Goal: Task Accomplishment & Management: Use online tool/utility

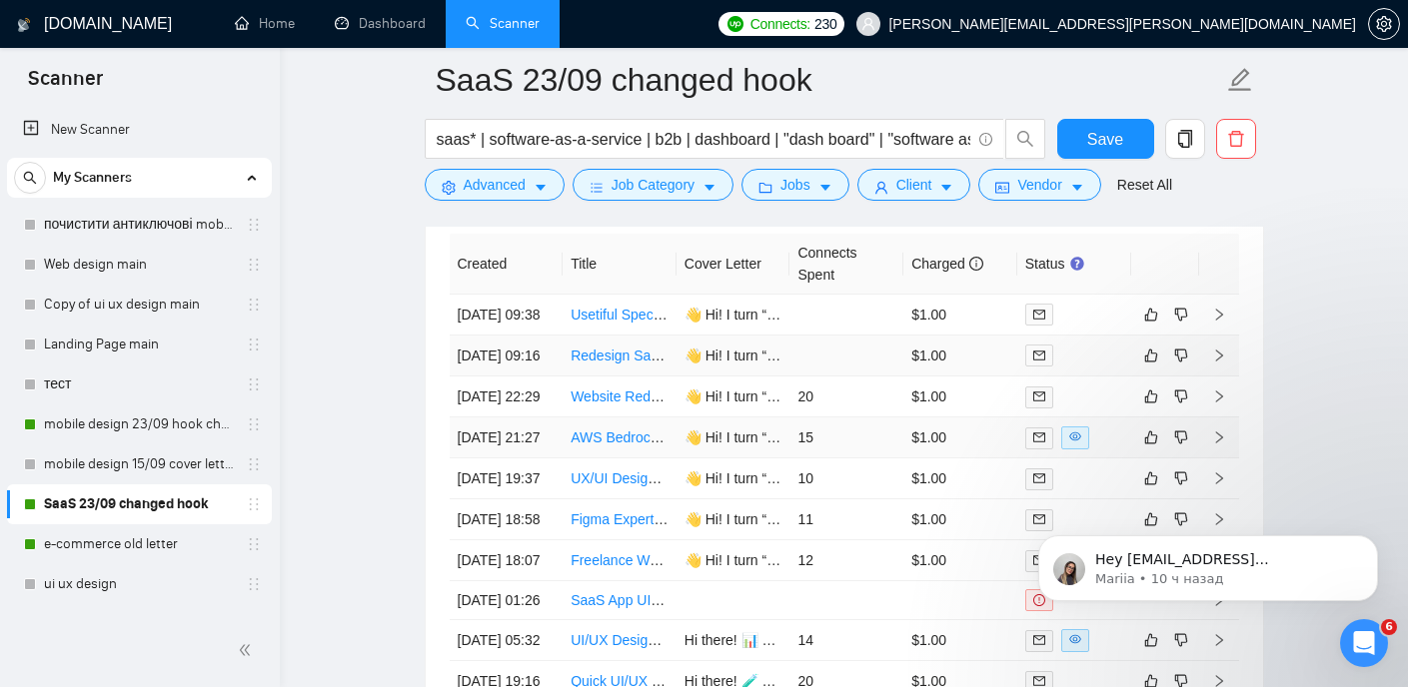
scroll to position [5064, 0]
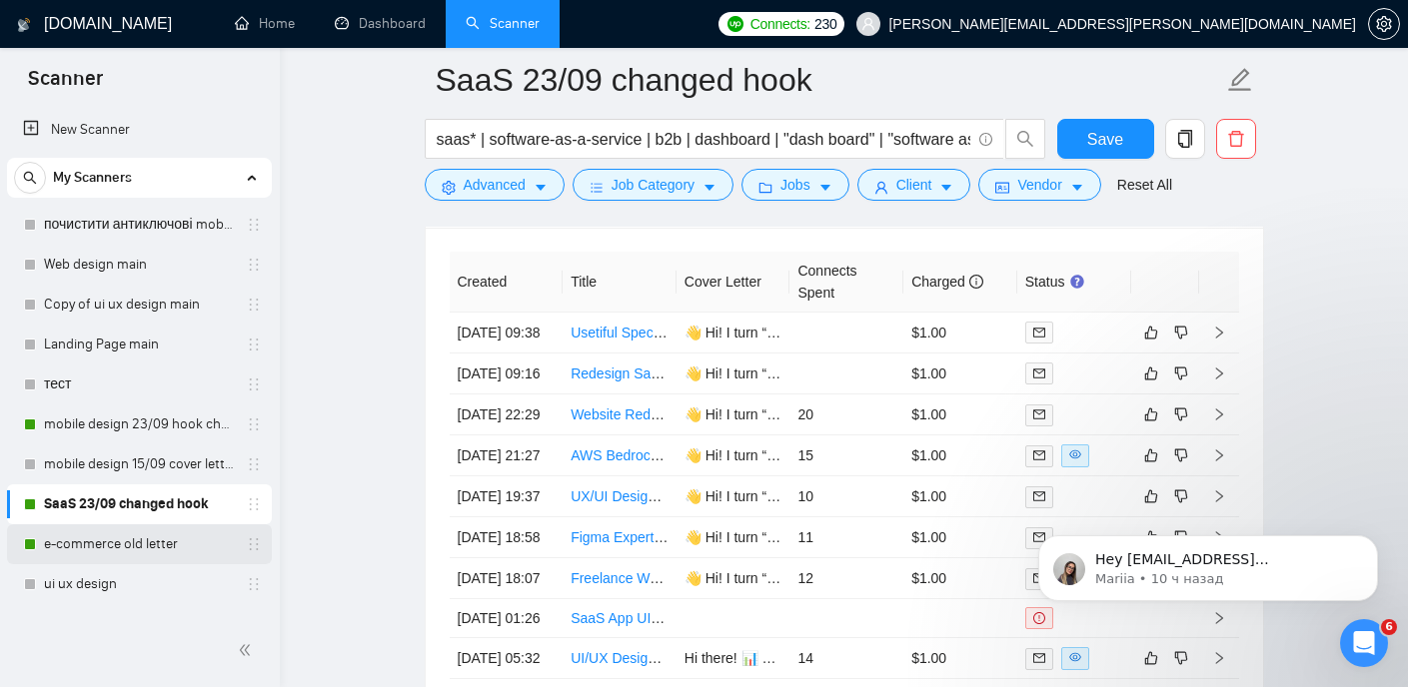
click at [124, 544] on link "e-commerce old letter" at bounding box center [139, 544] width 190 height 40
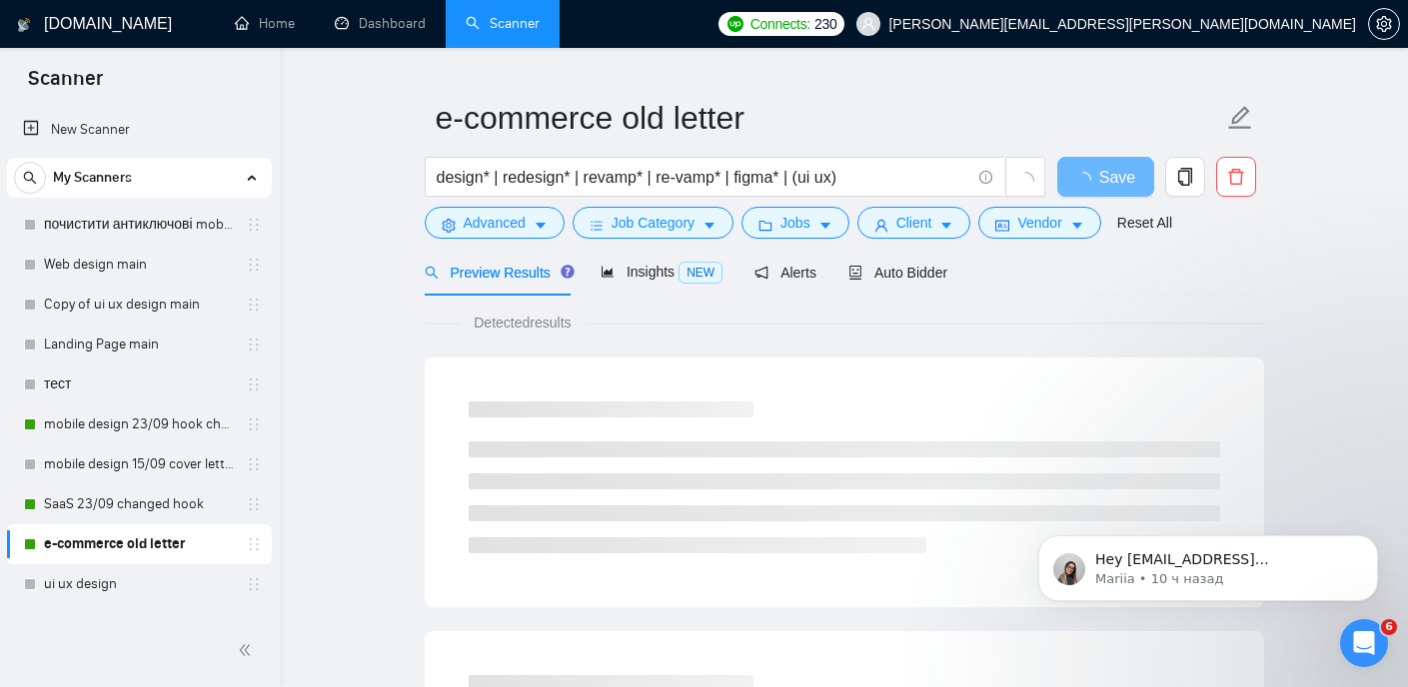
scroll to position [48, 0]
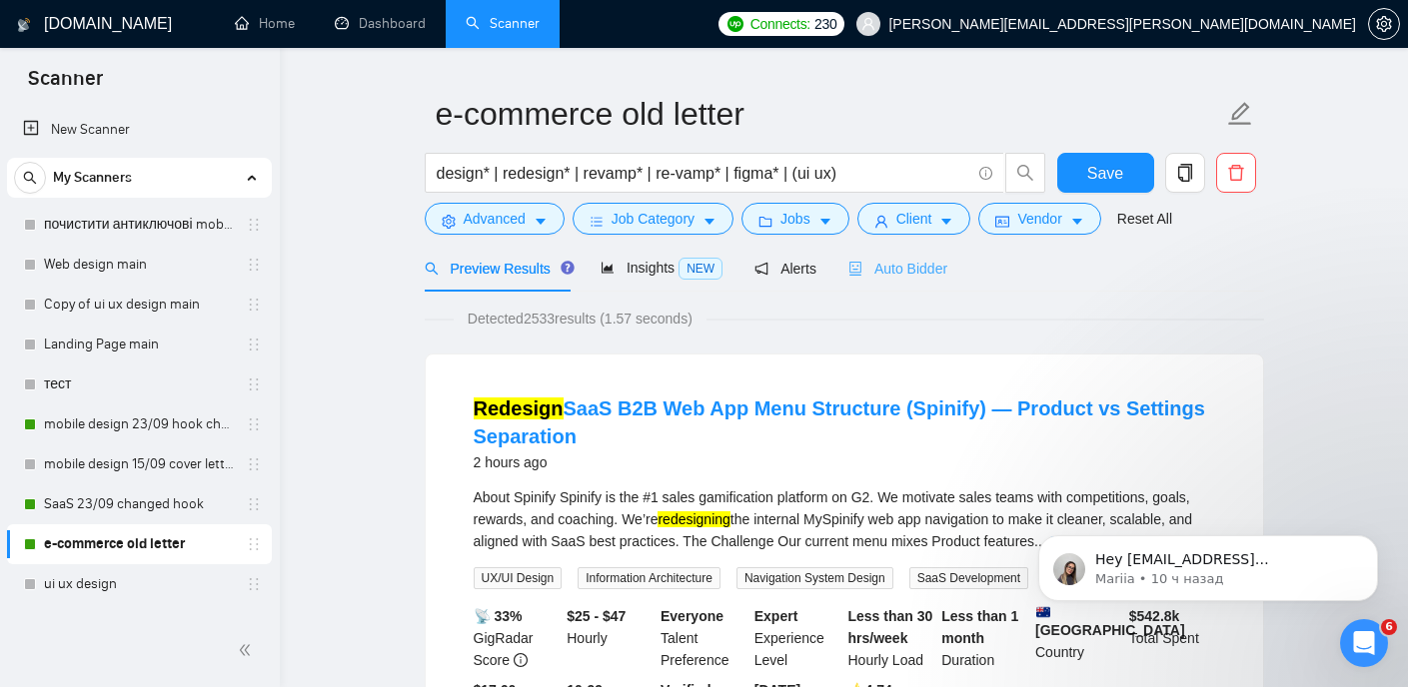
click at [924, 280] on div "Auto Bidder" at bounding box center [897, 268] width 99 height 47
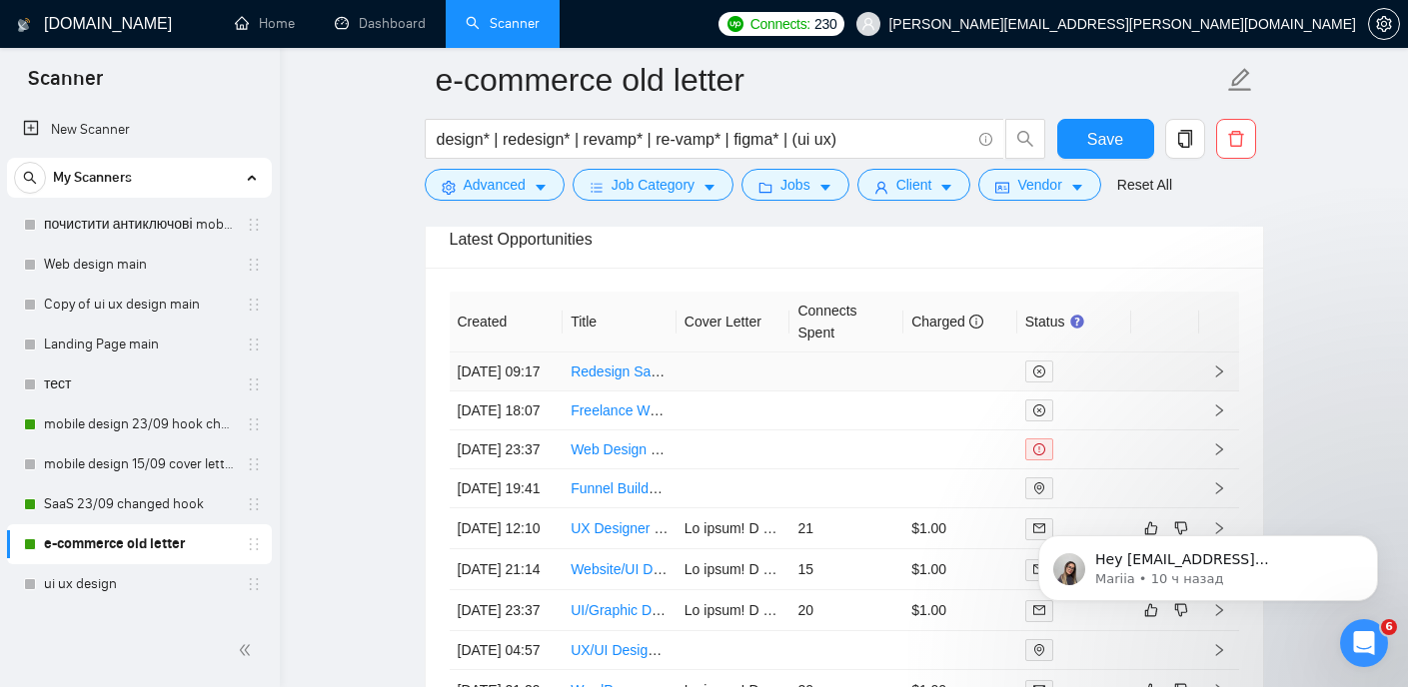
scroll to position [5048, 0]
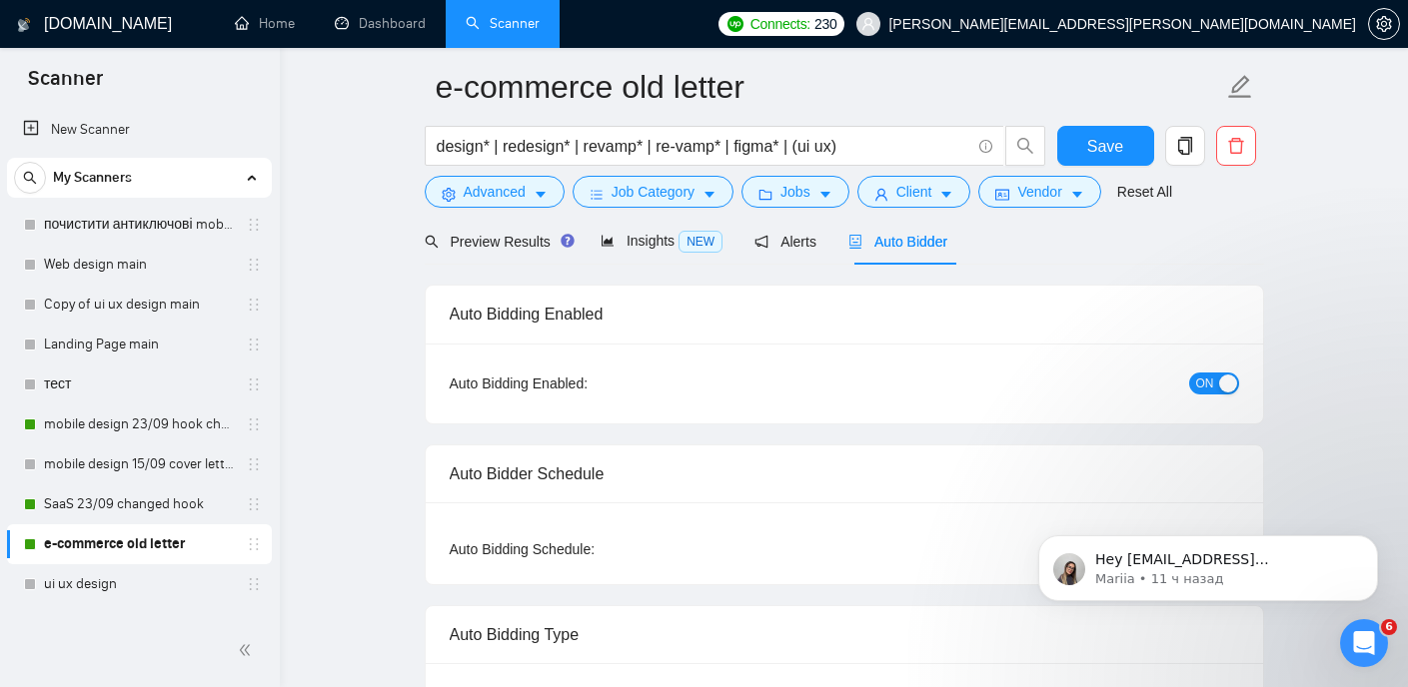
scroll to position [77, 0]
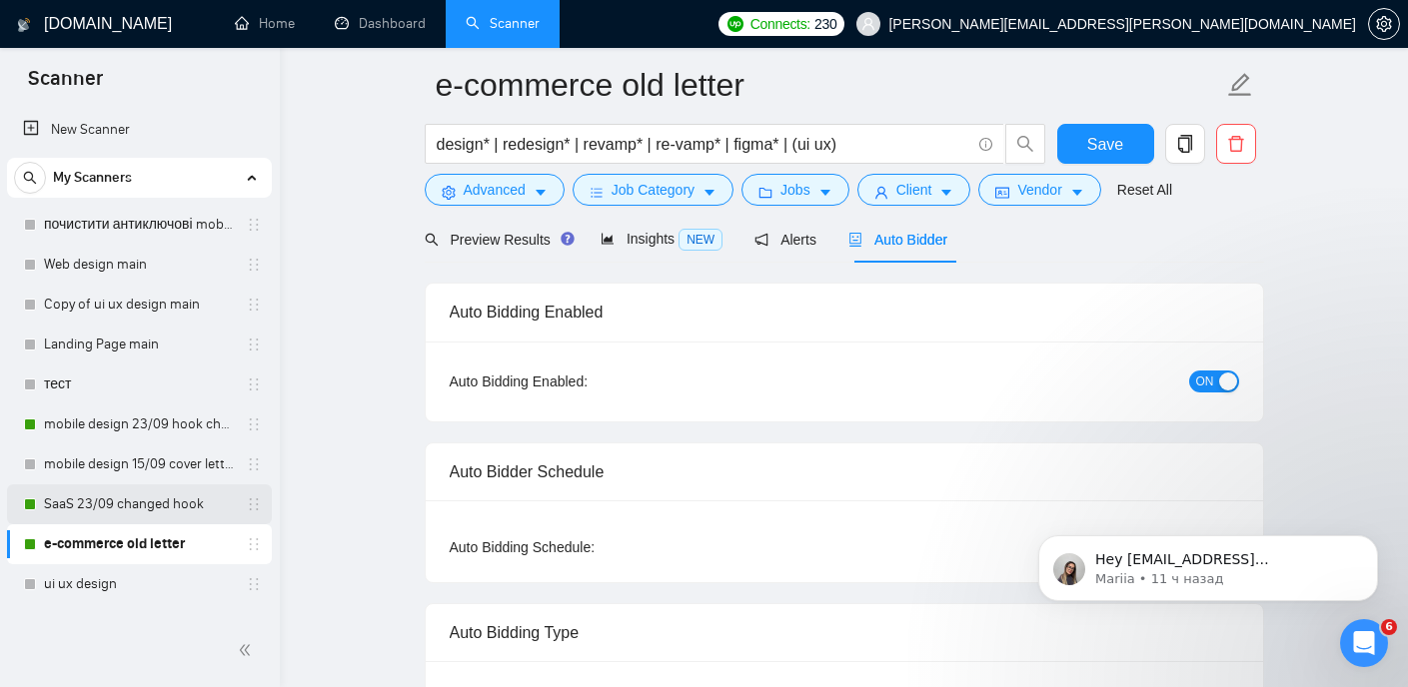
click at [184, 495] on link "SaaS 23/09 changed hook" at bounding box center [139, 505] width 190 height 40
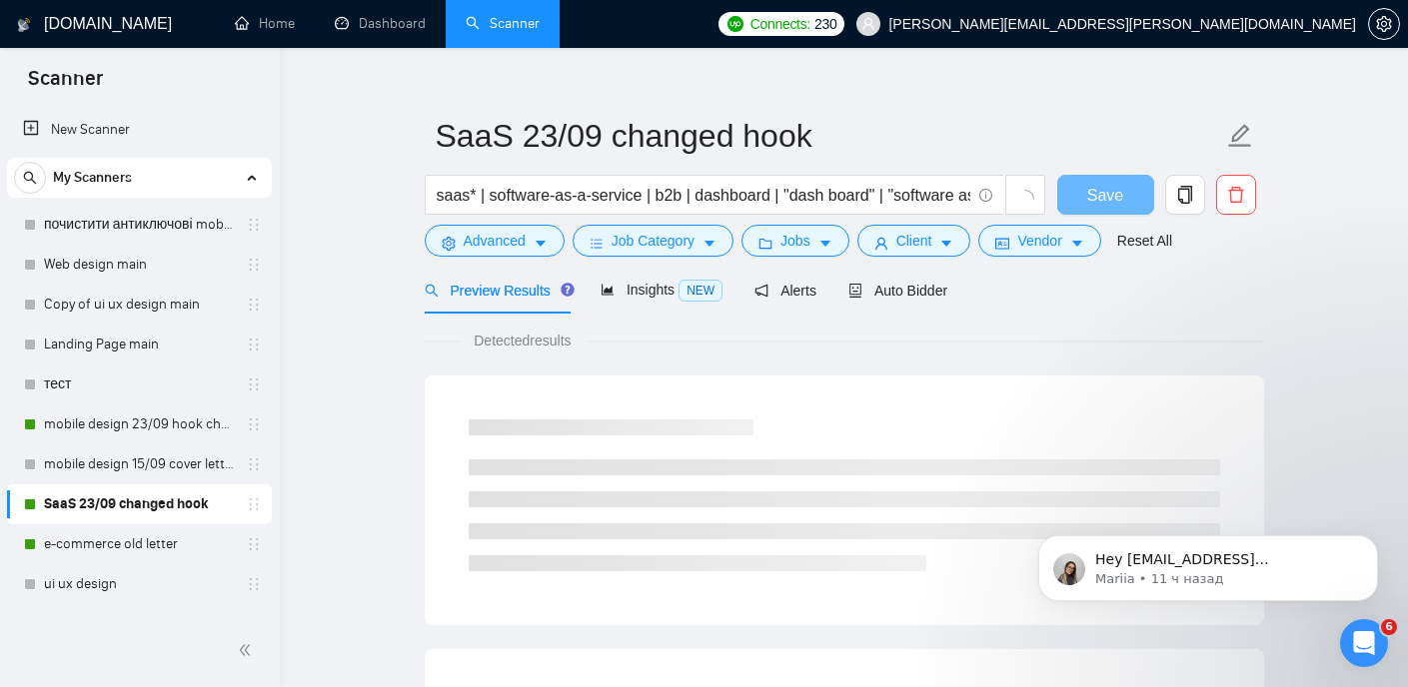
scroll to position [77, 0]
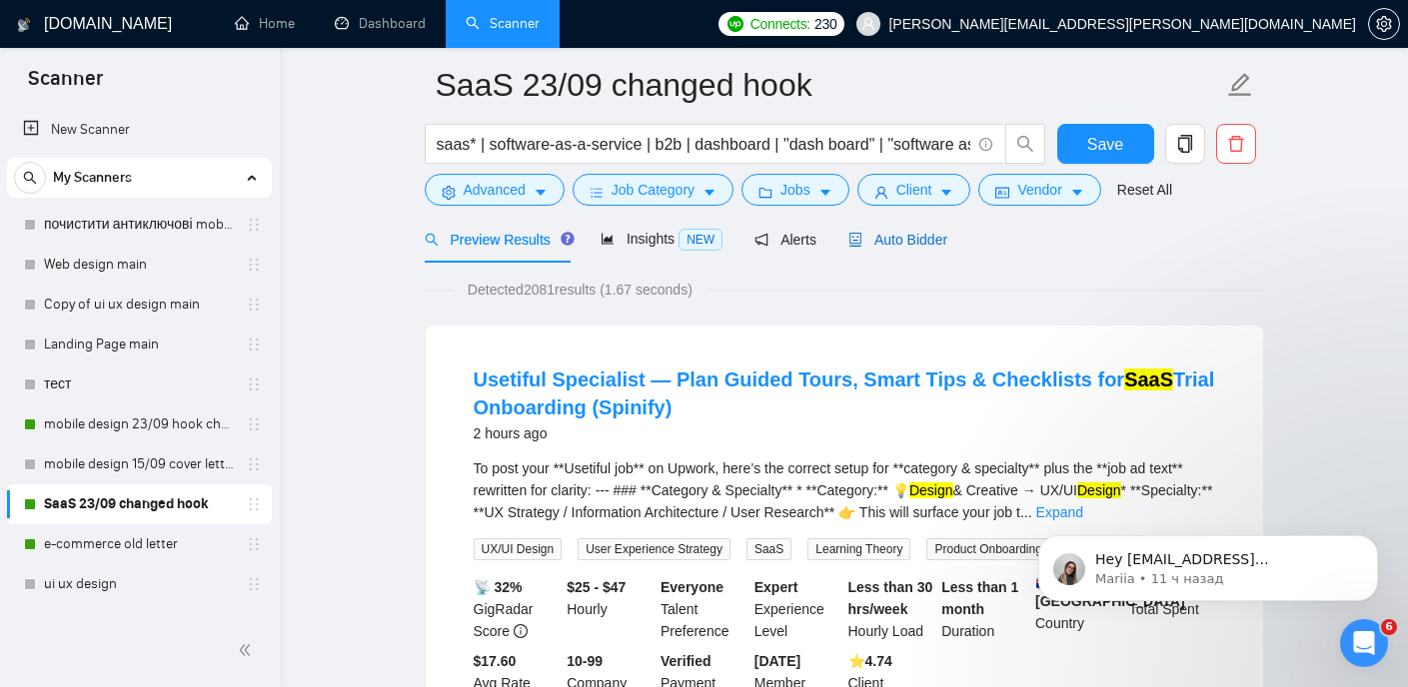
click at [912, 233] on span "Auto Bidder" at bounding box center [897, 240] width 99 height 16
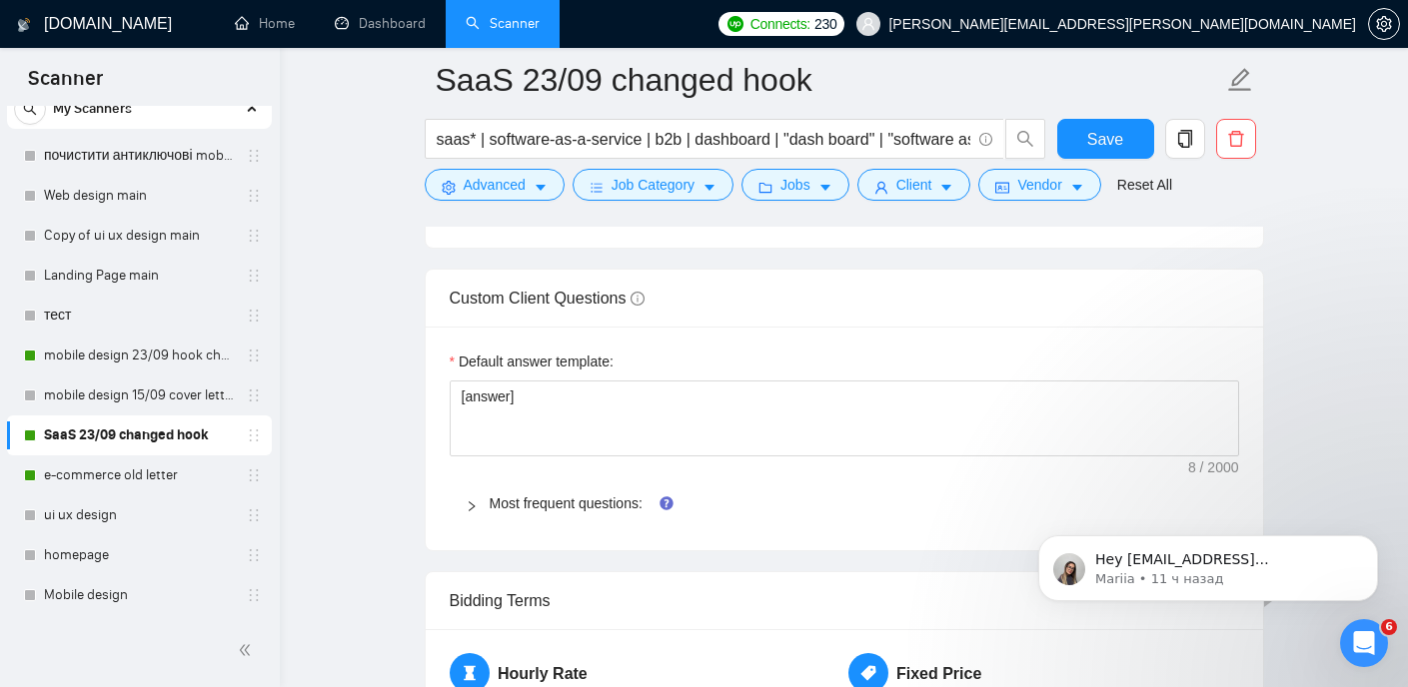
scroll to position [2906, 0]
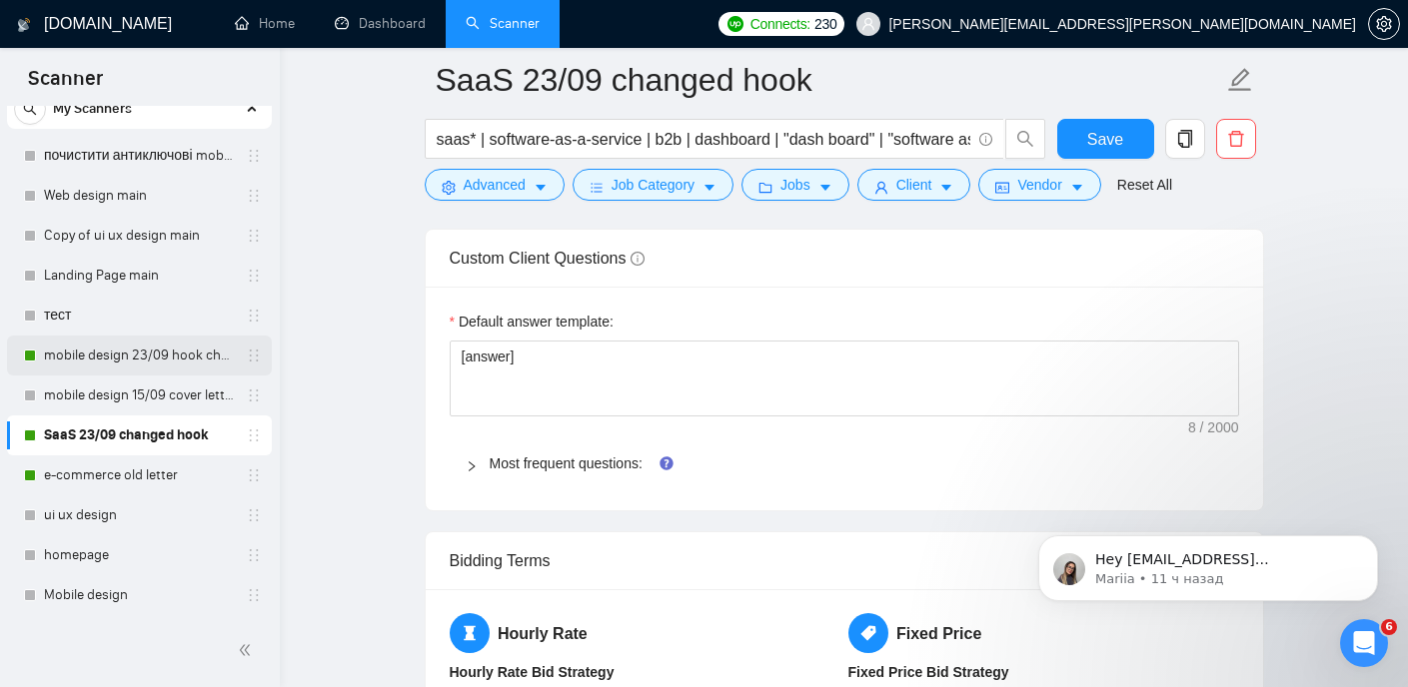
click at [144, 350] on link "mobile design 23/09 hook changed" at bounding box center [139, 356] width 190 height 40
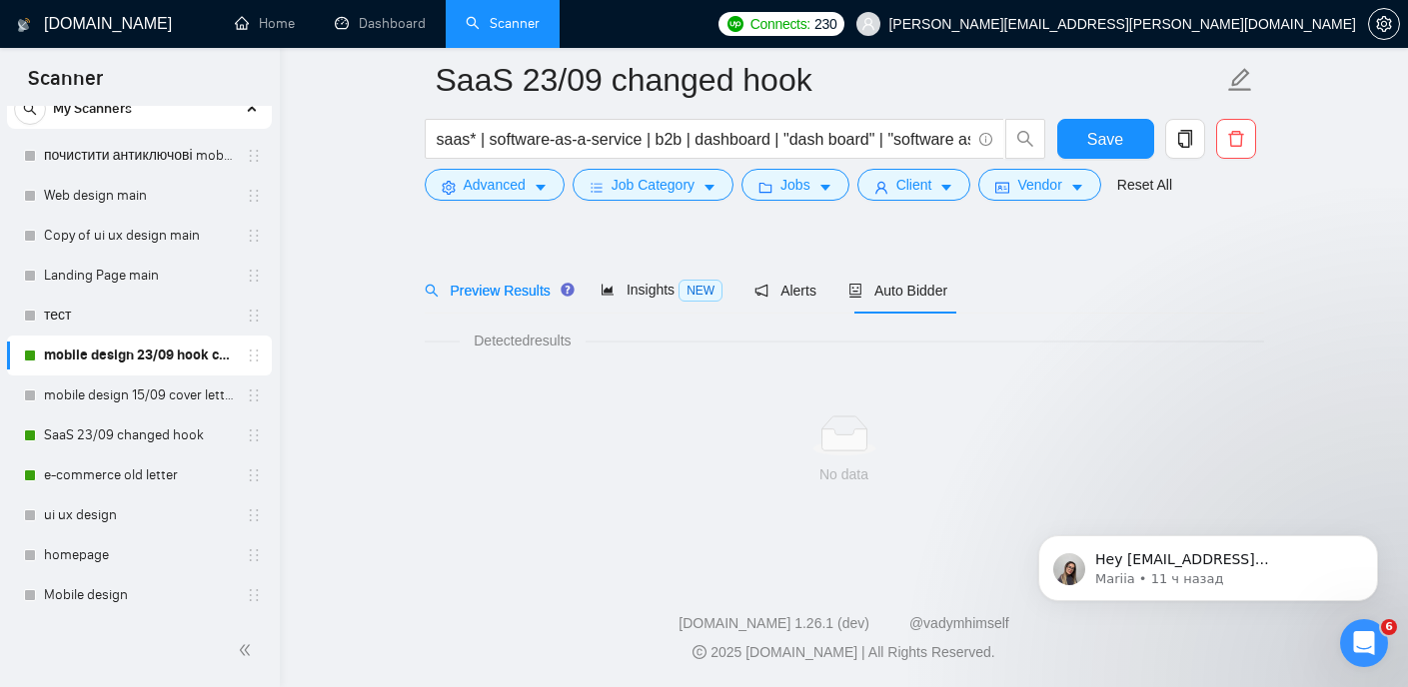
scroll to position [42, 0]
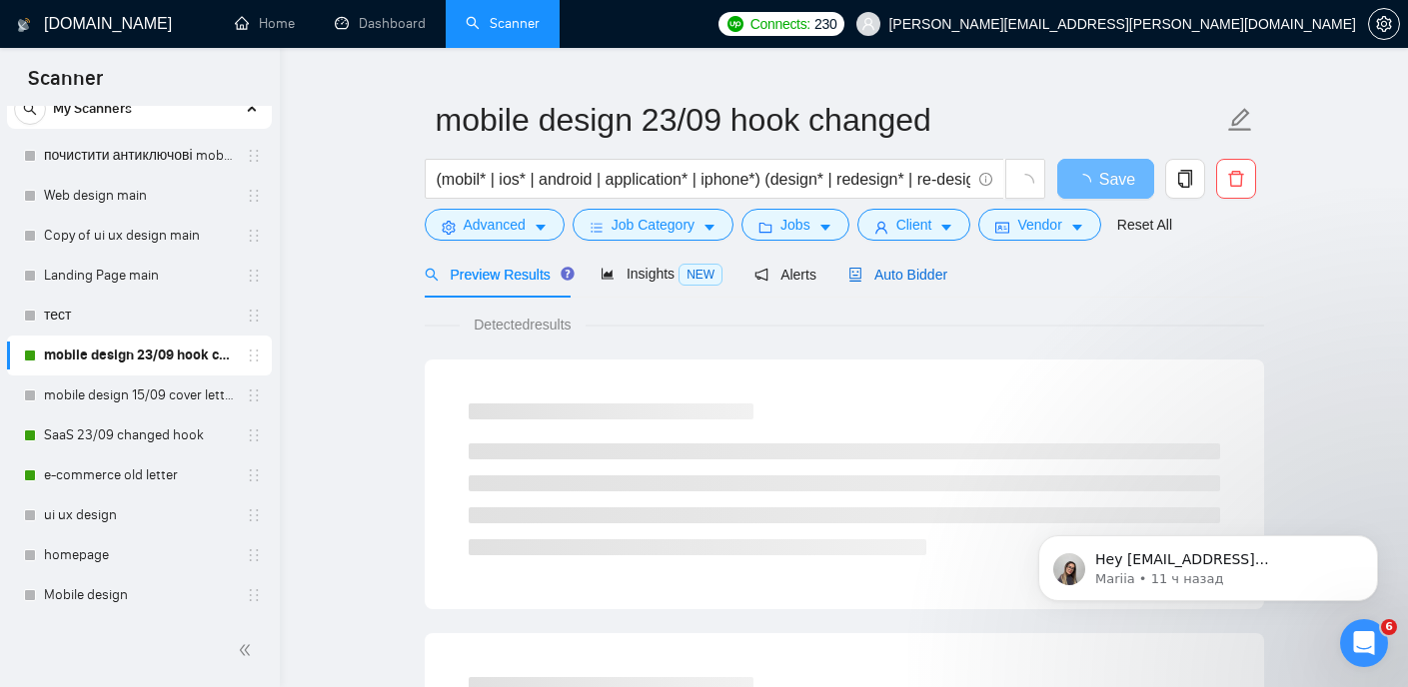
click at [908, 267] on span "Auto Bidder" at bounding box center [897, 275] width 99 height 16
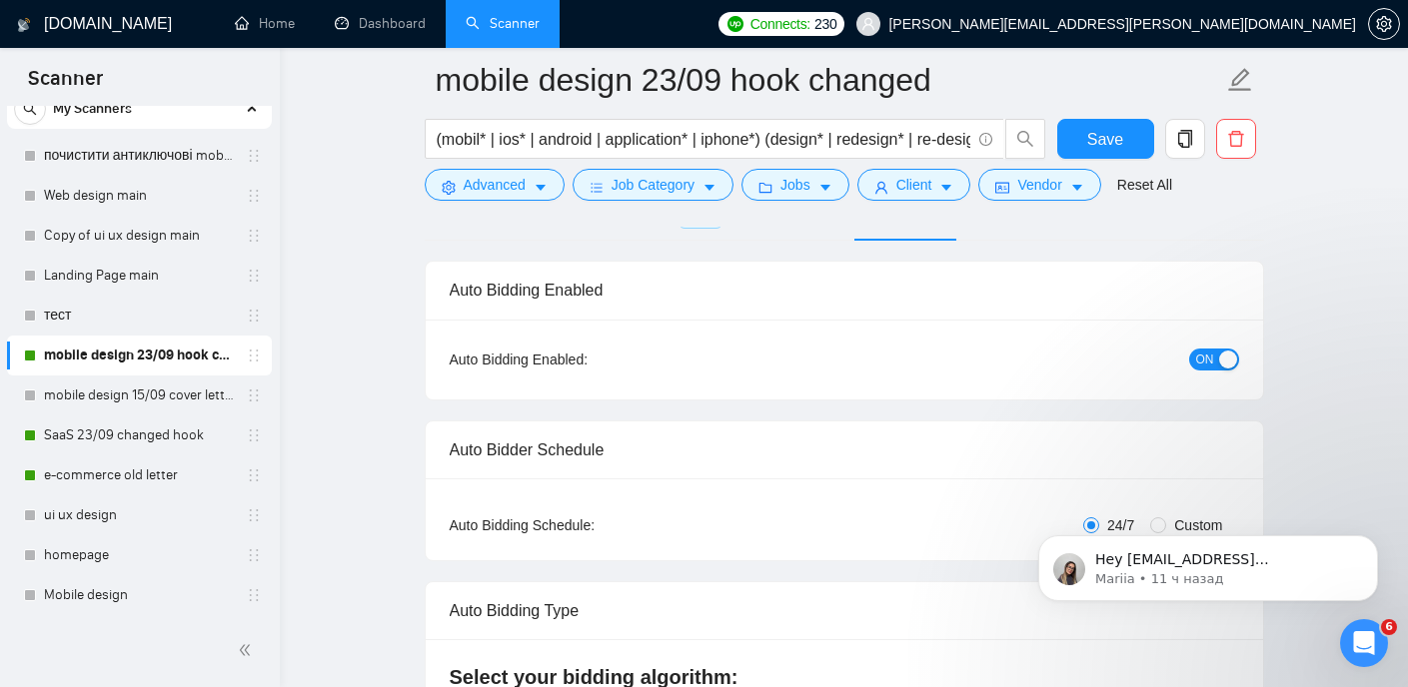
scroll to position [178, 0]
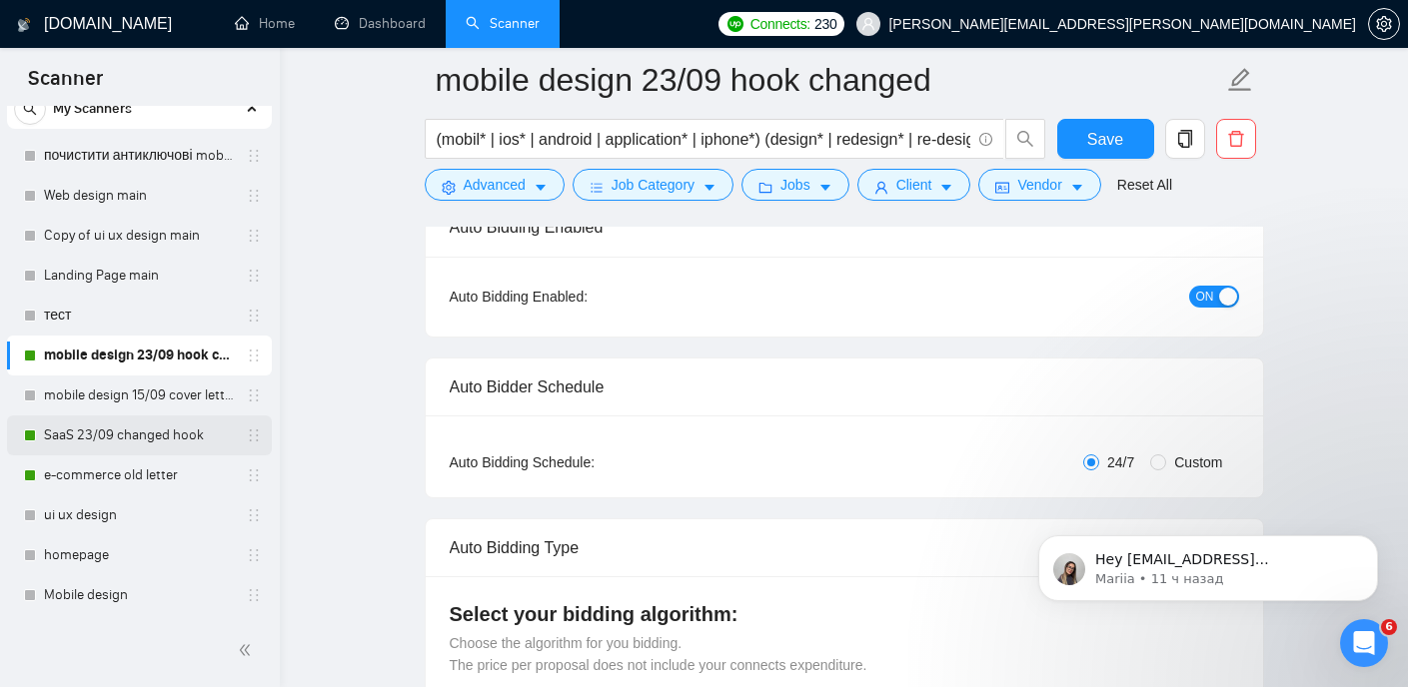
click at [96, 426] on link "SaaS 23/09 changed hook" at bounding box center [139, 436] width 190 height 40
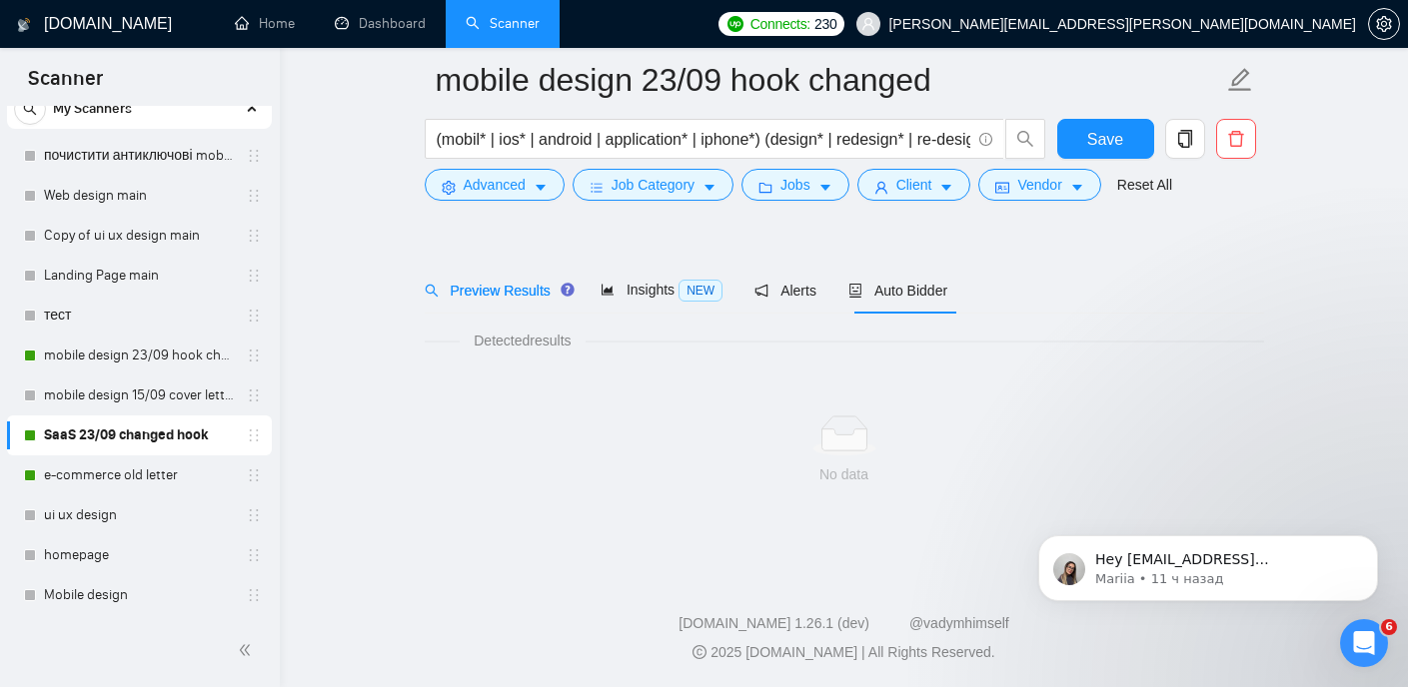
scroll to position [42, 0]
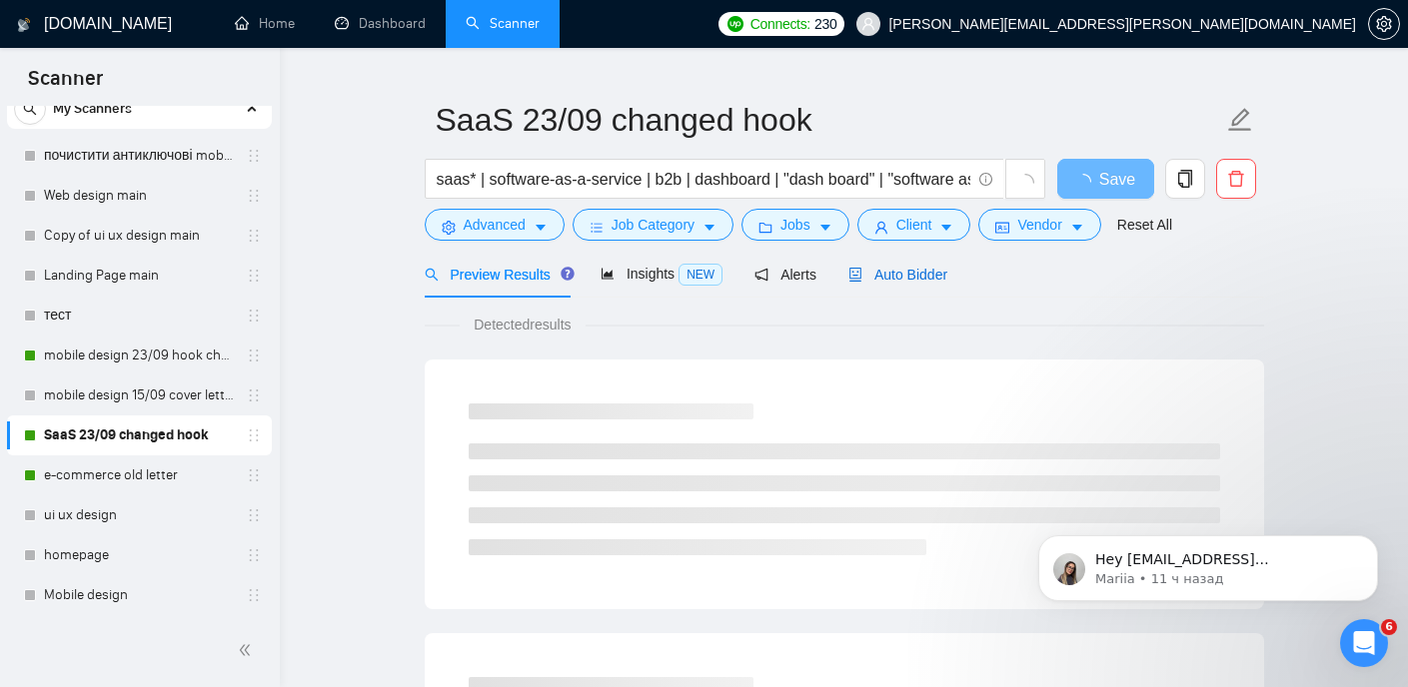
click at [882, 267] on span "Auto Bidder" at bounding box center [897, 275] width 99 height 16
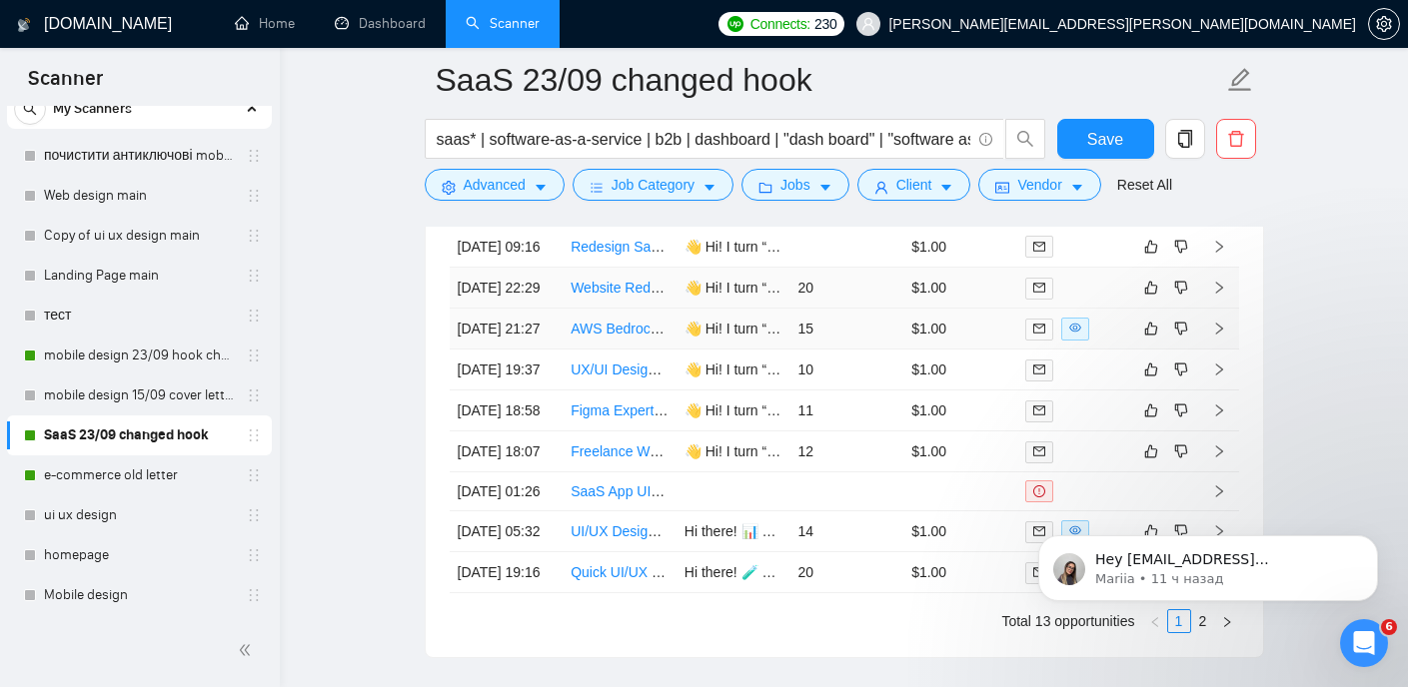
scroll to position [5192, 0]
click at [103, 481] on link "e-commerce old letter" at bounding box center [139, 476] width 190 height 40
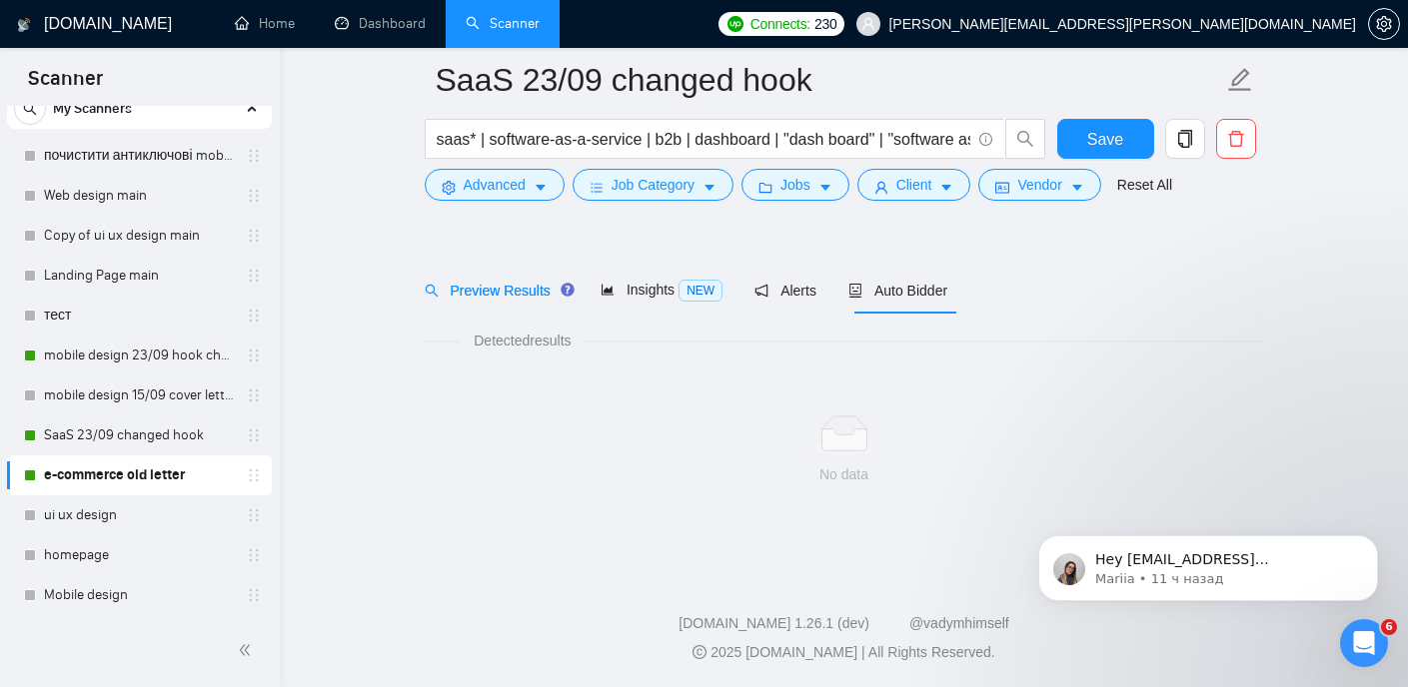
scroll to position [42, 0]
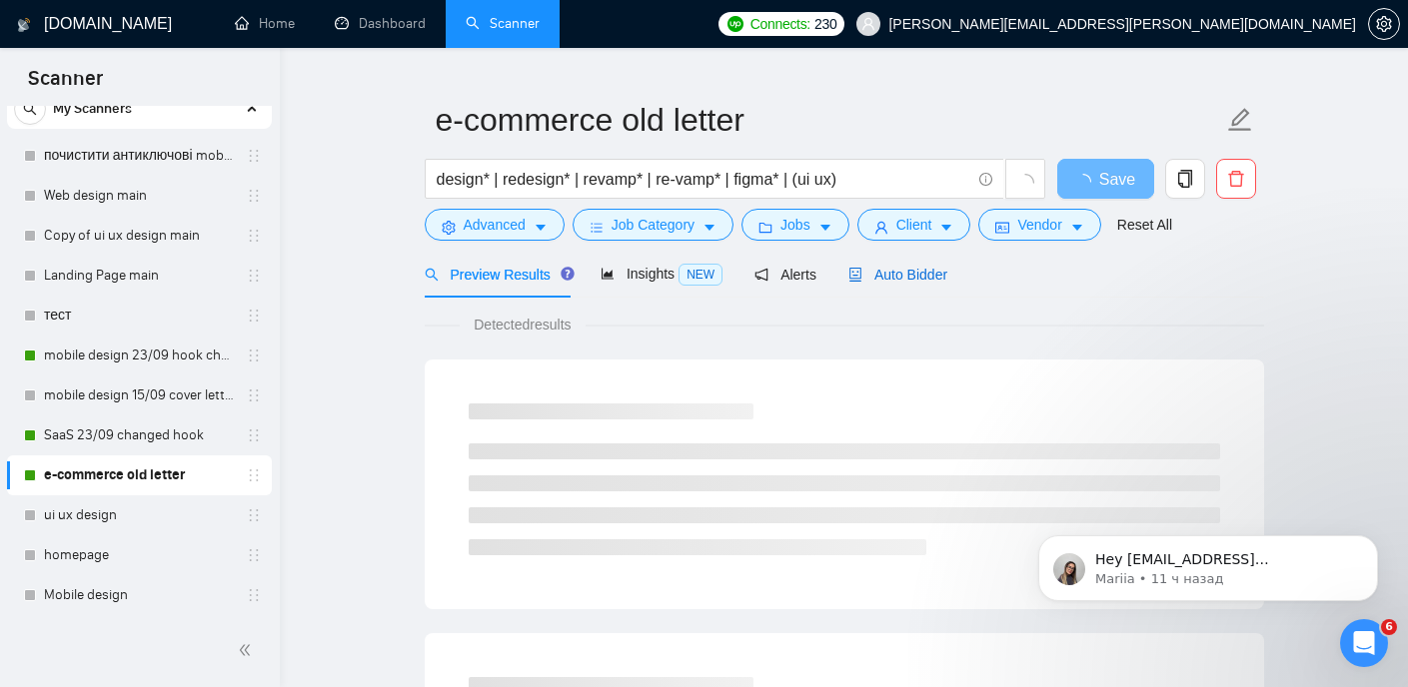
click at [945, 268] on span "Auto Bidder" at bounding box center [897, 275] width 99 height 16
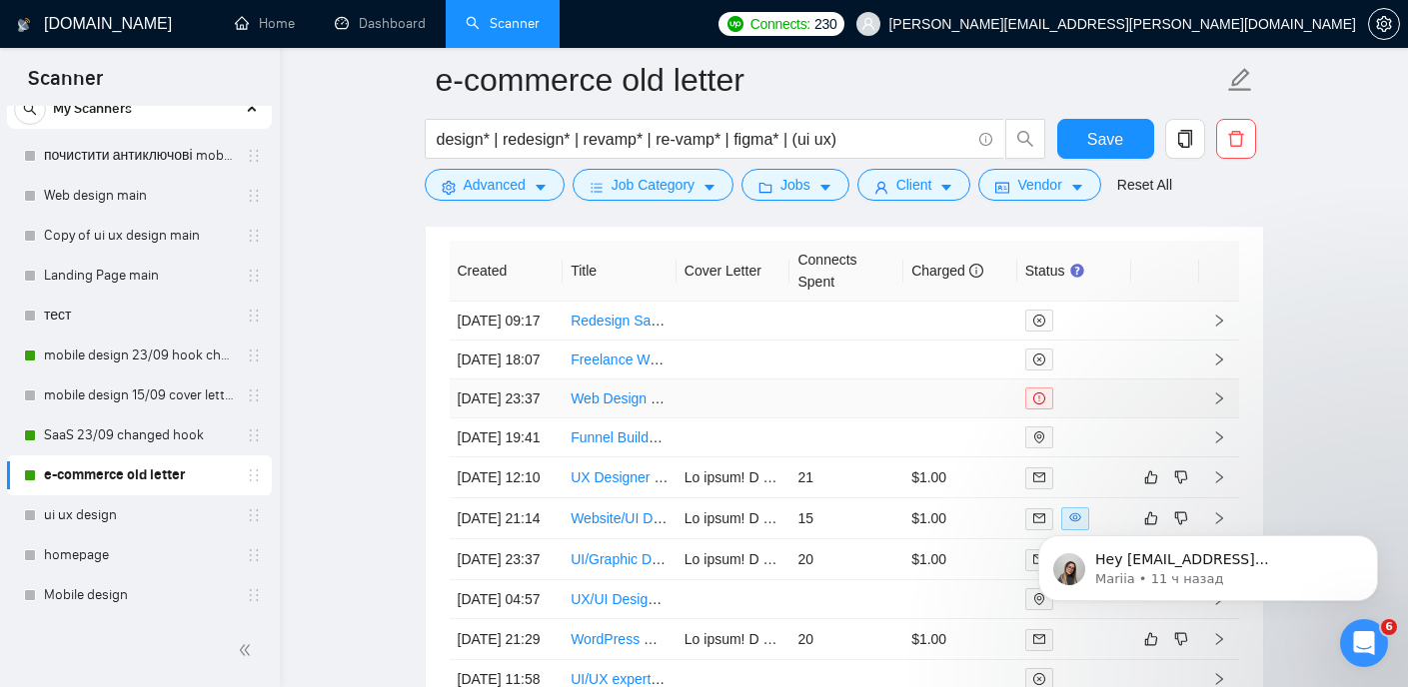
scroll to position [5073, 0]
click at [161, 360] on link "mobile design 23/09 hook changed" at bounding box center [139, 356] width 190 height 40
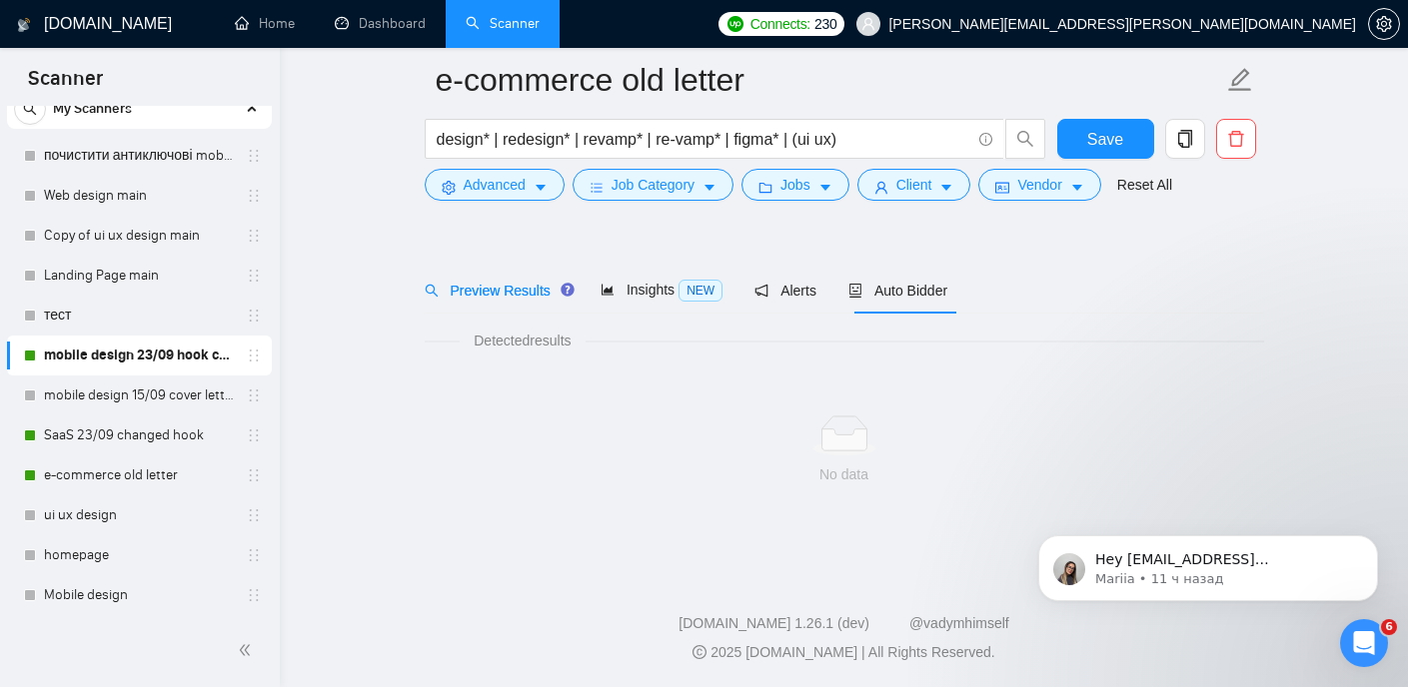
scroll to position [42, 0]
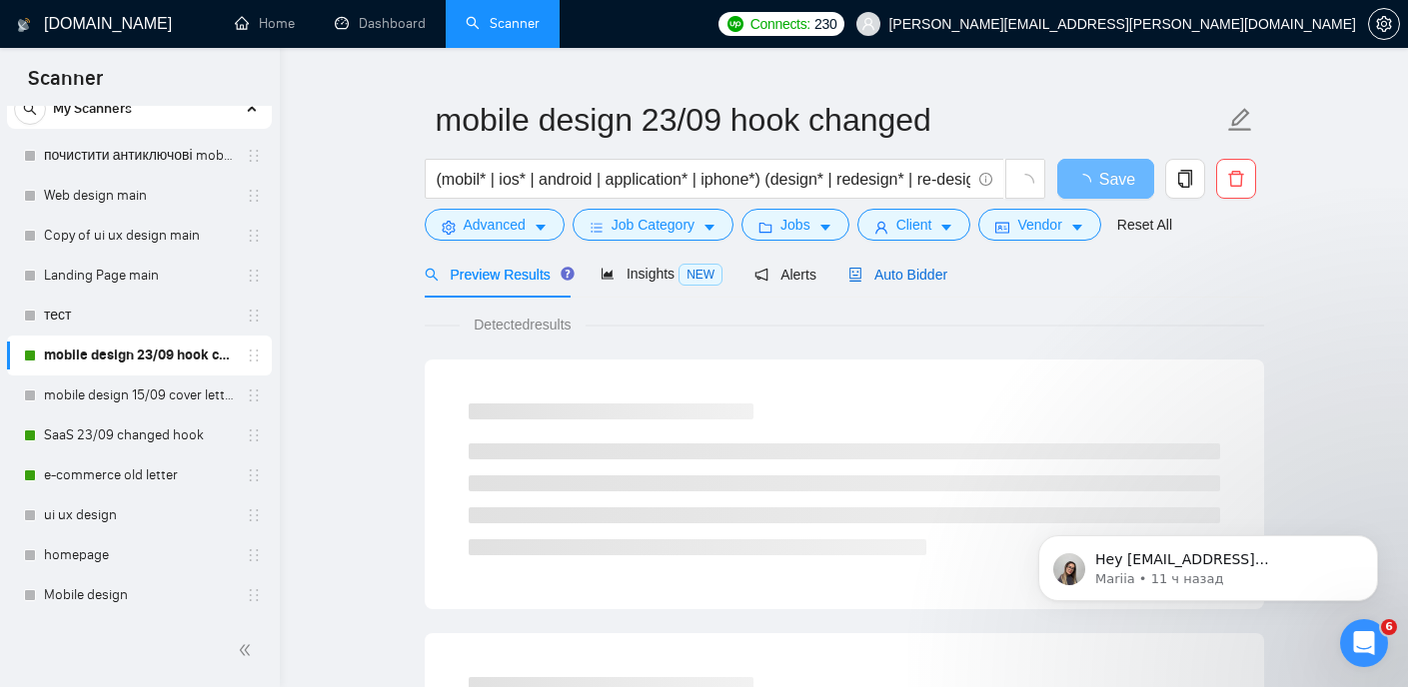
click at [899, 272] on span "Auto Bidder" at bounding box center [897, 275] width 99 height 16
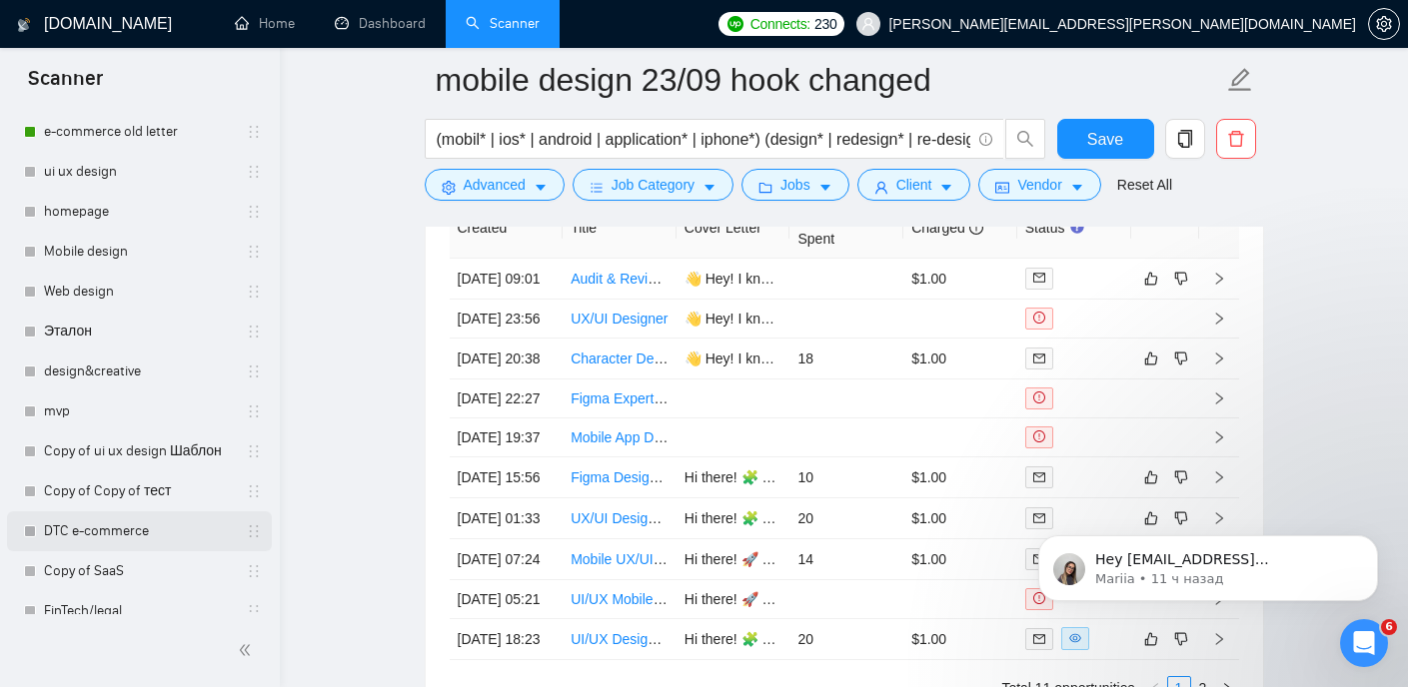
scroll to position [549, 0]
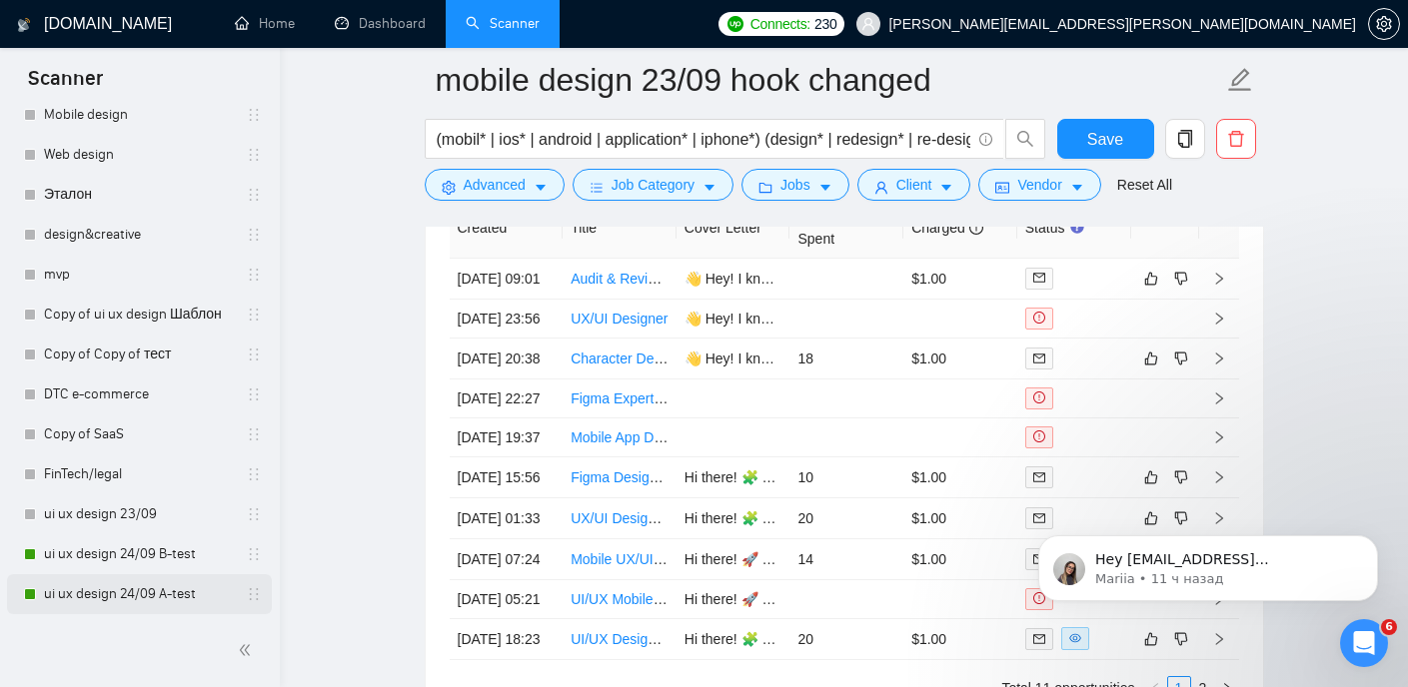
click at [94, 586] on link "ui ux design 24/09 A-test" at bounding box center [139, 594] width 190 height 40
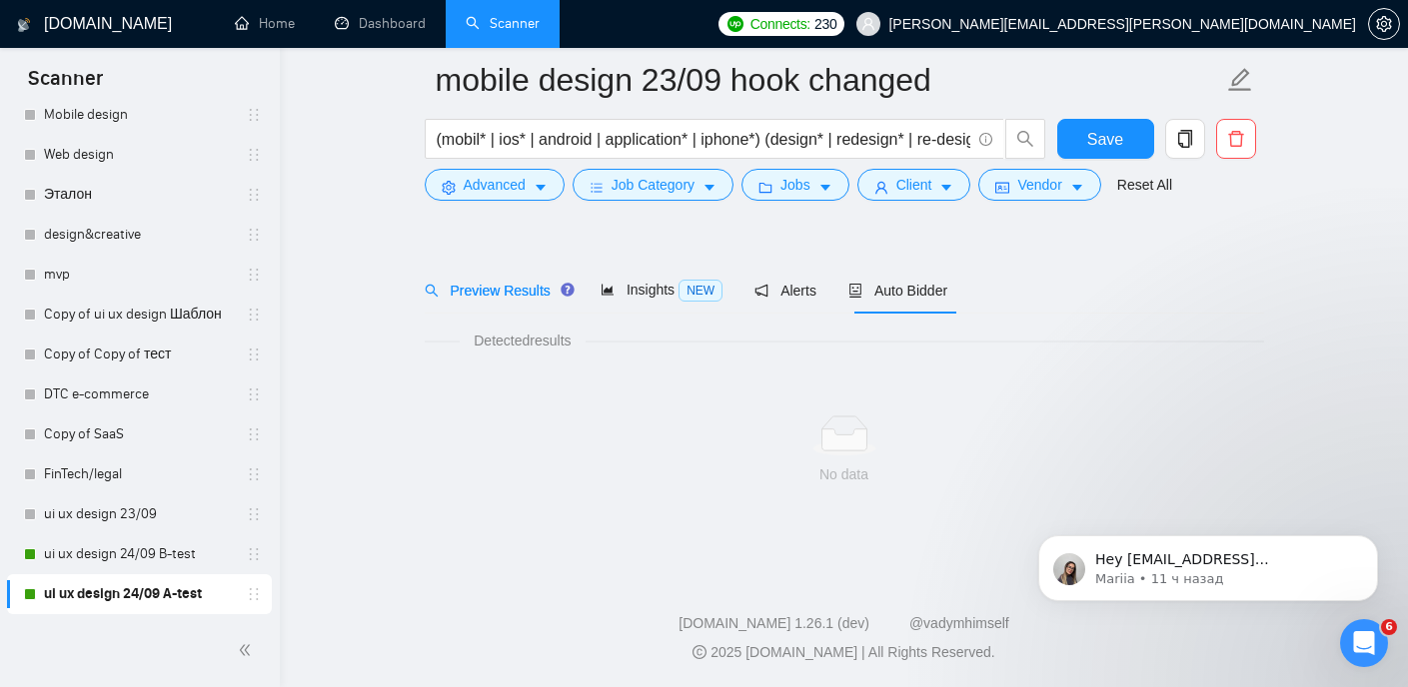
scroll to position [42, 0]
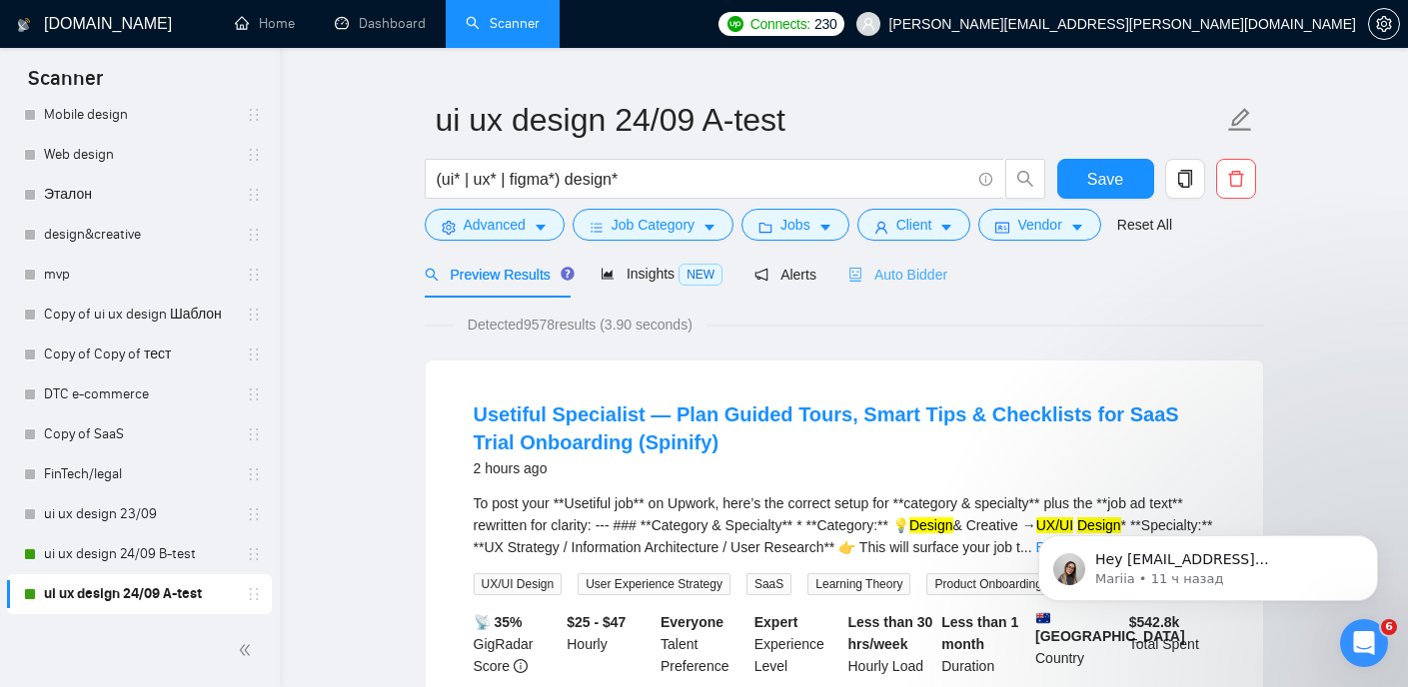
click at [897, 289] on div "Auto Bidder" at bounding box center [897, 274] width 99 height 47
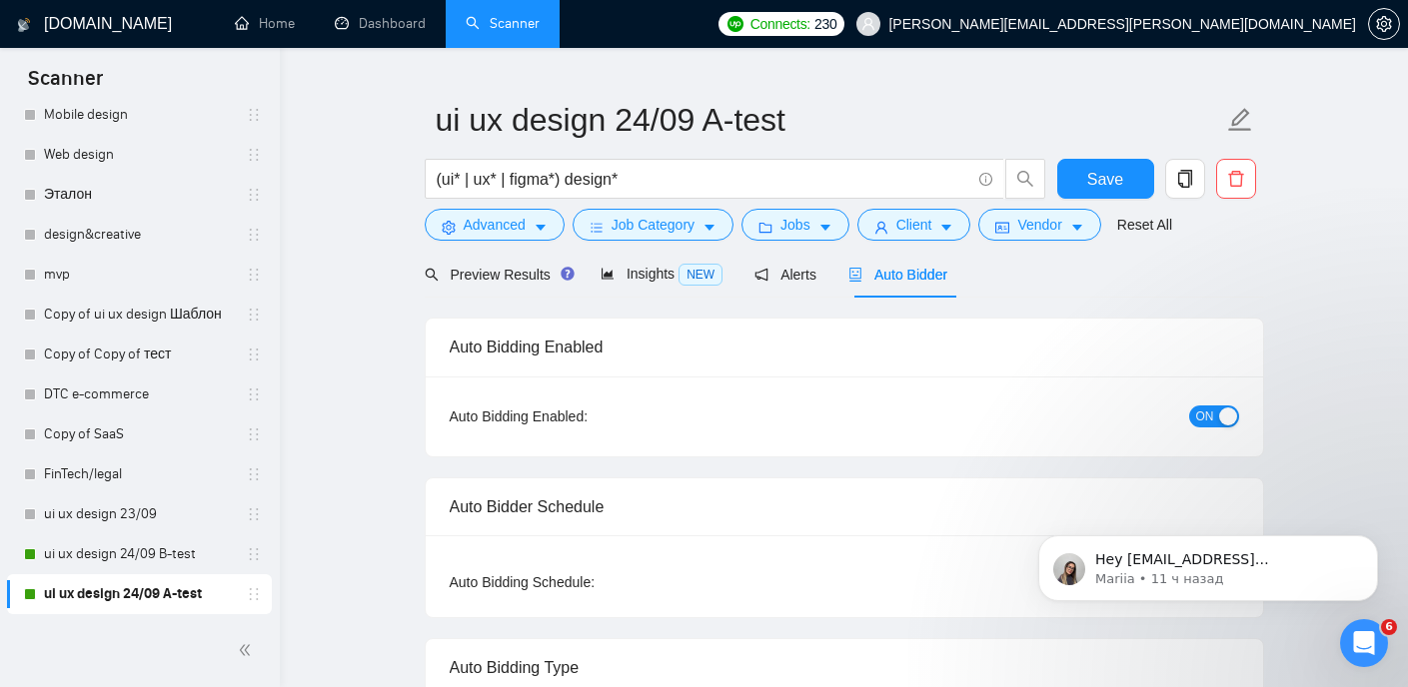
radio input "false"
radio input "true"
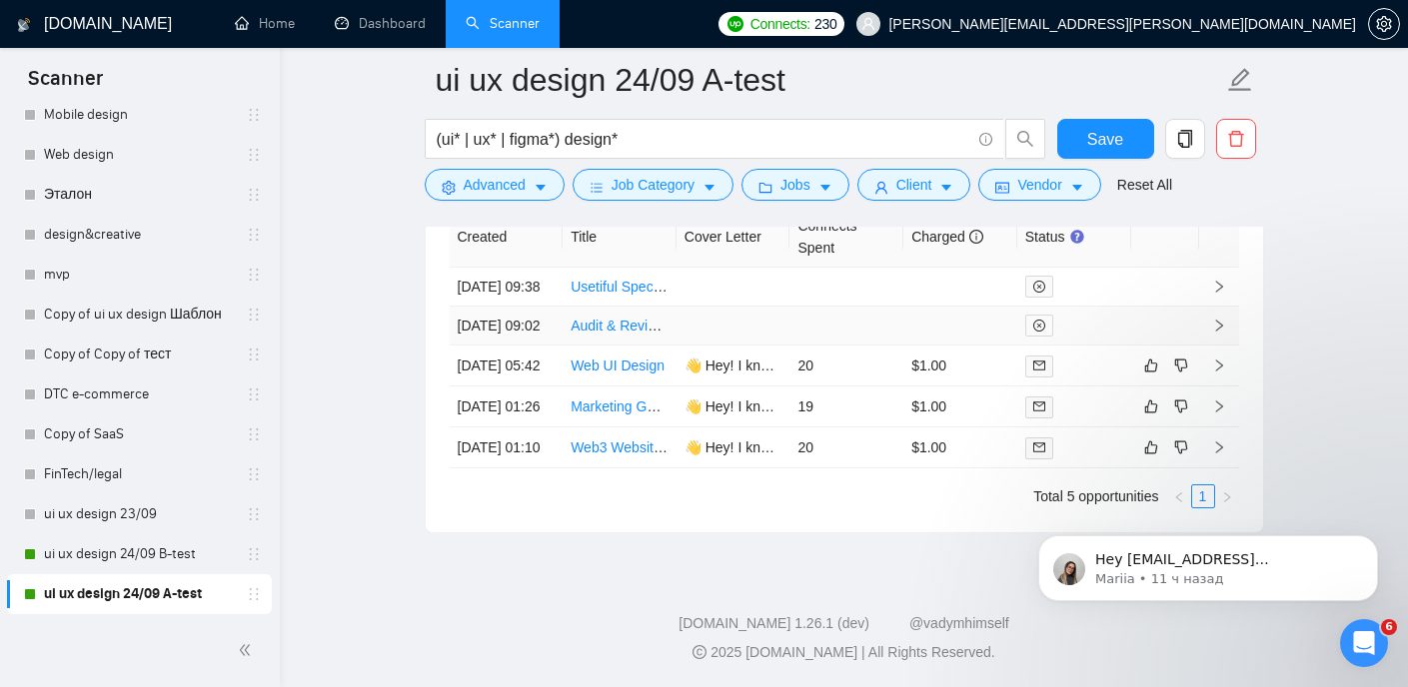
scroll to position [5465, 0]
click at [140, 548] on link "ui ux design 24/09 B-test" at bounding box center [139, 554] width 190 height 40
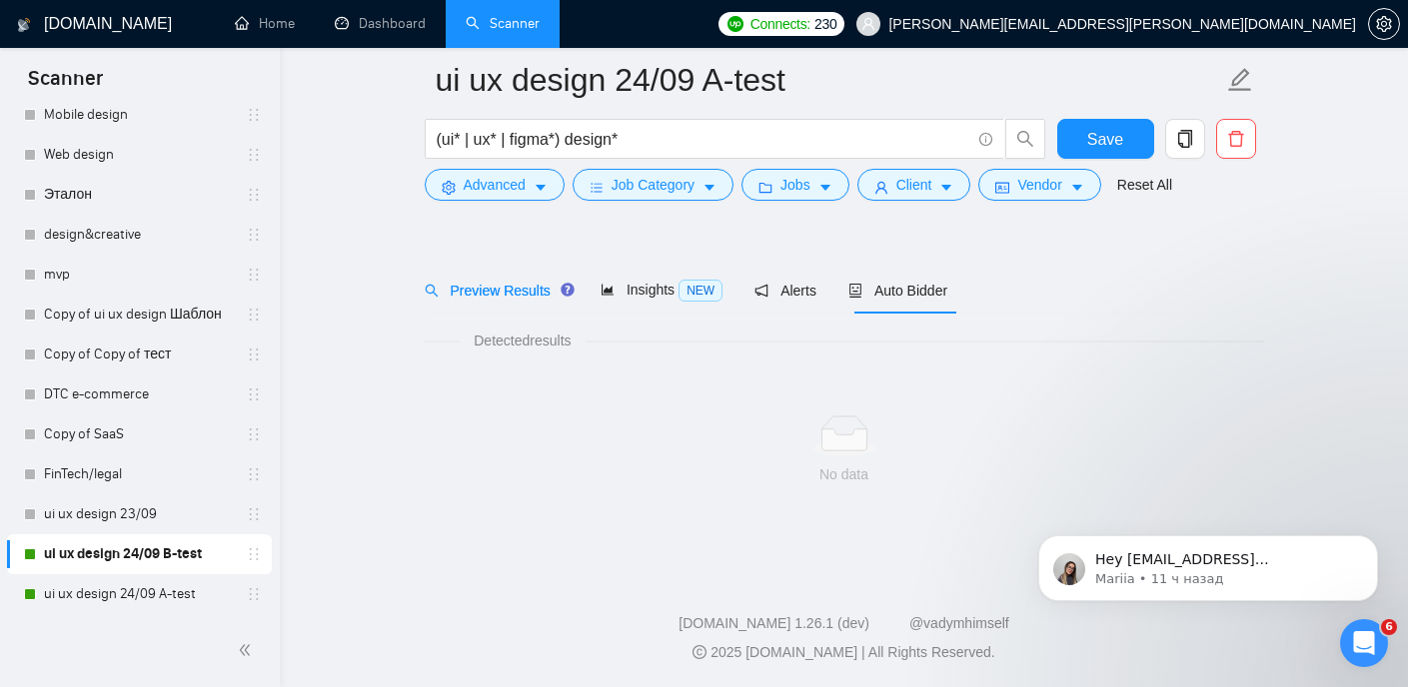
scroll to position [42, 0]
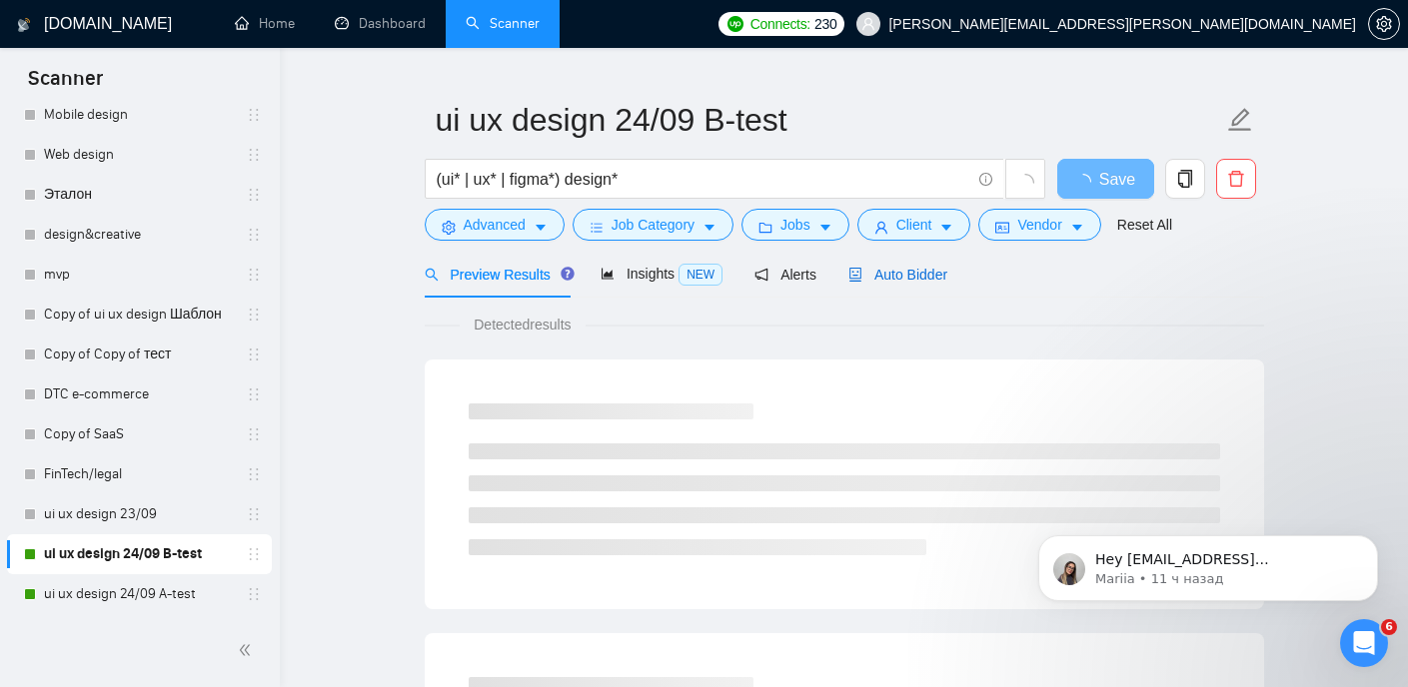
click at [899, 280] on span "Auto Bidder" at bounding box center [897, 275] width 99 height 16
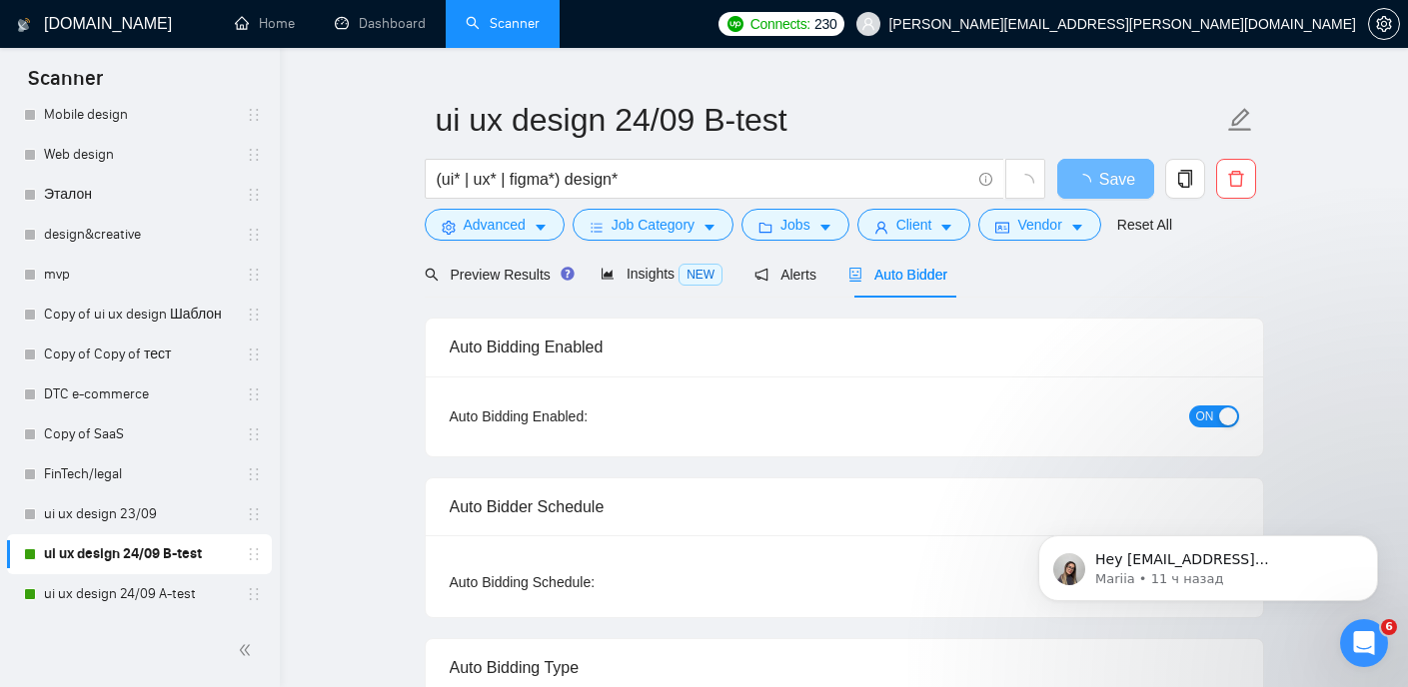
radio input "false"
radio input "true"
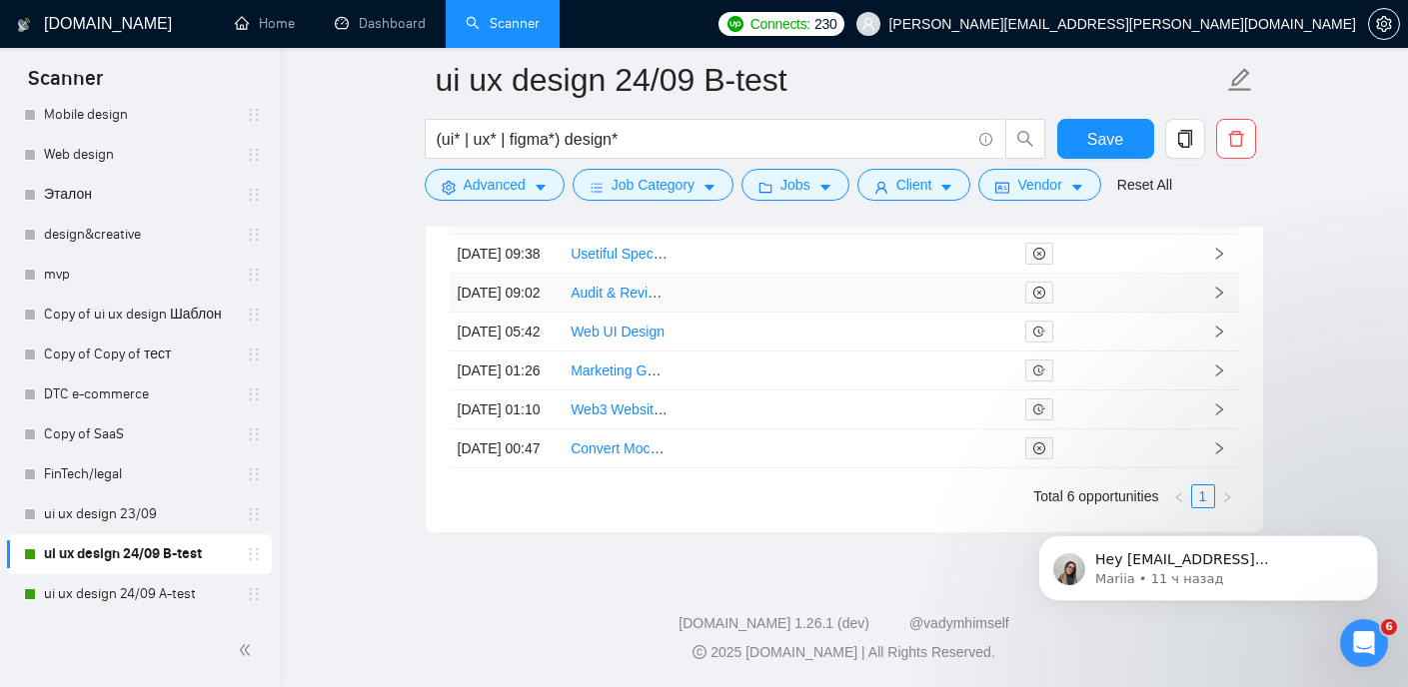
scroll to position [5456, 0]
click at [1371, 540] on icon "Dismiss notification" at bounding box center [1371, 540] width 7 height 7
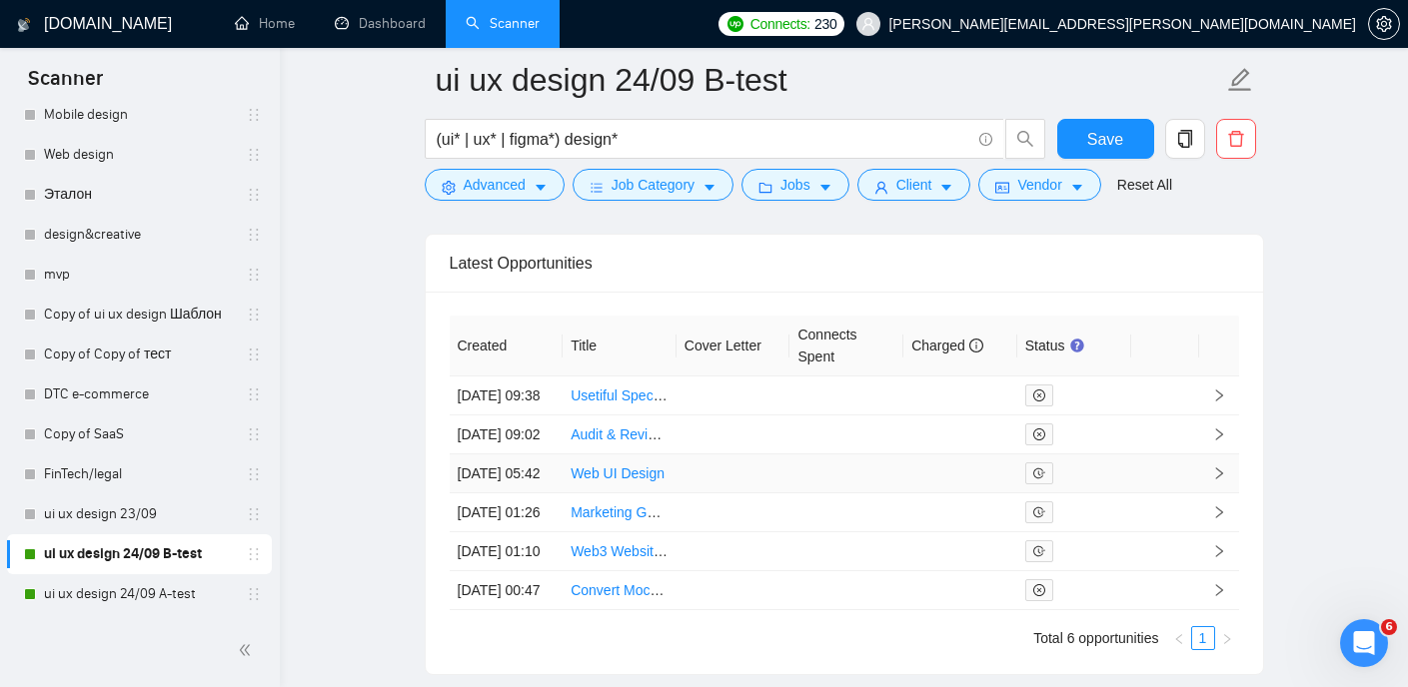
scroll to position [5216, 0]
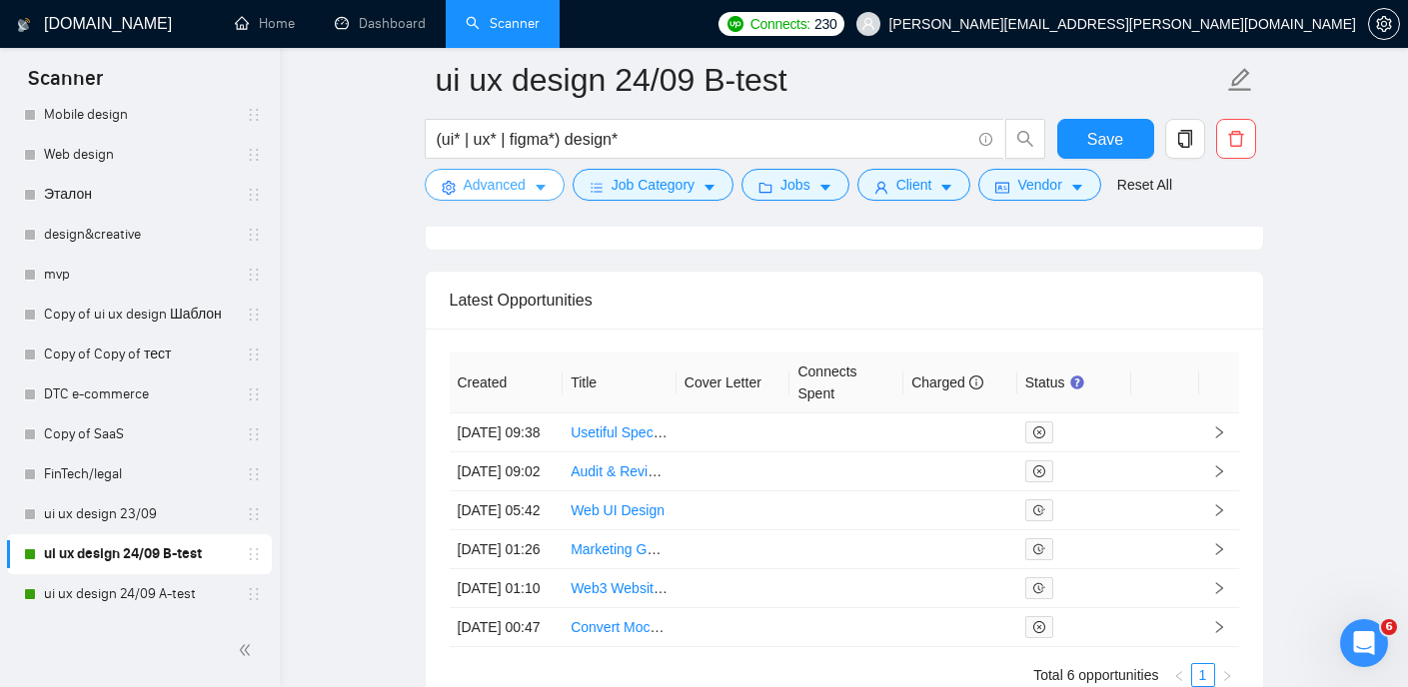
click at [524, 191] on span "Advanced" at bounding box center [495, 185] width 62 height 22
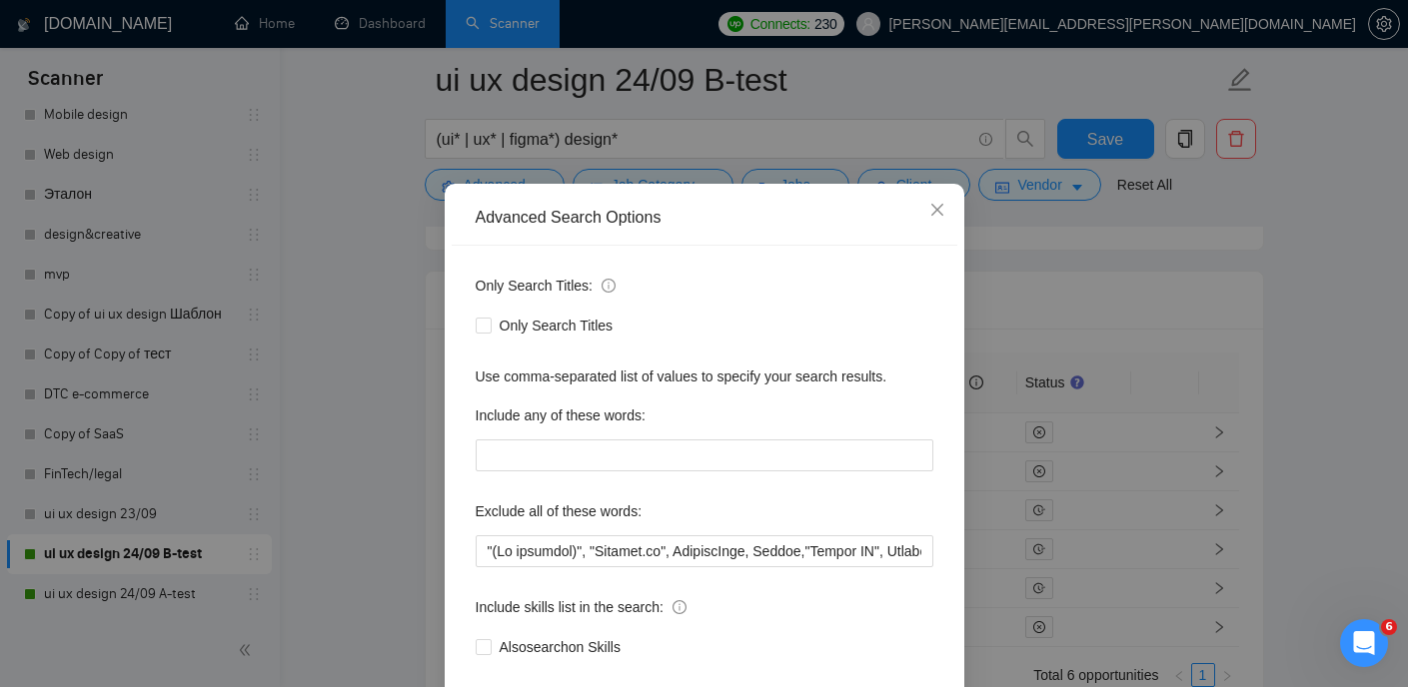
scroll to position [40, 0]
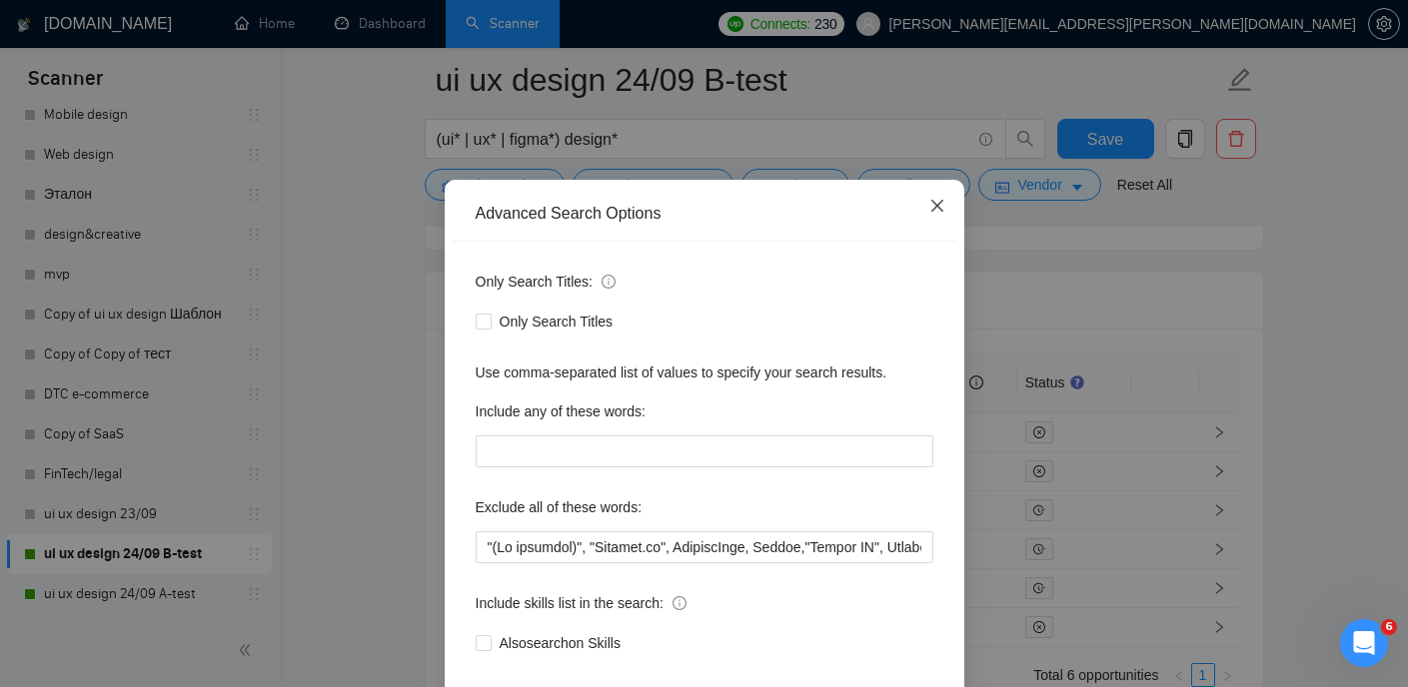
click at [936, 212] on icon "close" at bounding box center [937, 206] width 16 height 16
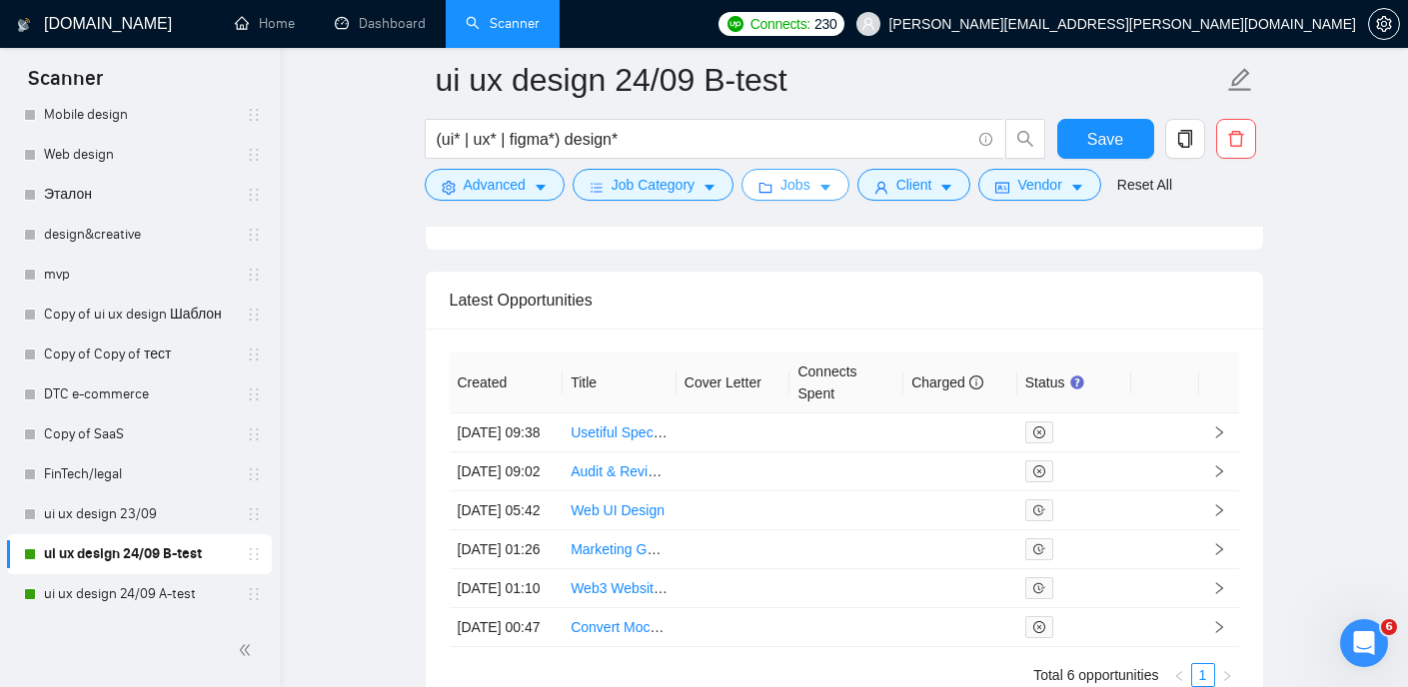
click at [845, 192] on button "Jobs" at bounding box center [795, 185] width 108 height 32
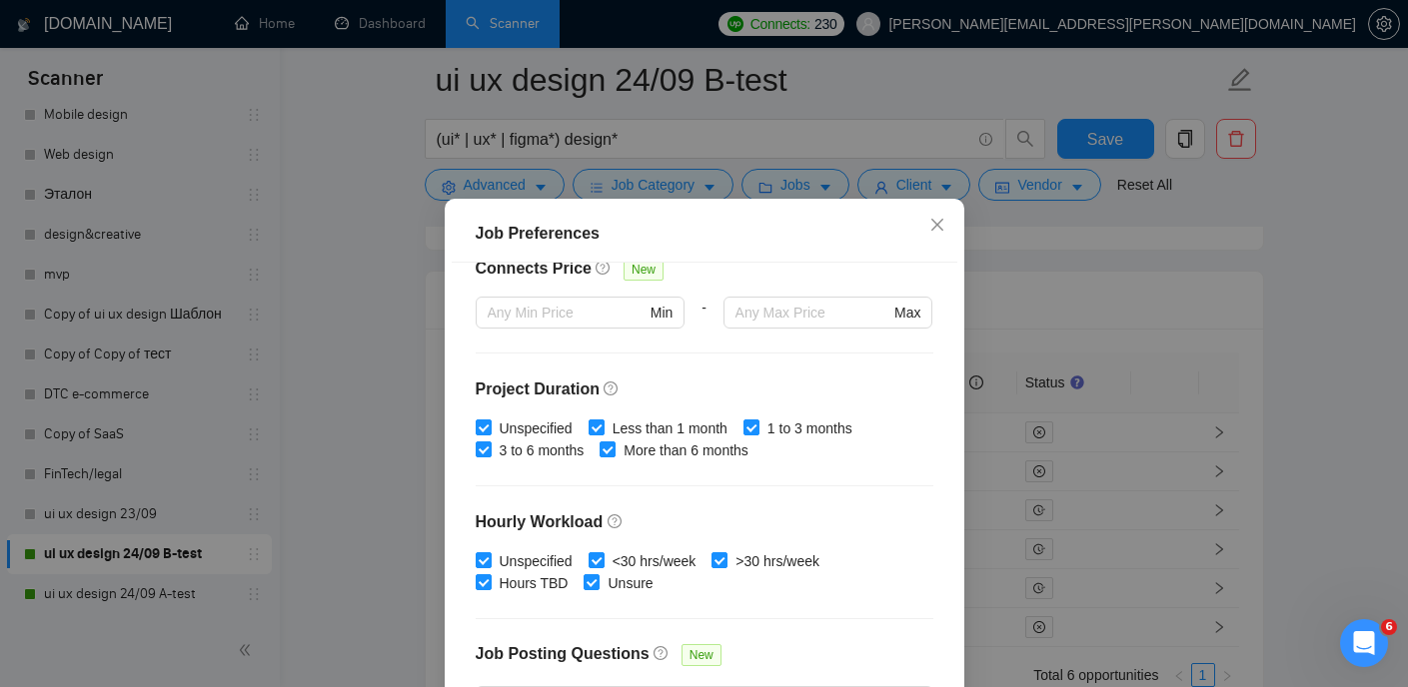
scroll to position [504, 0]
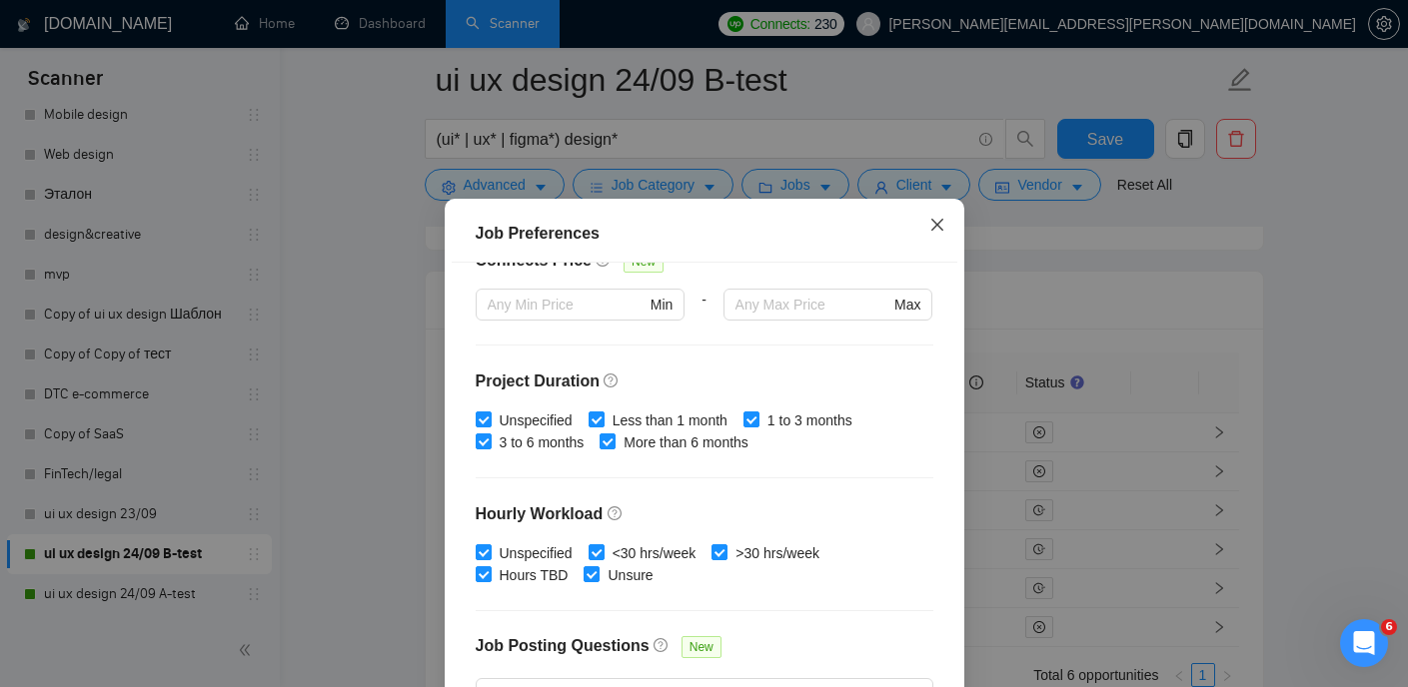
click at [937, 225] on icon "close" at bounding box center [936, 225] width 12 height 12
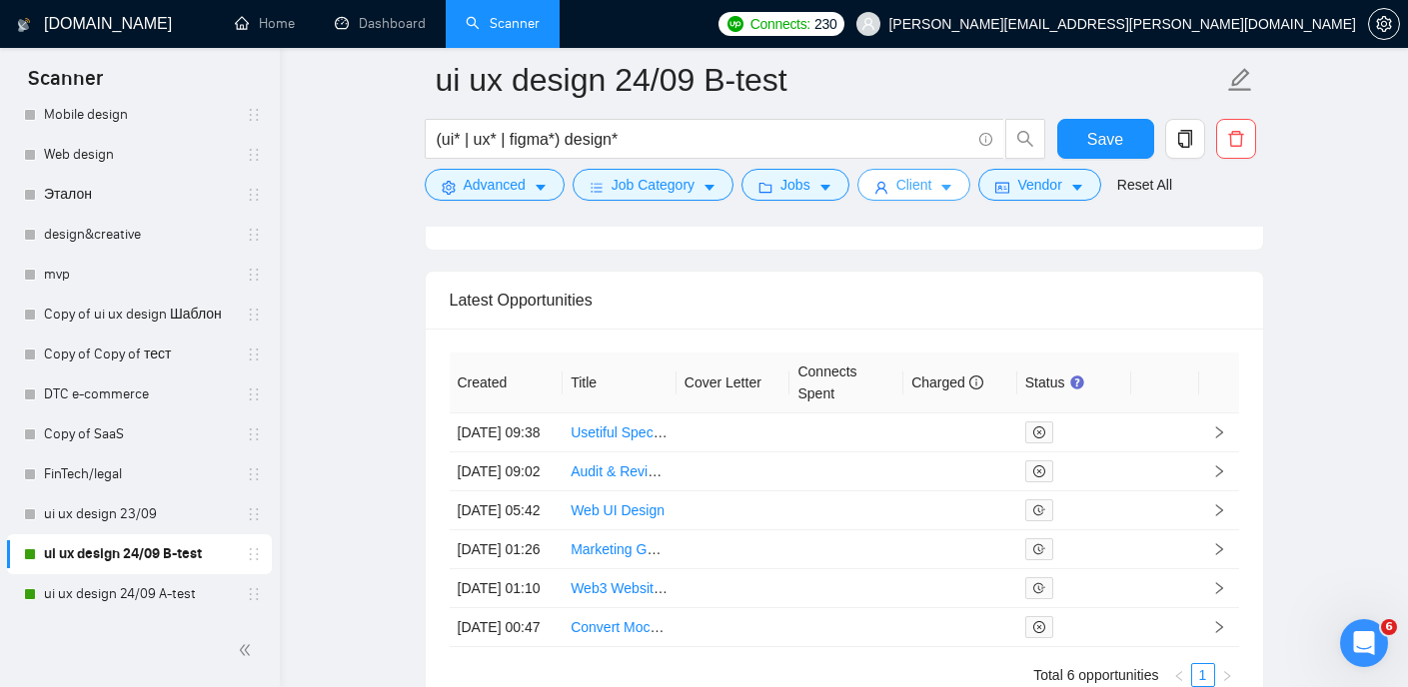
click at [923, 188] on span "Client" at bounding box center [914, 185] width 36 height 22
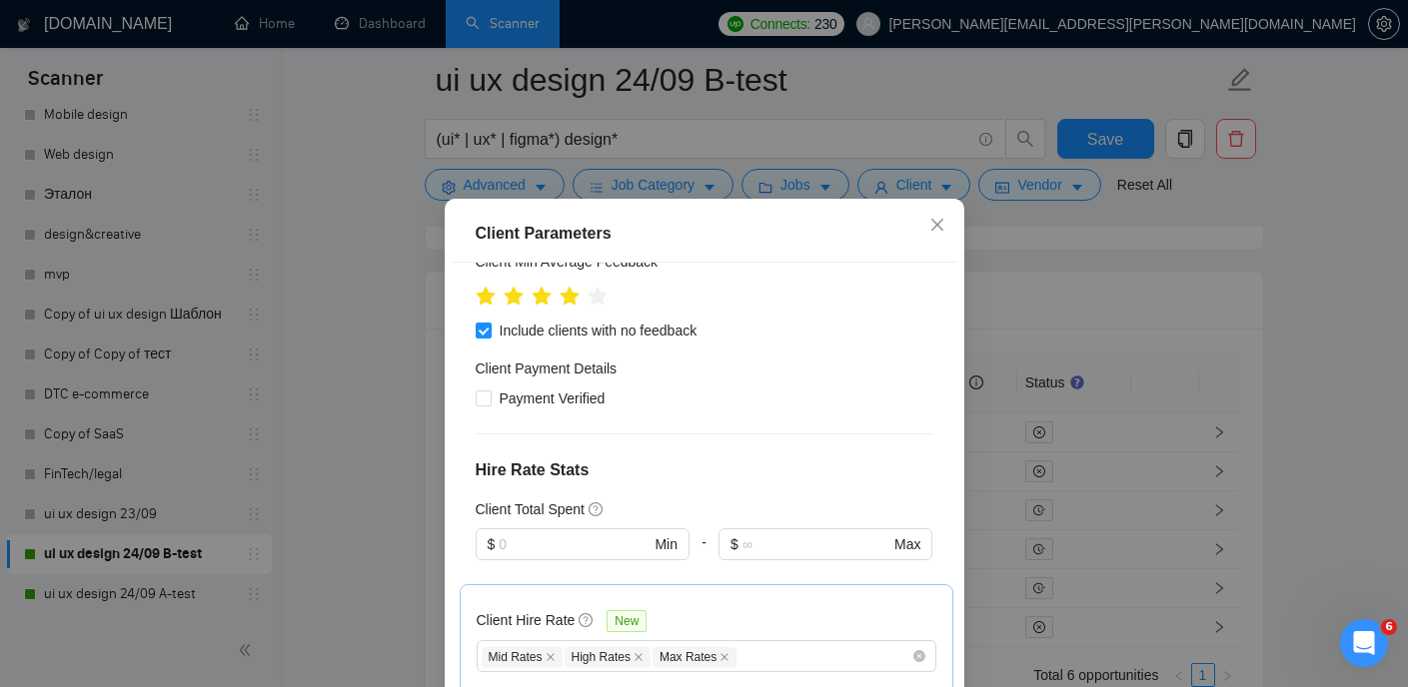
scroll to position [1213, 0]
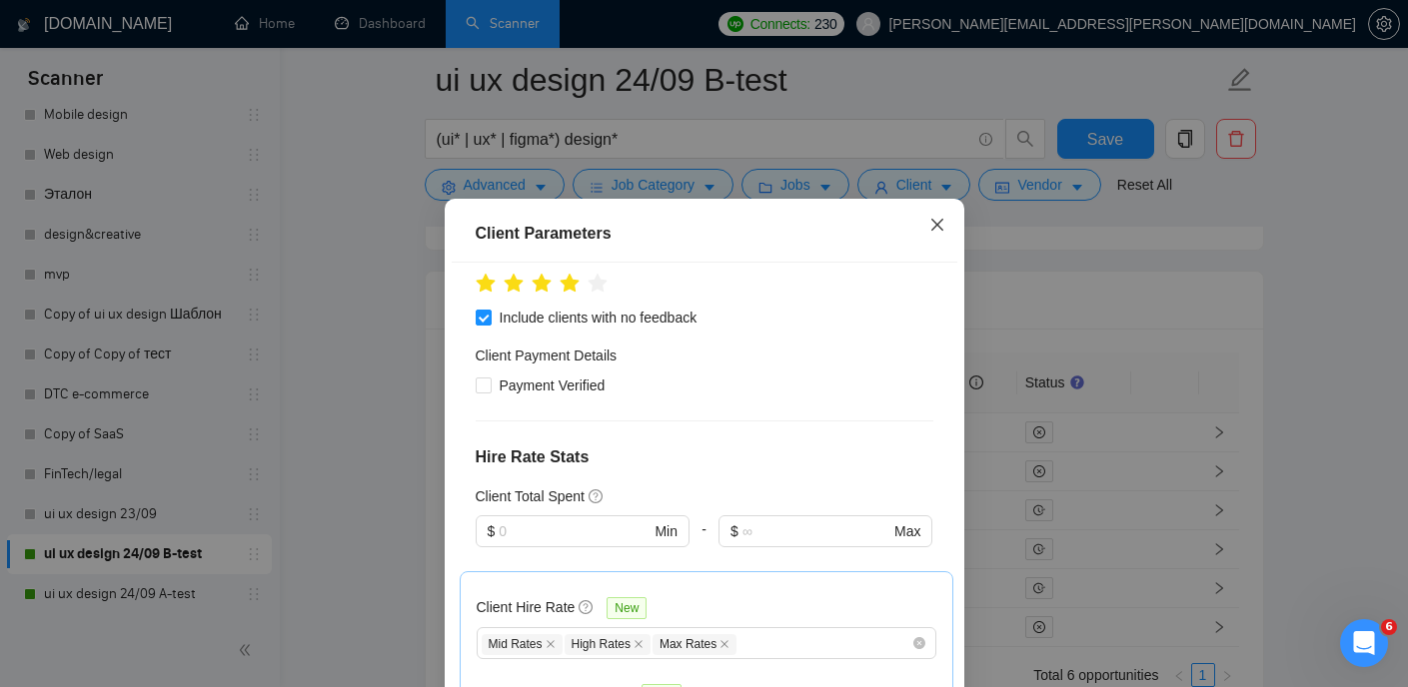
click at [933, 229] on icon "close" at bounding box center [936, 225] width 12 height 12
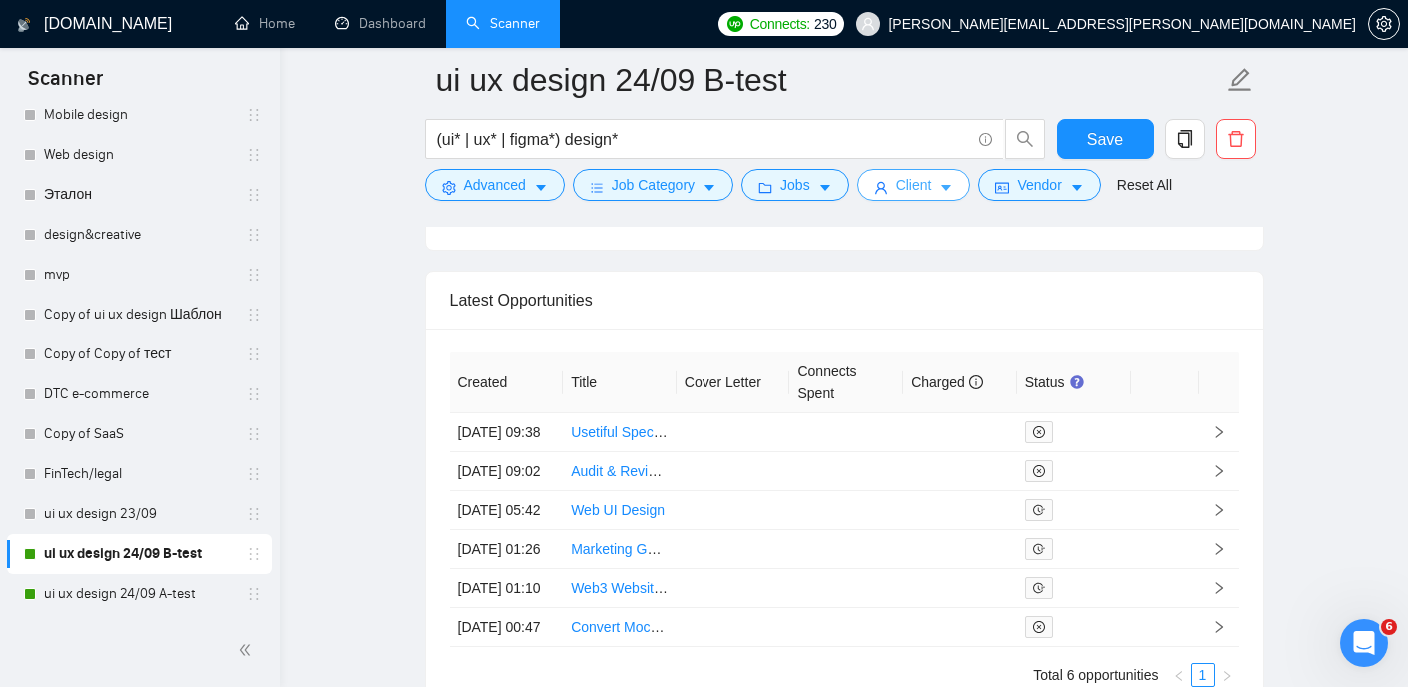
click at [943, 184] on button "Client" at bounding box center [914, 185] width 114 height 32
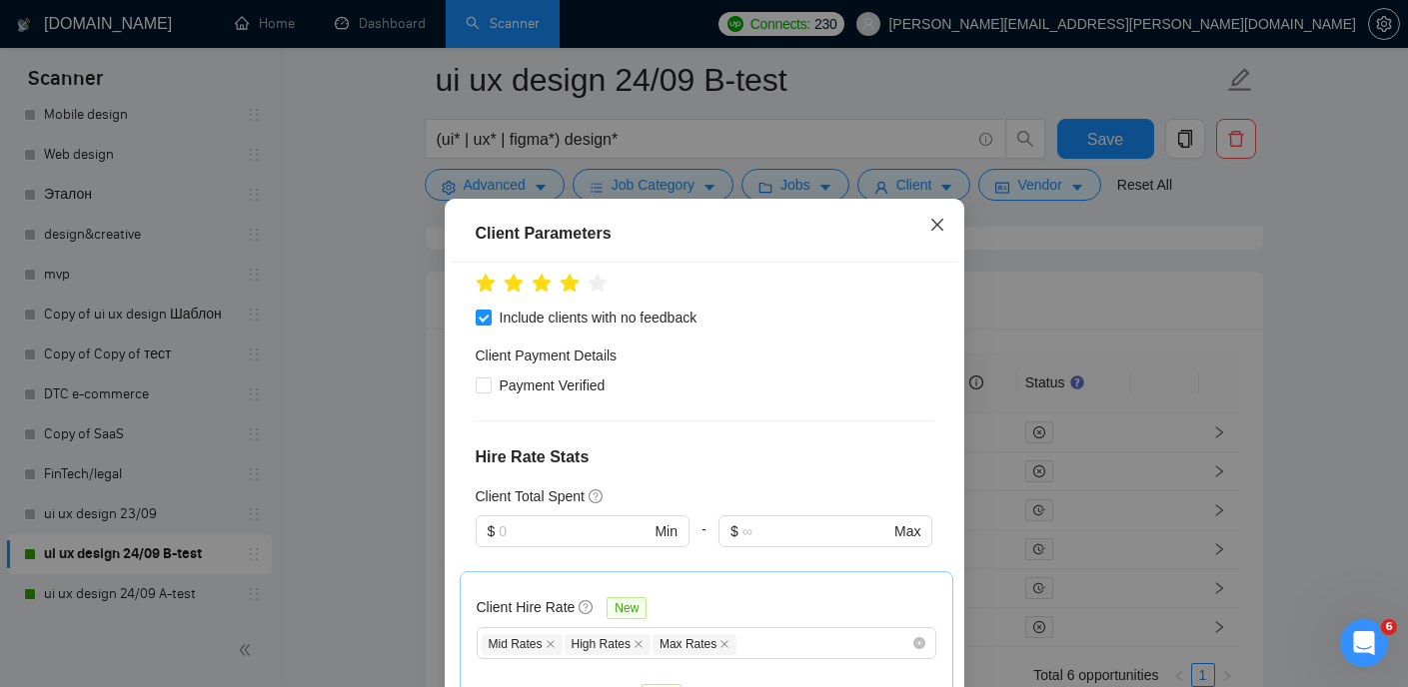
click at [936, 230] on icon "close" at bounding box center [937, 225] width 16 height 16
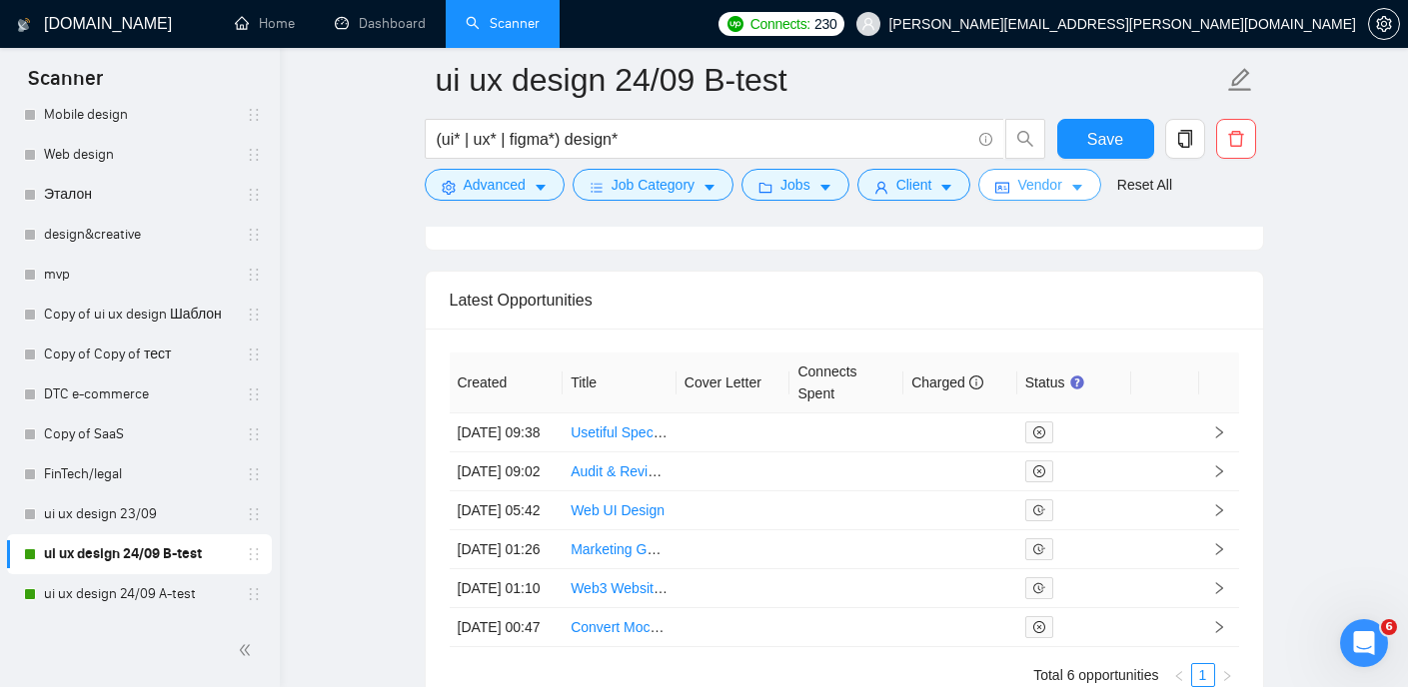
click at [1055, 191] on span "Vendor" at bounding box center [1039, 185] width 44 height 22
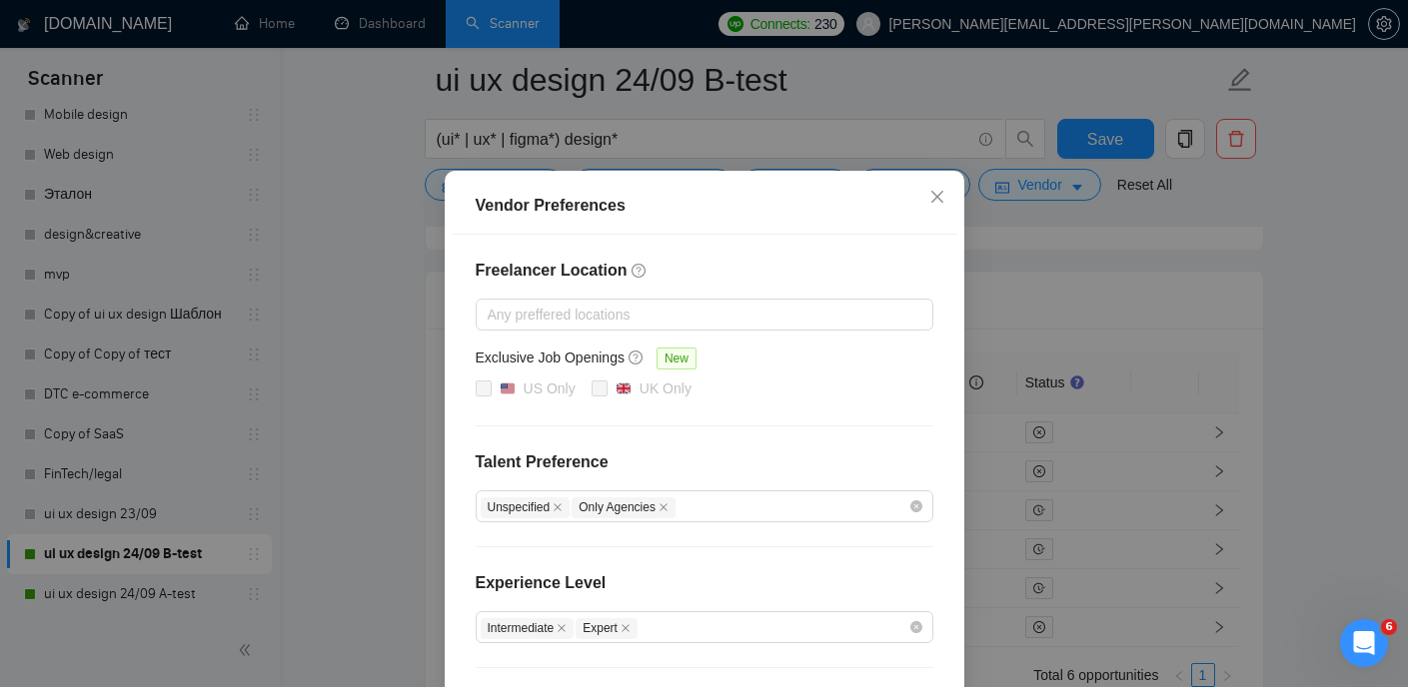
scroll to position [0, 0]
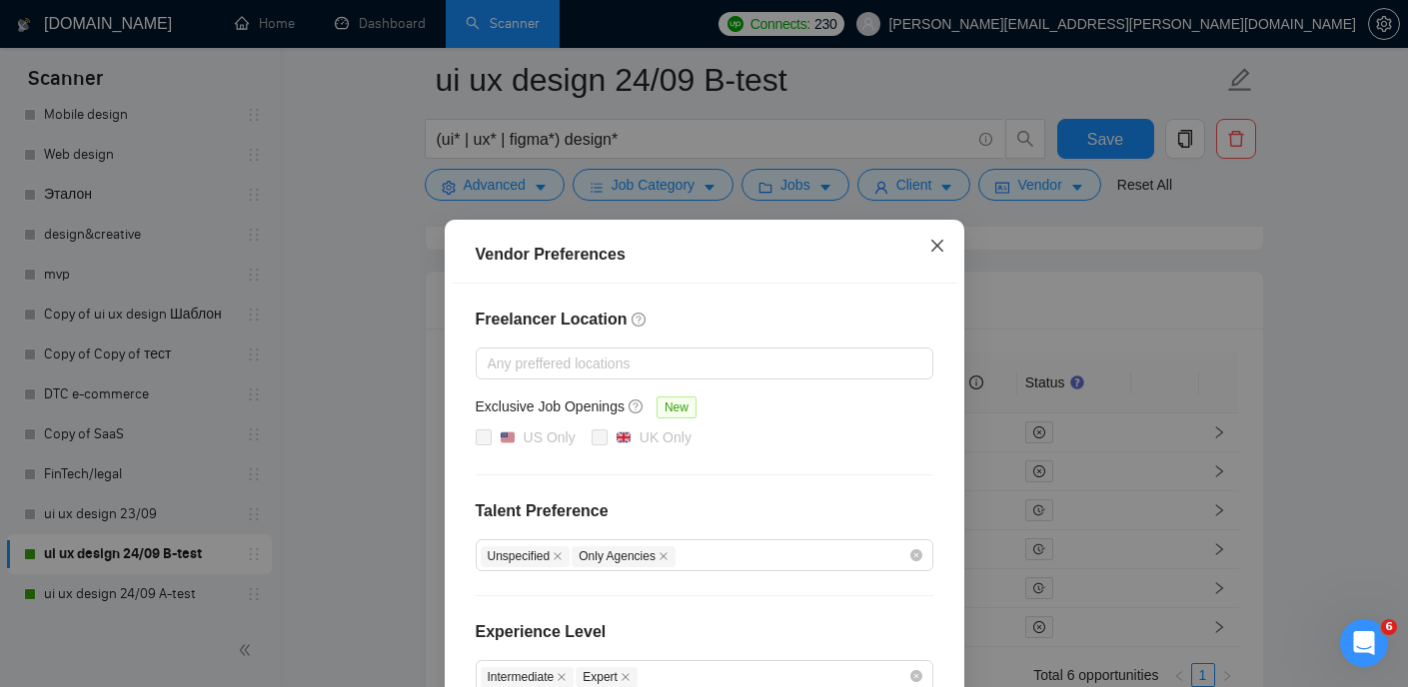
click at [943, 239] on icon "close" at bounding box center [937, 246] width 16 height 16
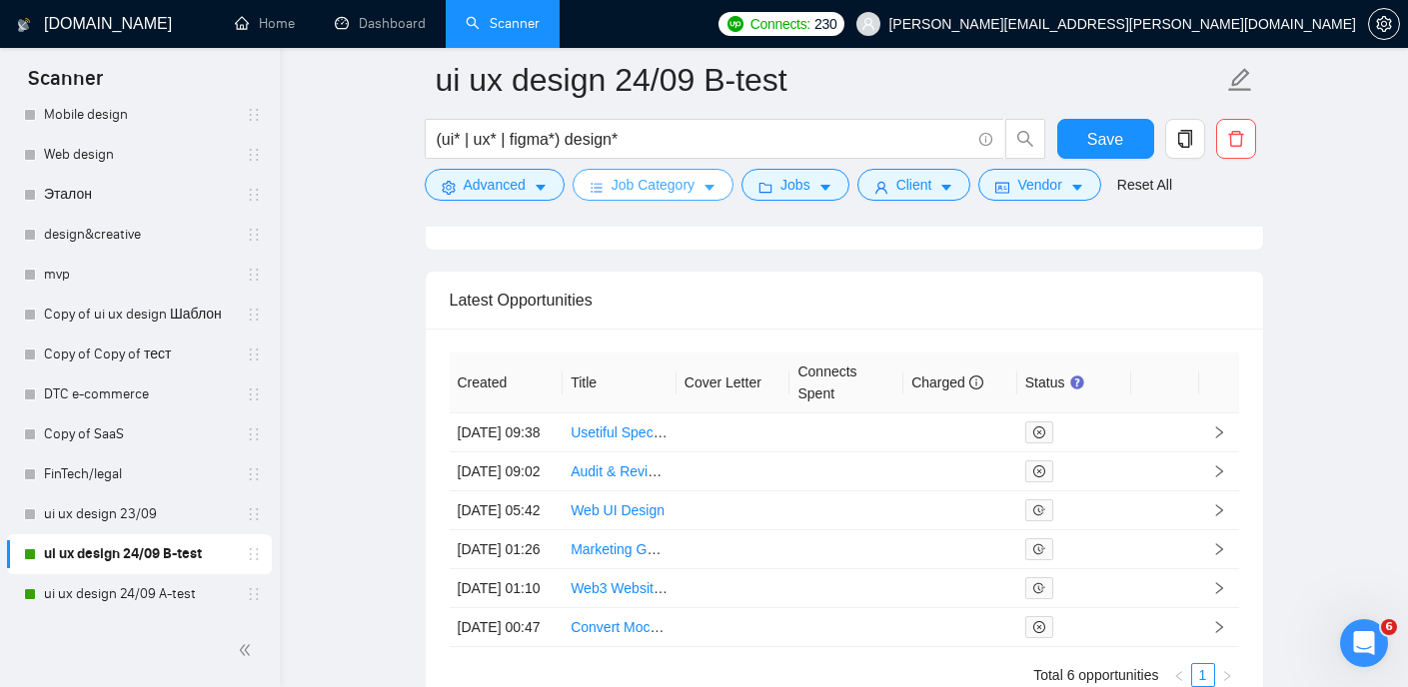
click at [701, 184] on button "Job Category" at bounding box center [652, 185] width 161 height 32
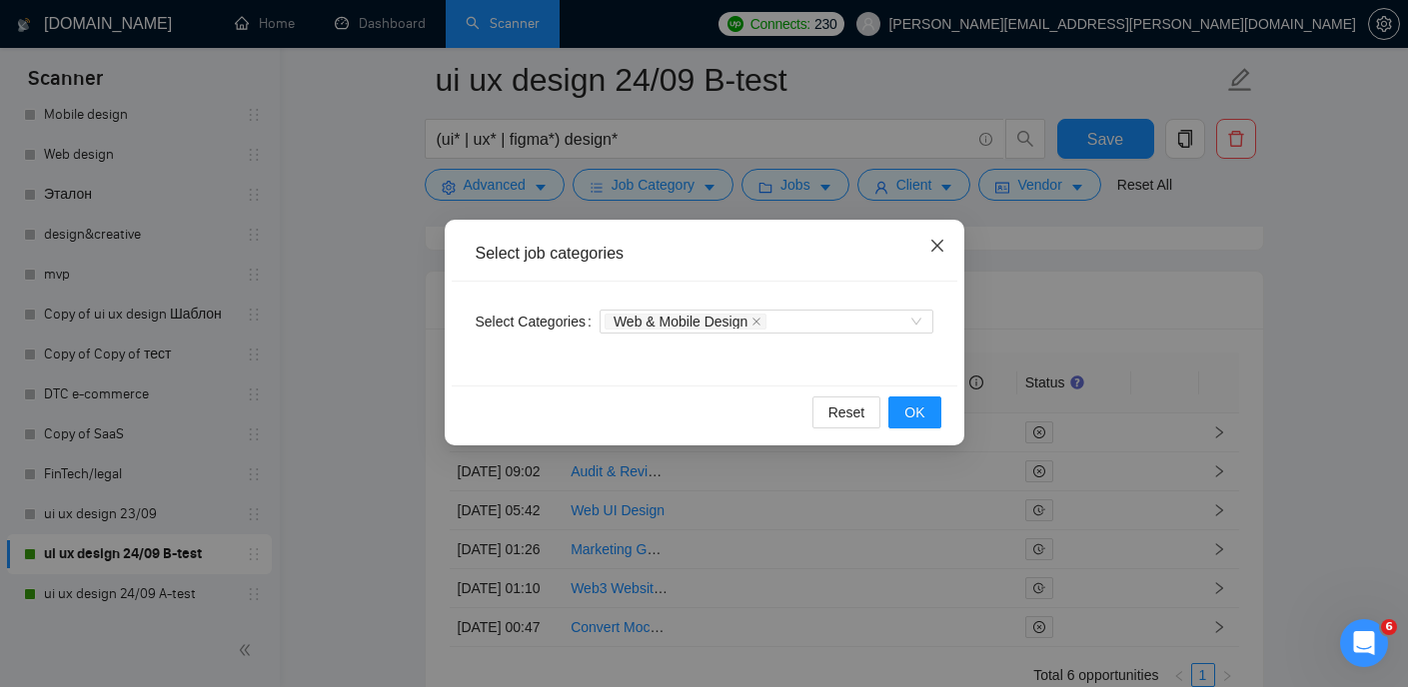
click at [945, 243] on span "Close" at bounding box center [937, 247] width 54 height 54
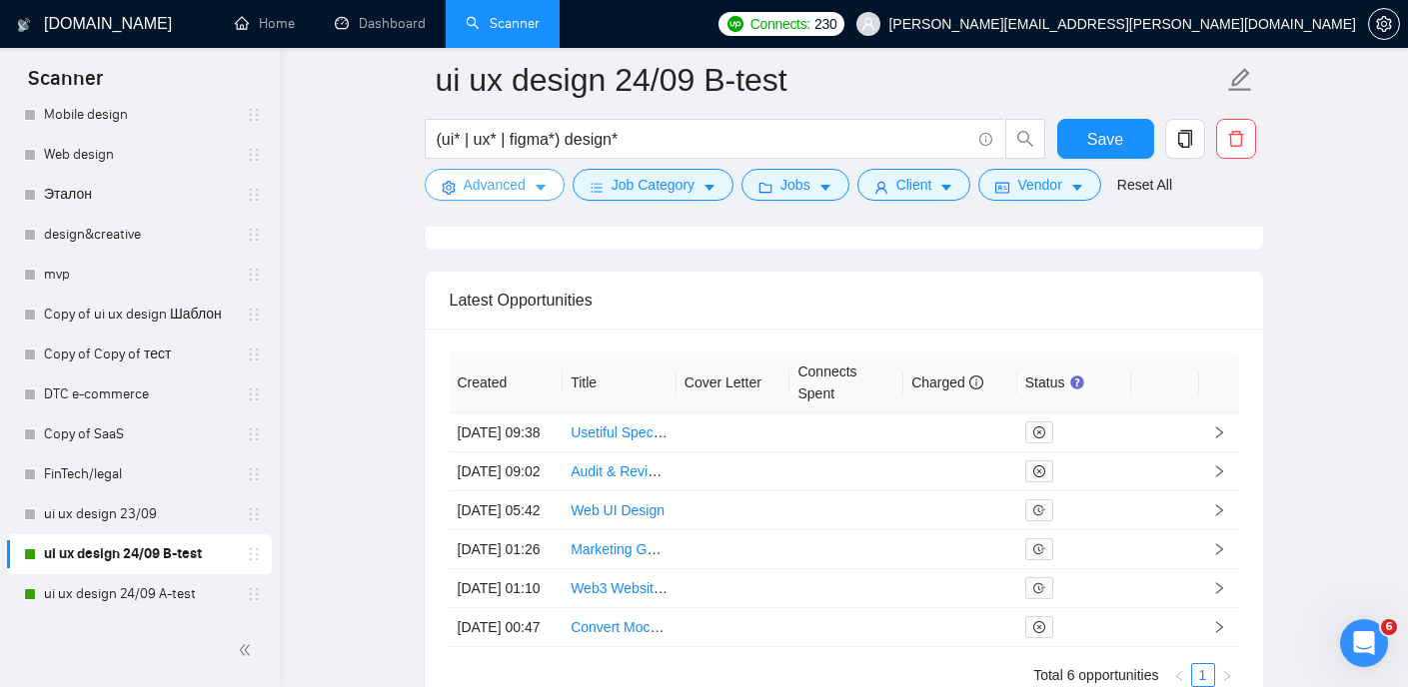
click at [533, 180] on button "Advanced" at bounding box center [495, 185] width 140 height 32
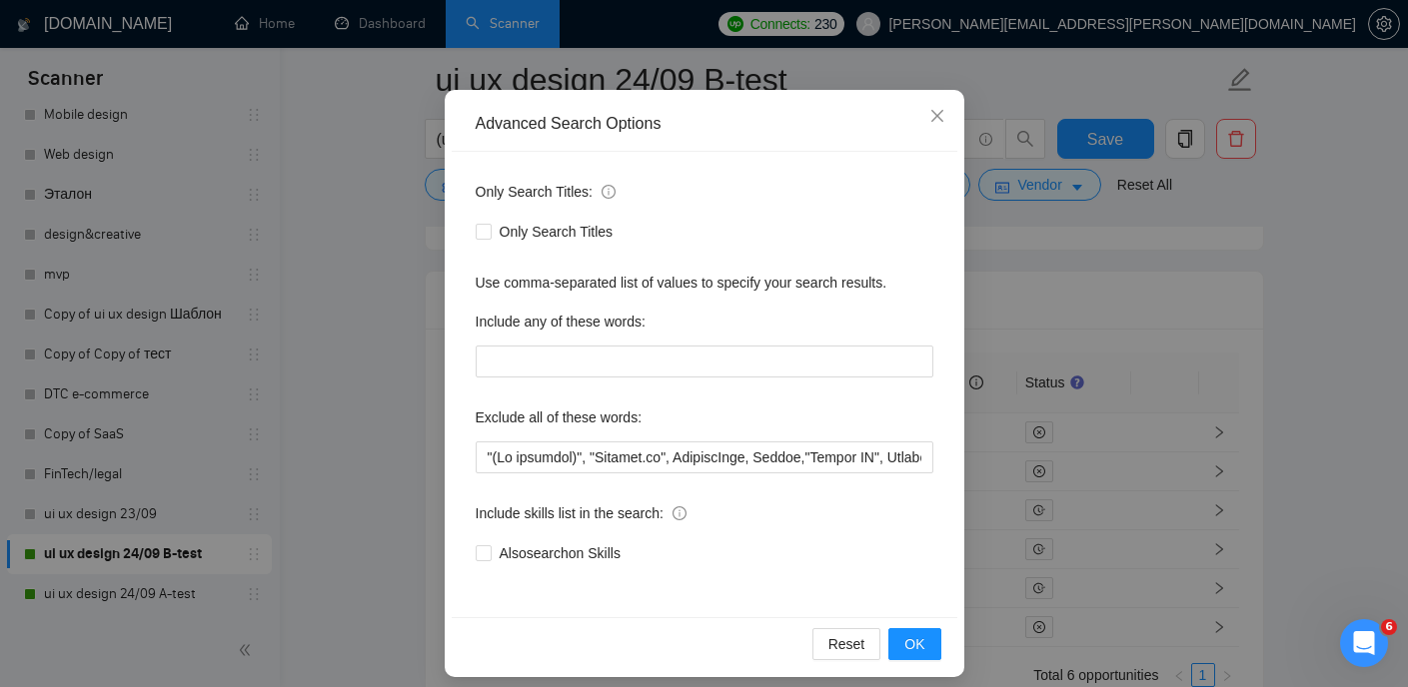
scroll to position [144, 0]
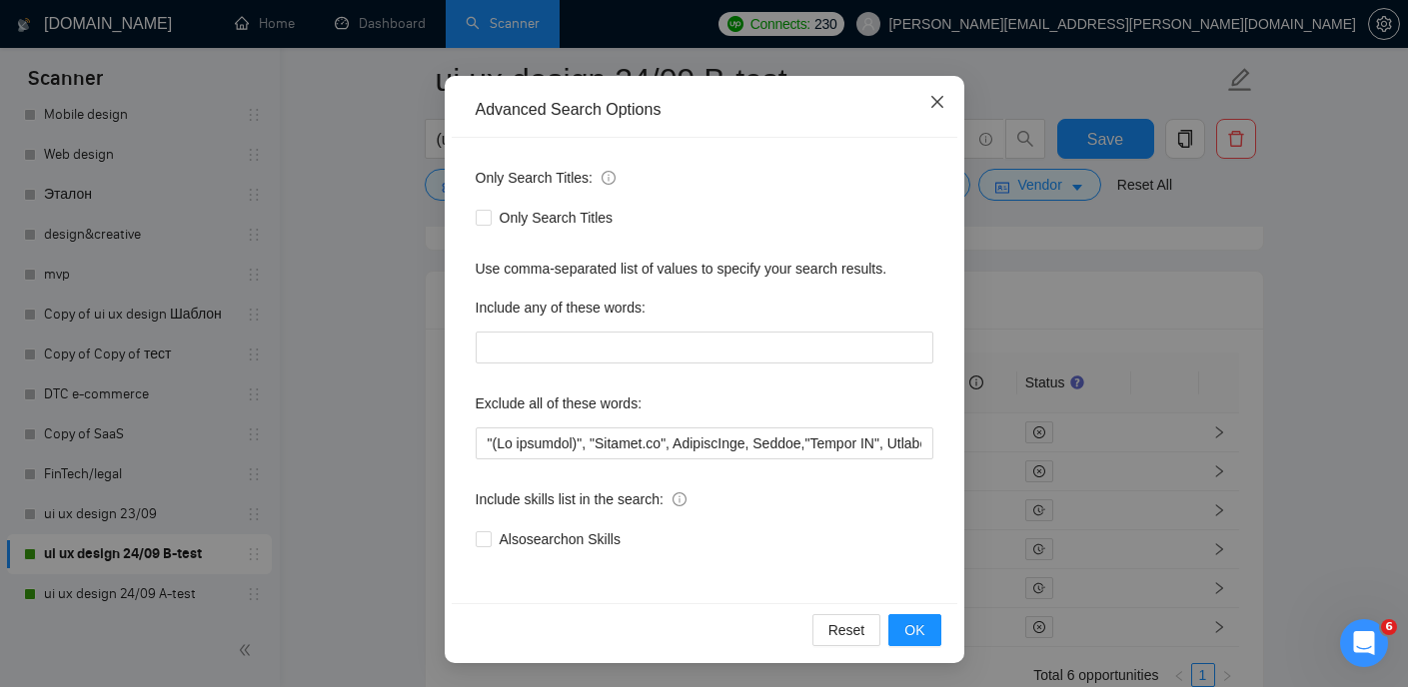
click at [924, 109] on span "Close" at bounding box center [937, 103] width 54 height 54
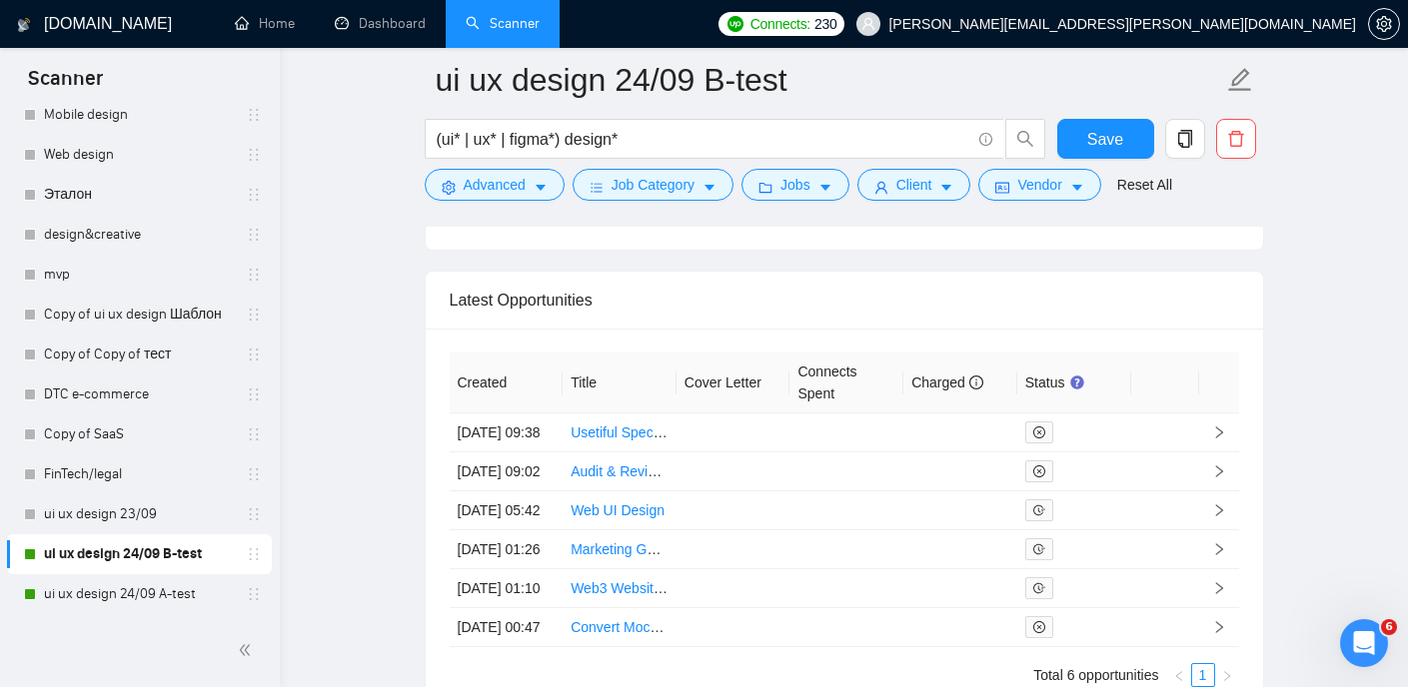
scroll to position [44, 0]
click at [694, 185] on span "Job Category" at bounding box center [652, 185] width 83 height 22
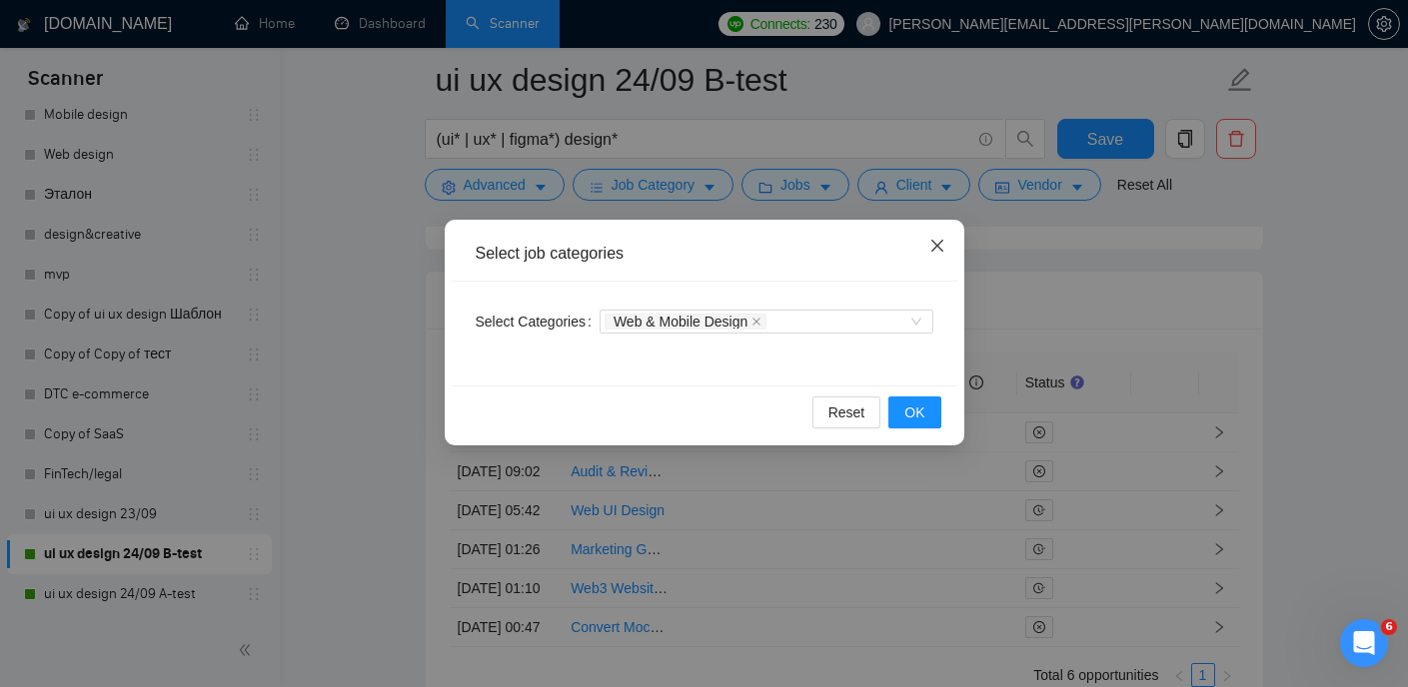
click at [945, 247] on span "Close" at bounding box center [937, 247] width 54 height 54
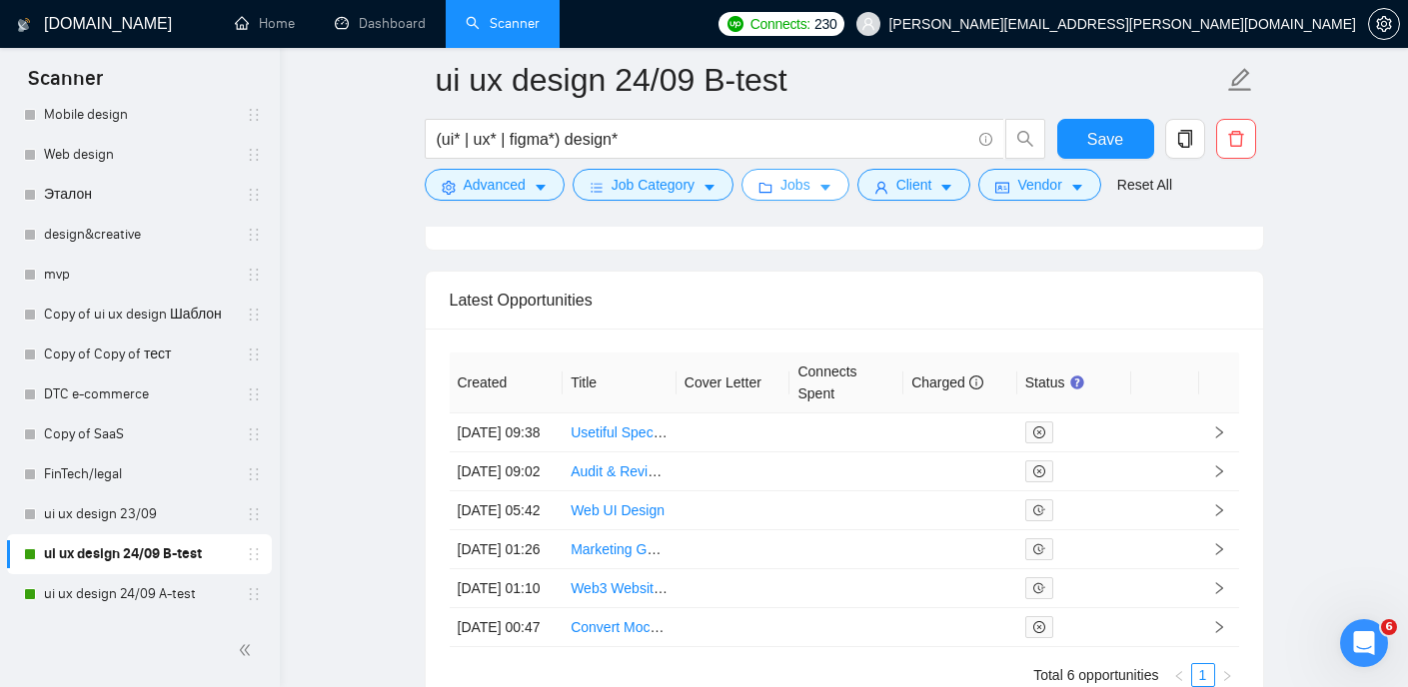
click at [822, 181] on button "Jobs" at bounding box center [795, 185] width 108 height 32
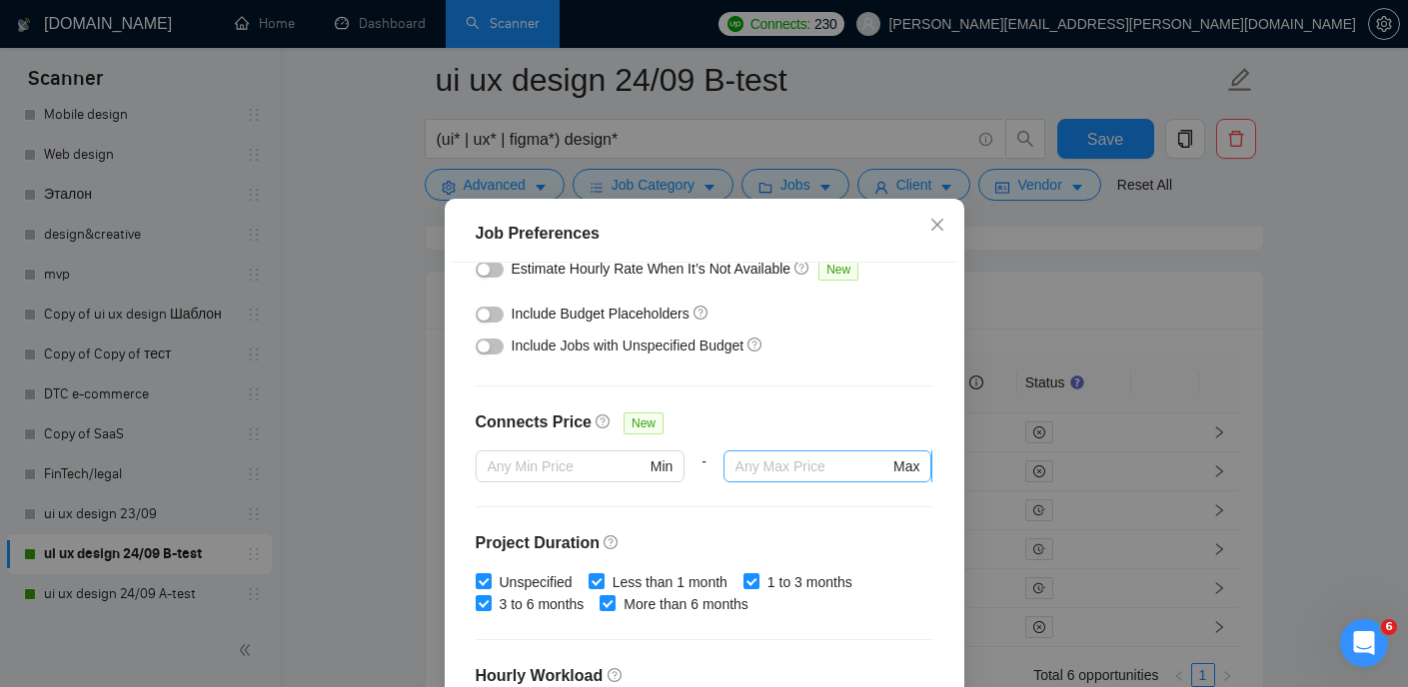
scroll to position [340, 0]
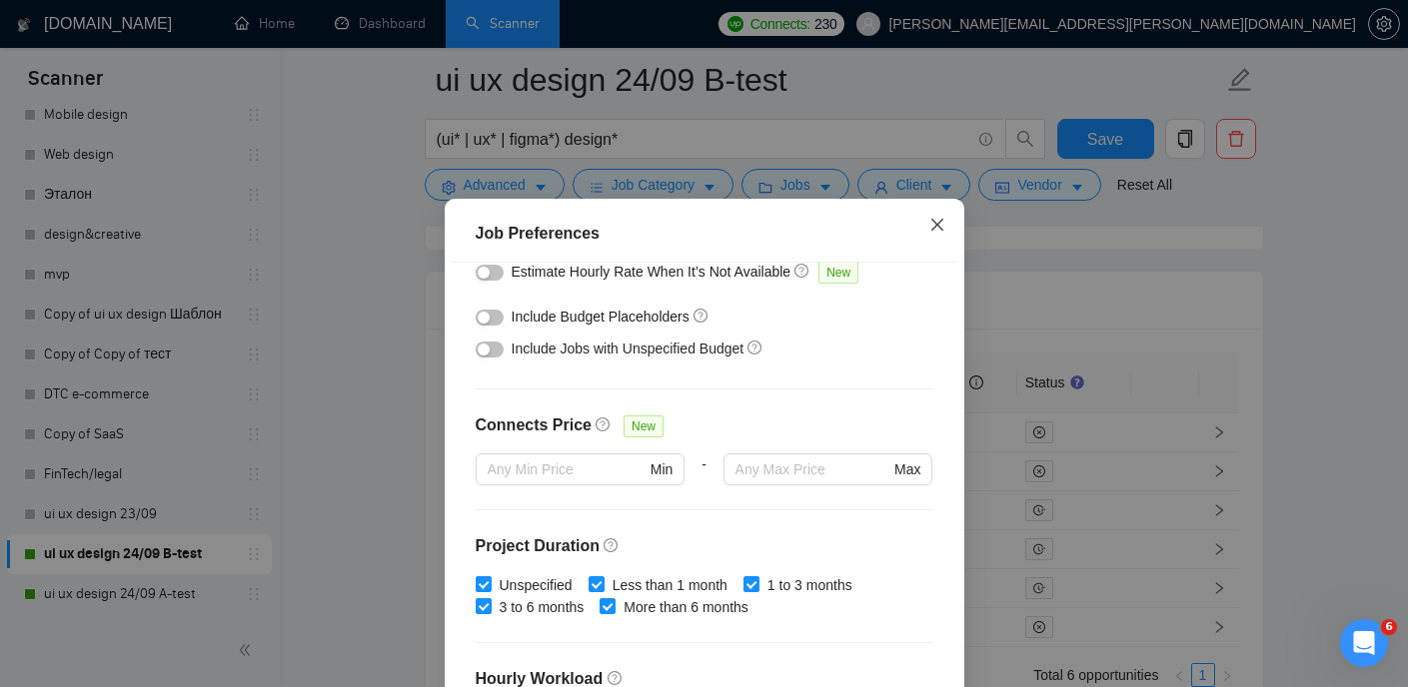
click at [934, 219] on icon "close" at bounding box center [937, 225] width 16 height 16
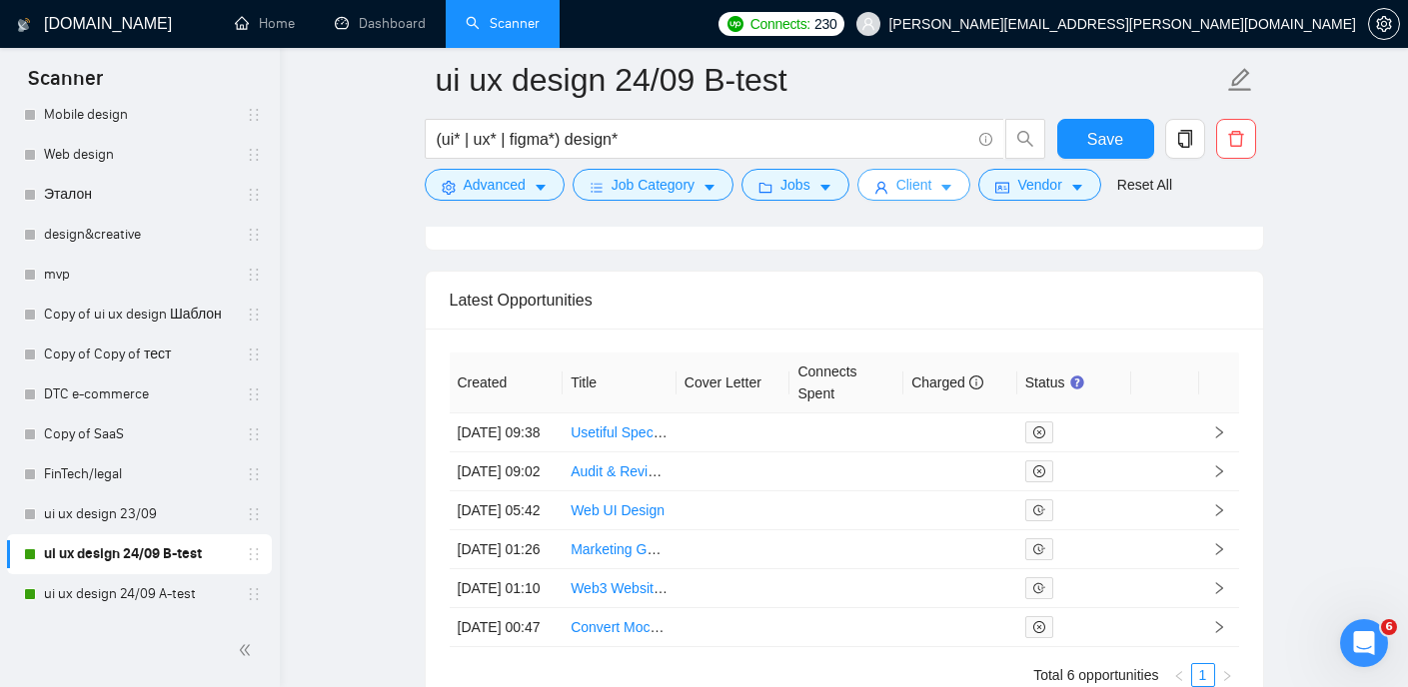
click at [945, 190] on button "Client" at bounding box center [914, 185] width 114 height 32
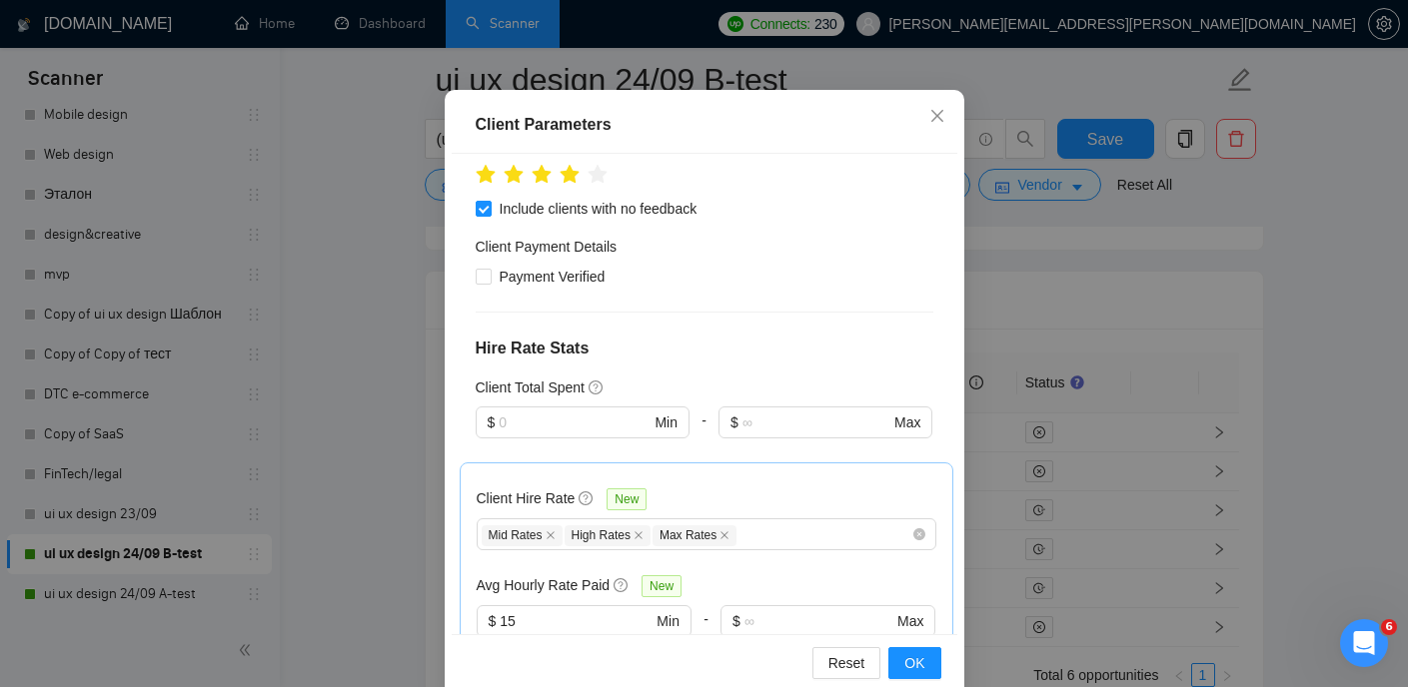
scroll to position [115, 0]
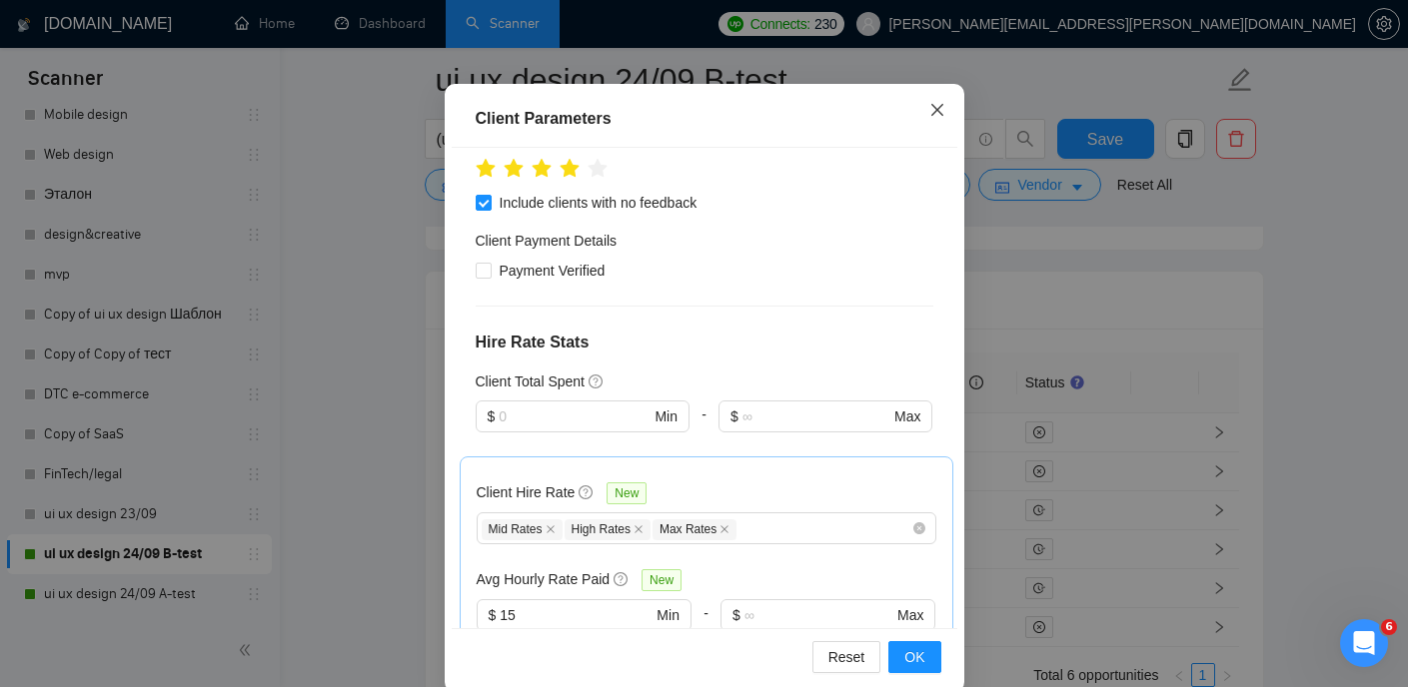
click at [940, 112] on icon "close" at bounding box center [937, 110] width 16 height 16
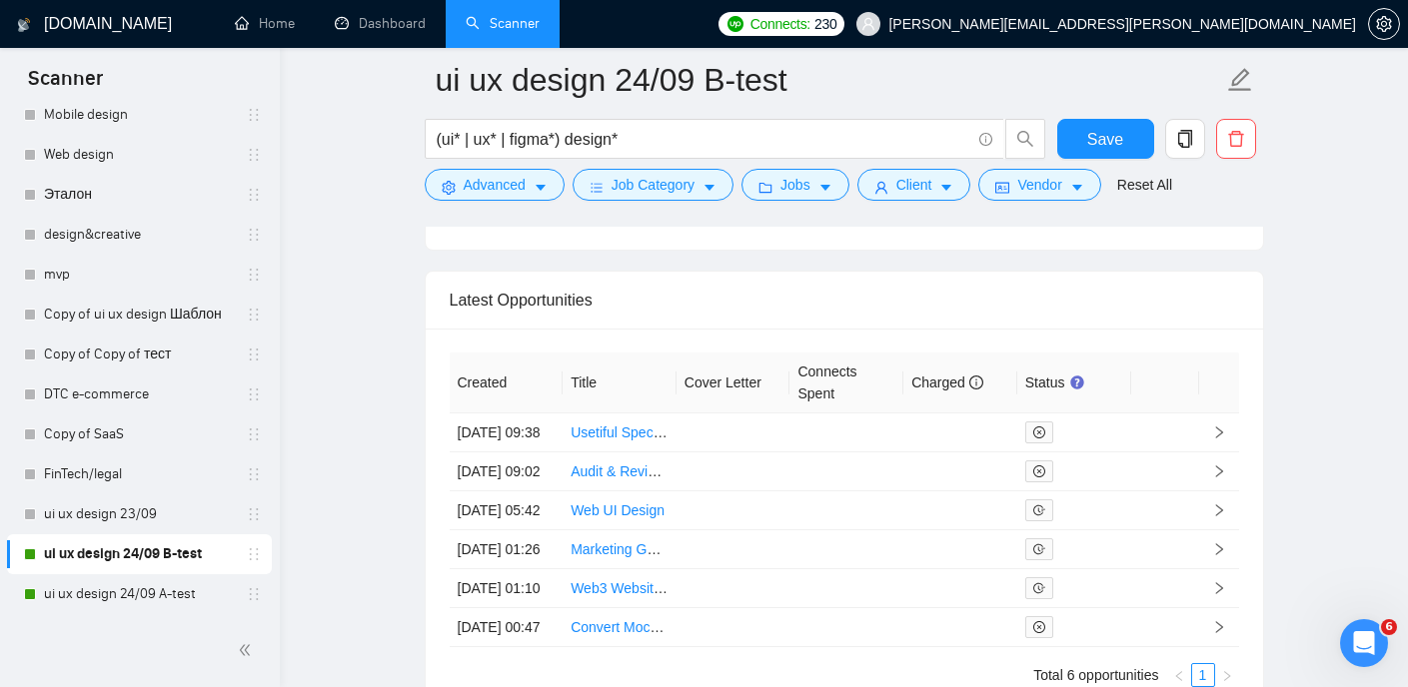
scroll to position [66, 0]
click at [1036, 184] on span "Vendor" at bounding box center [1039, 185] width 44 height 22
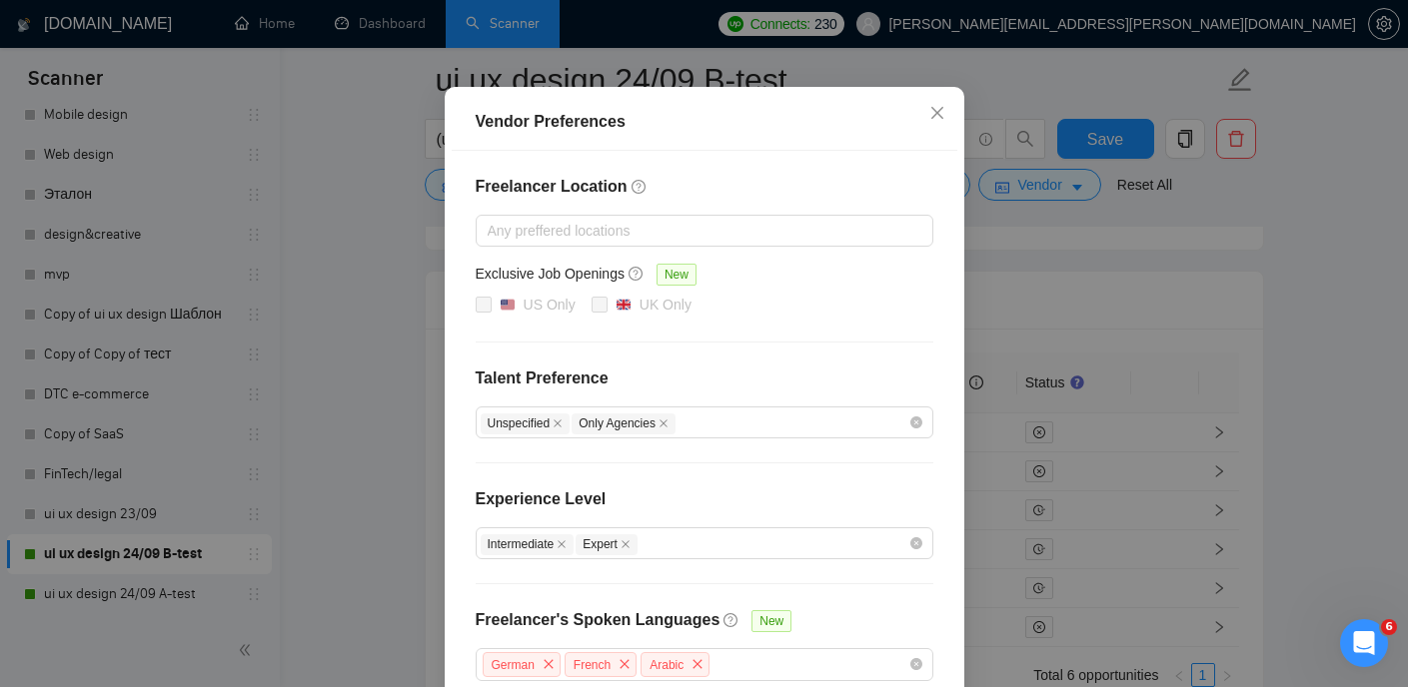
scroll to position [0, 0]
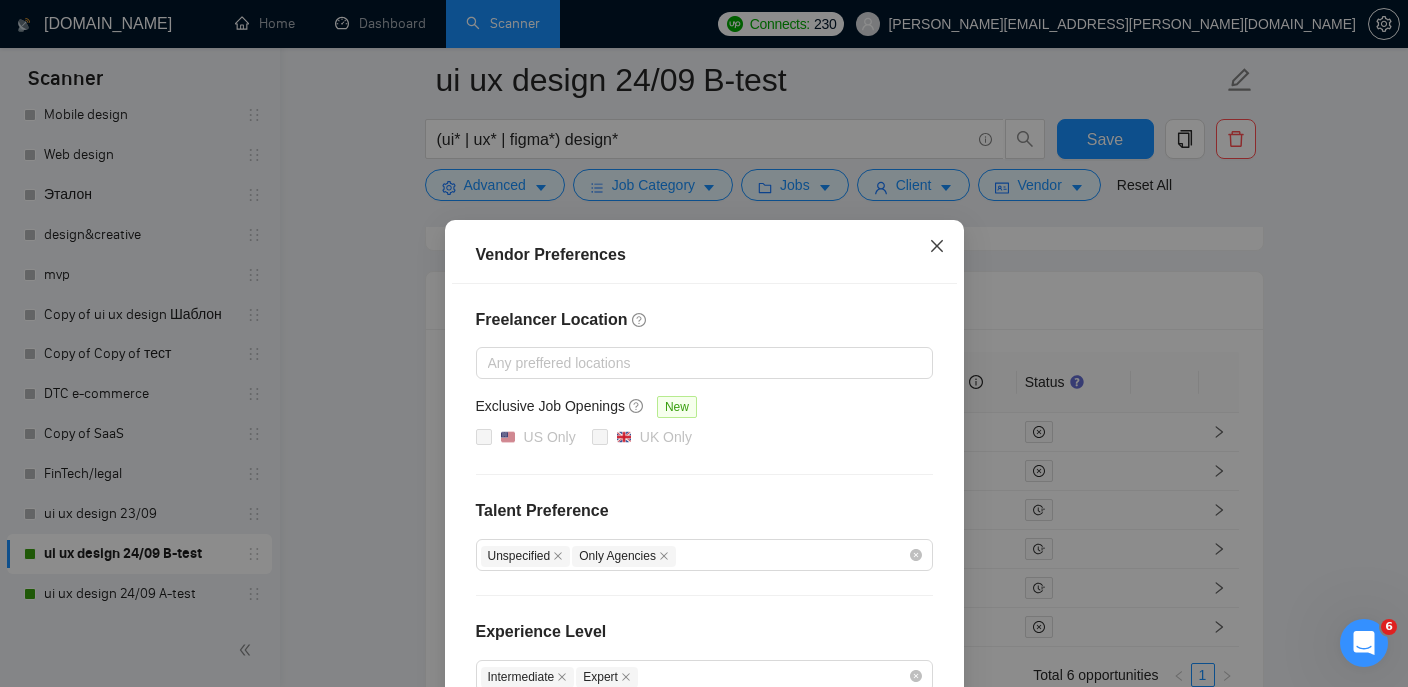
click at [940, 257] on span "Close" at bounding box center [937, 247] width 54 height 54
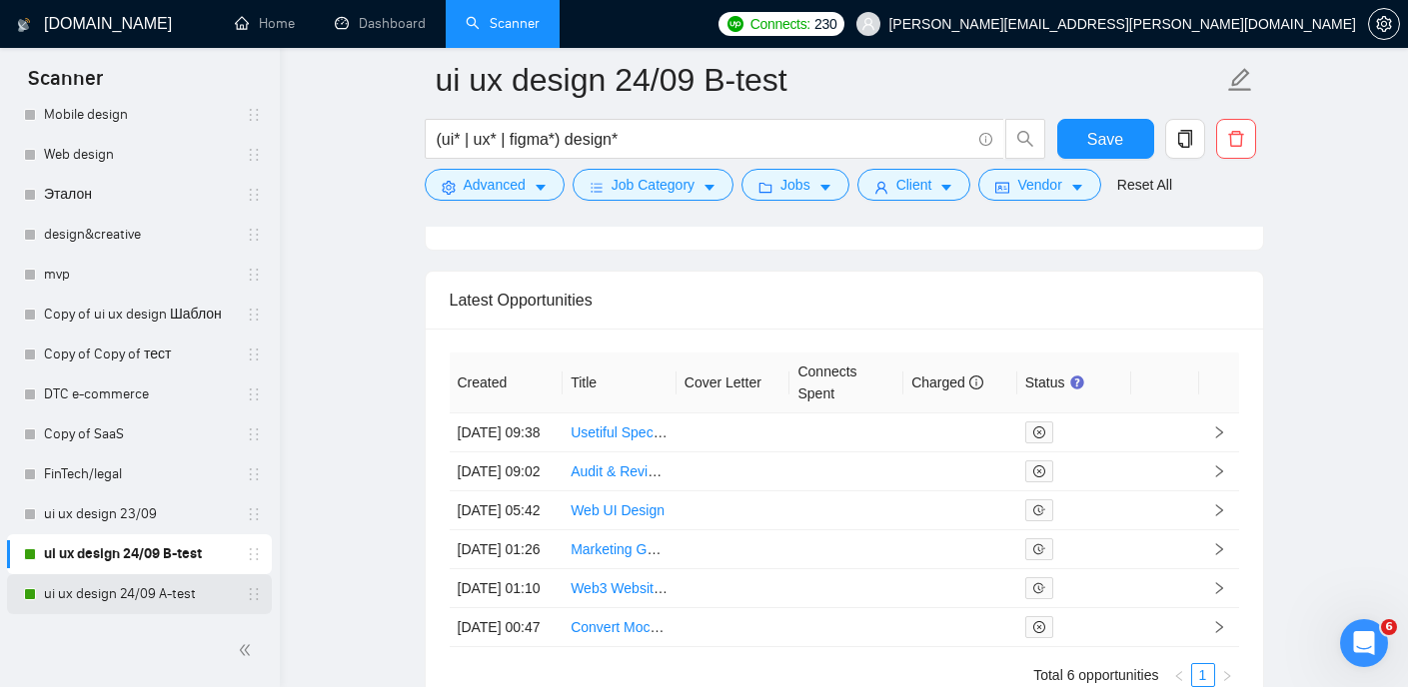
click at [172, 580] on link "ui ux design 24/09 A-test" at bounding box center [139, 594] width 190 height 40
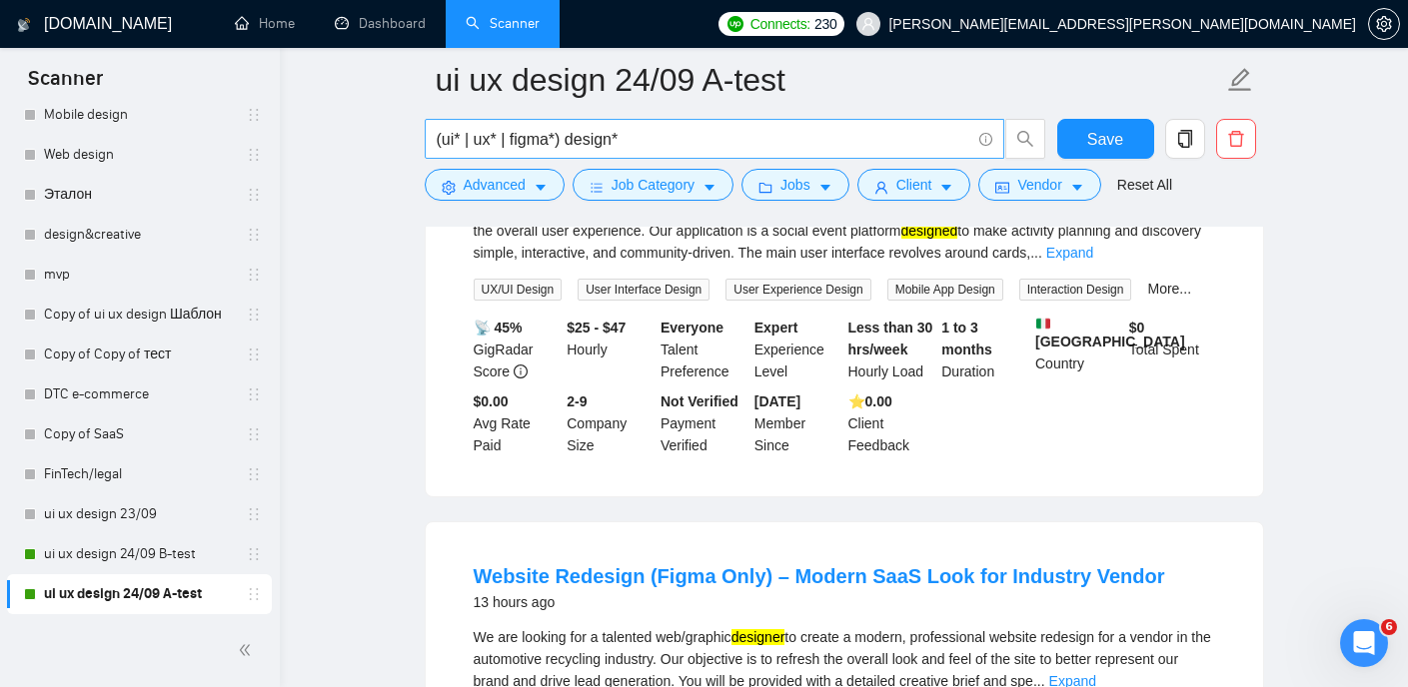
scroll to position [2932, 0]
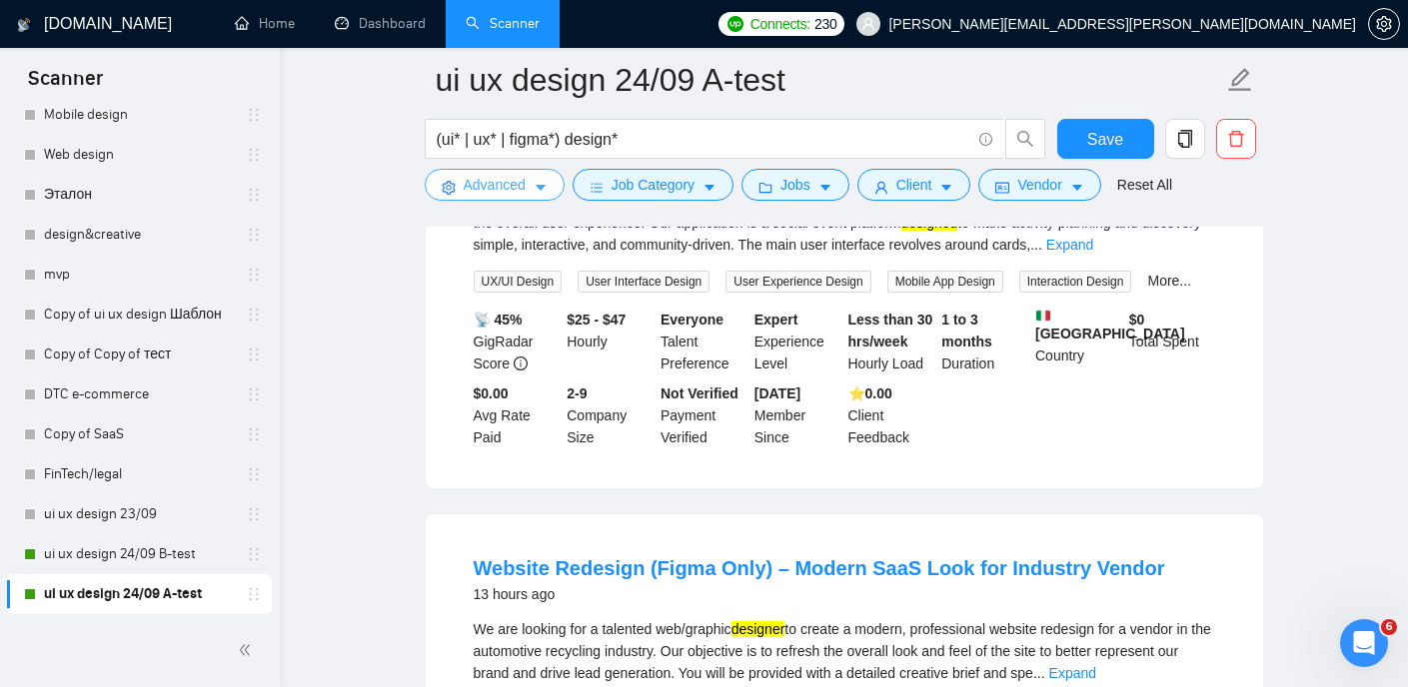
click at [536, 186] on icon "caret-down" at bounding box center [540, 188] width 14 height 14
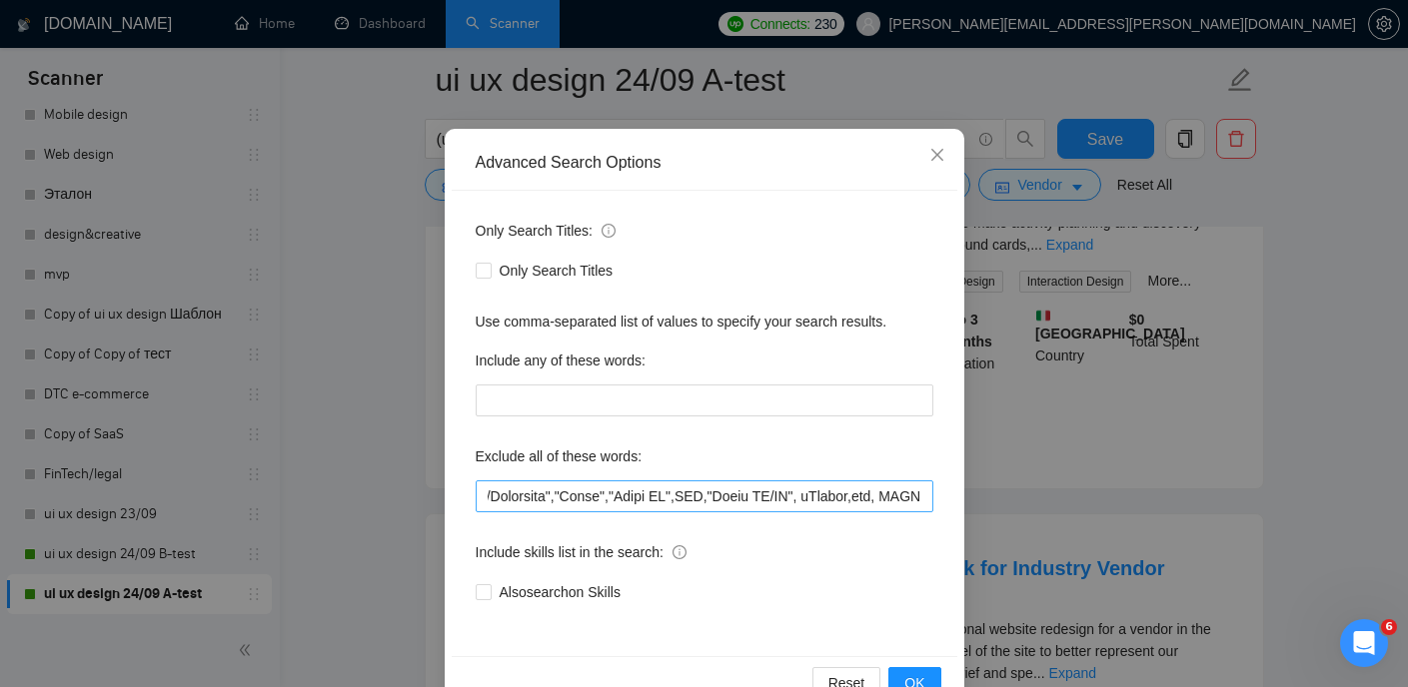
scroll to position [0, 13871]
click at [941, 153] on icon "close" at bounding box center [937, 155] width 16 height 16
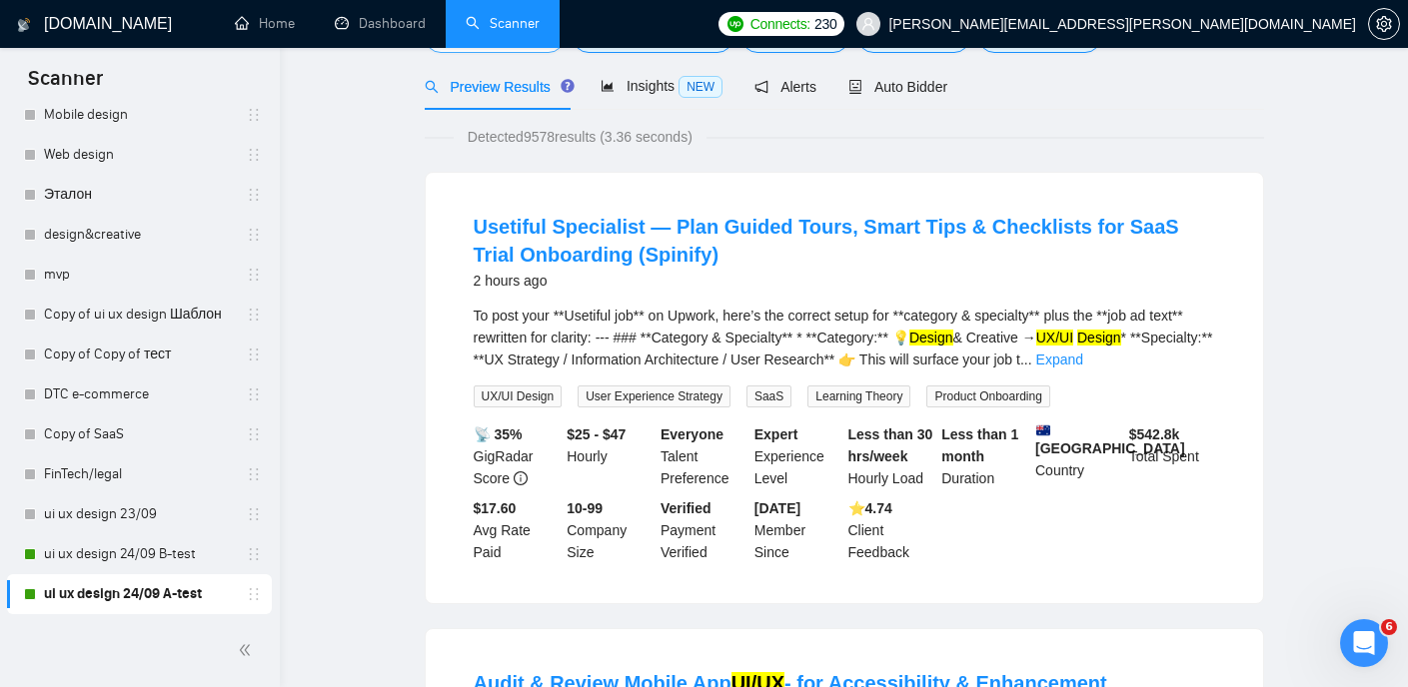
scroll to position [0, 0]
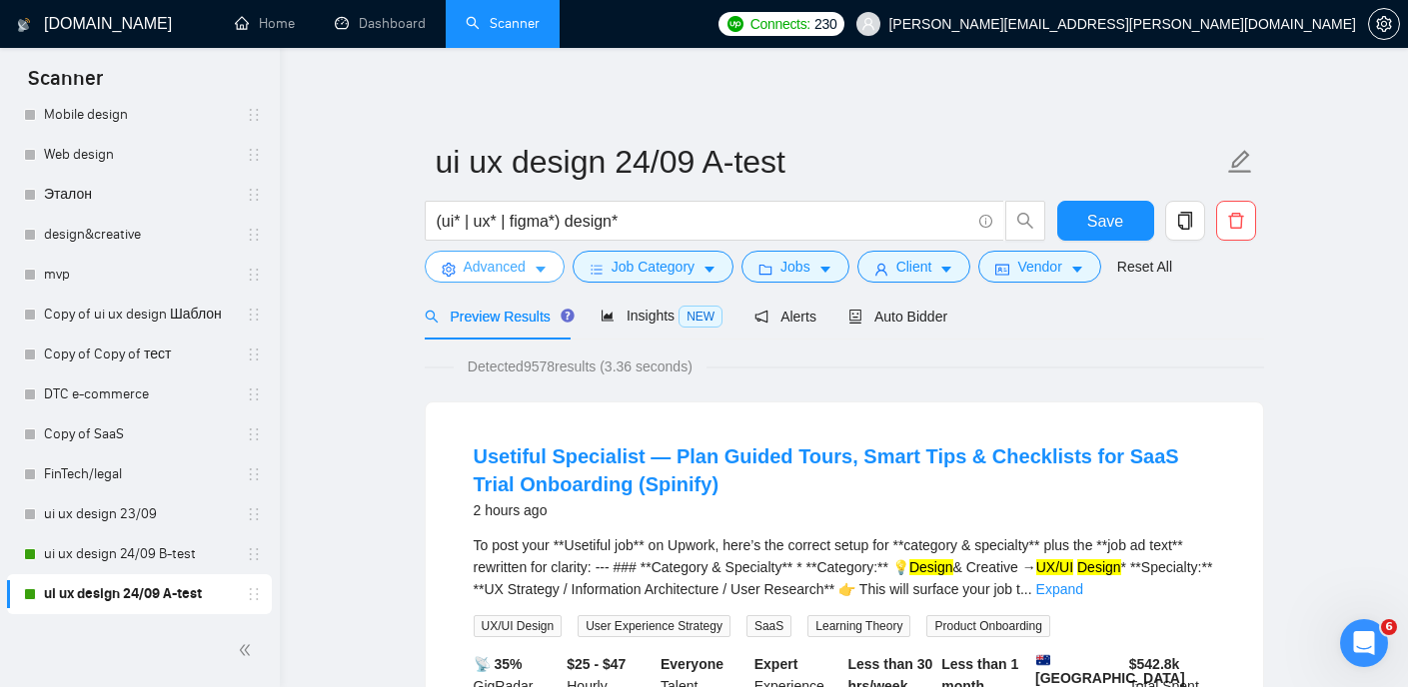
click at [529, 256] on button "Advanced" at bounding box center [495, 267] width 140 height 32
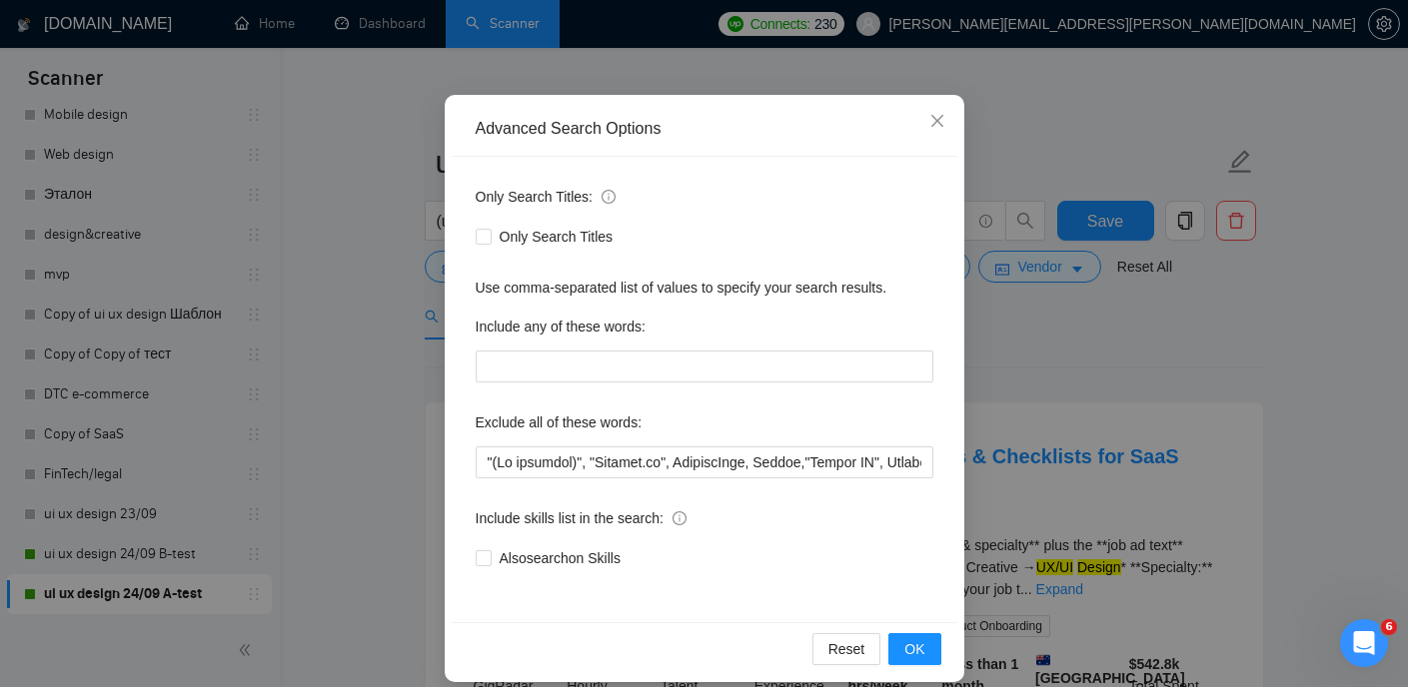
scroll to position [144, 0]
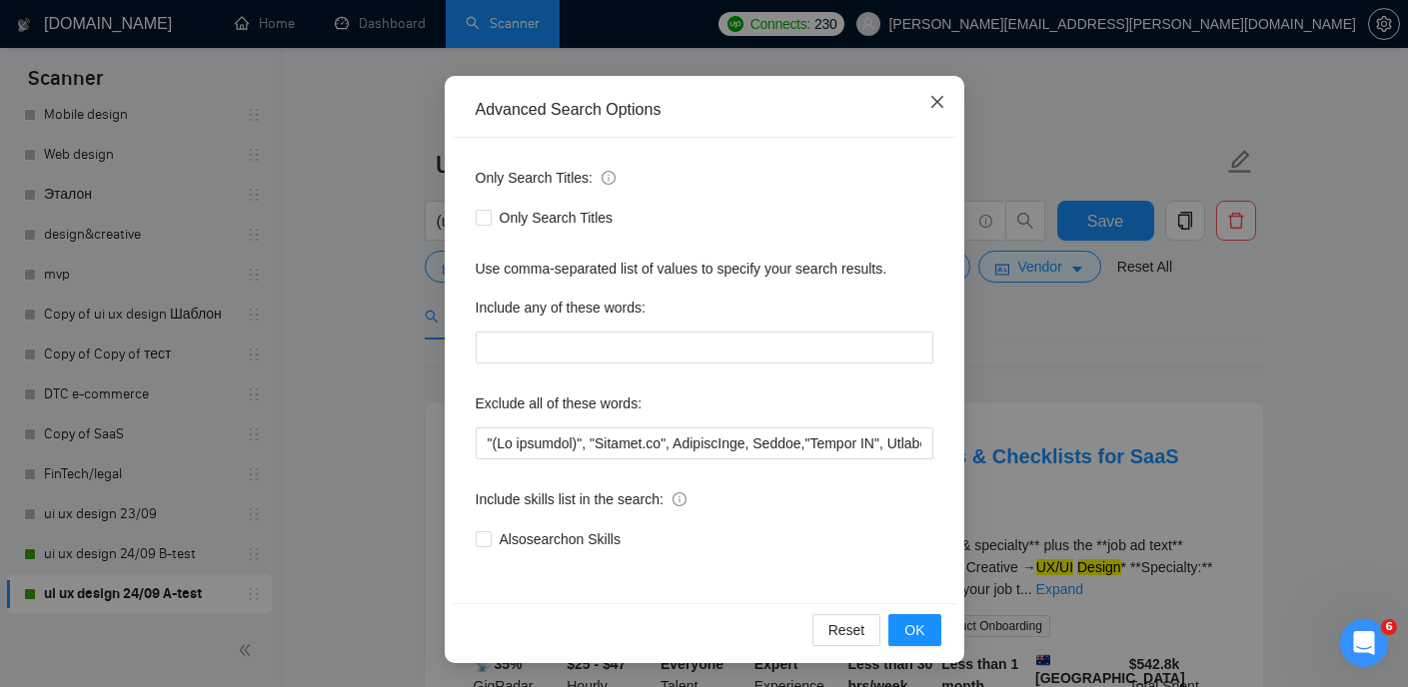
click at [936, 96] on icon "close" at bounding box center [937, 102] width 16 height 16
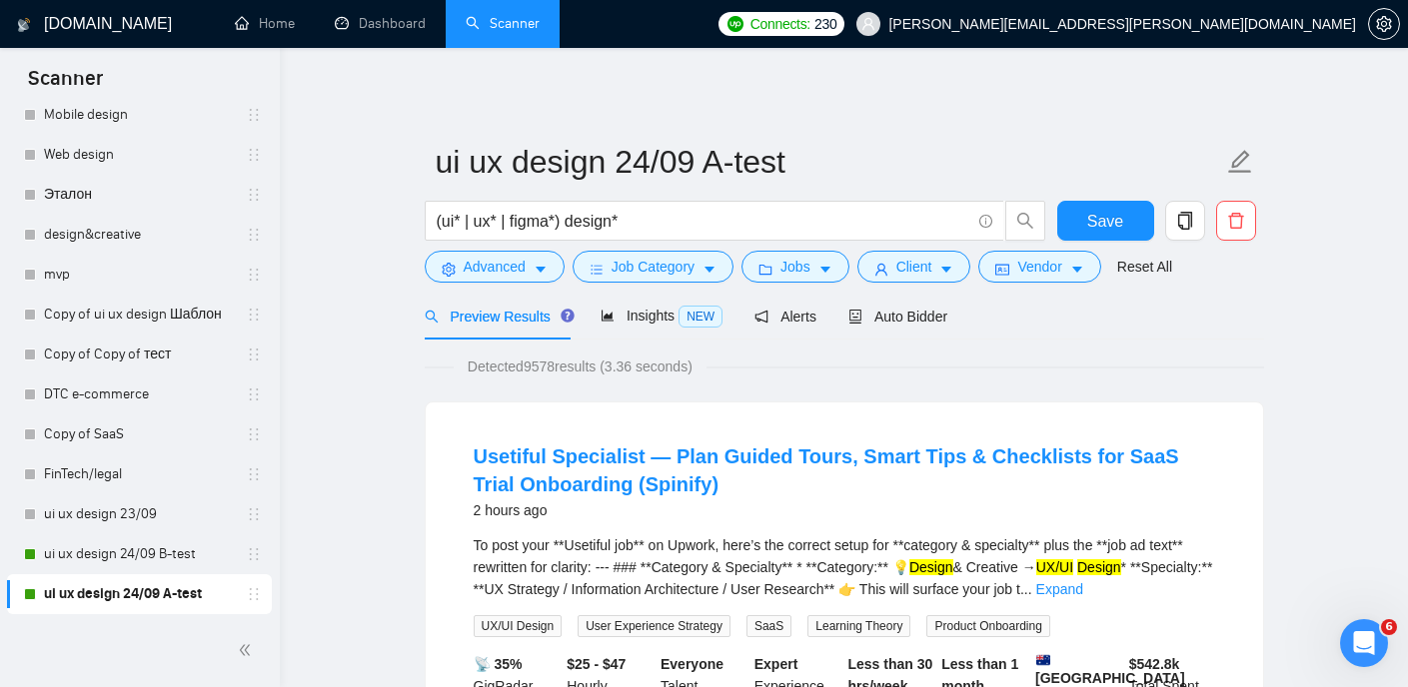
scroll to position [44, 0]
click at [694, 268] on span "Job Category" at bounding box center [652, 267] width 83 height 22
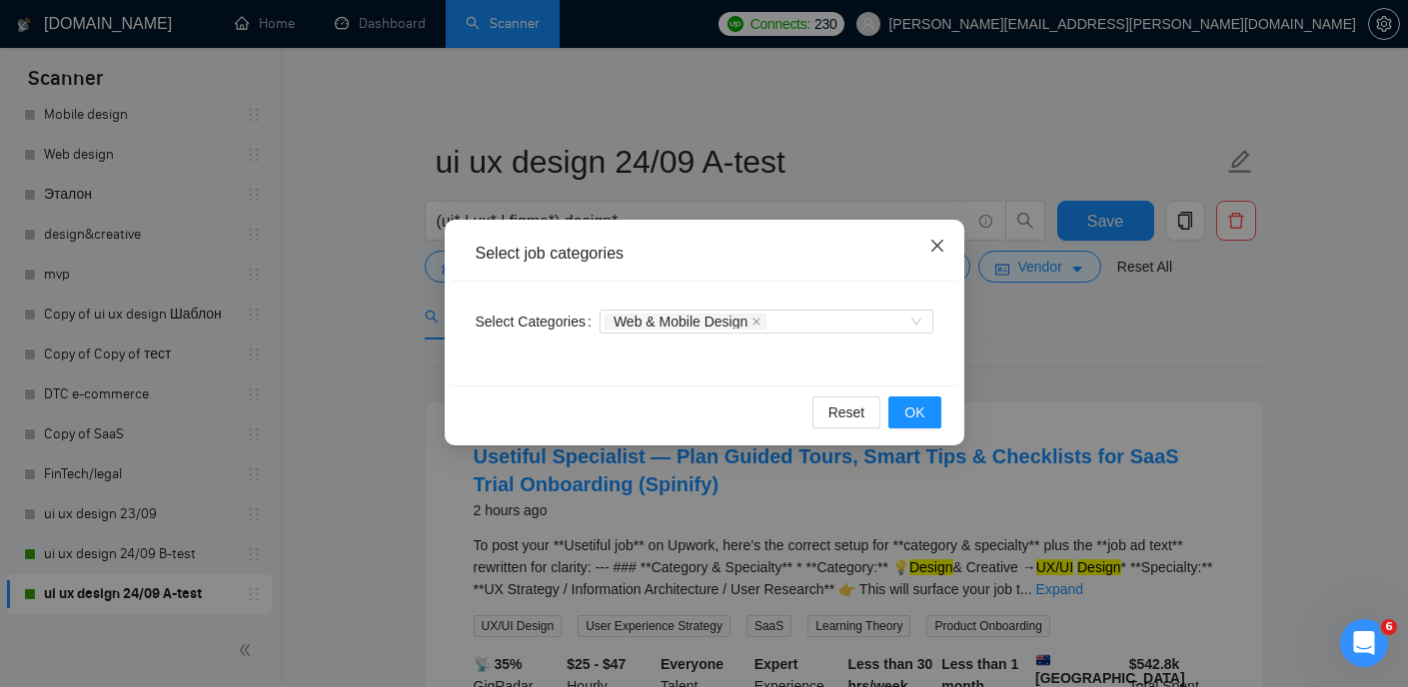
click at [930, 238] on icon "close" at bounding box center [937, 246] width 16 height 16
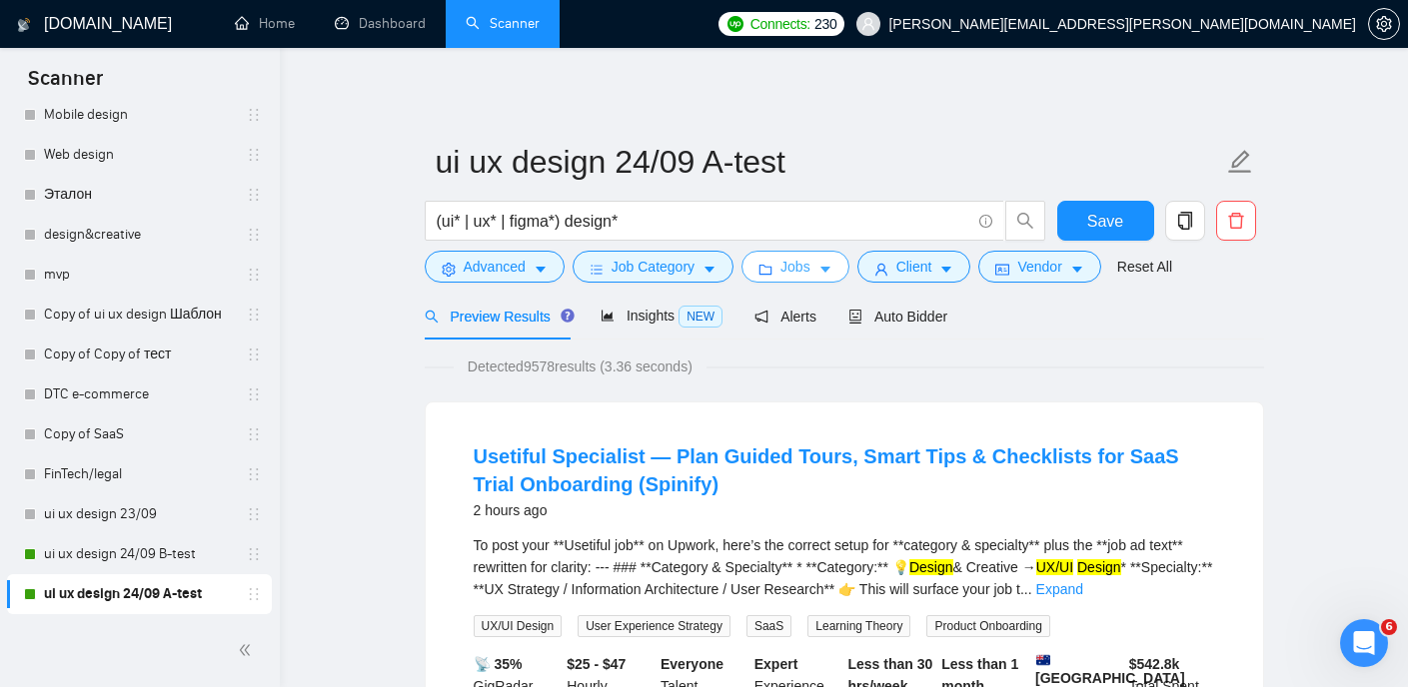
click at [832, 263] on icon "caret-down" at bounding box center [825, 270] width 14 height 14
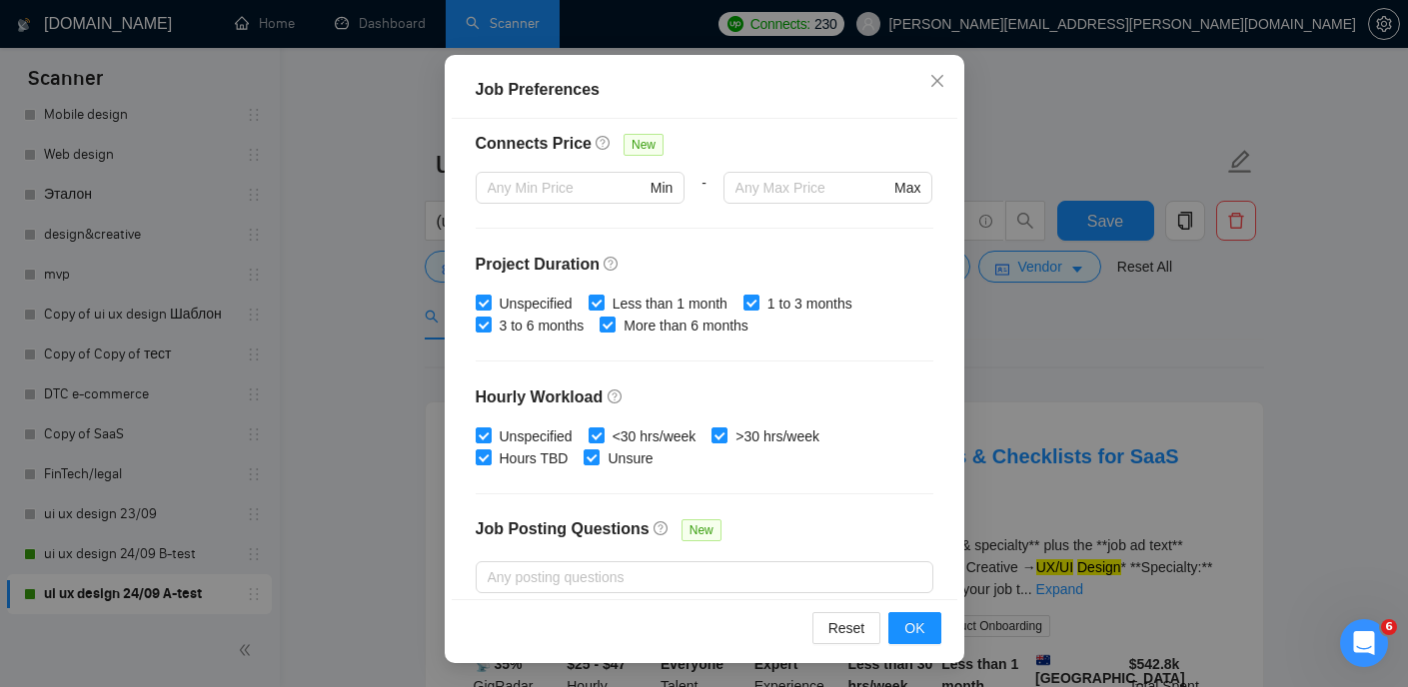
scroll to position [302, 0]
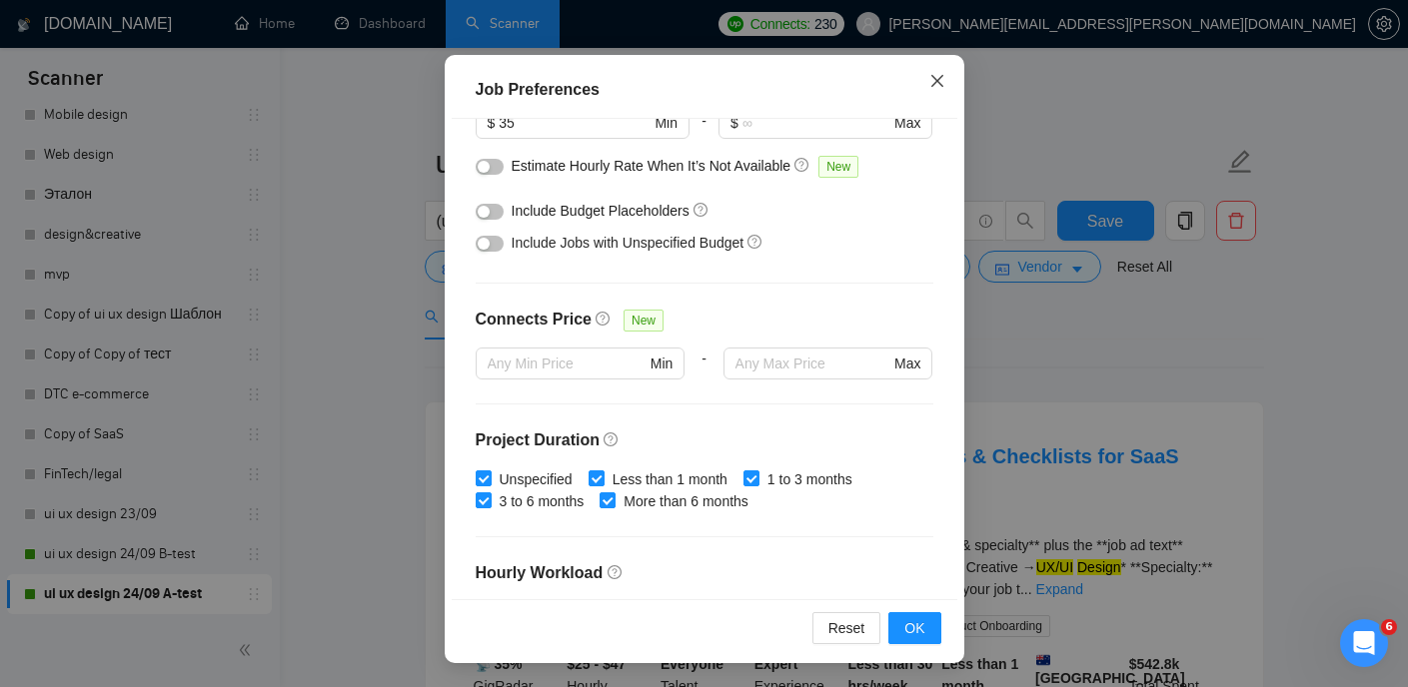
click at [933, 84] on icon "close" at bounding box center [936, 81] width 12 height 12
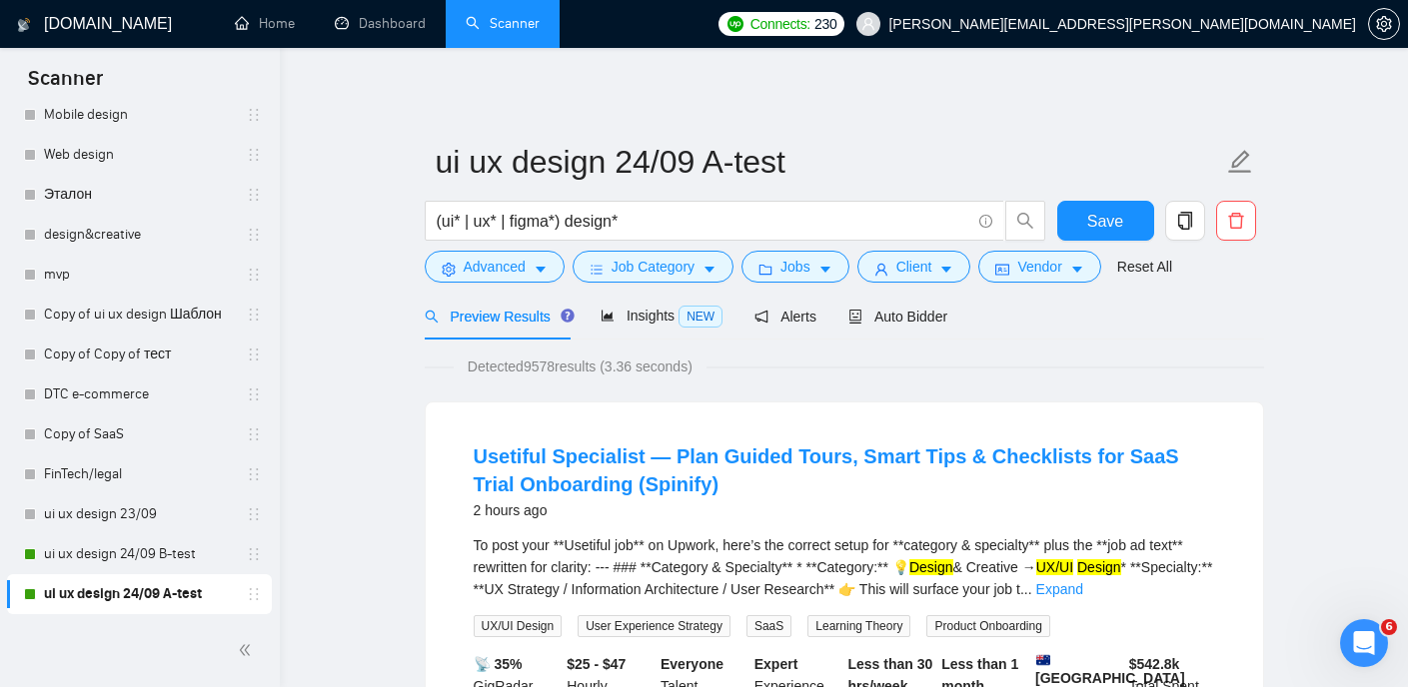
scroll to position [66, 0]
click at [1061, 266] on span "Vendor" at bounding box center [1039, 267] width 44 height 22
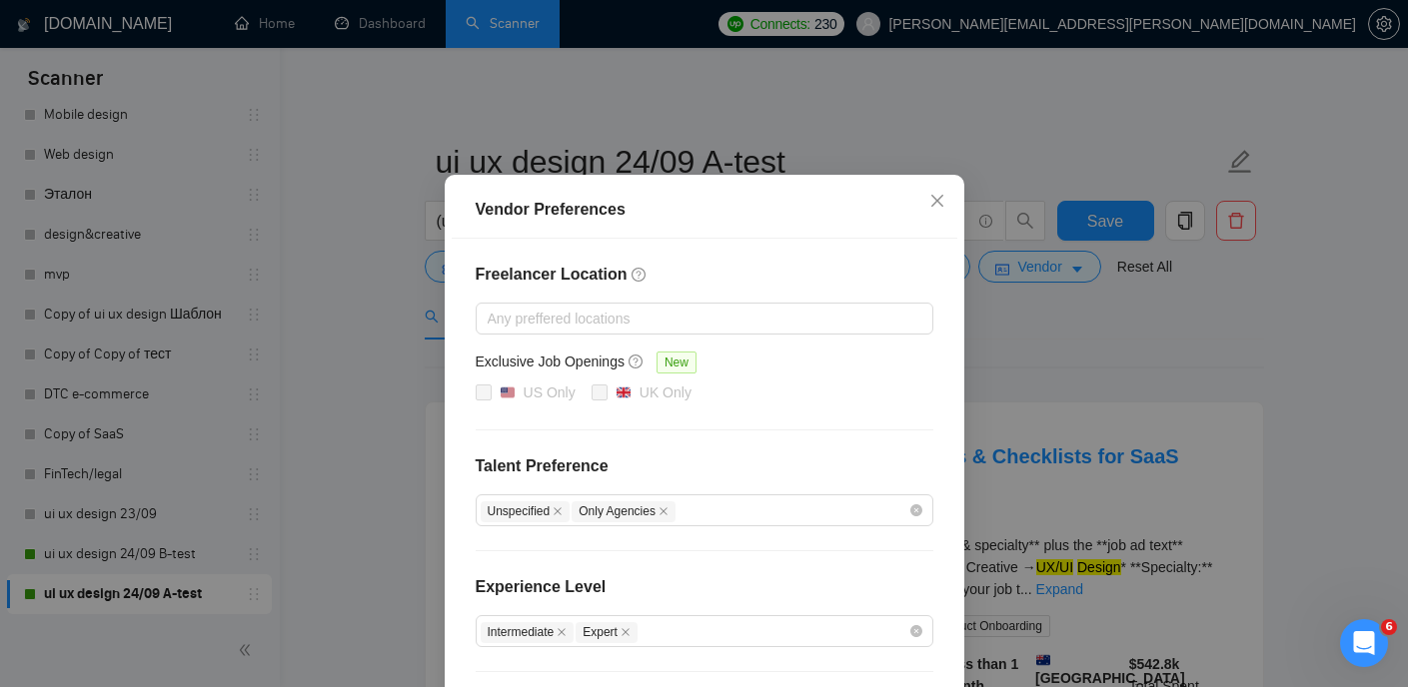
scroll to position [0, 0]
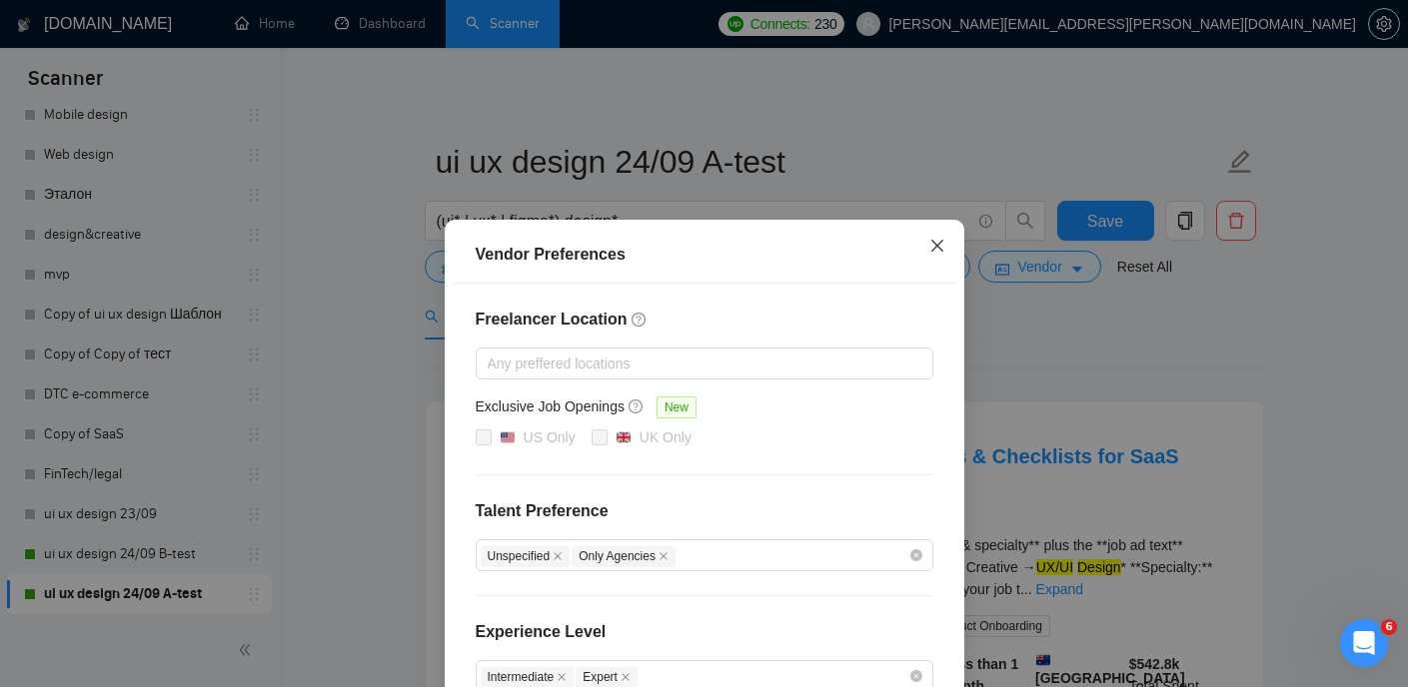
click at [930, 250] on icon "close" at bounding box center [937, 246] width 16 height 16
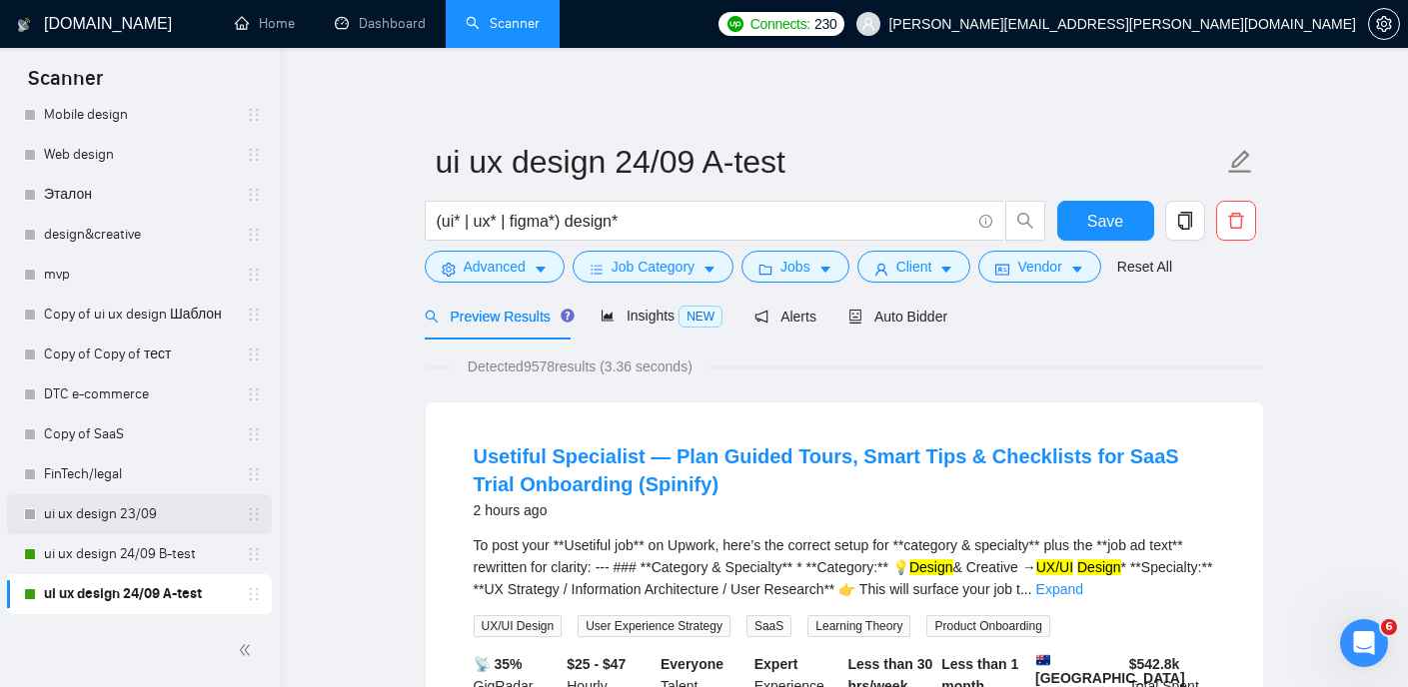
click at [131, 508] on link "ui ux design 23/09" at bounding box center [139, 514] width 190 height 40
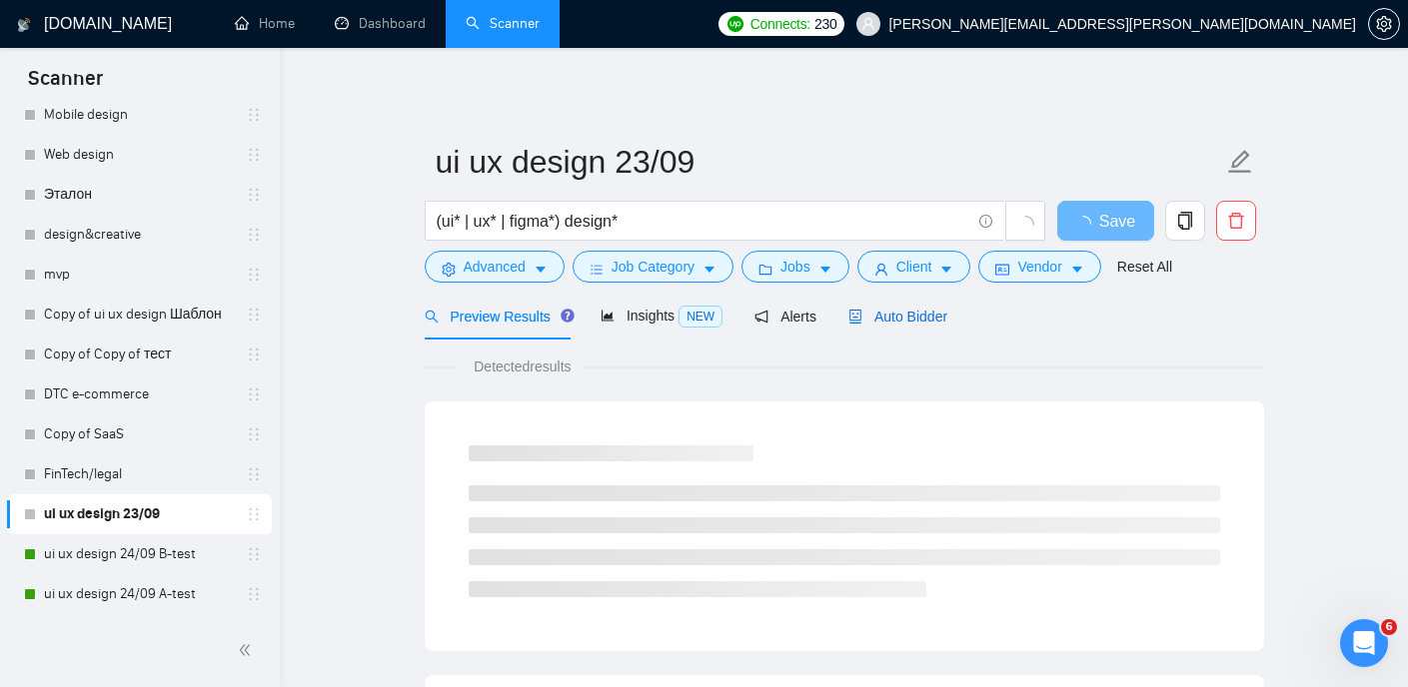
click at [897, 322] on span "Auto Bidder" at bounding box center [897, 317] width 99 height 16
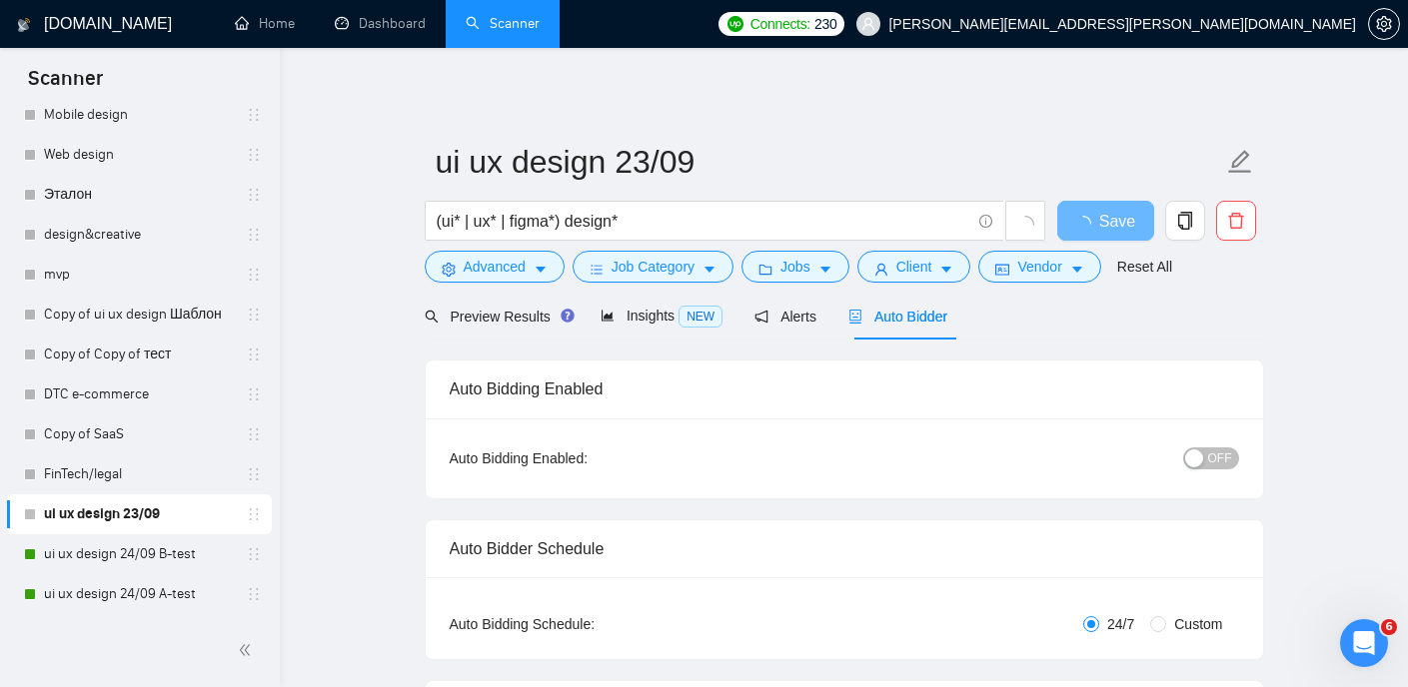
radio input "false"
radio input "true"
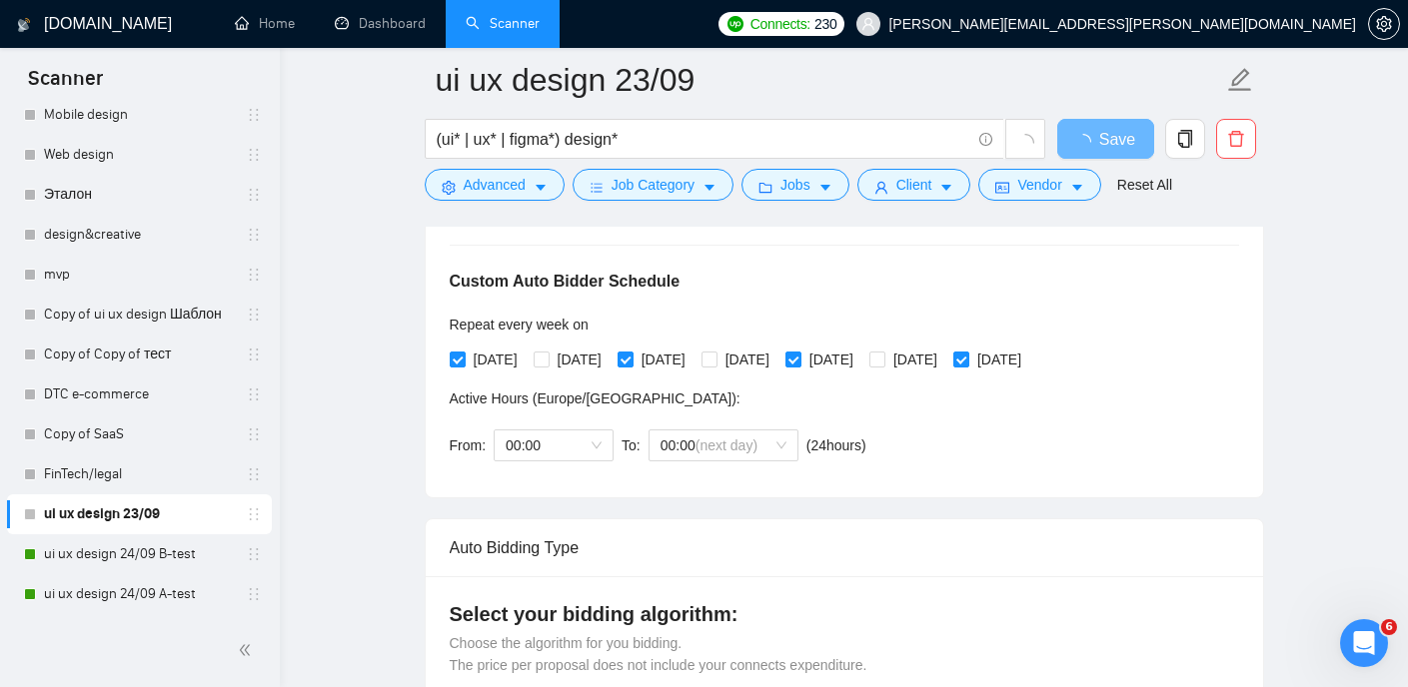
scroll to position [434, 0]
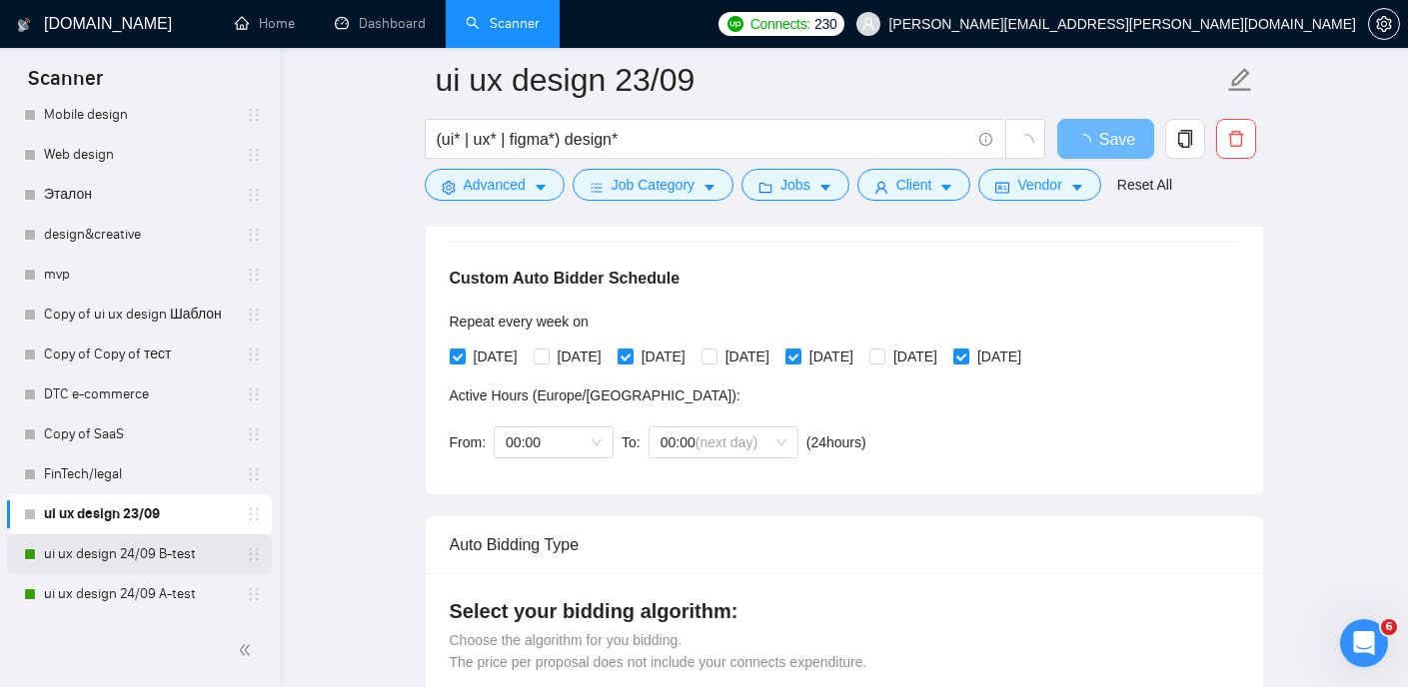
click at [120, 556] on link "ui ux design 24/09 B-test" at bounding box center [139, 554] width 190 height 40
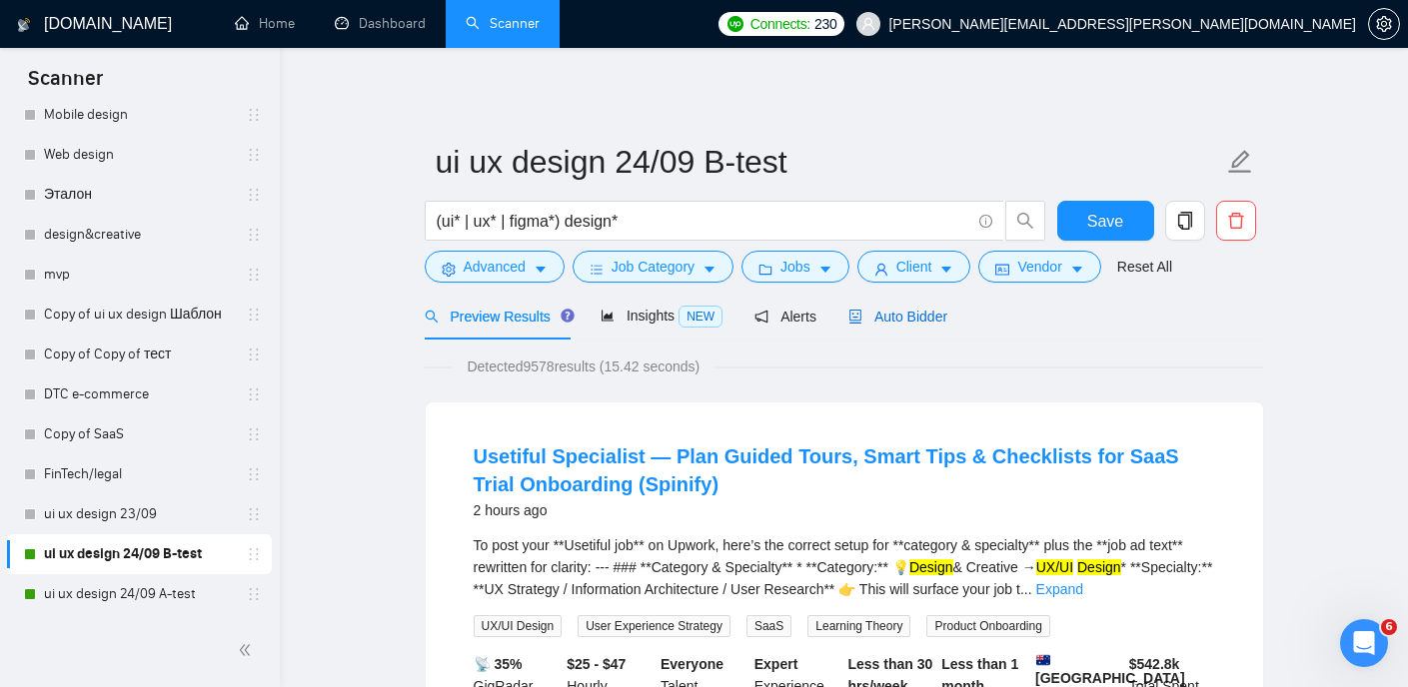
click at [913, 306] on div "Auto Bidder" at bounding box center [897, 317] width 99 height 22
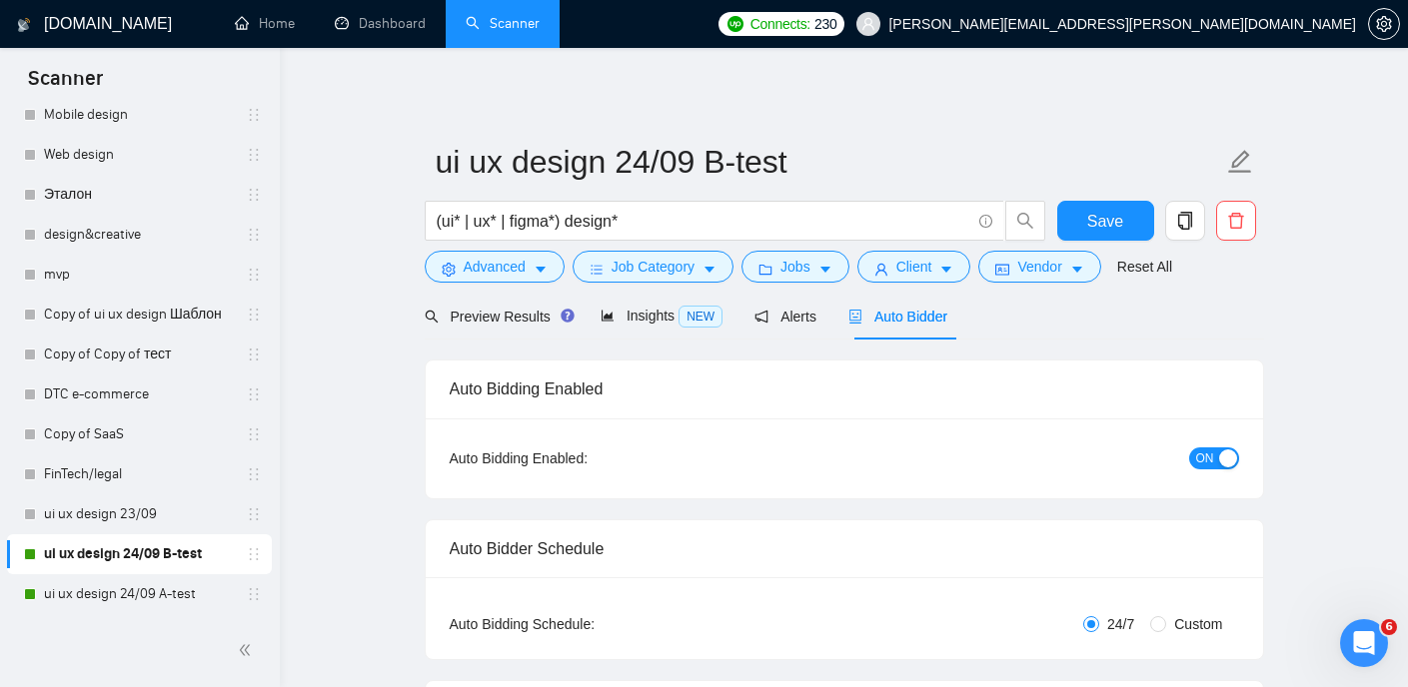
radio input "false"
radio input "true"
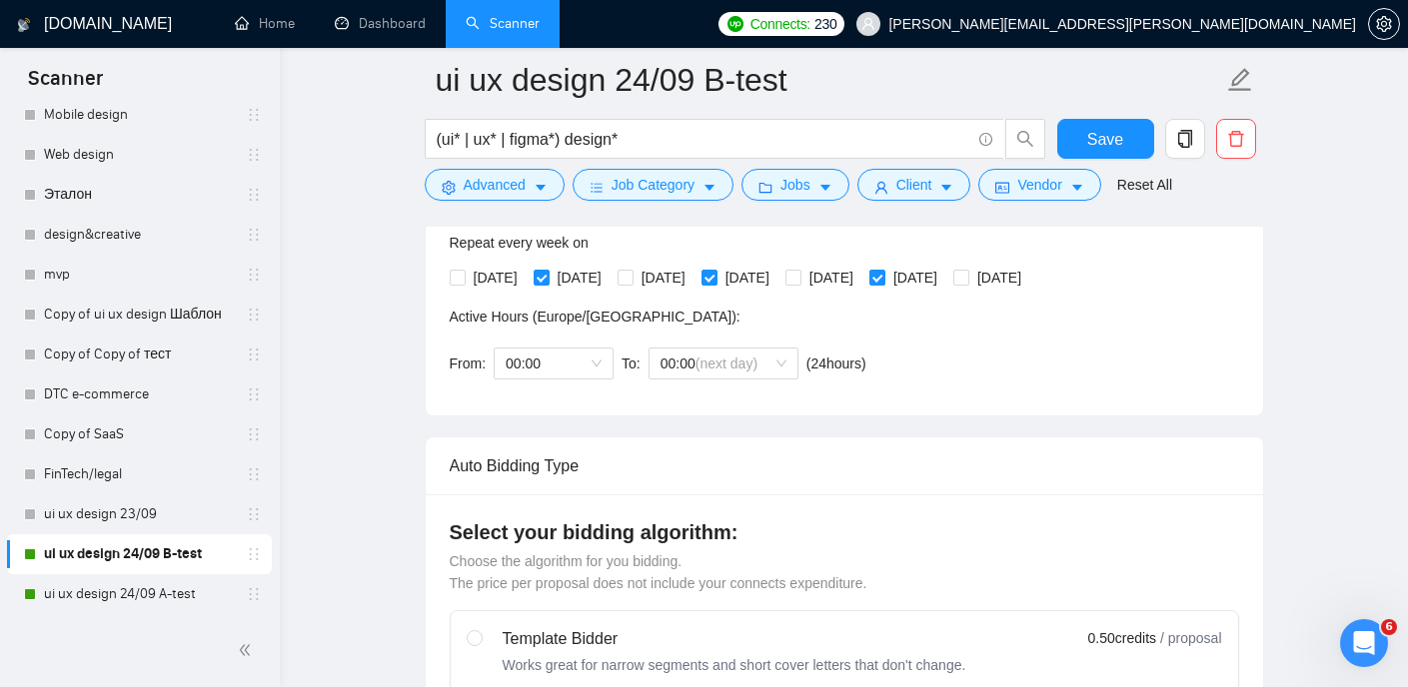
scroll to position [511, 0]
click at [135, 592] on link "ui ux design 24/09 A-test" at bounding box center [139, 594] width 190 height 40
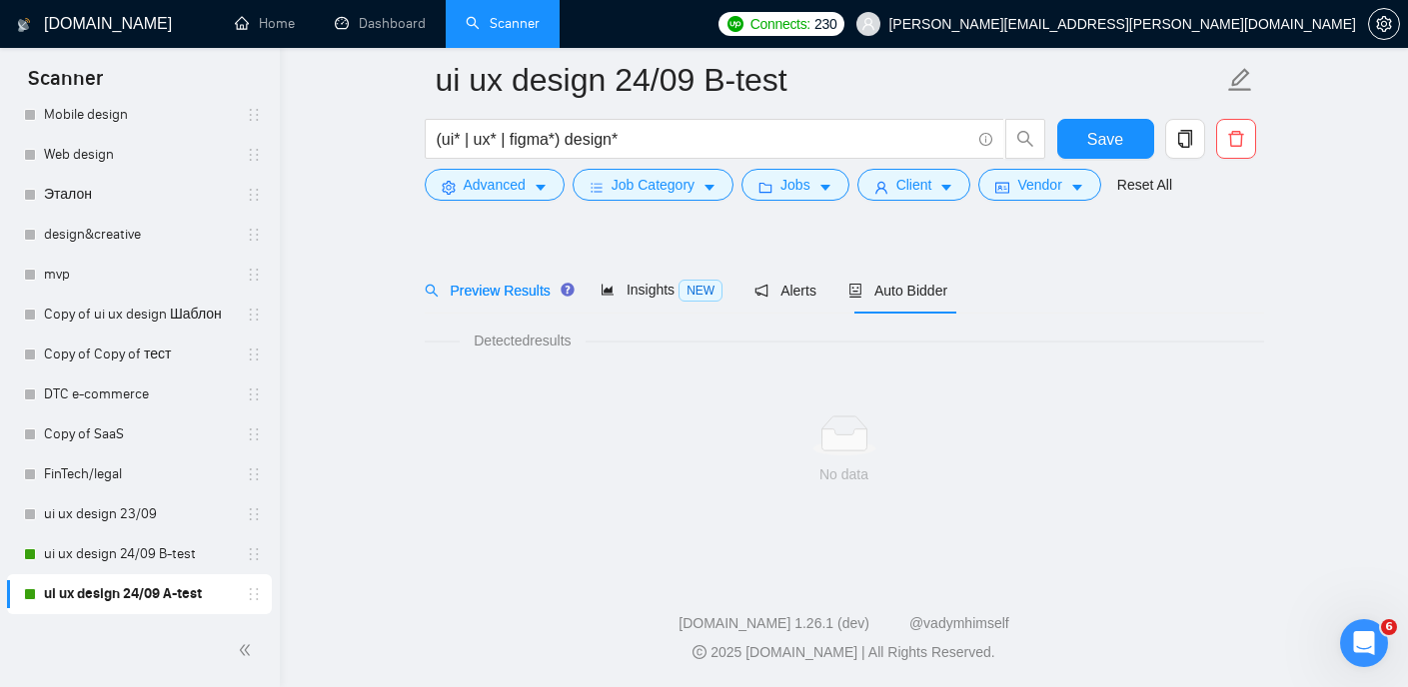
scroll to position [42, 0]
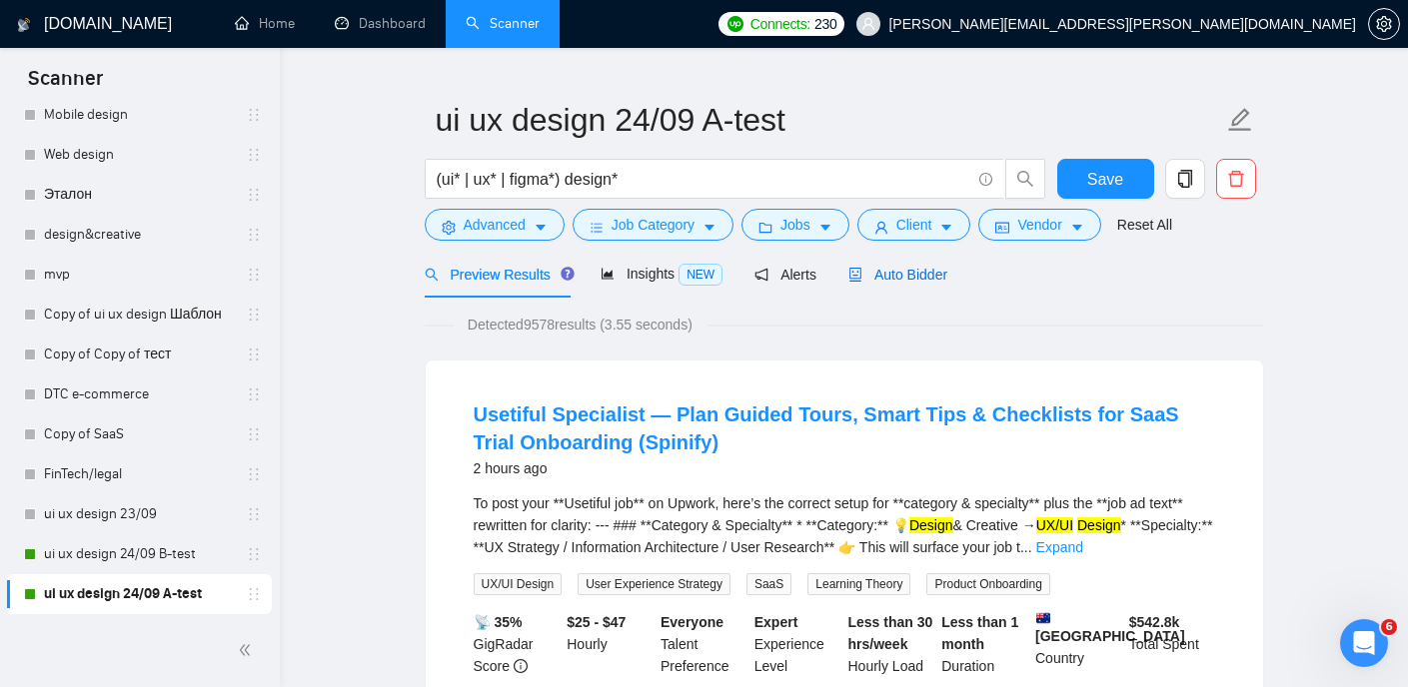
click at [929, 278] on span "Auto Bidder" at bounding box center [897, 275] width 99 height 16
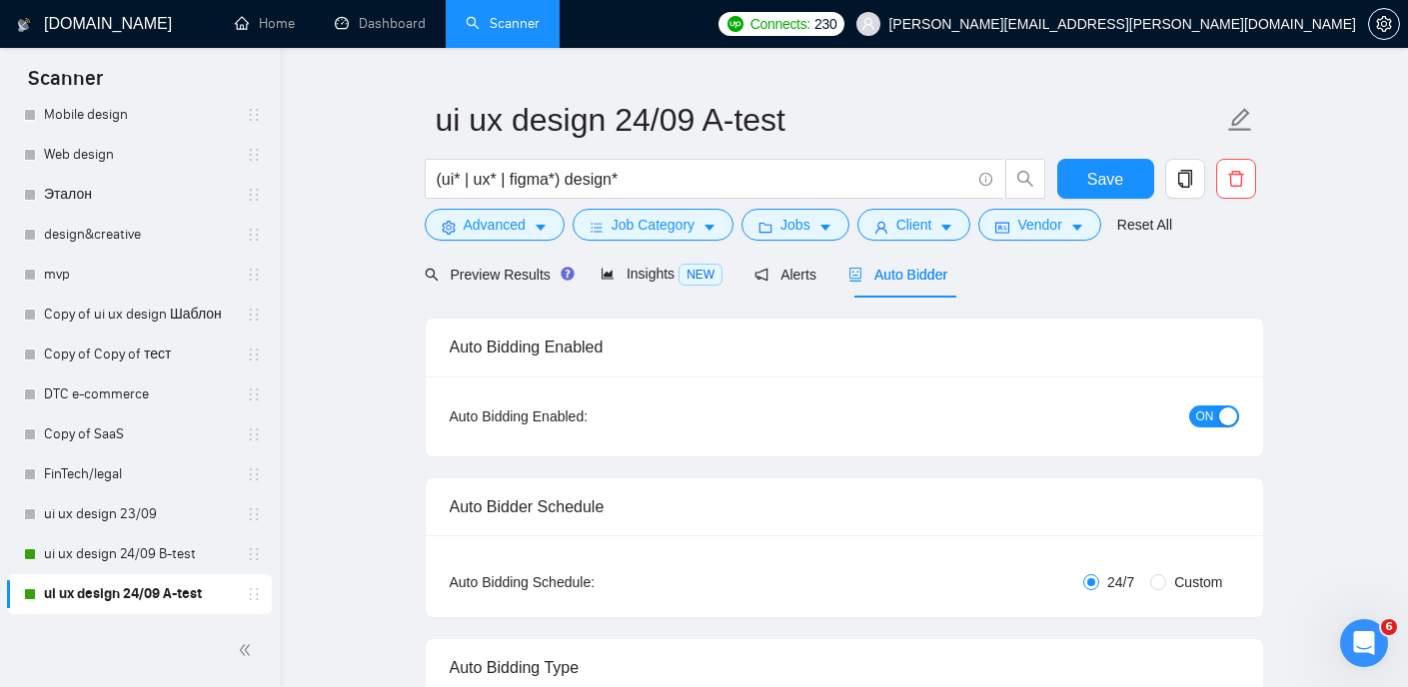
radio input "false"
radio input "true"
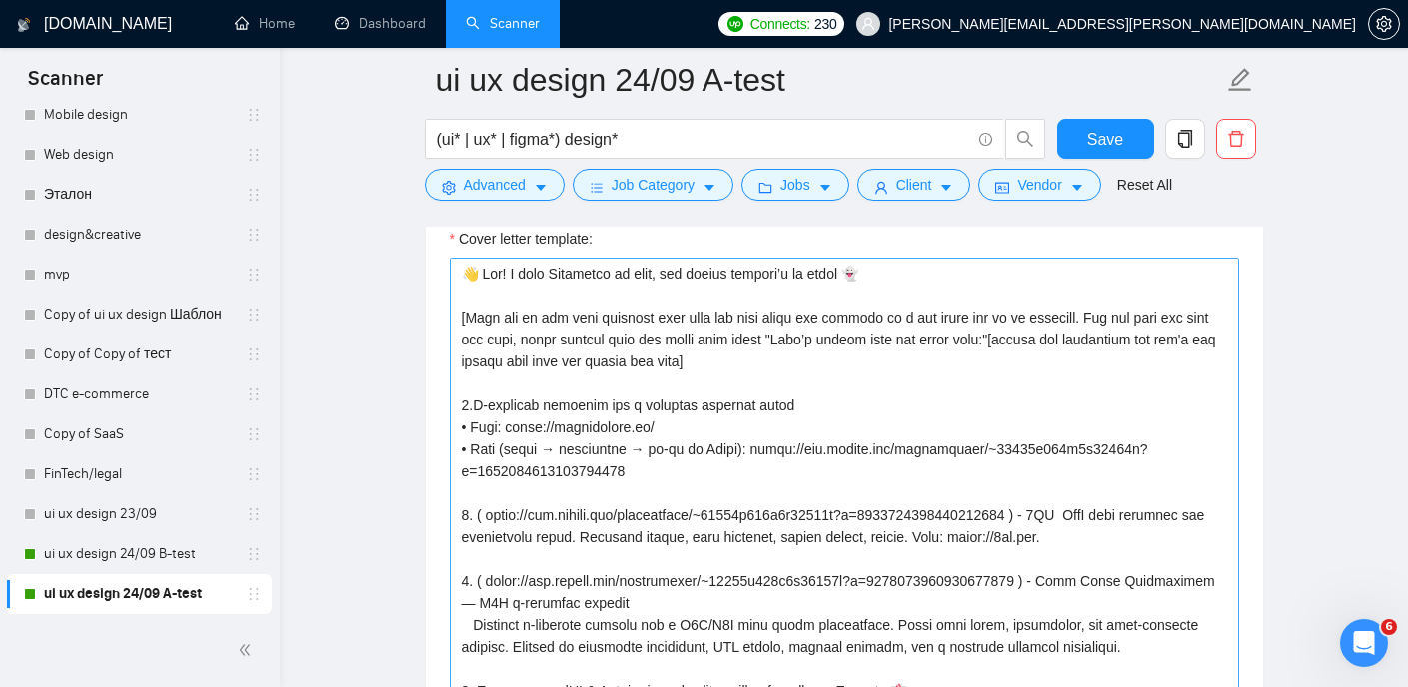
scroll to position [2597, 0]
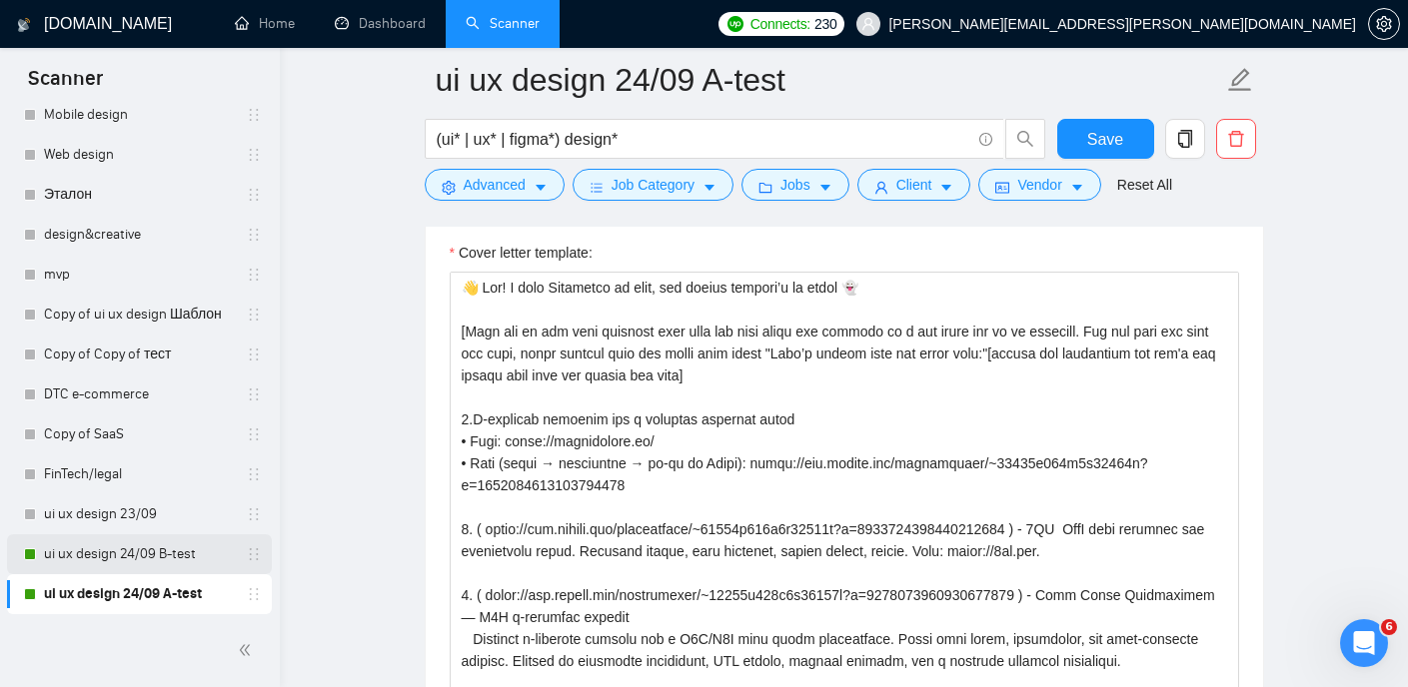
click at [159, 555] on link "ui ux design 24/09 B-test" at bounding box center [139, 554] width 190 height 40
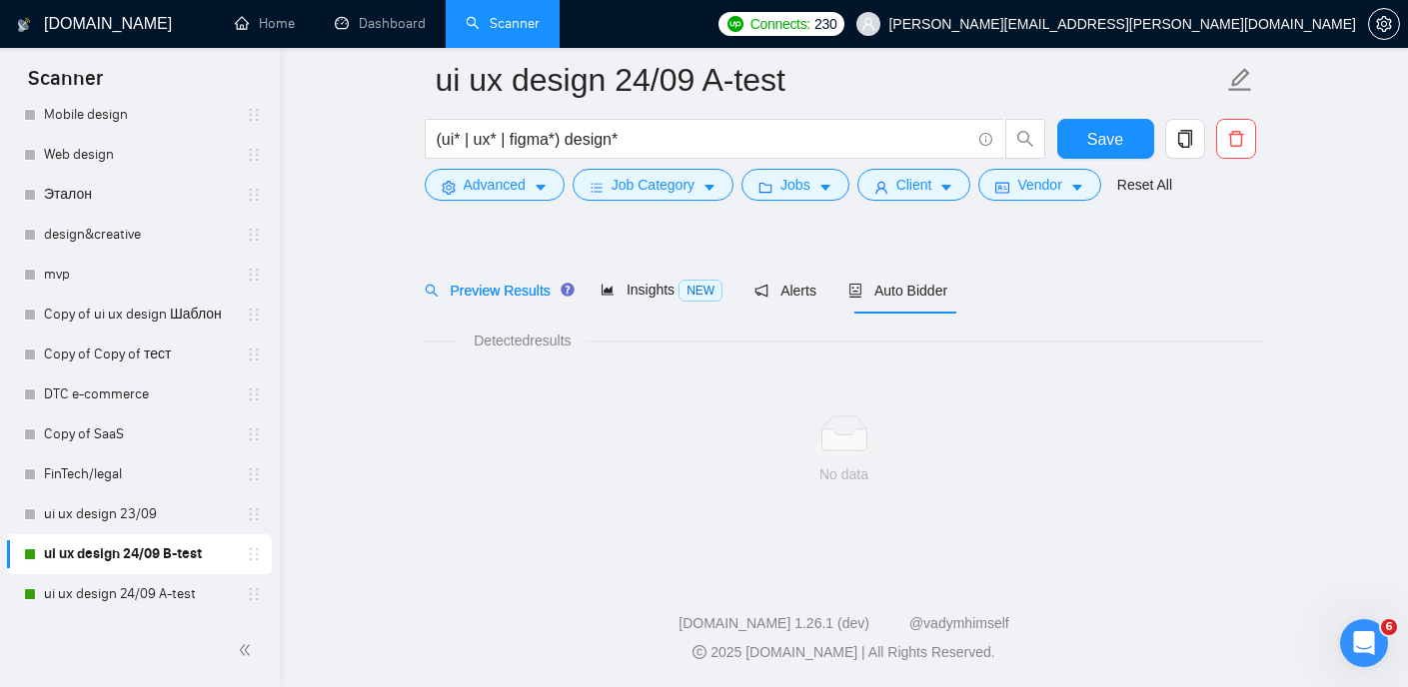
scroll to position [42, 0]
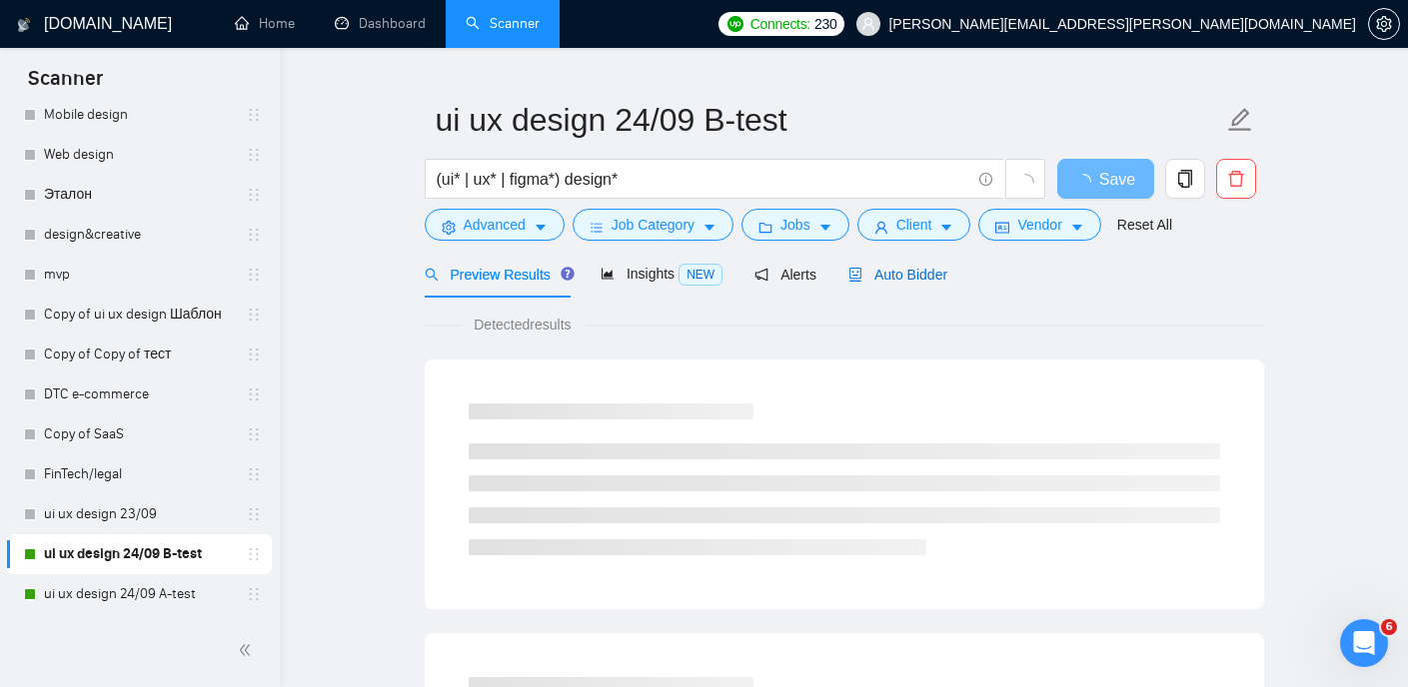
click at [887, 274] on span "Auto Bidder" at bounding box center [897, 275] width 99 height 16
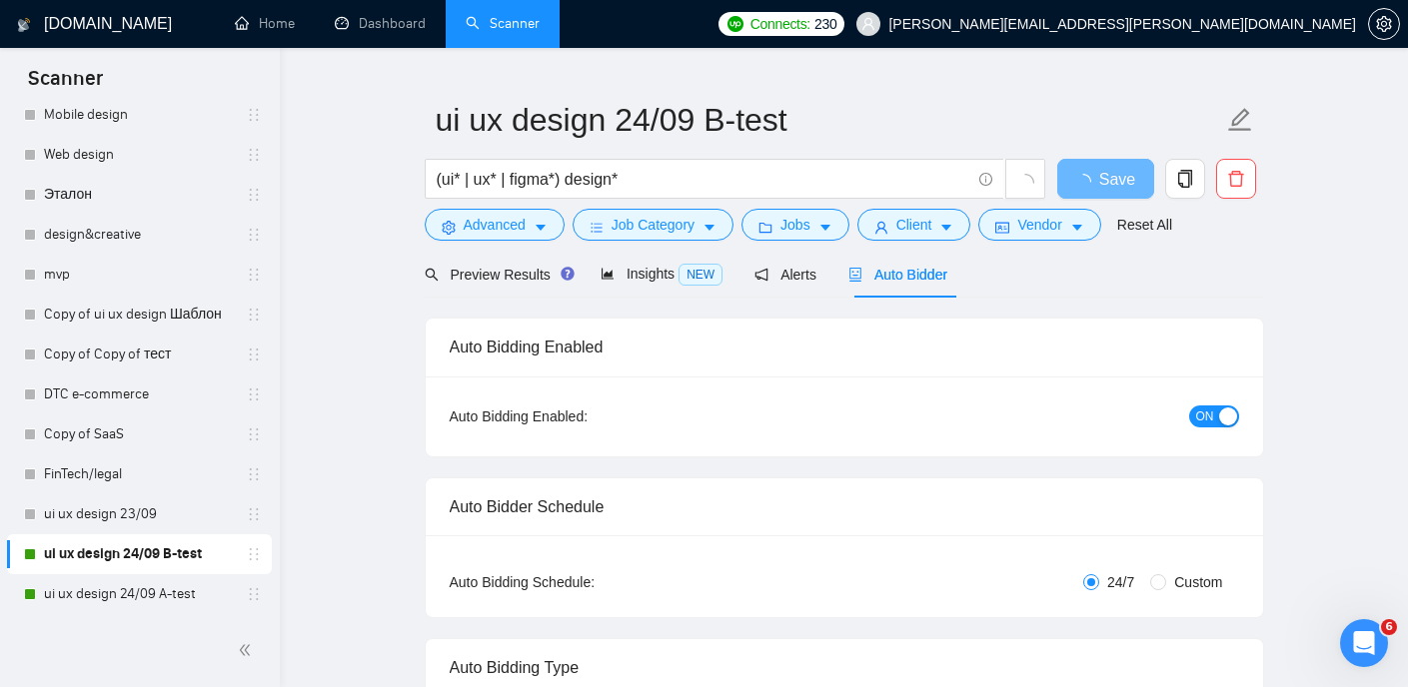
radio input "false"
radio input "true"
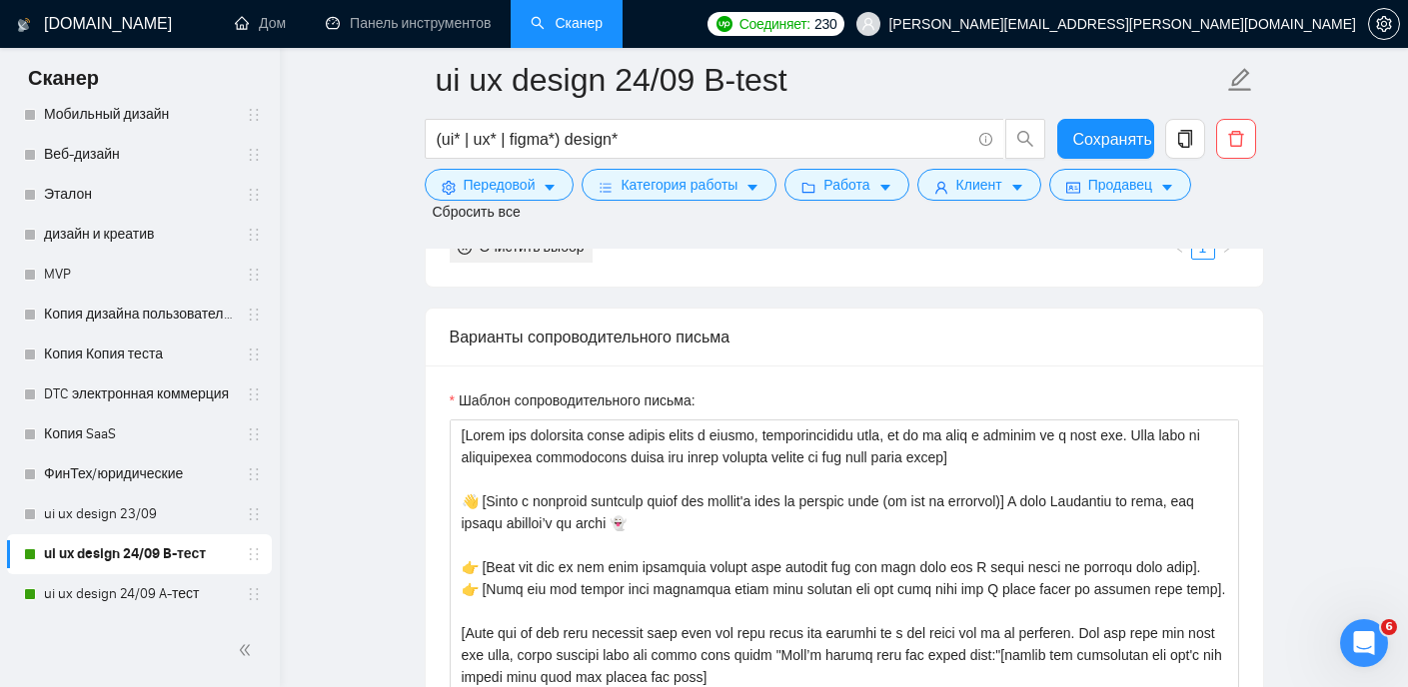
scroll to position [2627, 0]
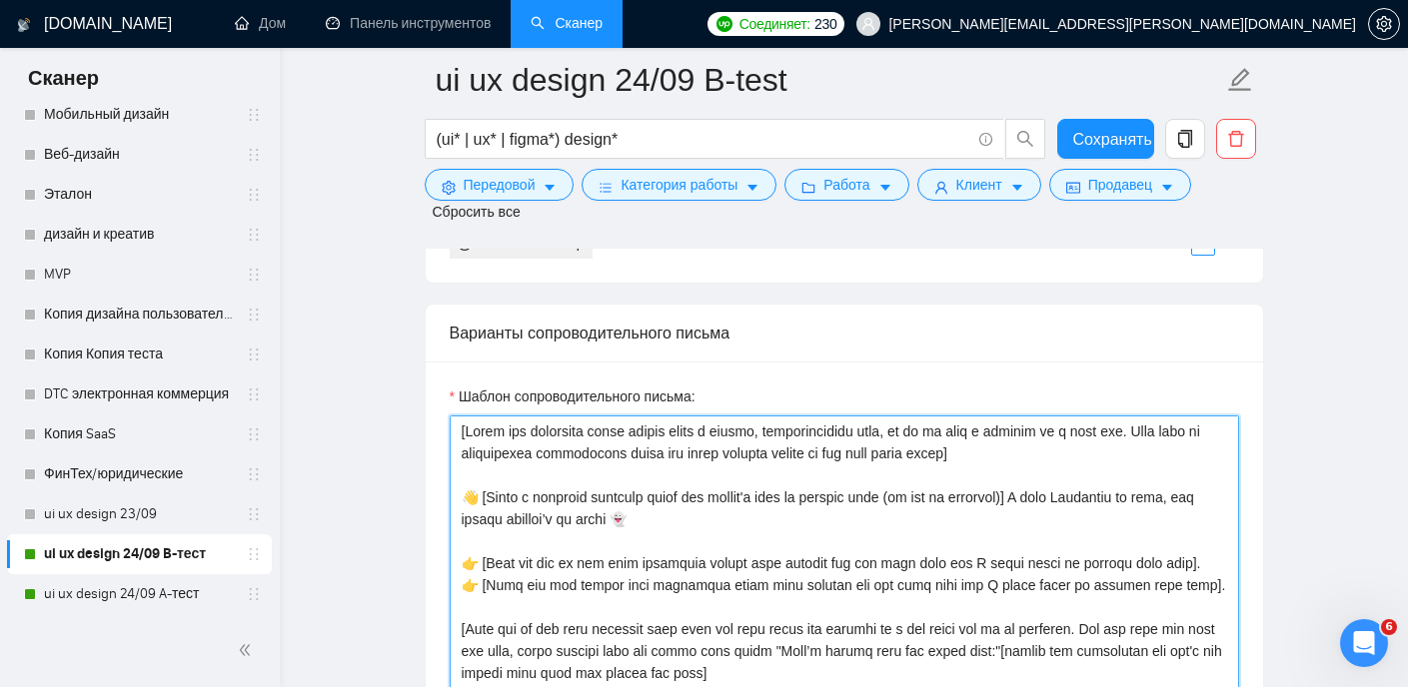
click at [457, 432] on textarea "Шаблон сопроводительного письма:" at bounding box center [844, 641] width 789 height 450
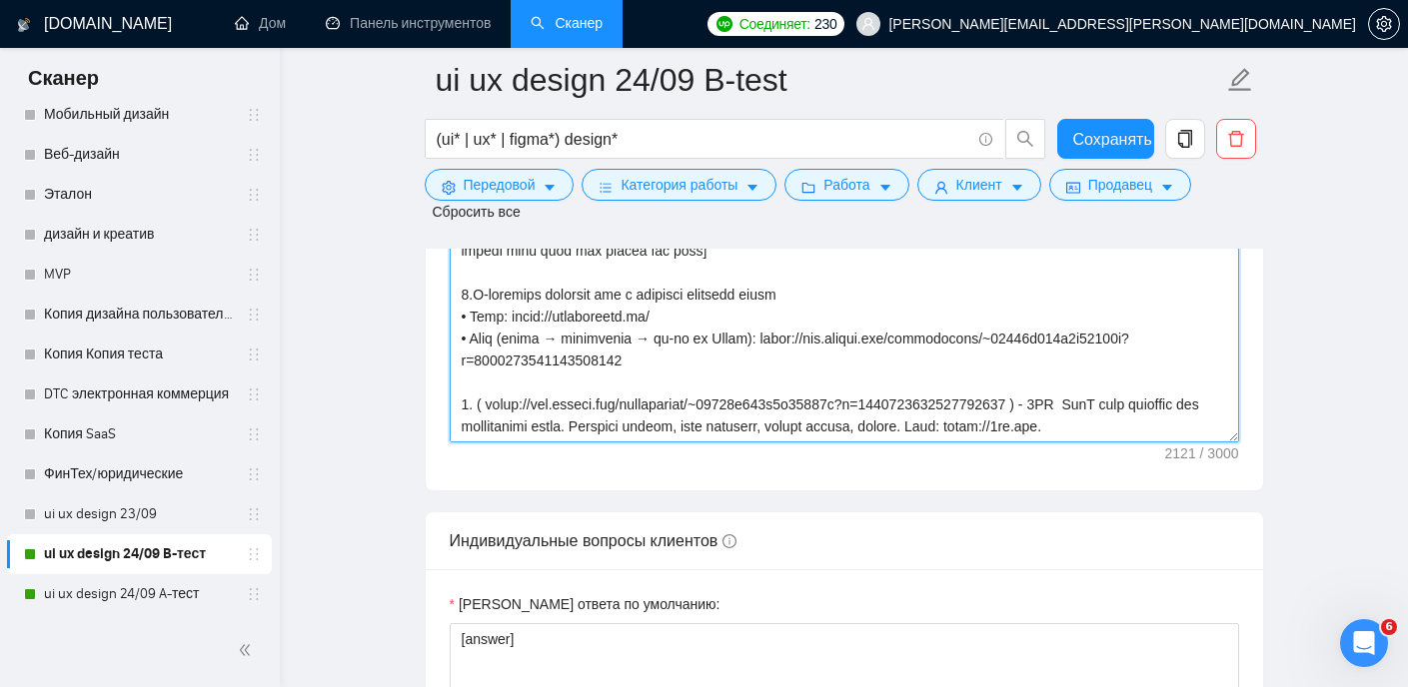
scroll to position [396, 0]
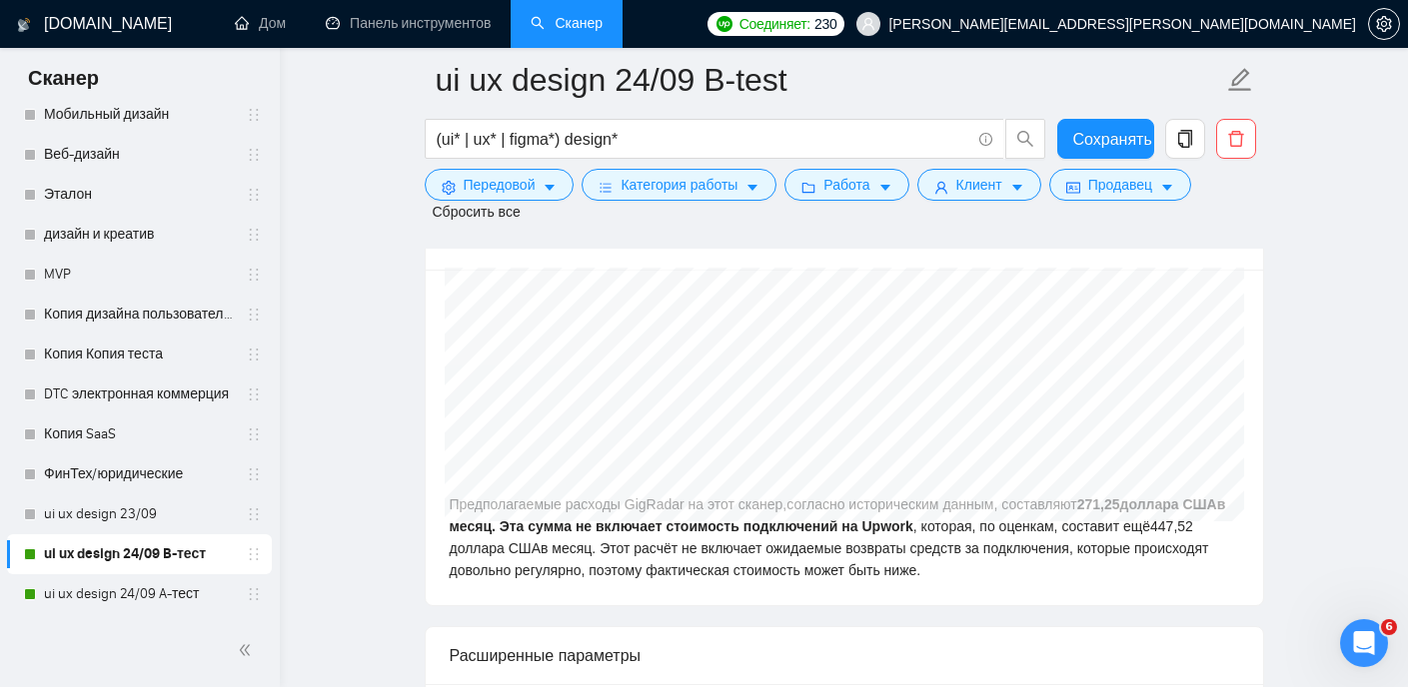
drag, startPoint x: 457, startPoint y: 432, endPoint x: 858, endPoint y: 764, distance: 521.5
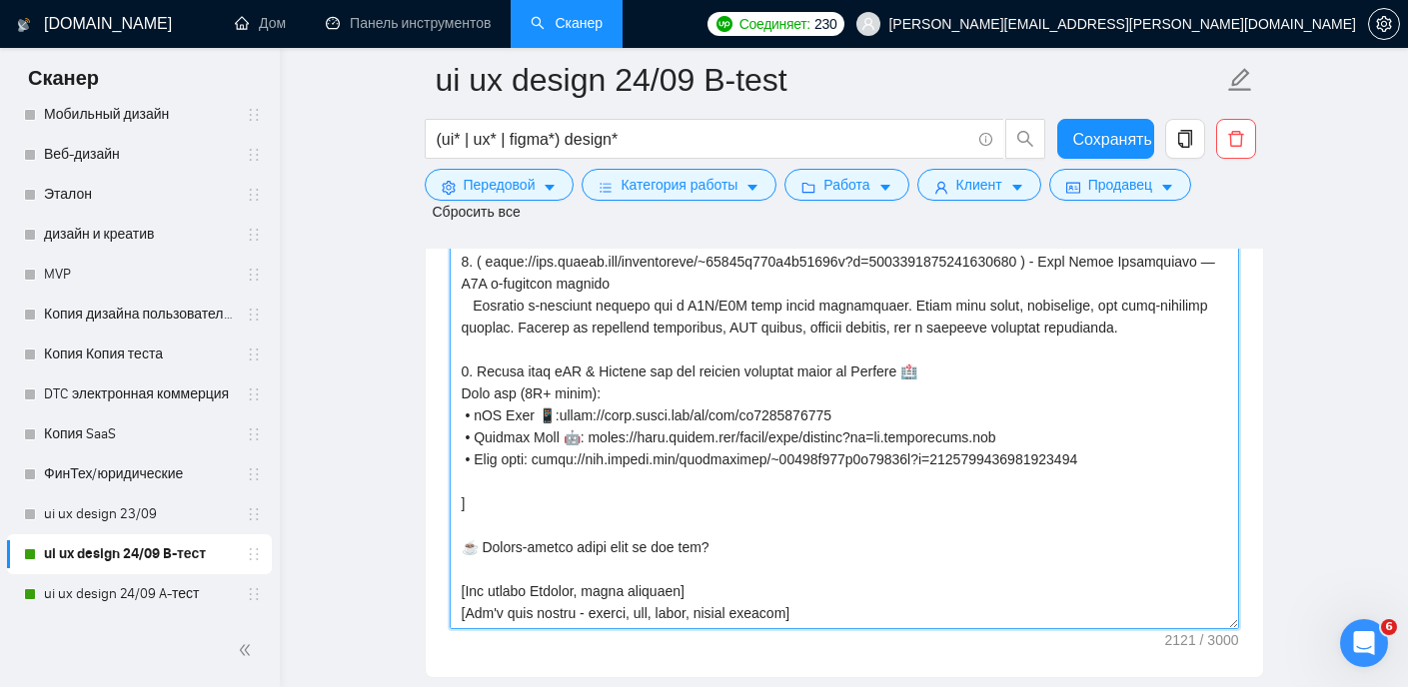
scroll to position [2869, 0]
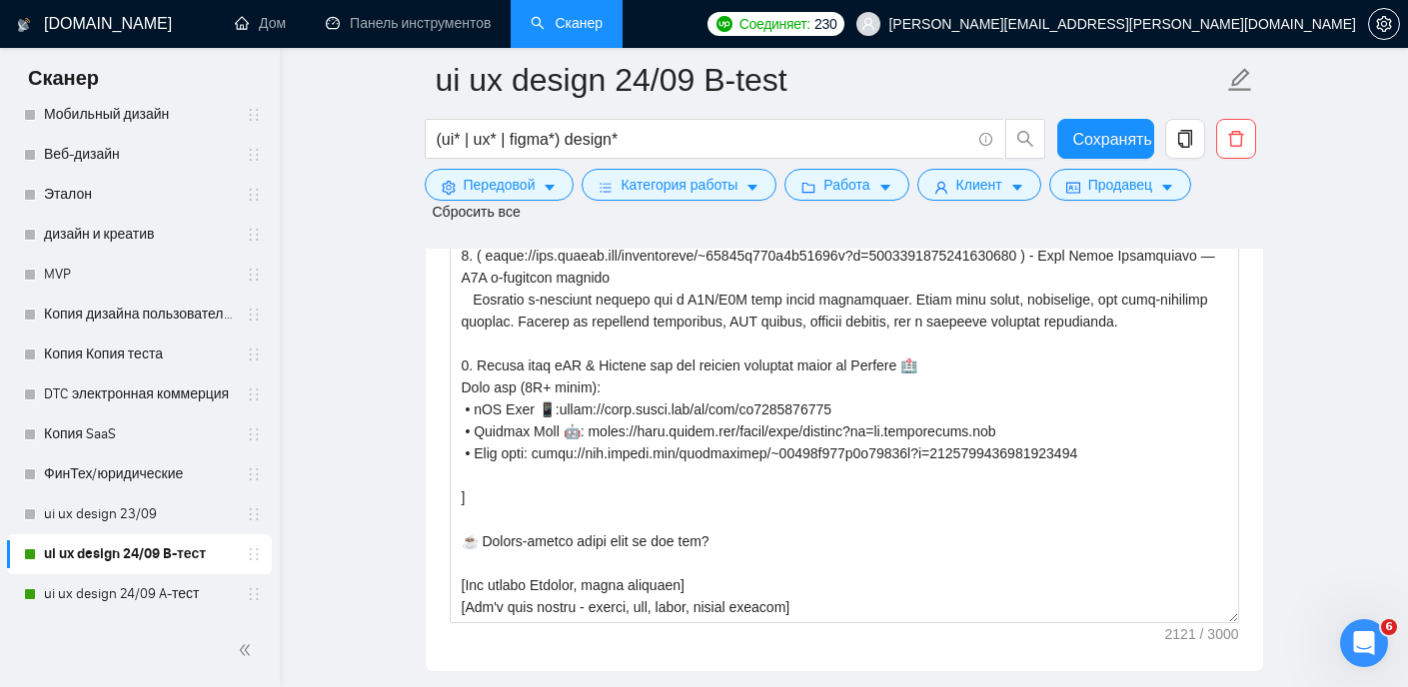
click at [371, 424] on main "ui ux design 24/09 B-test (ui* | ux* | figma*) design* Сохранять Передовой Кате…" at bounding box center [844, 340] width 1064 height 6259
click at [129, 592] on link "ui ux design 24/09 A-тест" at bounding box center [139, 594] width 190 height 40
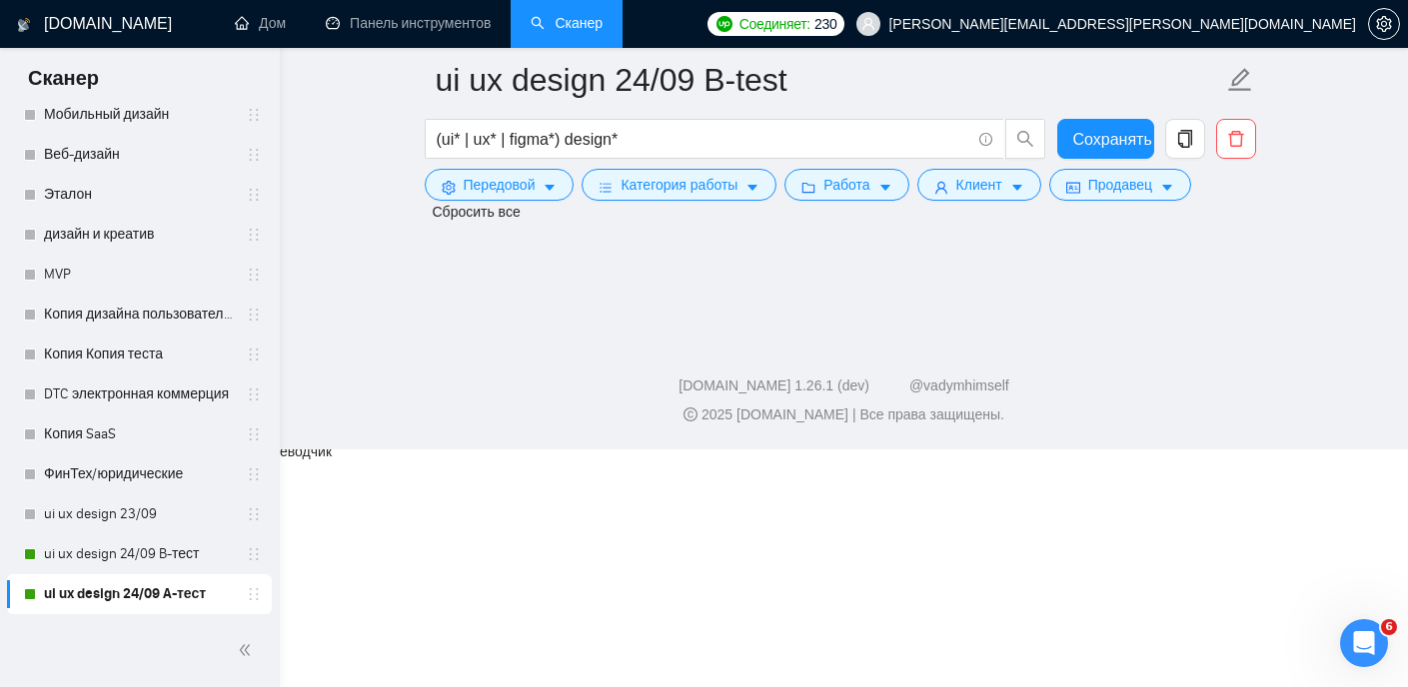
scroll to position [64, 0]
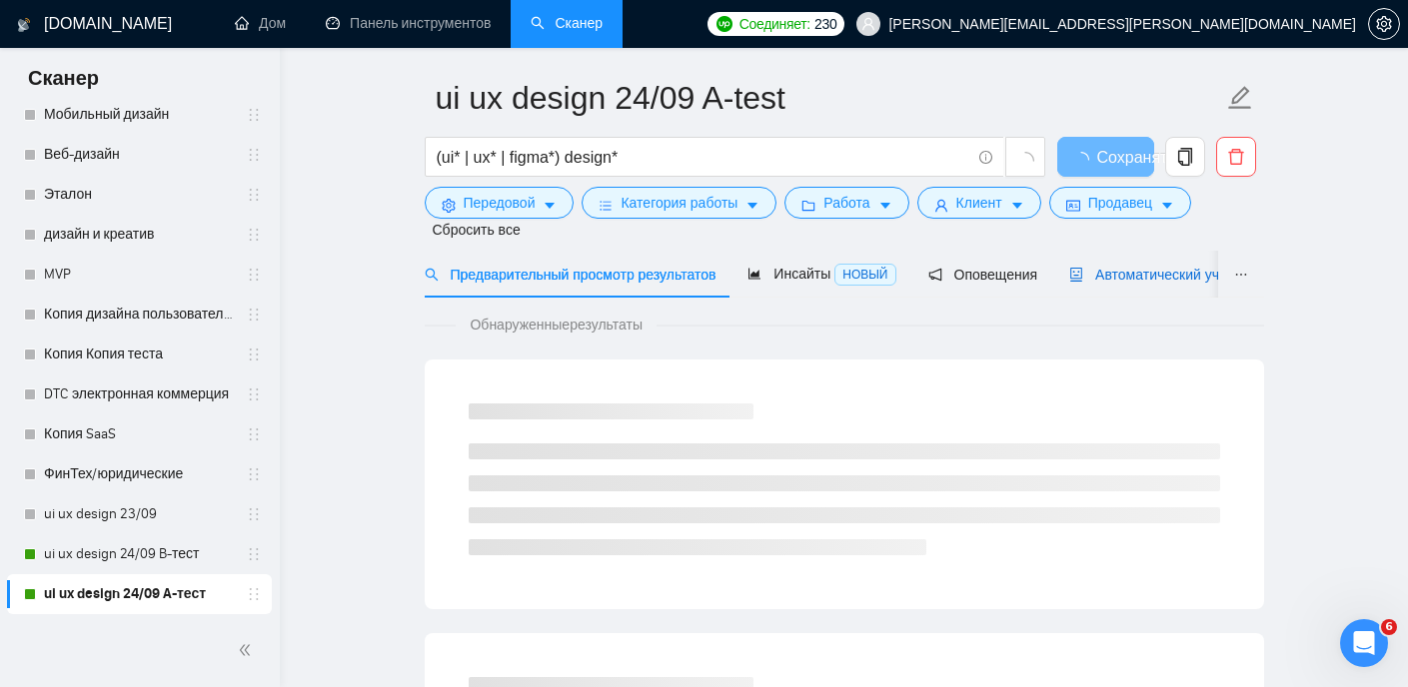
click at [1187, 267] on font "Автоматический участник торгов" at bounding box center [1201, 275] width 213 height 16
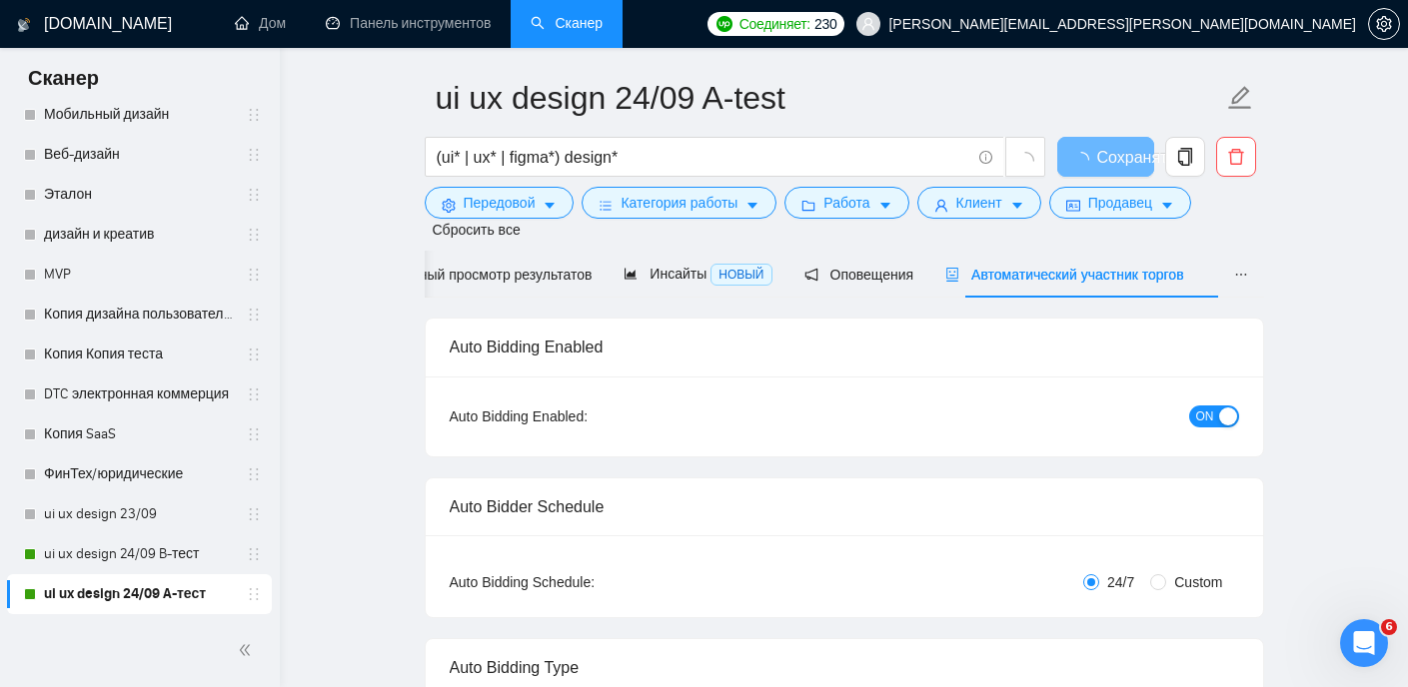
radio input "false"
radio input "true"
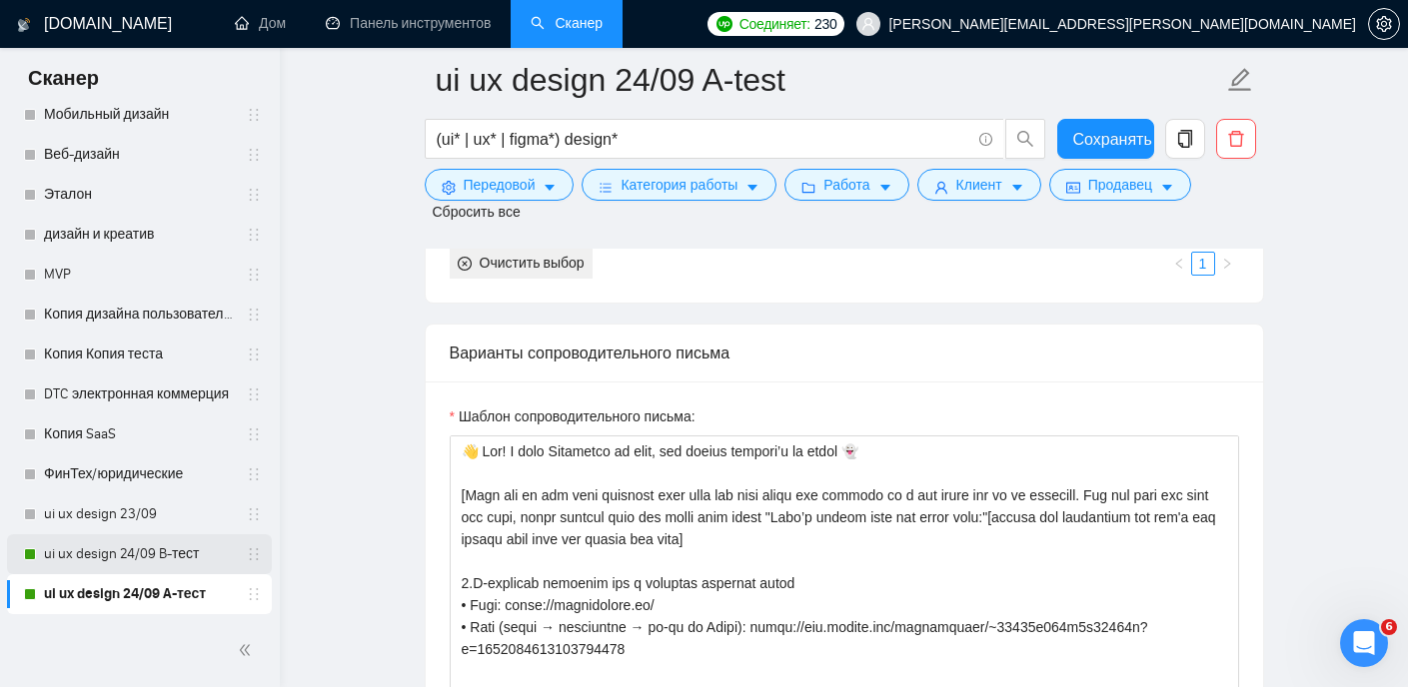
click at [145, 551] on link "ui ux design 24/09 B-тест" at bounding box center [139, 554] width 190 height 40
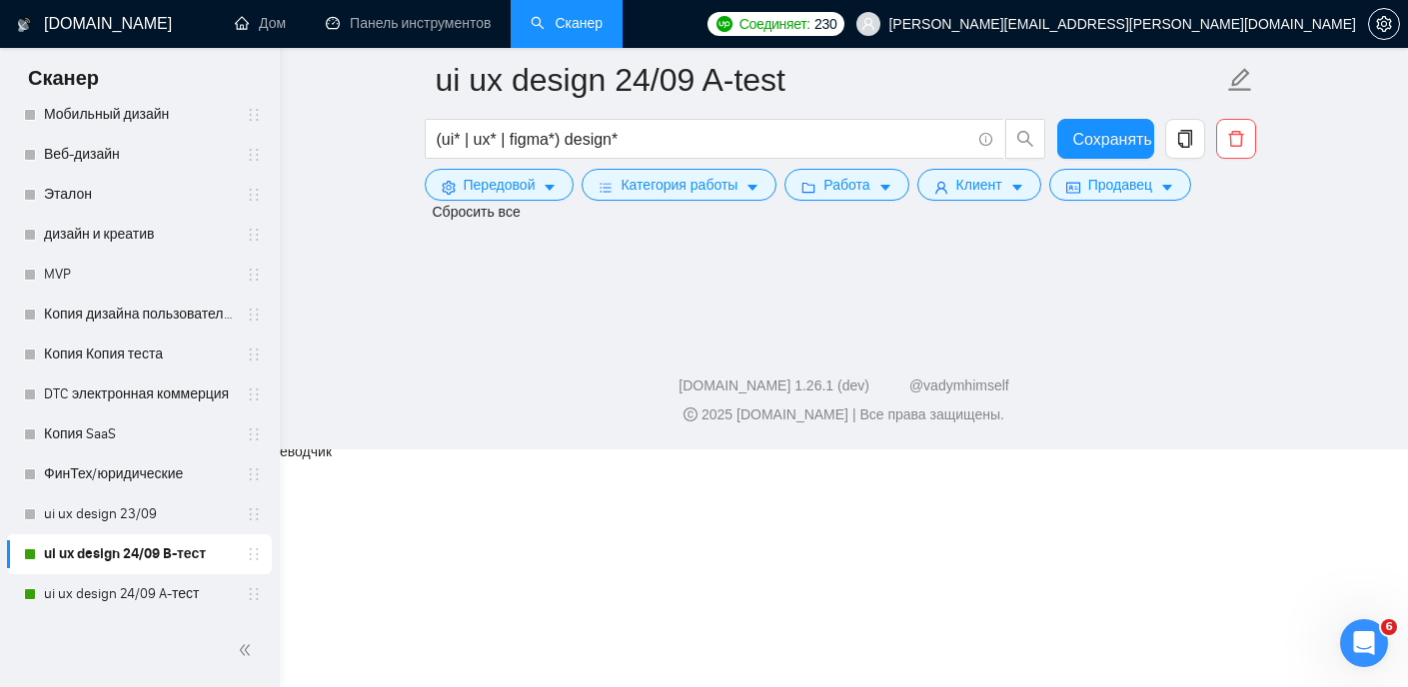
scroll to position [64, 0]
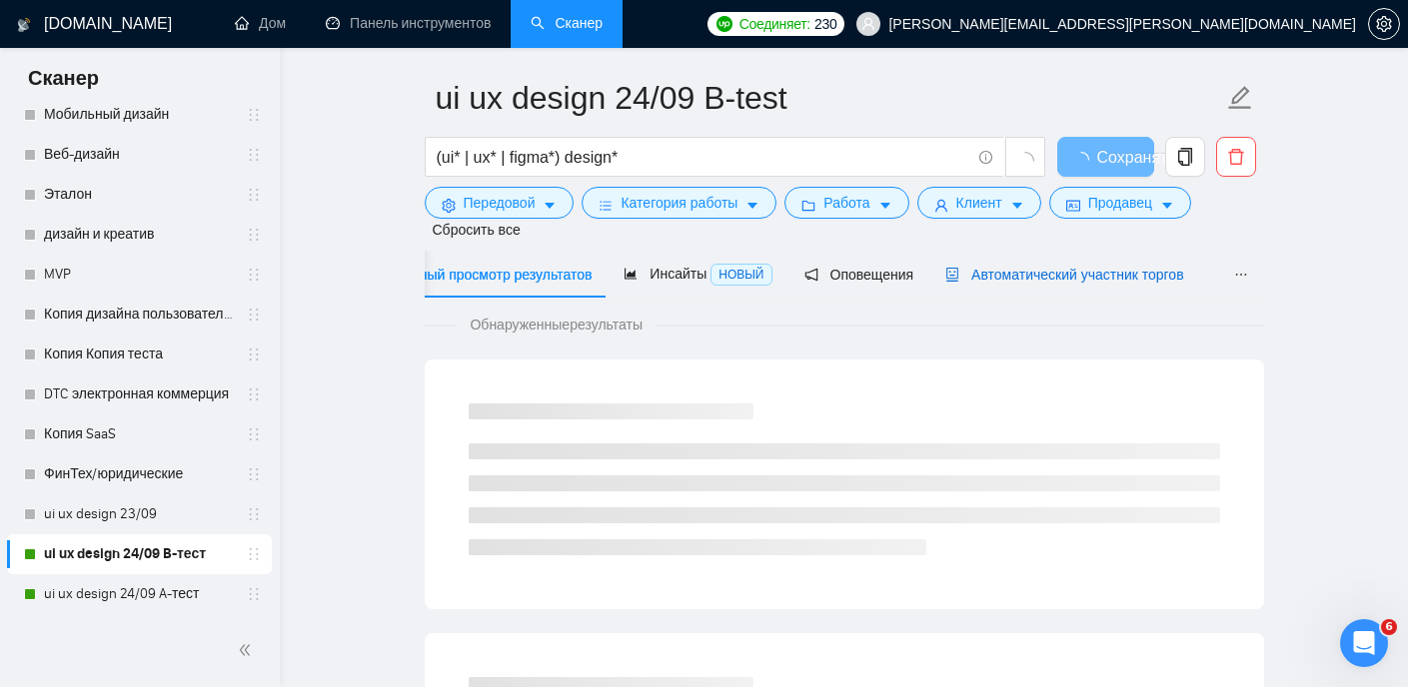
click at [1138, 272] on font "Автоматический участник торгов" at bounding box center [1077, 275] width 213 height 16
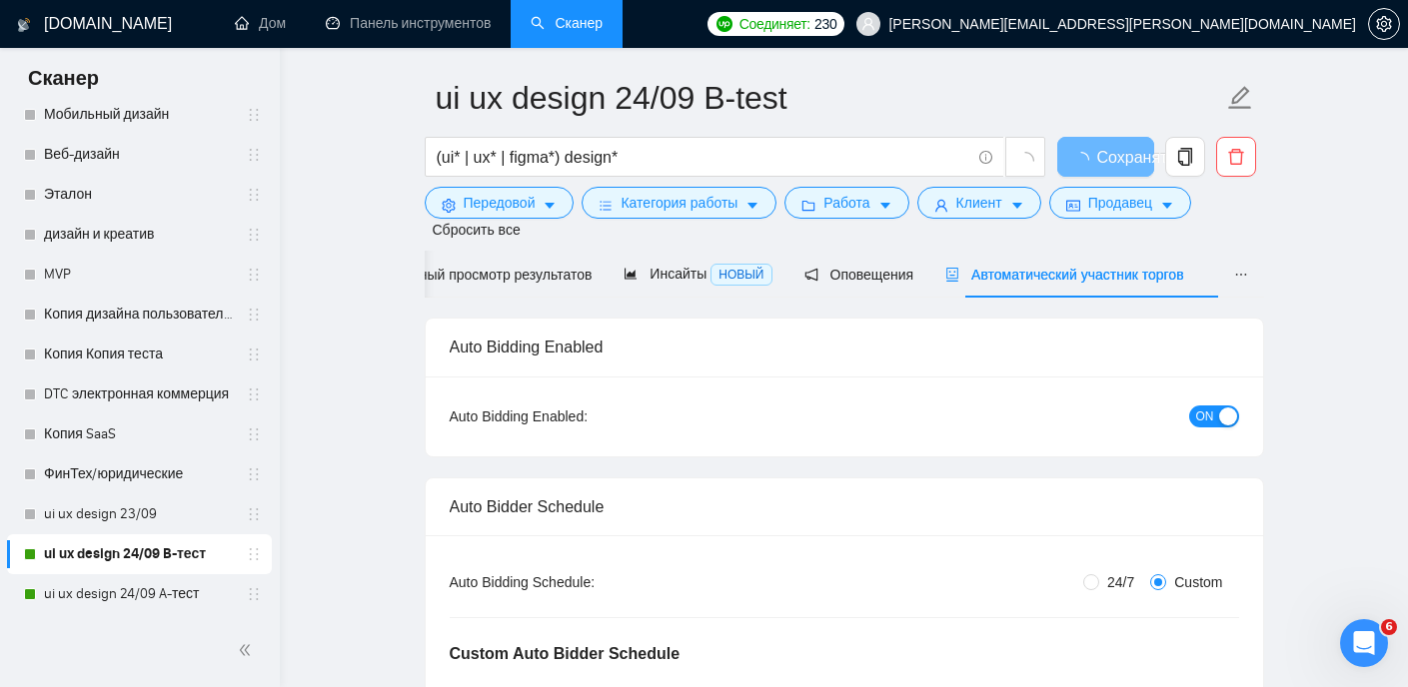
radio input "false"
radio input "true"
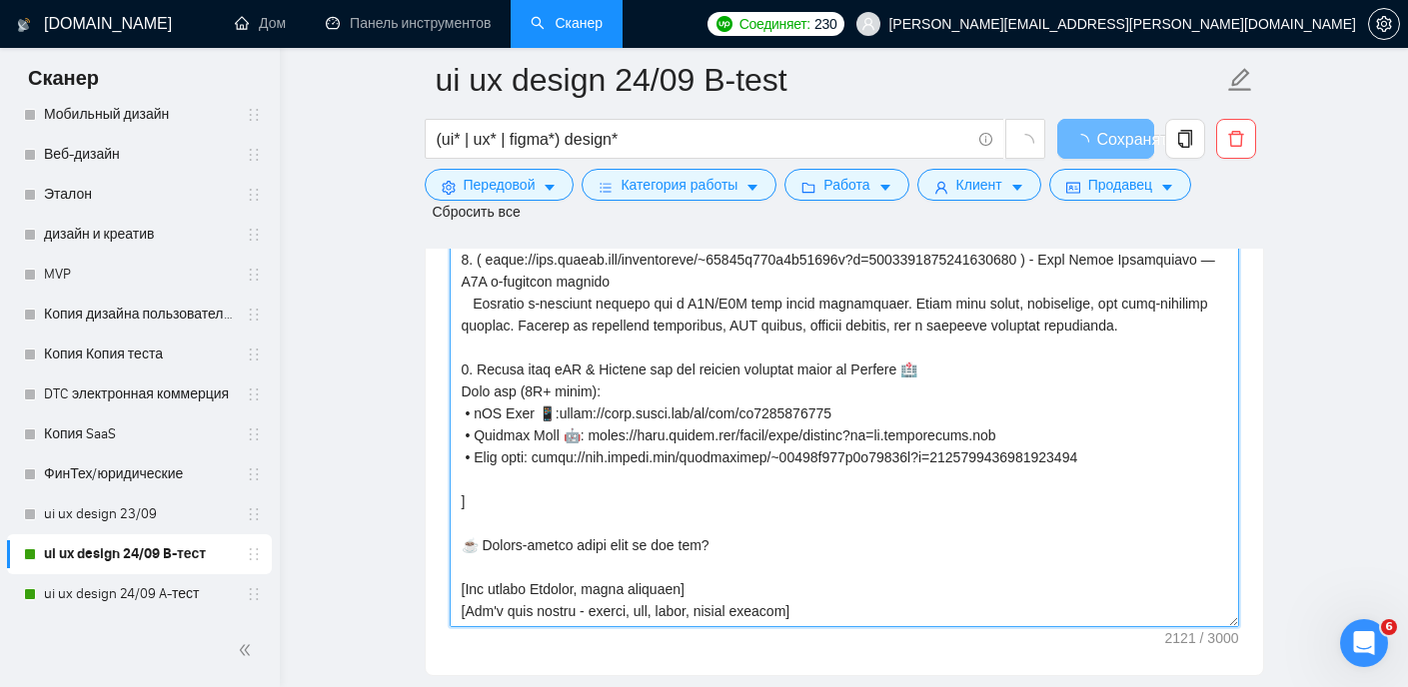
scroll to position [2967, 0]
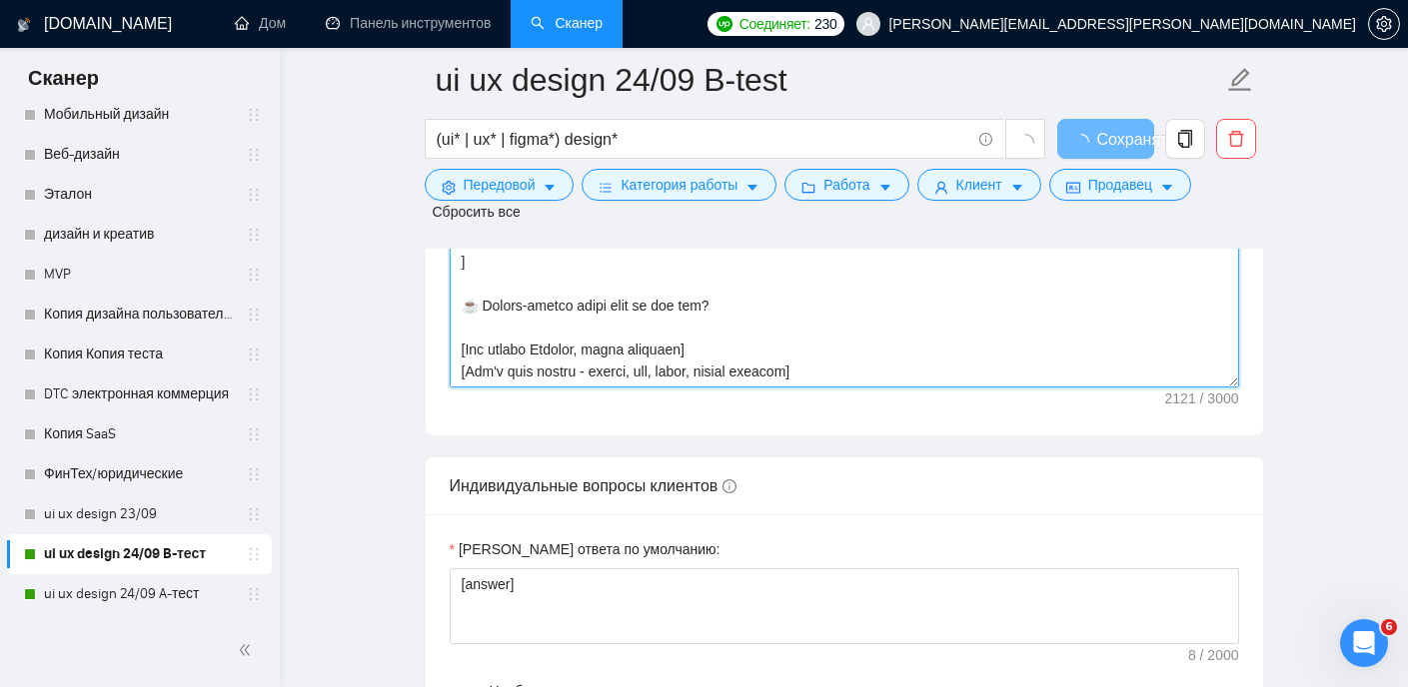
drag, startPoint x: 459, startPoint y: 336, endPoint x: 873, endPoint y: 745, distance: 582.8
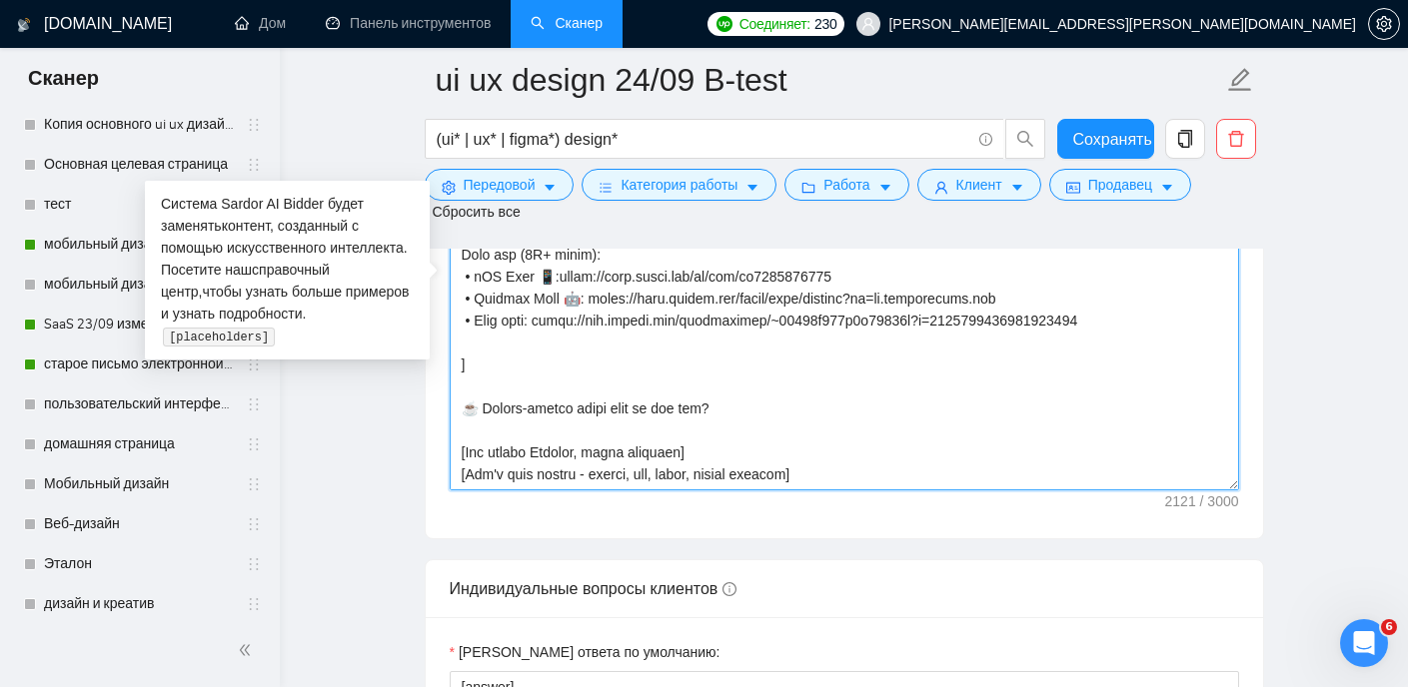
scroll to position [170, 0]
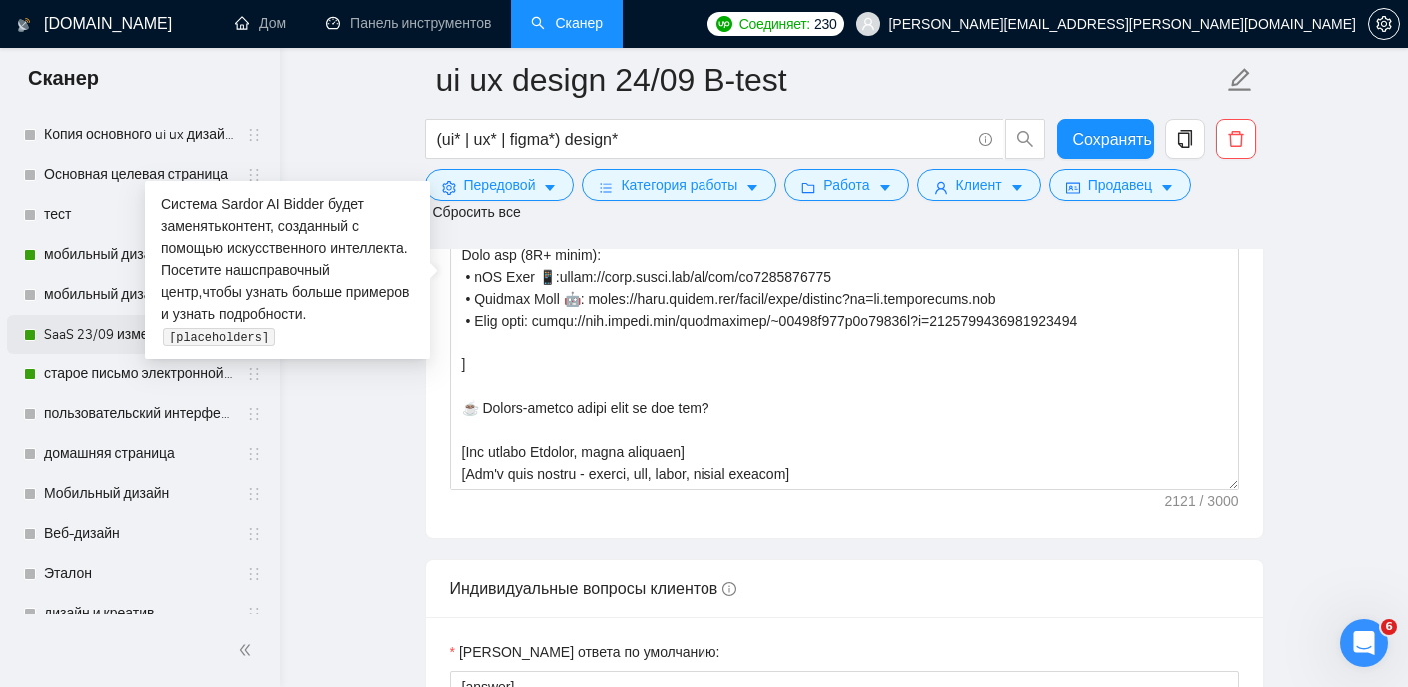
click at [85, 336] on link "SaaS 23/09 изменил хук" at bounding box center [139, 335] width 190 height 40
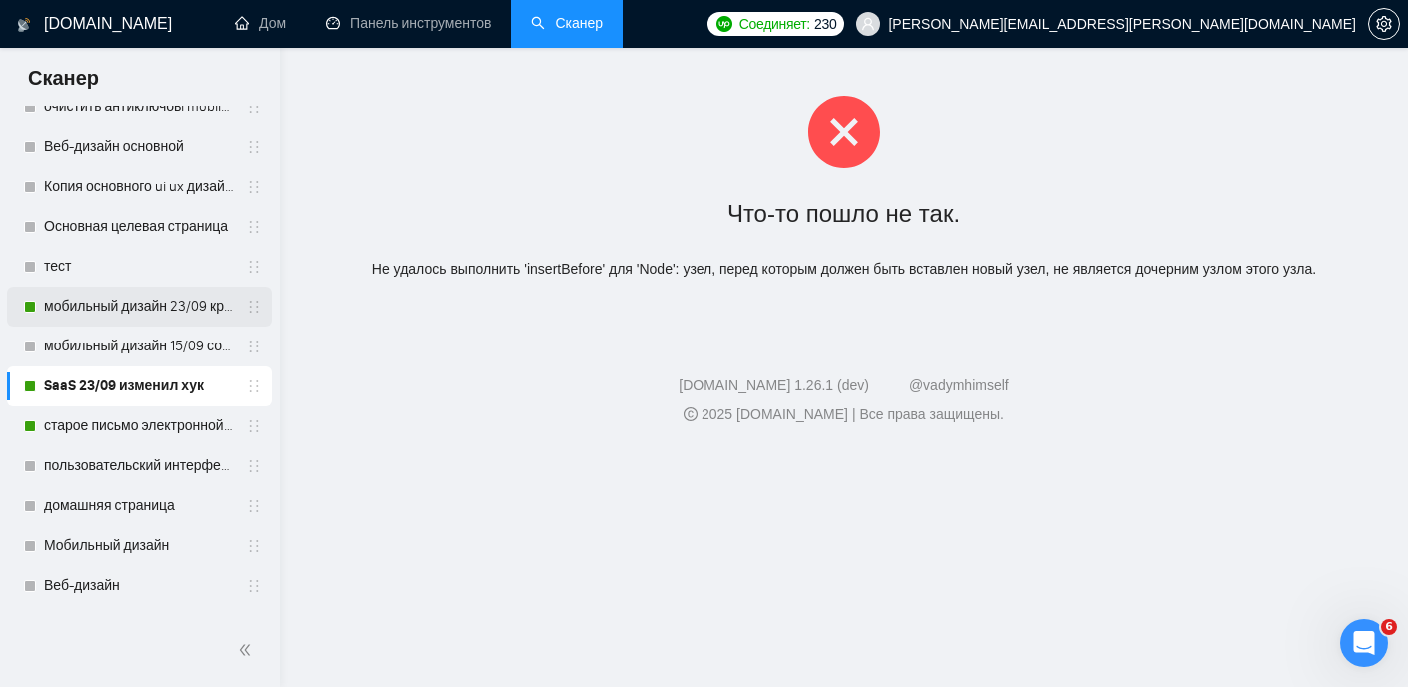
scroll to position [116, 0]
click at [1032, 171] on div "Что-то пошло не так. Не удалось выполнить 'insertBefore' для 'Node': узел, пере…" at bounding box center [844, 188] width 1128 height 280
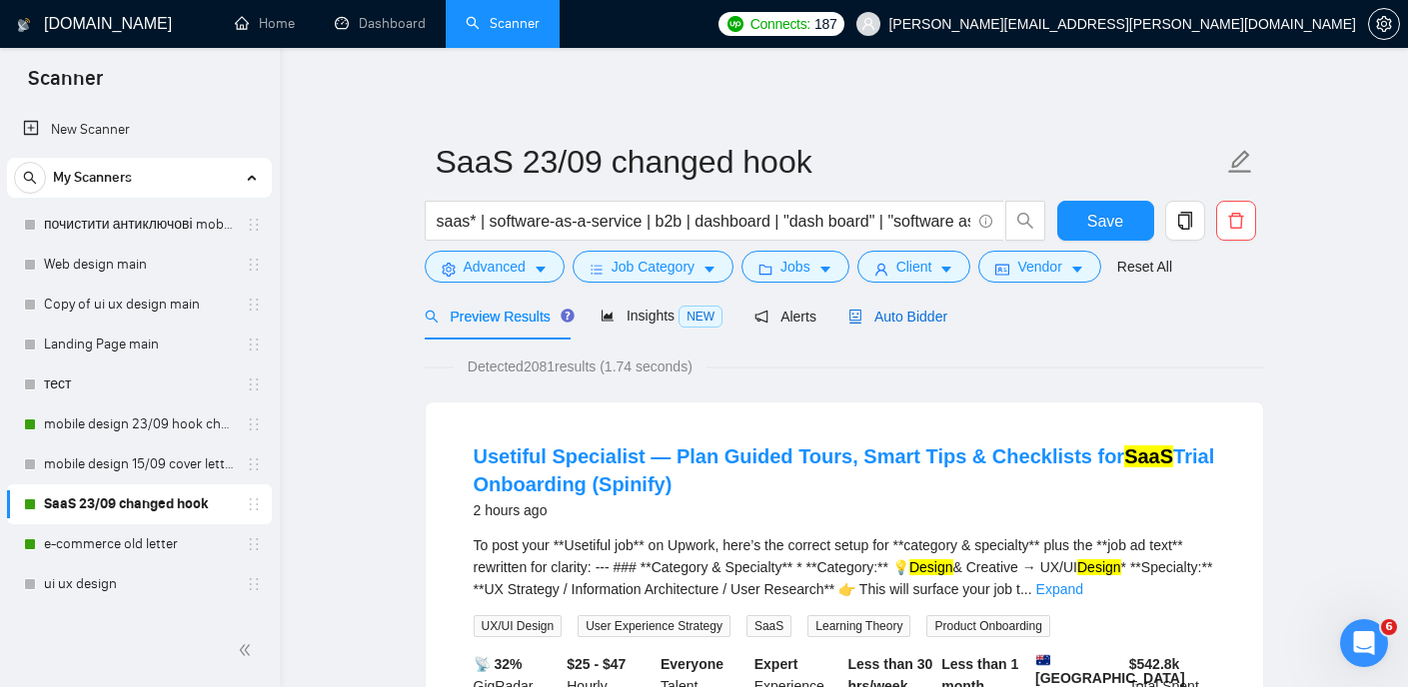
click at [931, 309] on span "Auto Bidder" at bounding box center [897, 317] width 99 height 16
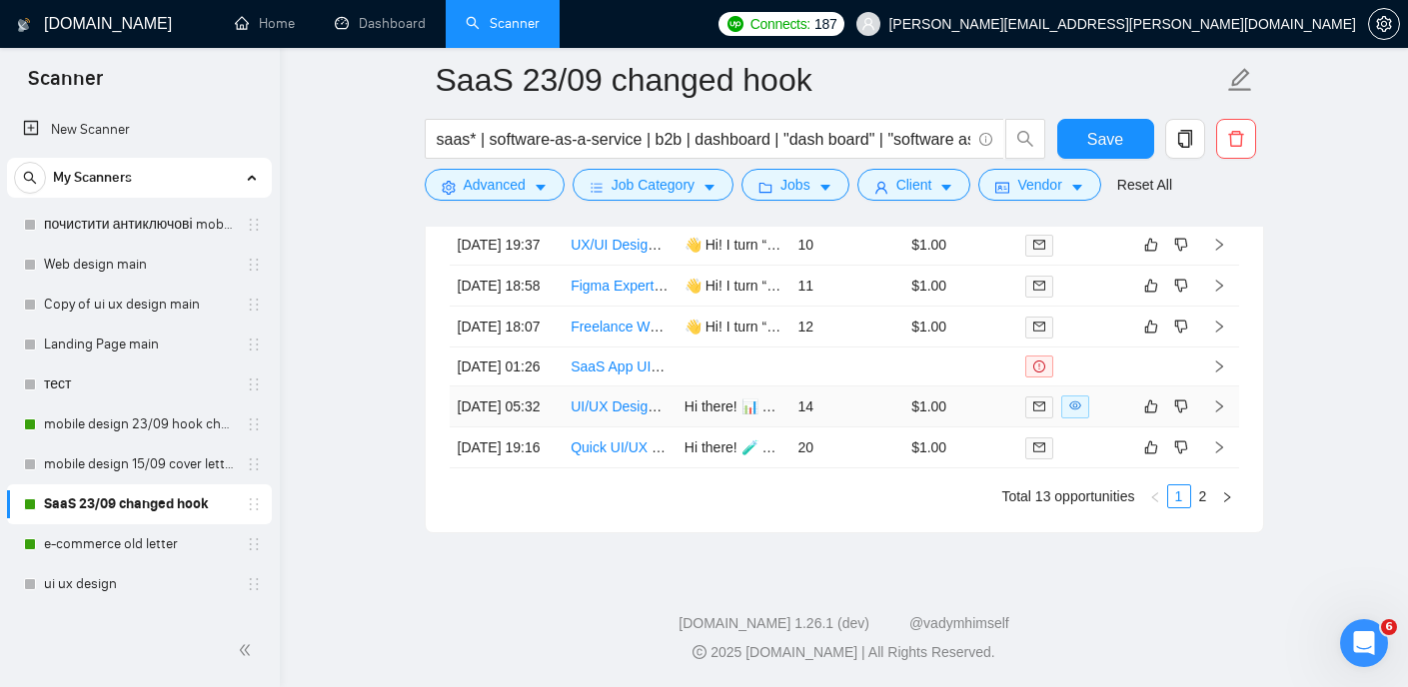
scroll to position [5507, 0]
click at [1204, 503] on link "2" at bounding box center [1203, 497] width 22 height 22
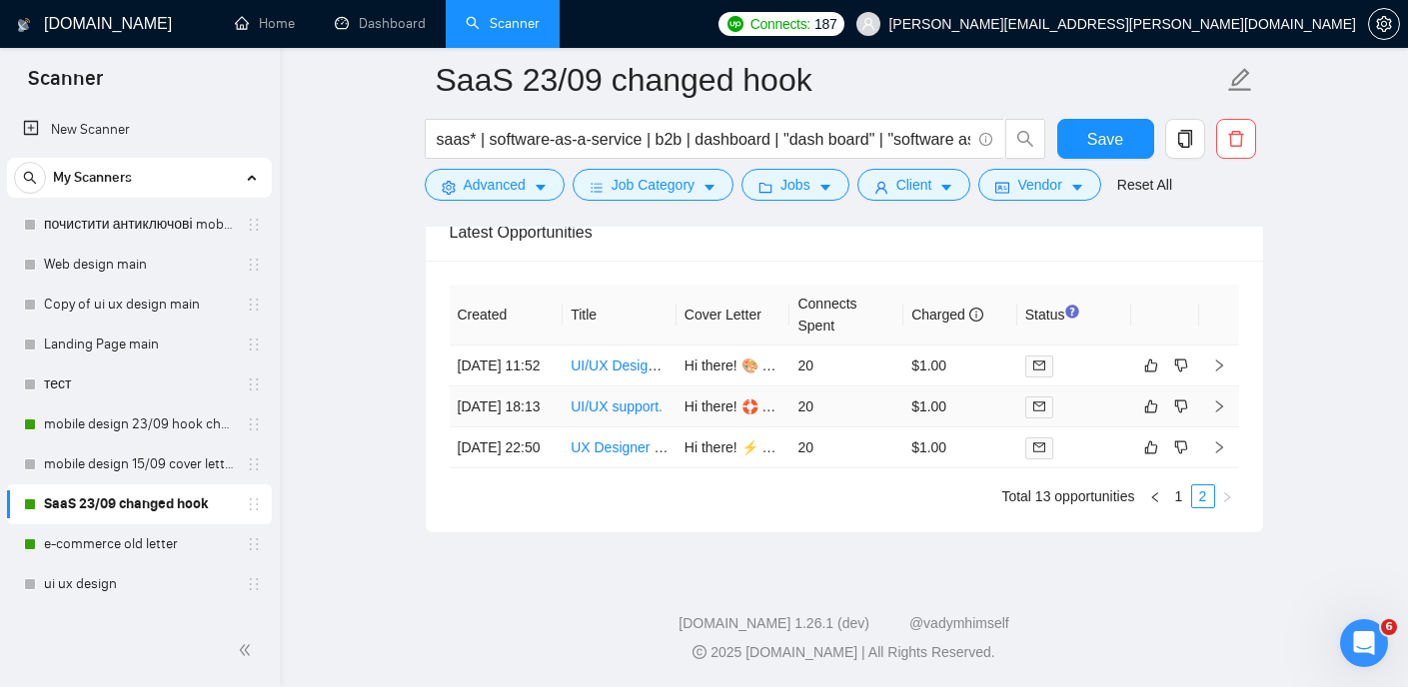
scroll to position [5036, 0]
click at [134, 548] on link "e-commerce old letter" at bounding box center [139, 544] width 190 height 40
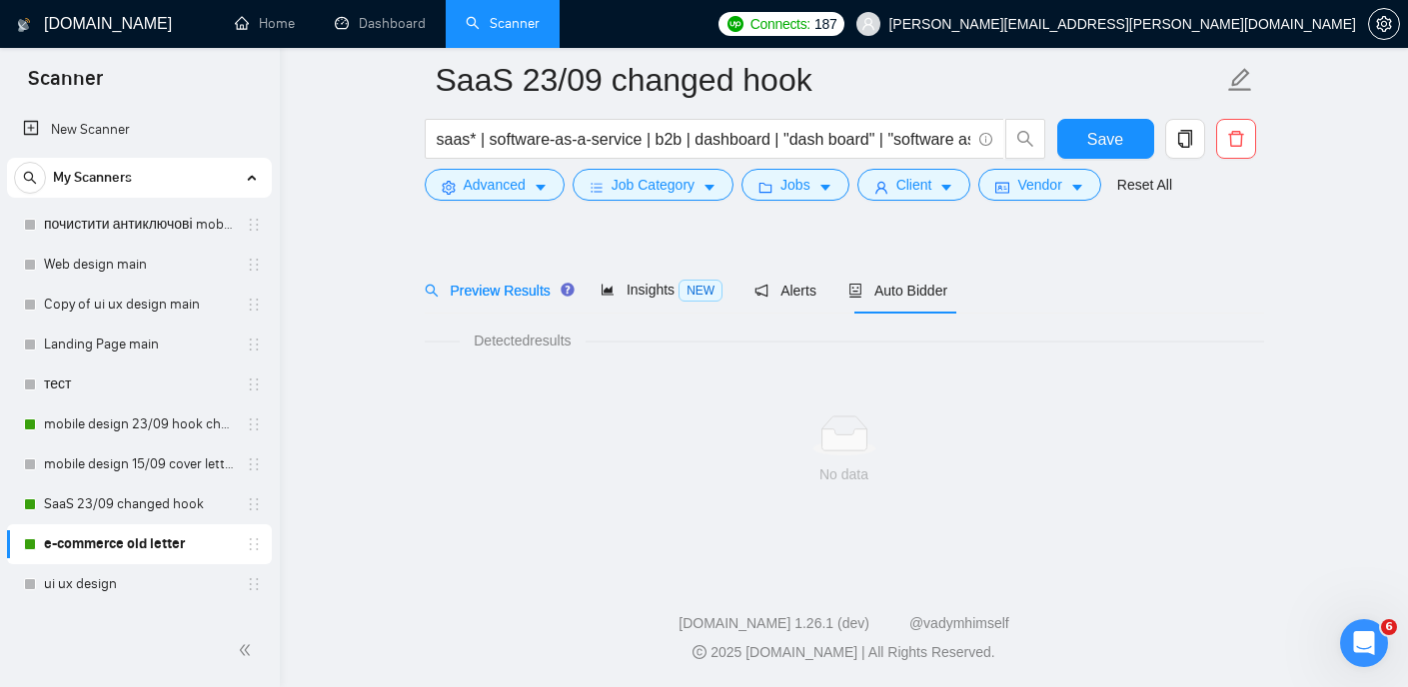
scroll to position [42, 0]
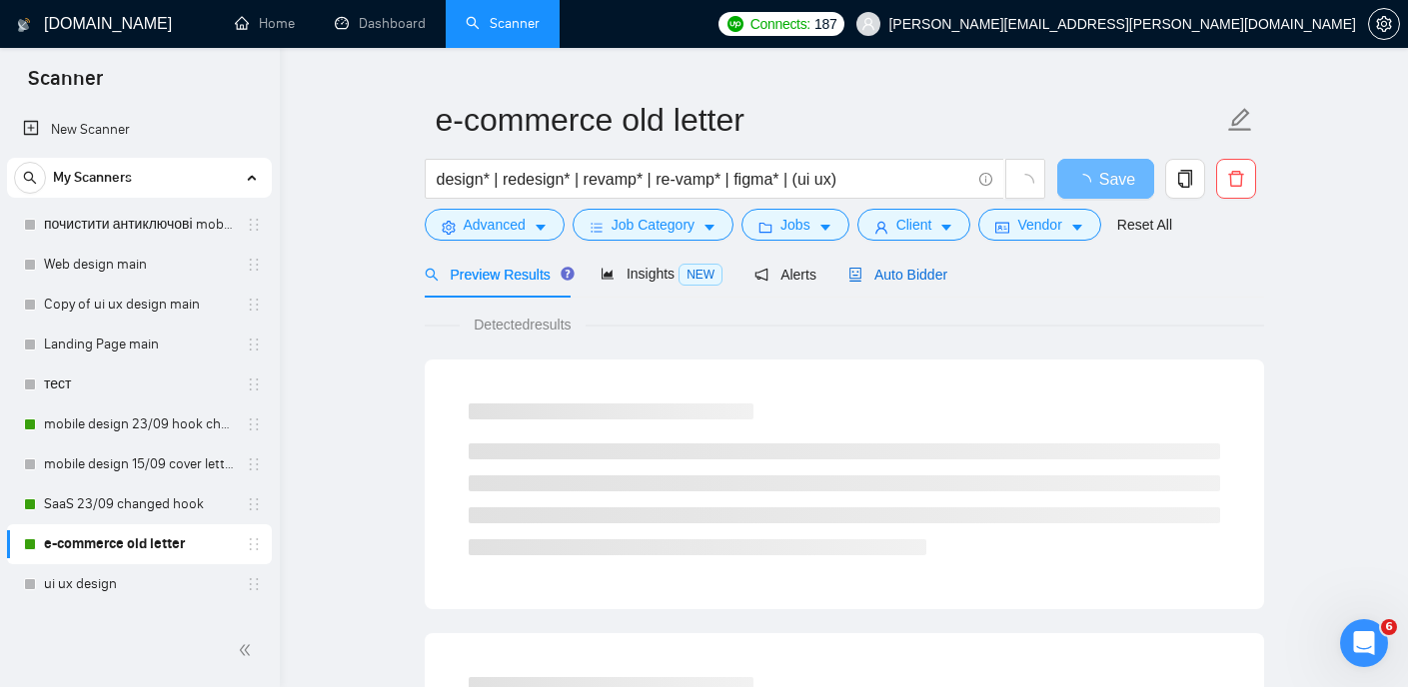
click at [944, 267] on span "Auto Bidder" at bounding box center [897, 275] width 99 height 16
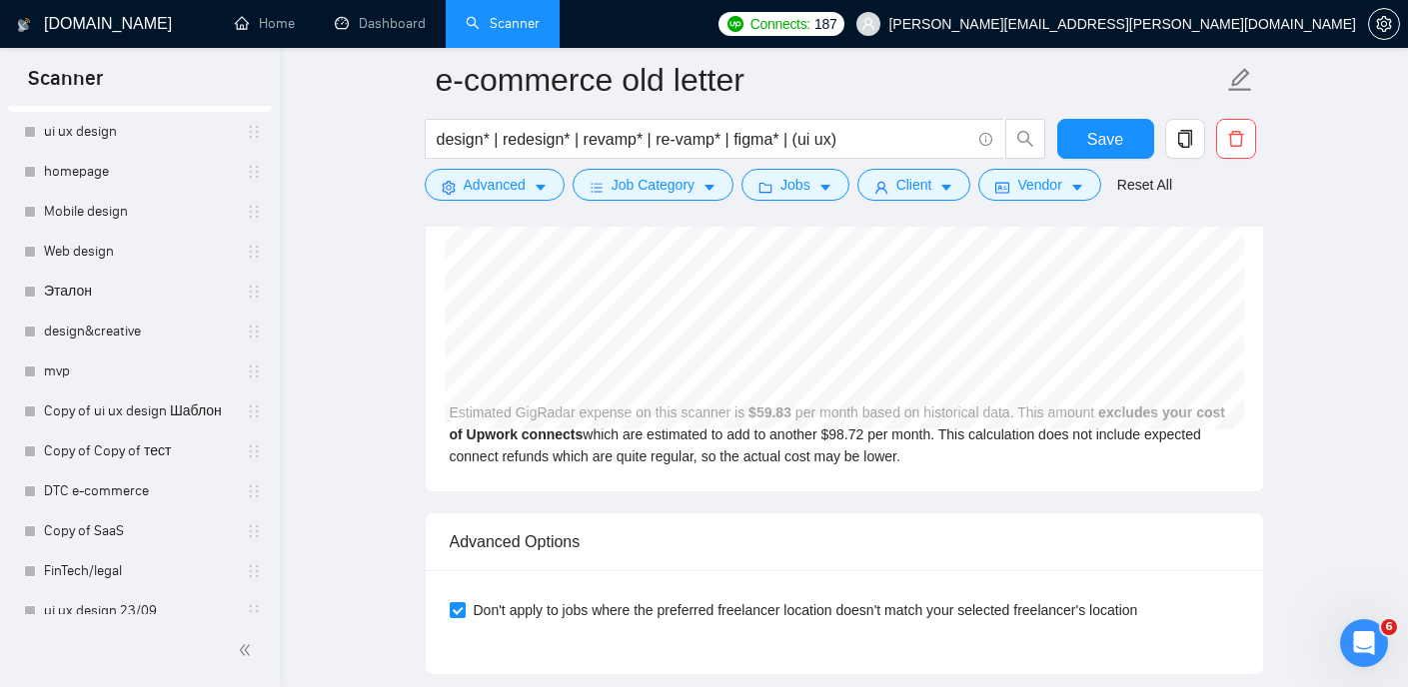
scroll to position [4348, 0]
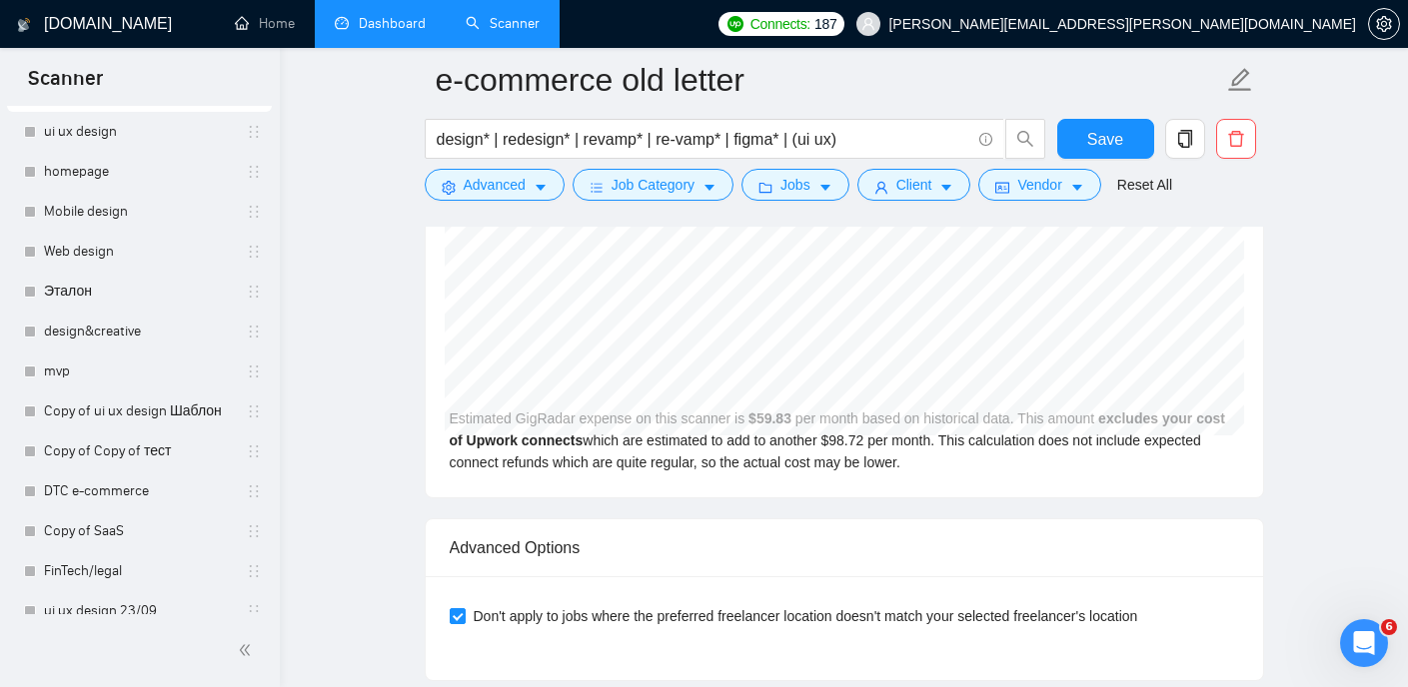
click at [385, 23] on link "Dashboard" at bounding box center [380, 23] width 91 height 17
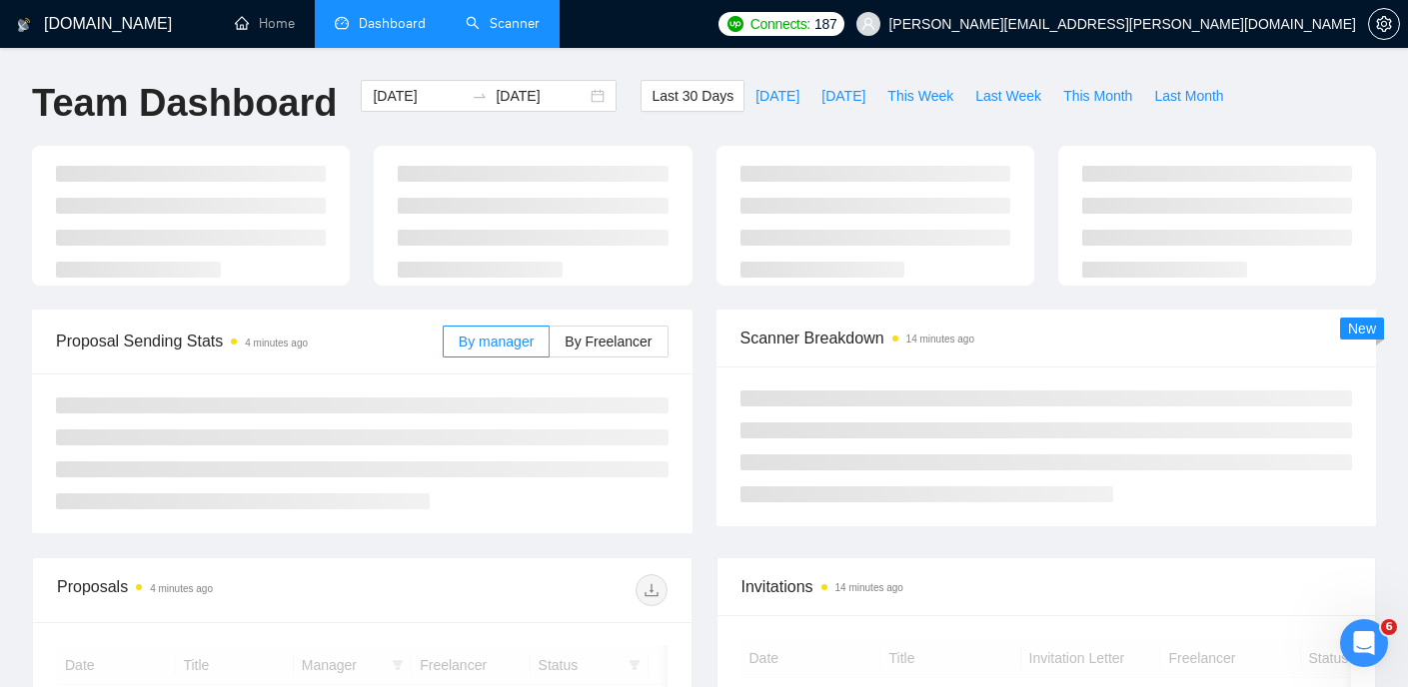
click at [523, 32] on link "Scanner" at bounding box center [503, 23] width 74 height 17
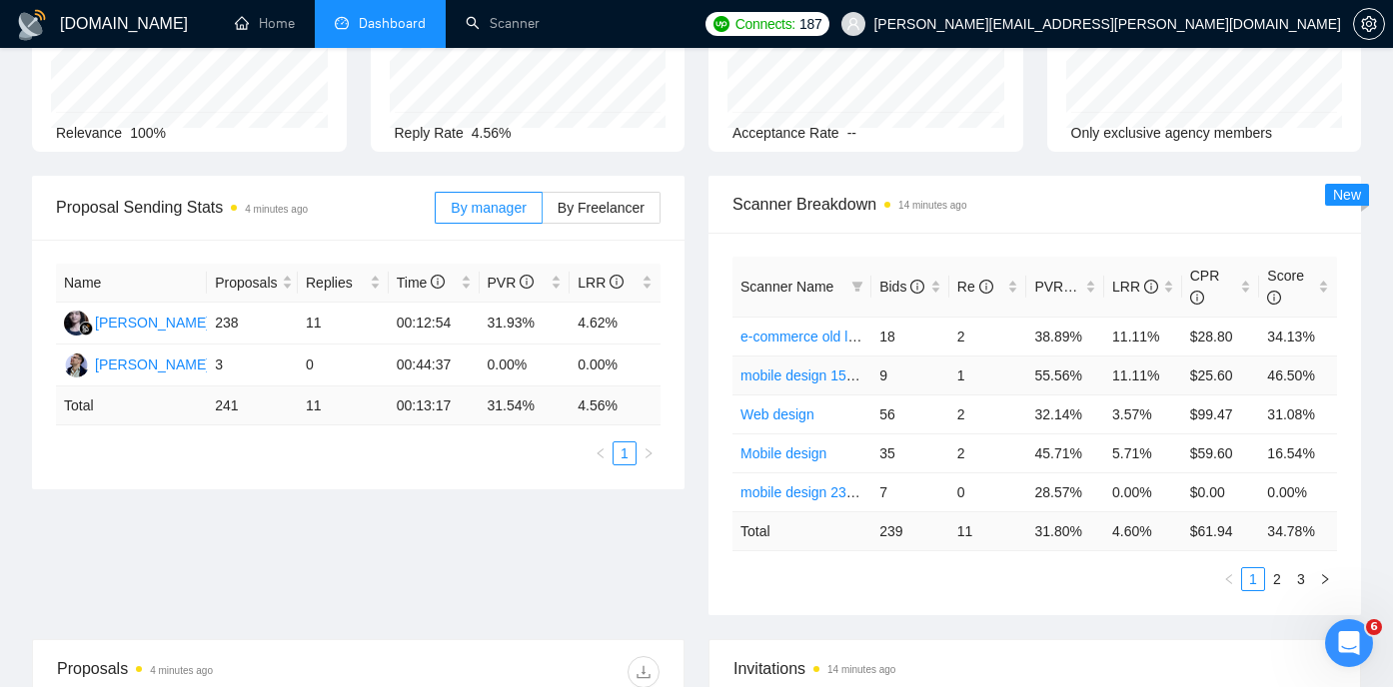
scroll to position [175, 0]
click at [1277, 579] on link "2" at bounding box center [1277, 580] width 22 height 22
click at [1297, 575] on link "3" at bounding box center [1301, 580] width 22 height 22
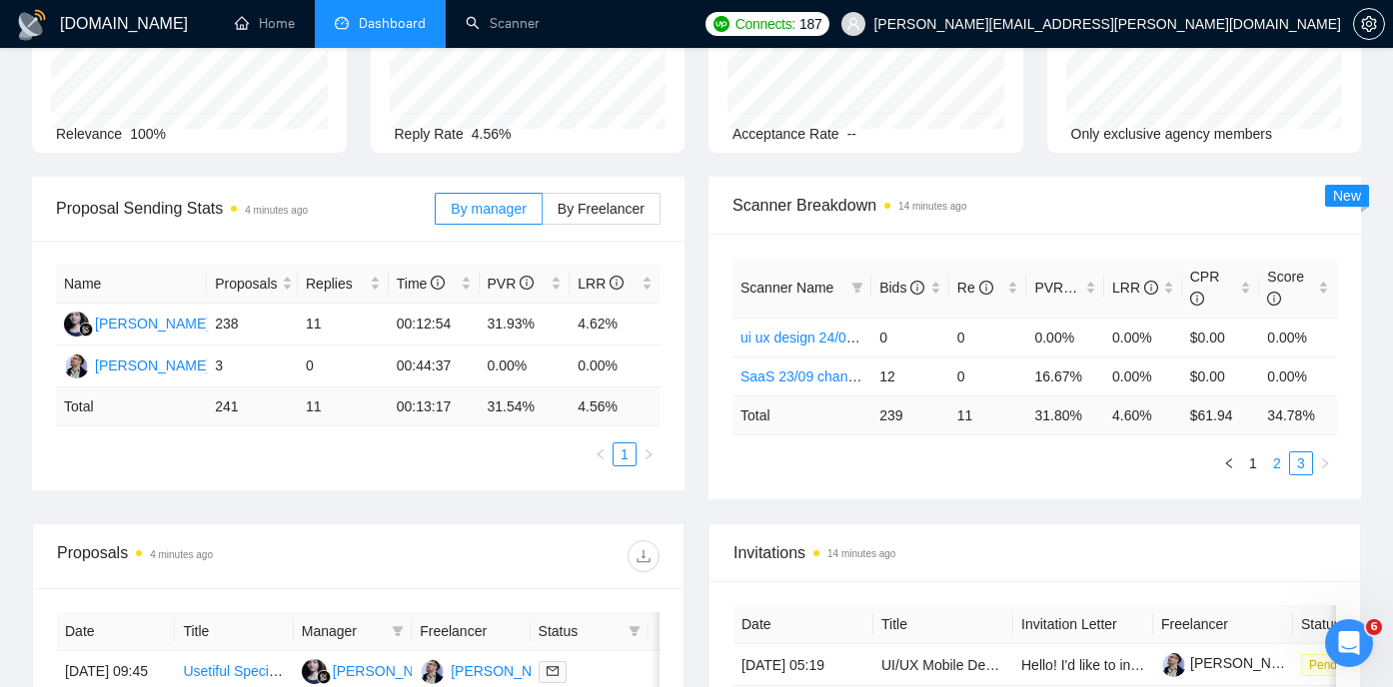
click at [1277, 464] on link "2" at bounding box center [1277, 464] width 22 height 22
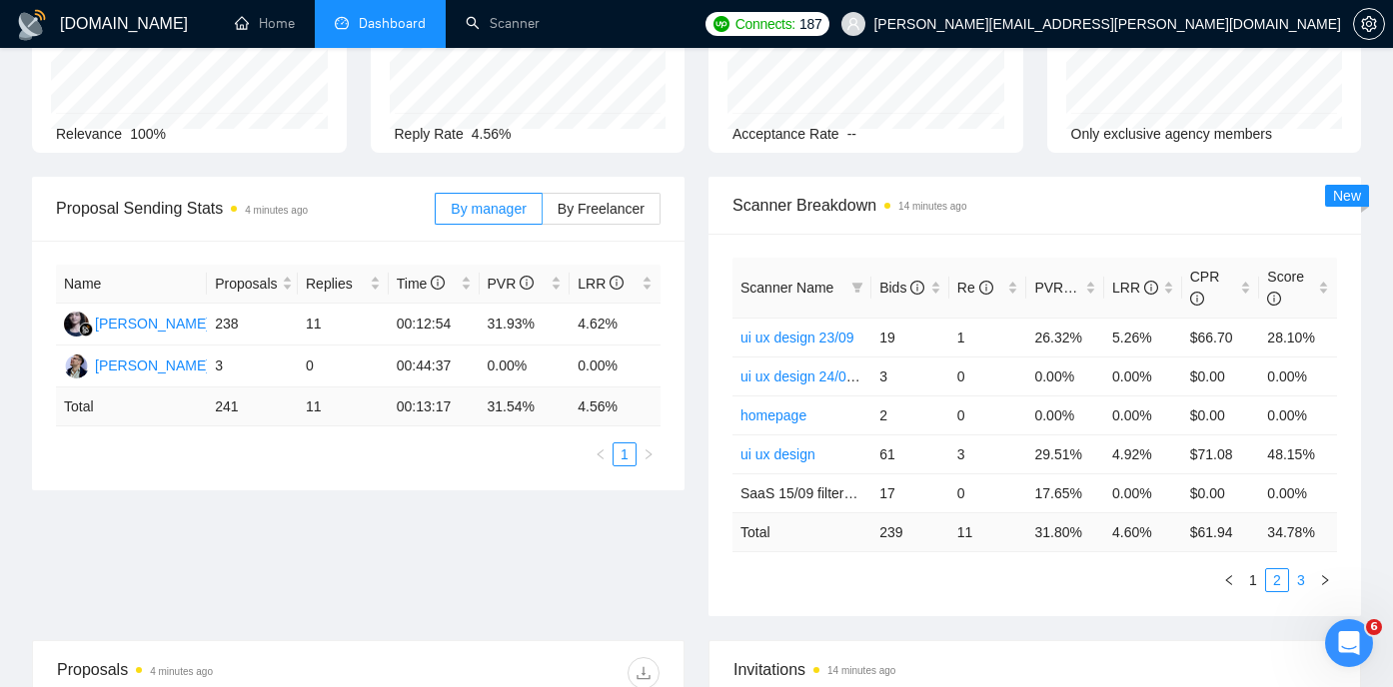
click at [1302, 578] on link "3" at bounding box center [1301, 580] width 22 height 22
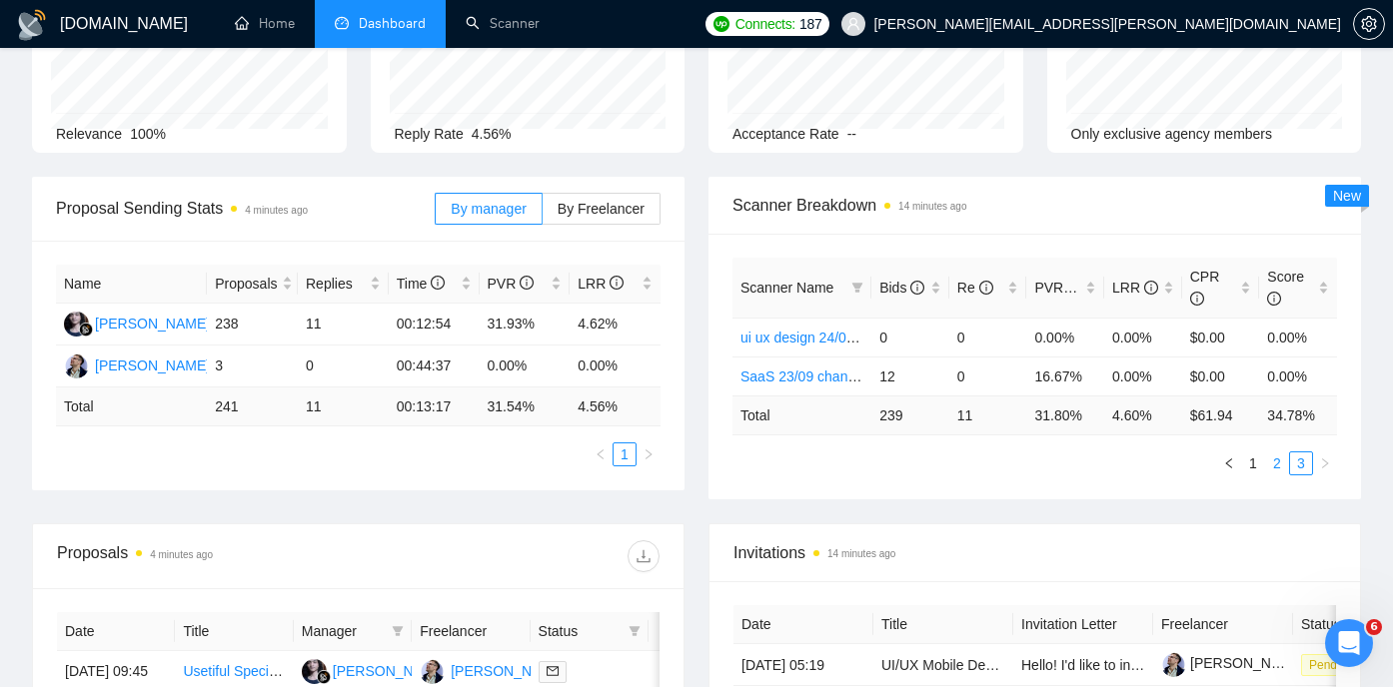
click at [1275, 472] on link "2" at bounding box center [1277, 464] width 22 height 22
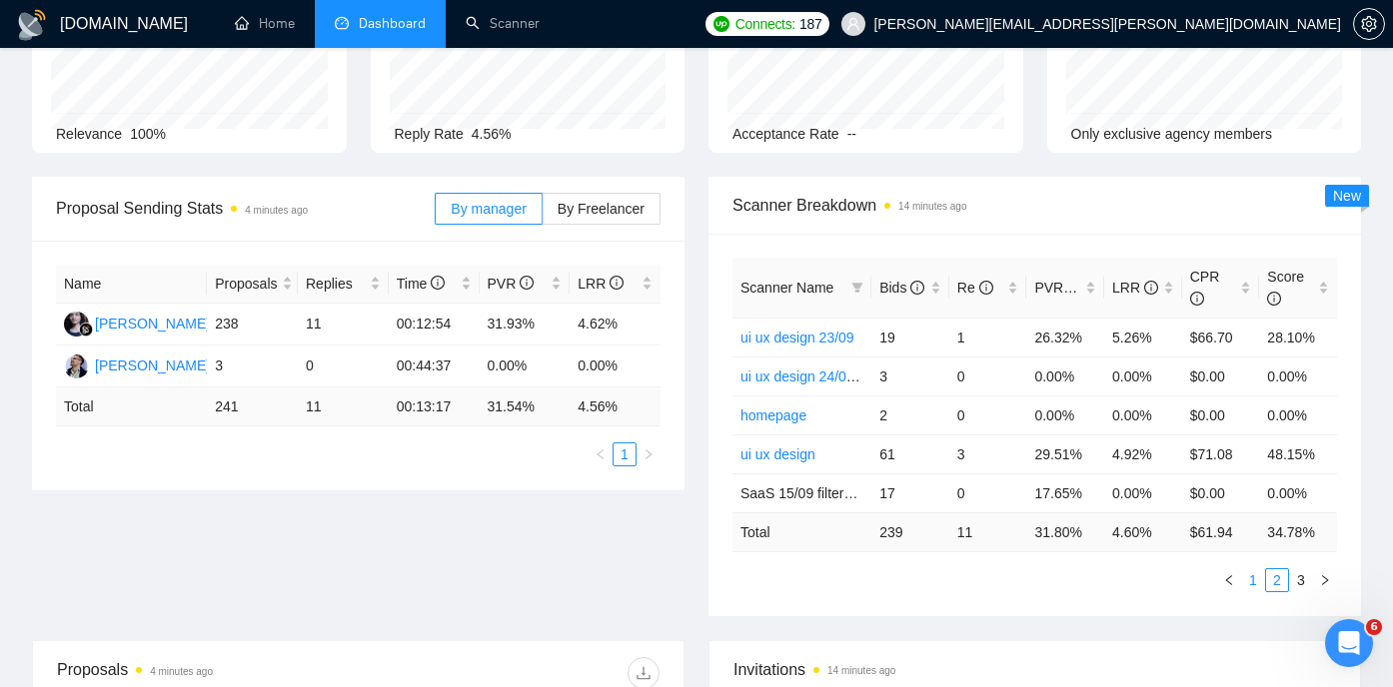
click at [1260, 578] on link "1" at bounding box center [1253, 580] width 22 height 22
click at [828, 378] on link "mobile design 15/09 cover letter another first part" at bounding box center [892, 377] width 304 height 16
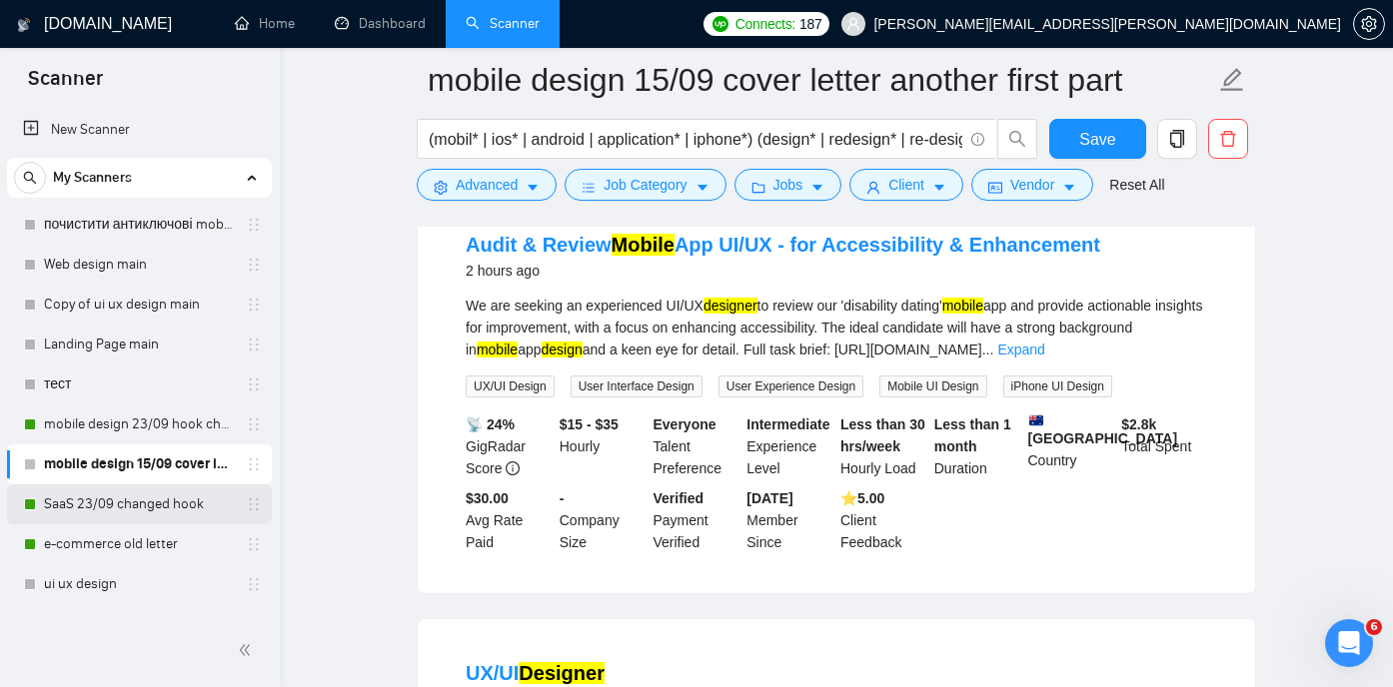
scroll to position [209, 0]
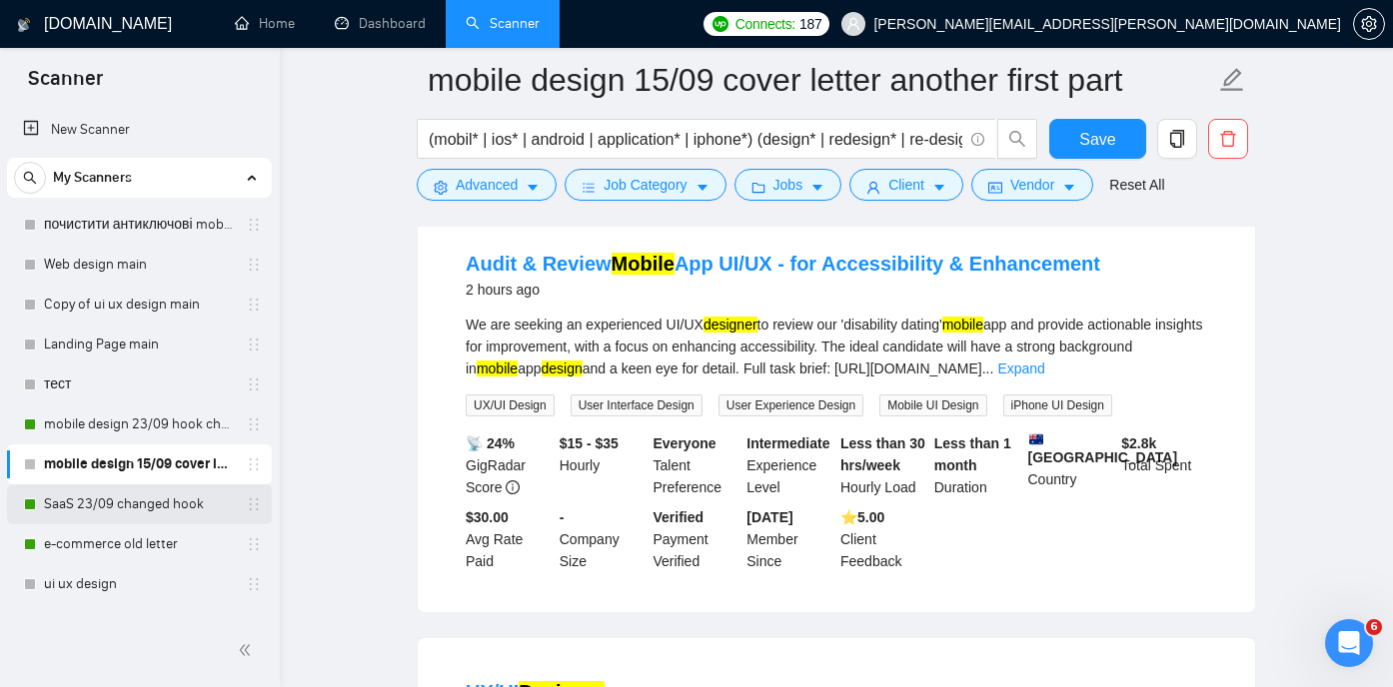
click at [129, 508] on link "SaaS 23/09 changed hook" at bounding box center [139, 505] width 190 height 40
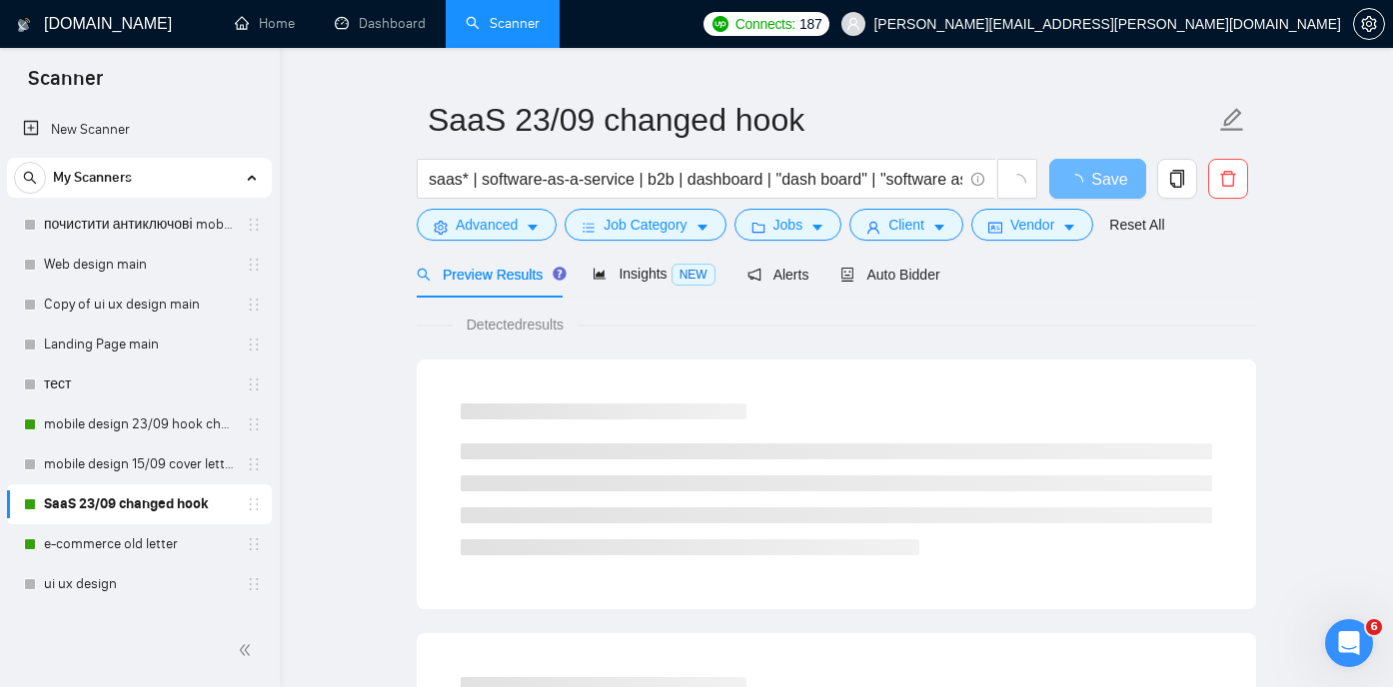
scroll to position [157, 0]
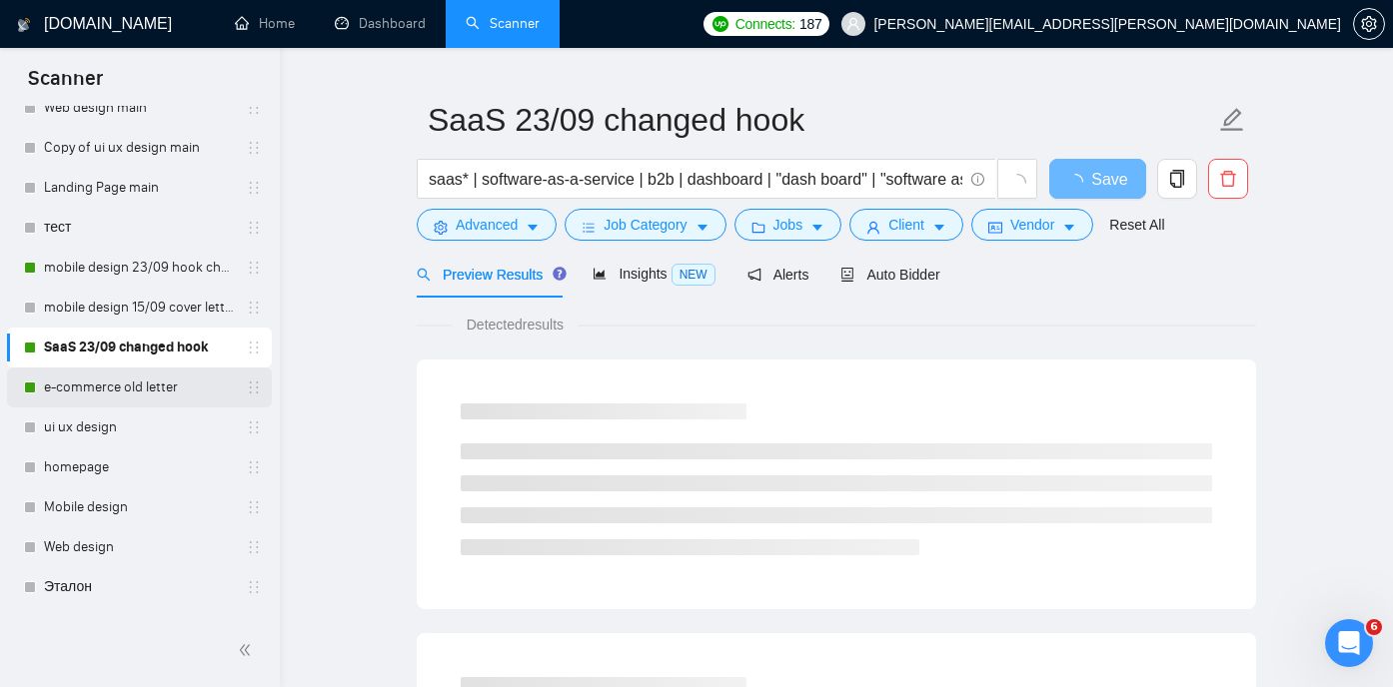
click at [100, 392] on link "e-commerce old letter" at bounding box center [139, 388] width 190 height 40
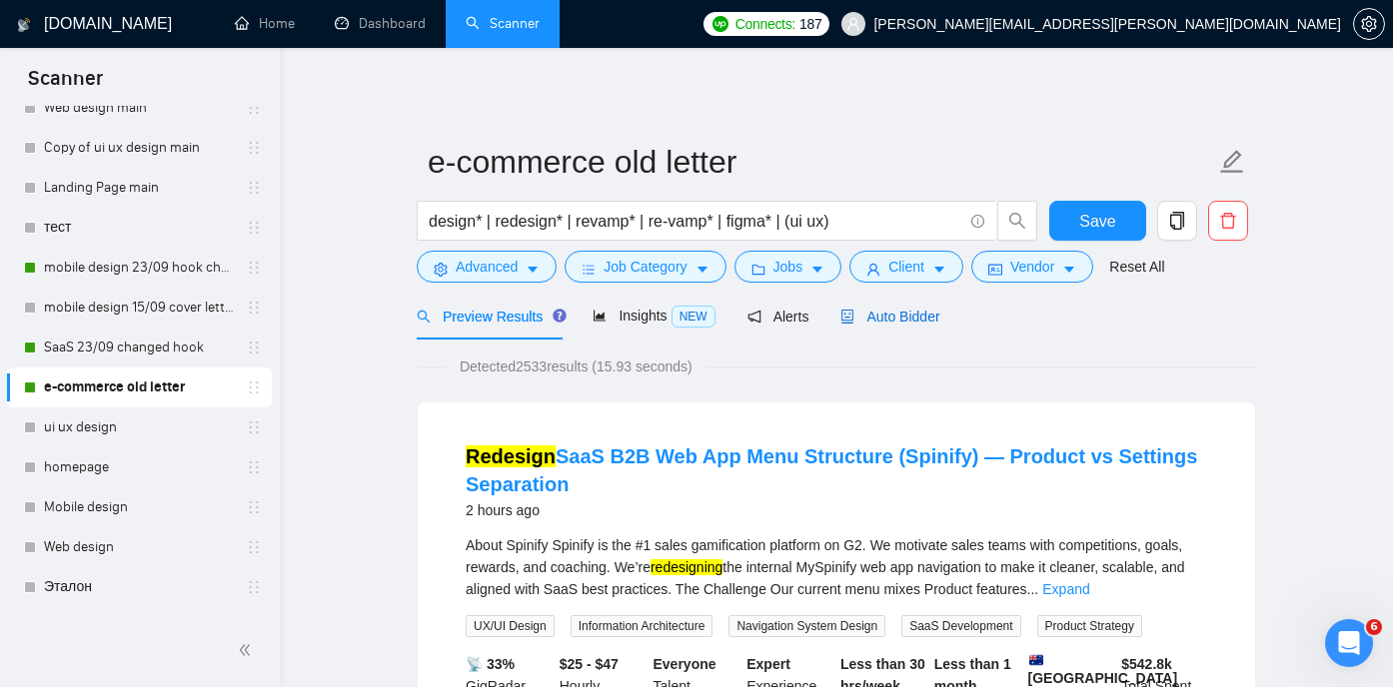
click at [910, 319] on span "Auto Bidder" at bounding box center [889, 317] width 99 height 16
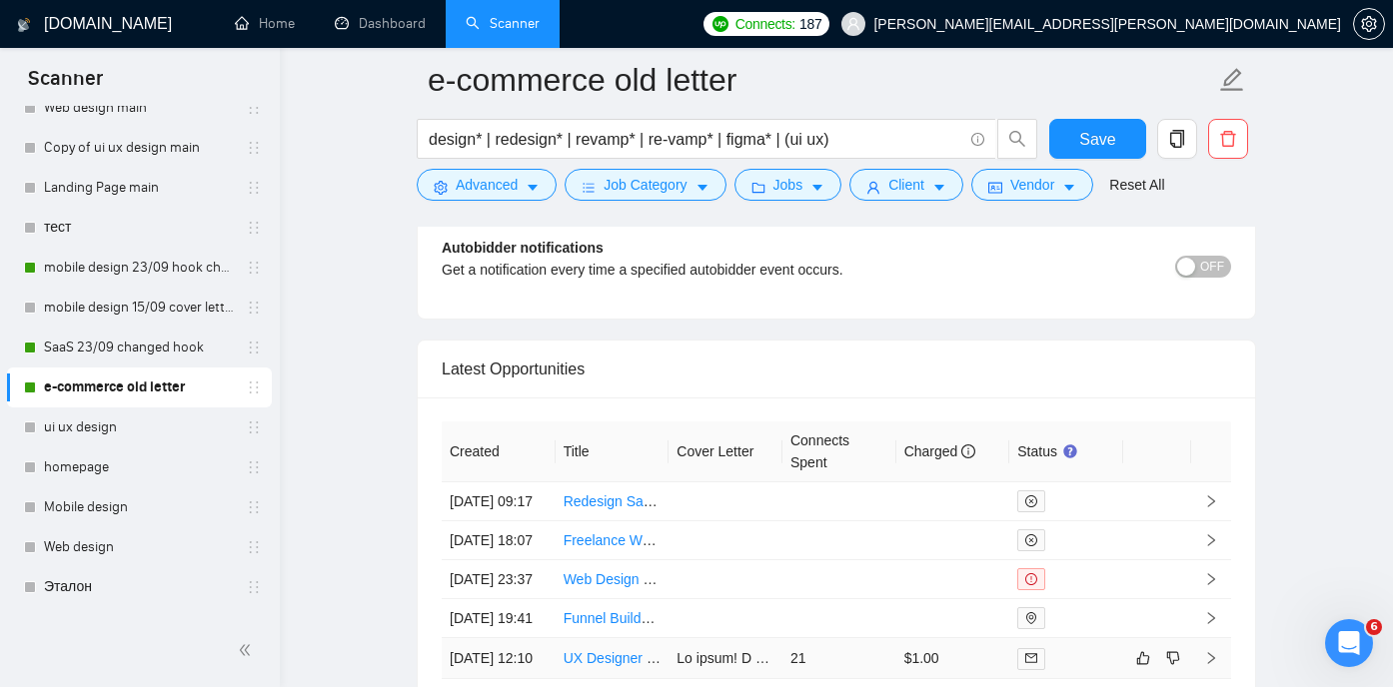
scroll to position [5160, 0]
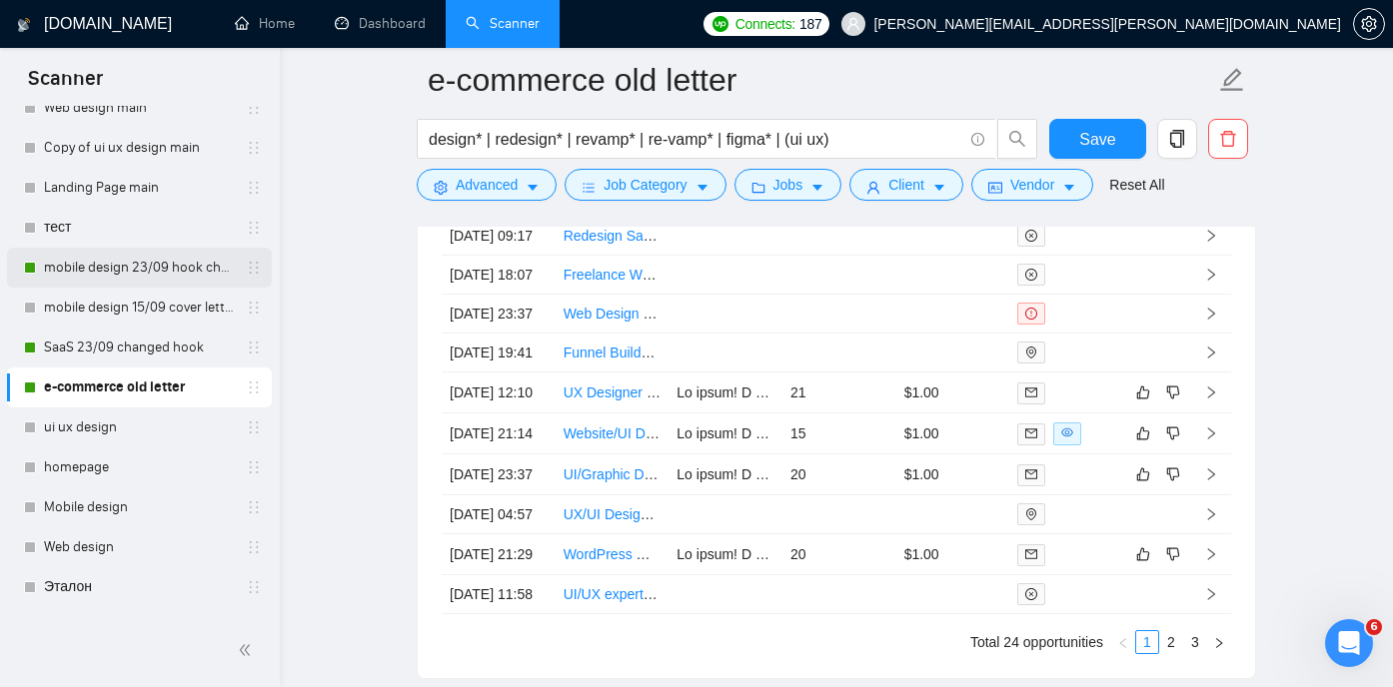
click at [97, 272] on link "mobile design 23/09 hook changed" at bounding box center [139, 268] width 190 height 40
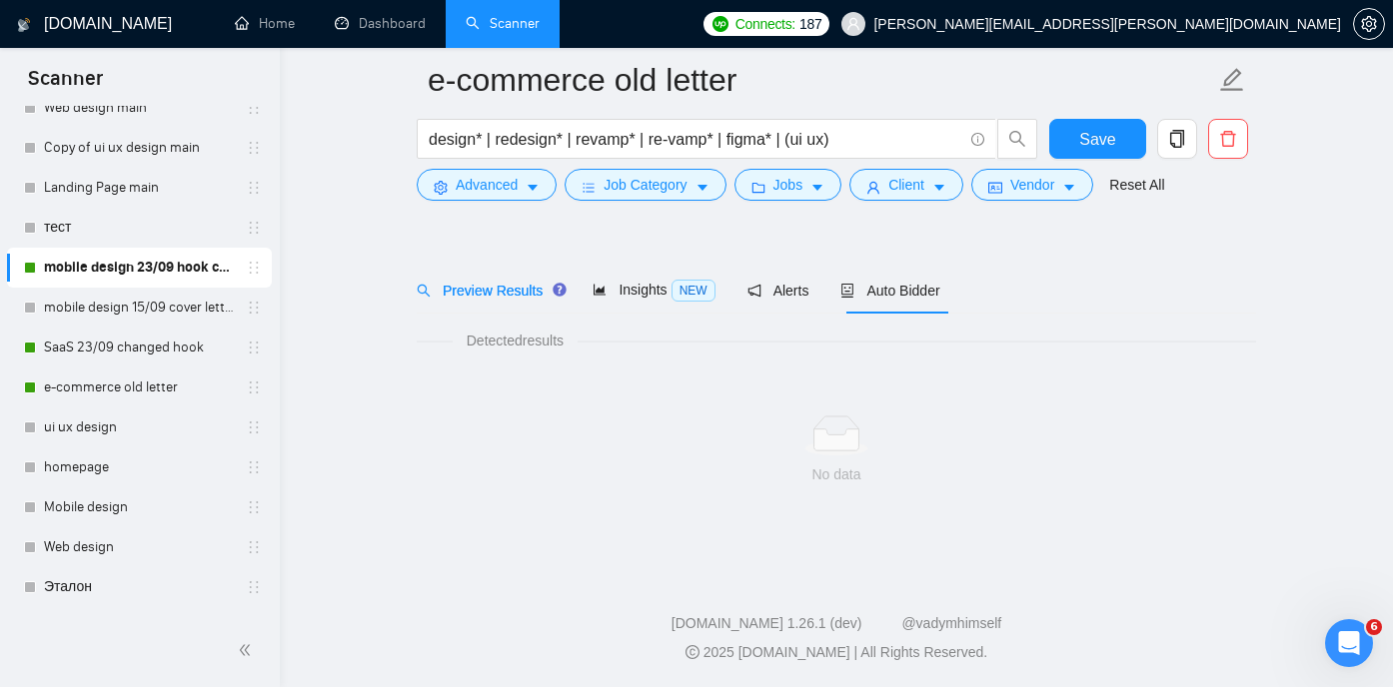
scroll to position [42, 0]
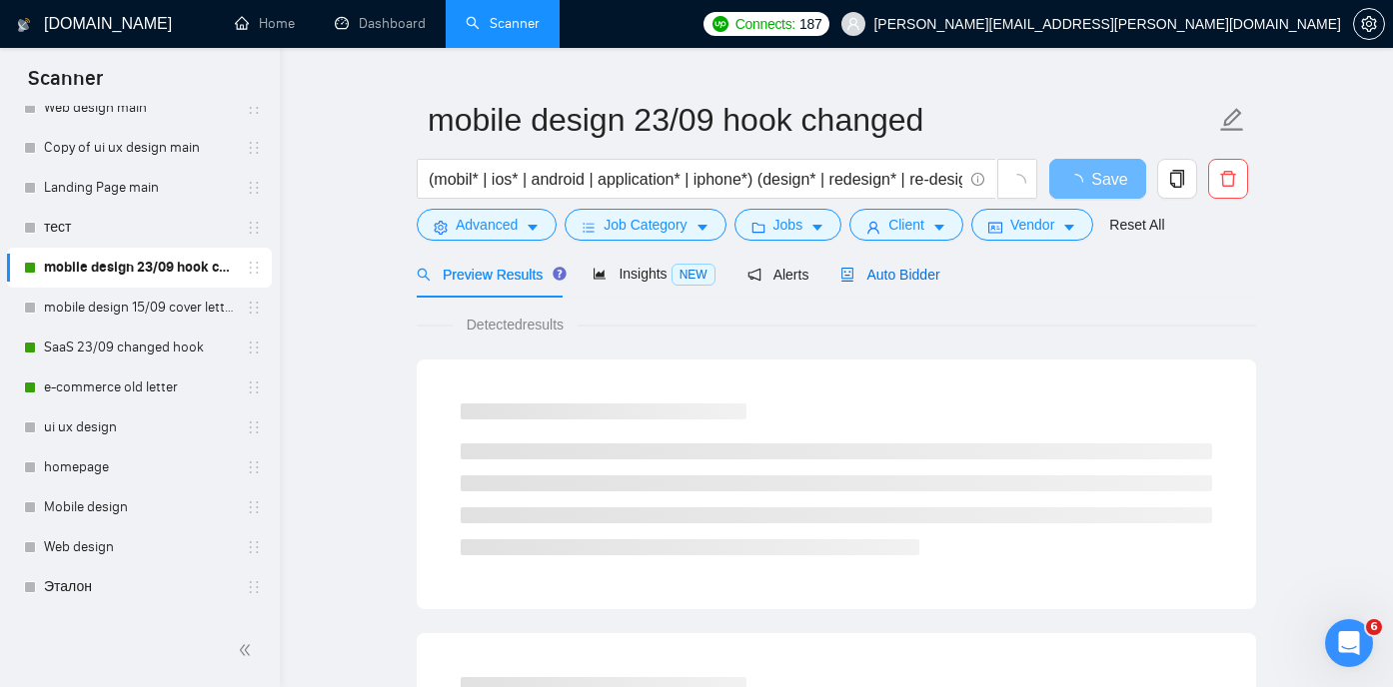
click at [906, 281] on span "Auto Bidder" at bounding box center [889, 275] width 99 height 16
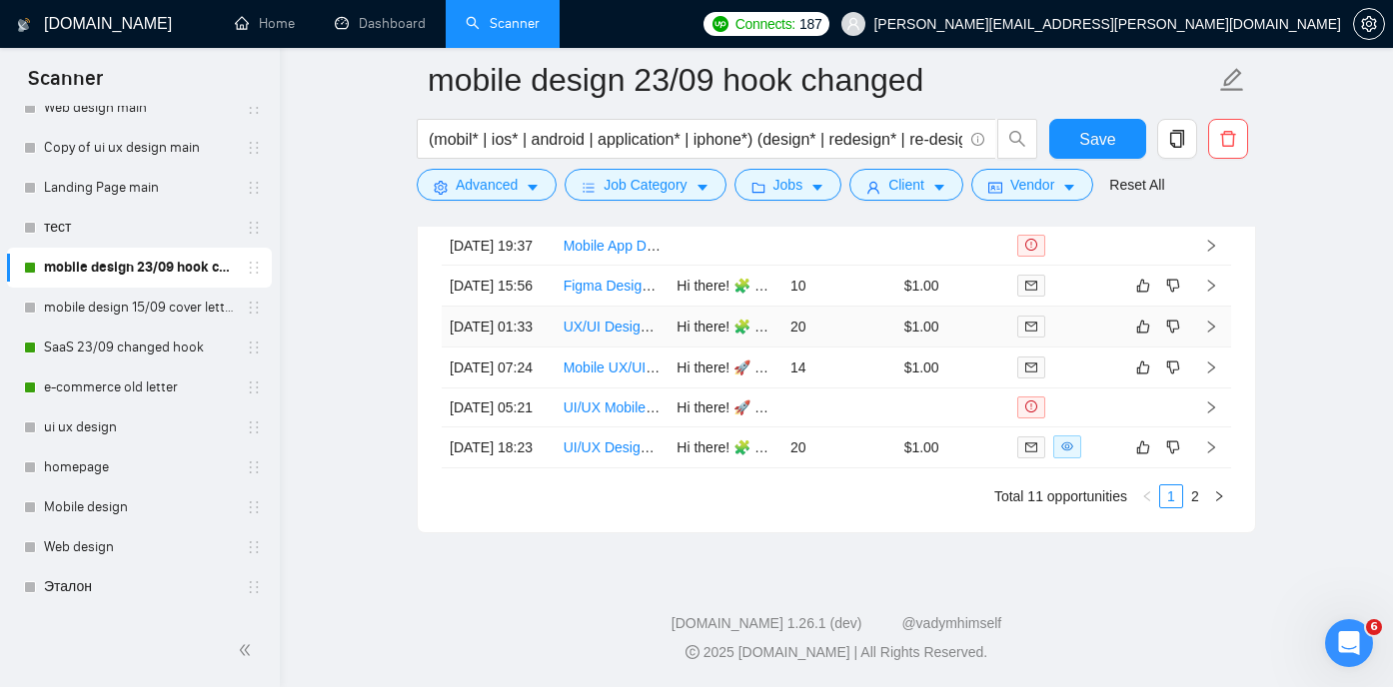
scroll to position [5297, 0]
click at [1198, 507] on link "2" at bounding box center [1195, 497] width 22 height 22
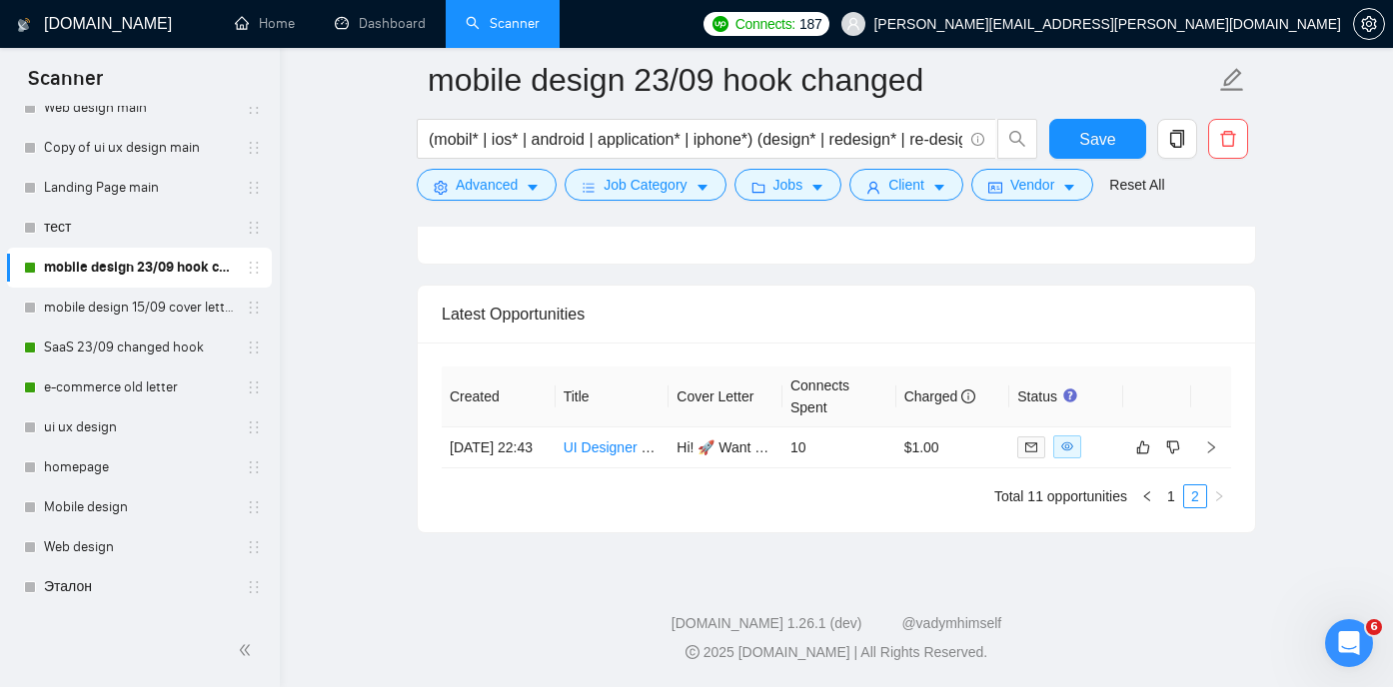
scroll to position [4835, 0]
click at [111, 308] on link "mobile design 15/09 cover letter another first part" at bounding box center [139, 308] width 190 height 40
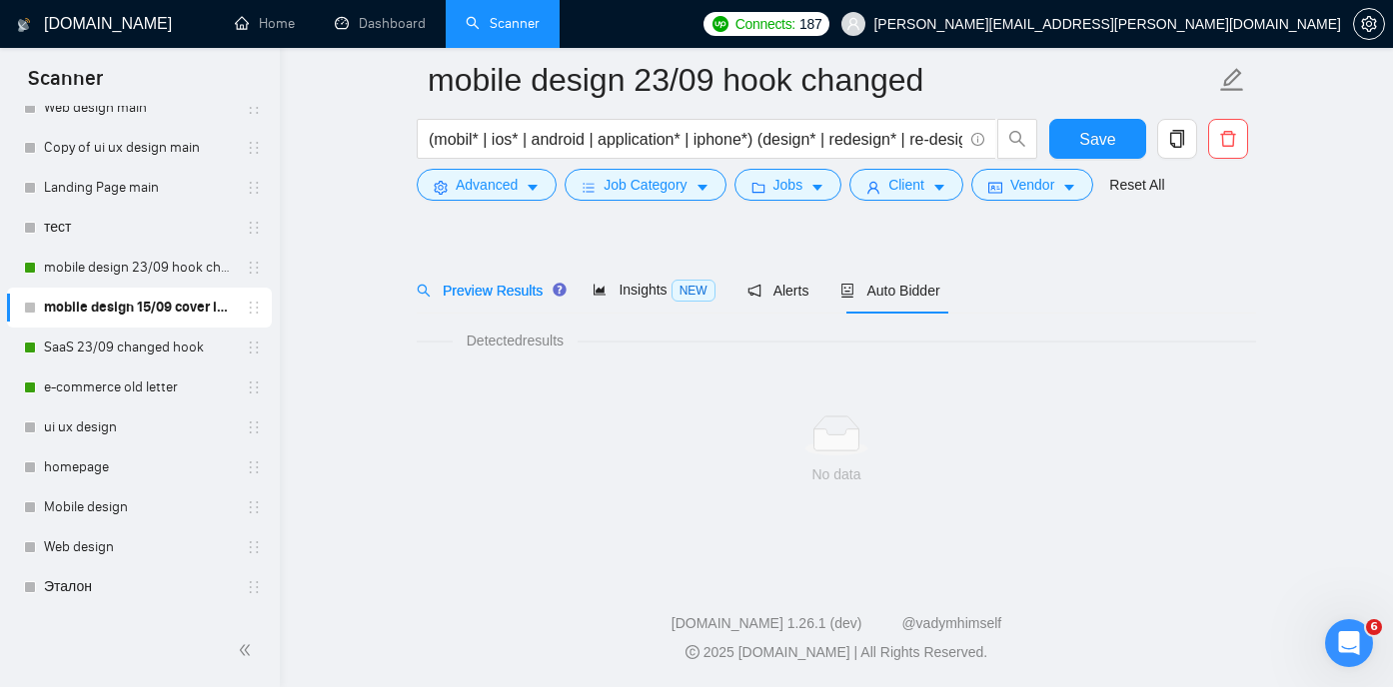
scroll to position [42, 0]
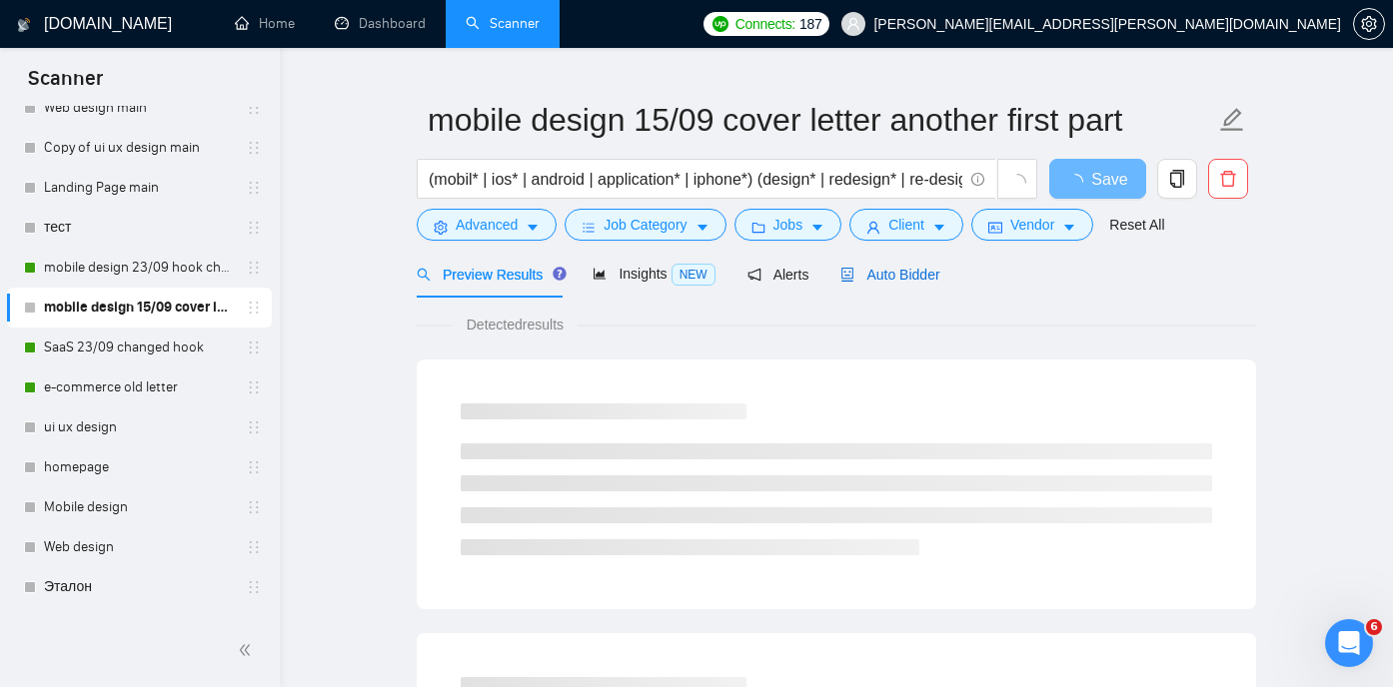
click at [897, 269] on span "Auto Bidder" at bounding box center [889, 275] width 99 height 16
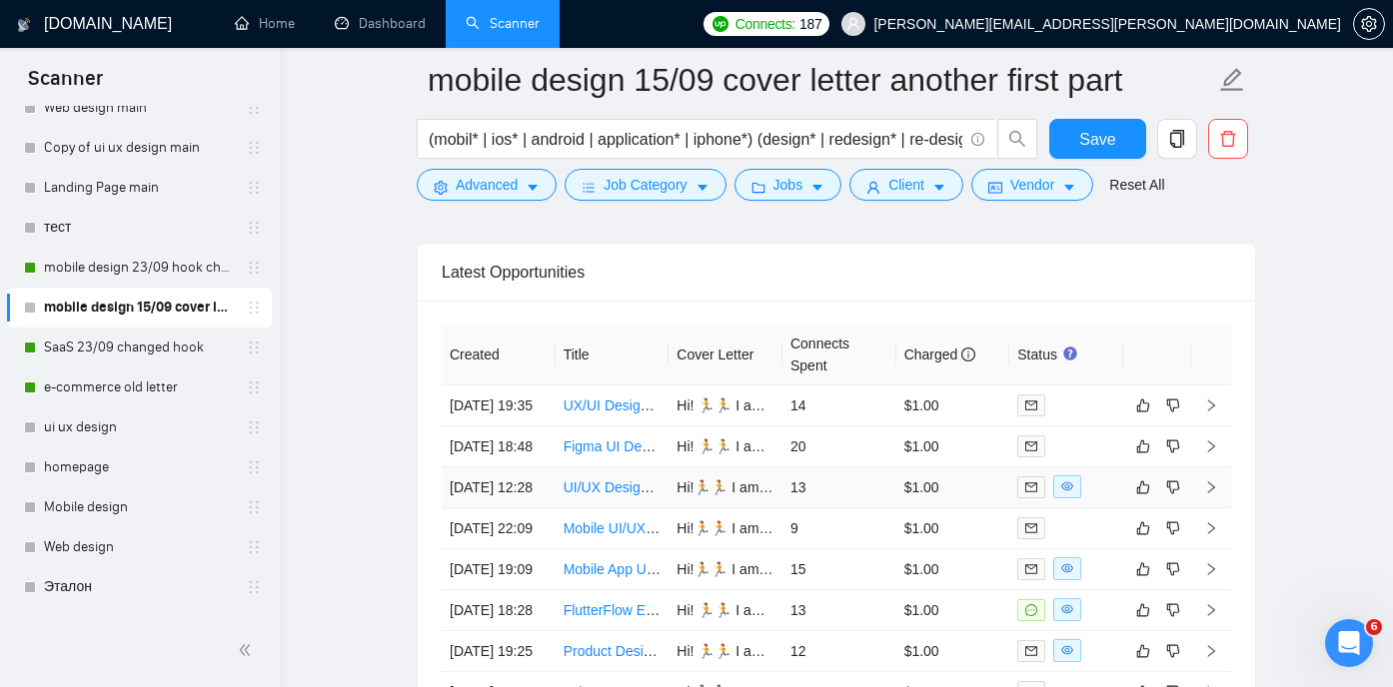
scroll to position [4858, 0]
click at [151, 272] on link "mobile design 23/09 hook changed" at bounding box center [139, 268] width 190 height 40
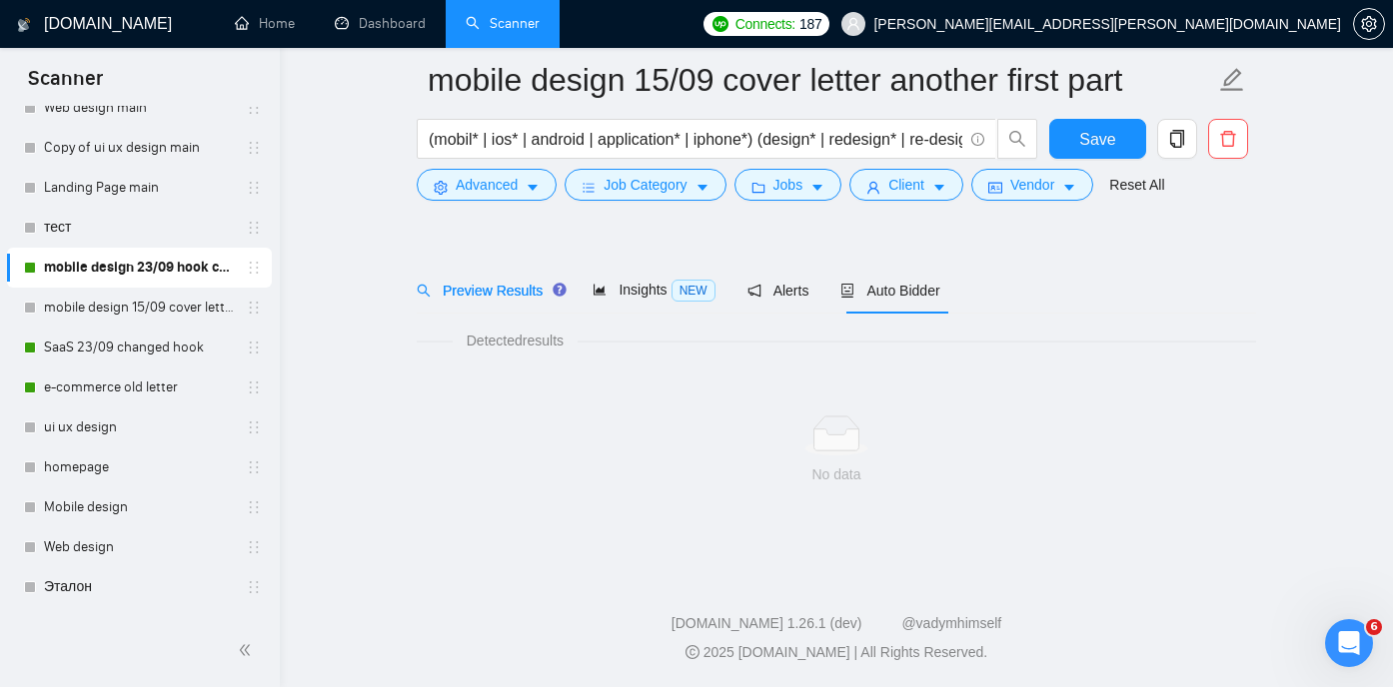
scroll to position [42, 0]
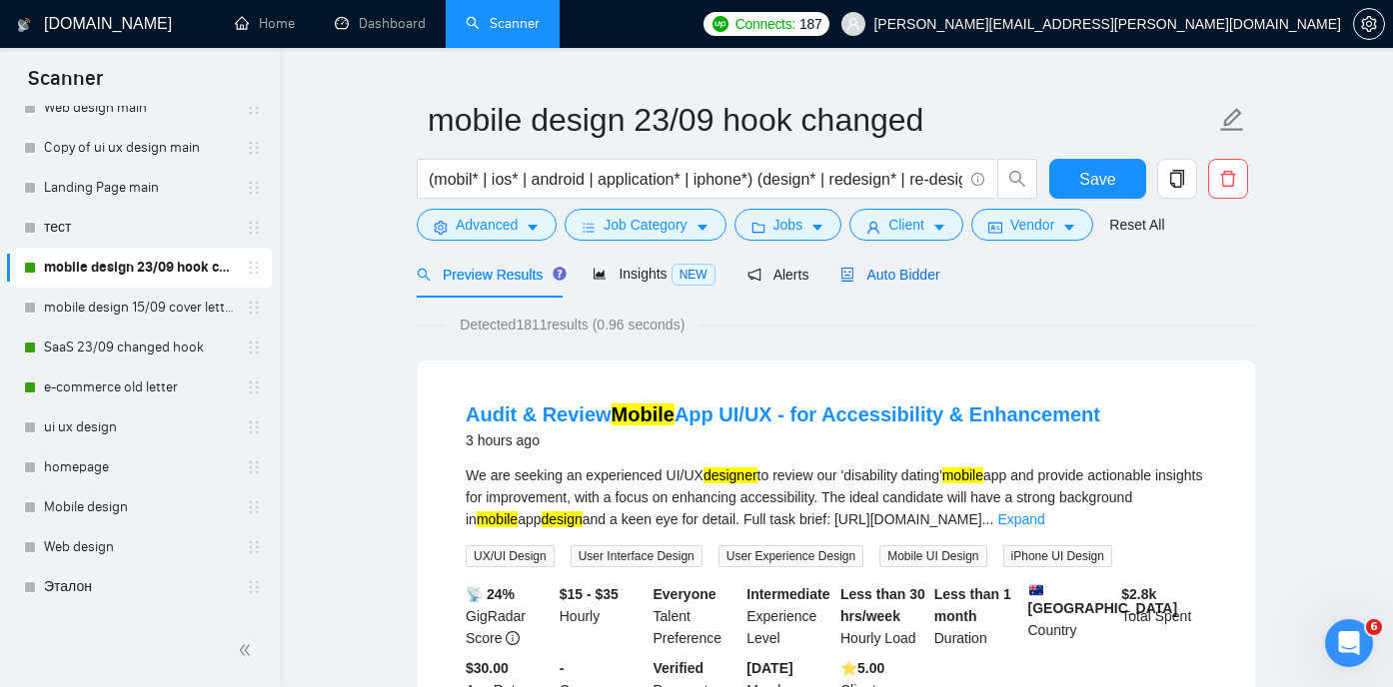
click at [929, 274] on span "Auto Bidder" at bounding box center [889, 275] width 99 height 16
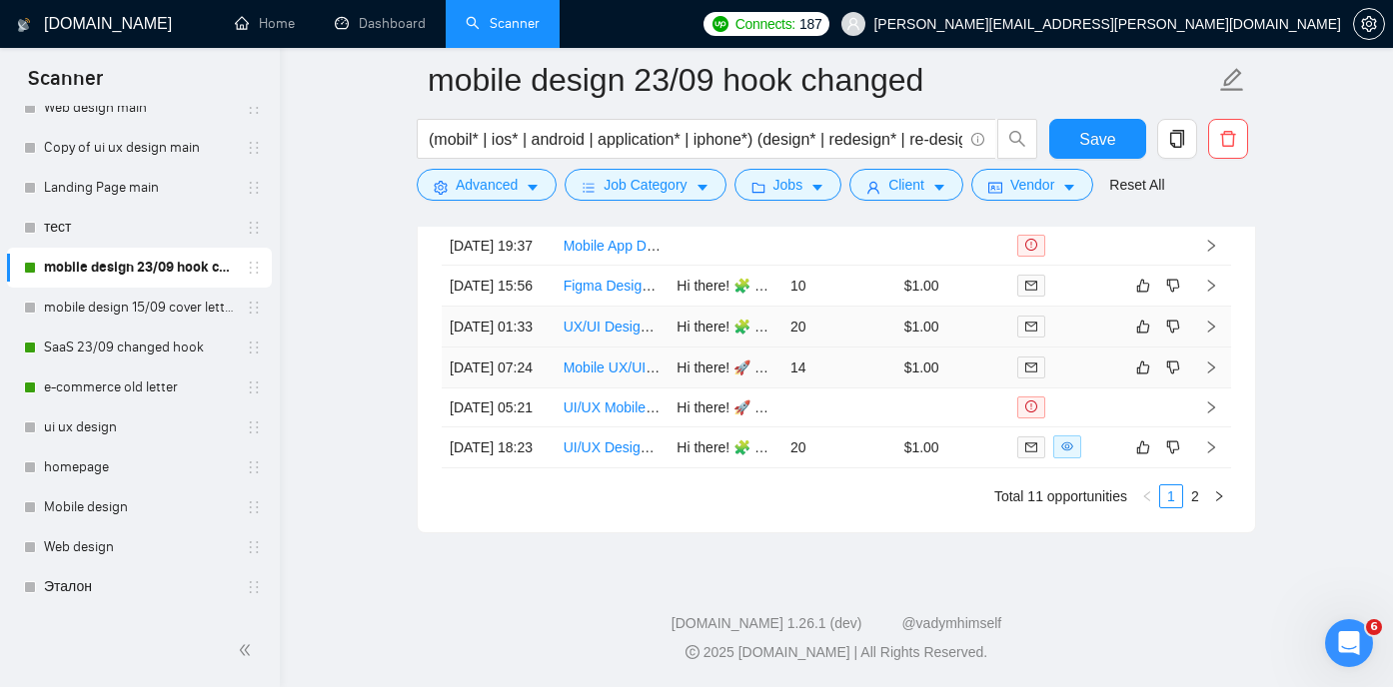
scroll to position [5336, 0]
click at [1188, 507] on link "2" at bounding box center [1195, 497] width 22 height 22
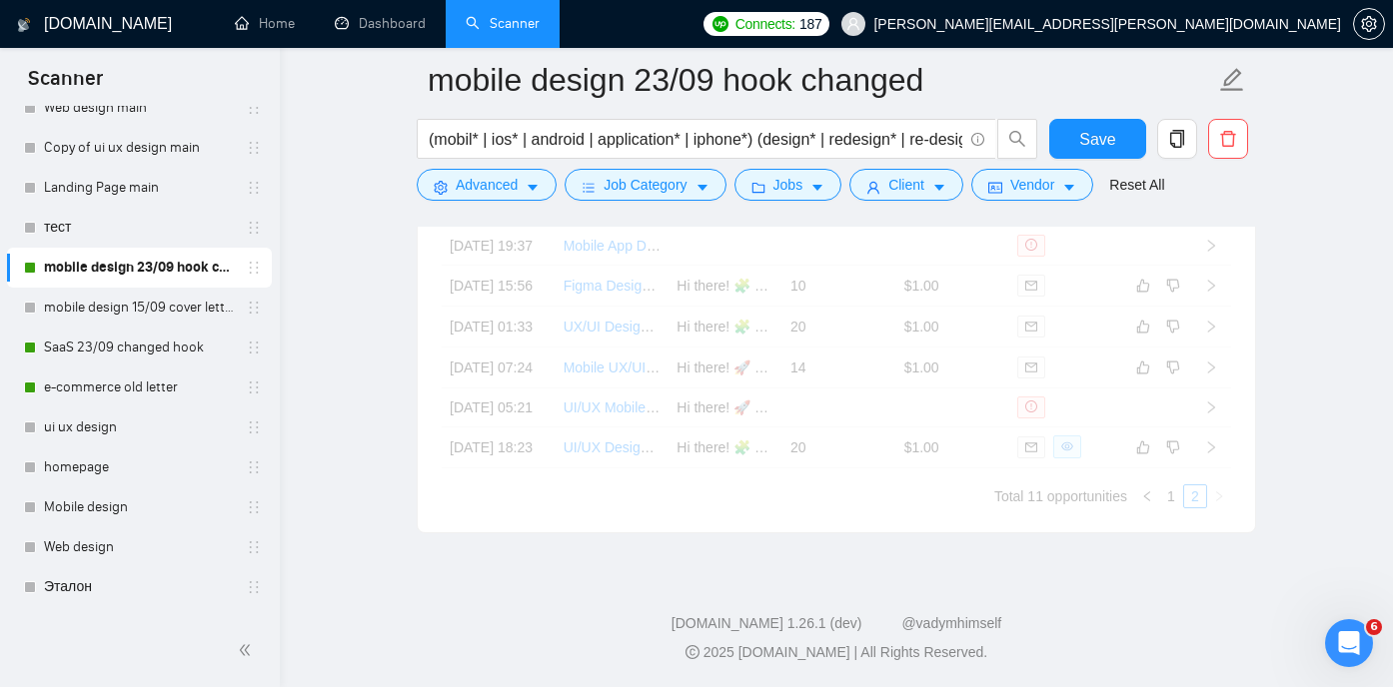
scroll to position [4835, 0]
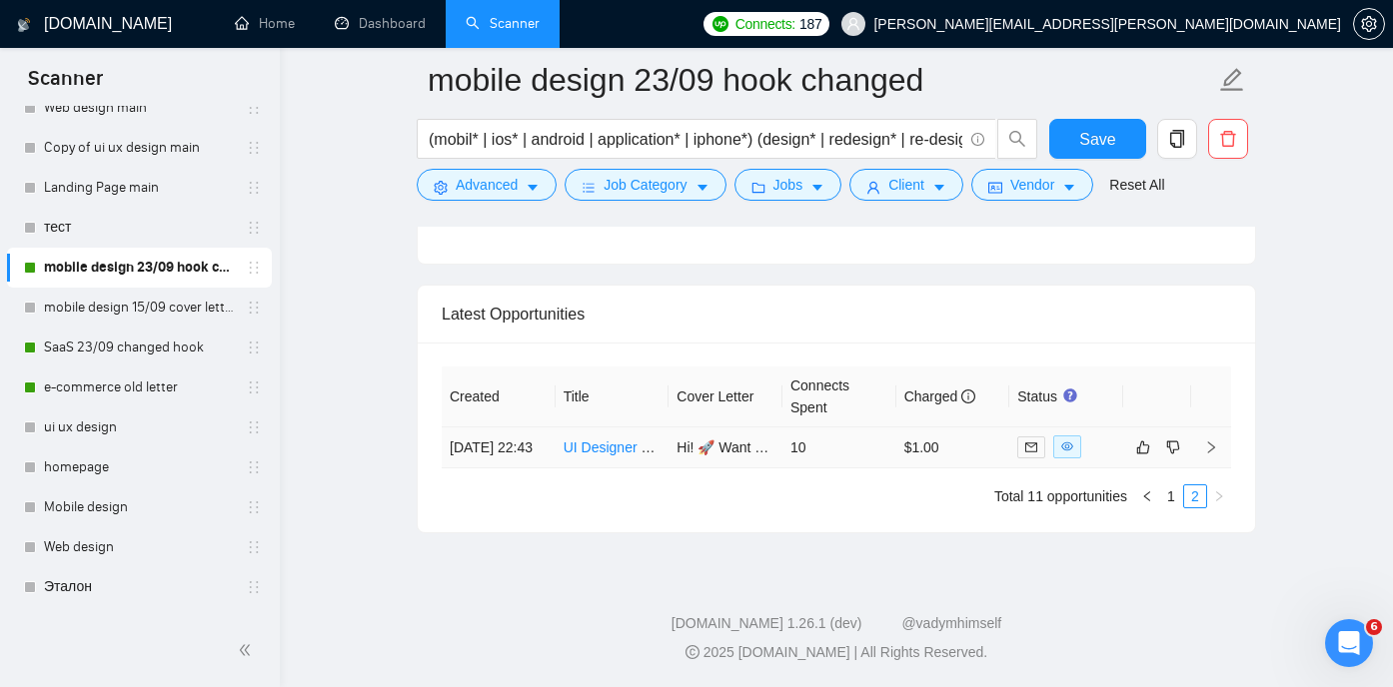
click at [622, 441] on link "UI Designer Needed for Mobile App Screens and Prototype" at bounding box center [746, 448] width 367 height 16
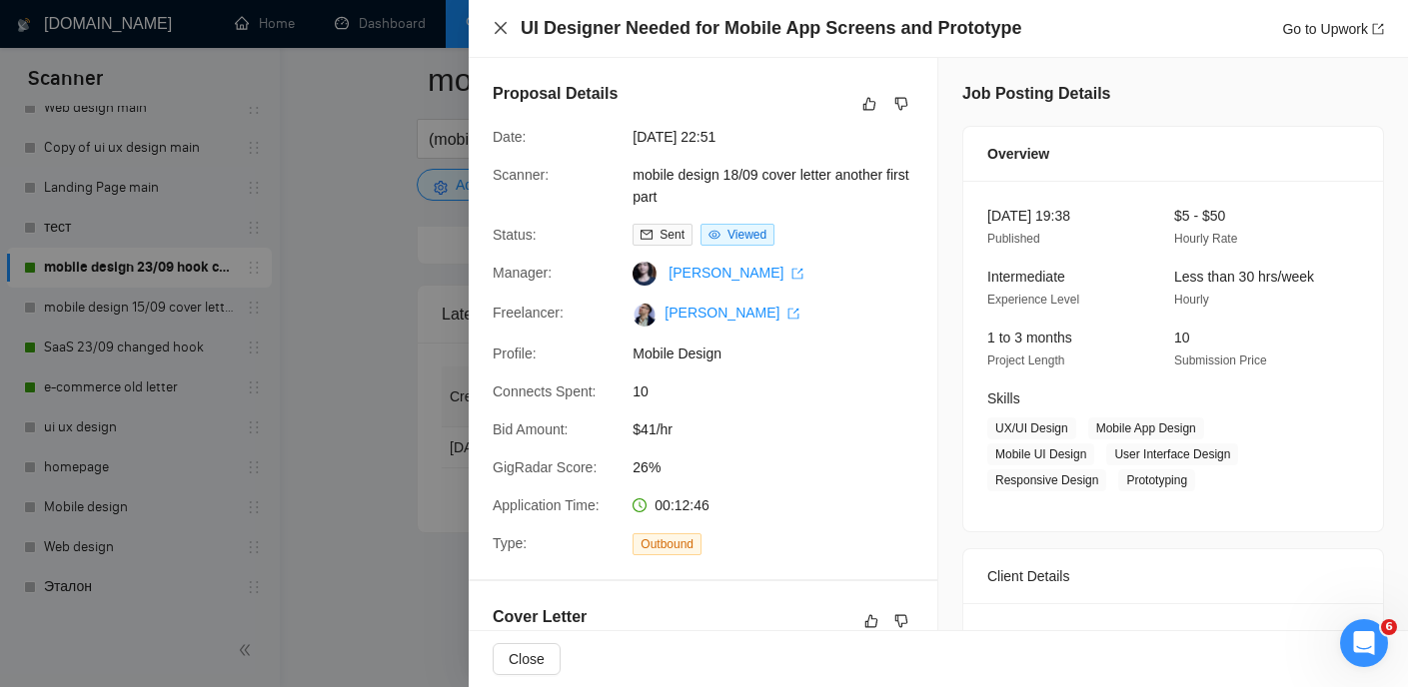
click at [492, 29] on icon "close" at bounding box center [500, 28] width 16 height 16
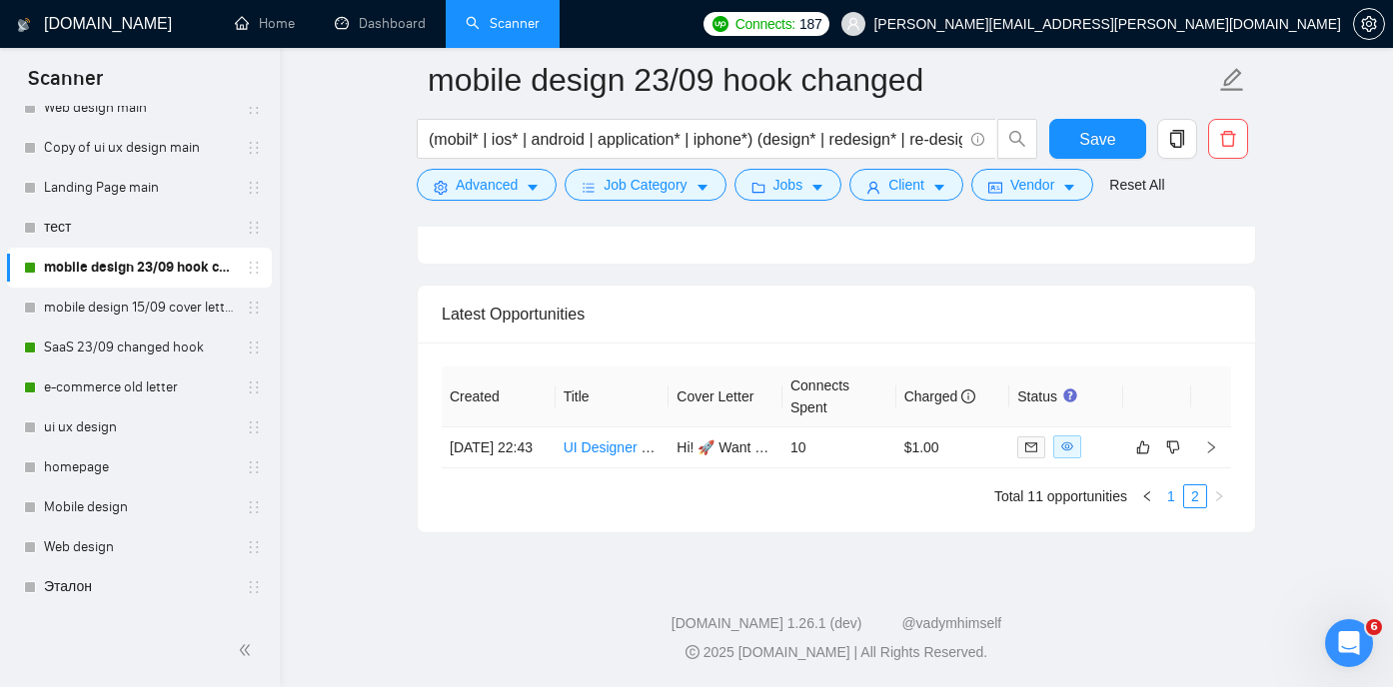
click at [1172, 491] on link "1" at bounding box center [1171, 497] width 22 height 22
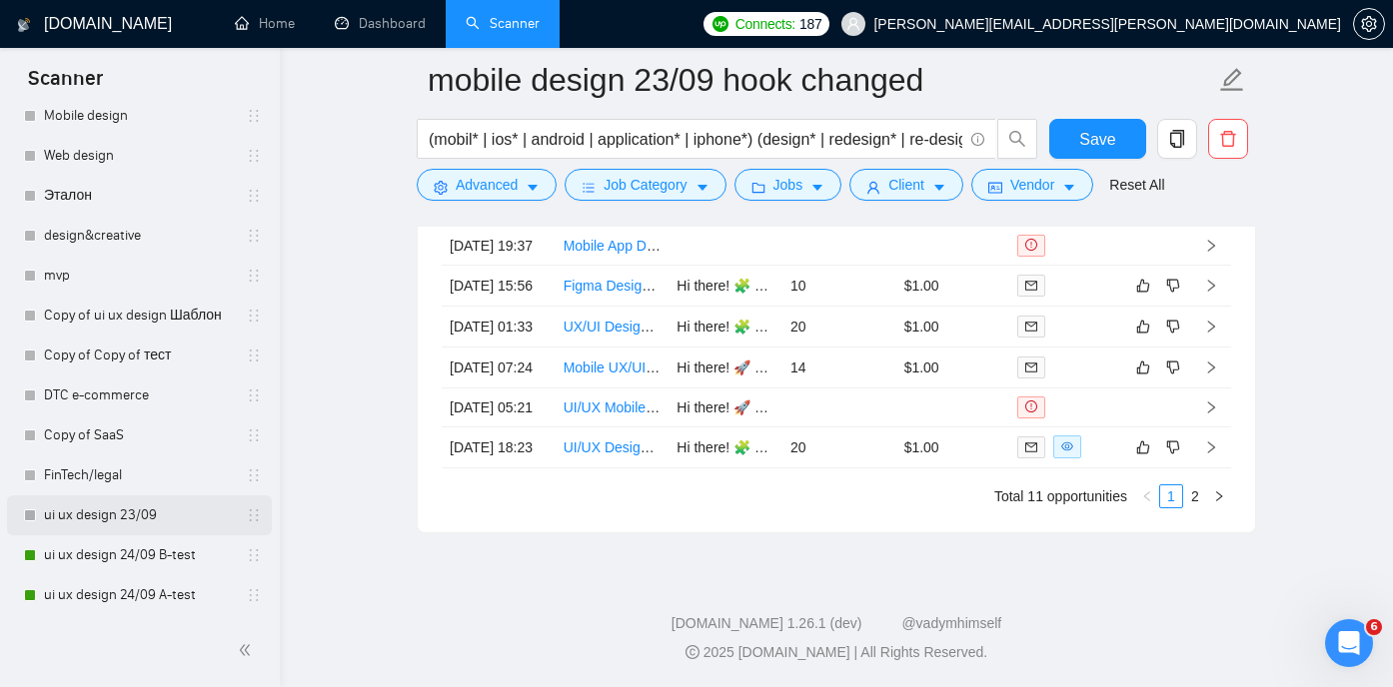
scroll to position [549, 0]
click at [125, 515] on link "ui ux design 23/09" at bounding box center [139, 514] width 190 height 40
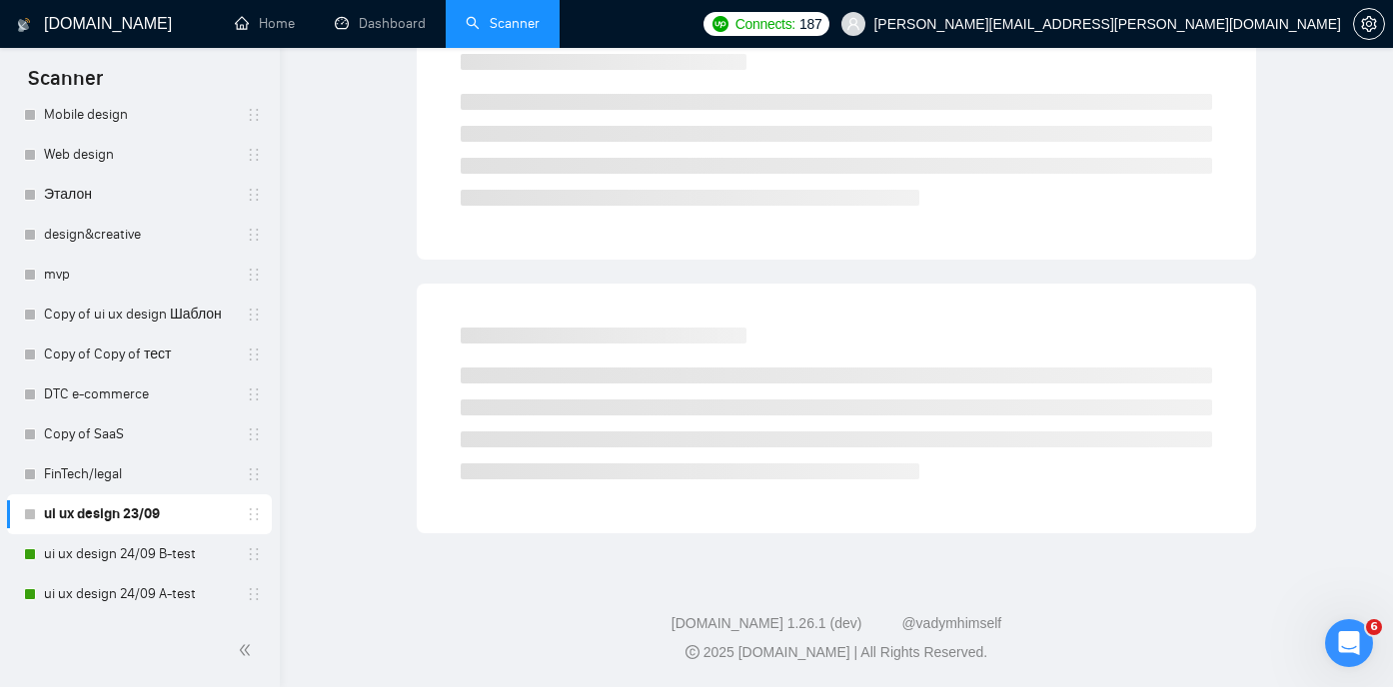
scroll to position [42, 0]
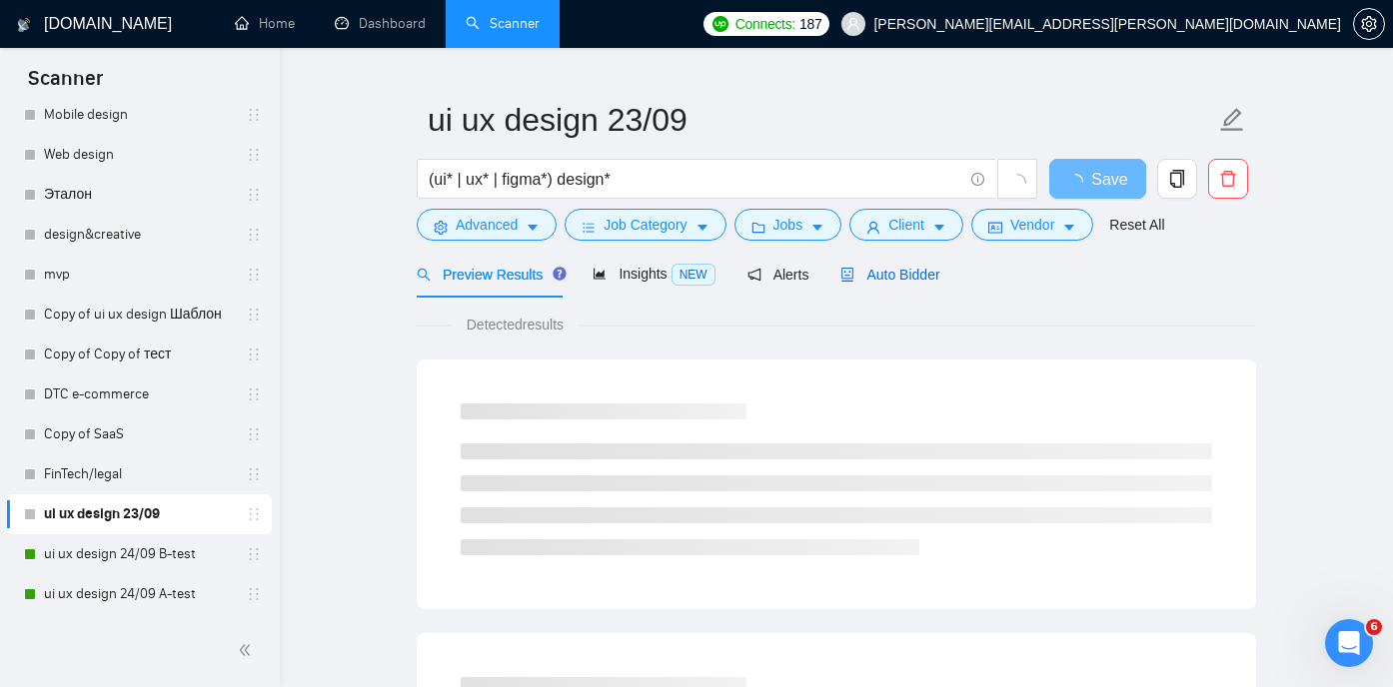
click at [919, 275] on span "Auto Bidder" at bounding box center [889, 275] width 99 height 16
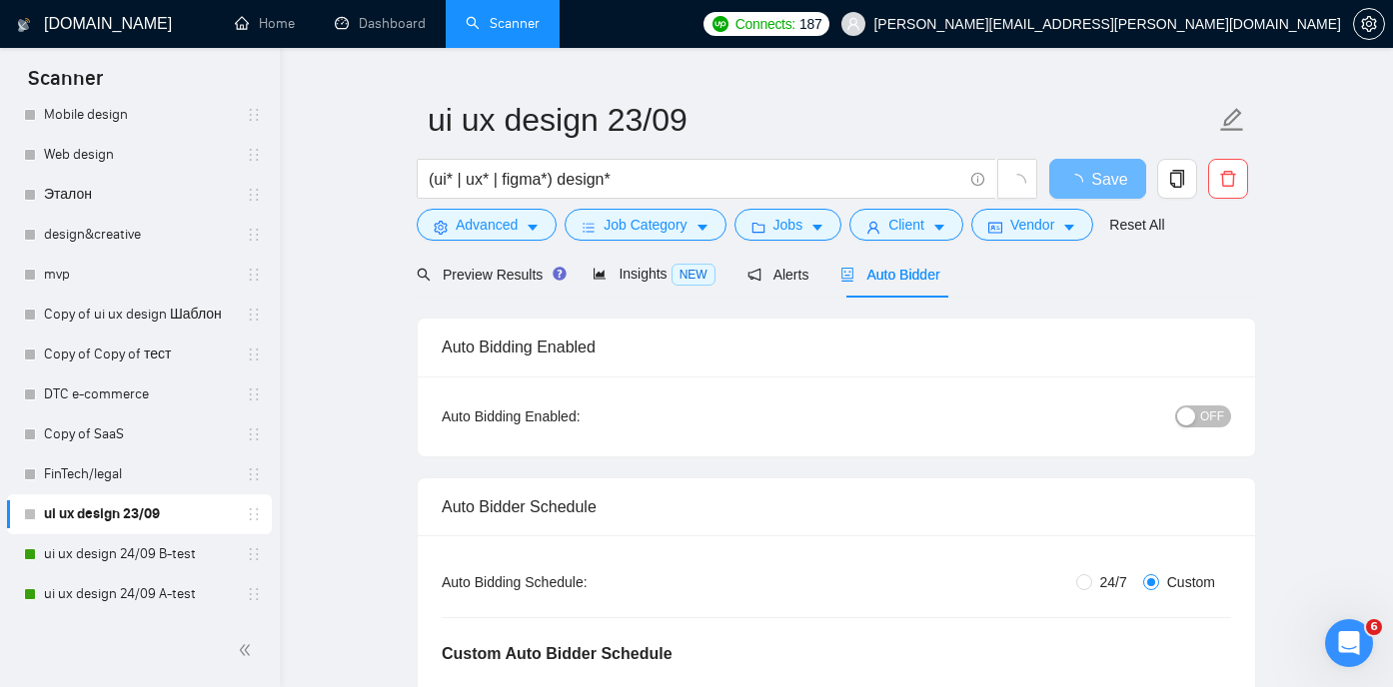
radio input "false"
radio input "true"
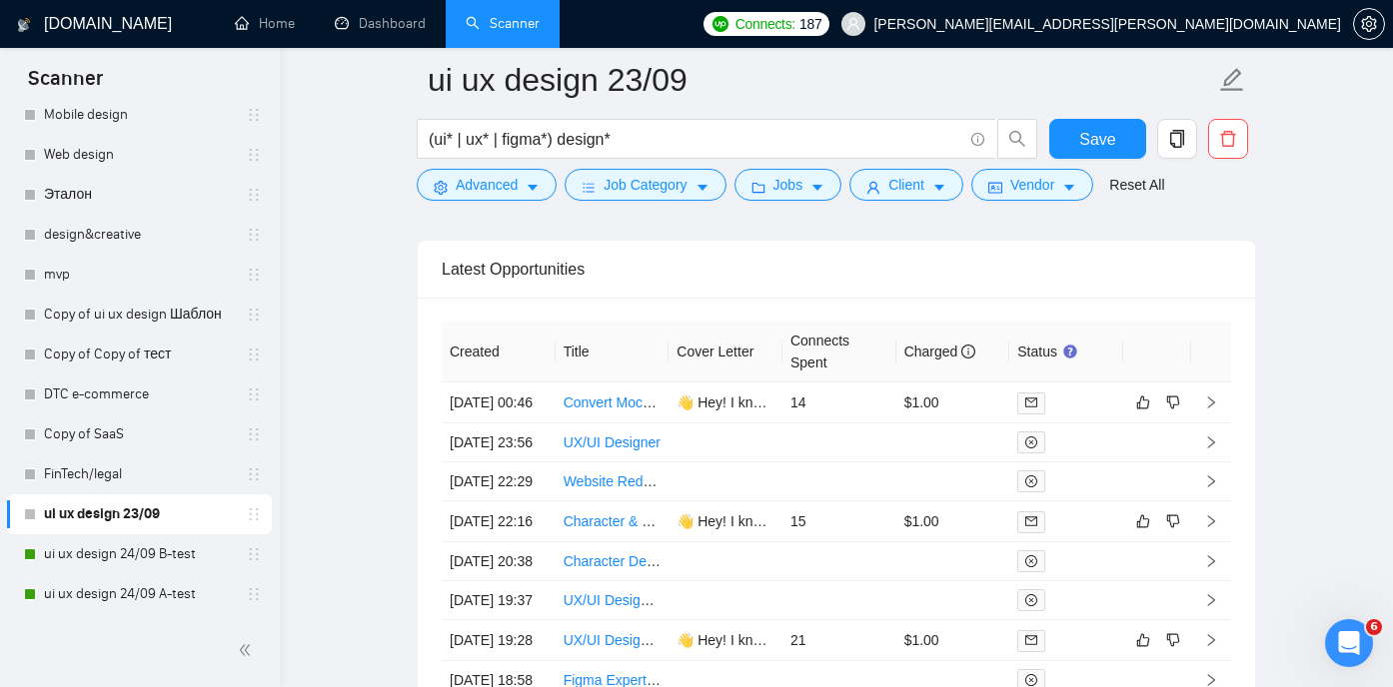
scroll to position [5612, 0]
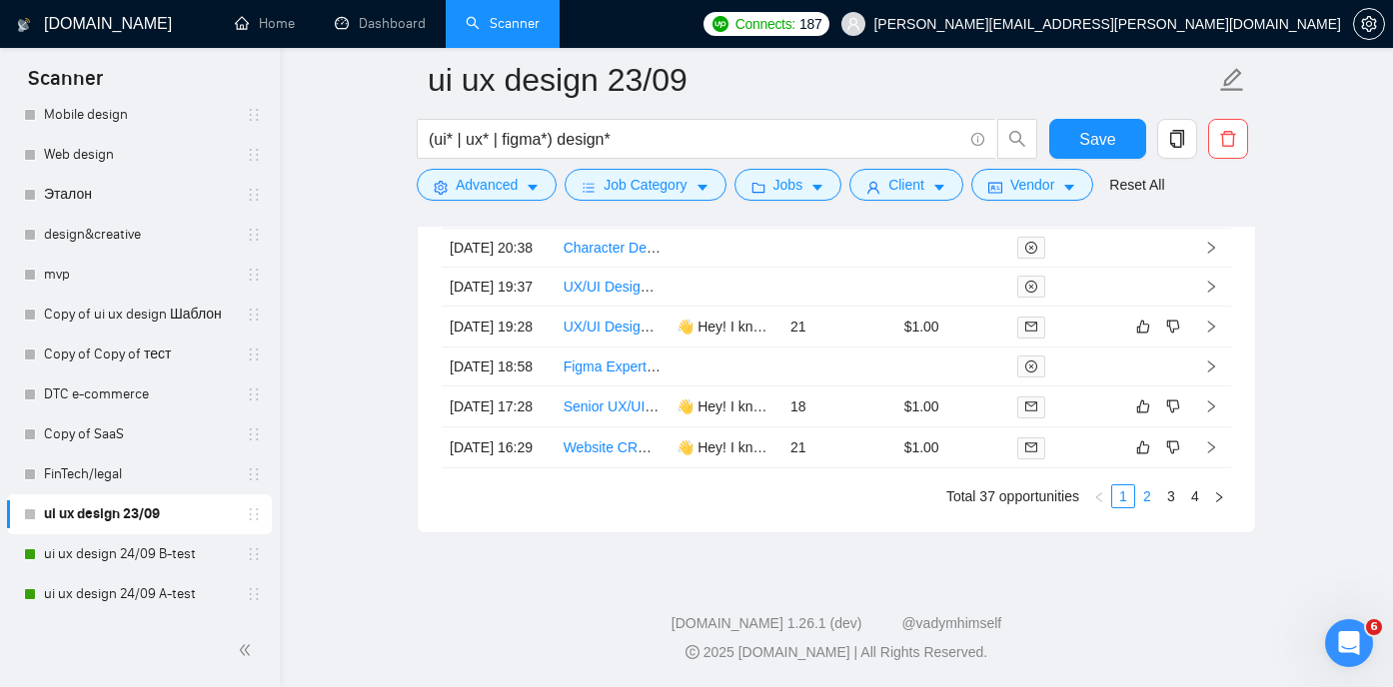
click at [1152, 507] on link "2" at bounding box center [1147, 497] width 22 height 22
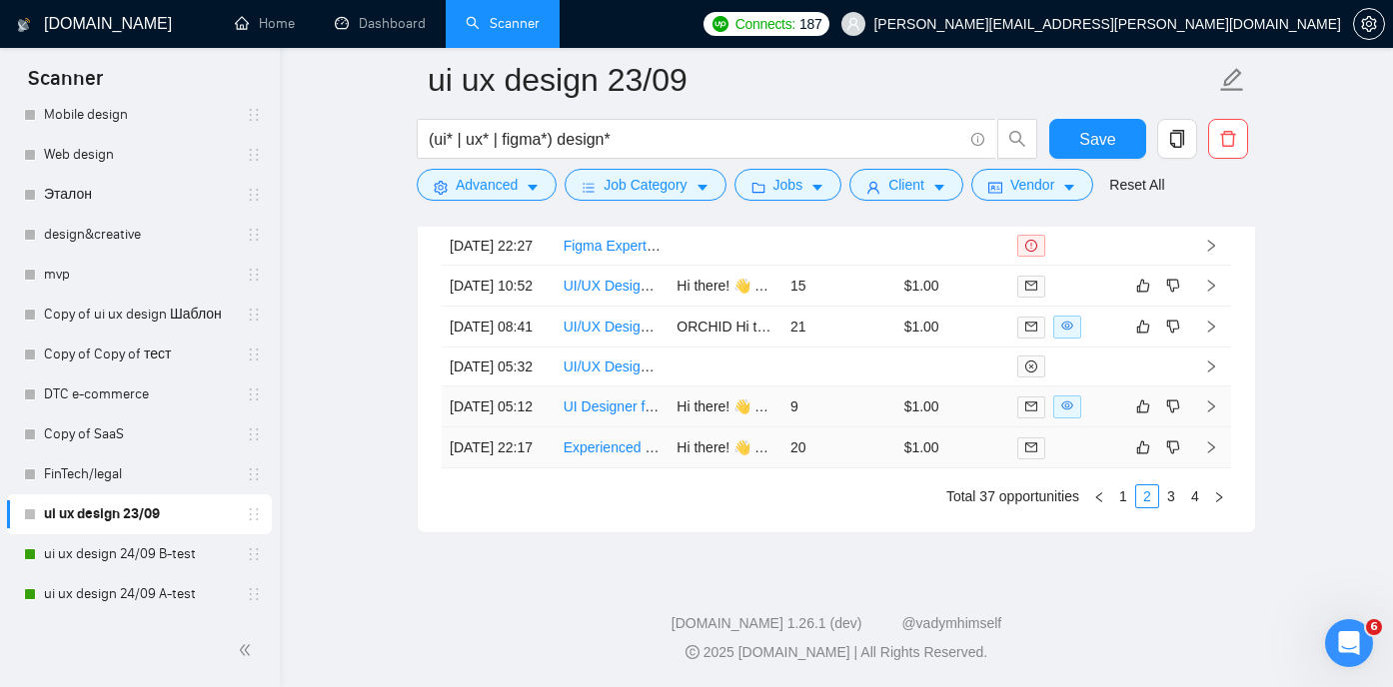
scroll to position [5770, 0]
click at [1176, 493] on link "3" at bounding box center [1171, 497] width 22 height 22
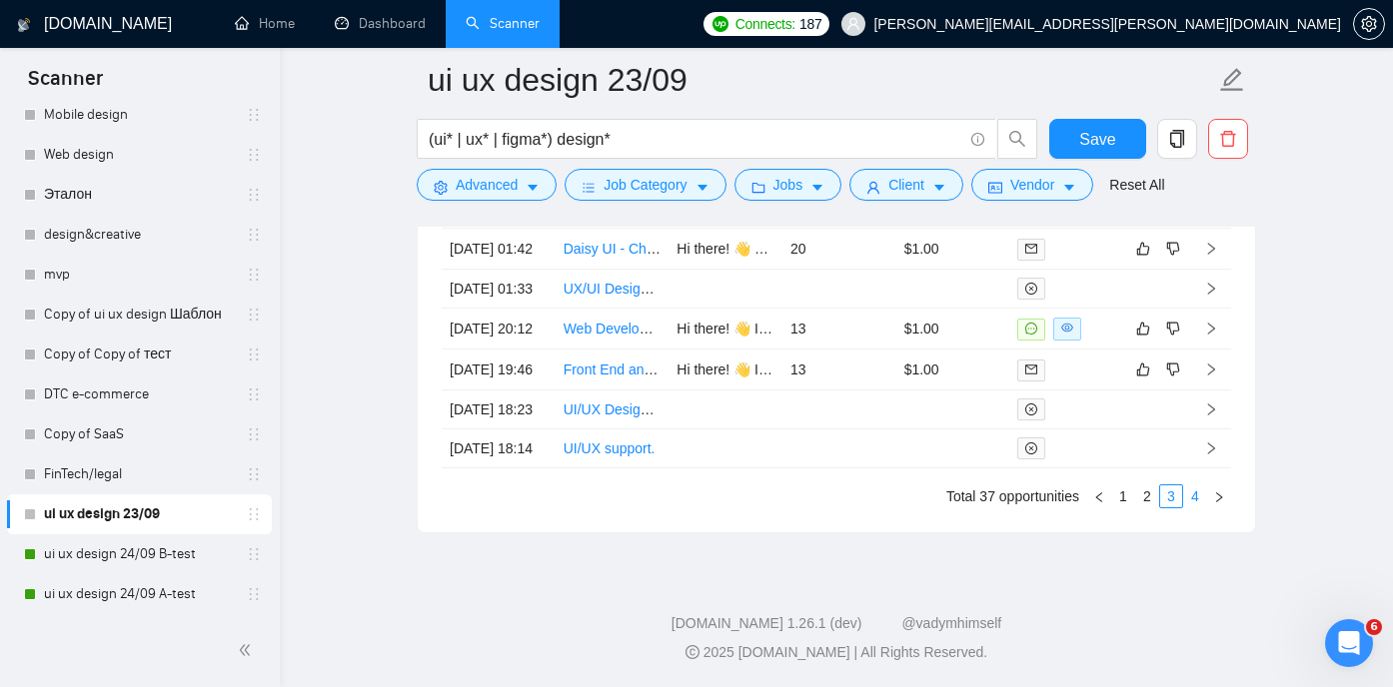
click at [1195, 496] on link "4" at bounding box center [1195, 497] width 22 height 22
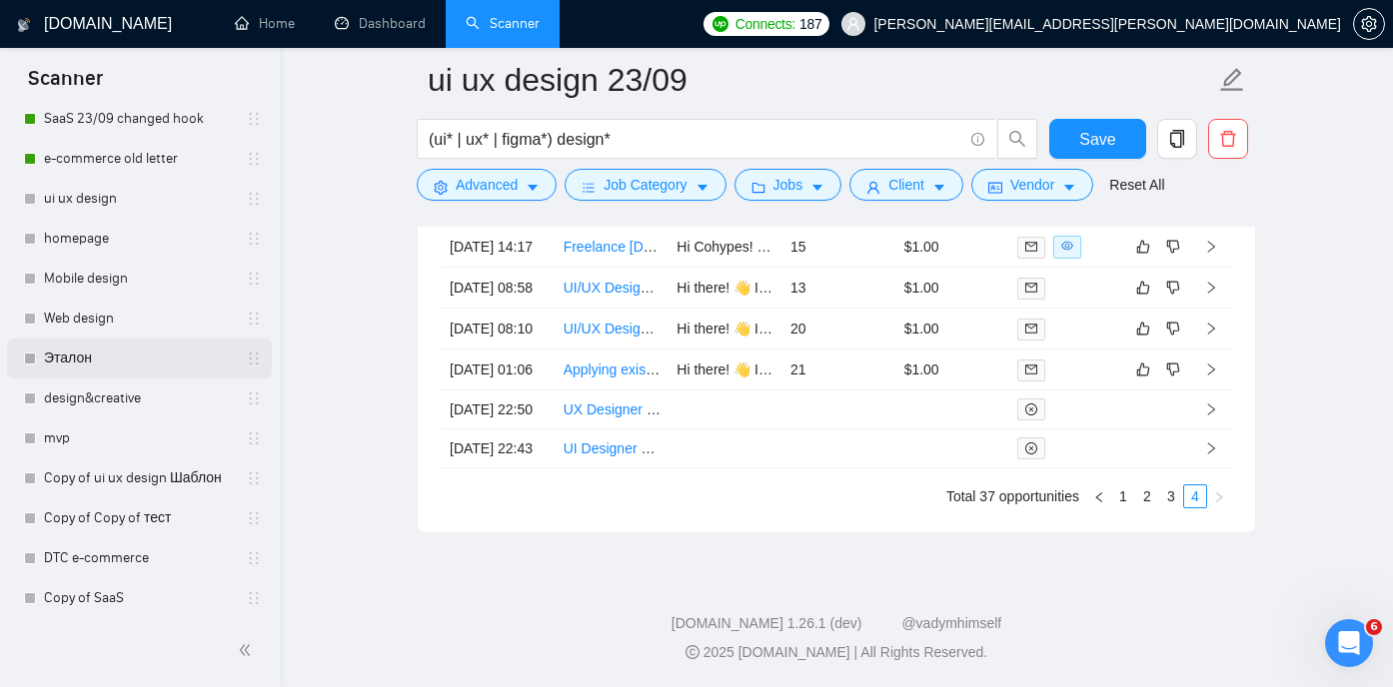
scroll to position [351, 0]
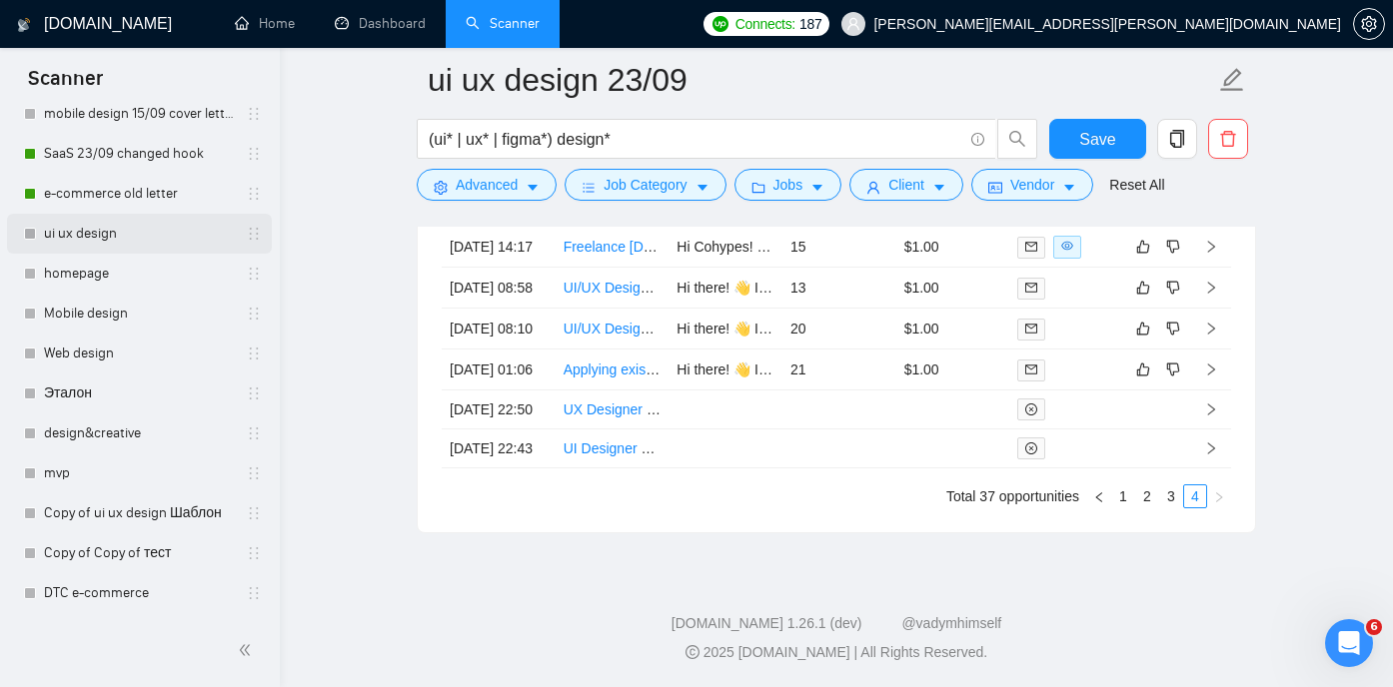
click at [141, 230] on link "ui ux design" at bounding box center [139, 234] width 190 height 40
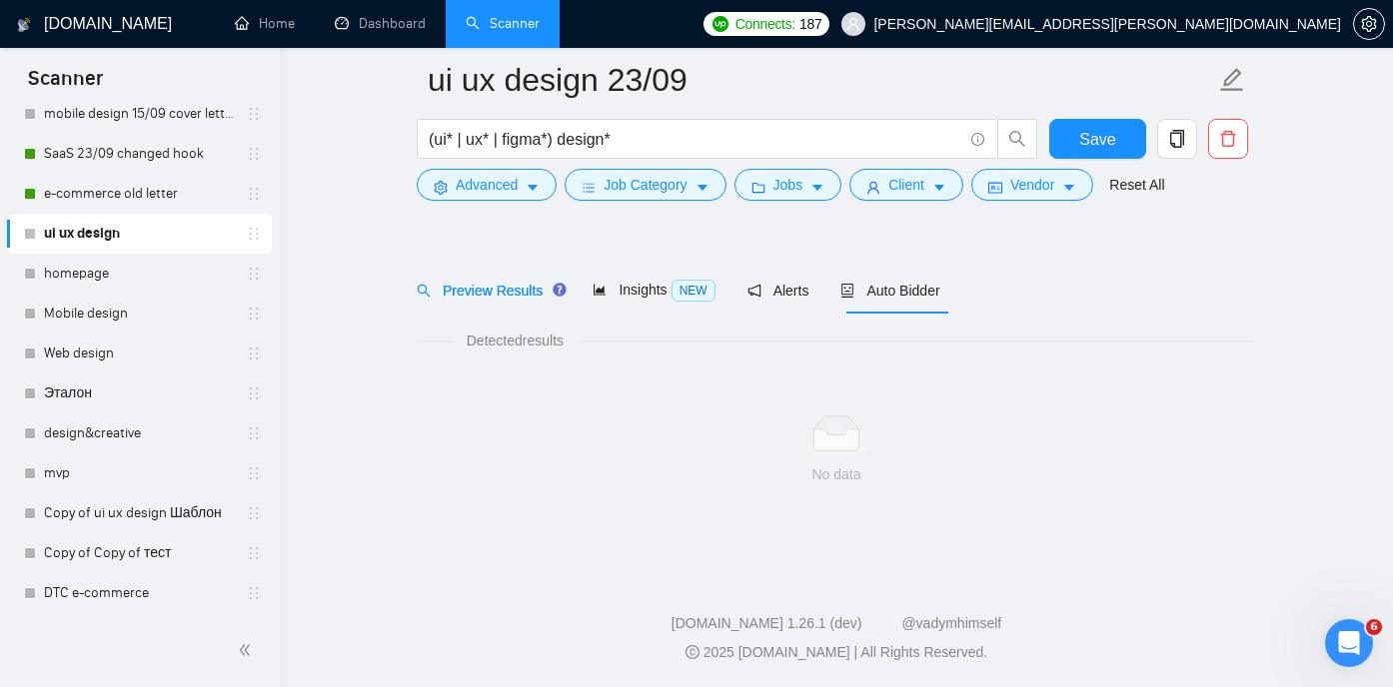
scroll to position [42, 0]
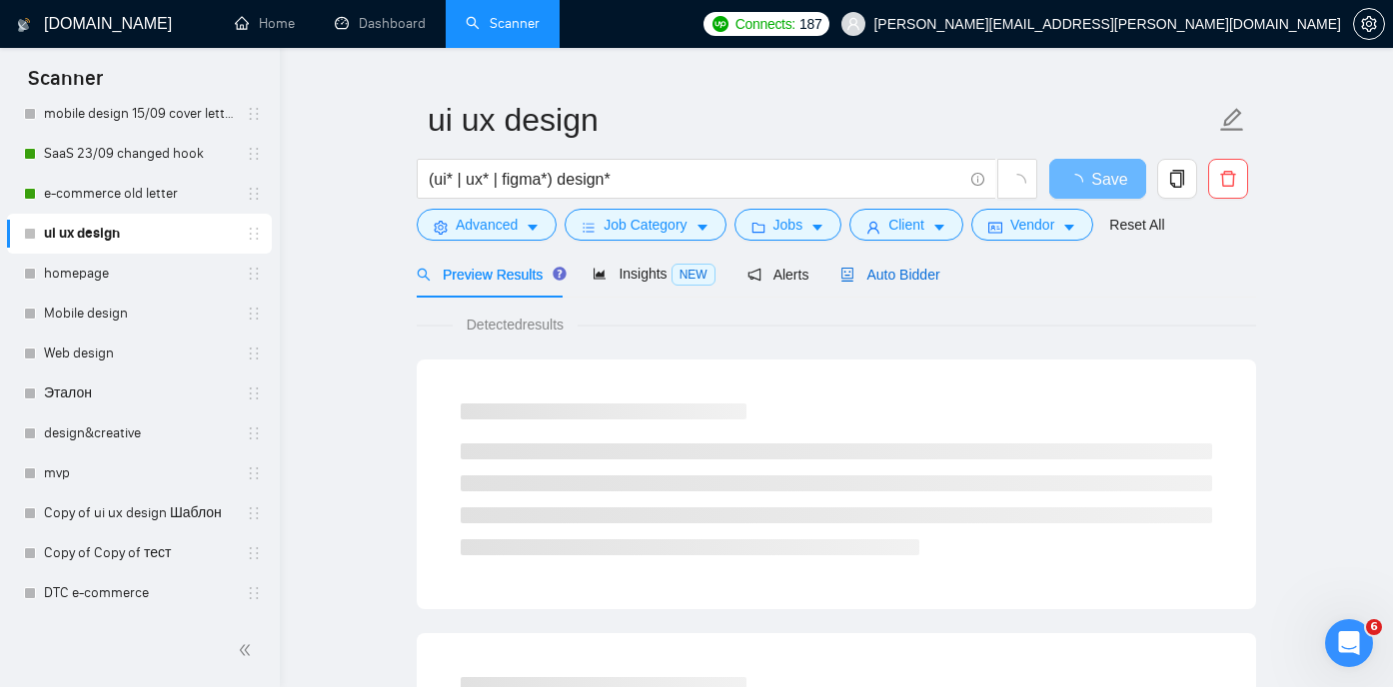
click at [903, 267] on span "Auto Bidder" at bounding box center [889, 275] width 99 height 16
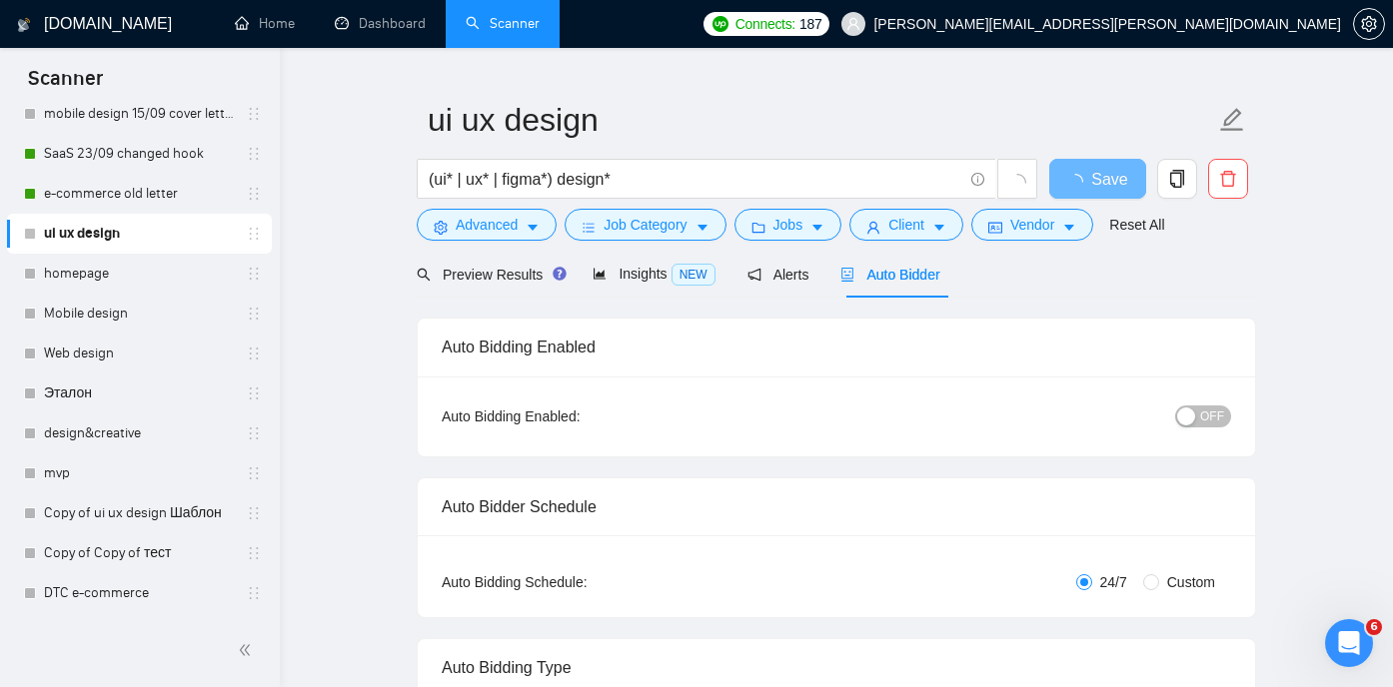
checkbox input "true"
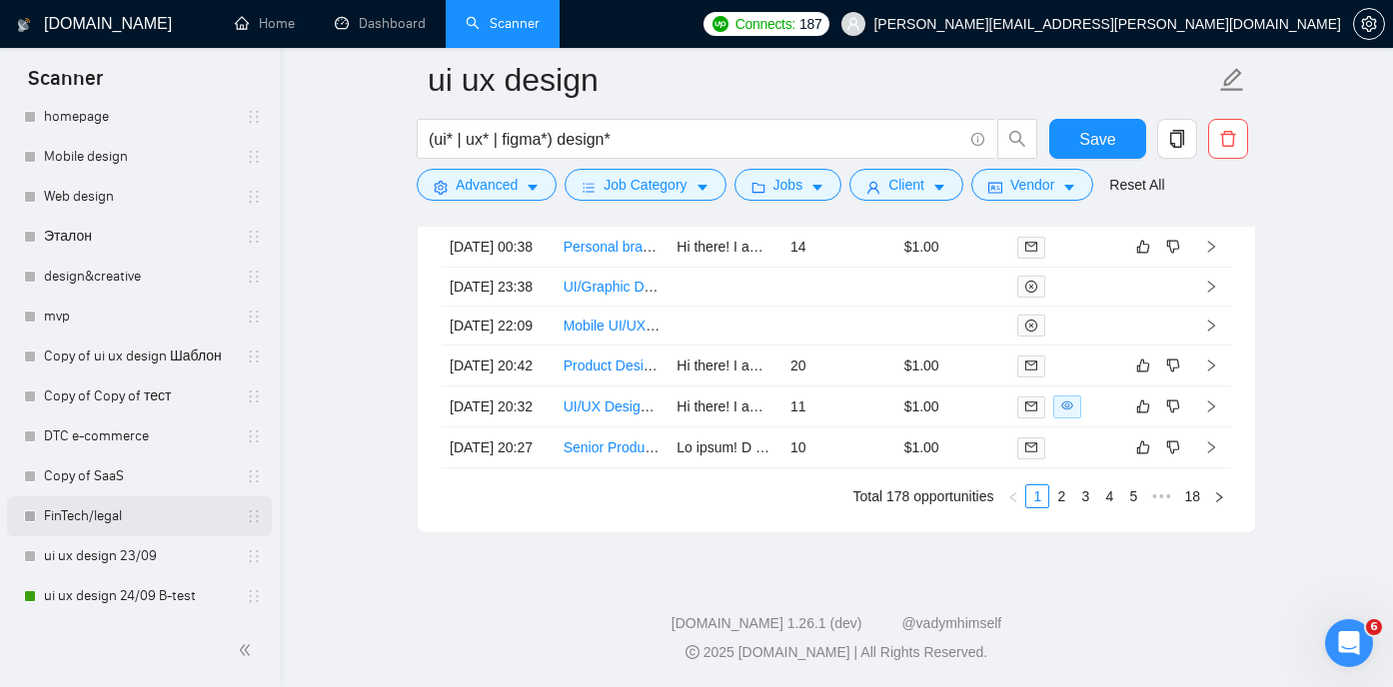
scroll to position [539, 0]
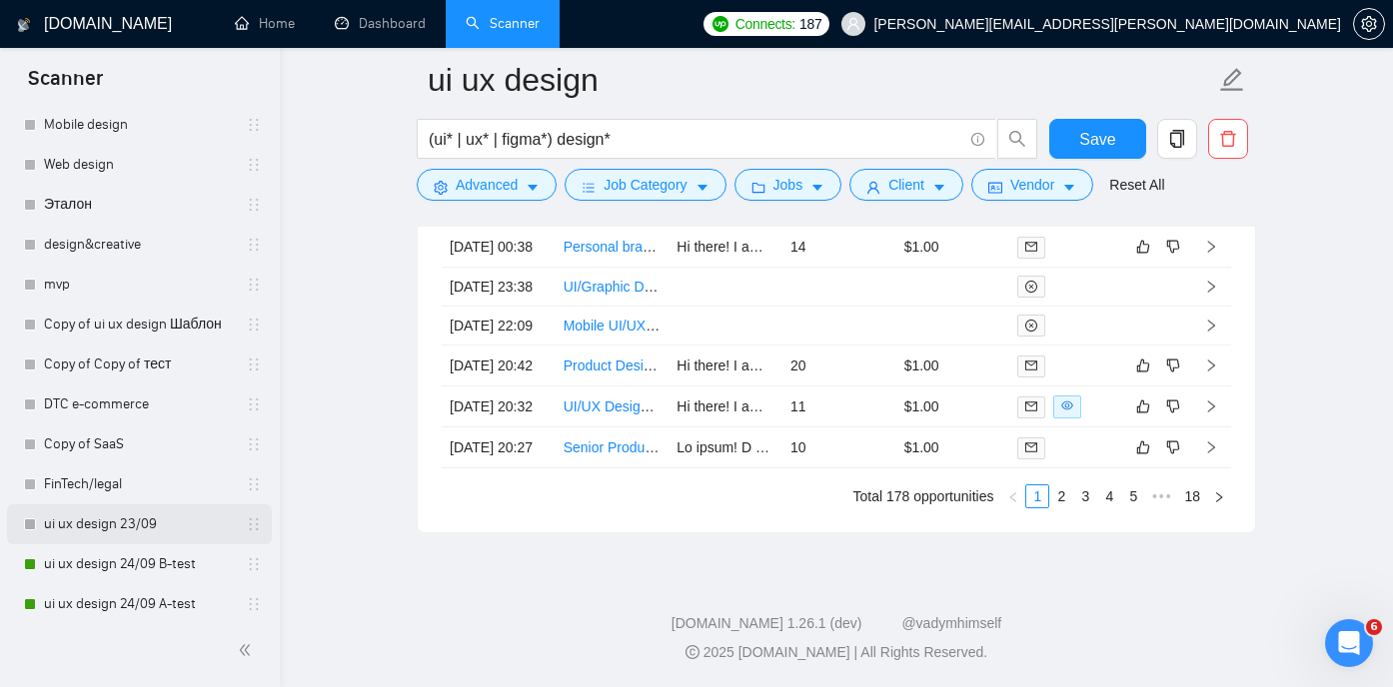
click at [142, 527] on link "ui ux design 23/09" at bounding box center [139, 524] width 190 height 40
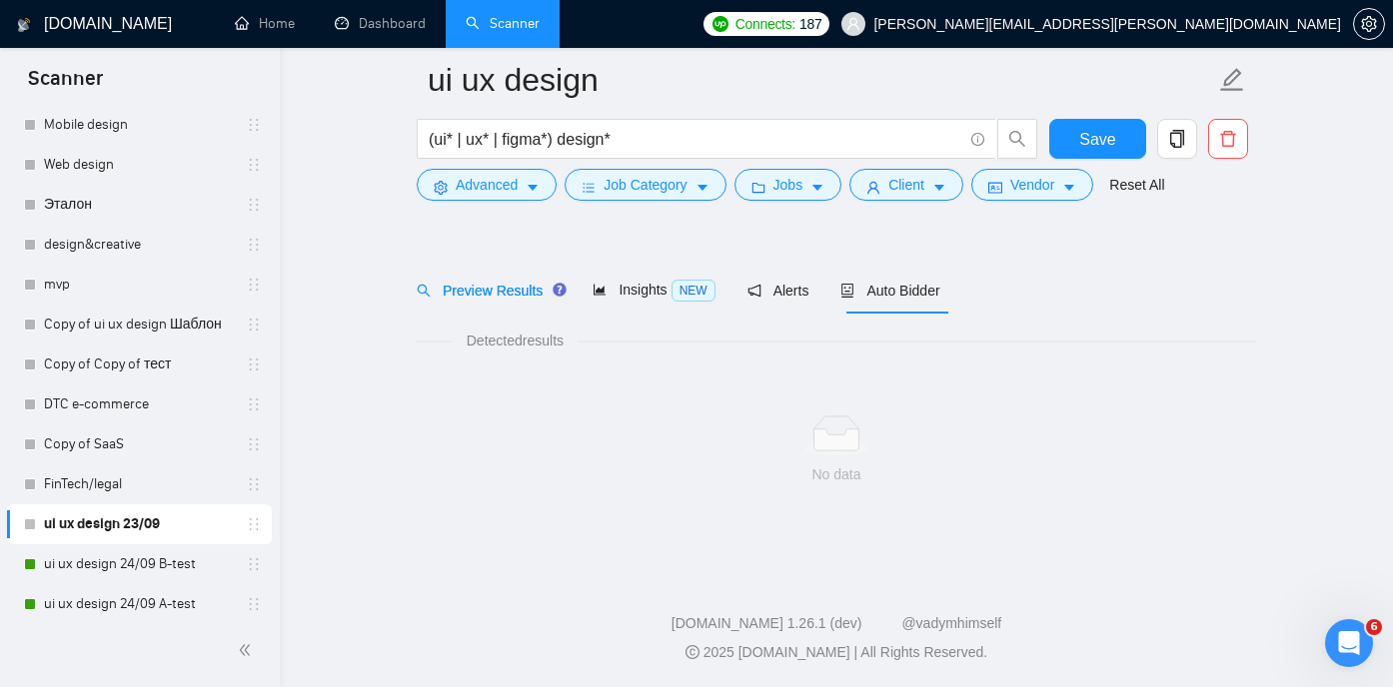
scroll to position [42, 0]
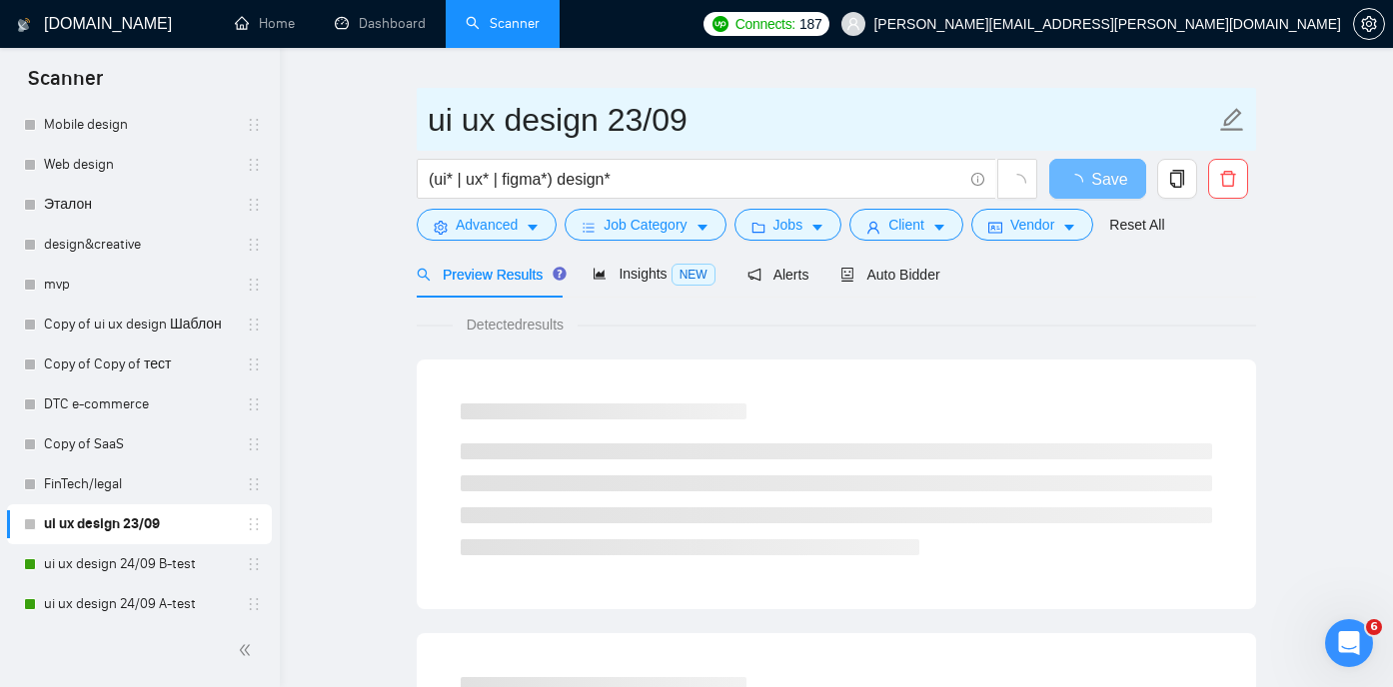
drag, startPoint x: 725, startPoint y: 114, endPoint x: 420, endPoint y: 105, distance: 305.8
click at [420, 105] on span "ui ux design 23/09" at bounding box center [836, 119] width 839 height 63
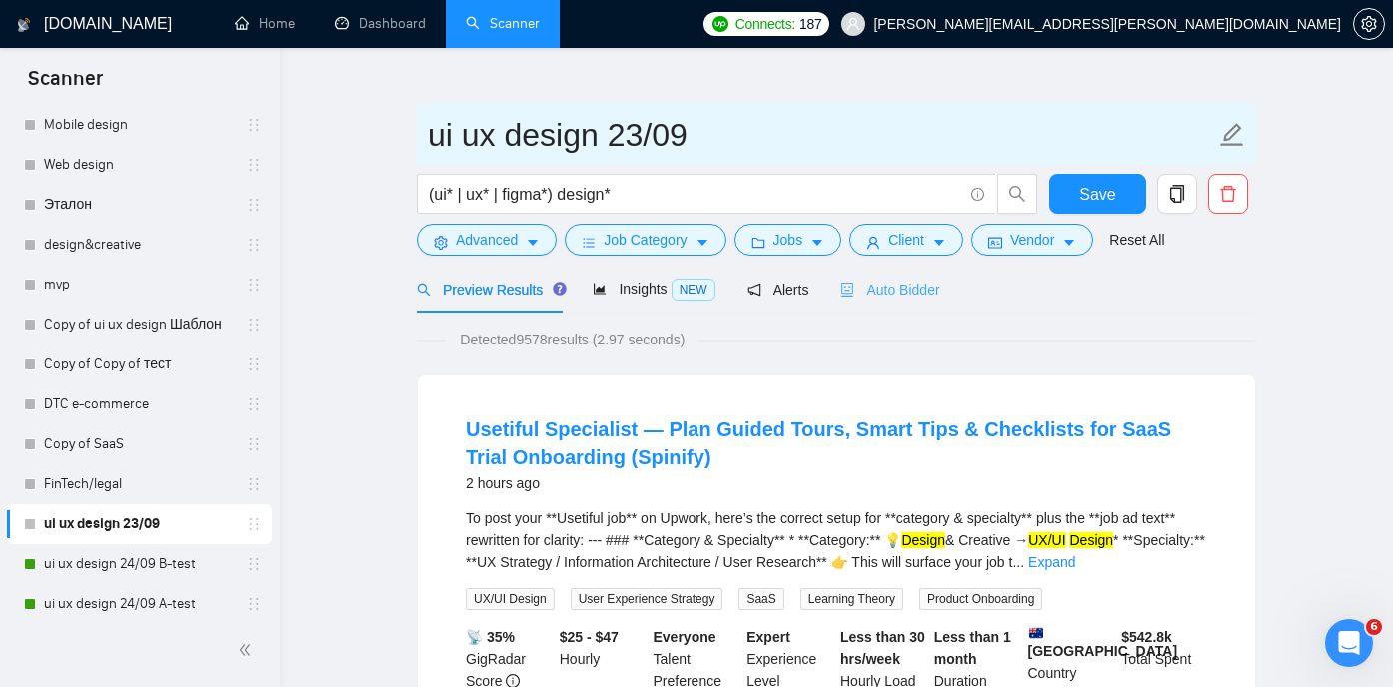
scroll to position [0, 0]
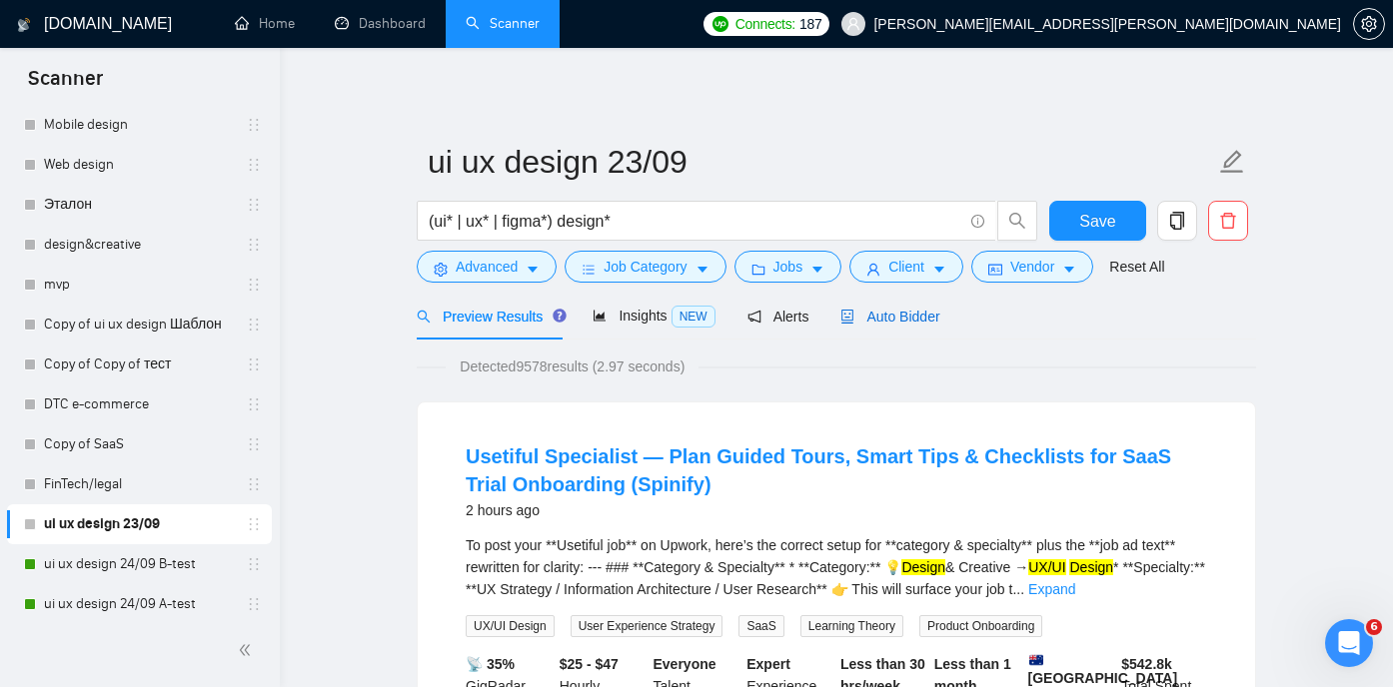
click at [893, 321] on span "Auto Bidder" at bounding box center [889, 317] width 99 height 16
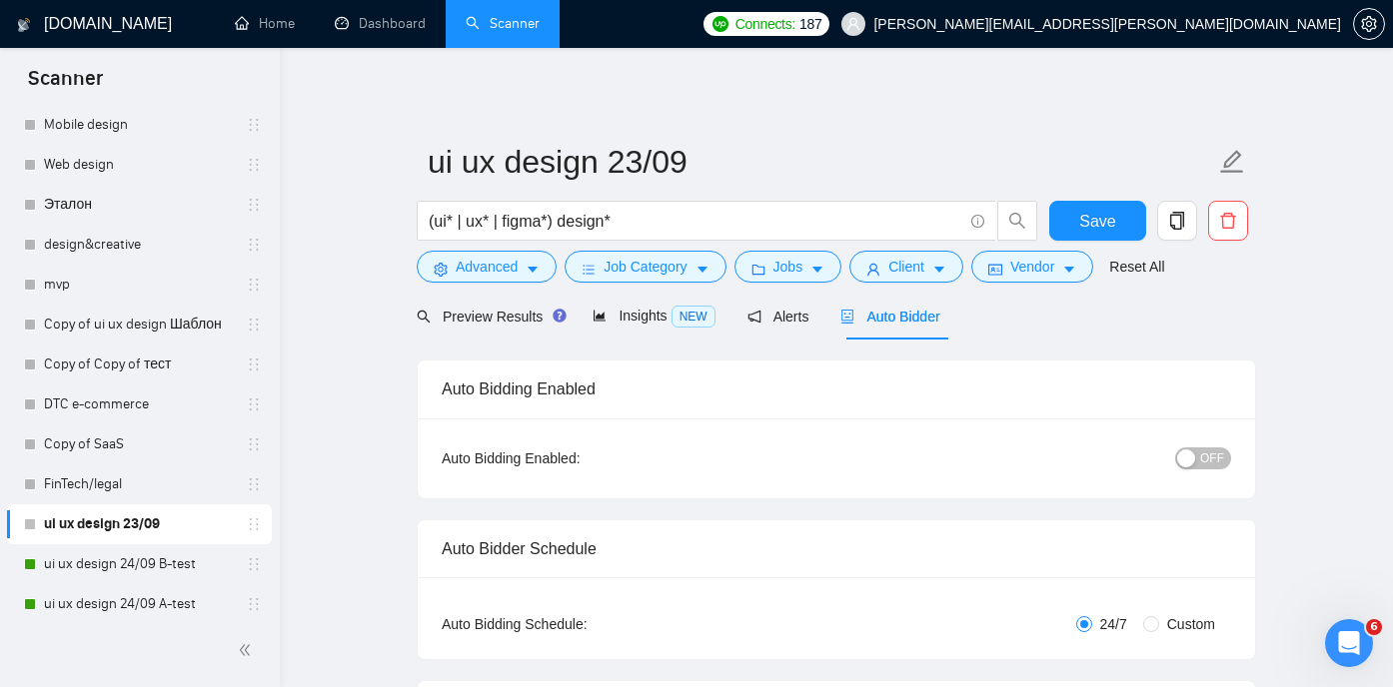
radio input "false"
radio input "true"
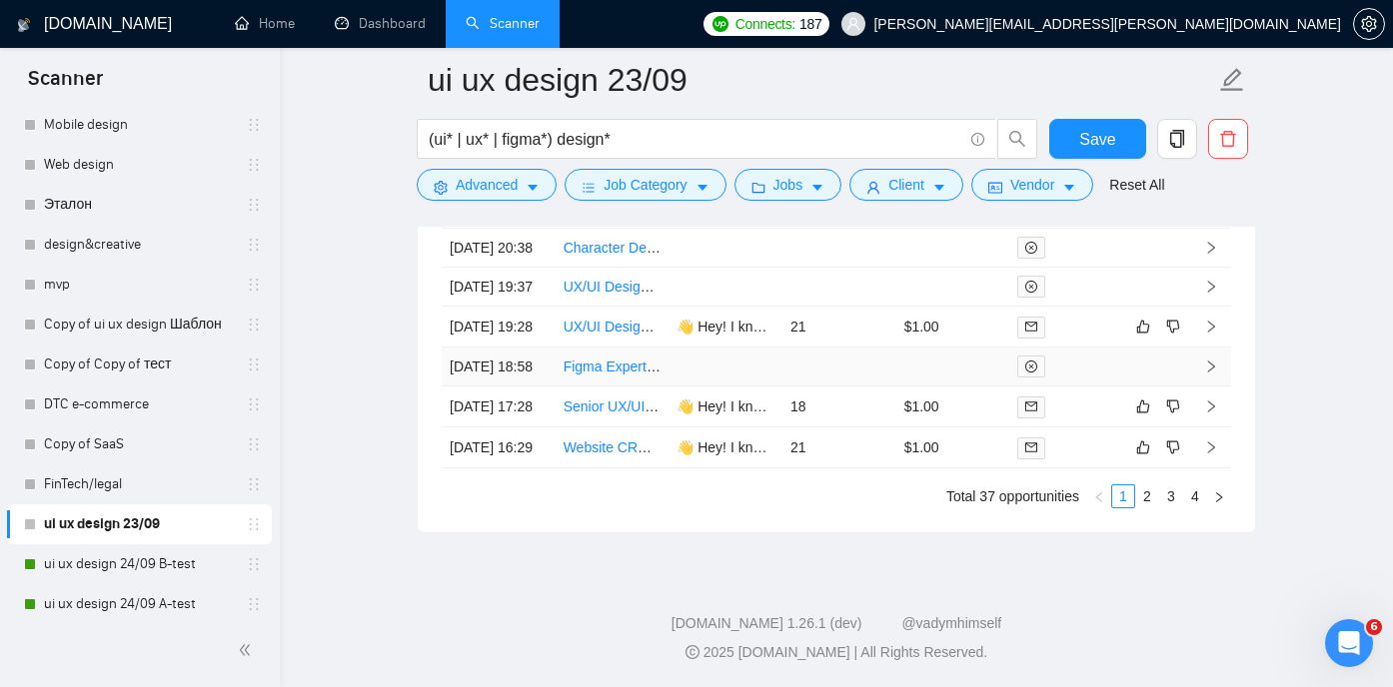
scroll to position [5656, 0]
click at [1166, 507] on link "3" at bounding box center [1171, 497] width 22 height 22
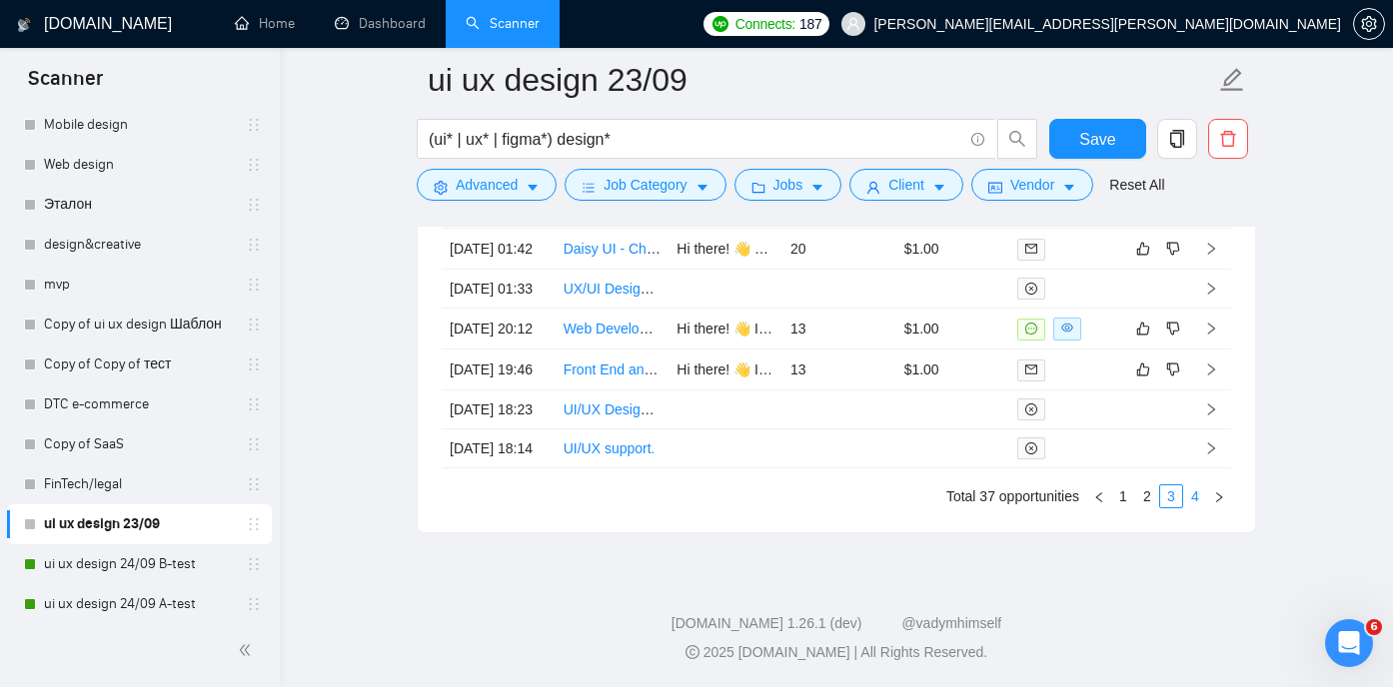
click at [1193, 507] on link "4" at bounding box center [1195, 497] width 22 height 22
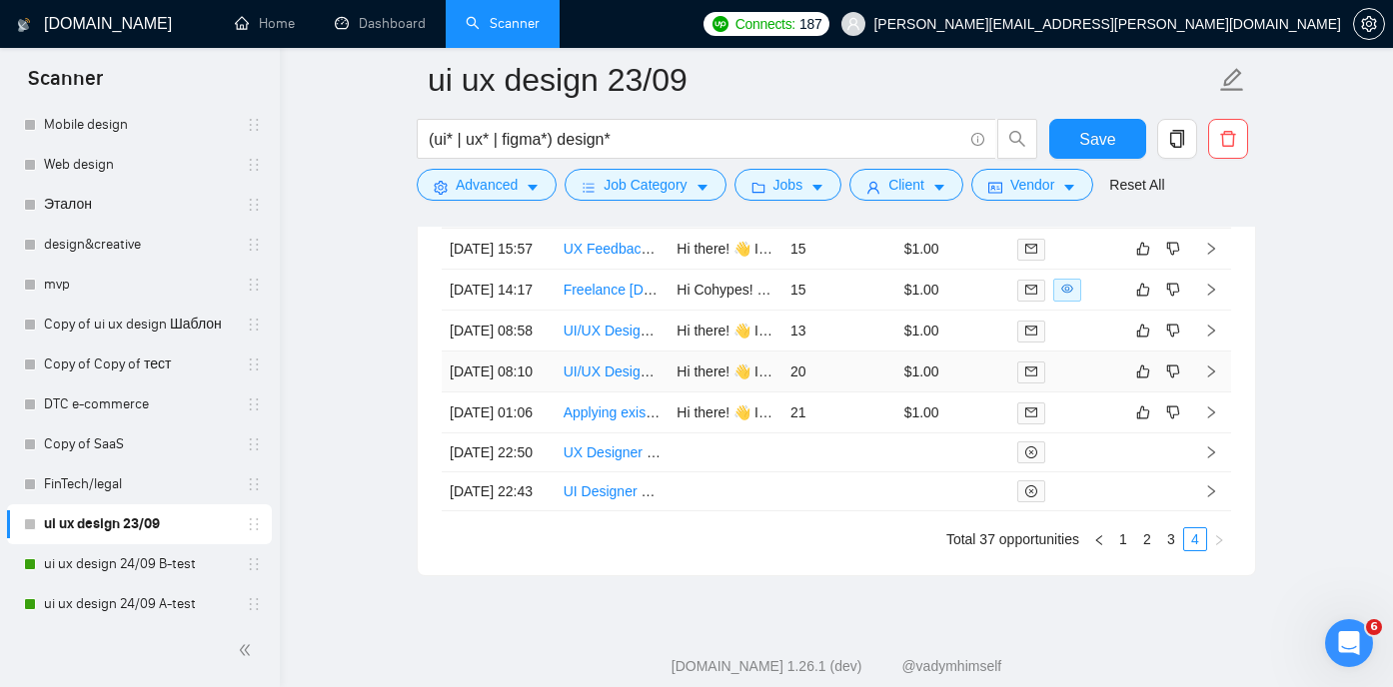
scroll to position [5369, 0]
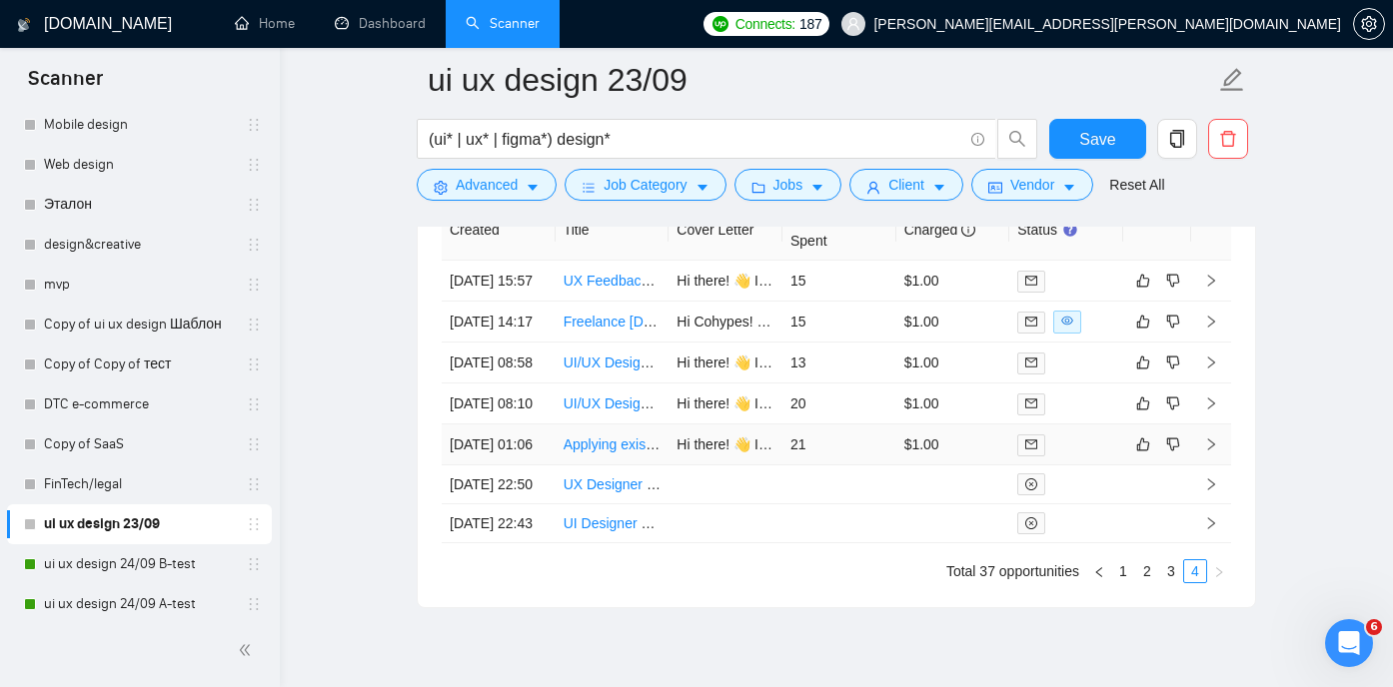
click at [605, 453] on link "Applying existing designs to a disruptive app for mental health" at bounding box center [755, 445] width 384 height 16
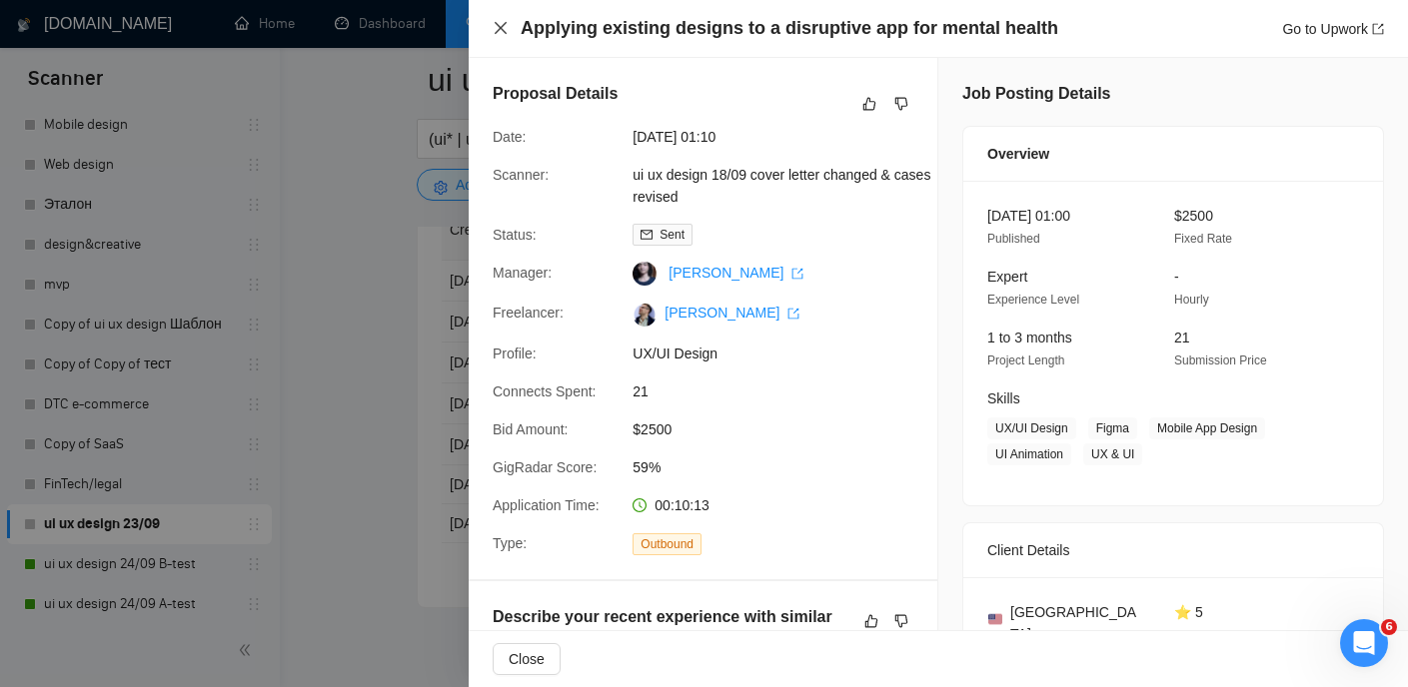
click at [498, 27] on icon "close" at bounding box center [500, 28] width 12 height 12
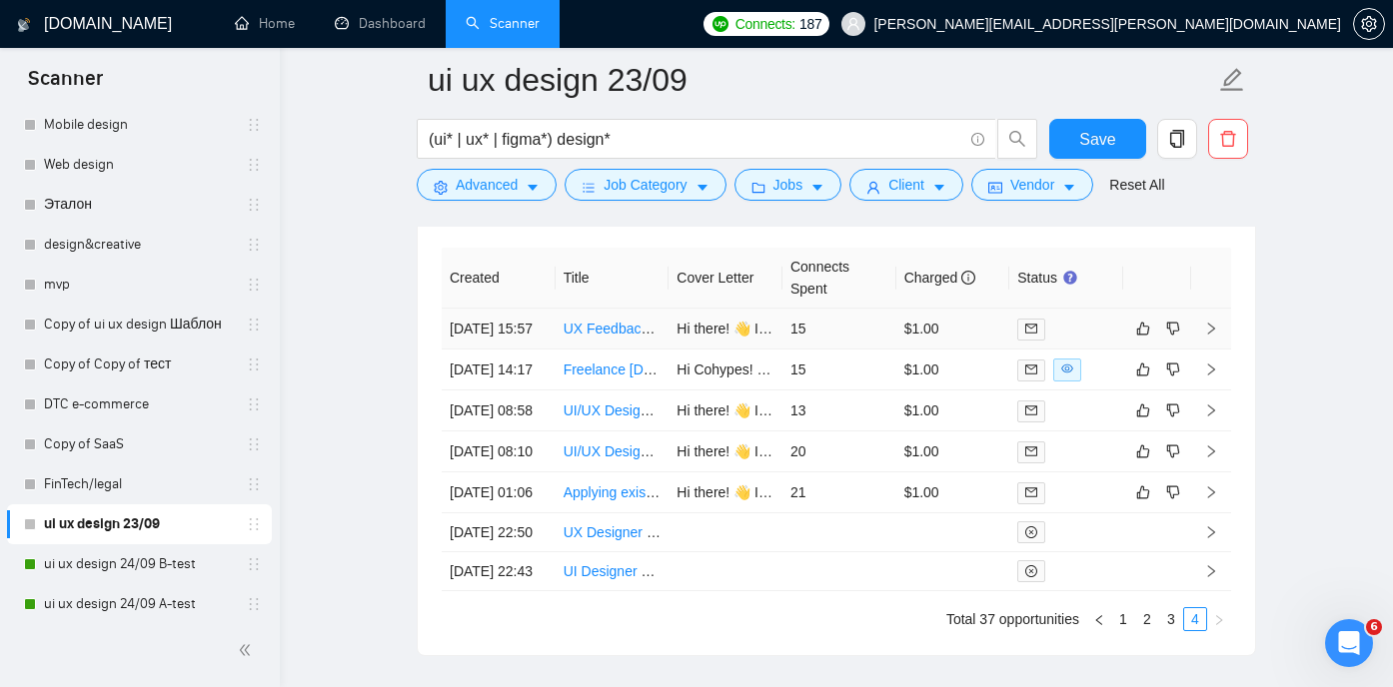
scroll to position [5316, 0]
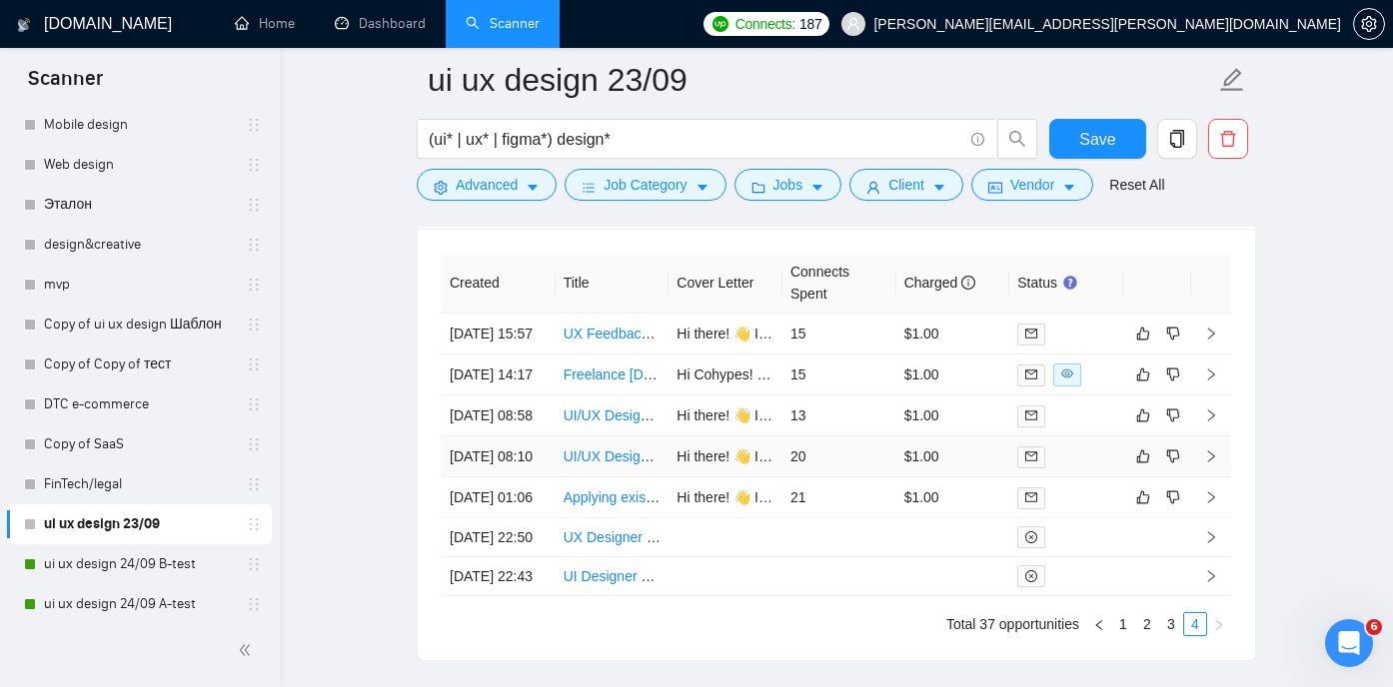
click at [594, 465] on link "UI/UX Designer Needed for App Redesign" at bounding box center [693, 457] width 261 height 16
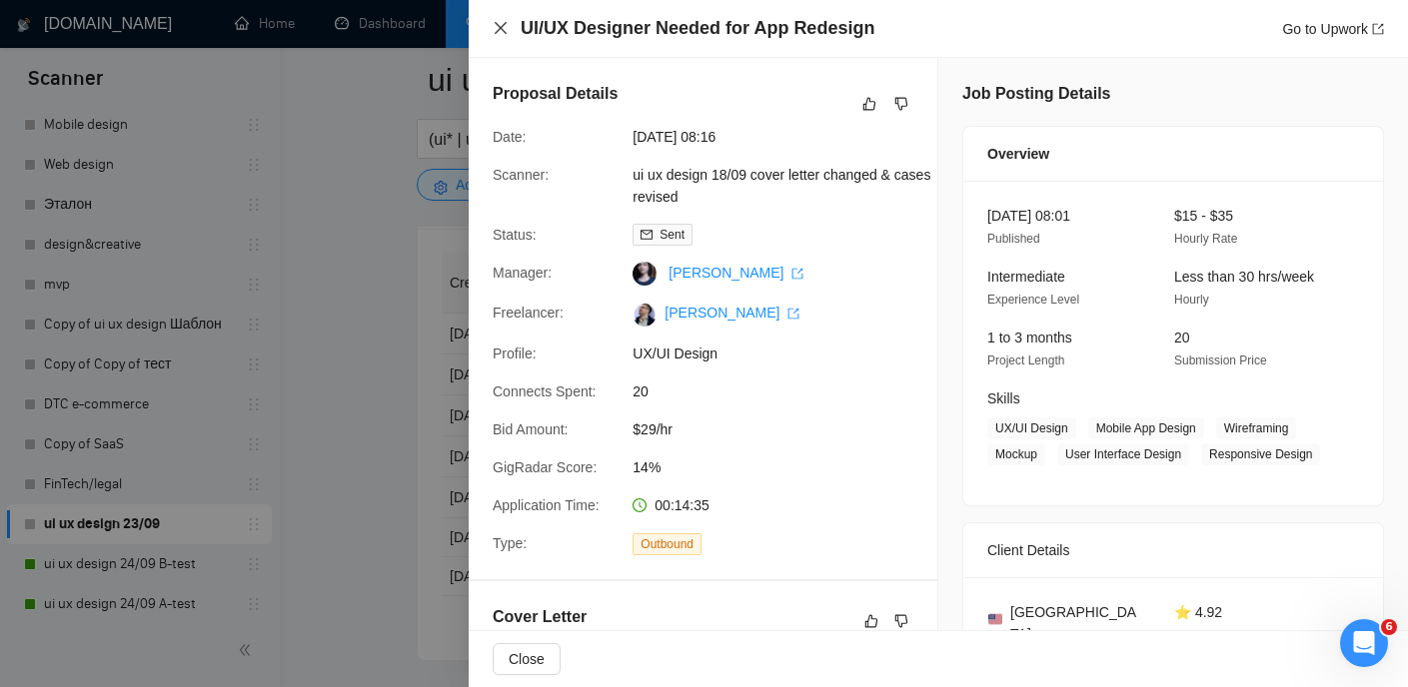
click at [500, 35] on icon "close" at bounding box center [500, 28] width 16 height 16
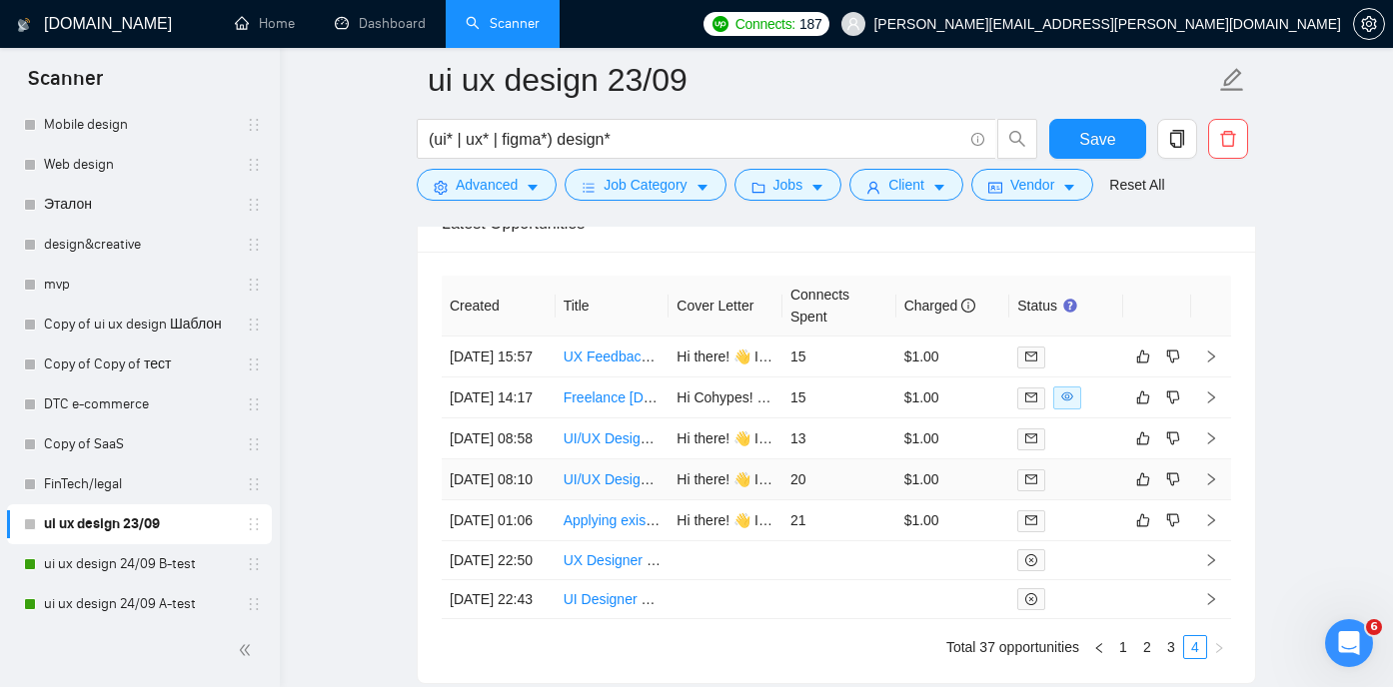
scroll to position [5292, 0]
click at [586, 448] on link "UI/UX Designer Needed for Innovative Food-Tech Mobile App" at bounding box center [753, 440] width 381 height 16
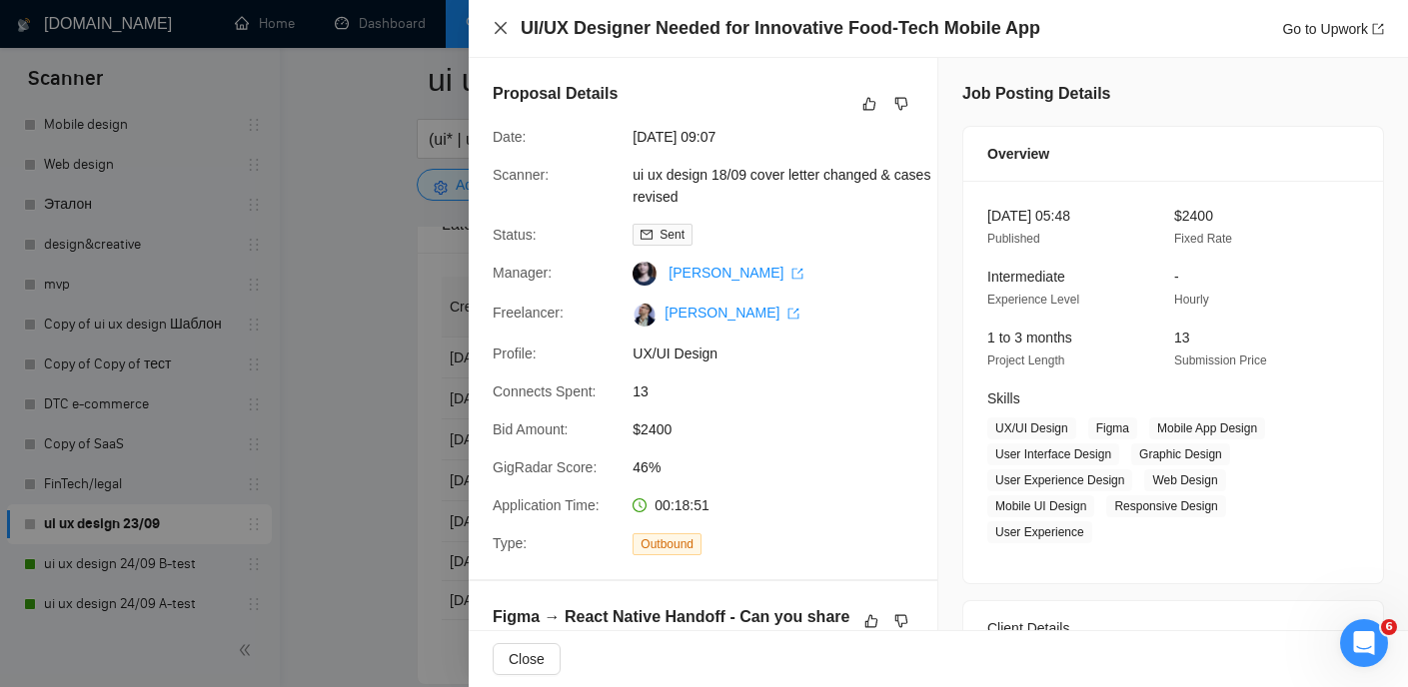
click at [499, 30] on icon "close" at bounding box center [500, 28] width 16 height 16
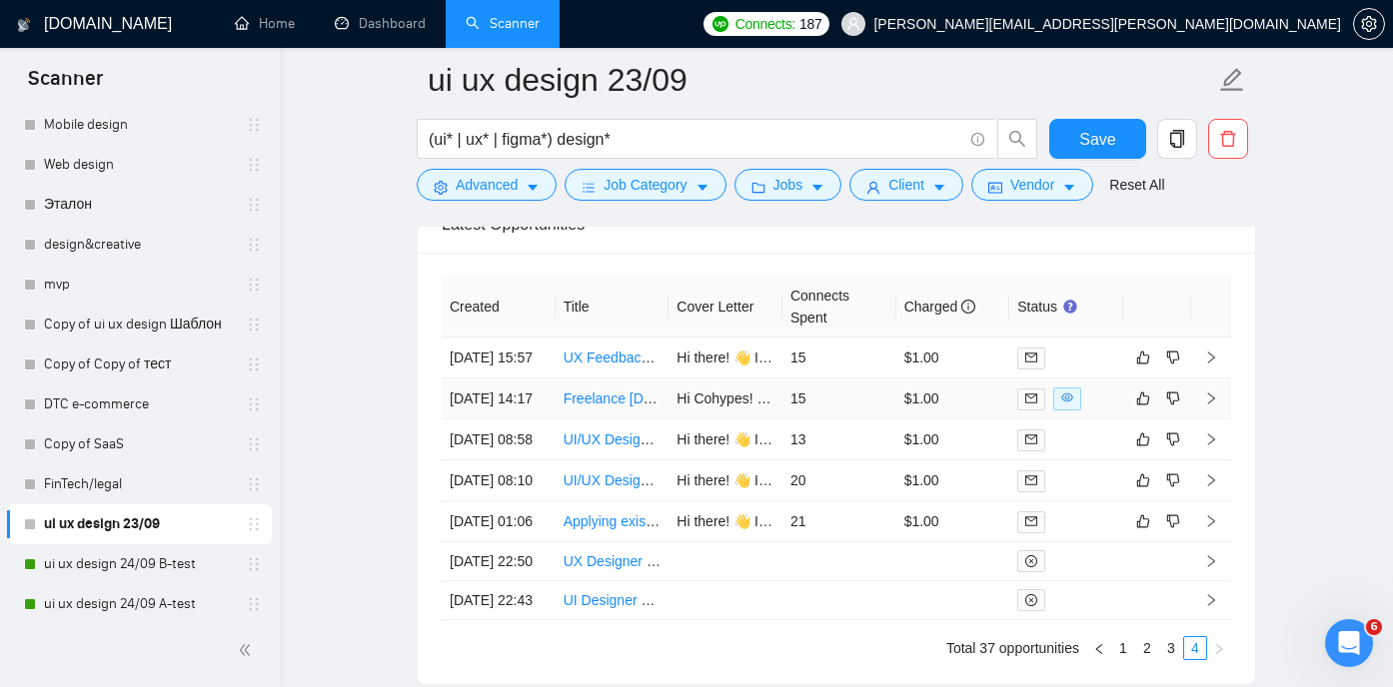
click at [605, 407] on link "Freelance Instant.so Page Builder for Product Page" at bounding box center [748, 399] width 371 height 16
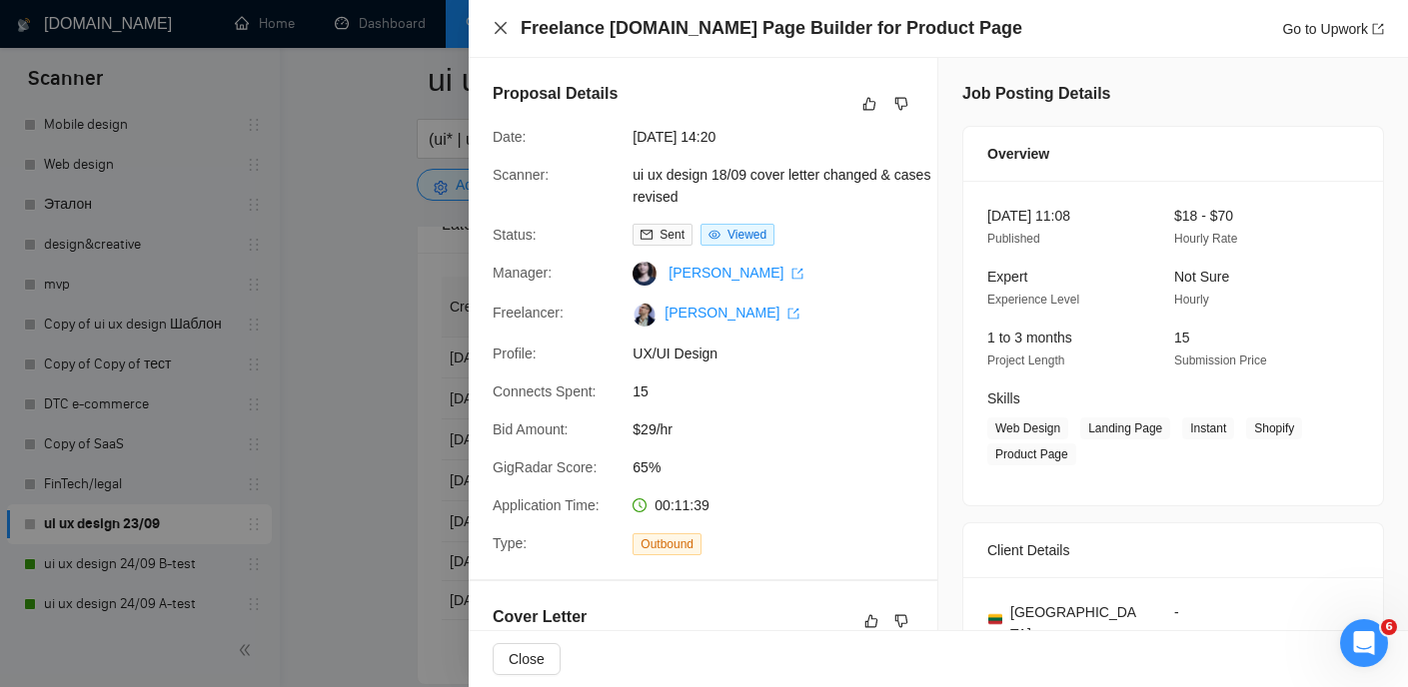
click at [507, 31] on icon "close" at bounding box center [500, 28] width 16 height 16
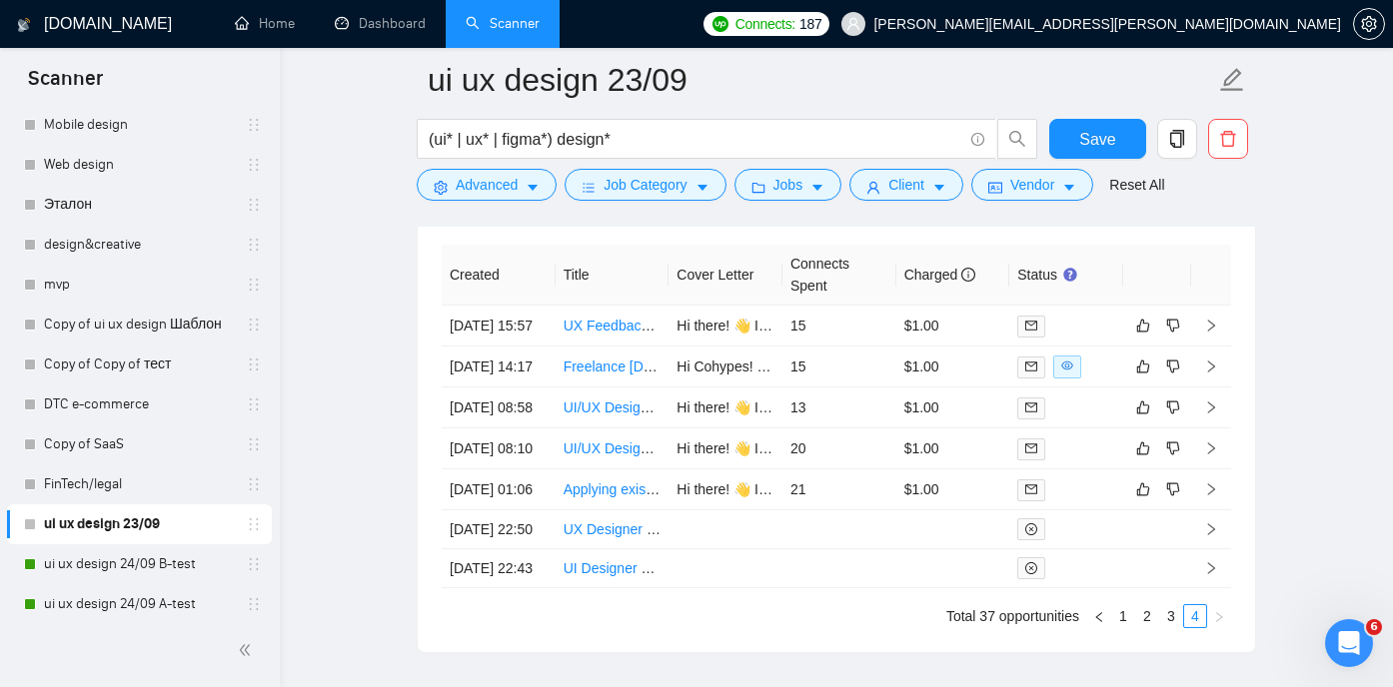
scroll to position [5331, 0]
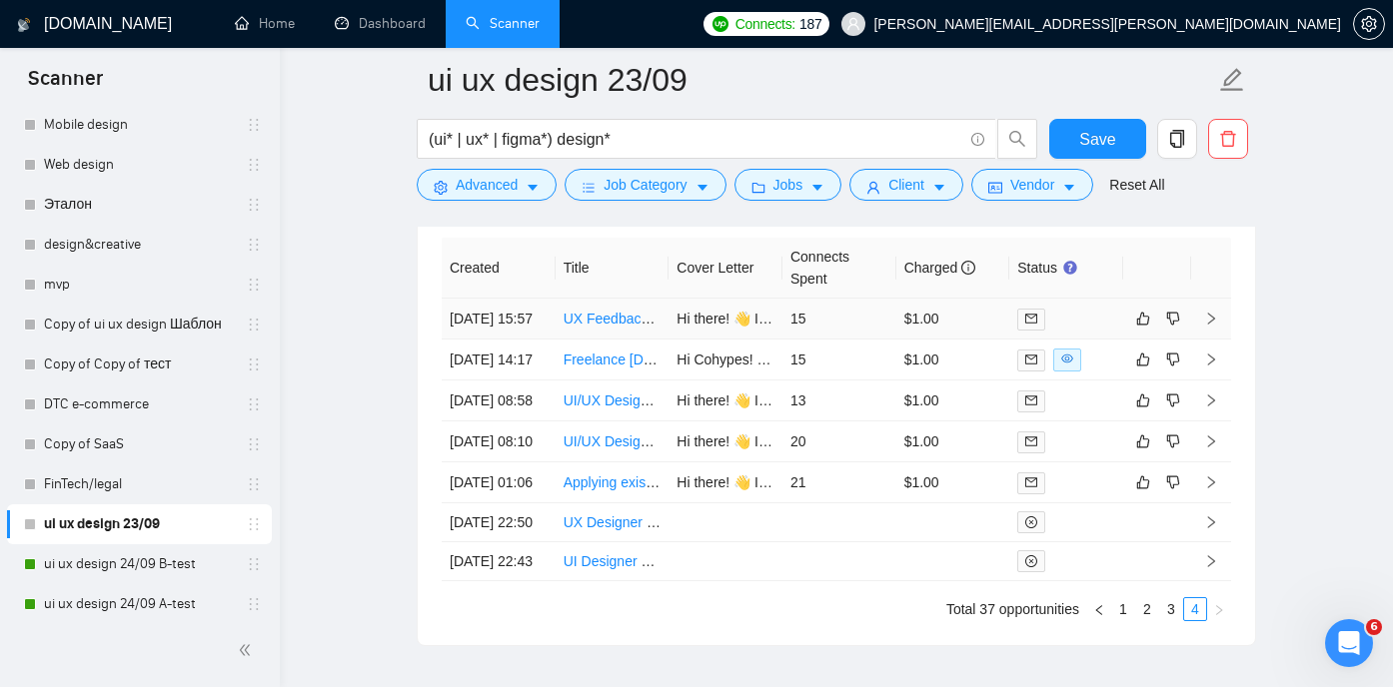
click at [605, 324] on link "UX Feedback for Coffee Subscription Service Website" at bounding box center [731, 319] width 336 height 16
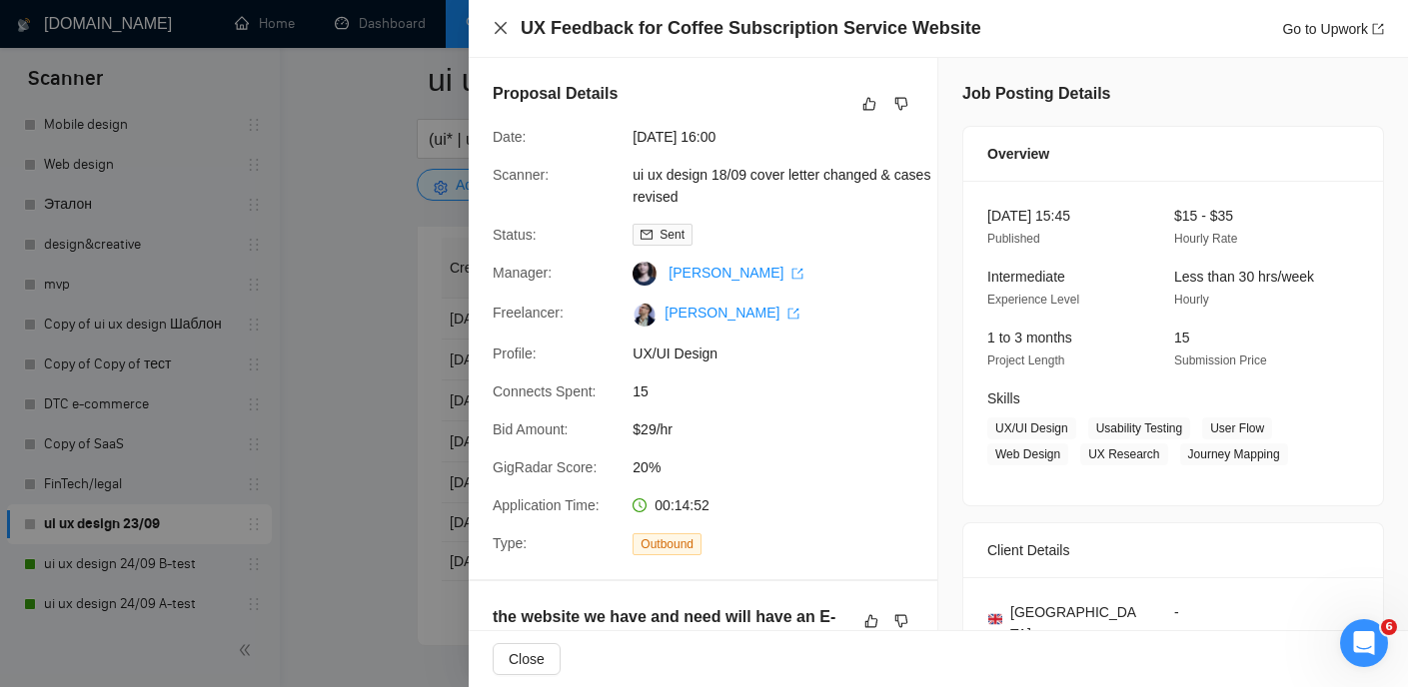
click at [497, 31] on icon "close" at bounding box center [500, 28] width 12 height 12
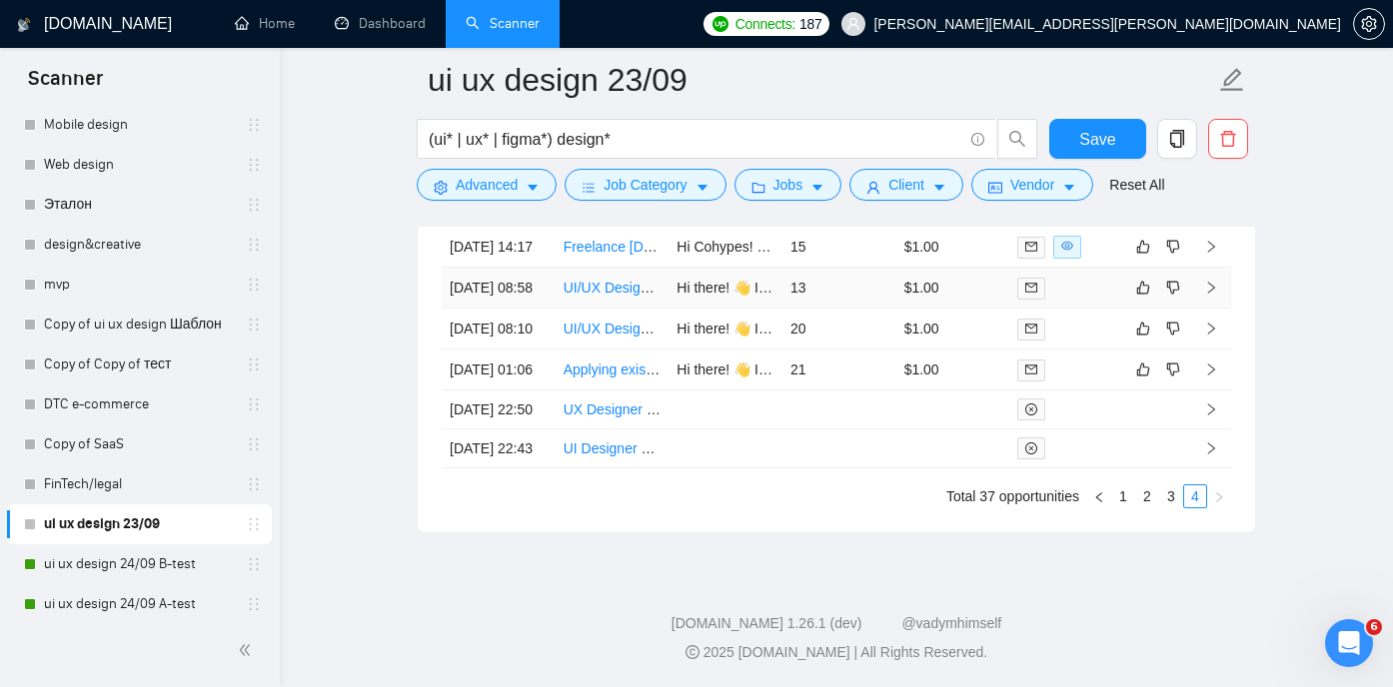
scroll to position [5587, 0]
click at [1172, 502] on link "3" at bounding box center [1171, 497] width 22 height 22
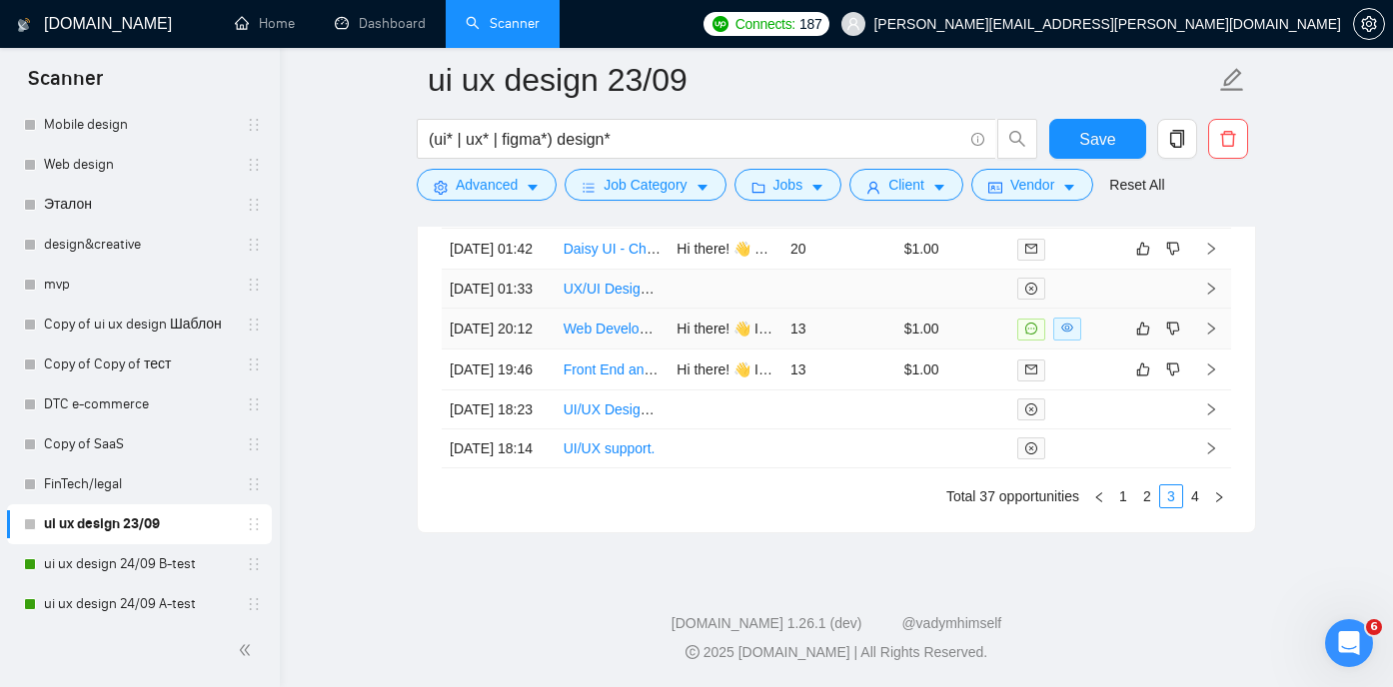
scroll to position [5594, 0]
click at [619, 378] on link "Front End and UI/UX Designer Needed for React Native Games Enhancement" at bounding box center [806, 370] width 486 height 16
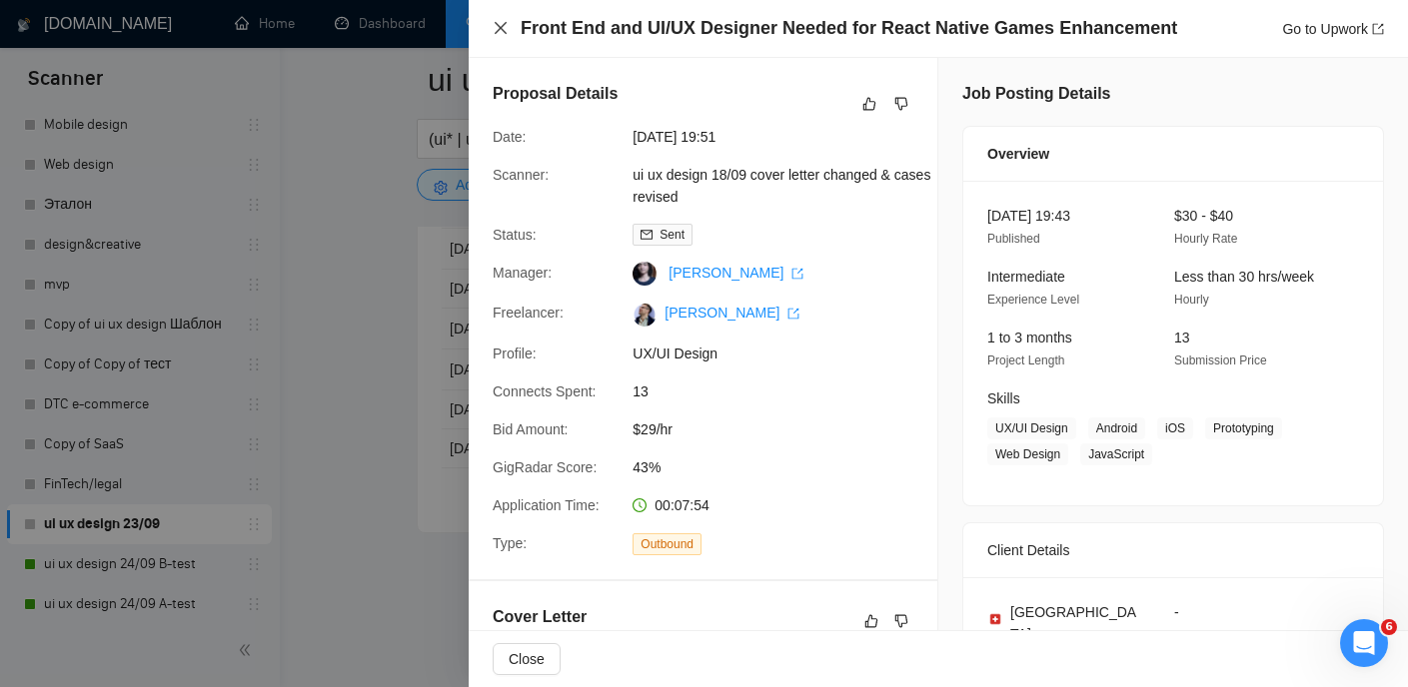
click at [494, 32] on icon "close" at bounding box center [500, 28] width 16 height 16
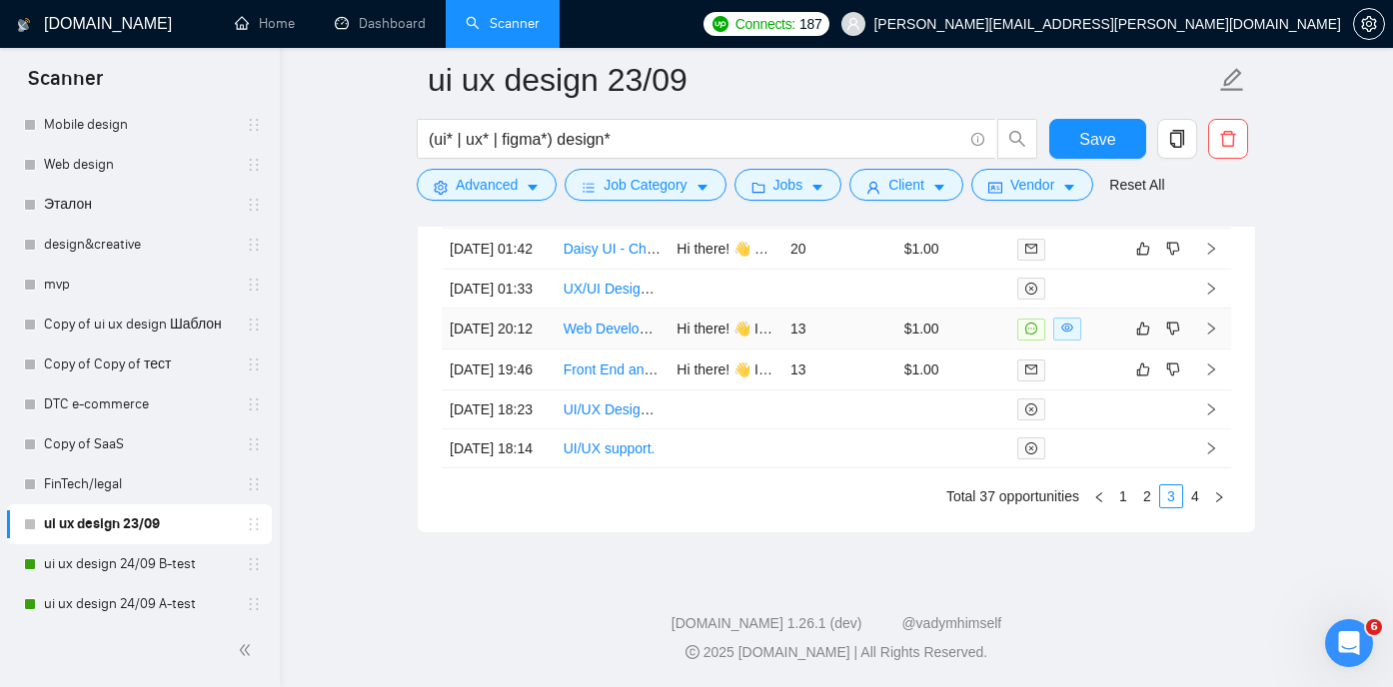
click at [607, 337] on link "Web Development, Graphics and Figma Specialist from Logo to Web Development" at bounding box center [819, 329] width 513 height 16
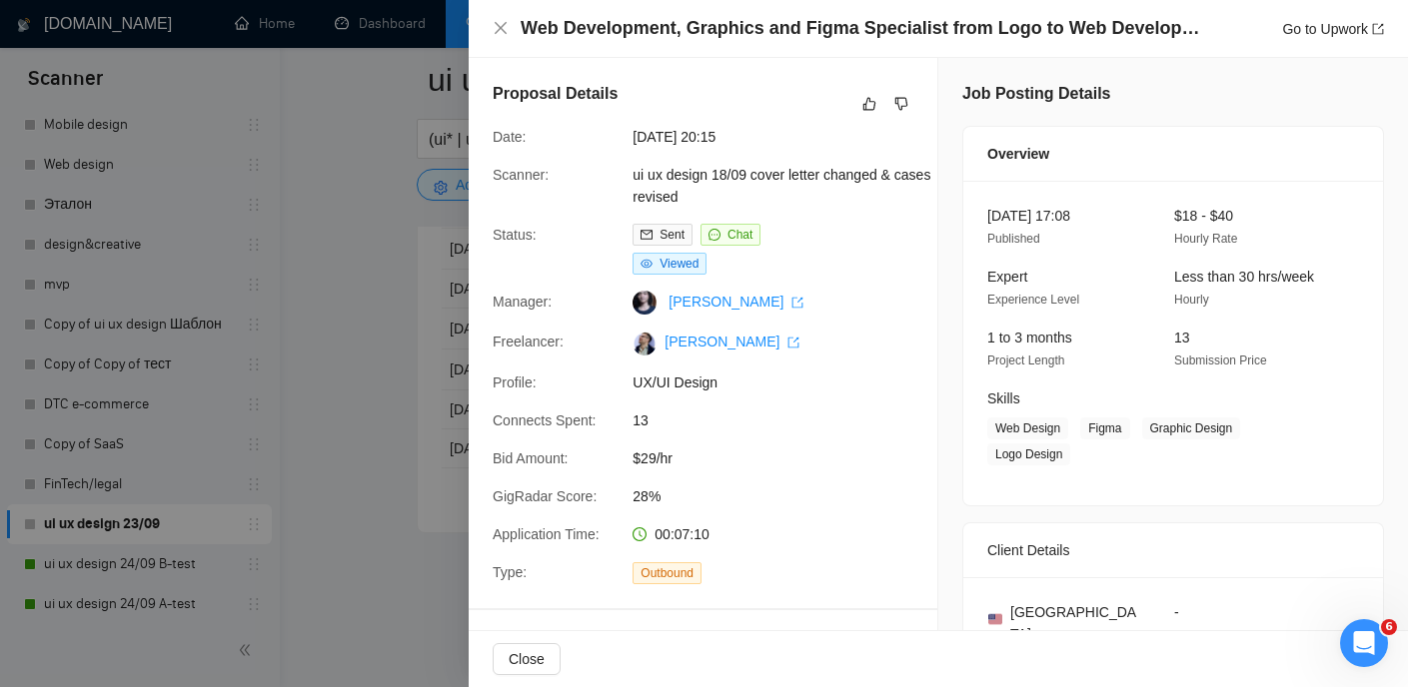
click at [508, 30] on div "Web Development, Graphics and Figma Specialist from Logo to Web Development Go …" at bounding box center [937, 28] width 891 height 25
click at [506, 24] on icon "close" at bounding box center [500, 28] width 16 height 16
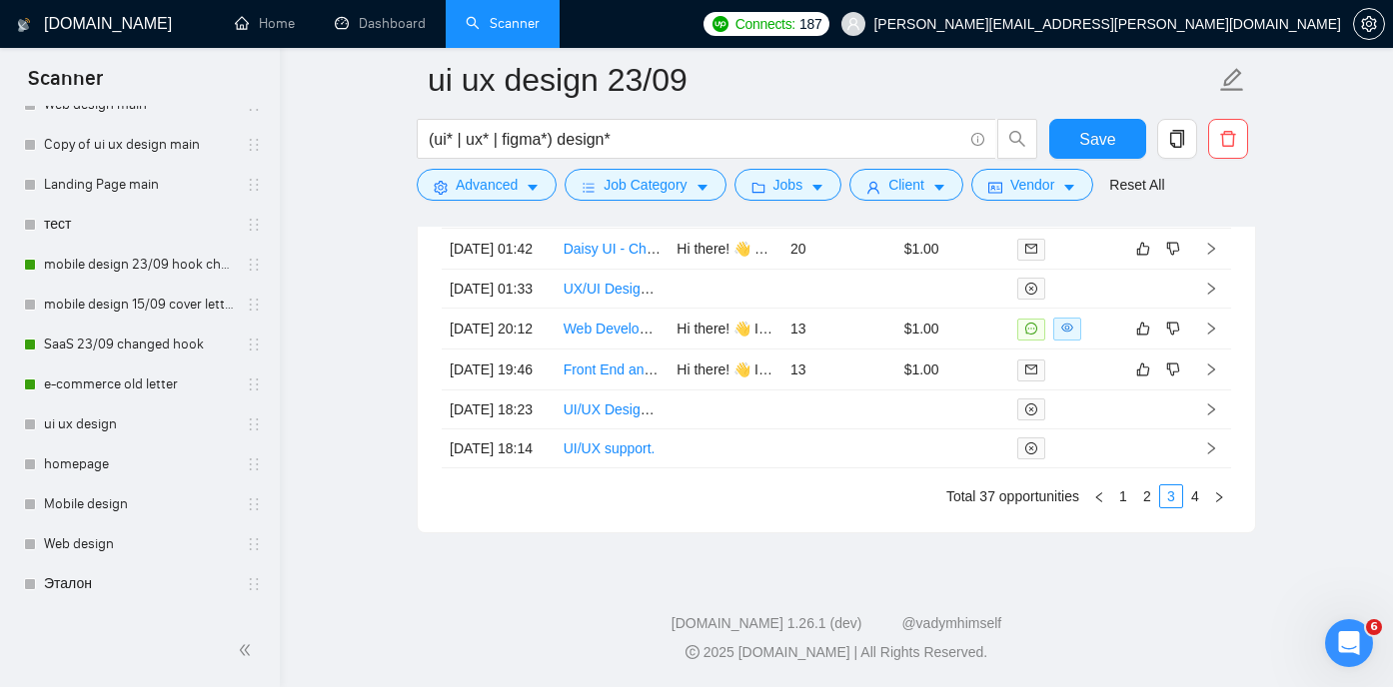
scroll to position [128, 0]
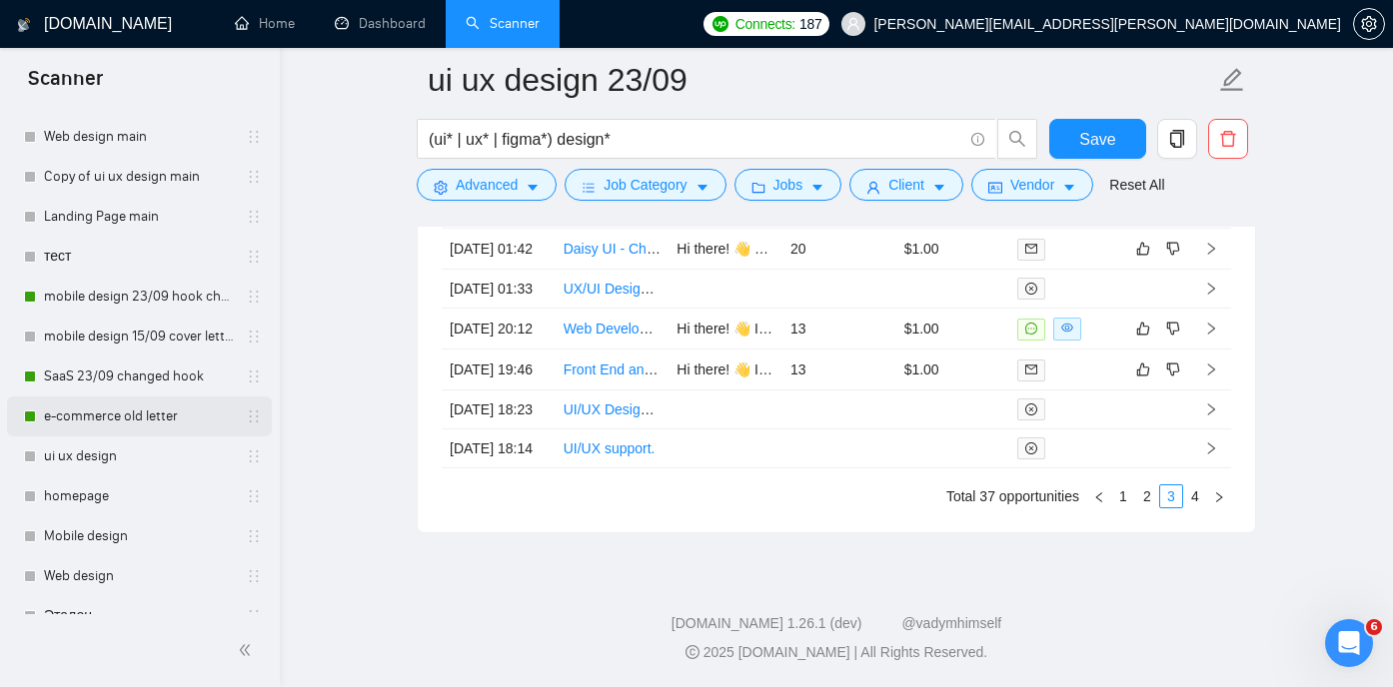
click at [135, 415] on link "e-commerce old letter" at bounding box center [139, 417] width 190 height 40
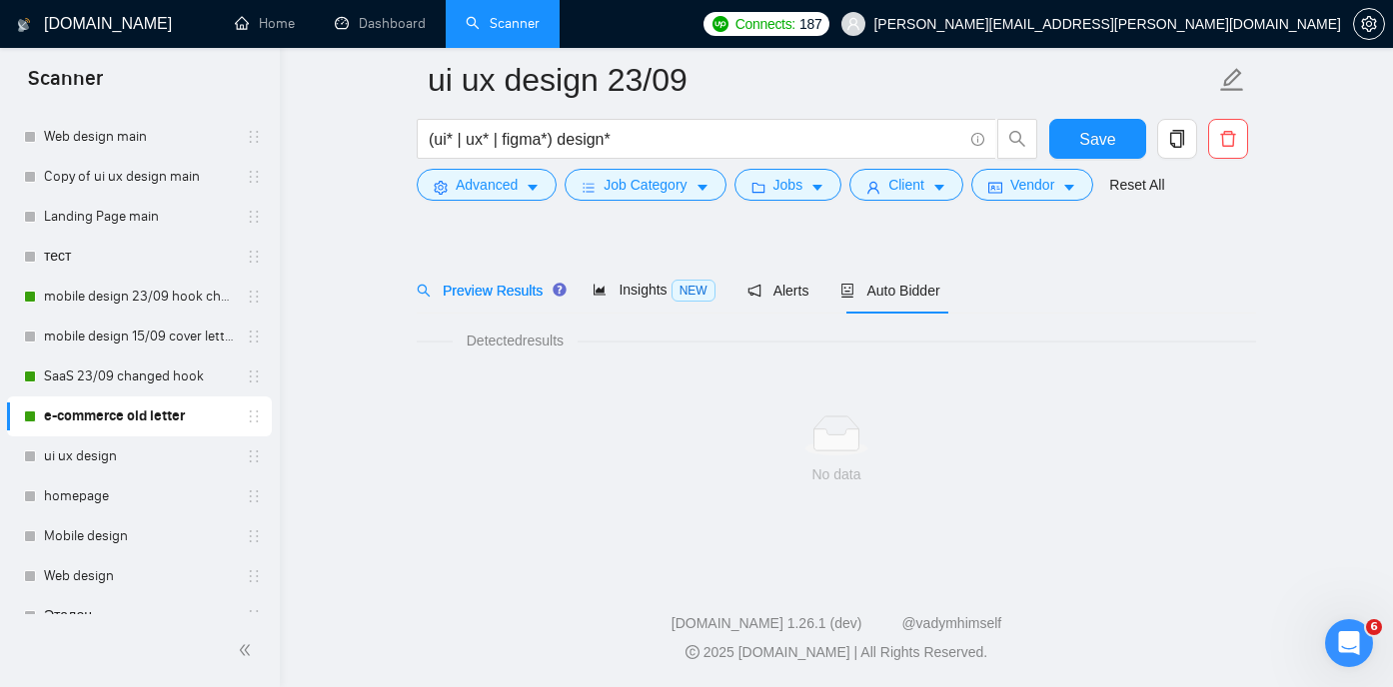
scroll to position [42, 0]
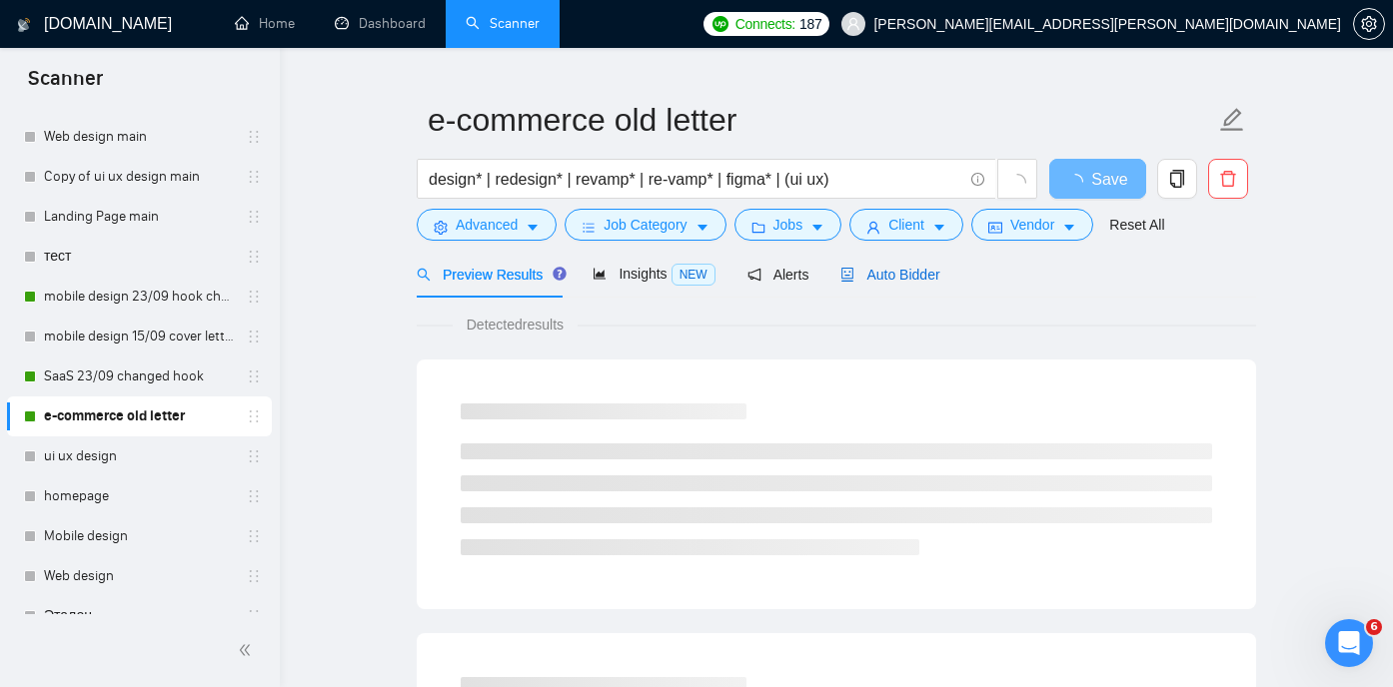
click at [934, 276] on span "Auto Bidder" at bounding box center [889, 275] width 99 height 16
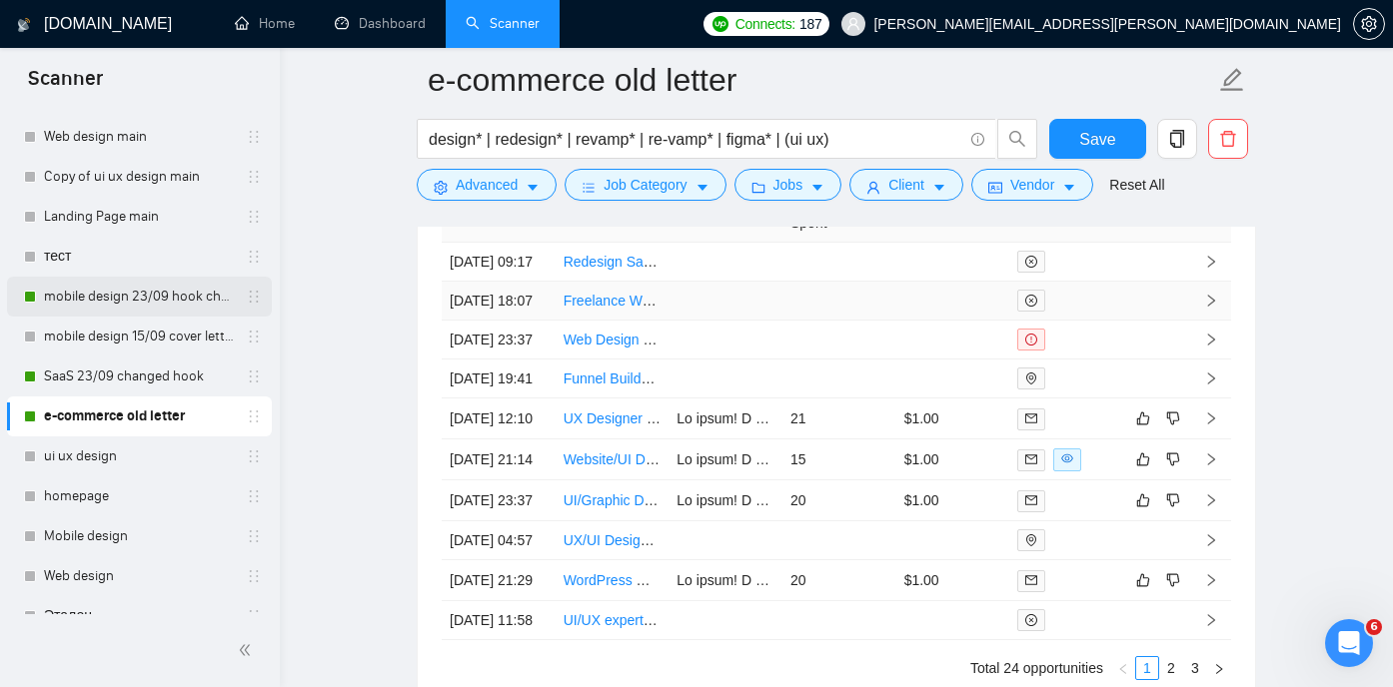
scroll to position [5120, 0]
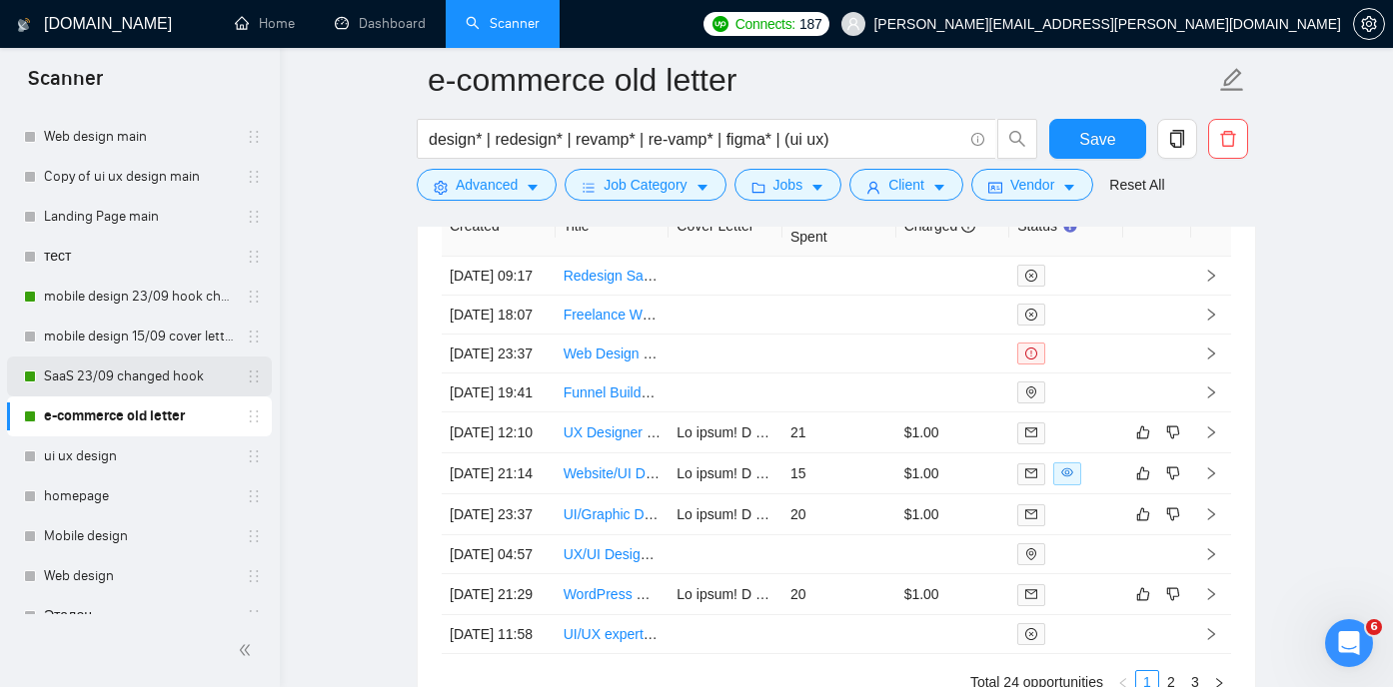
click at [125, 382] on link "SaaS 23/09 changed hook" at bounding box center [139, 377] width 190 height 40
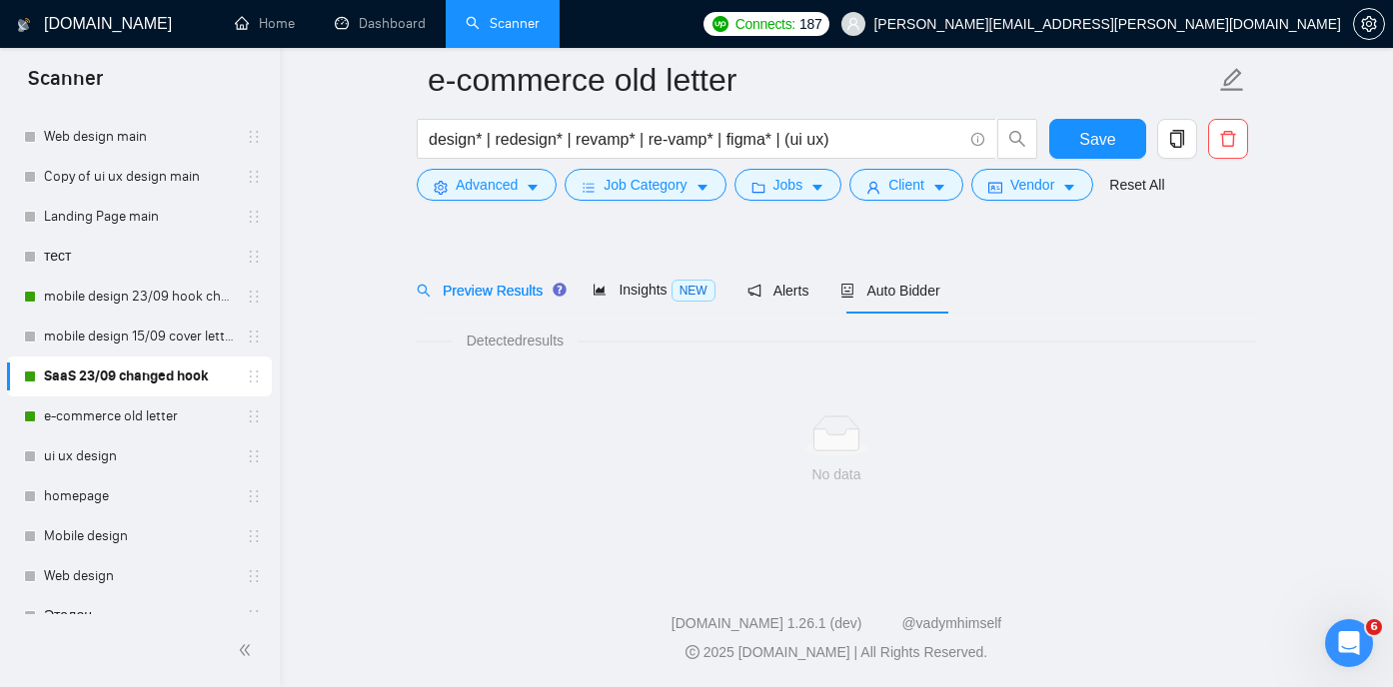
scroll to position [42, 0]
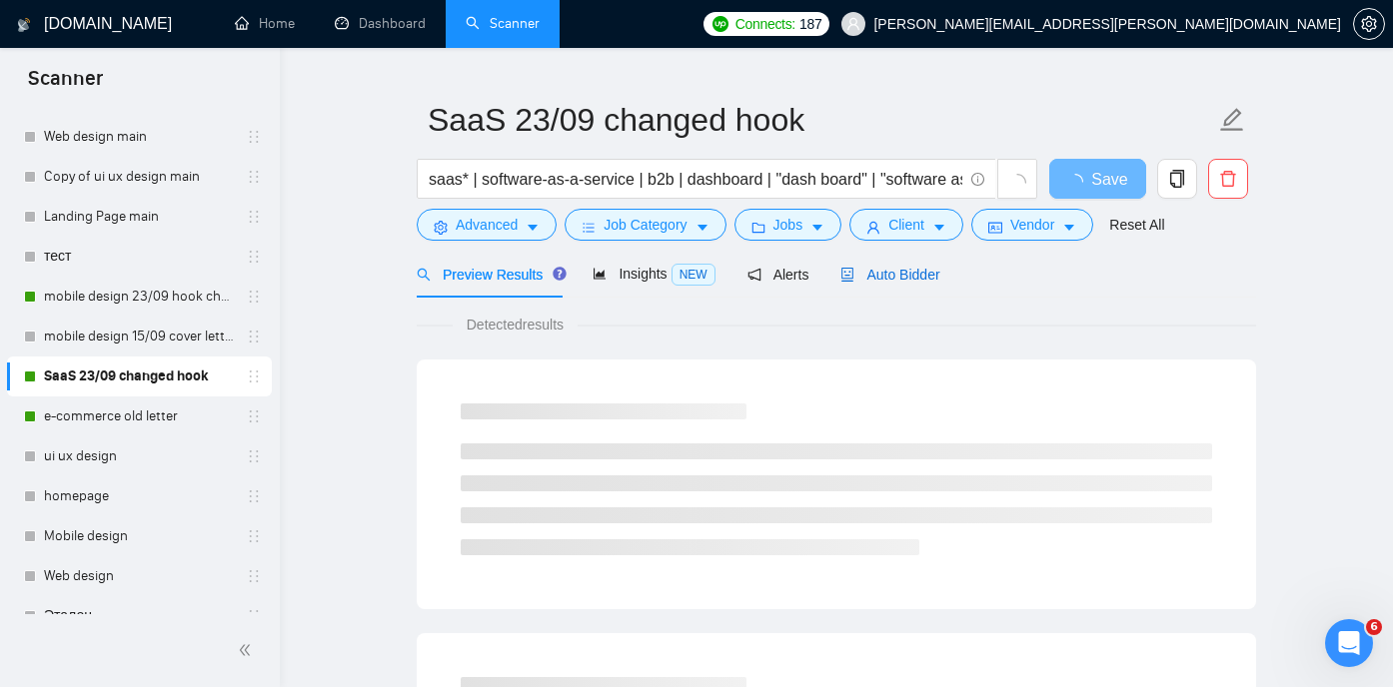
click at [885, 274] on span "Auto Bidder" at bounding box center [889, 275] width 99 height 16
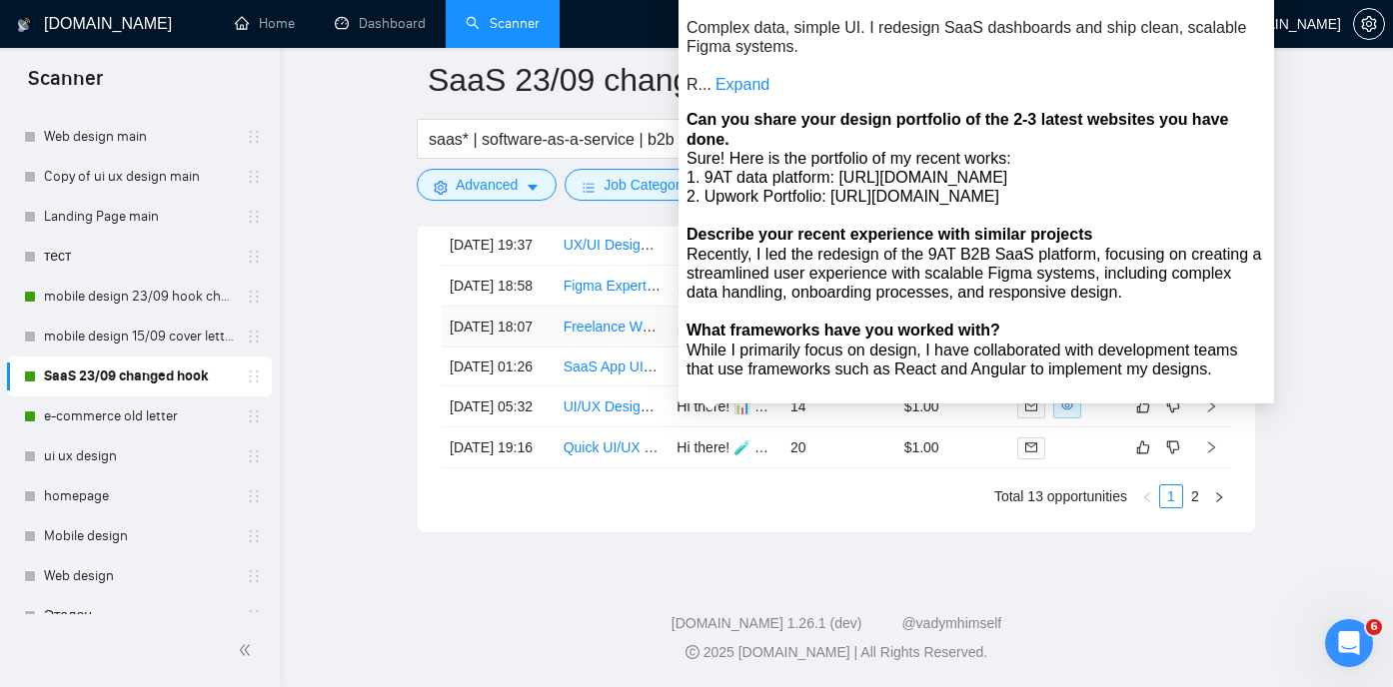
scroll to position [5415, 0]
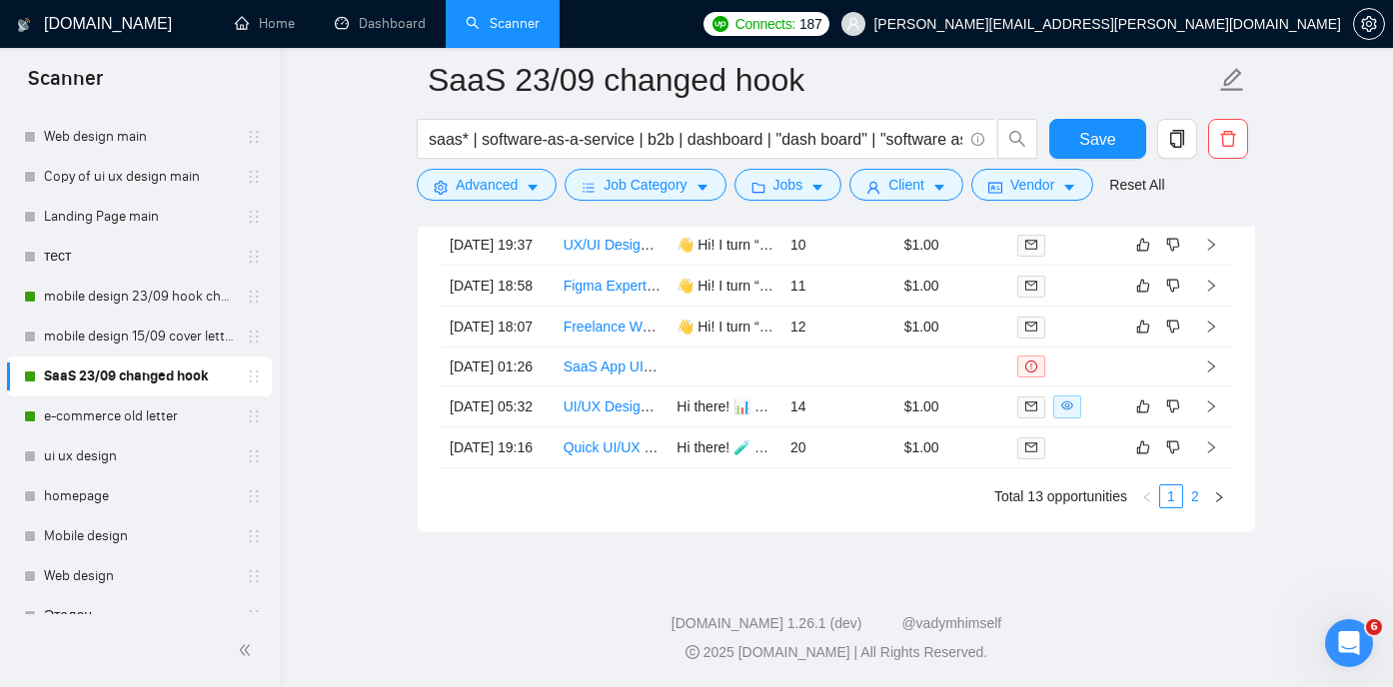
click at [1196, 507] on link "2" at bounding box center [1195, 497] width 22 height 22
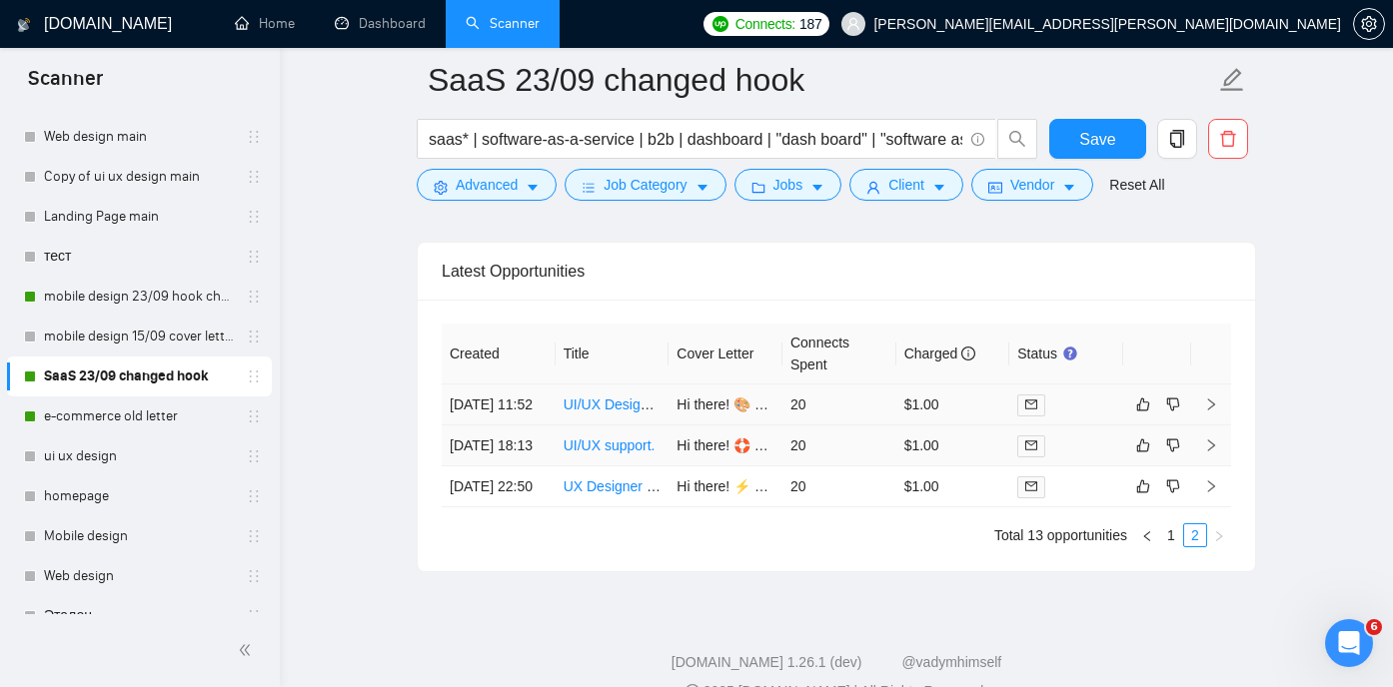
scroll to position [4977, 0]
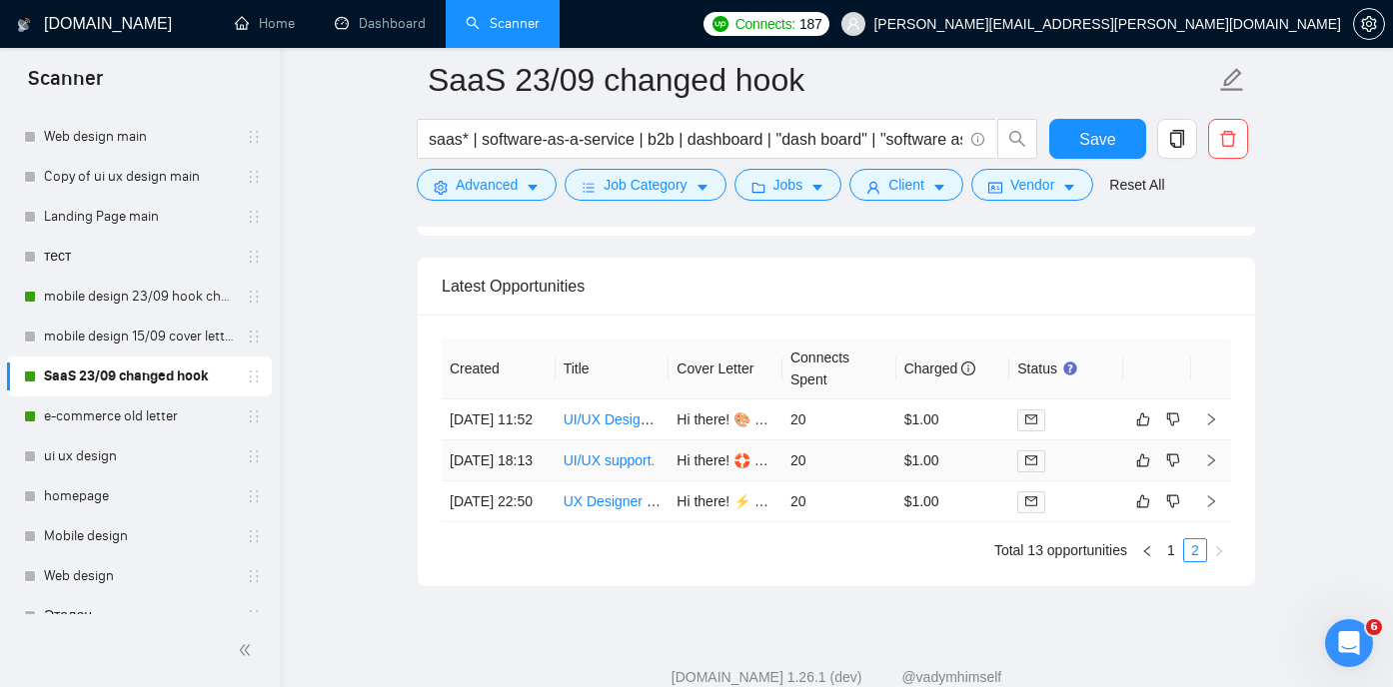
click at [612, 469] on link "UI/UX support." at bounding box center [609, 461] width 92 height 16
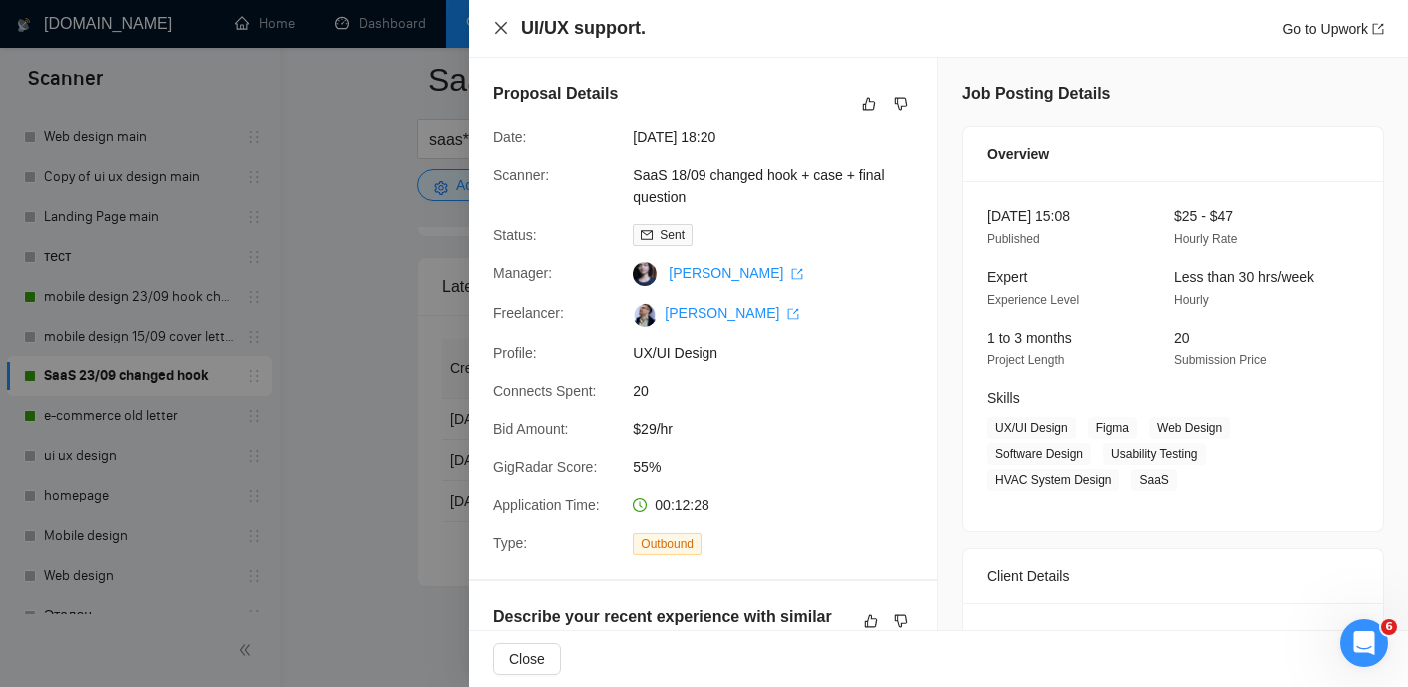
click at [500, 30] on icon "close" at bounding box center [500, 28] width 16 height 16
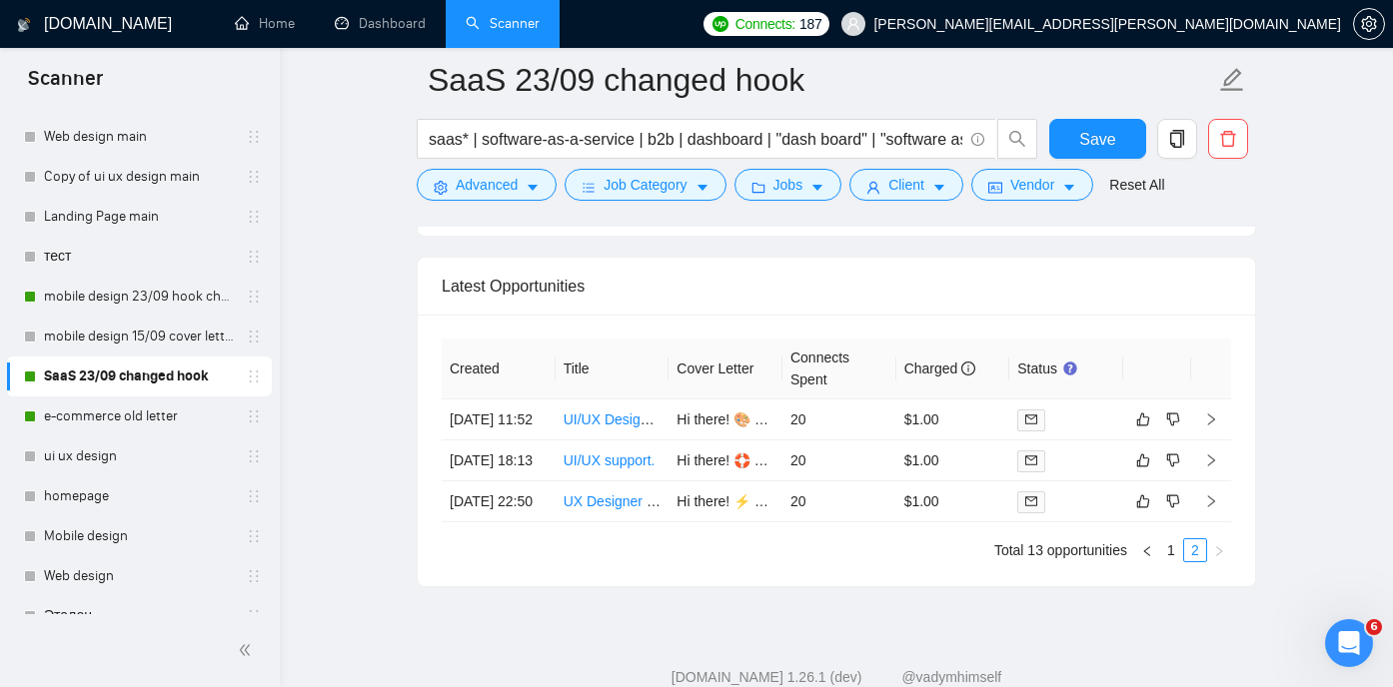
scroll to position [120, 0]
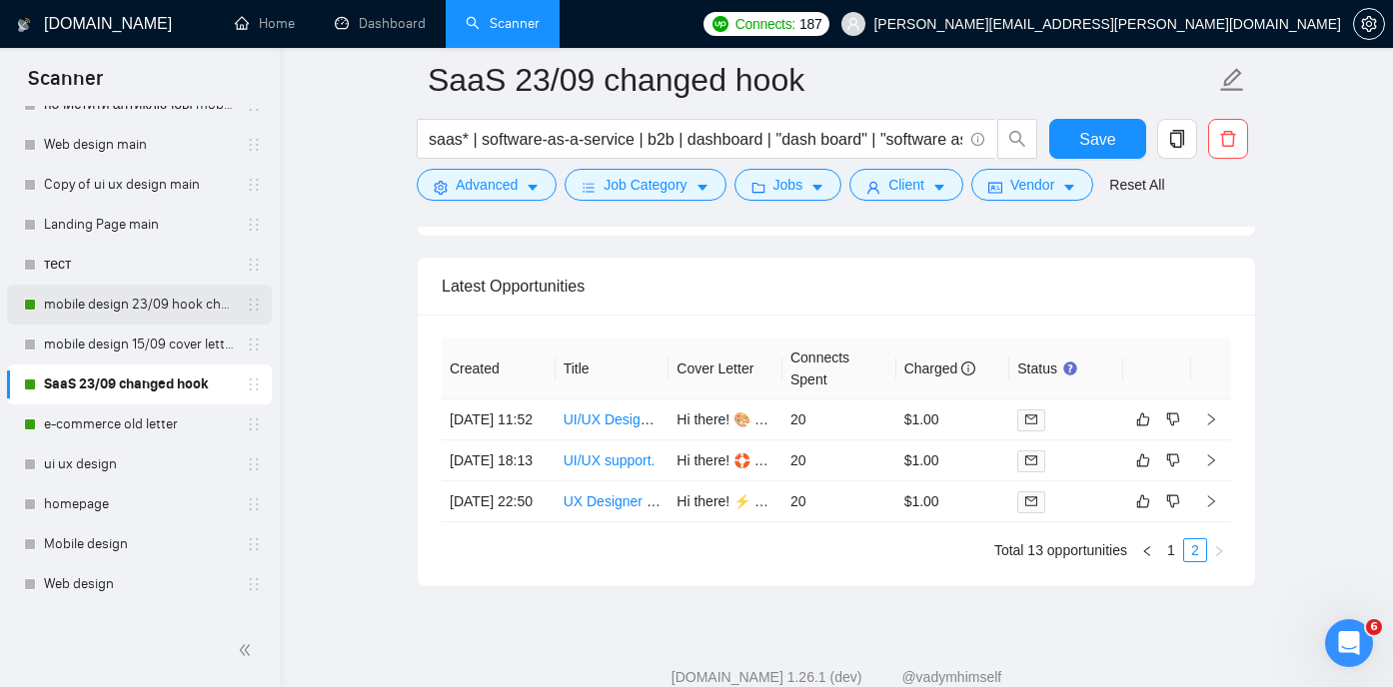
click at [149, 300] on link "mobile design 23/09 hook changed" at bounding box center [139, 305] width 190 height 40
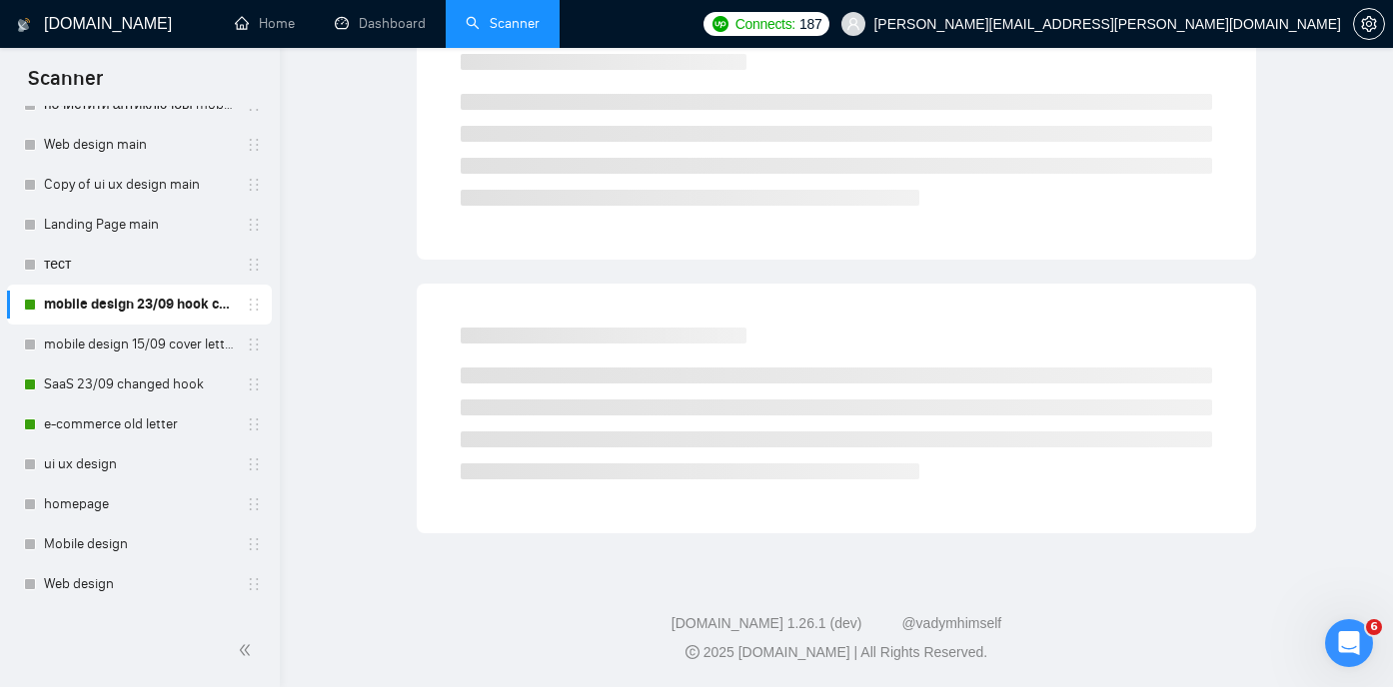
scroll to position [42, 0]
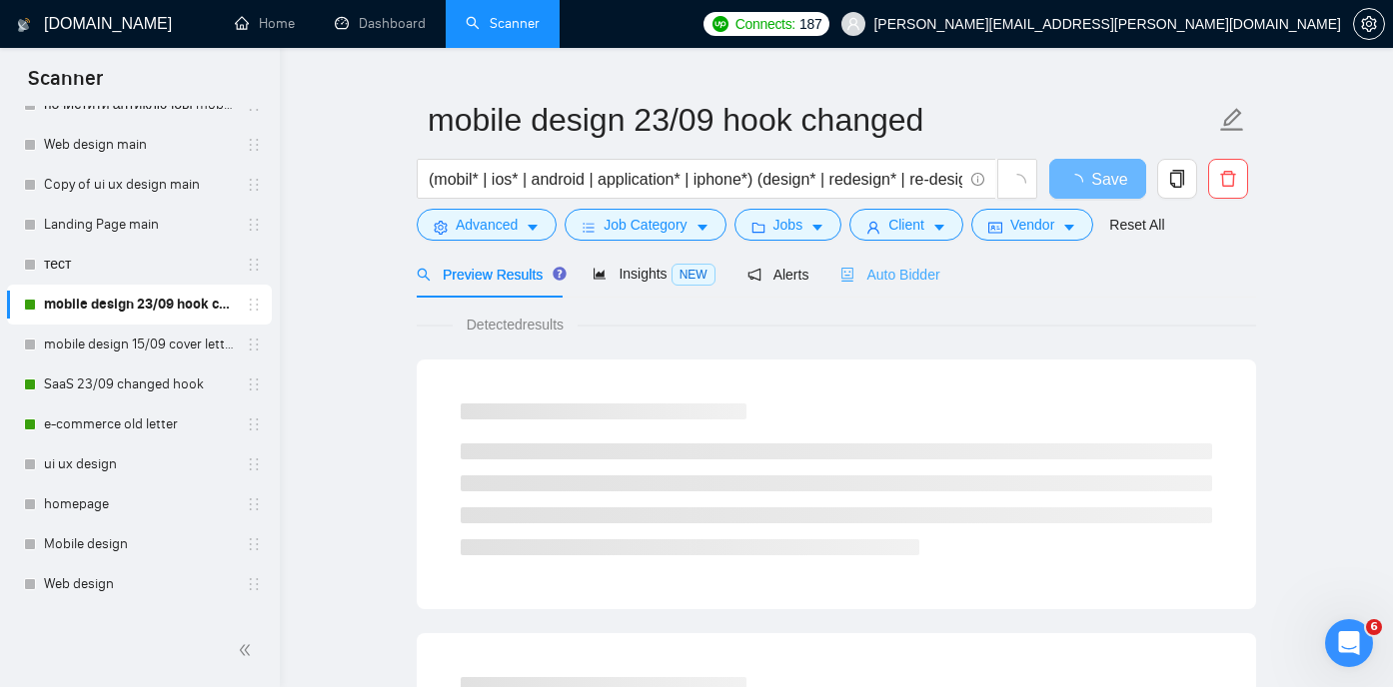
click at [871, 261] on div "Auto Bidder" at bounding box center [889, 274] width 99 height 47
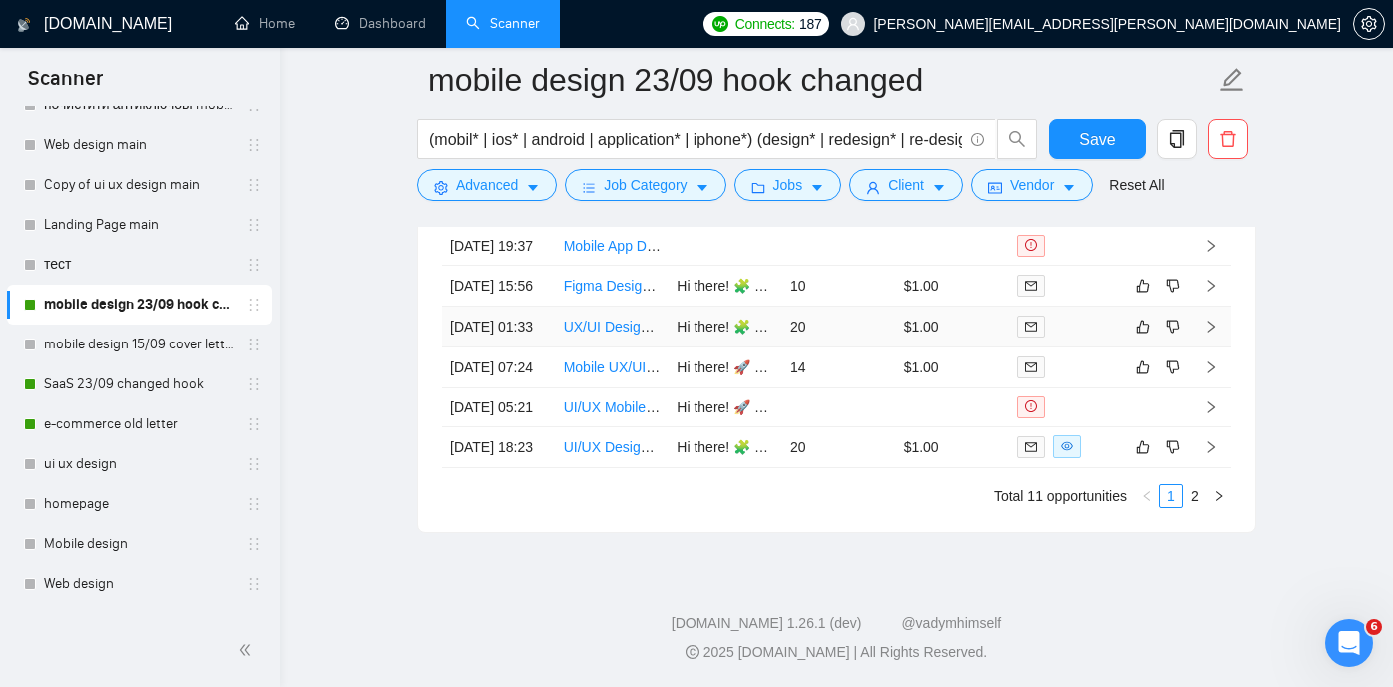
scroll to position [5296, 0]
click at [1193, 507] on link "2" at bounding box center [1195, 497] width 22 height 22
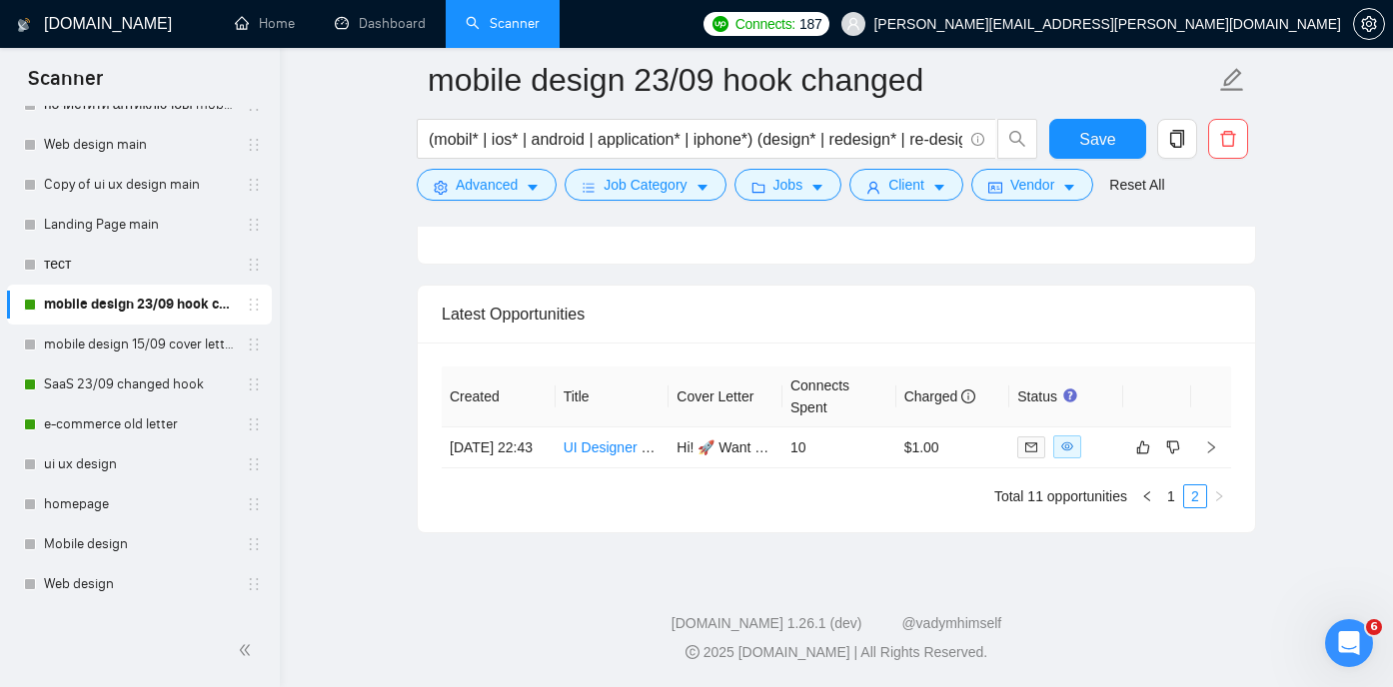
scroll to position [4835, 0]
click at [1169, 491] on link "1" at bounding box center [1171, 497] width 22 height 22
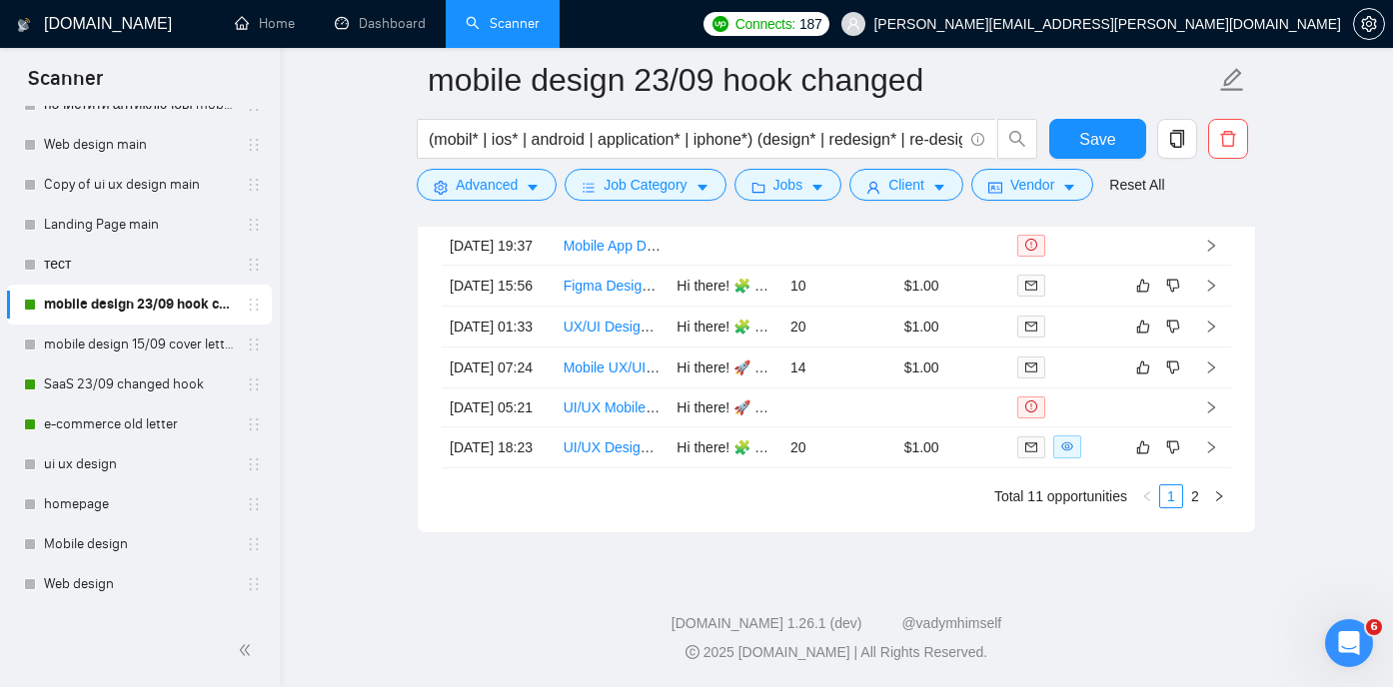
scroll to position [5384, 0]
click at [622, 440] on link "UI/UX Designer Needed for Fun, Kid-Friendly Learning Mobile App" at bounding box center [769, 448] width 412 height 16
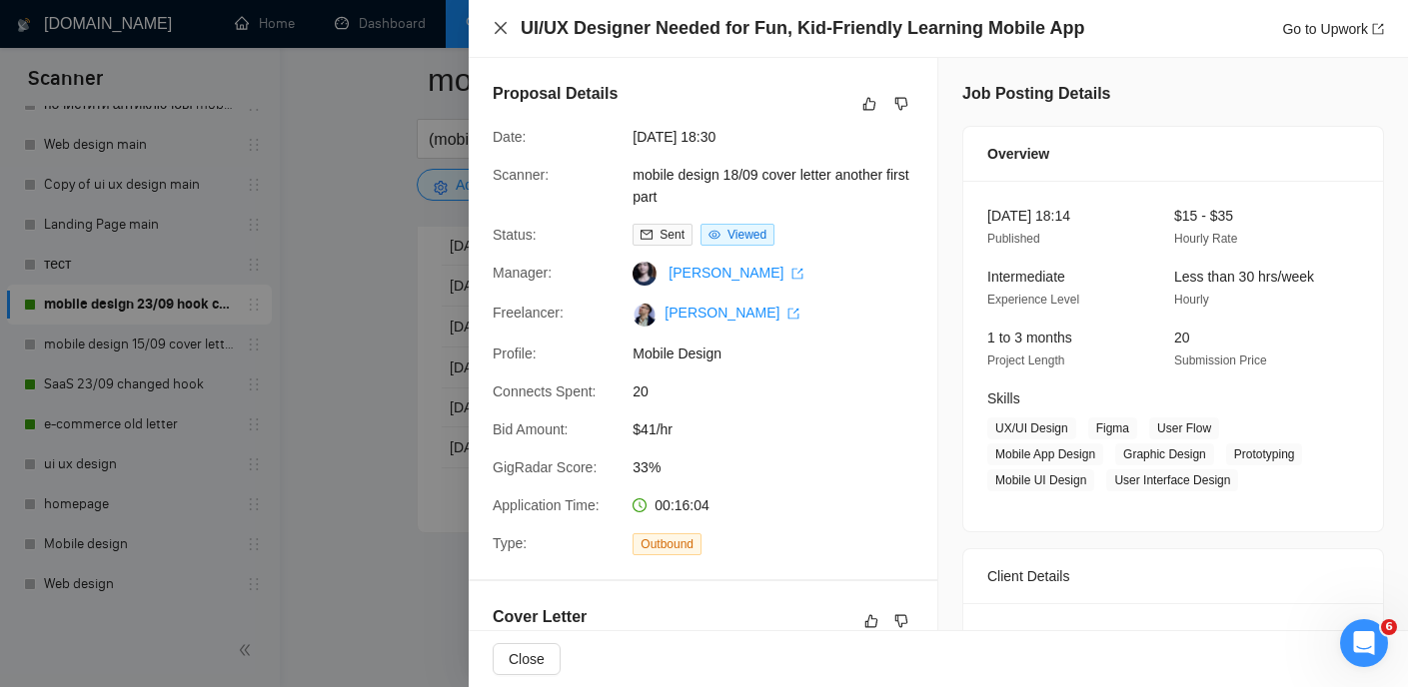
click at [505, 34] on icon "close" at bounding box center [500, 28] width 12 height 12
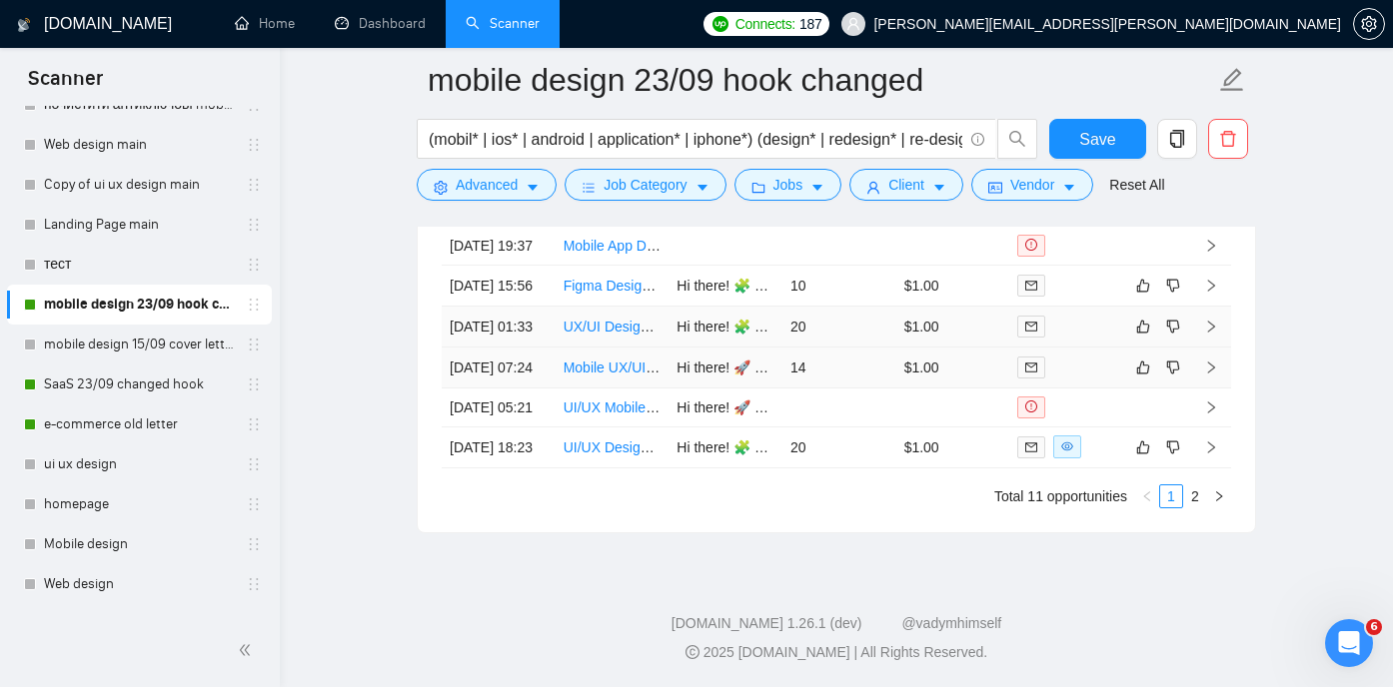
scroll to position [5261, 0]
click at [623, 376] on link "Mobile UX/UI Designer for Interaction Design" at bounding box center [702, 368] width 279 height 16
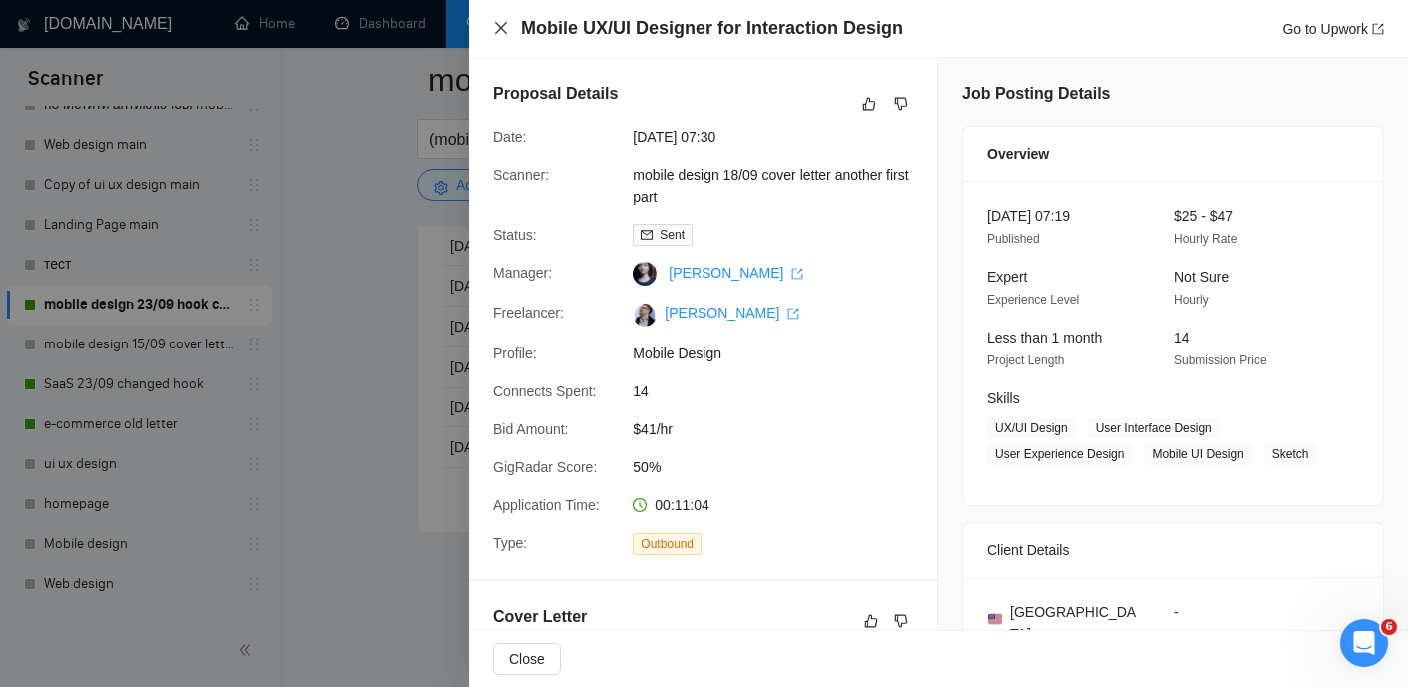
click at [502, 28] on icon "close" at bounding box center [500, 28] width 16 height 16
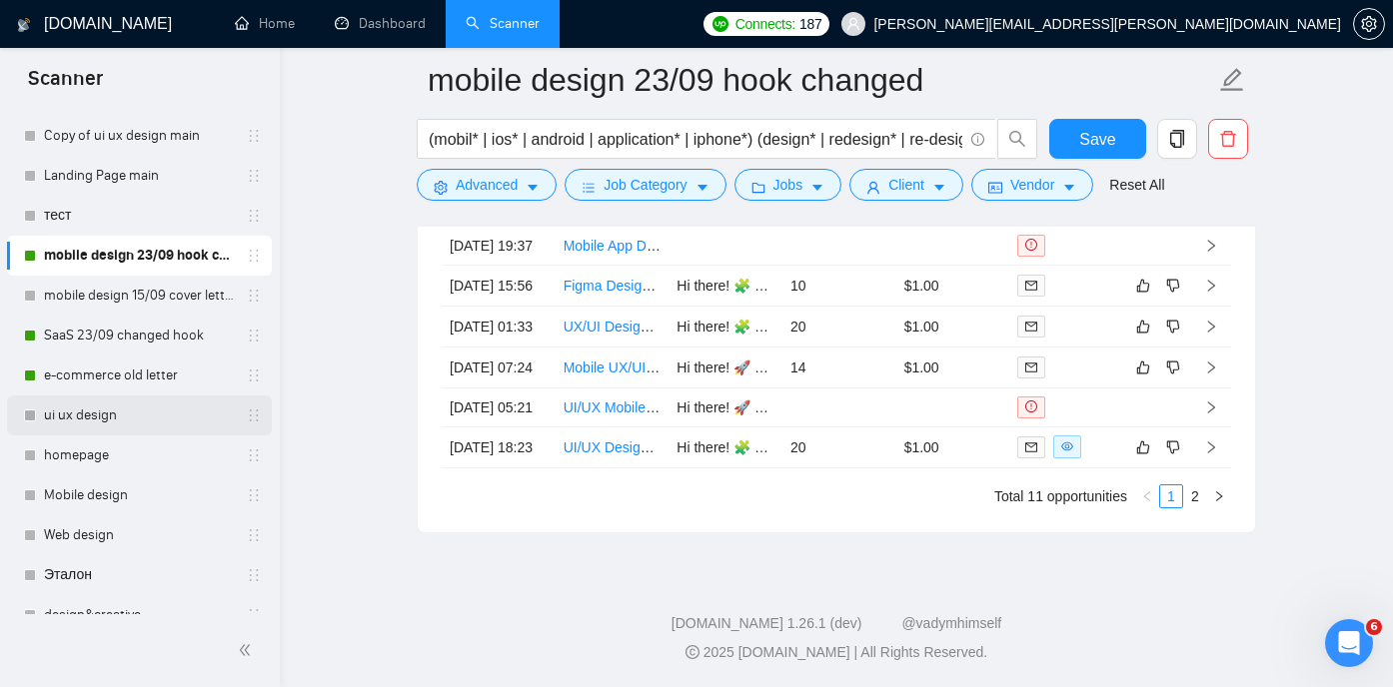
scroll to position [144, 0]
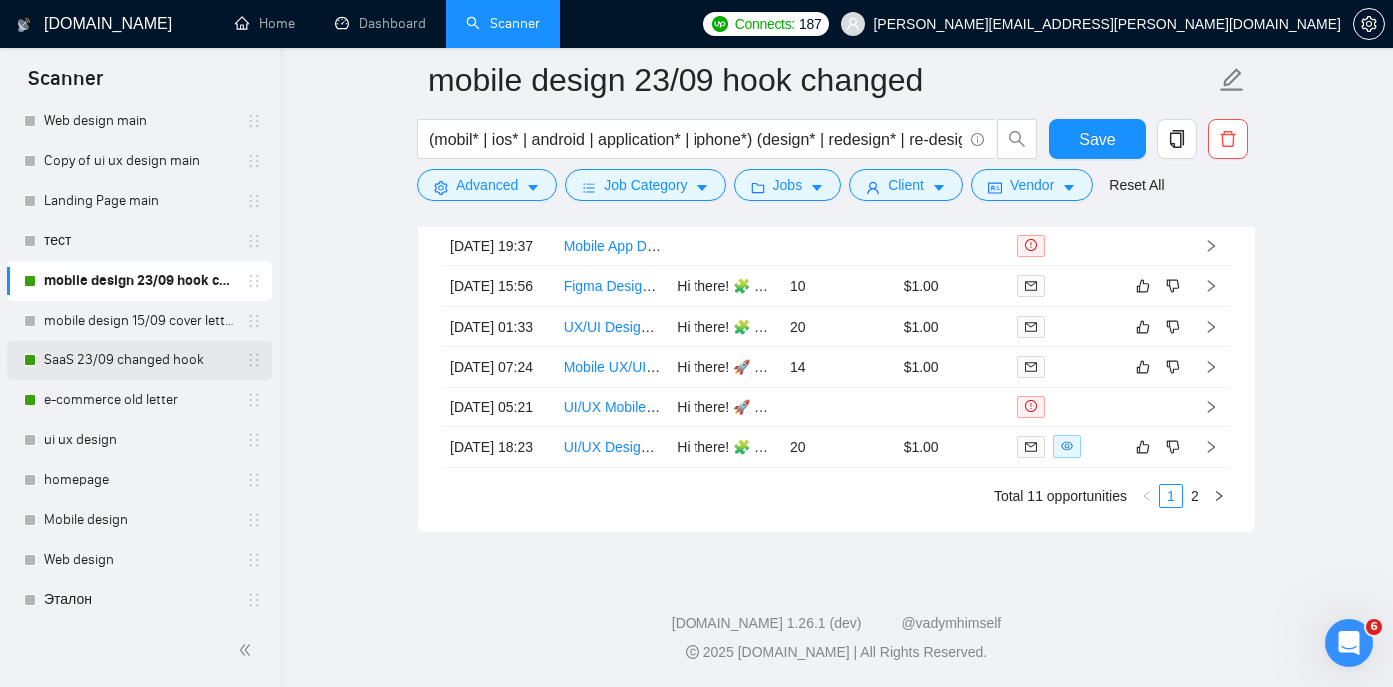
click at [146, 355] on link "SaaS 23/09 changed hook" at bounding box center [139, 361] width 190 height 40
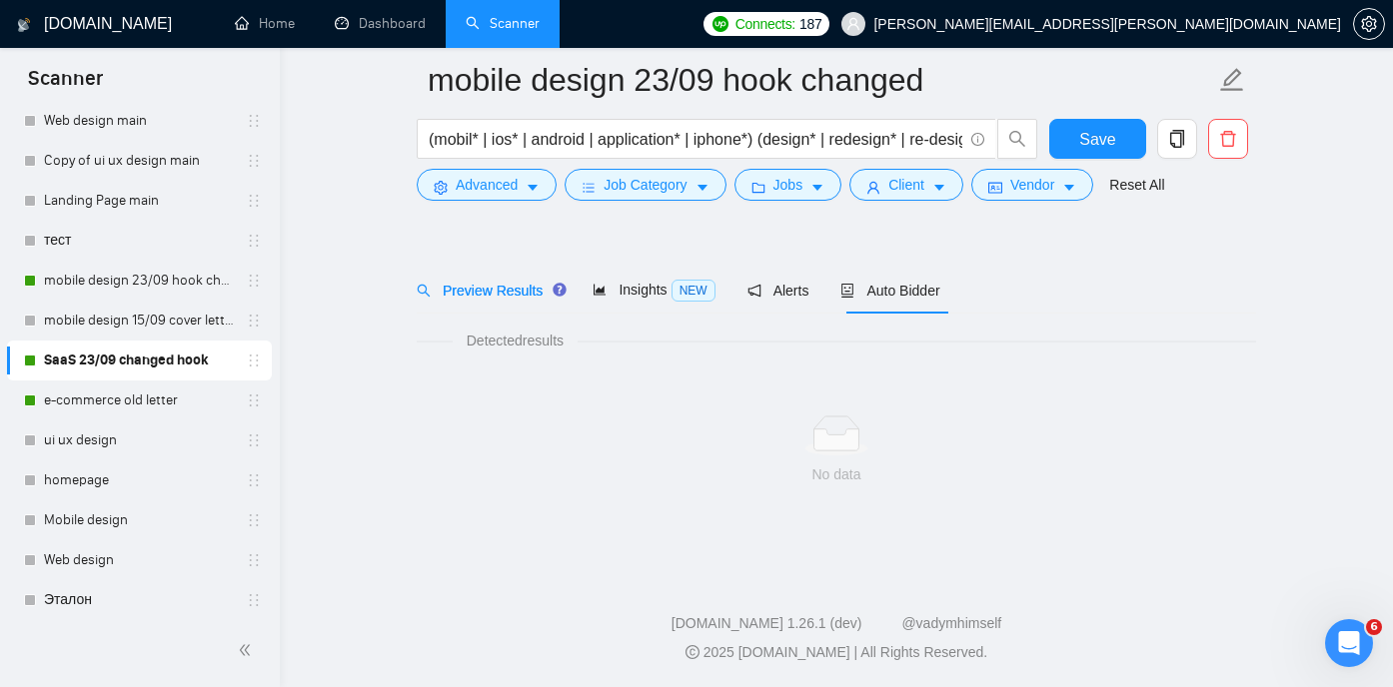
scroll to position [42, 0]
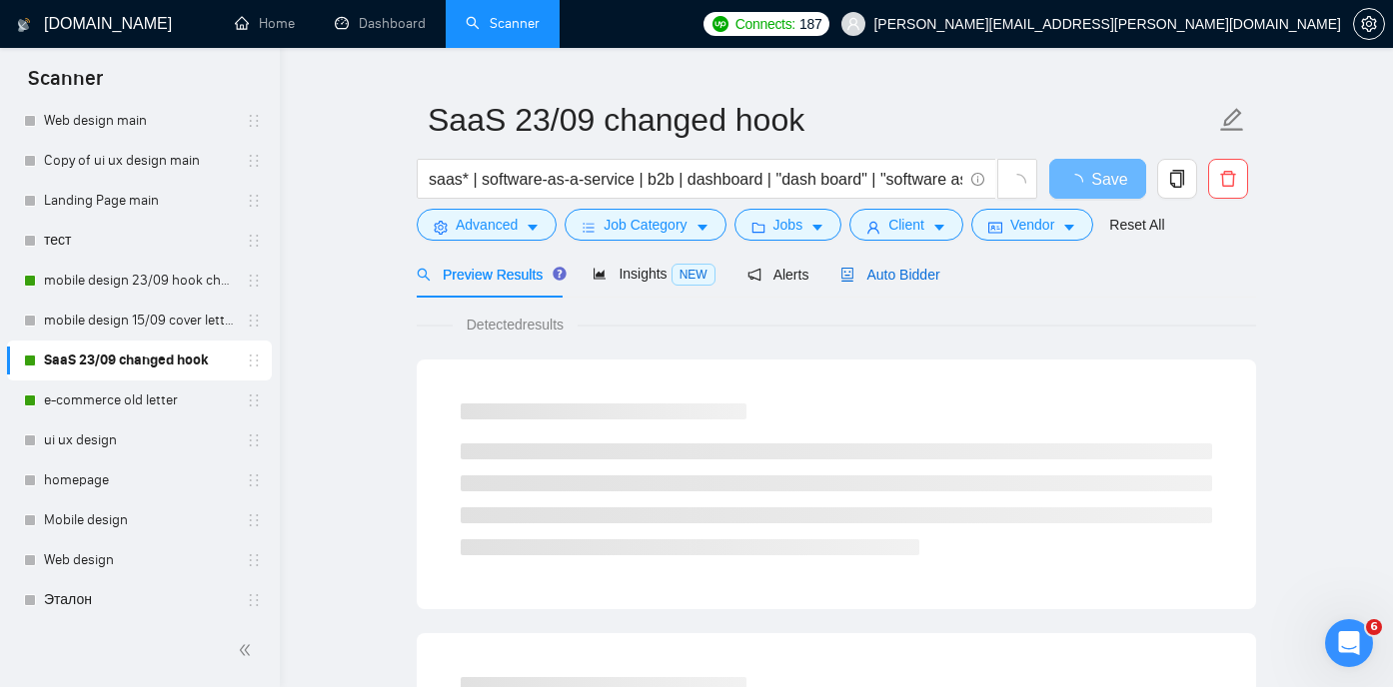
click at [900, 284] on div "Auto Bidder" at bounding box center [889, 275] width 99 height 22
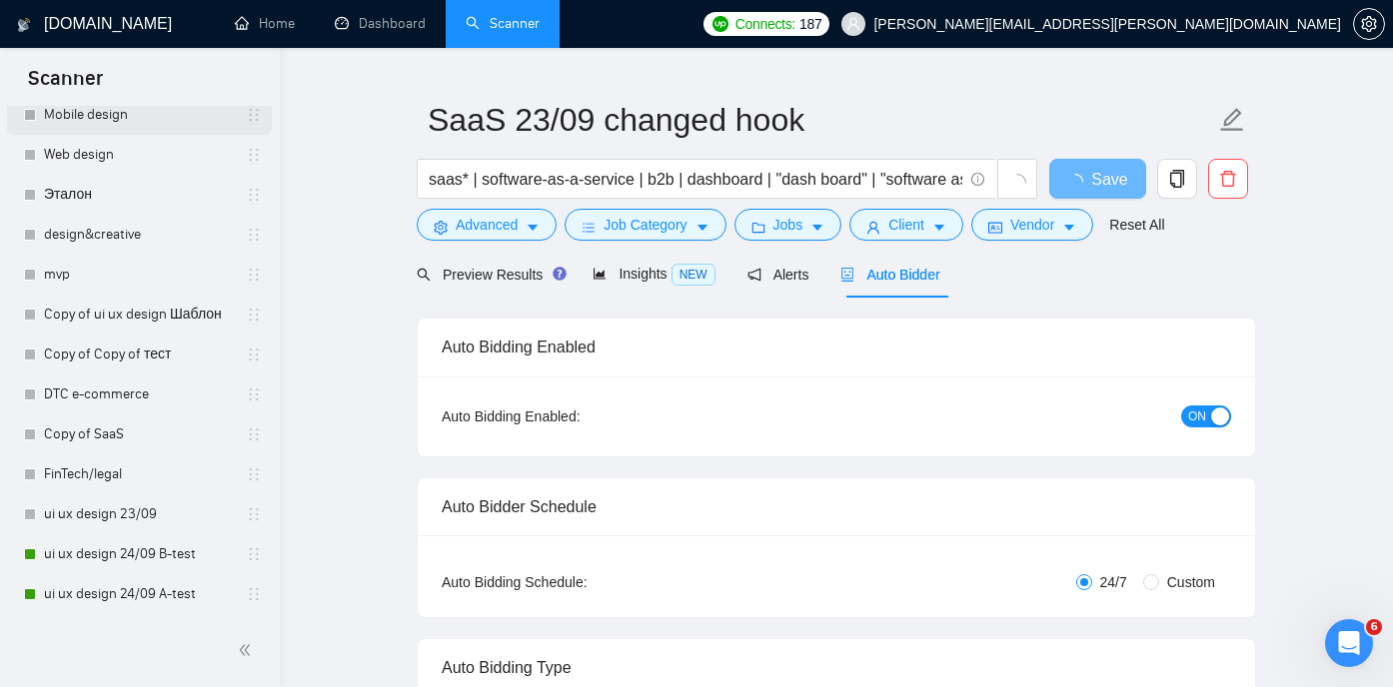
scroll to position [66, 0]
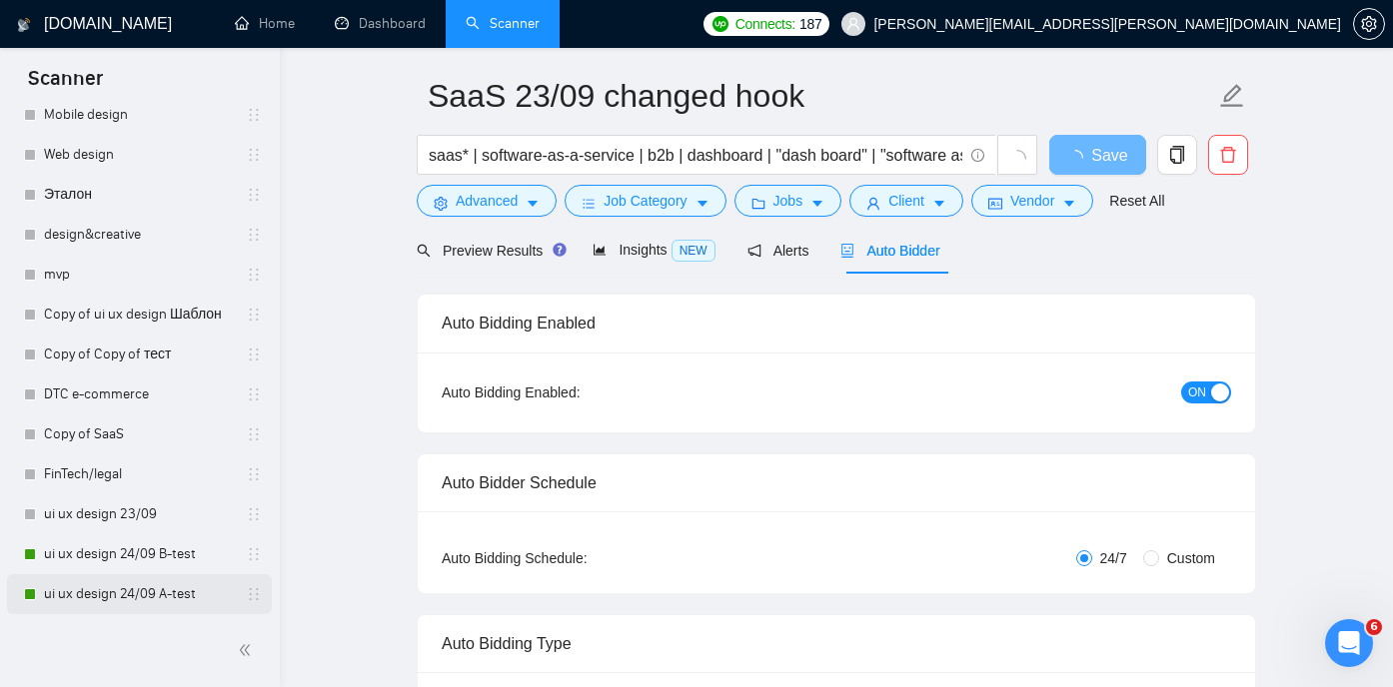
click at [120, 592] on link "ui ux design 24/09 A-test" at bounding box center [139, 594] width 190 height 40
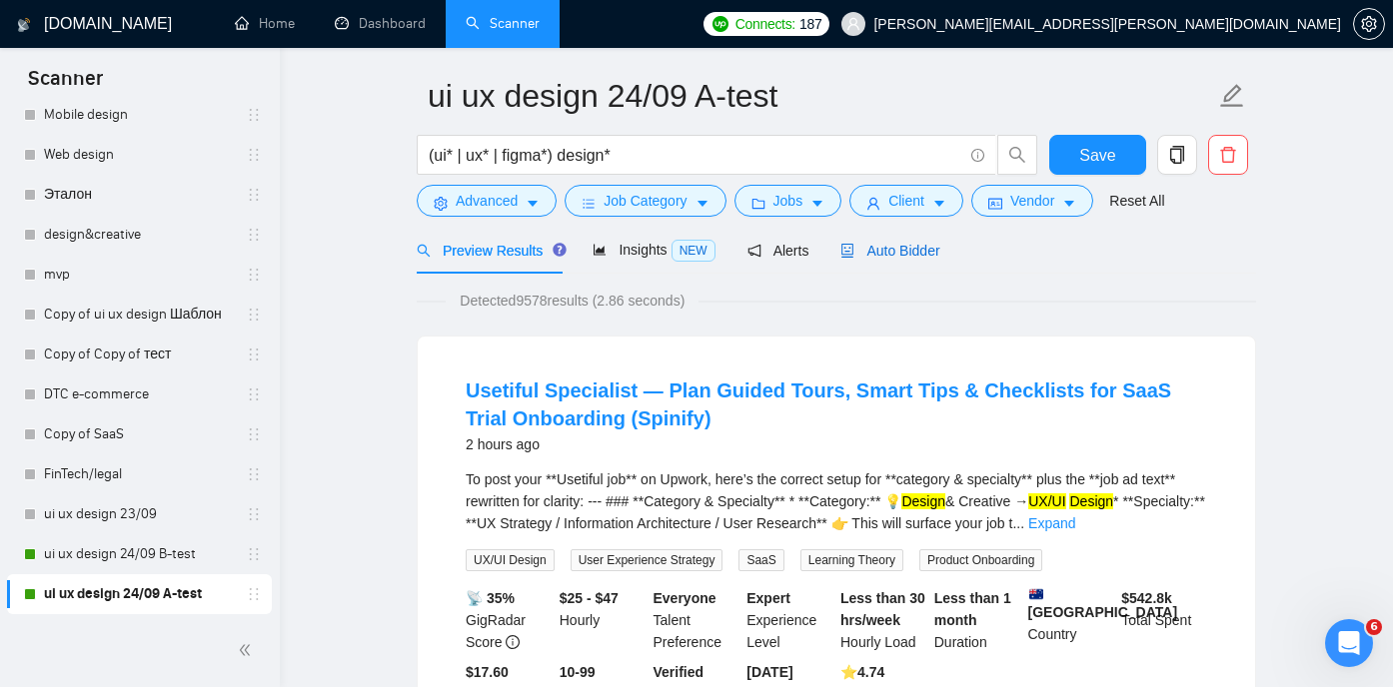
click at [939, 247] on span "Auto Bidder" at bounding box center [889, 251] width 99 height 16
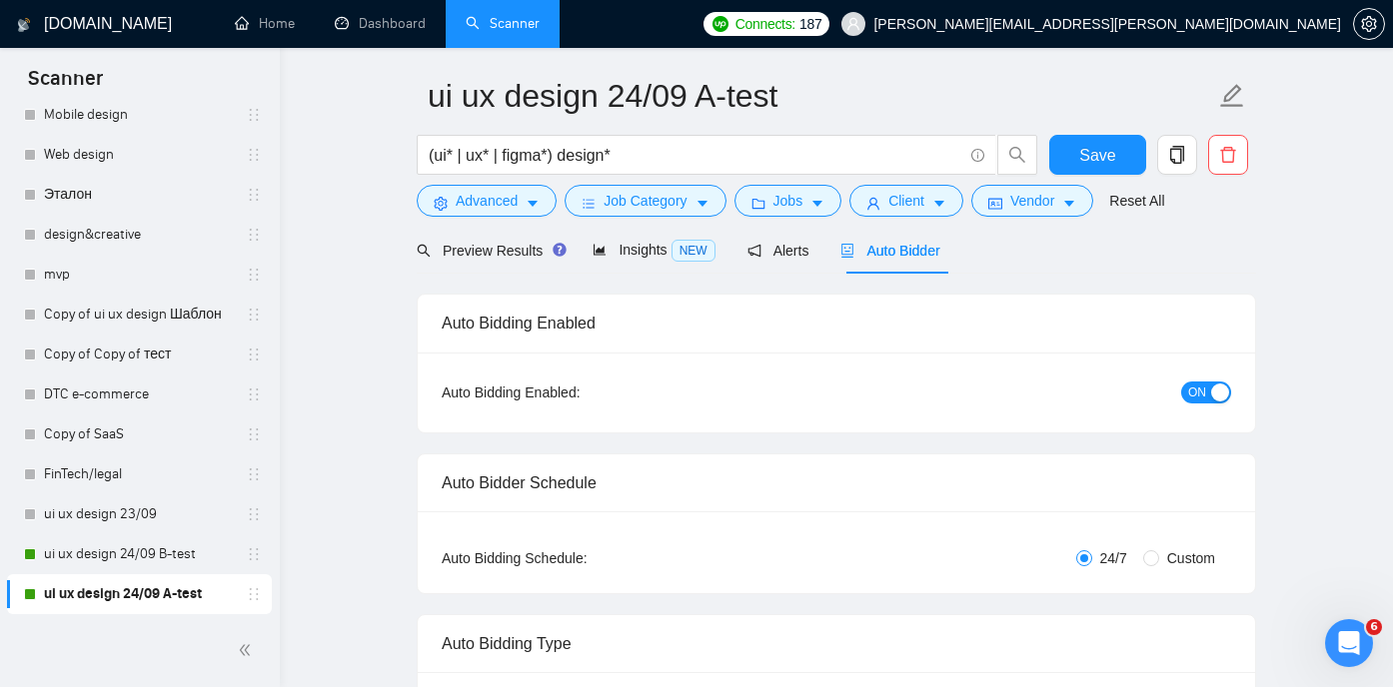
radio input "false"
radio input "true"
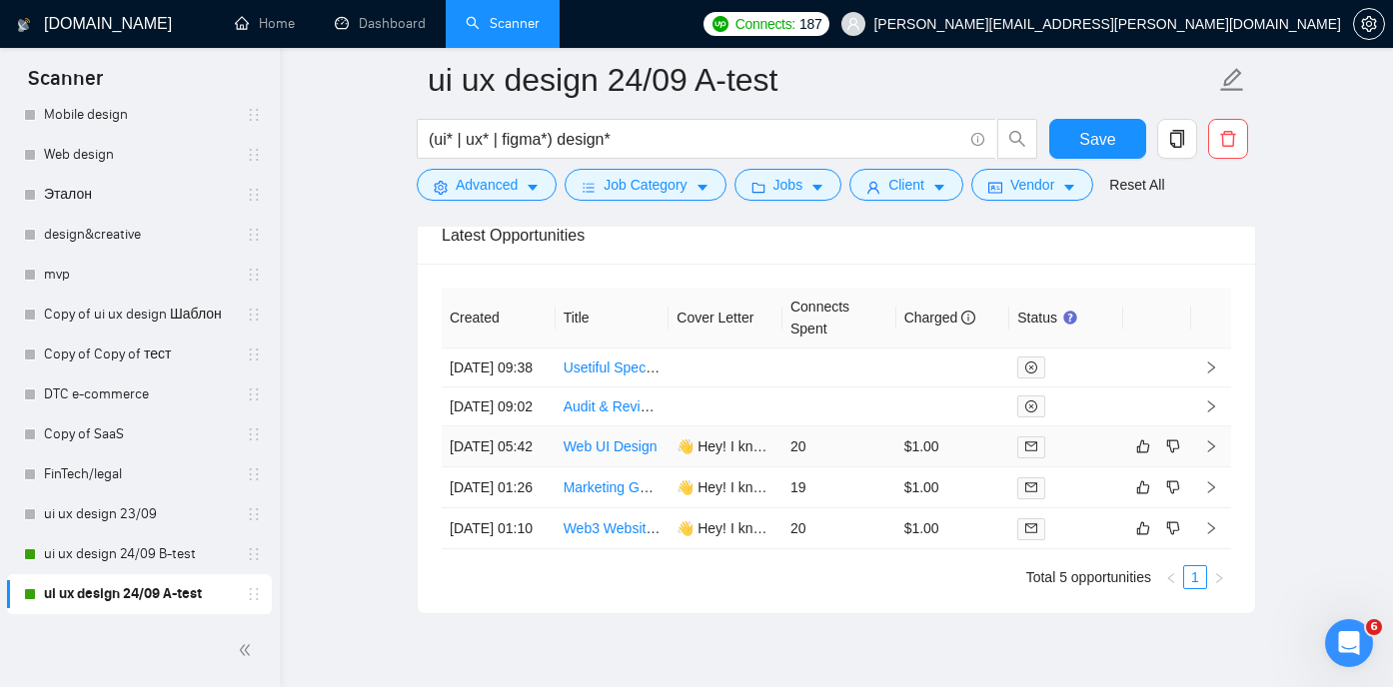
scroll to position [5253, 0]
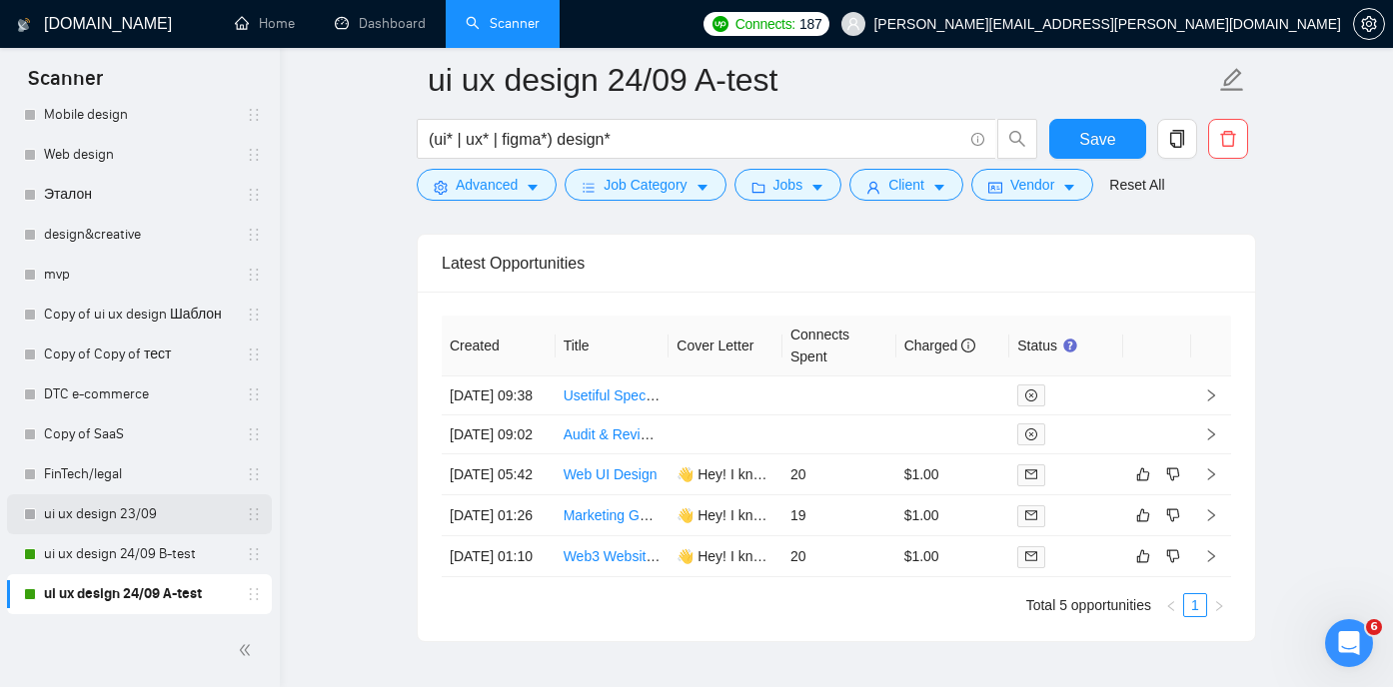
click at [113, 511] on link "ui ux design 23/09" at bounding box center [139, 514] width 190 height 40
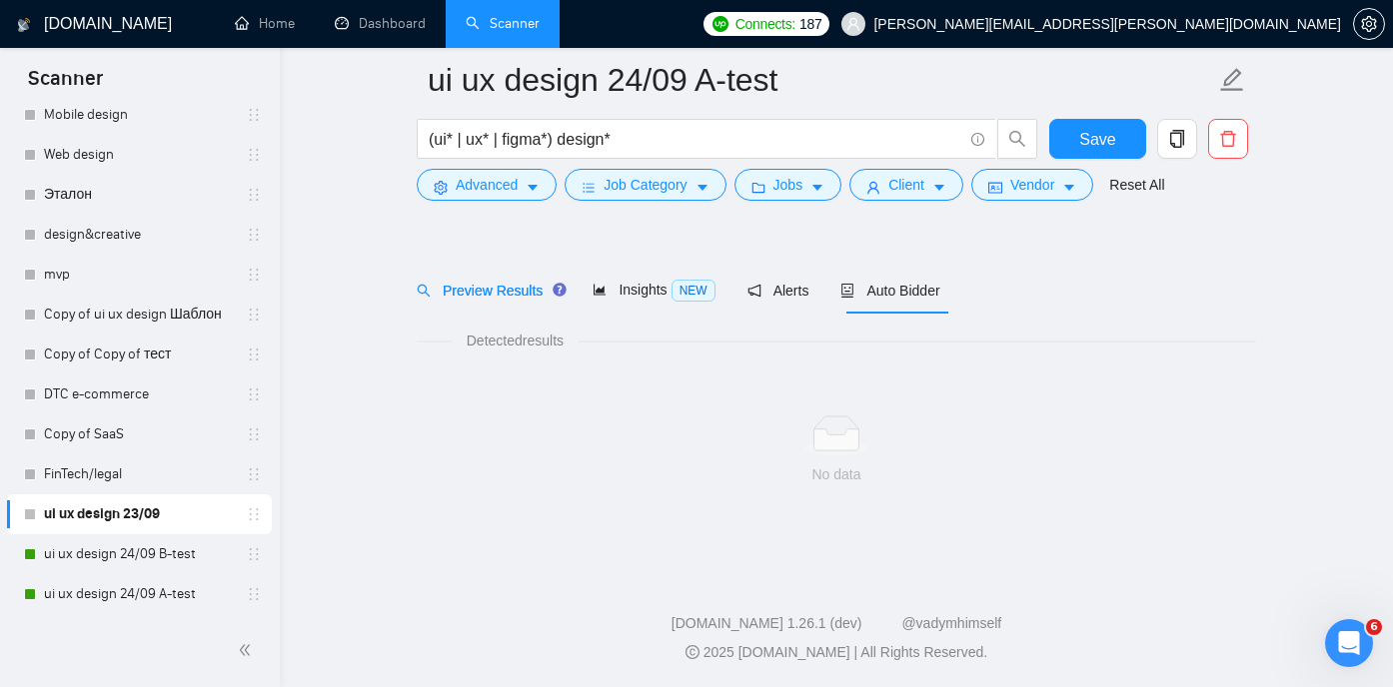
scroll to position [42, 0]
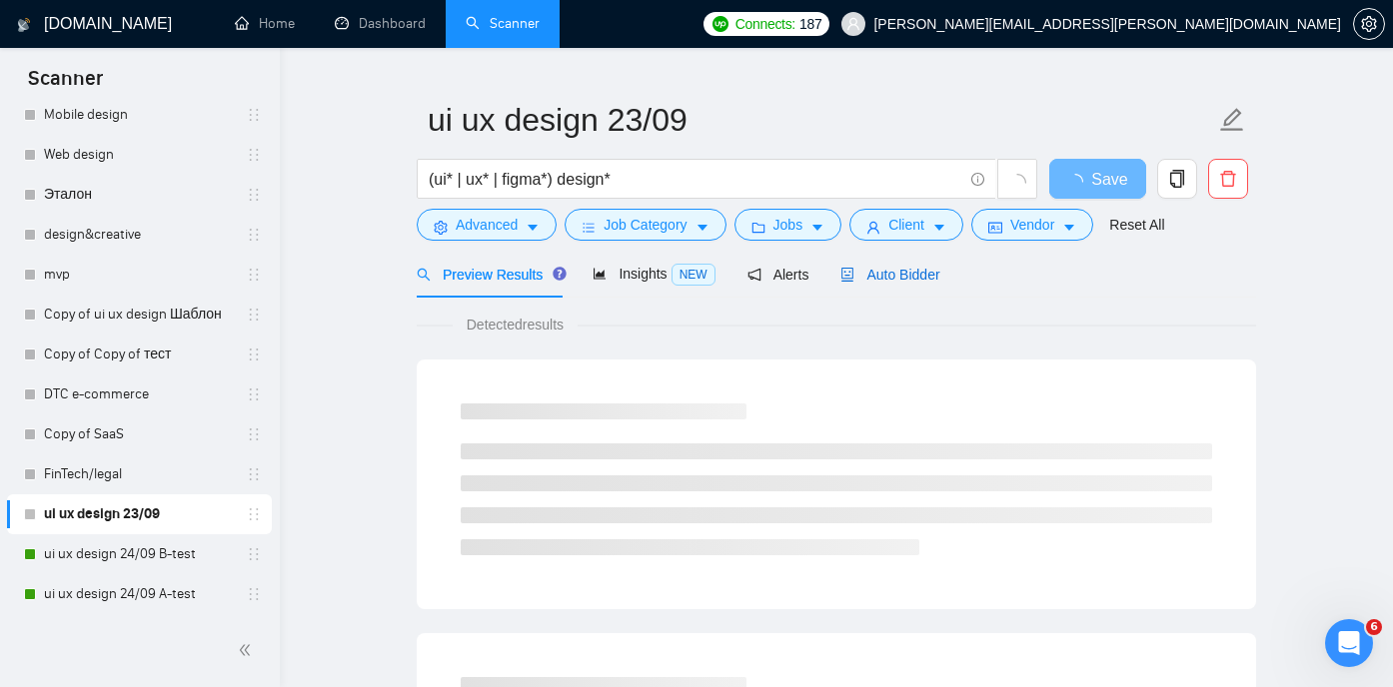
click at [900, 267] on span "Auto Bidder" at bounding box center [889, 275] width 99 height 16
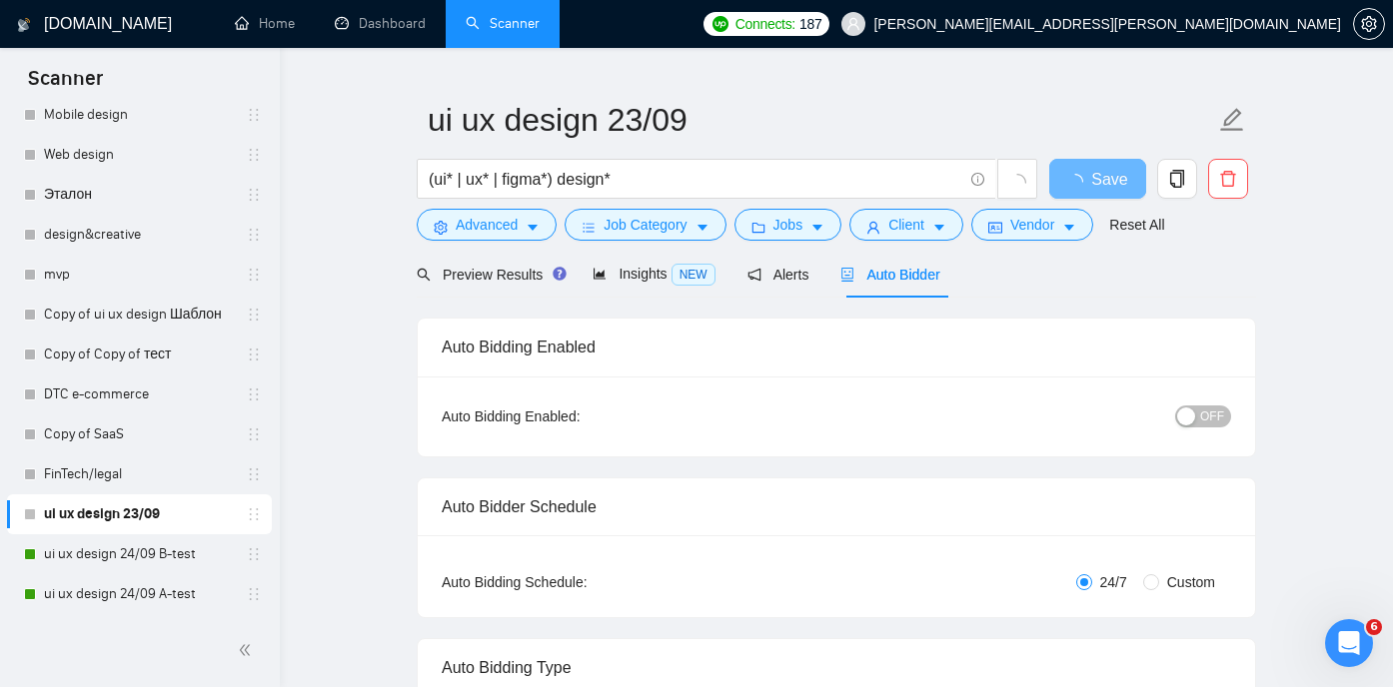
radio input "false"
radio input "true"
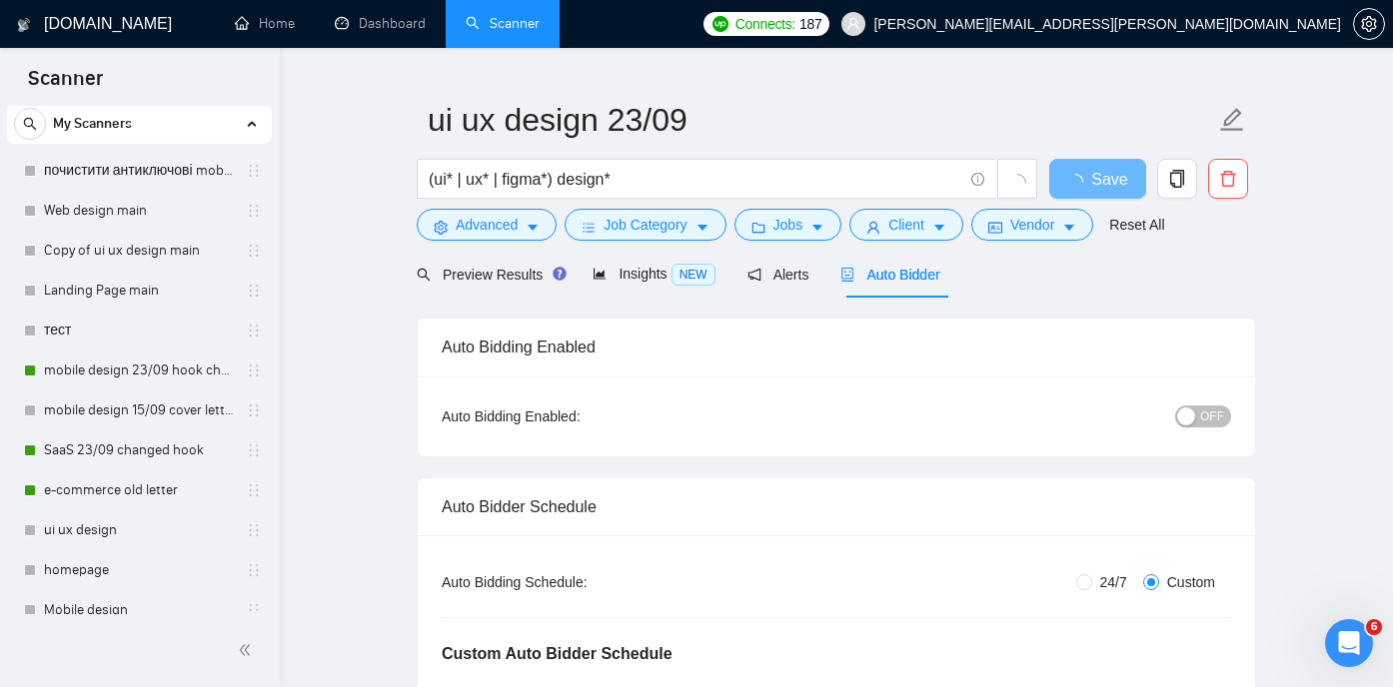
scroll to position [48, 0]
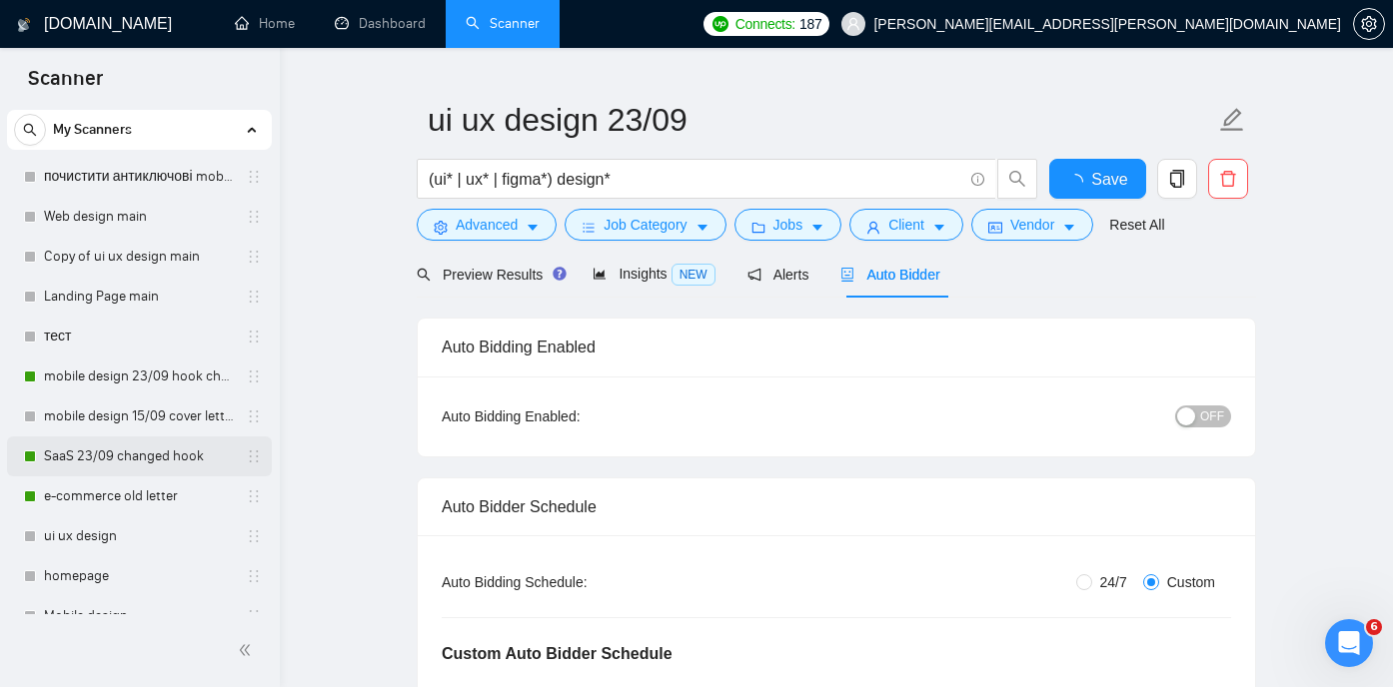
click at [126, 468] on link "SaaS 23/09 changed hook" at bounding box center [139, 457] width 190 height 40
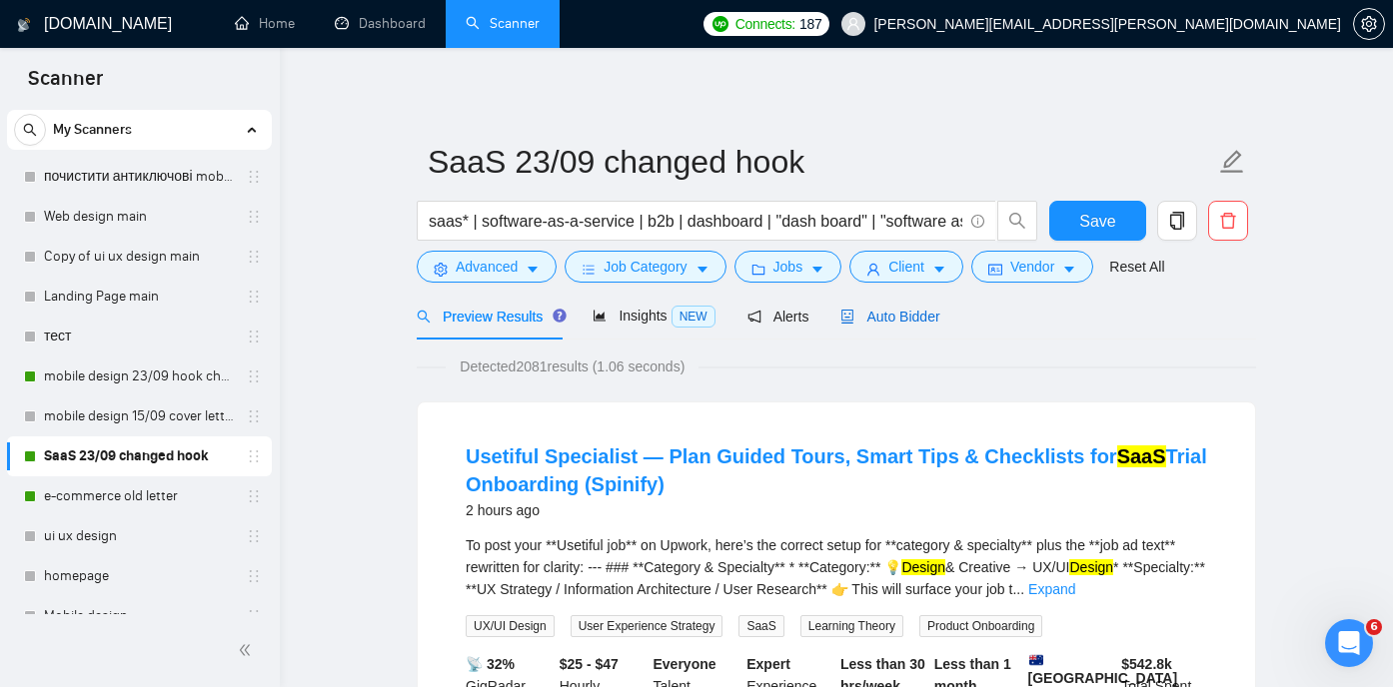
click at [901, 318] on span "Auto Bidder" at bounding box center [889, 317] width 99 height 16
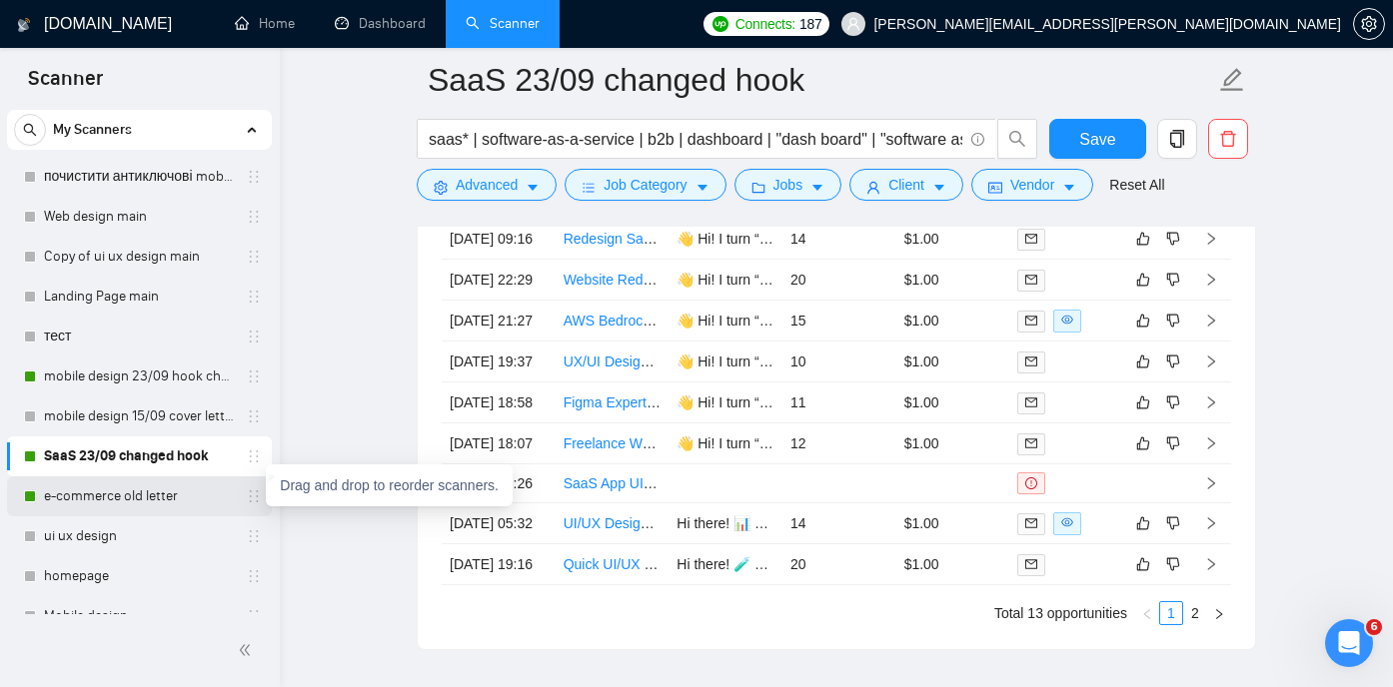
scroll to position [50, 0]
click at [611, 329] on link "AWS Bedrock RAG Engineer (Secure Estimating Assistant, Construction) — MVP Build" at bounding box center [833, 321] width 540 height 16
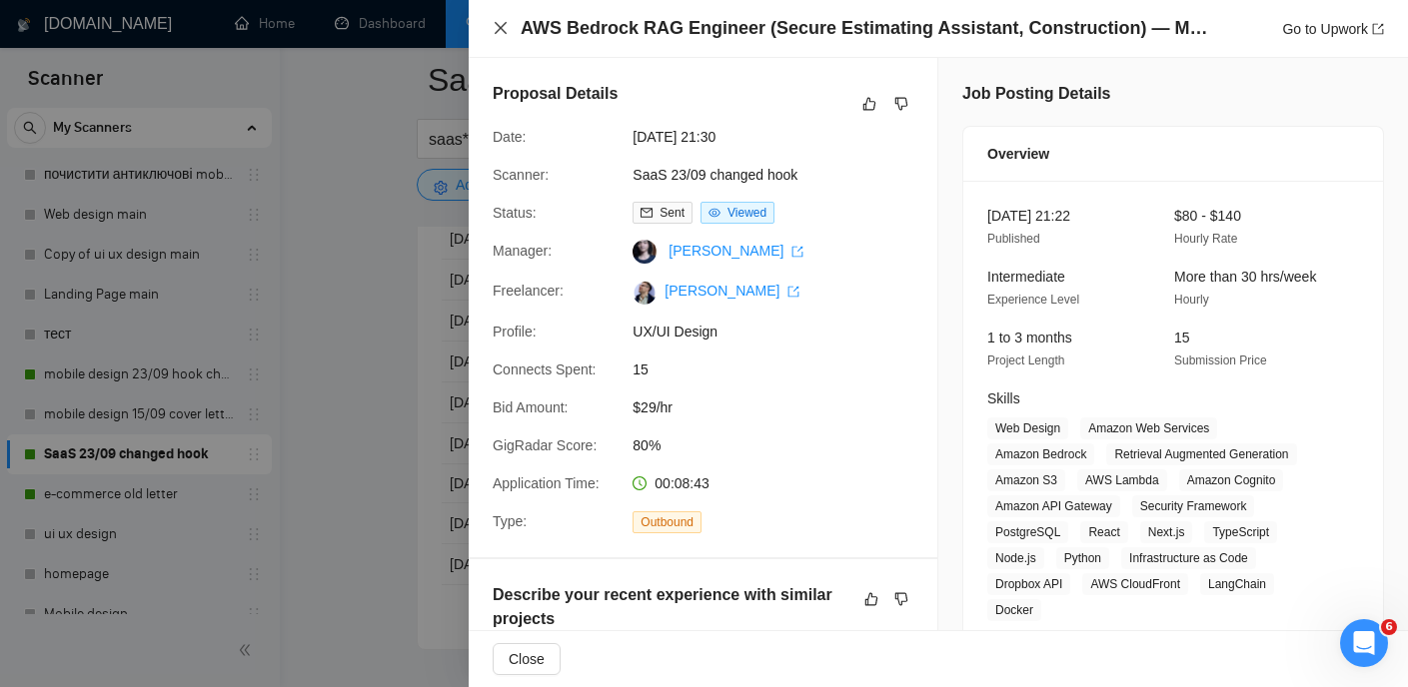
click at [499, 23] on icon "close" at bounding box center [500, 28] width 16 height 16
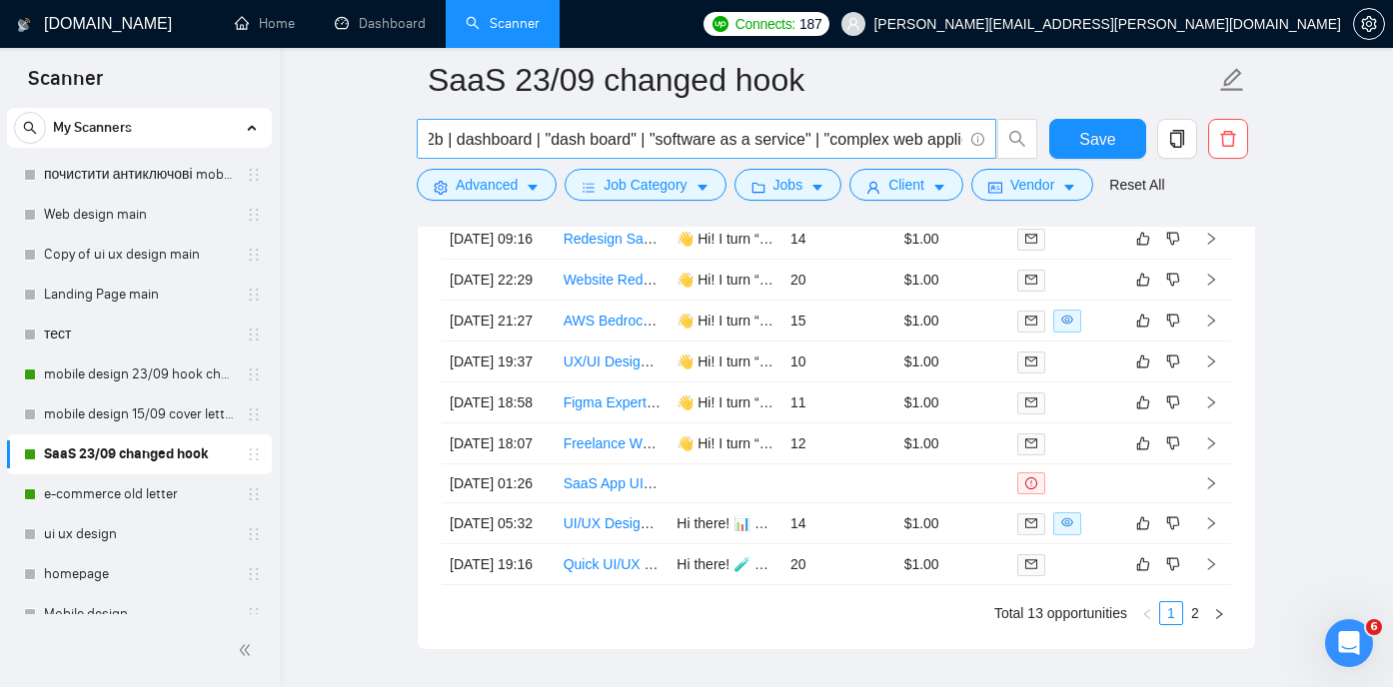
scroll to position [0, 313]
drag, startPoint x: 956, startPoint y: 139, endPoint x: 772, endPoint y: 131, distance: 184.0
click at [772, 131] on input "saas* | software-as-a-service | b2b | dashboard | "dash board" | "software as a…" at bounding box center [695, 139] width 533 height 25
drag, startPoint x: 683, startPoint y: 137, endPoint x: 656, endPoint y: 137, distance: 27.0
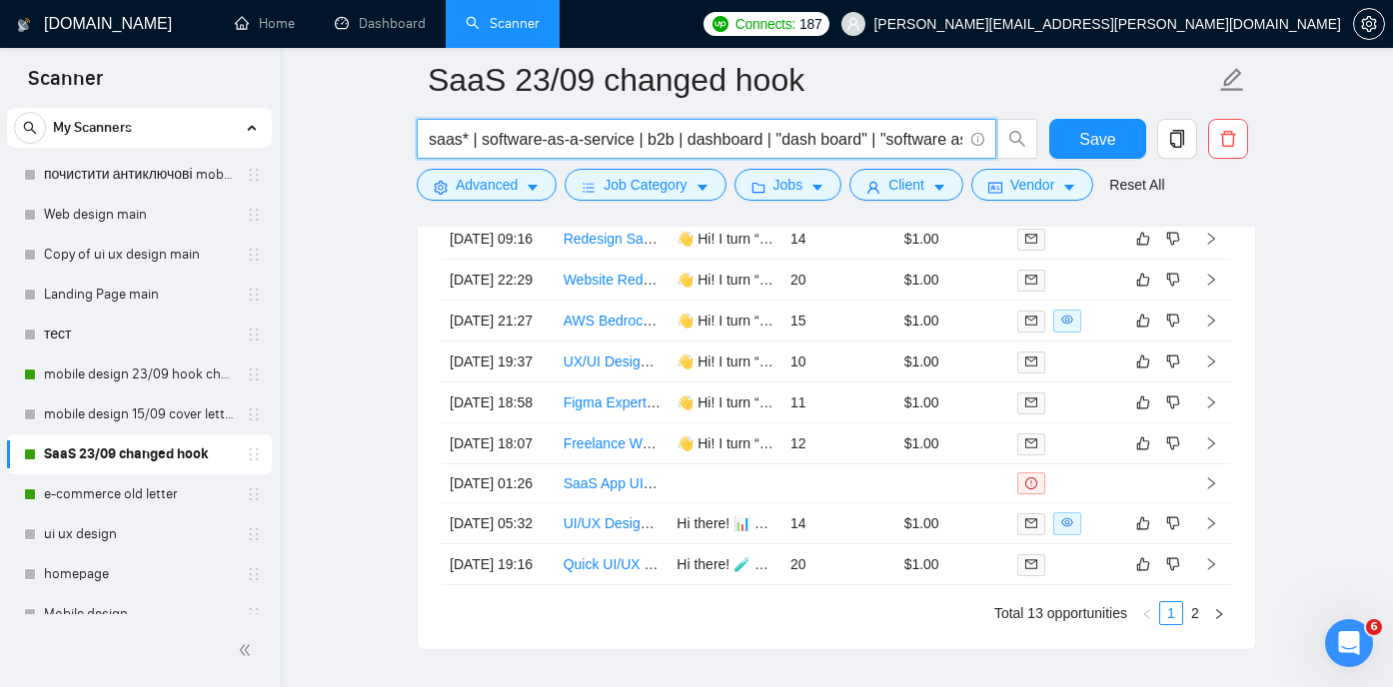
click at [656, 137] on input "saas* | software-as-a-service | b2b | dashboard | "dash board" | "software as a…" at bounding box center [695, 139] width 533 height 25
drag, startPoint x: 774, startPoint y: 136, endPoint x: 700, endPoint y: 139, distance: 74.0
click at [700, 139] on input "saas* | software-as-a-service | b2b | dashboard | "dash board" | "software as a…" at bounding box center [695, 139] width 533 height 25
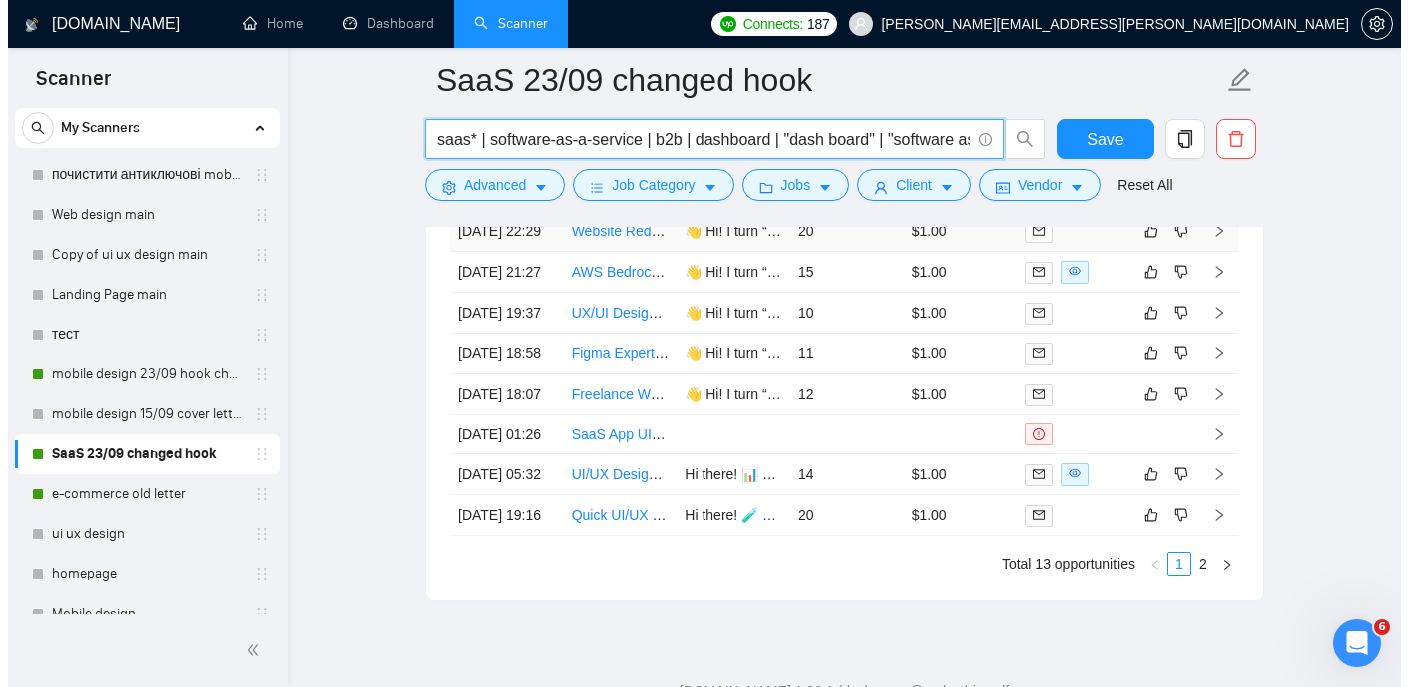
scroll to position [5252, 0]
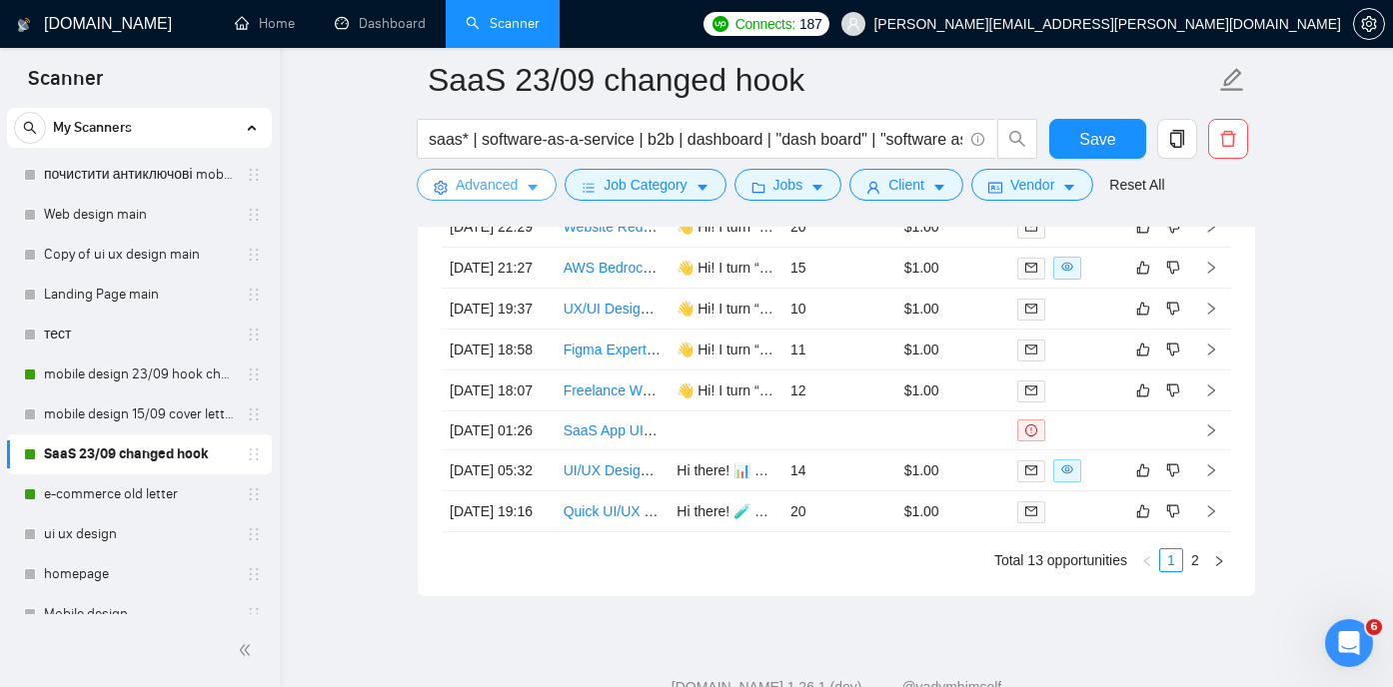
click at [531, 183] on icon "caret-down" at bounding box center [532, 188] width 14 height 14
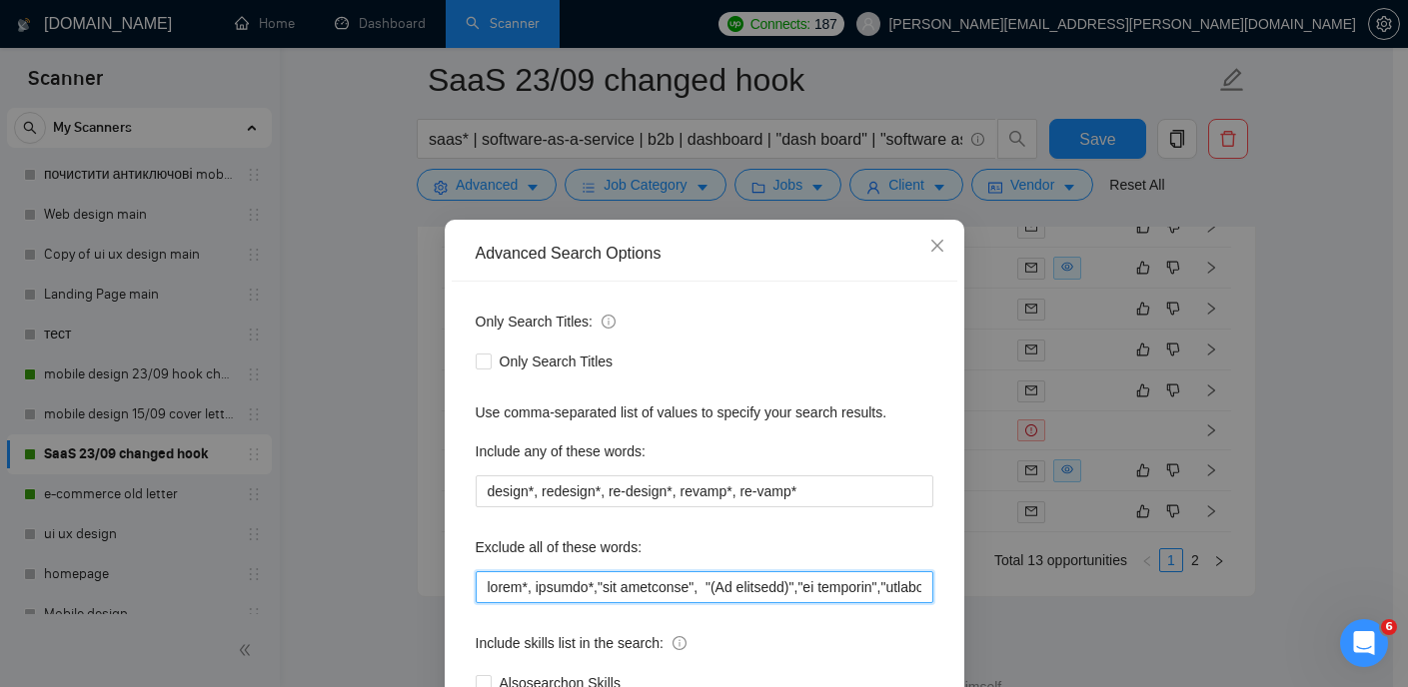
click at [520, 590] on input "text" at bounding box center [705, 587] width 458 height 32
click at [907, 587] on input "text" at bounding box center [705, 587] width 458 height 32
click at [915, 587] on input "text" at bounding box center [705, 587] width 458 height 32
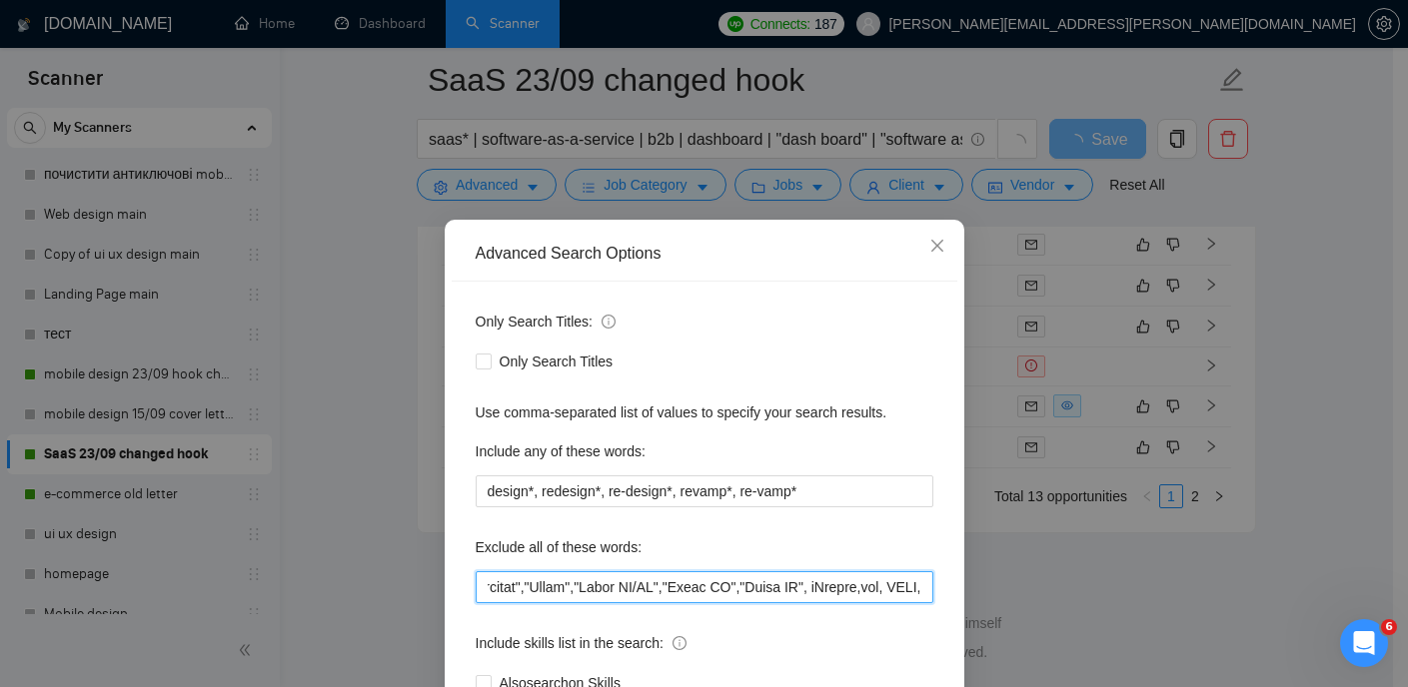
scroll to position [0, 8525]
paste input "Bedrock"
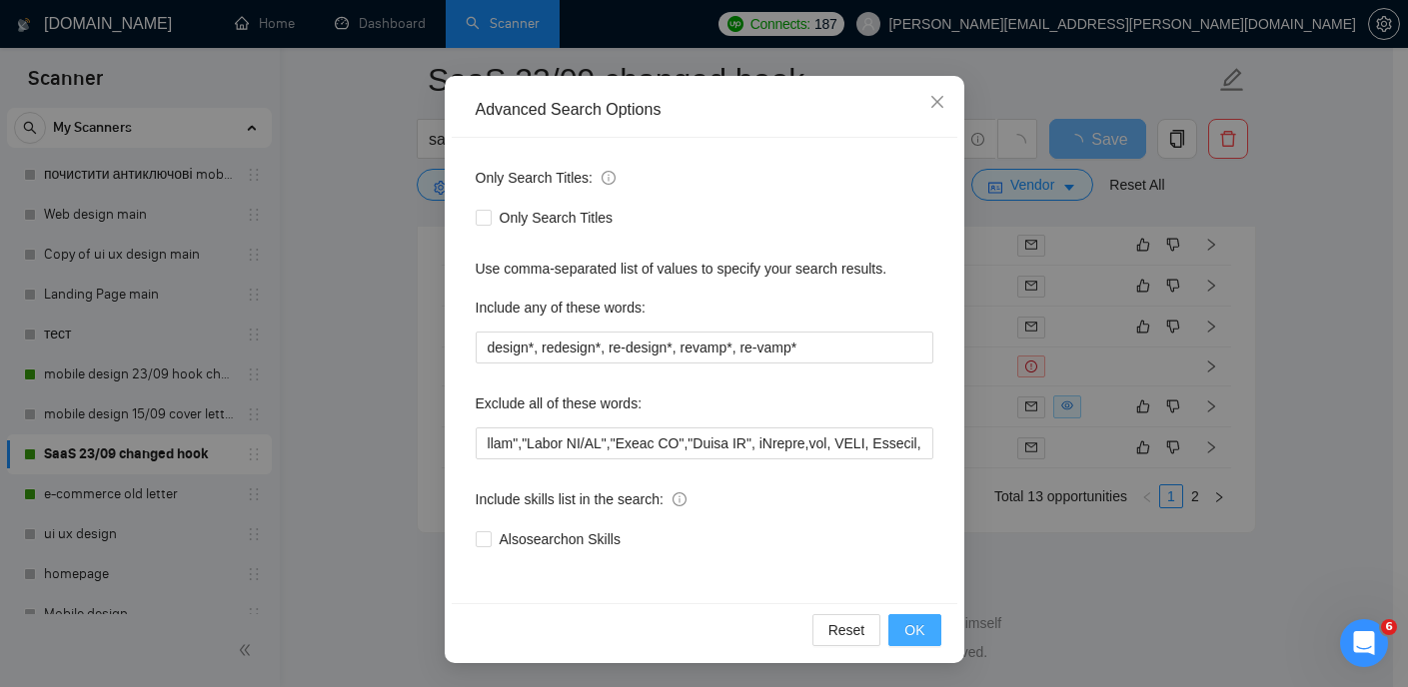
scroll to position [0, 0]
click at [918, 631] on button "OK" at bounding box center [914, 630] width 52 height 32
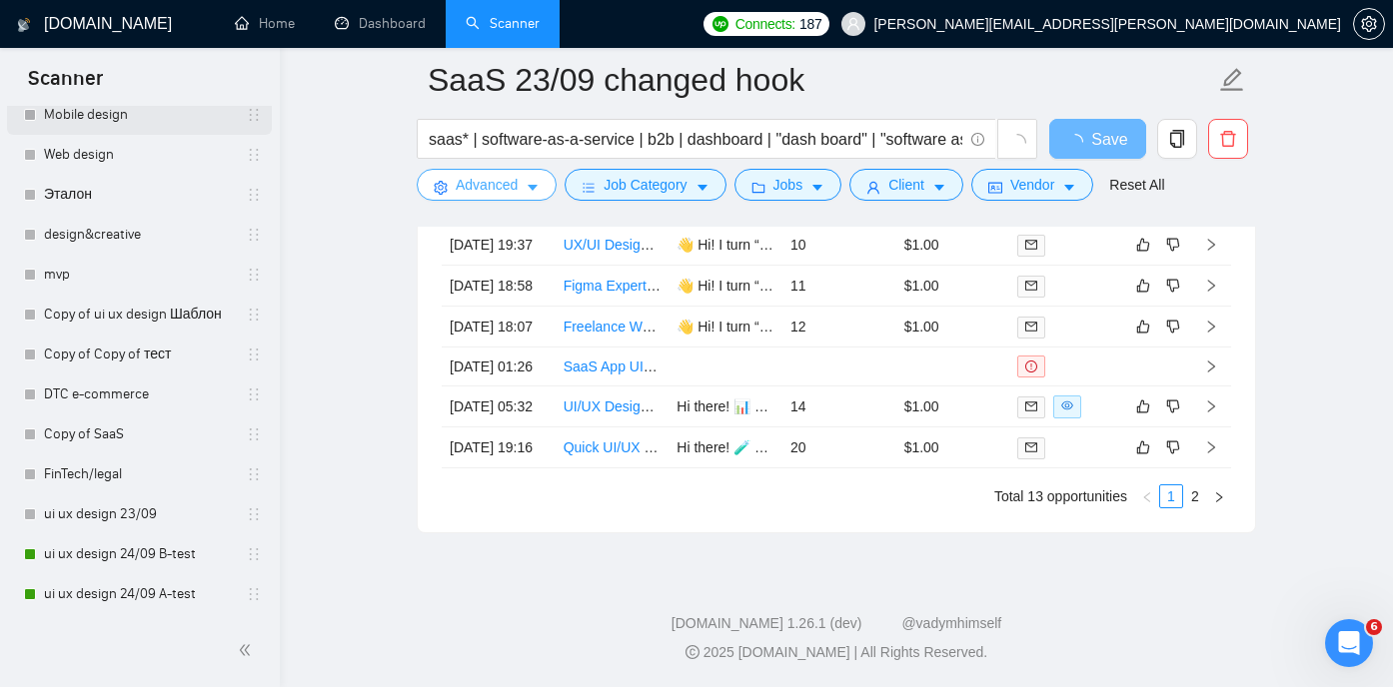
scroll to position [5212, 0]
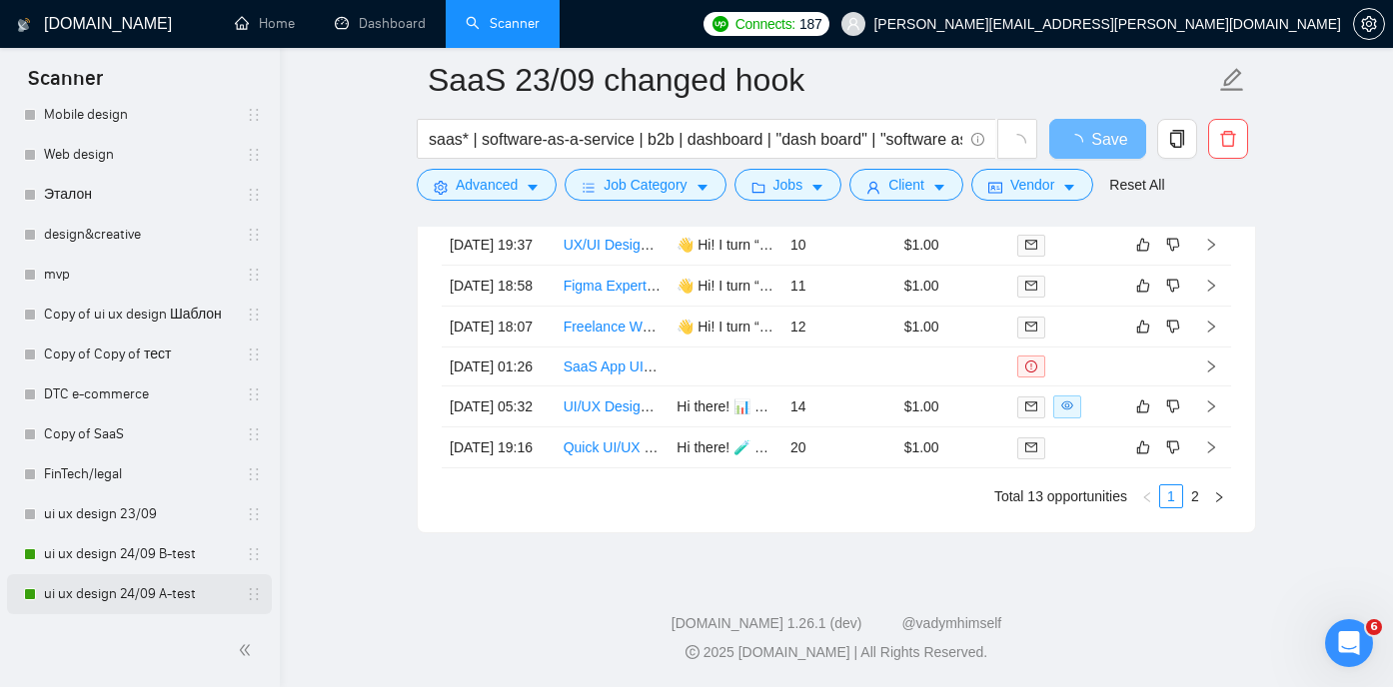
click at [115, 589] on link "ui ux design 24/09 A-test" at bounding box center [139, 594] width 190 height 40
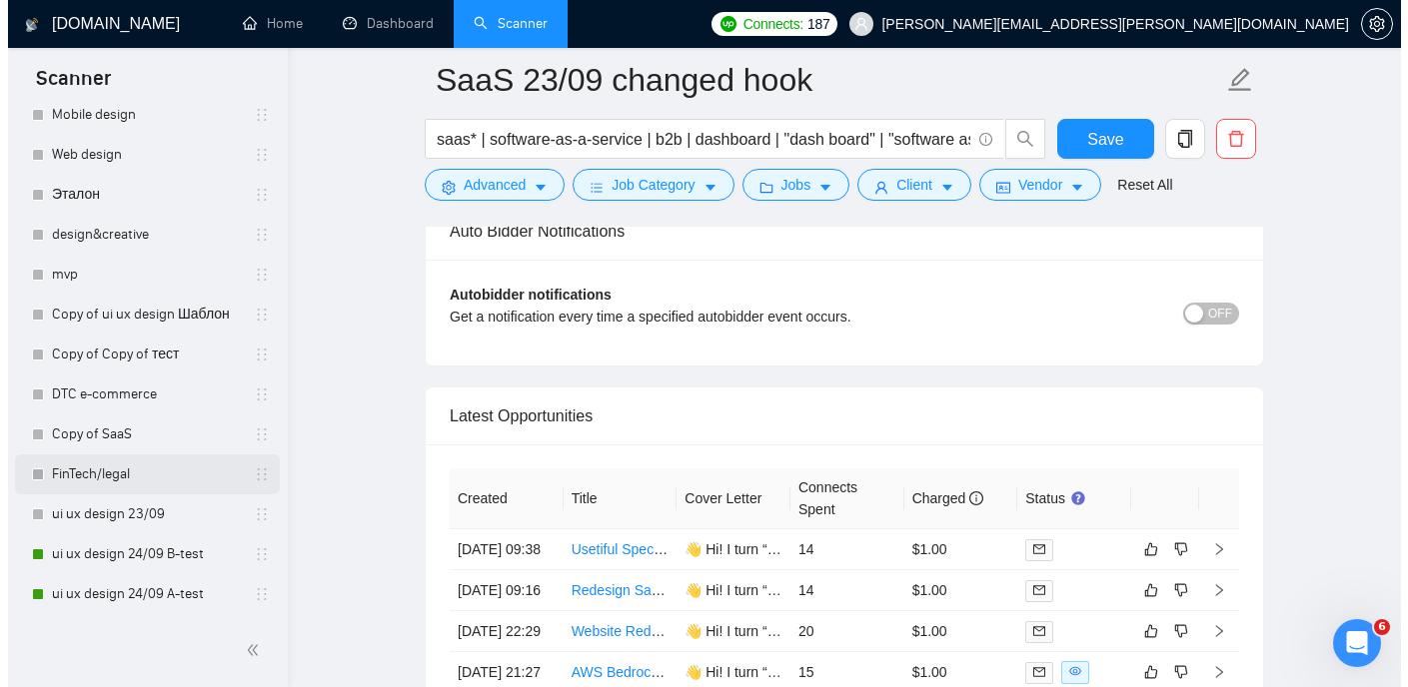
scroll to position [4858, 0]
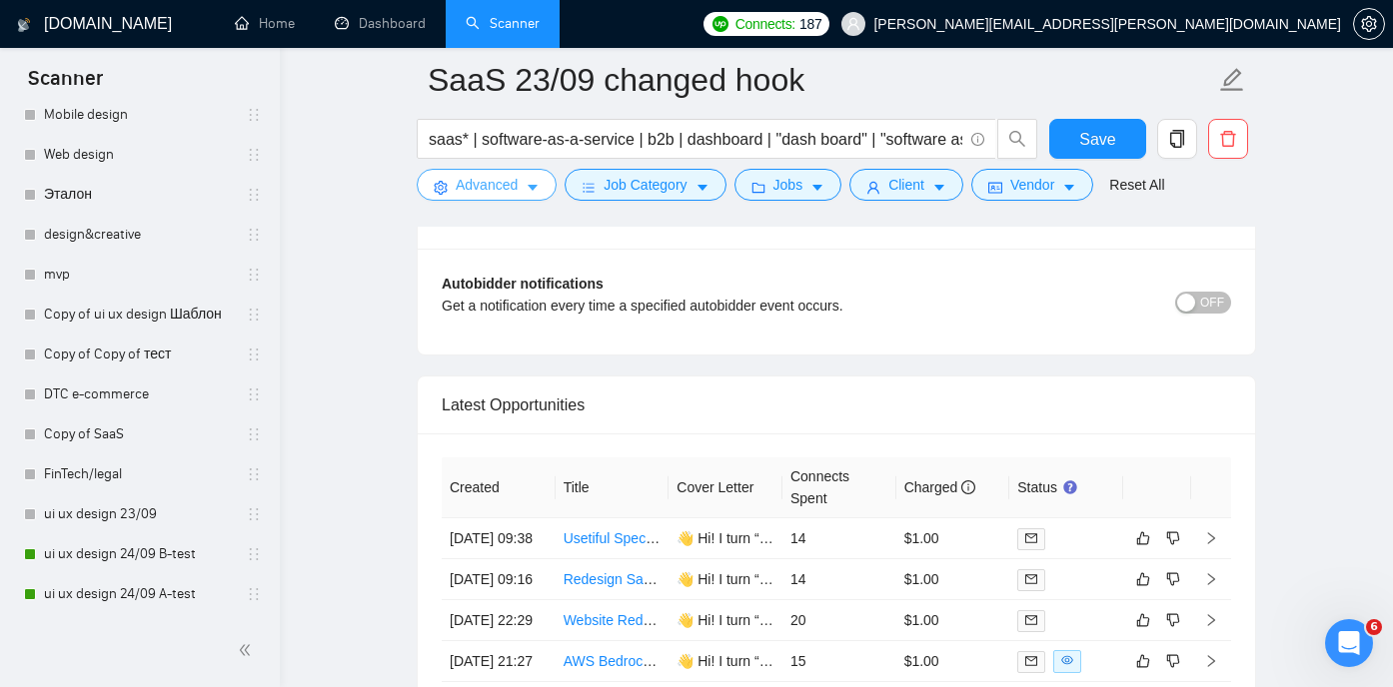
click at [527, 192] on icon "caret-down" at bounding box center [532, 188] width 14 height 14
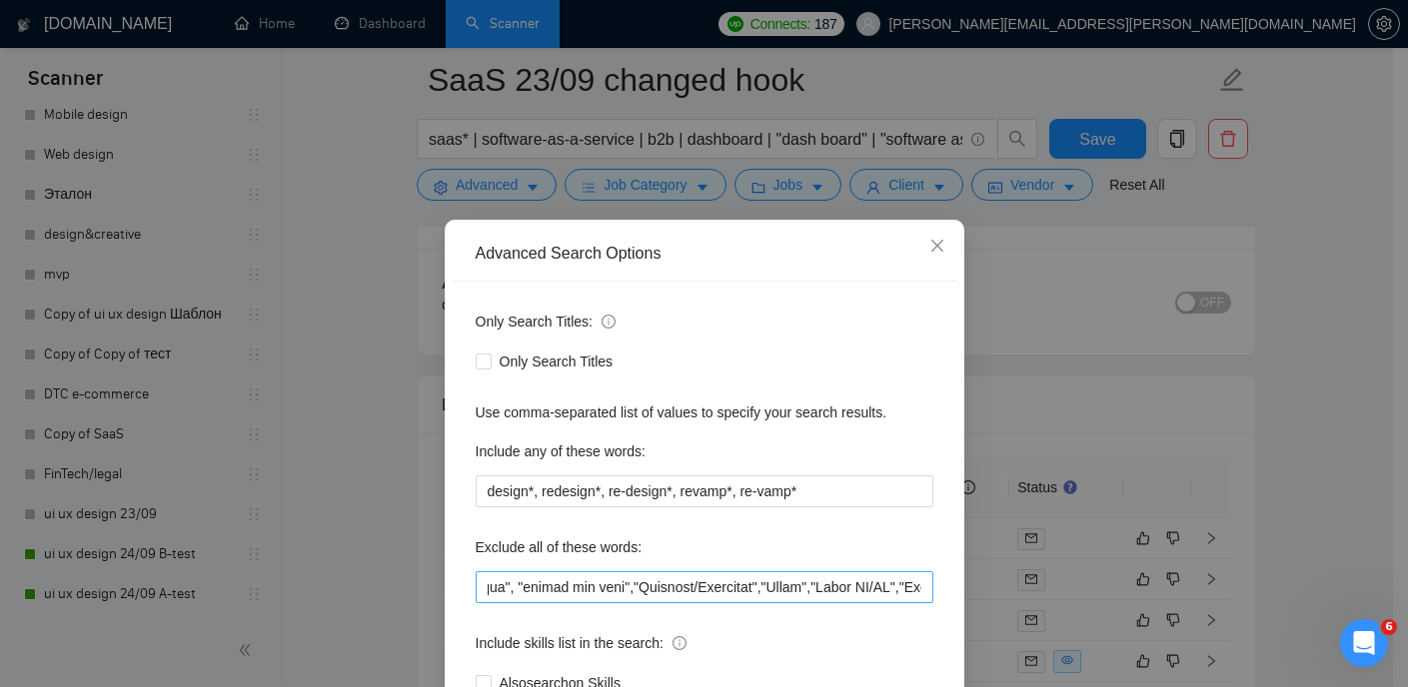
scroll to position [0, 8587]
click at [921, 585] on input "text" at bounding box center [705, 587] width 458 height 32
paste input "RAG"
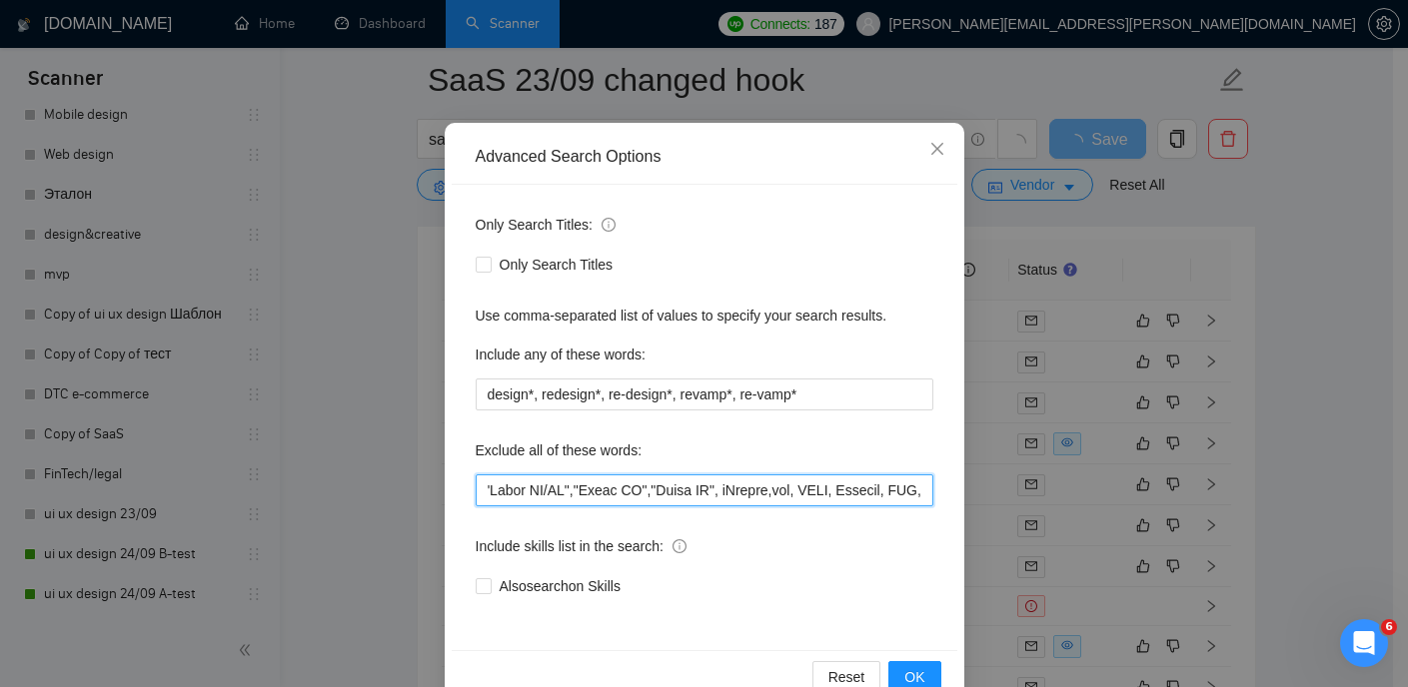
scroll to position [144, 0]
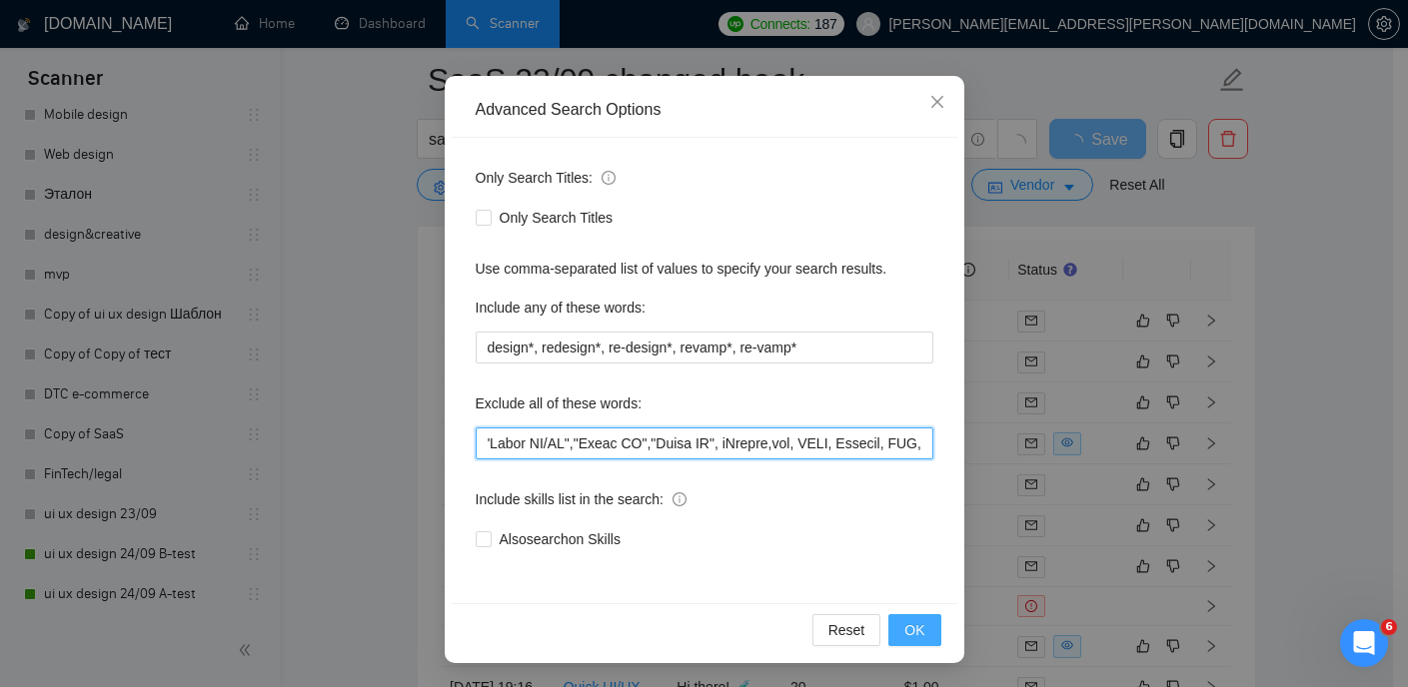
type input "softr*, webflow*,"web developer", "(No agencies)","no agencies","developer to o…"
click at [909, 621] on span "OK" at bounding box center [914, 630] width 20 height 22
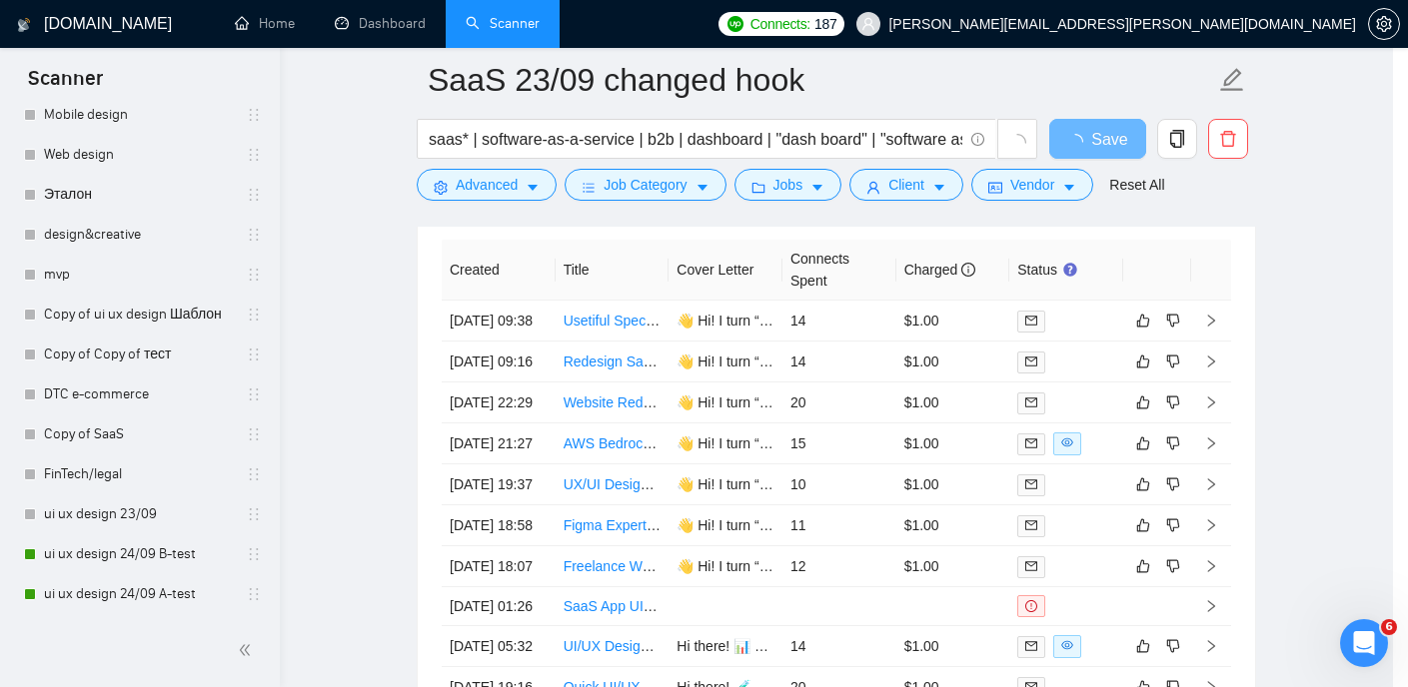
scroll to position [44, 0]
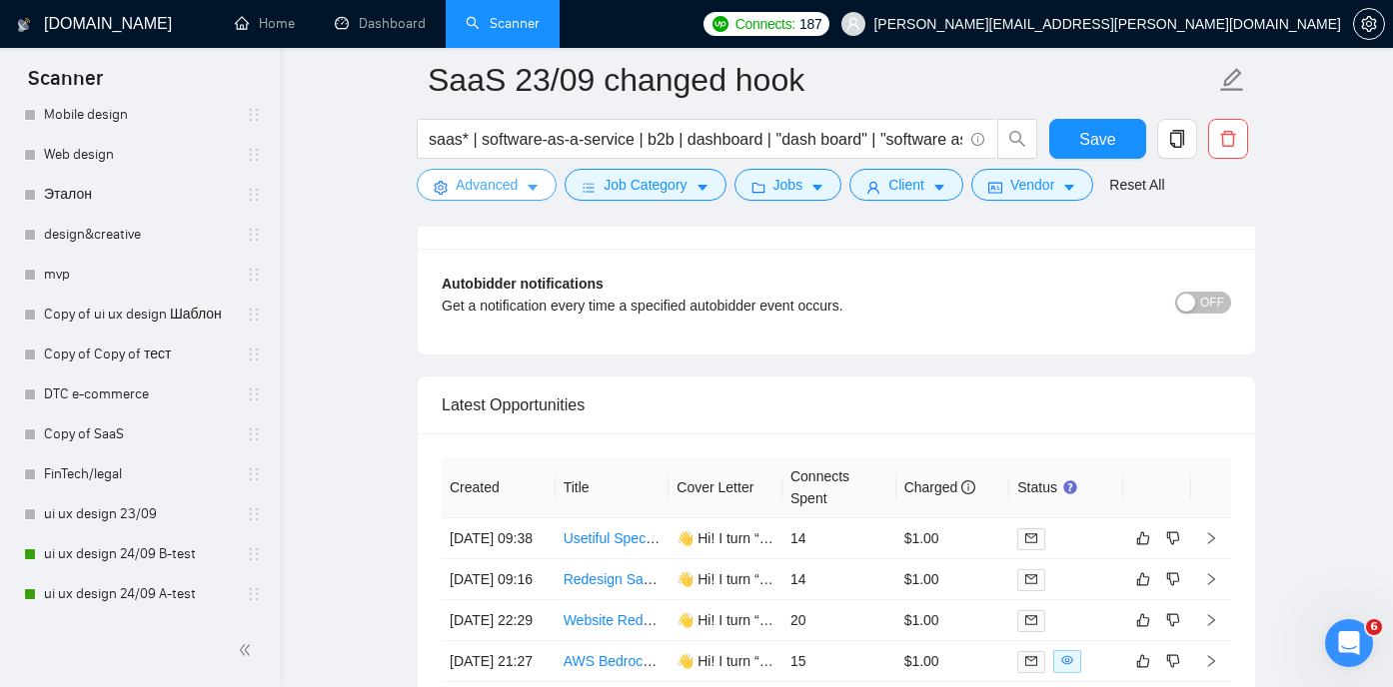
click at [528, 188] on icon "caret-down" at bounding box center [532, 188] width 14 height 14
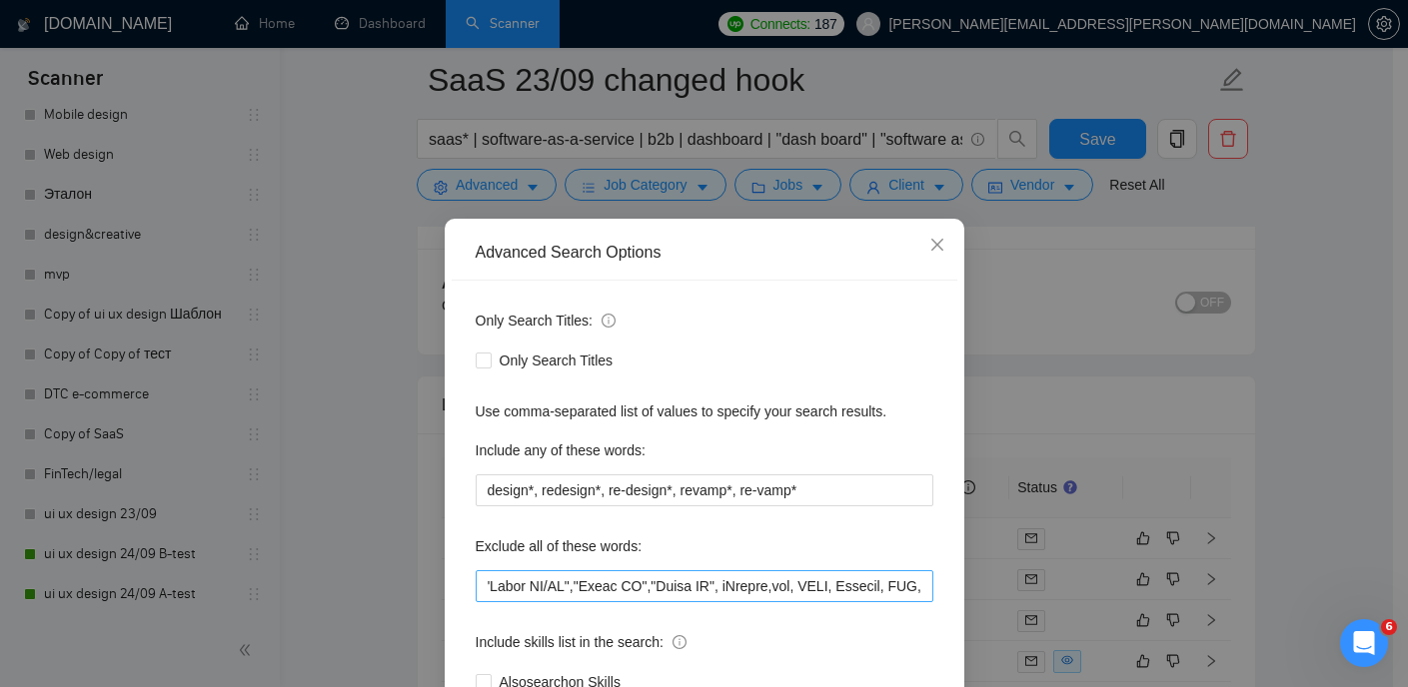
scroll to position [0, 8623]
drag, startPoint x: 820, startPoint y: 584, endPoint x: 920, endPoint y: 584, distance: 99.9
click at [920, 584] on input "text" at bounding box center [705, 586] width 458 height 32
click at [929, 241] on icon "close" at bounding box center [937, 245] width 16 height 16
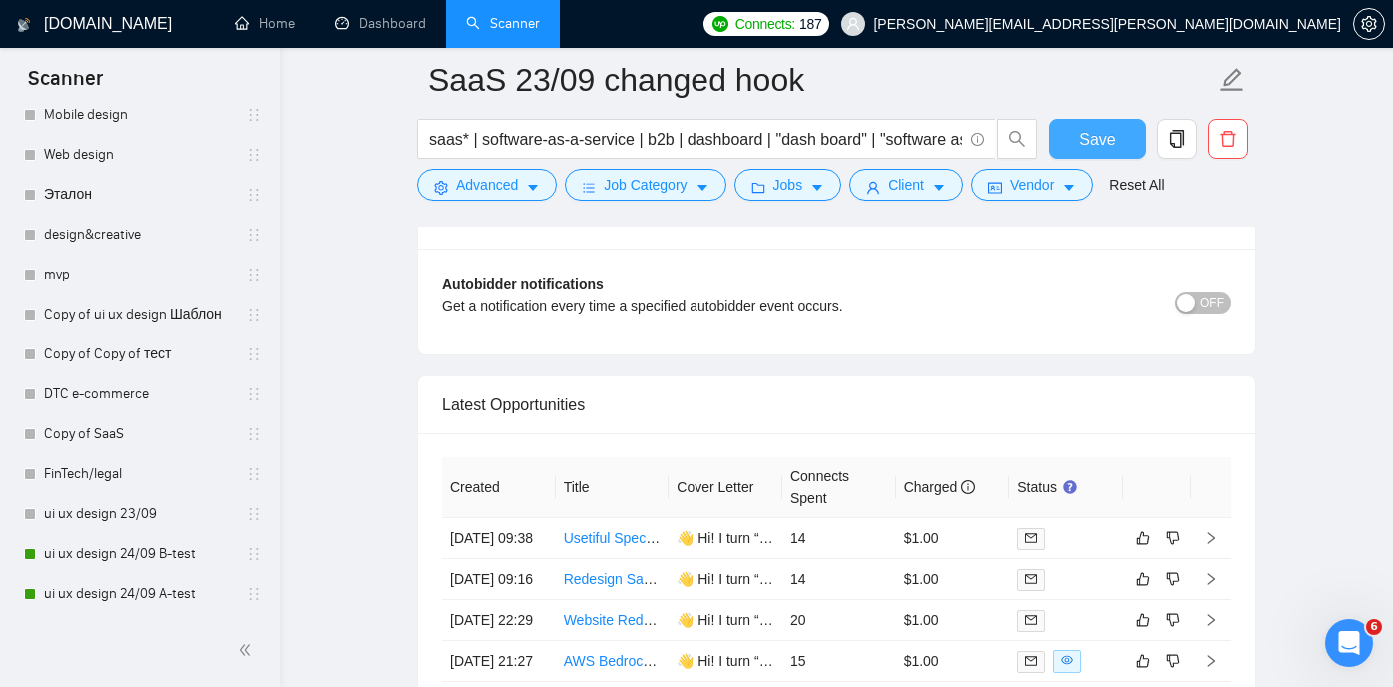
click at [1089, 139] on span "Save" at bounding box center [1097, 139] width 36 height 25
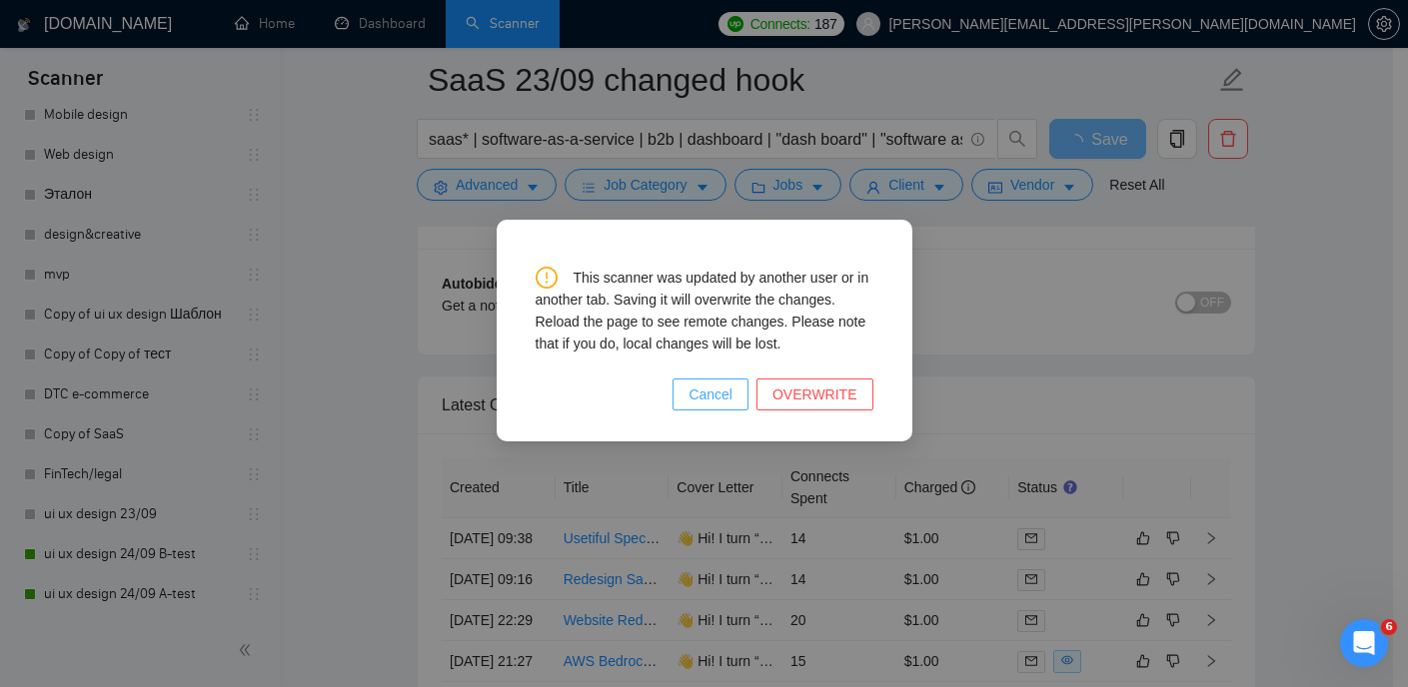
click at [732, 398] on span "Cancel" at bounding box center [710, 395] width 44 height 22
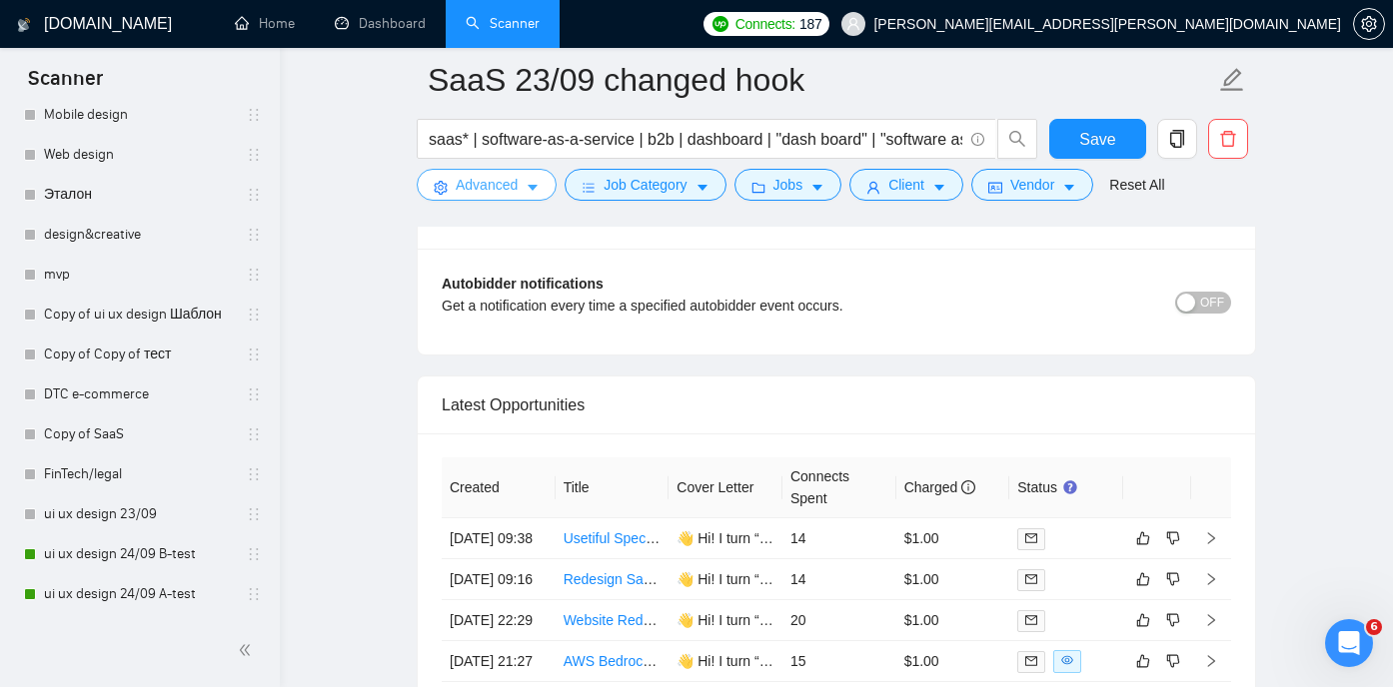
click at [539, 189] on icon "caret-down" at bounding box center [532, 188] width 14 height 14
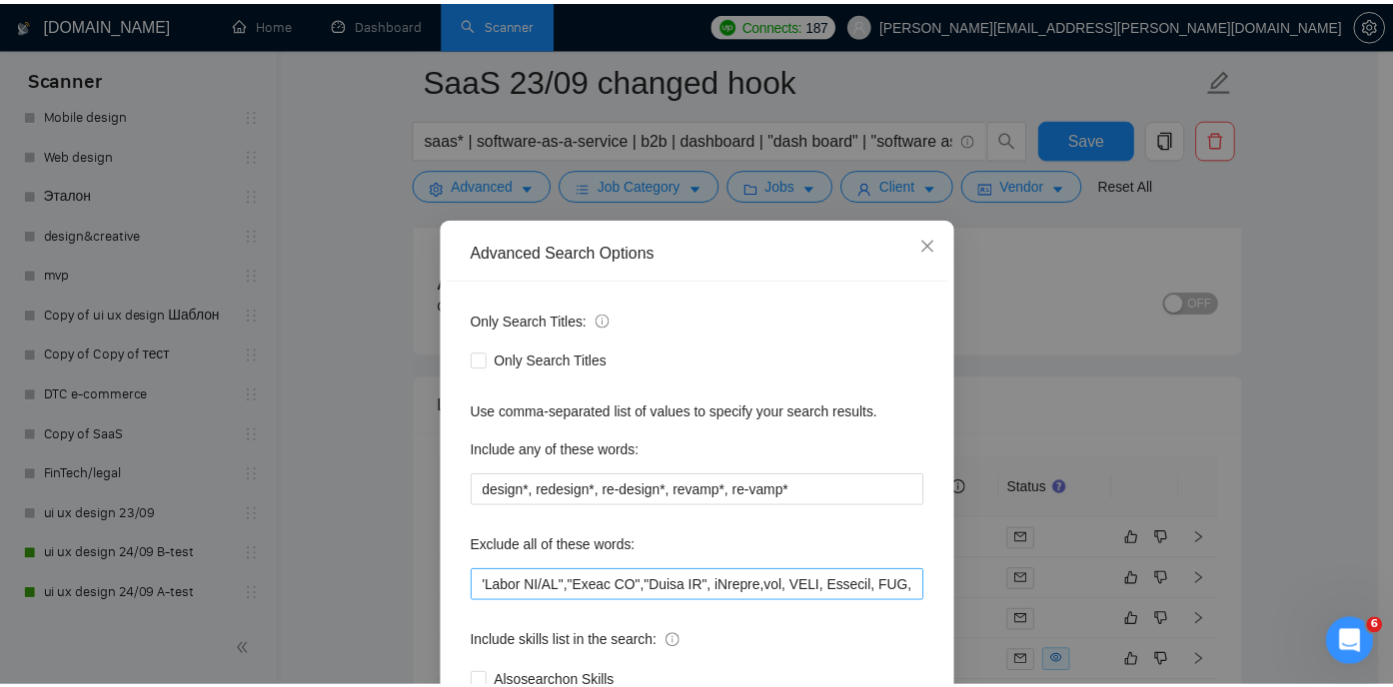
scroll to position [0, 8623]
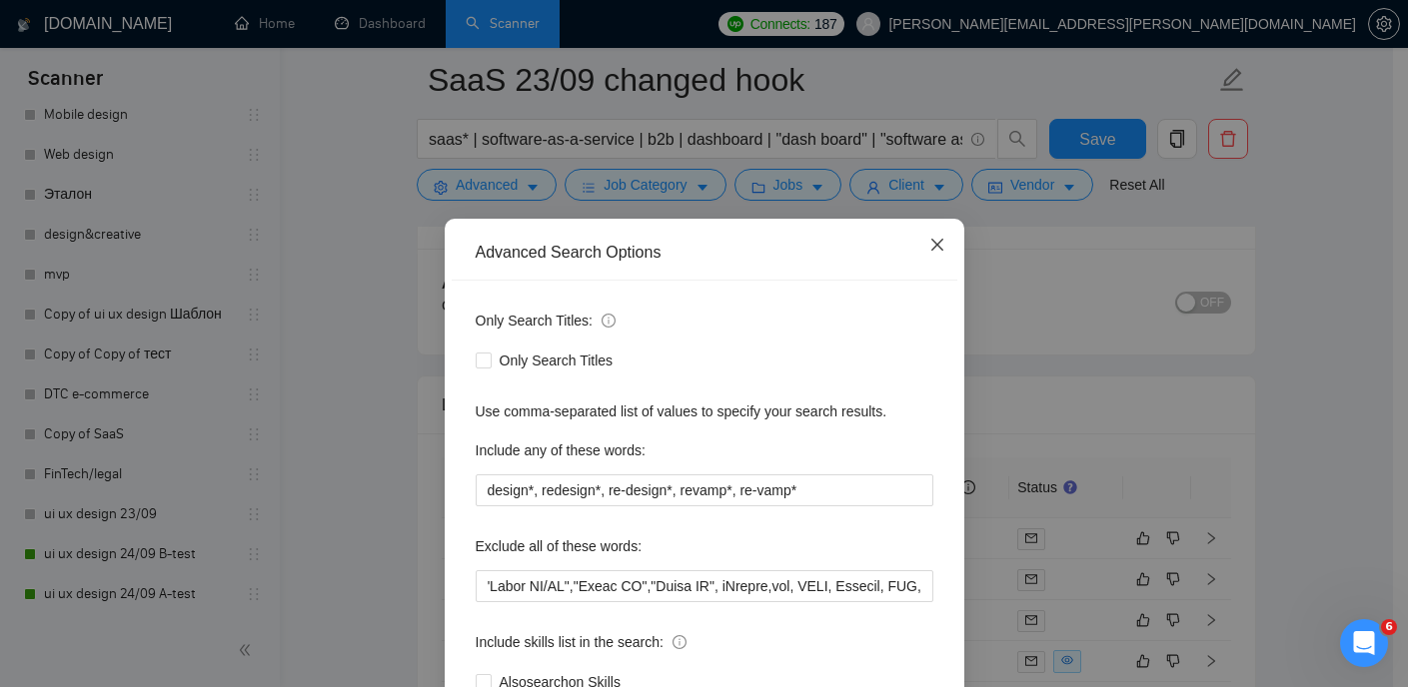
click at [933, 240] on icon "close" at bounding box center [937, 245] width 16 height 16
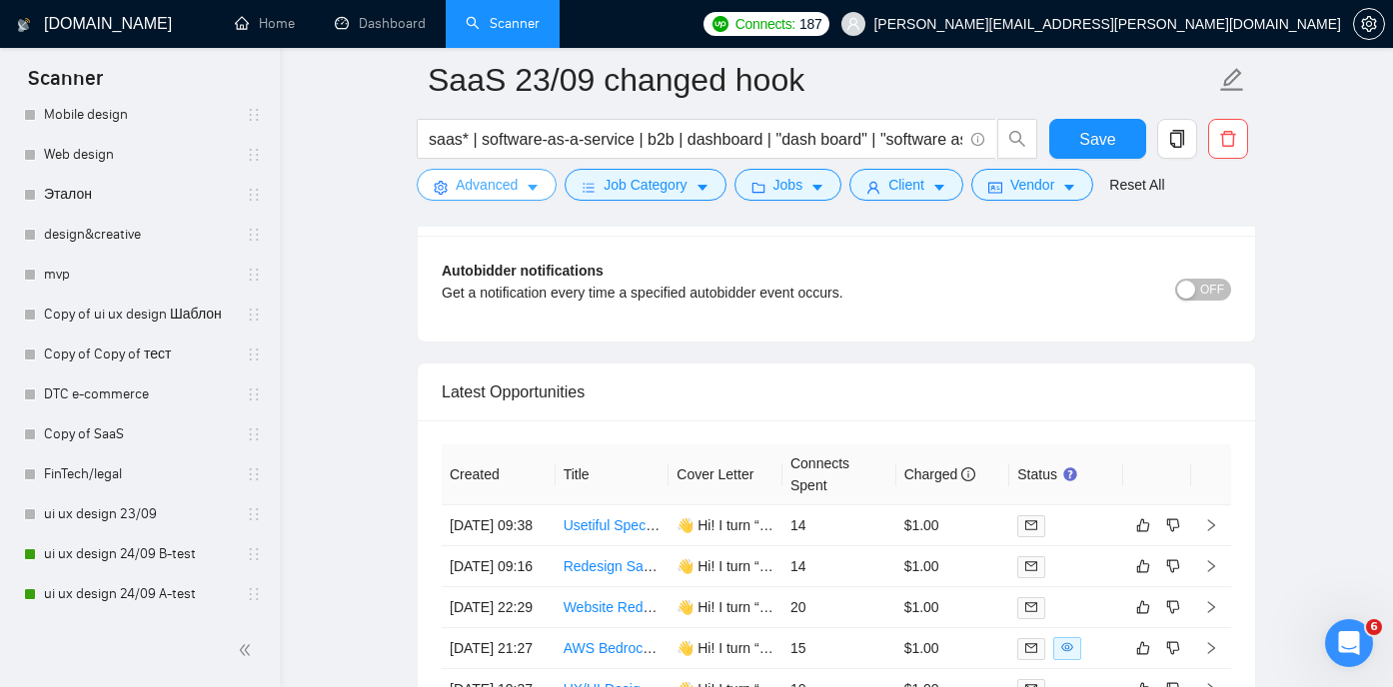
scroll to position [4856, 0]
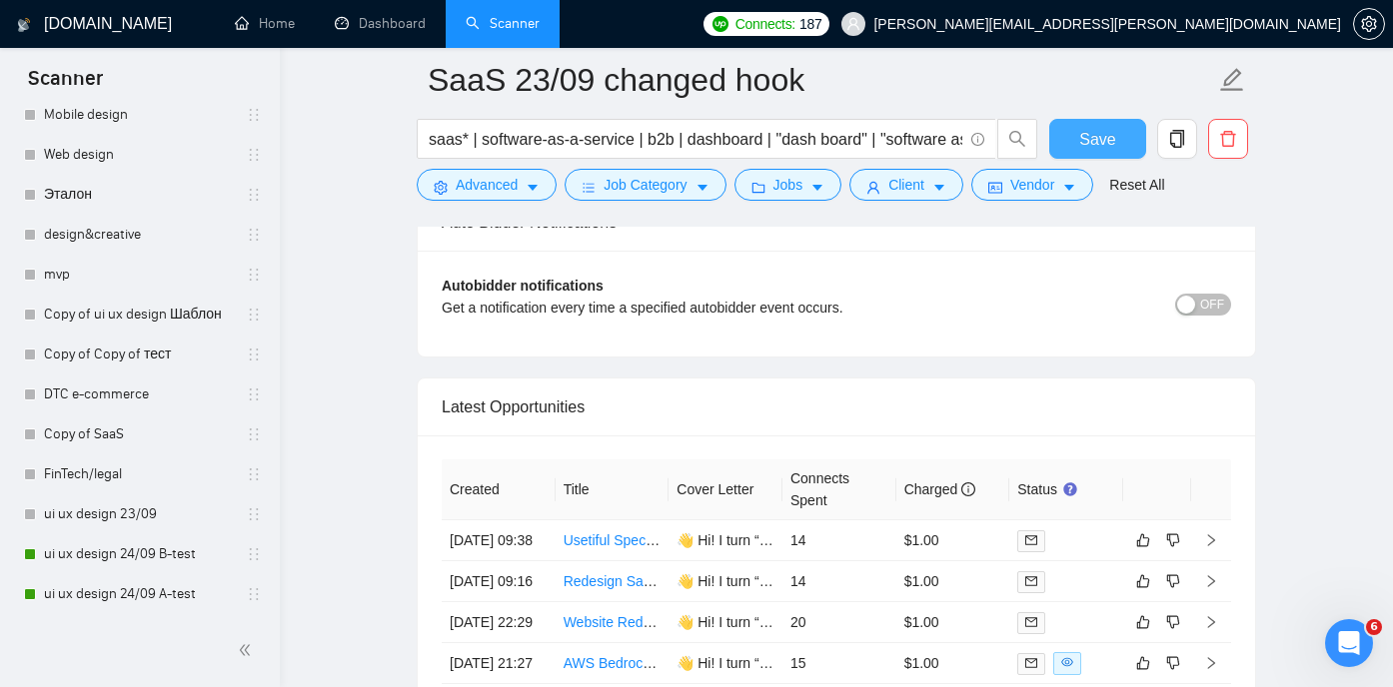
click at [1101, 141] on span "Save" at bounding box center [1097, 139] width 36 height 25
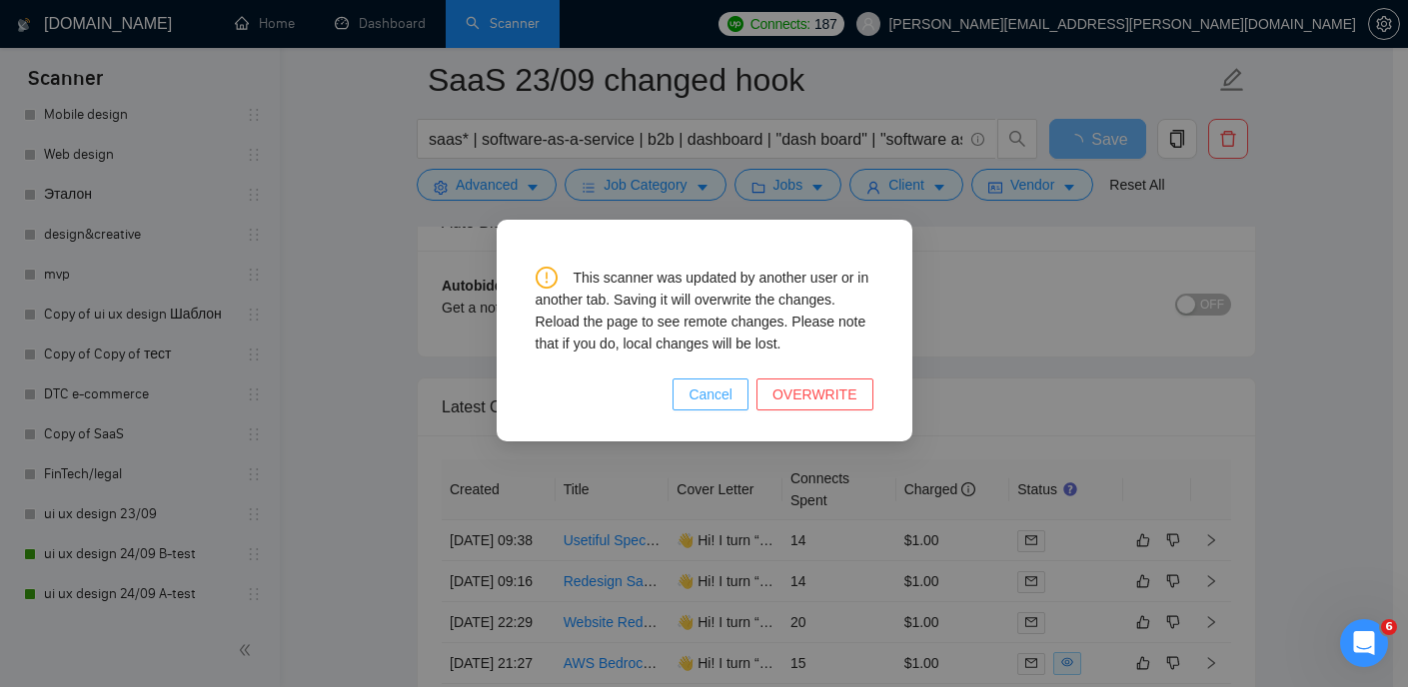
click at [729, 390] on span "Cancel" at bounding box center [710, 395] width 44 height 22
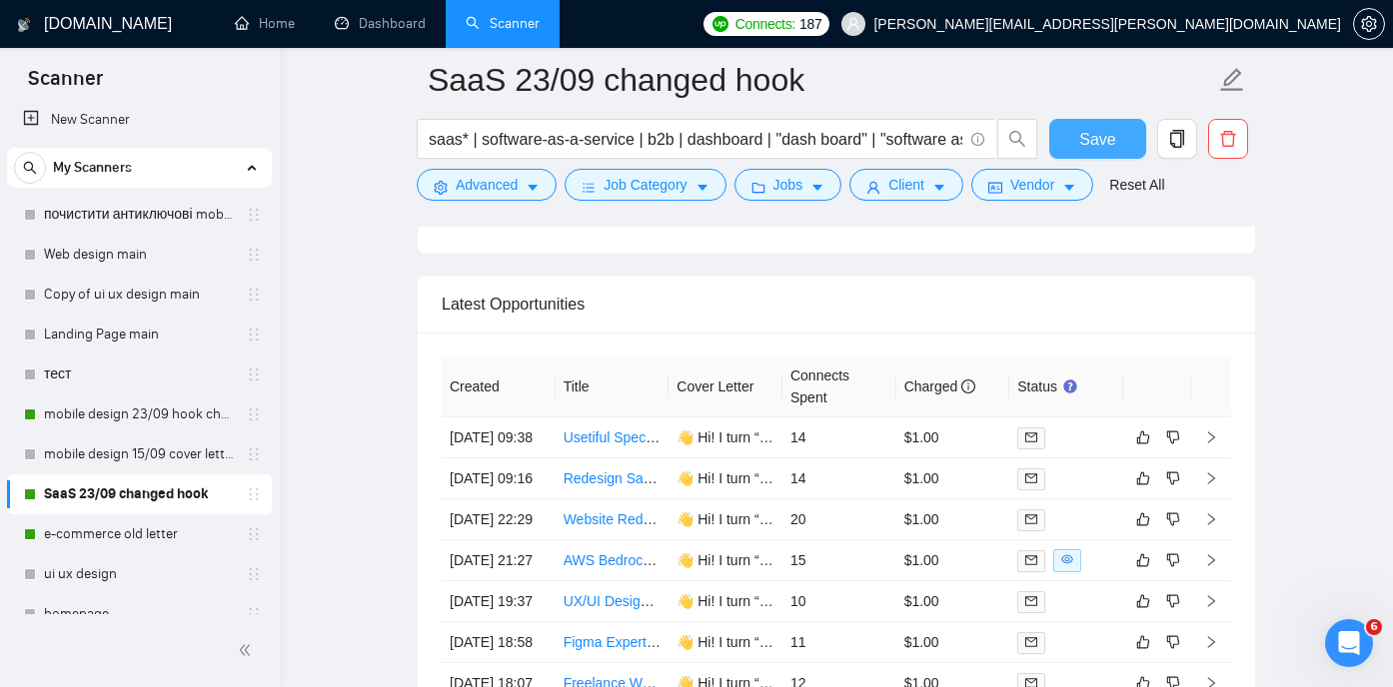
scroll to position [12, 0]
click at [124, 411] on link "mobile design 23/09 hook changed" at bounding box center [139, 413] width 190 height 40
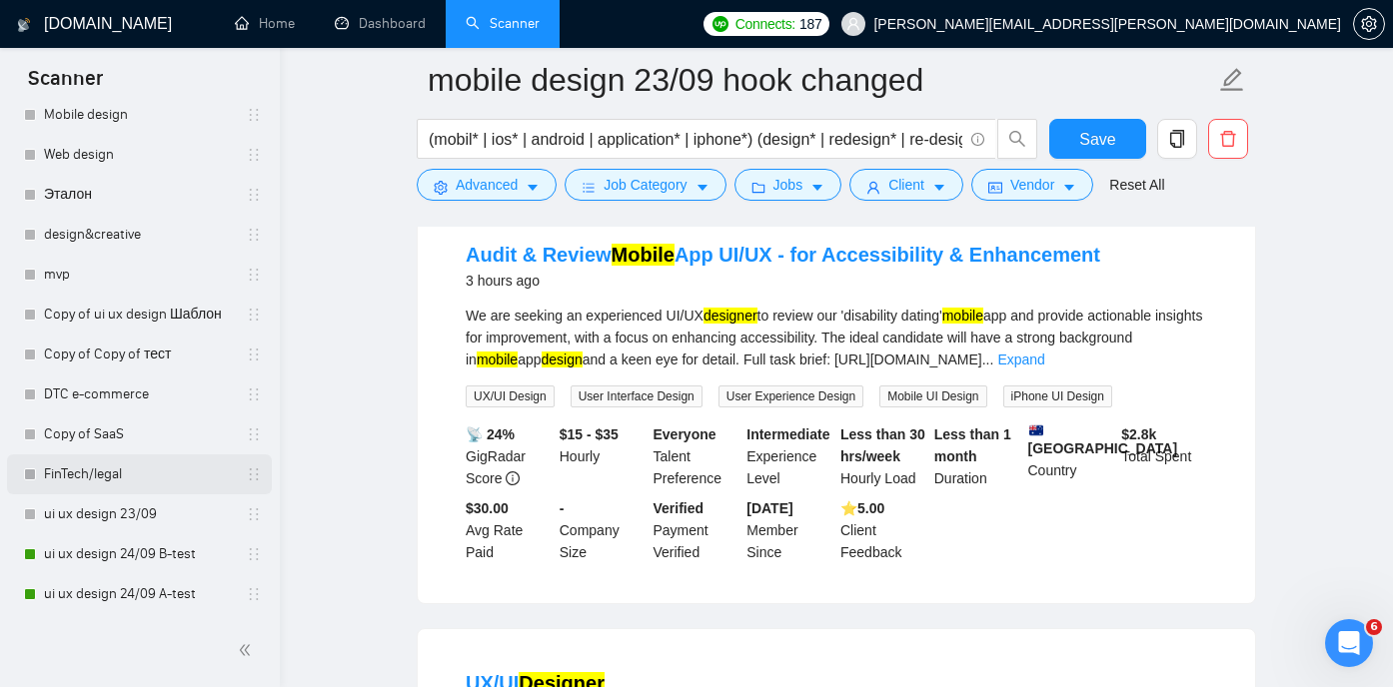
scroll to position [227, 0]
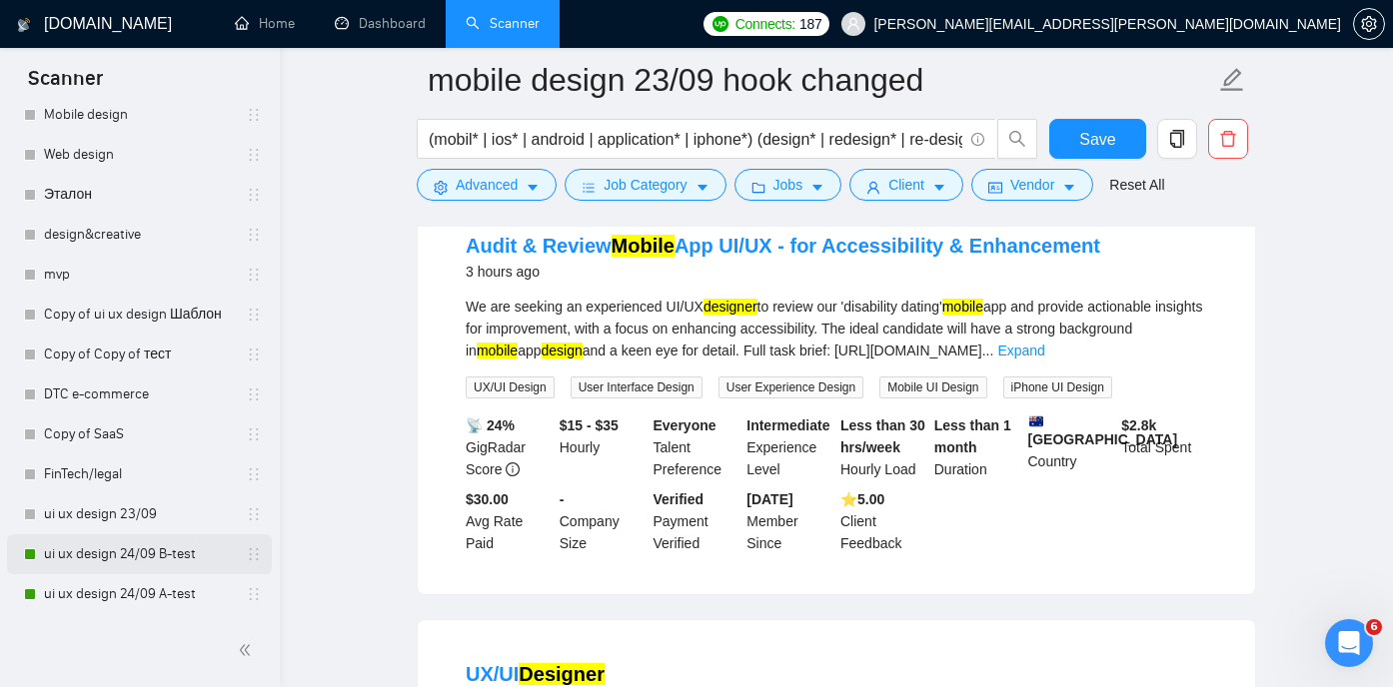
click at [129, 565] on link "ui ux design 24/09 B-test" at bounding box center [139, 554] width 190 height 40
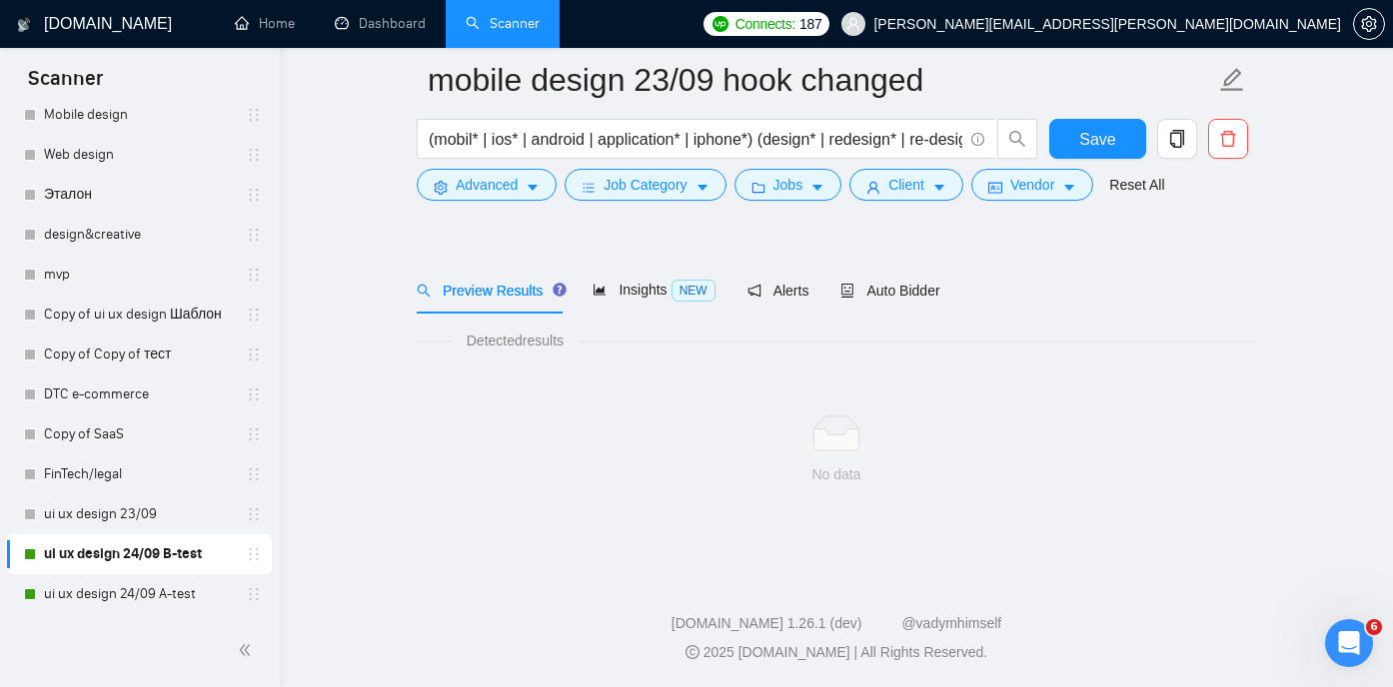
scroll to position [42, 0]
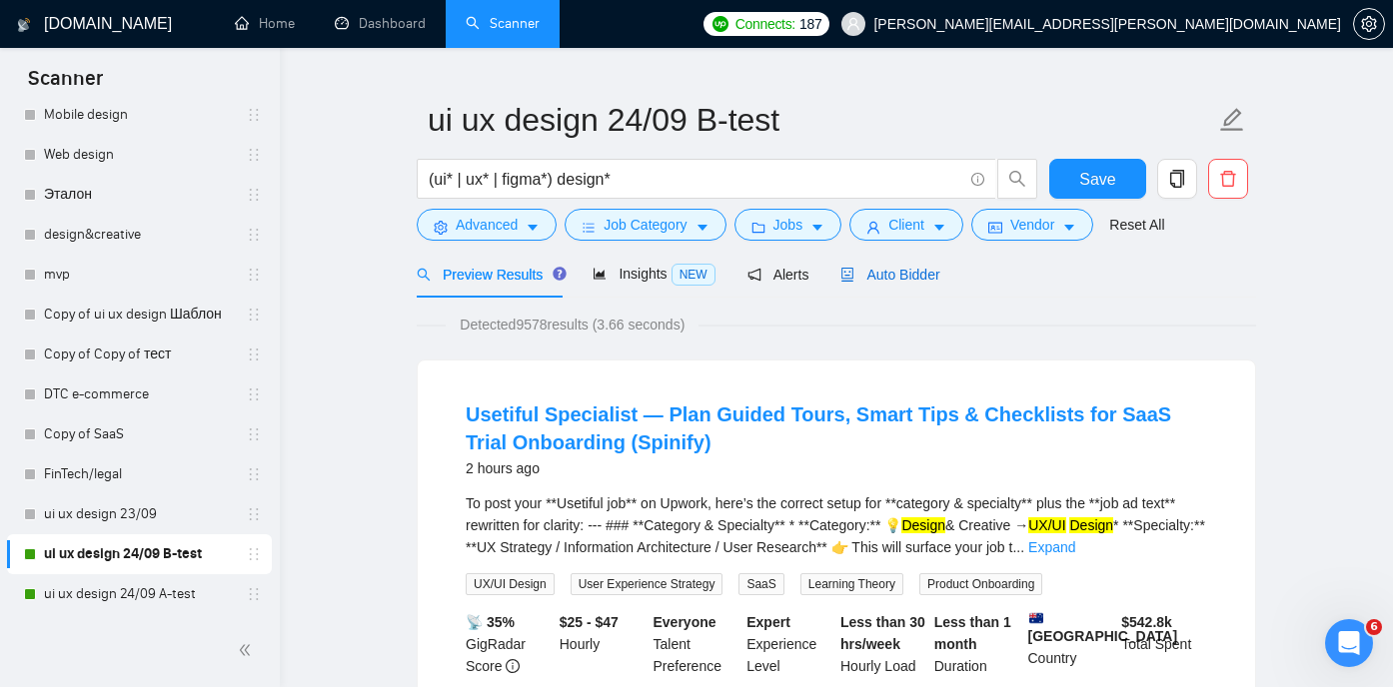
click at [919, 276] on span "Auto Bidder" at bounding box center [889, 275] width 99 height 16
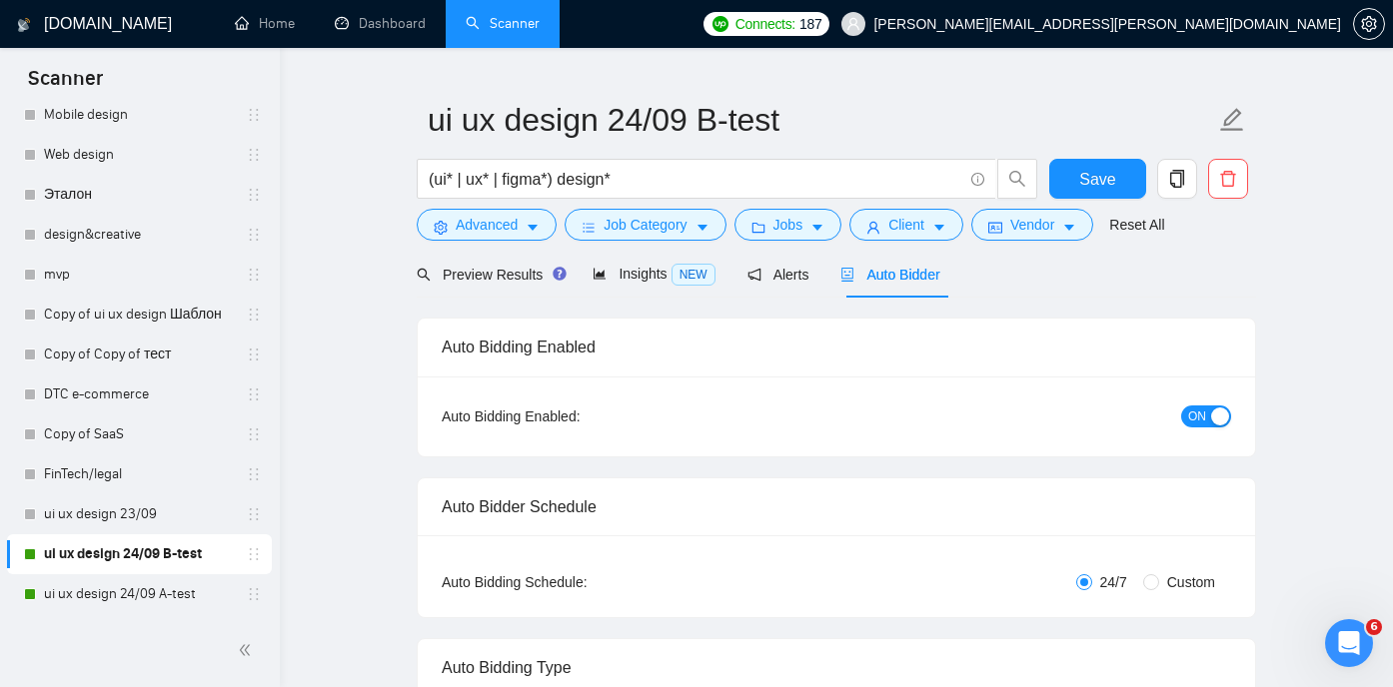
radio input "false"
radio input "true"
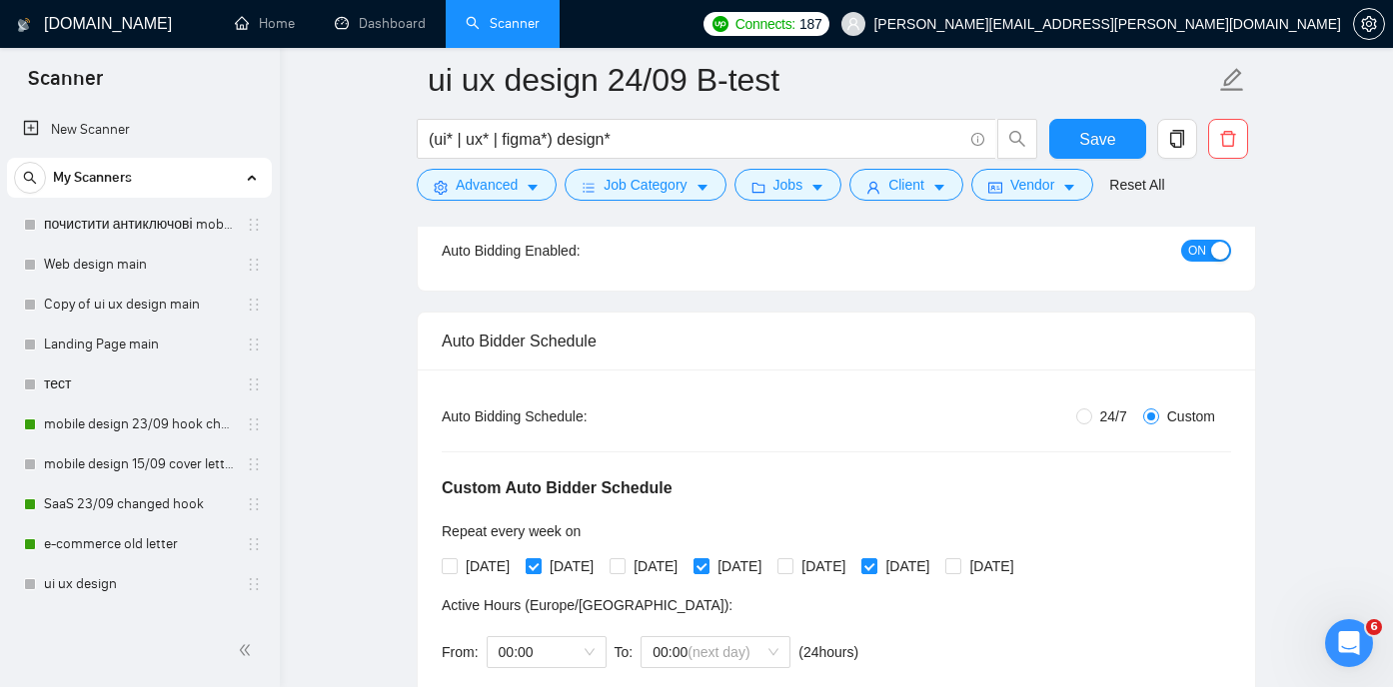
scroll to position [223, 0]
click at [130, 428] on link "mobile design 23/09 hook changed" at bounding box center [139, 425] width 190 height 40
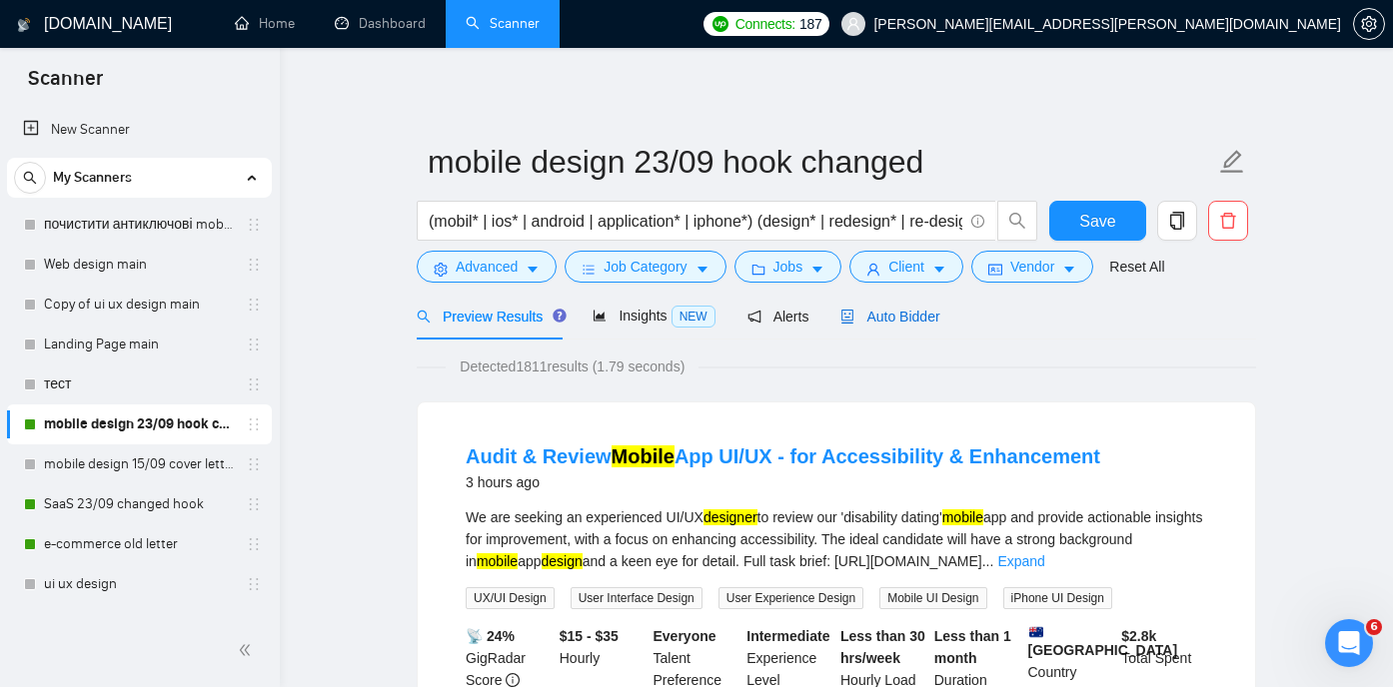
click at [903, 314] on span "Auto Bidder" at bounding box center [889, 317] width 99 height 16
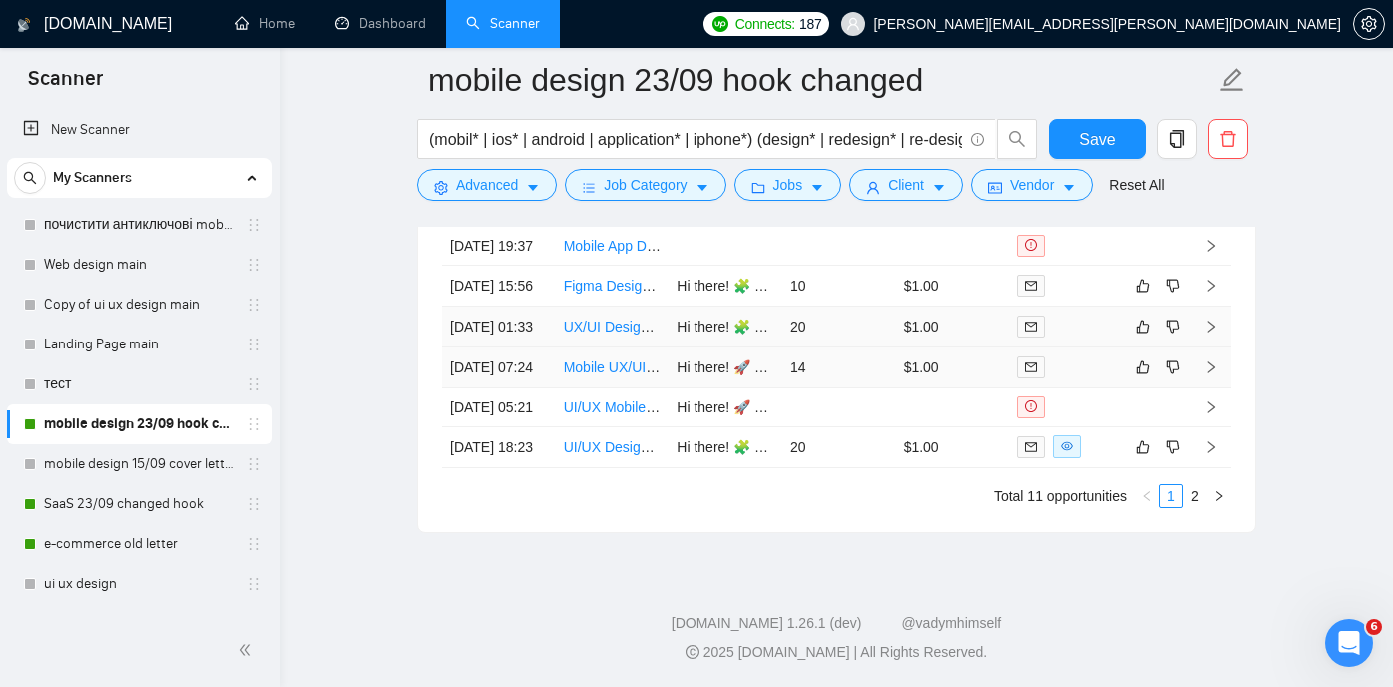
scroll to position [5213, 0]
click at [133, 506] on link "SaaS 23/09 changed hook" at bounding box center [139, 505] width 190 height 40
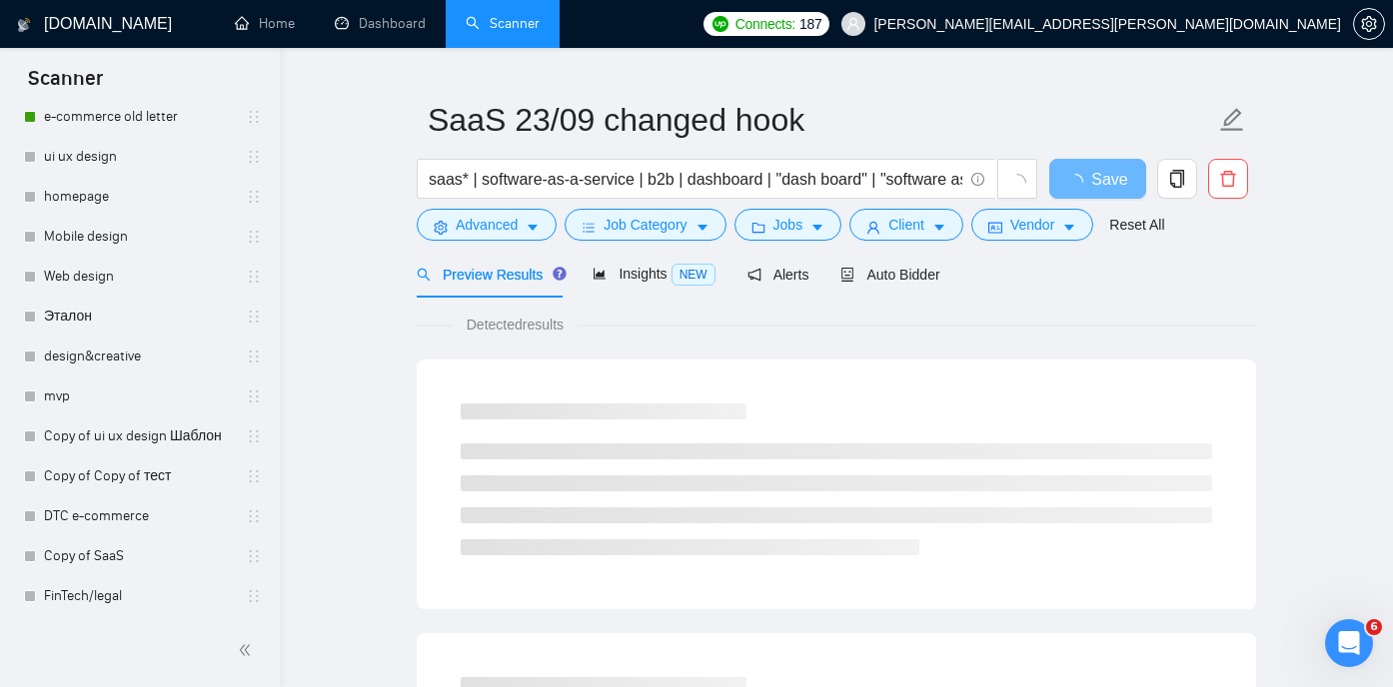
scroll to position [549, 0]
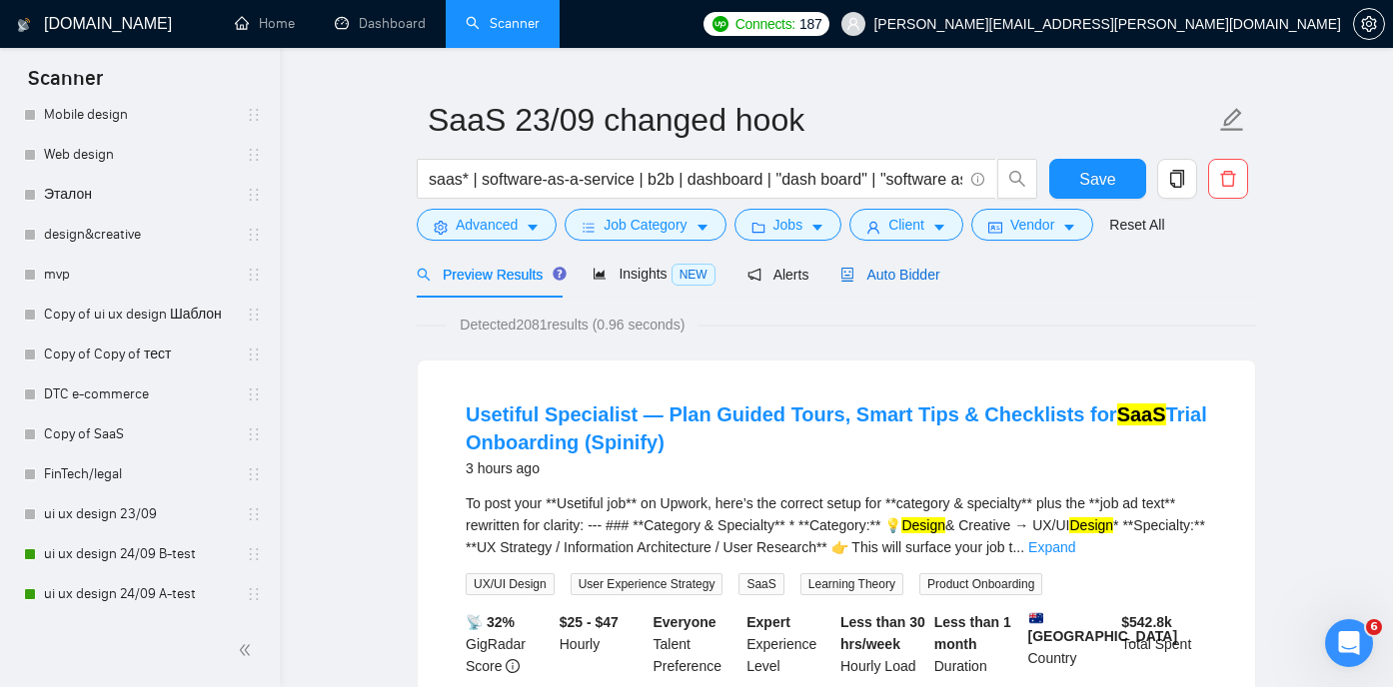
click at [922, 273] on span "Auto Bidder" at bounding box center [889, 275] width 99 height 16
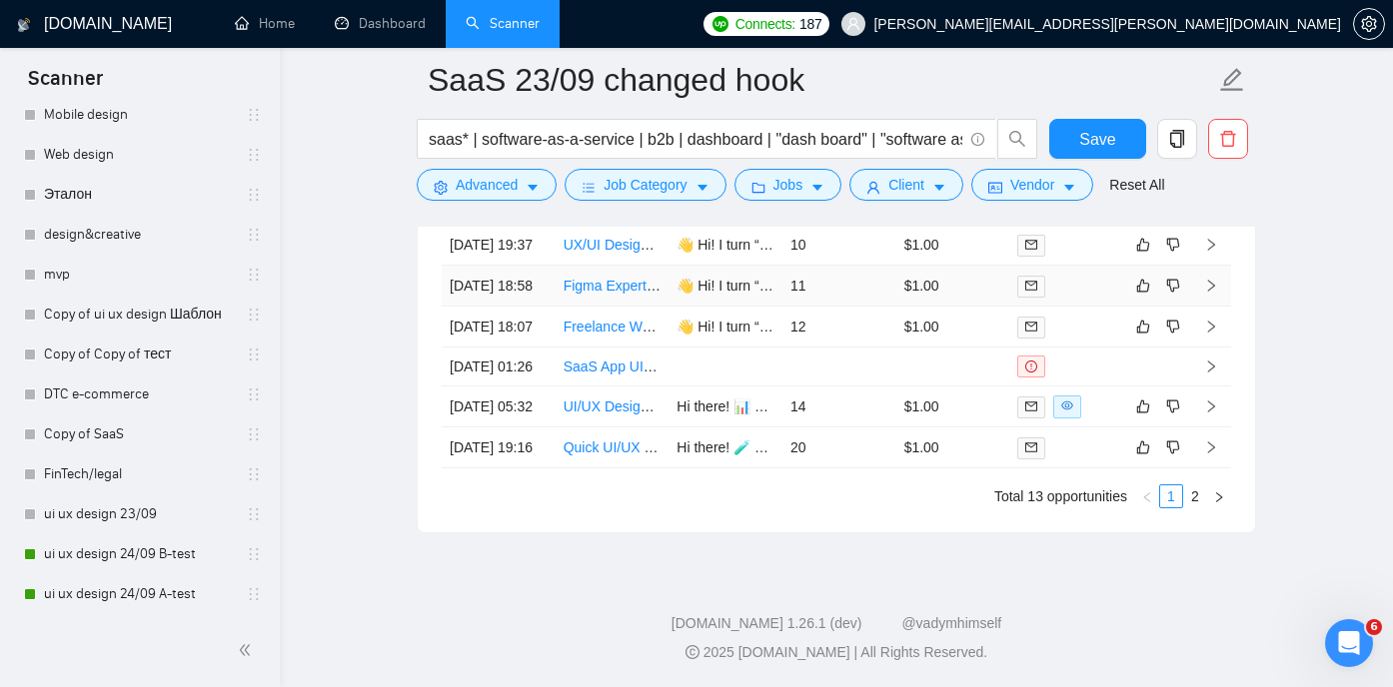
scroll to position [5399, 0]
click at [1198, 507] on link "2" at bounding box center [1195, 497] width 22 height 22
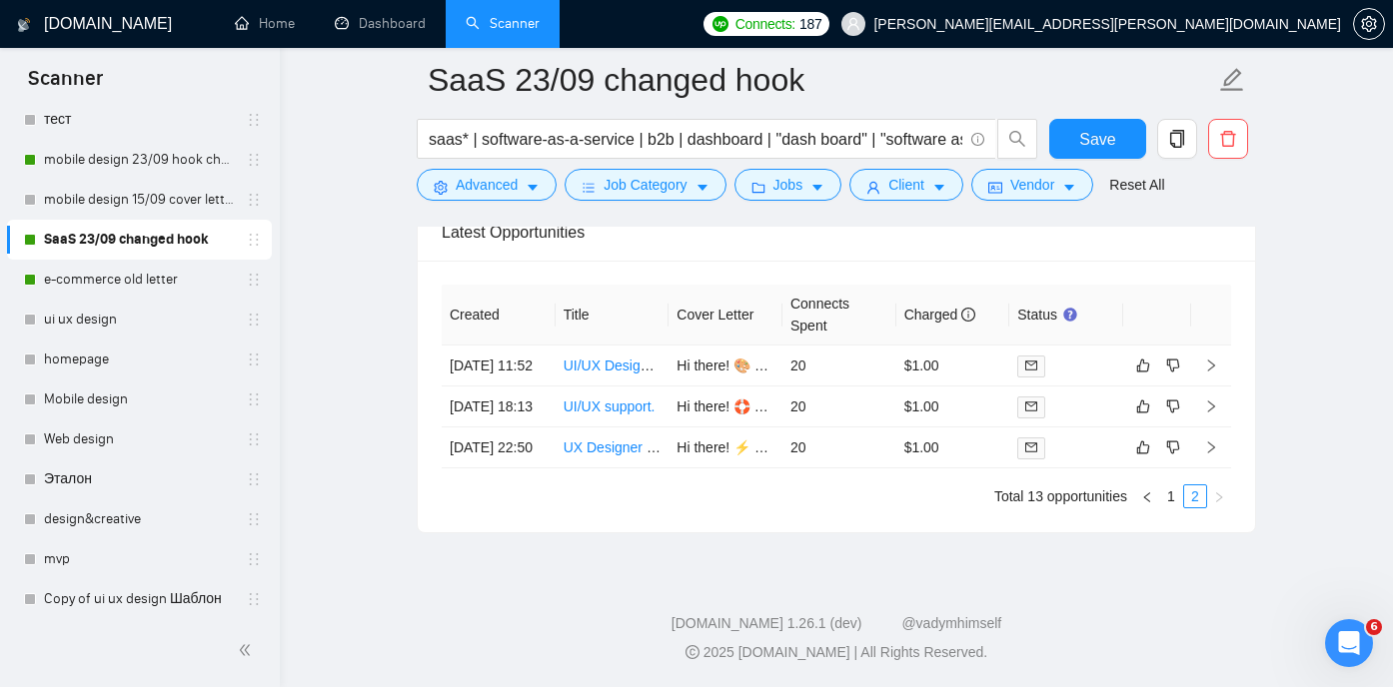
scroll to position [258, 0]
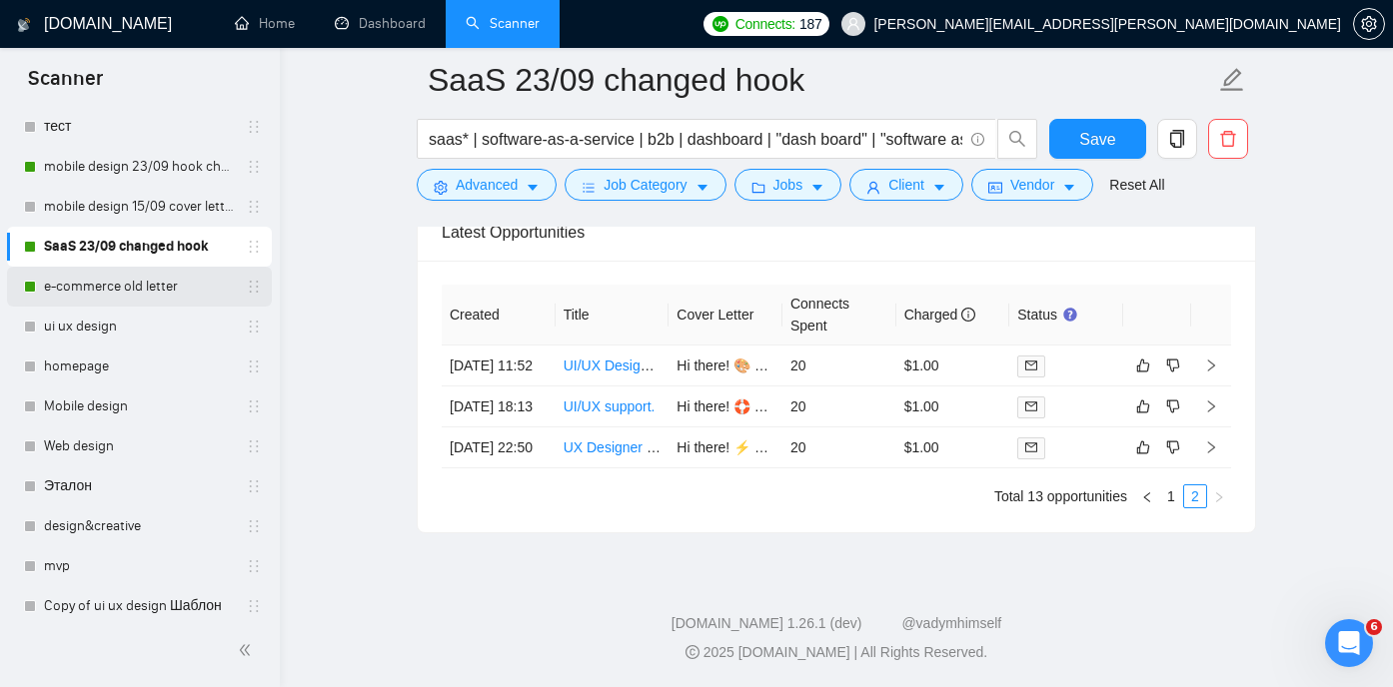
click at [129, 284] on link "e-commerce old letter" at bounding box center [139, 287] width 190 height 40
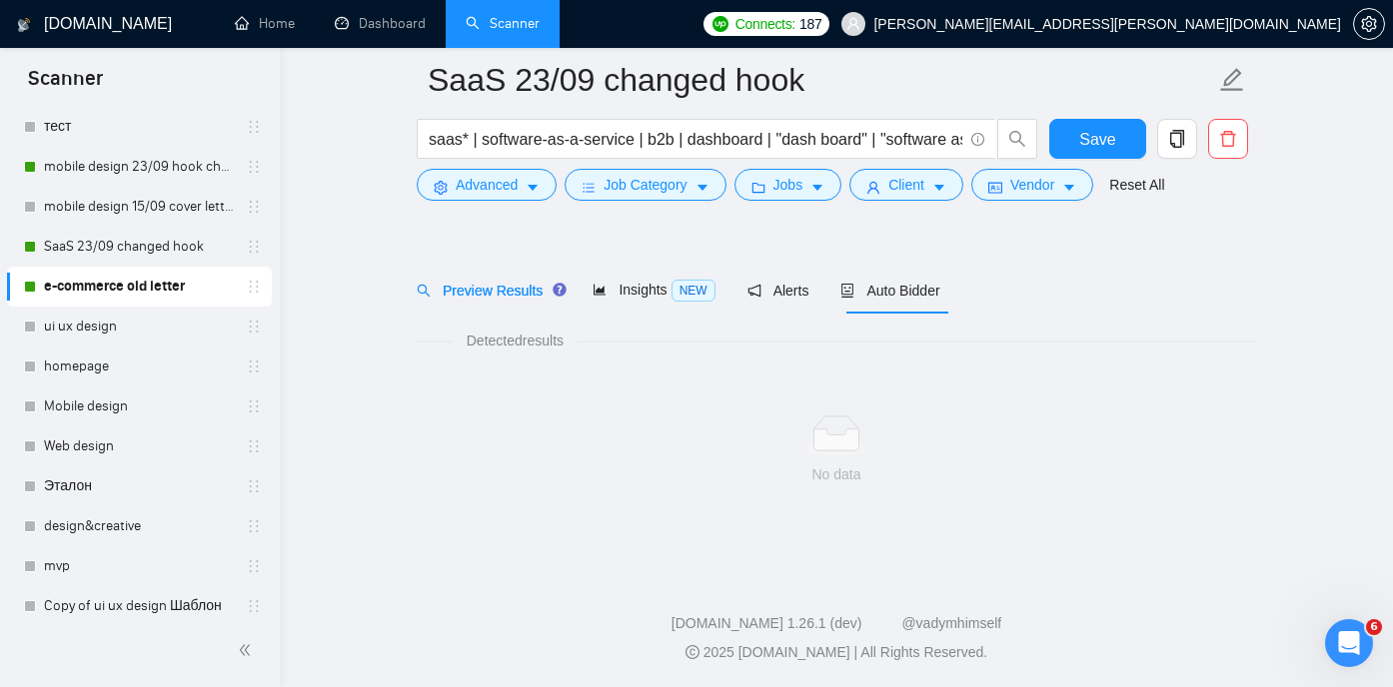
scroll to position [42, 0]
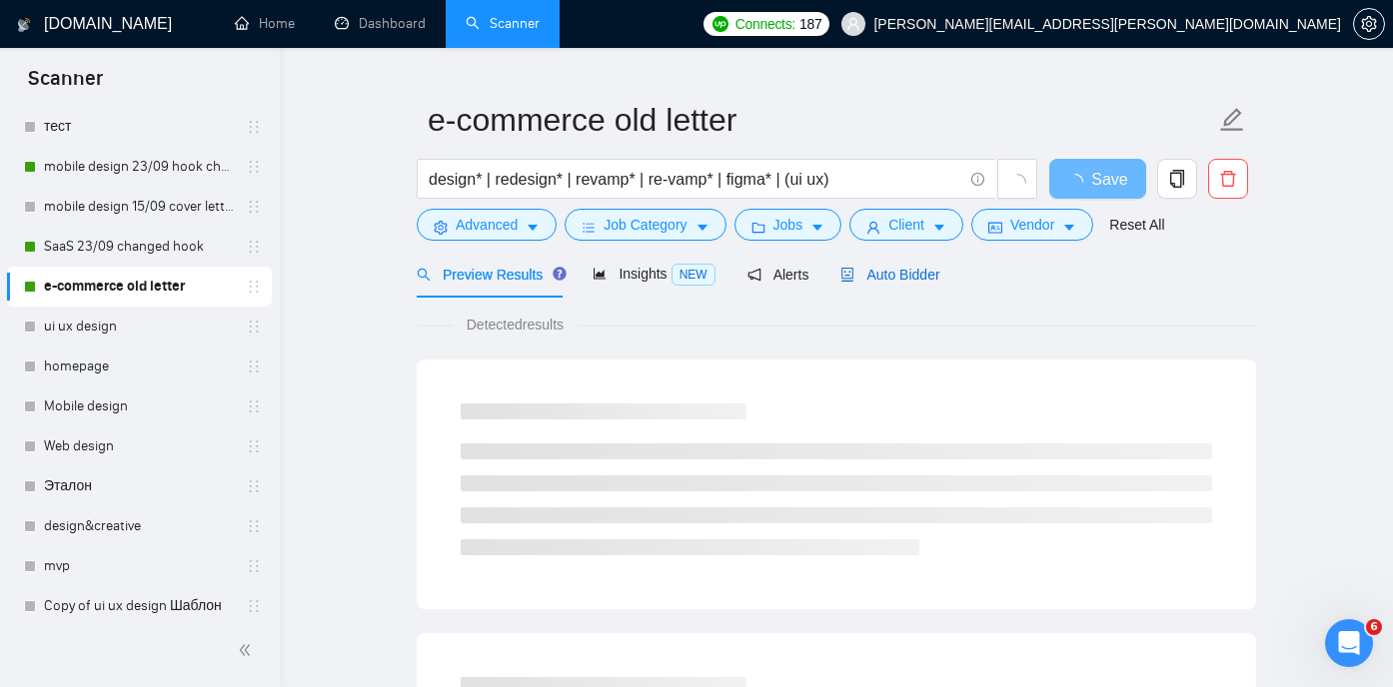
click at [901, 281] on span "Auto Bidder" at bounding box center [889, 275] width 99 height 16
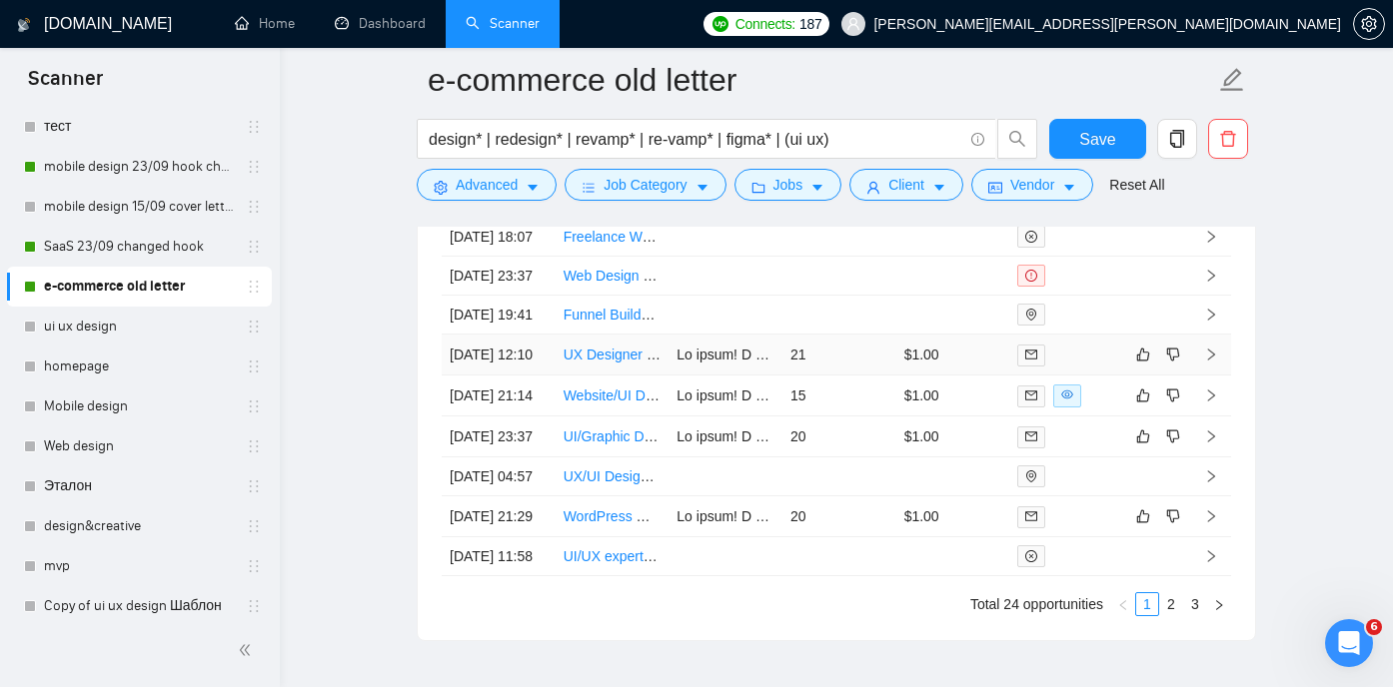
scroll to position [5199, 0]
click at [615, 362] on link "UX Designer for Ecommerce Website - Vitanord.com" at bounding box center [741, 354] width 357 height 16
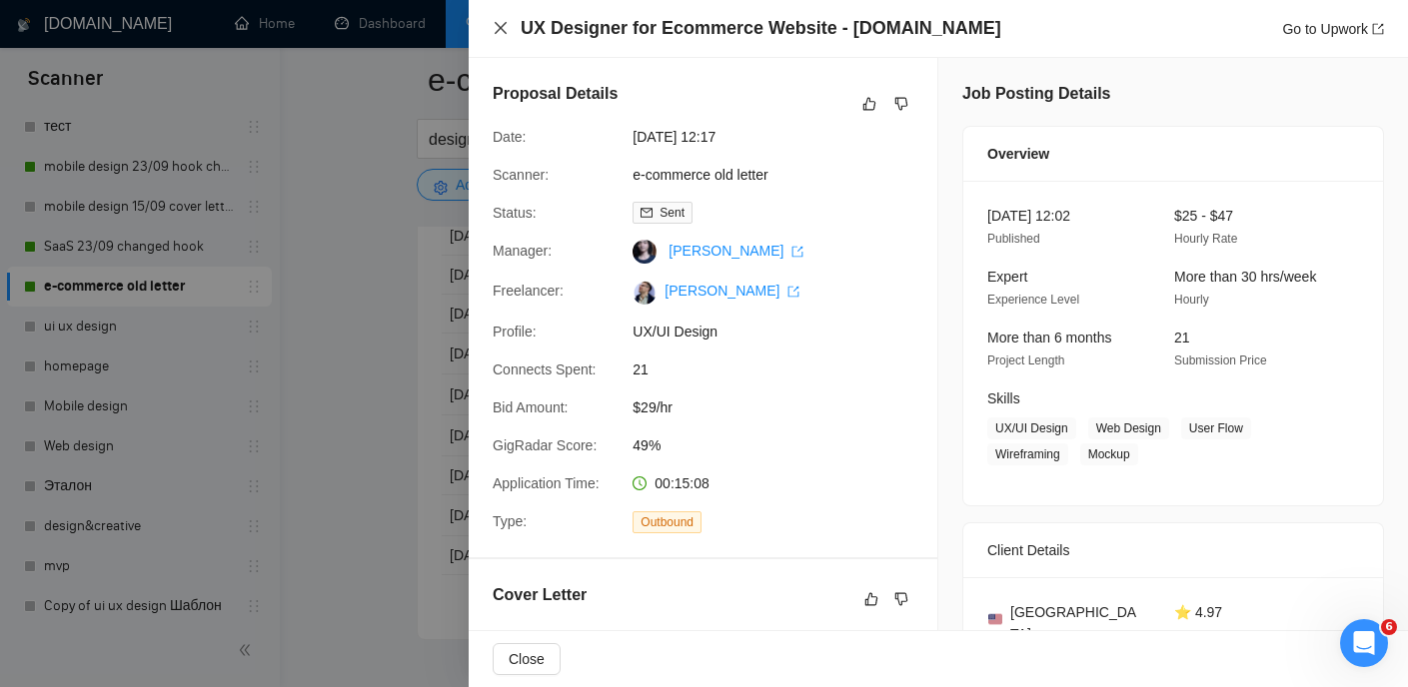
click at [497, 25] on icon "close" at bounding box center [500, 28] width 12 height 12
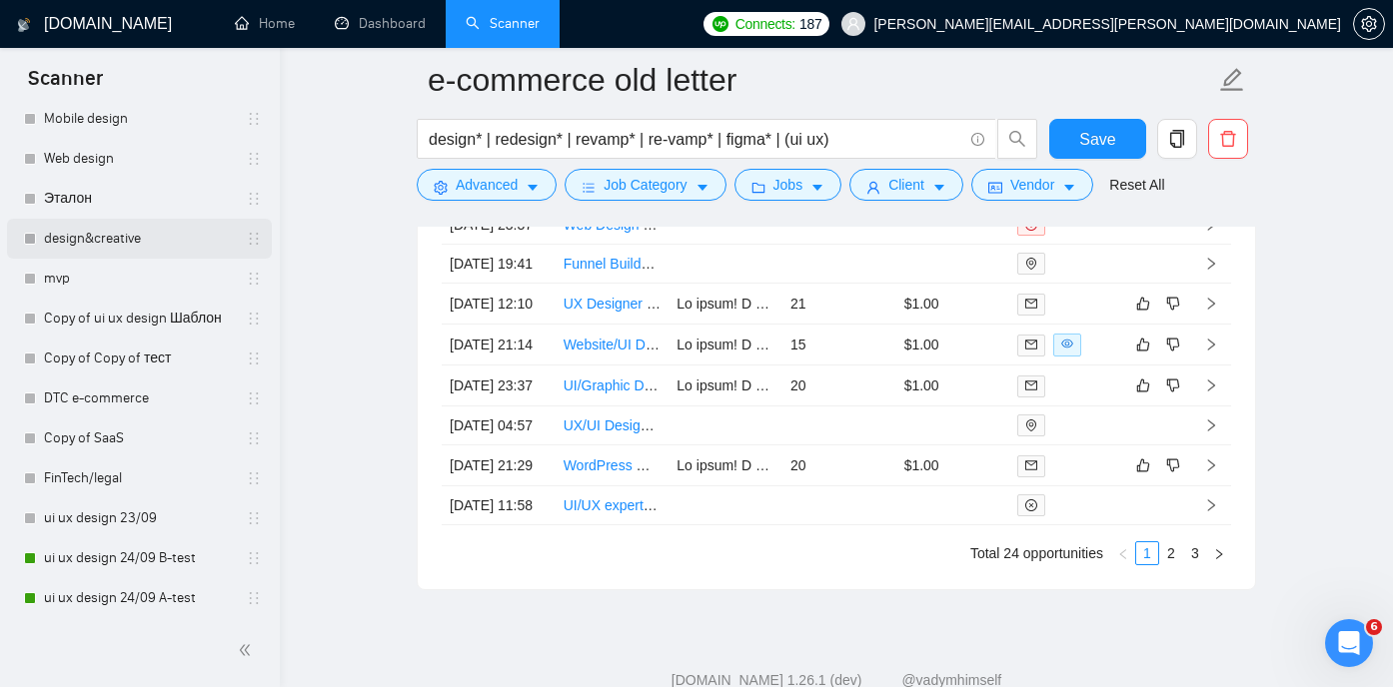
scroll to position [549, 0]
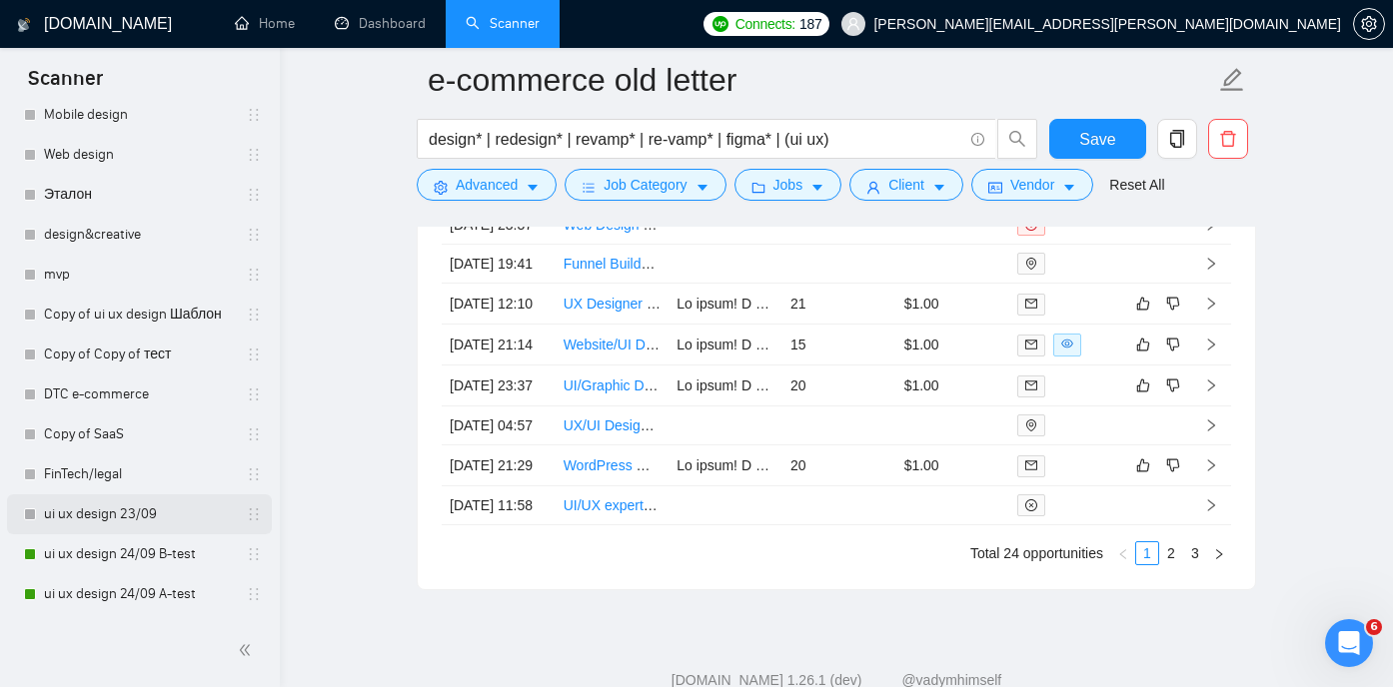
click at [154, 520] on link "ui ux design 23/09" at bounding box center [139, 514] width 190 height 40
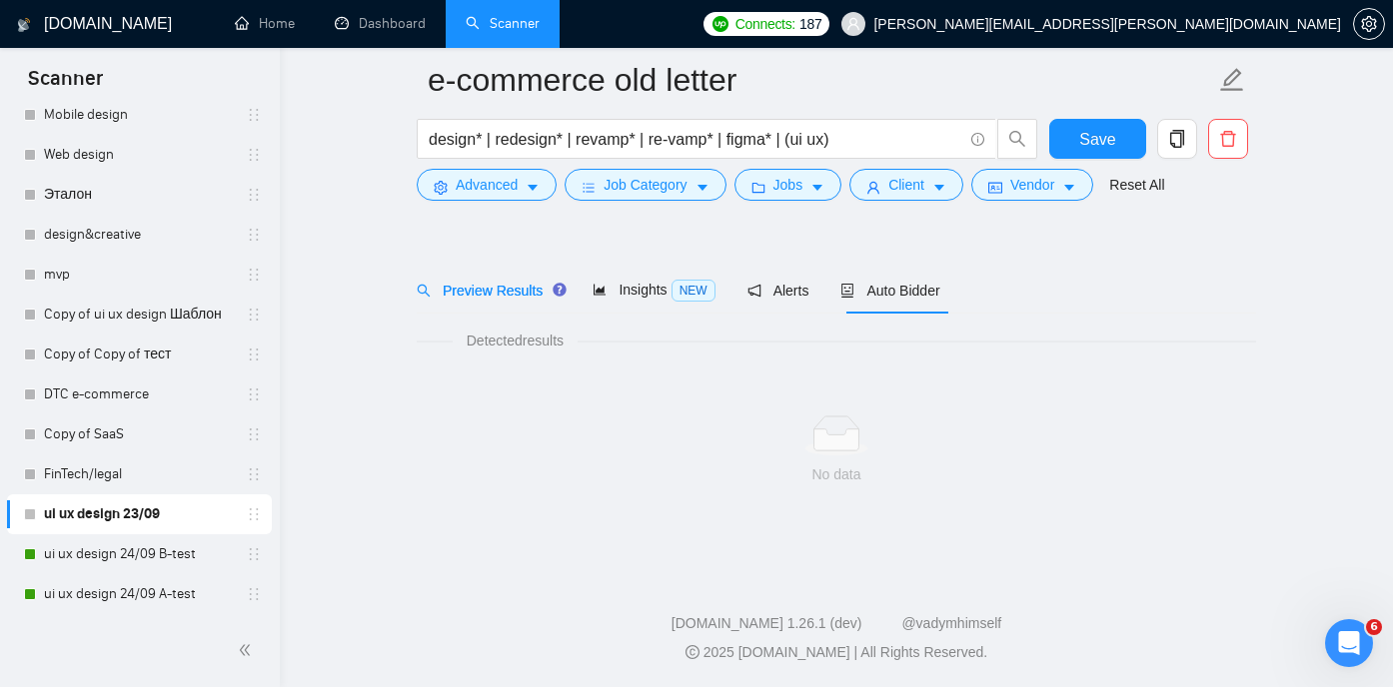
scroll to position [42, 0]
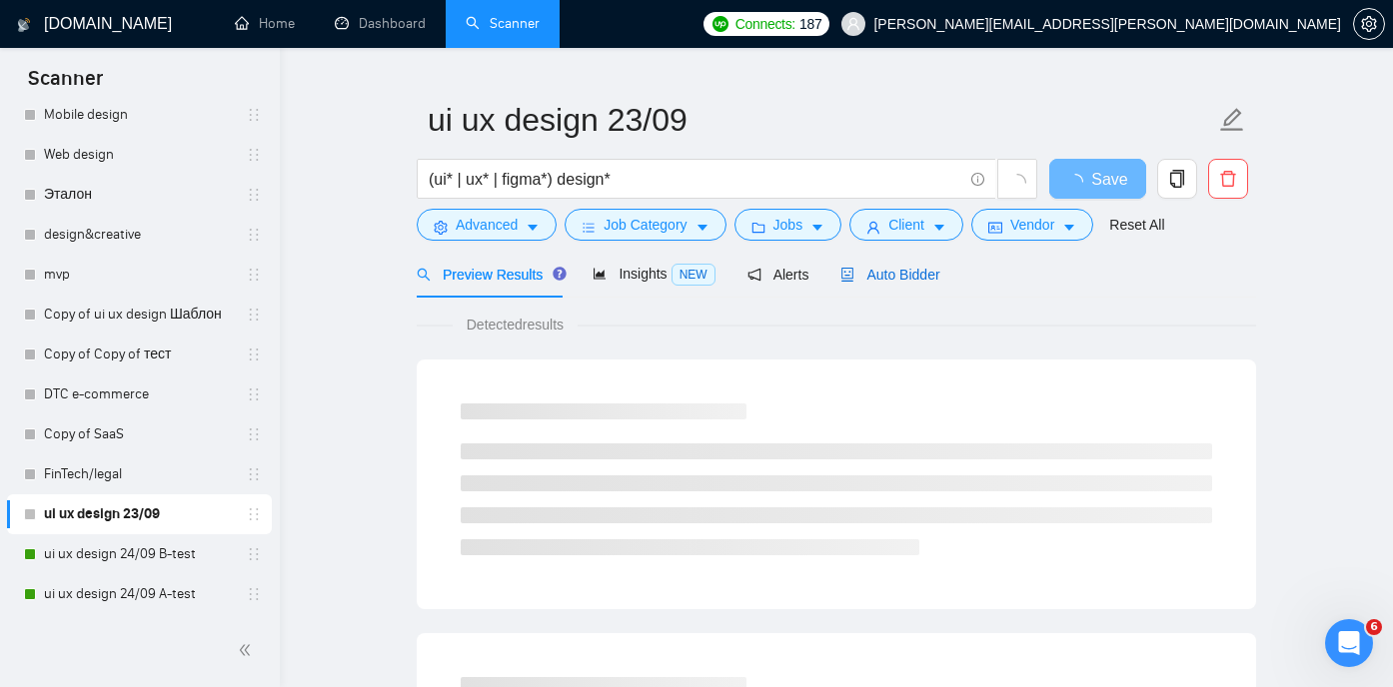
click at [899, 267] on span "Auto Bidder" at bounding box center [889, 275] width 99 height 16
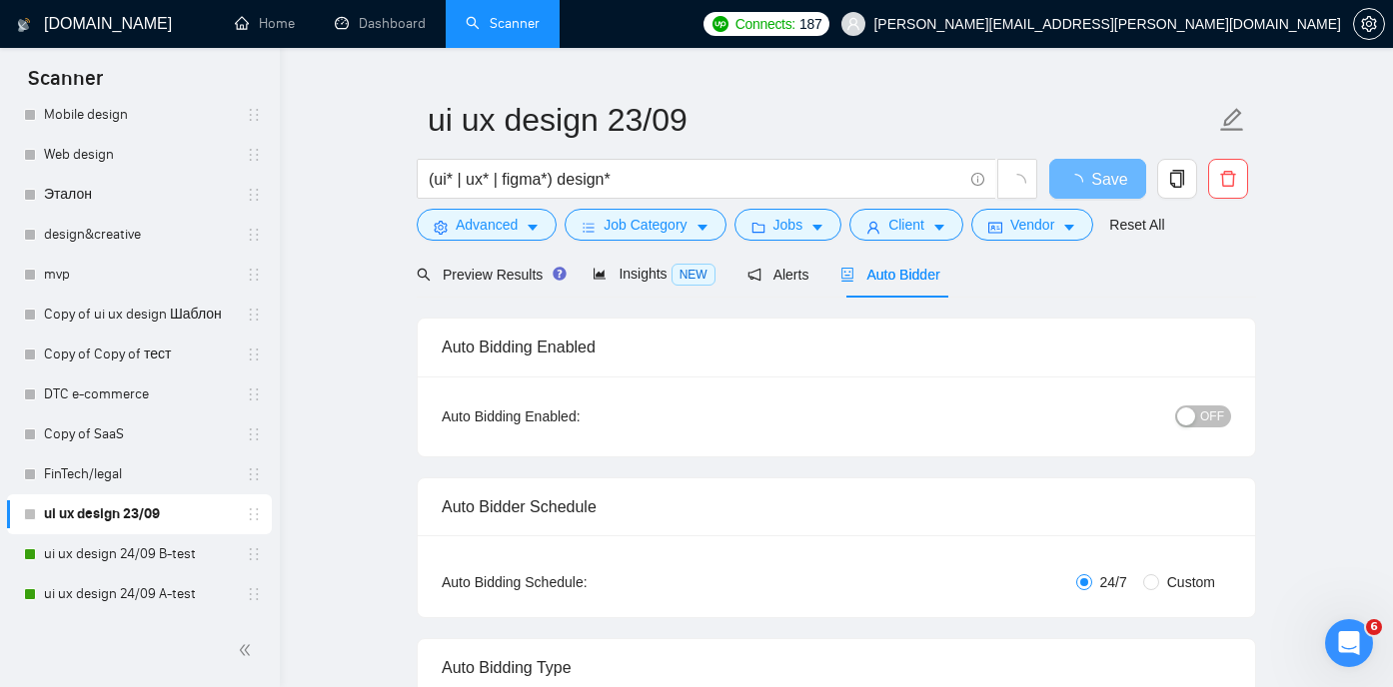
radio input "false"
radio input "true"
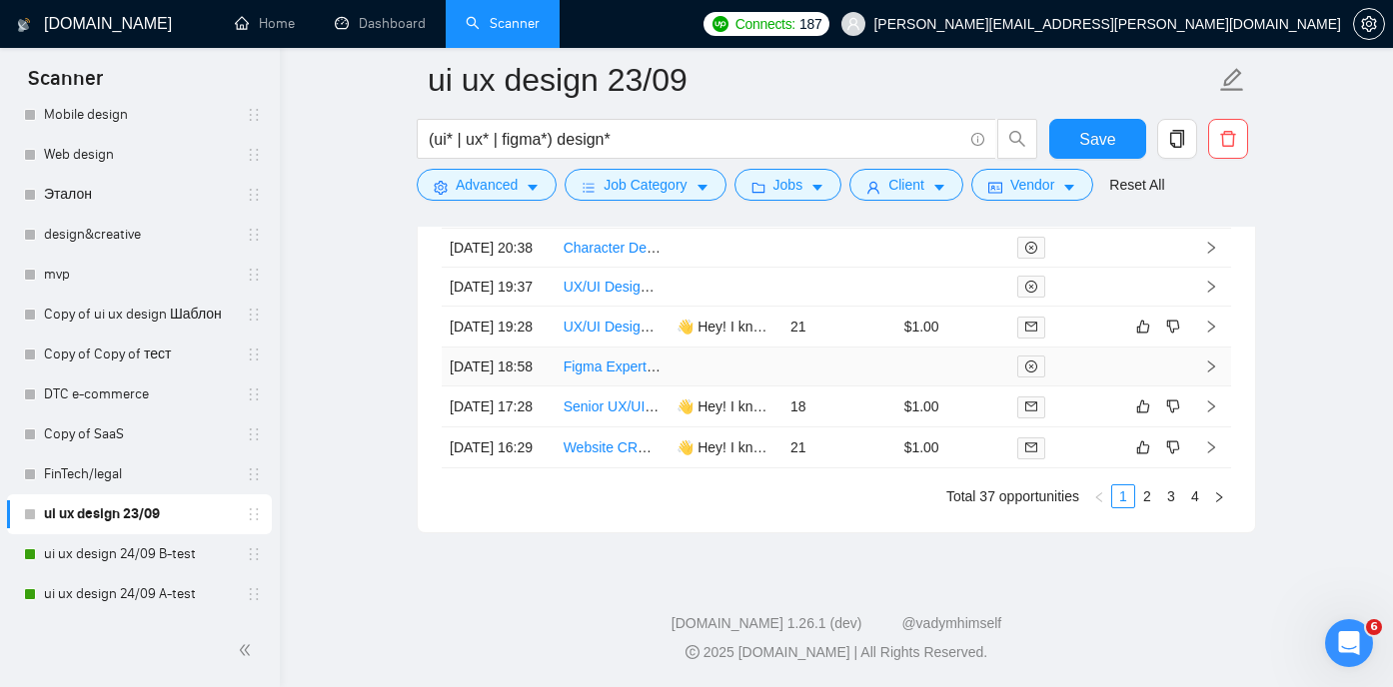
scroll to position [5660, 0]
click at [1154, 507] on link "2" at bounding box center [1147, 497] width 22 height 22
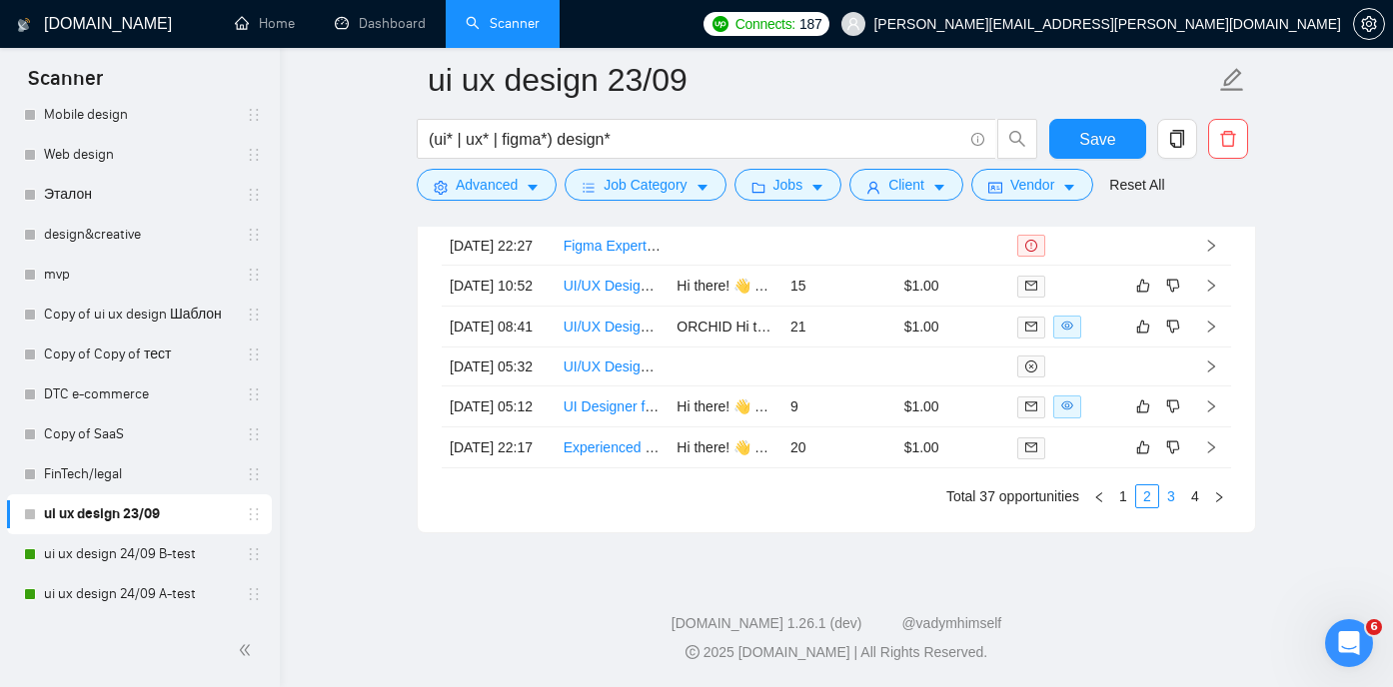
click at [1174, 507] on link "3" at bounding box center [1171, 497] width 22 height 22
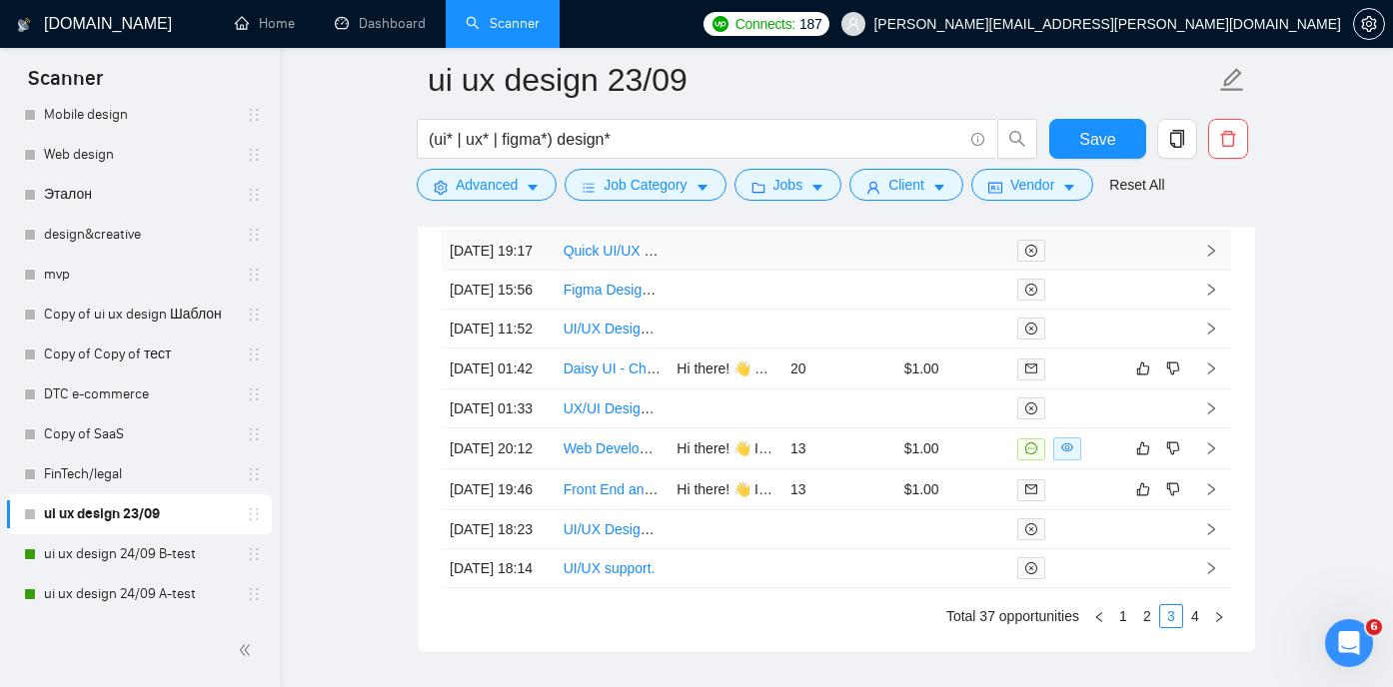
scroll to position [5435, 0]
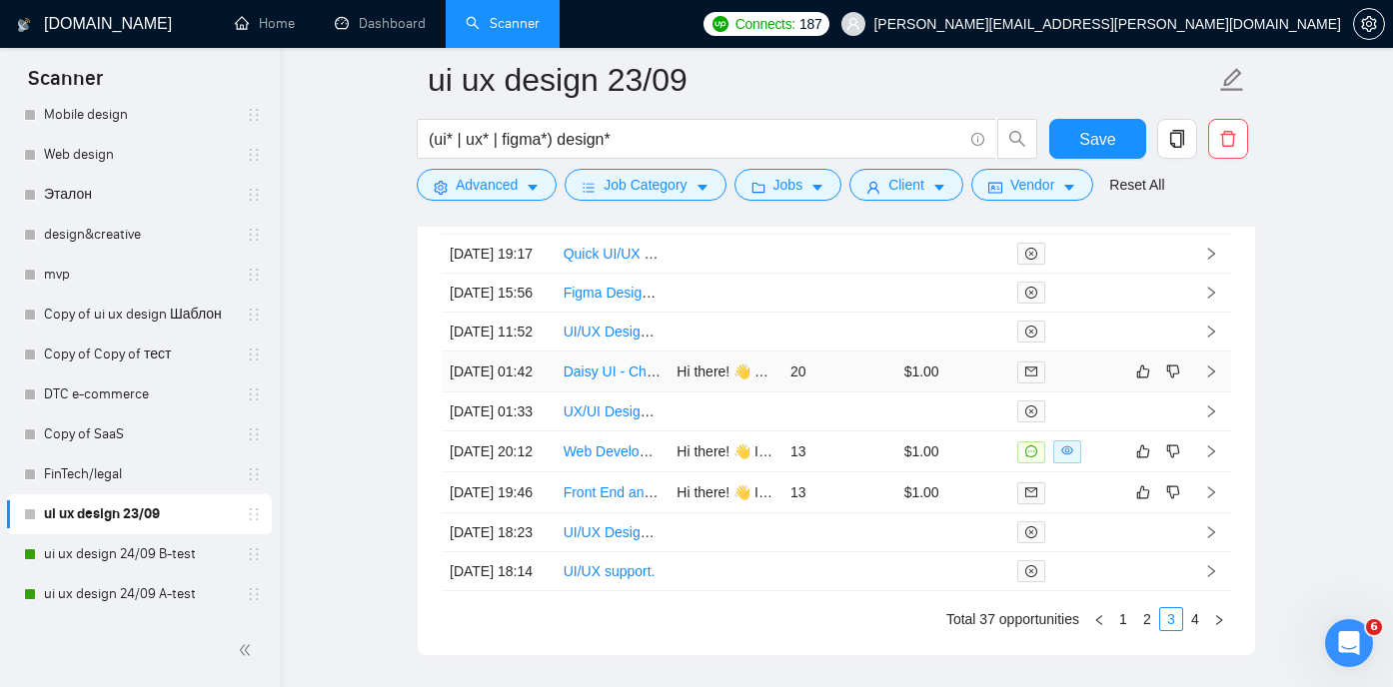
click at [618, 380] on link "Daisy UI - Chatbot UX expert for Progressive web app" at bounding box center [730, 372] width 335 height 16
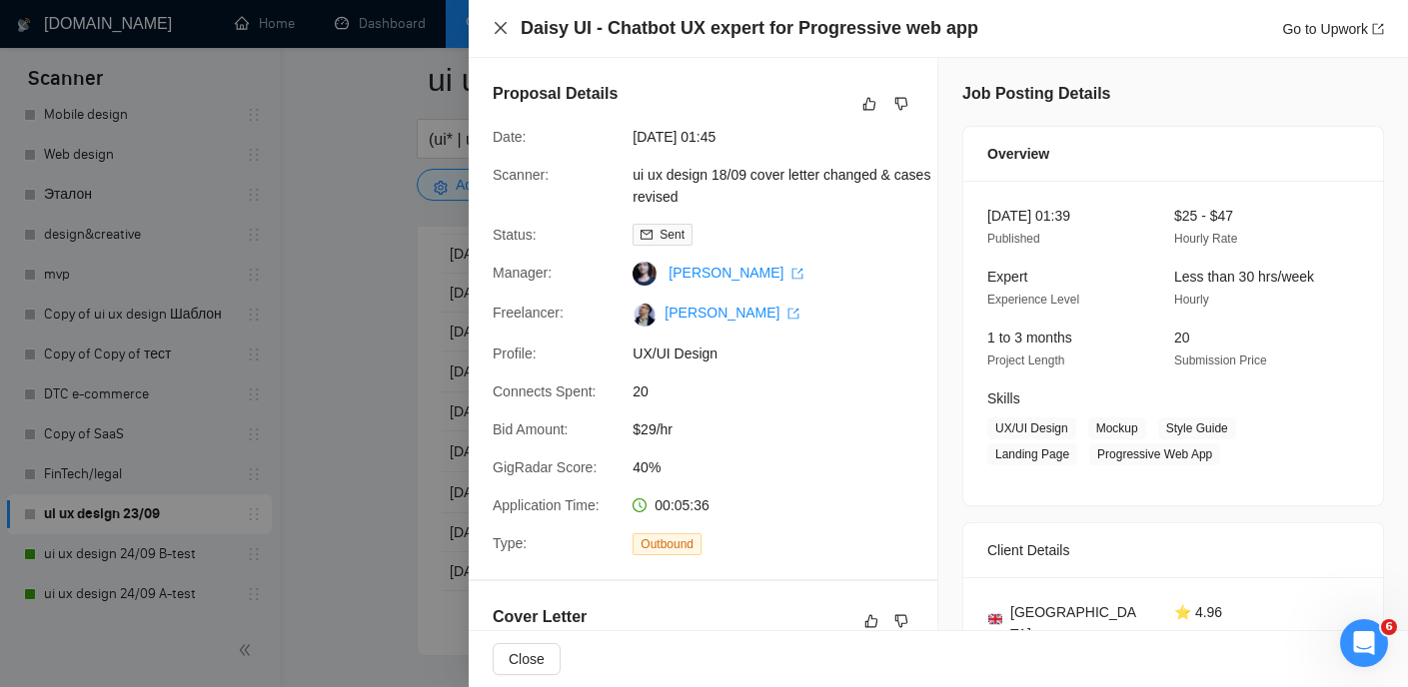
click at [503, 26] on icon "close" at bounding box center [500, 28] width 16 height 16
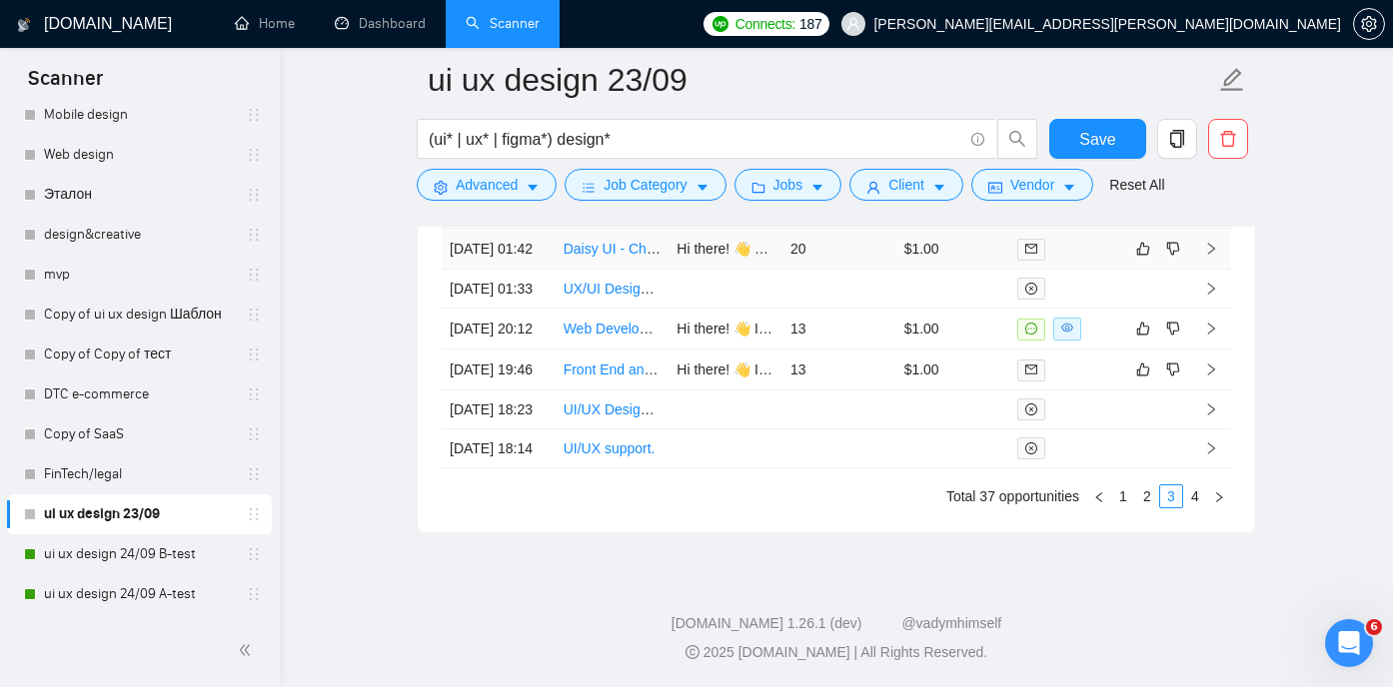
scroll to position [5770, 0]
click at [1149, 498] on link "2" at bounding box center [1147, 497] width 22 height 22
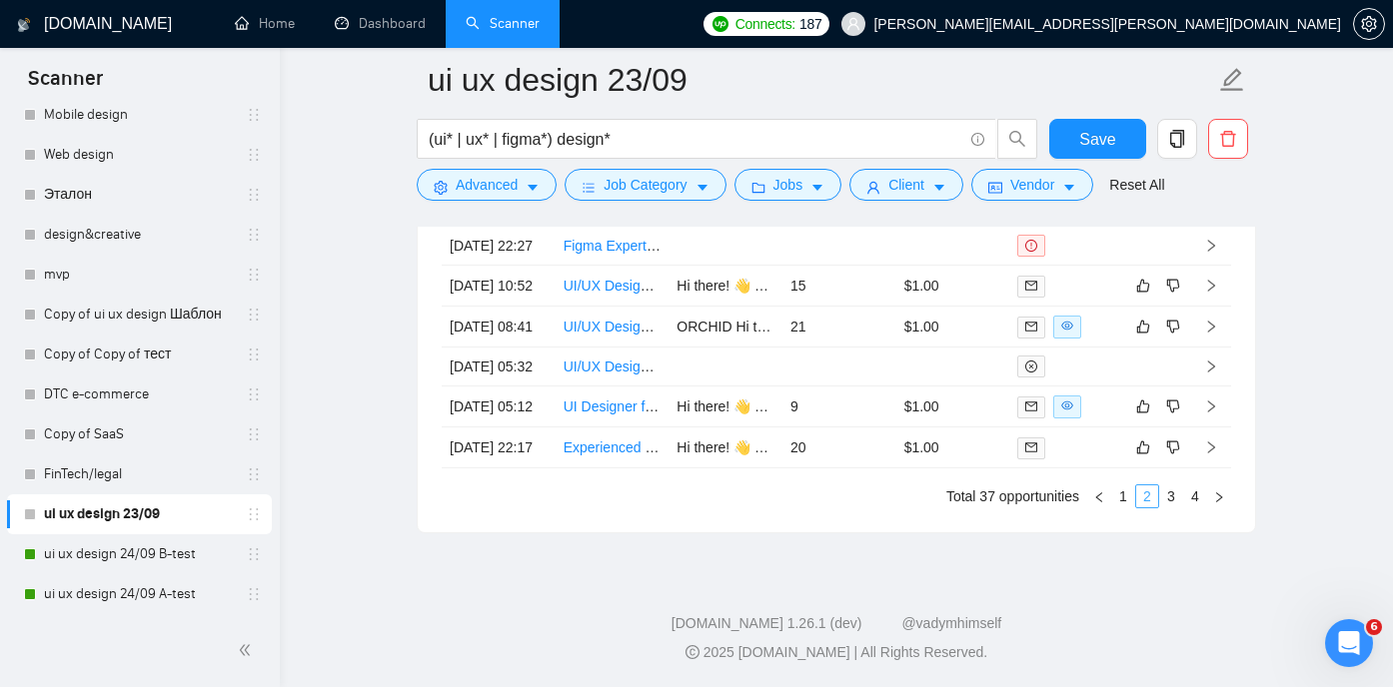
scroll to position [5713, 0]
click at [624, 456] on link "Experienced UX/UI Designer Needed for Complex Web Applications" at bounding box center [774, 448] width 422 height 16
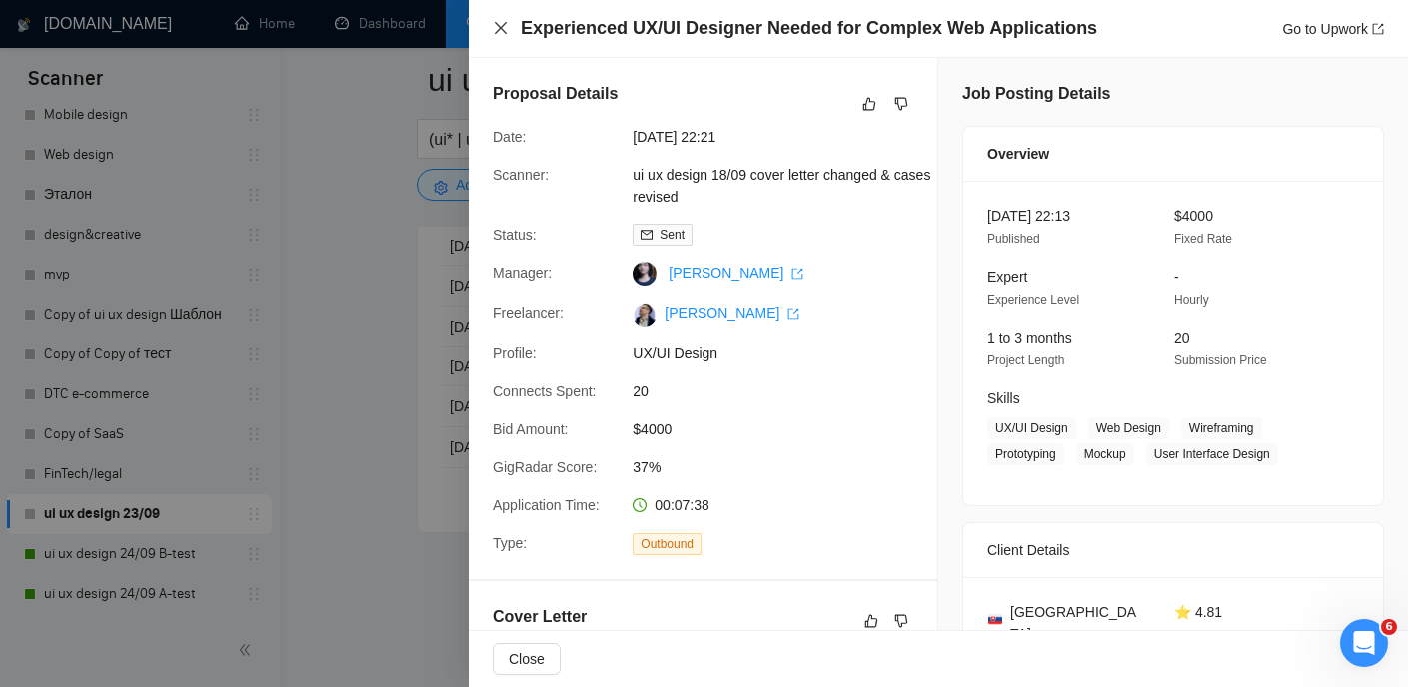
click at [500, 27] on icon "close" at bounding box center [500, 28] width 12 height 12
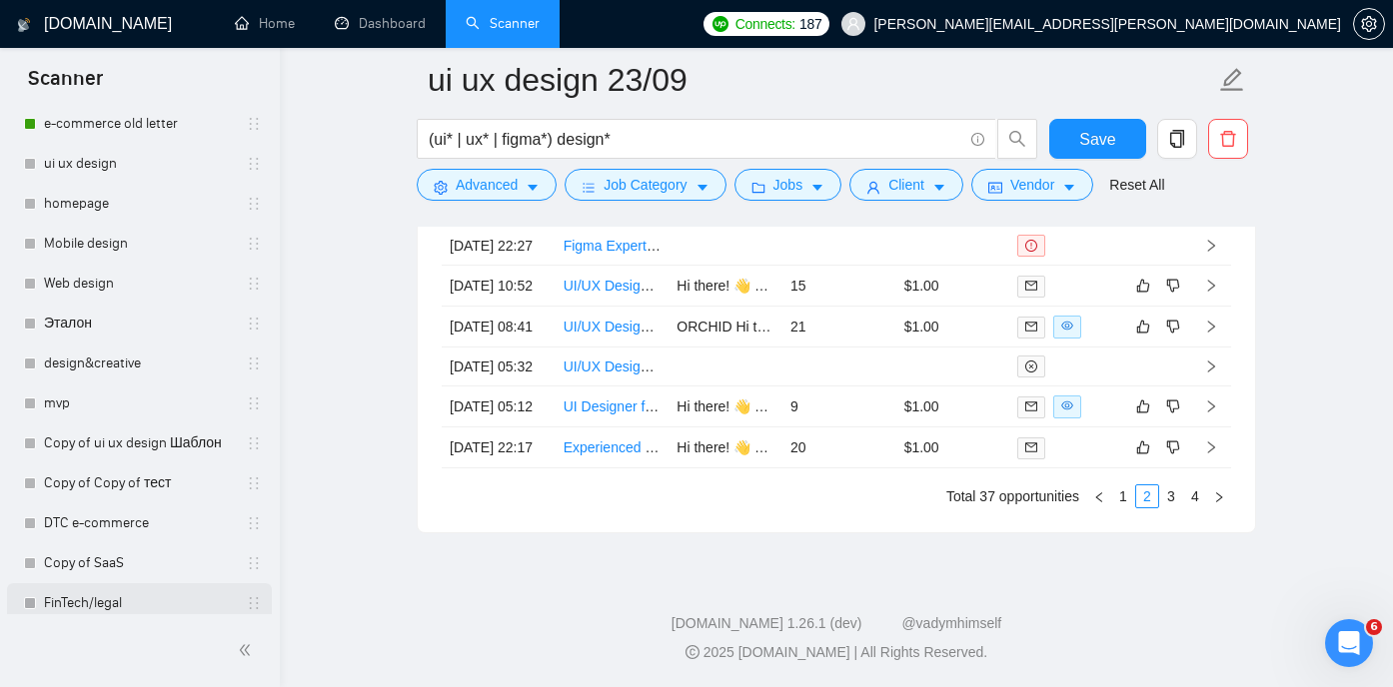
scroll to position [429, 0]
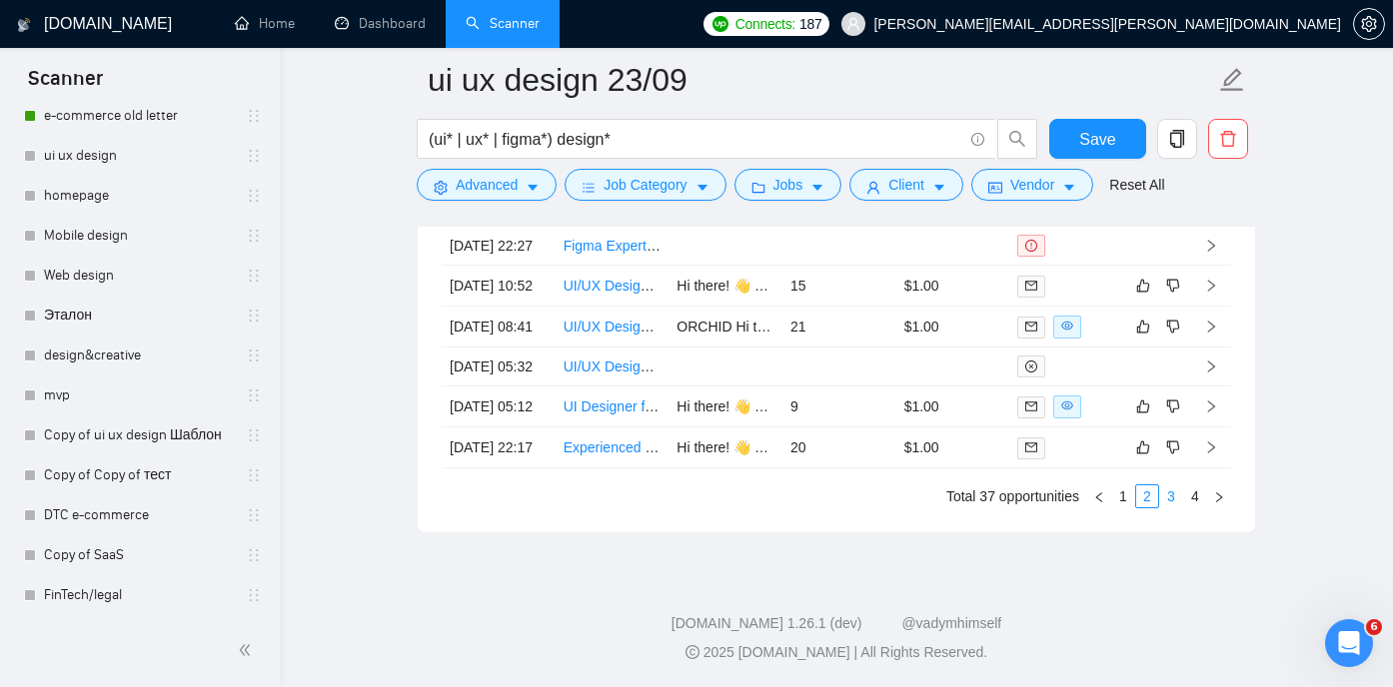
click at [1176, 507] on link "3" at bounding box center [1171, 497] width 22 height 22
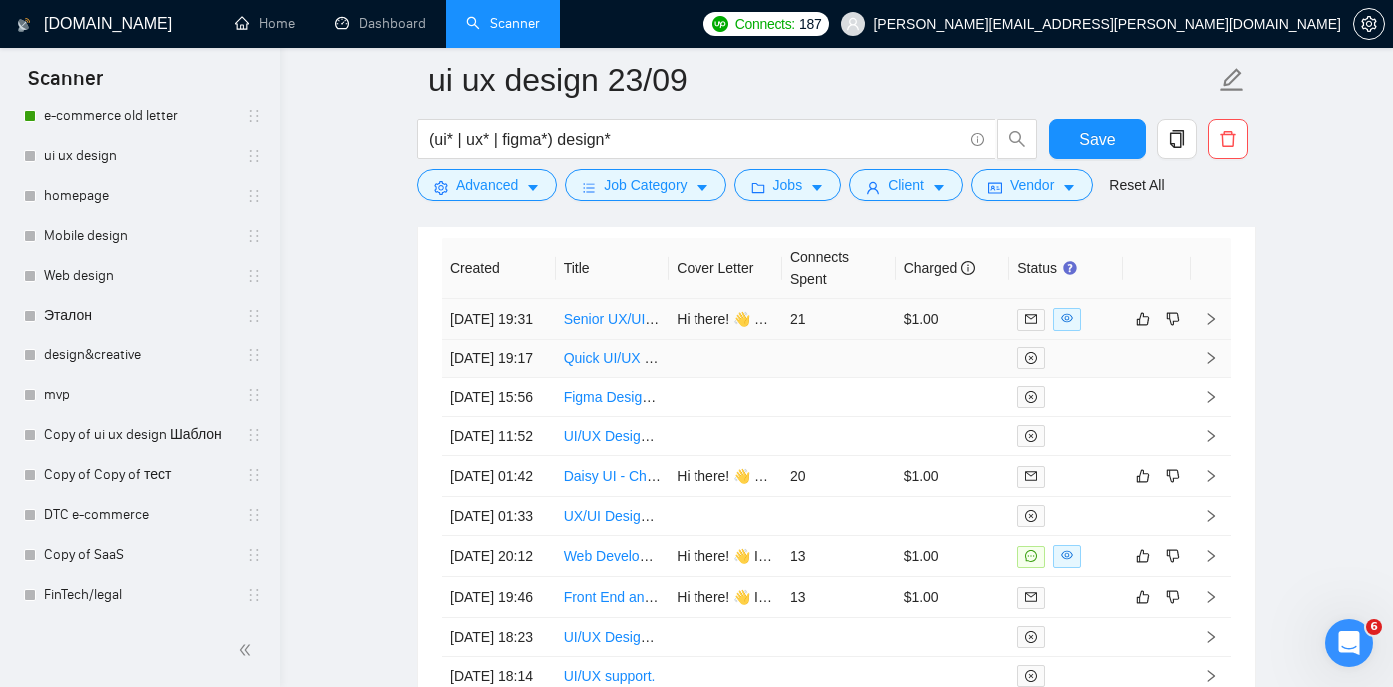
scroll to position [5310, 0]
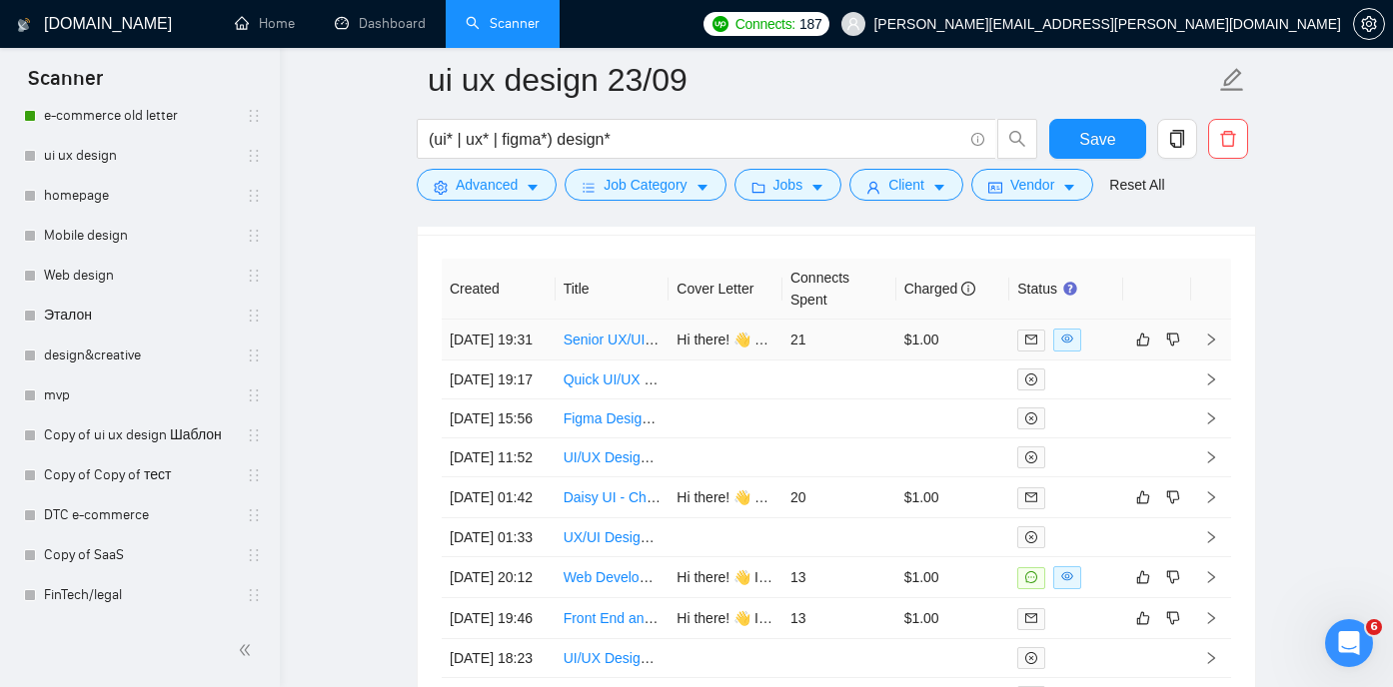
click at [602, 346] on link "Senior UX/UI Designer (Finance) — Website + App (Figma)" at bounding box center [747, 340] width 369 height 16
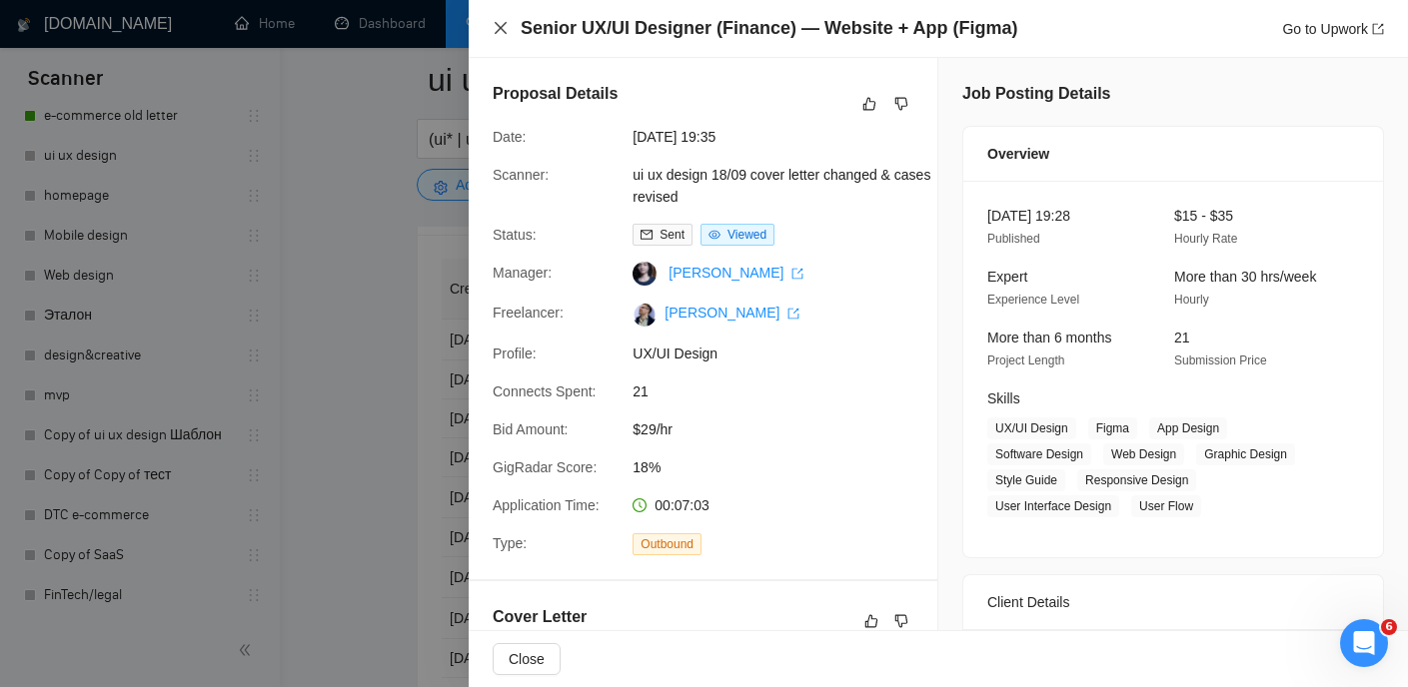
click at [499, 27] on icon "close" at bounding box center [500, 28] width 12 height 12
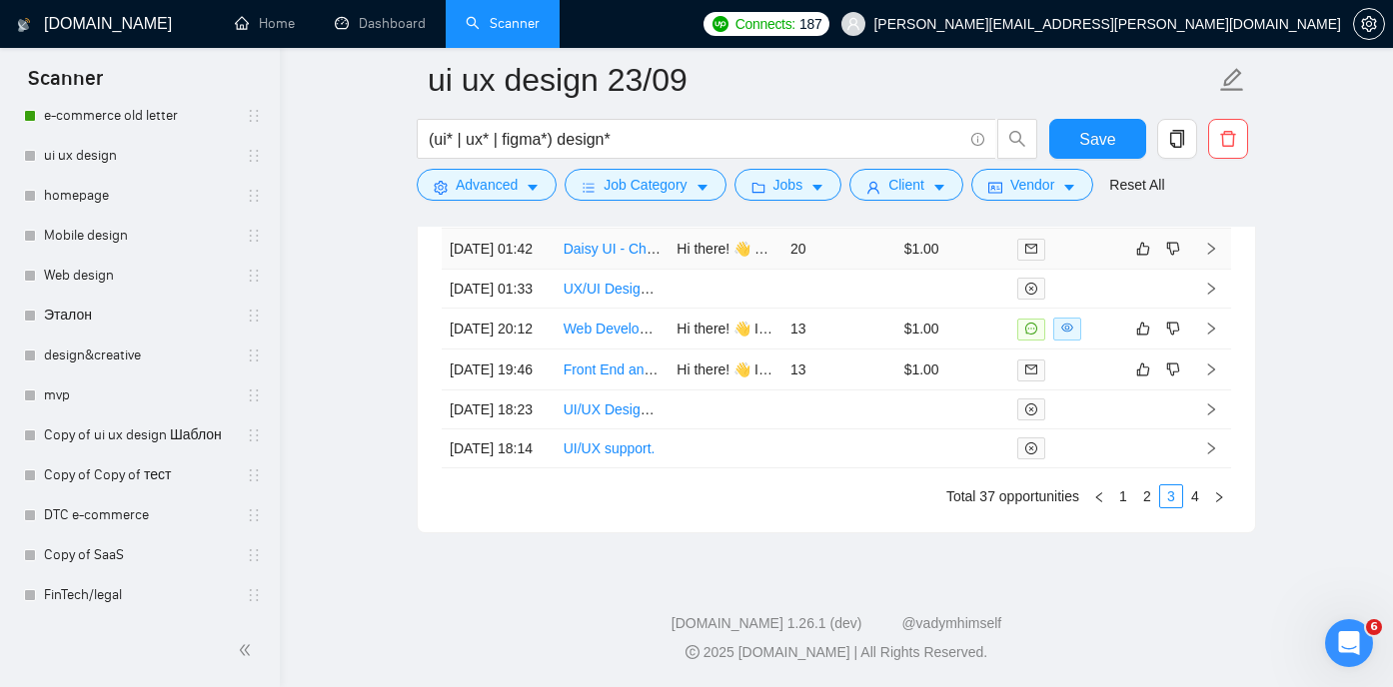
scroll to position [5713, 0]
click at [1151, 507] on link "2" at bounding box center [1147, 497] width 22 height 22
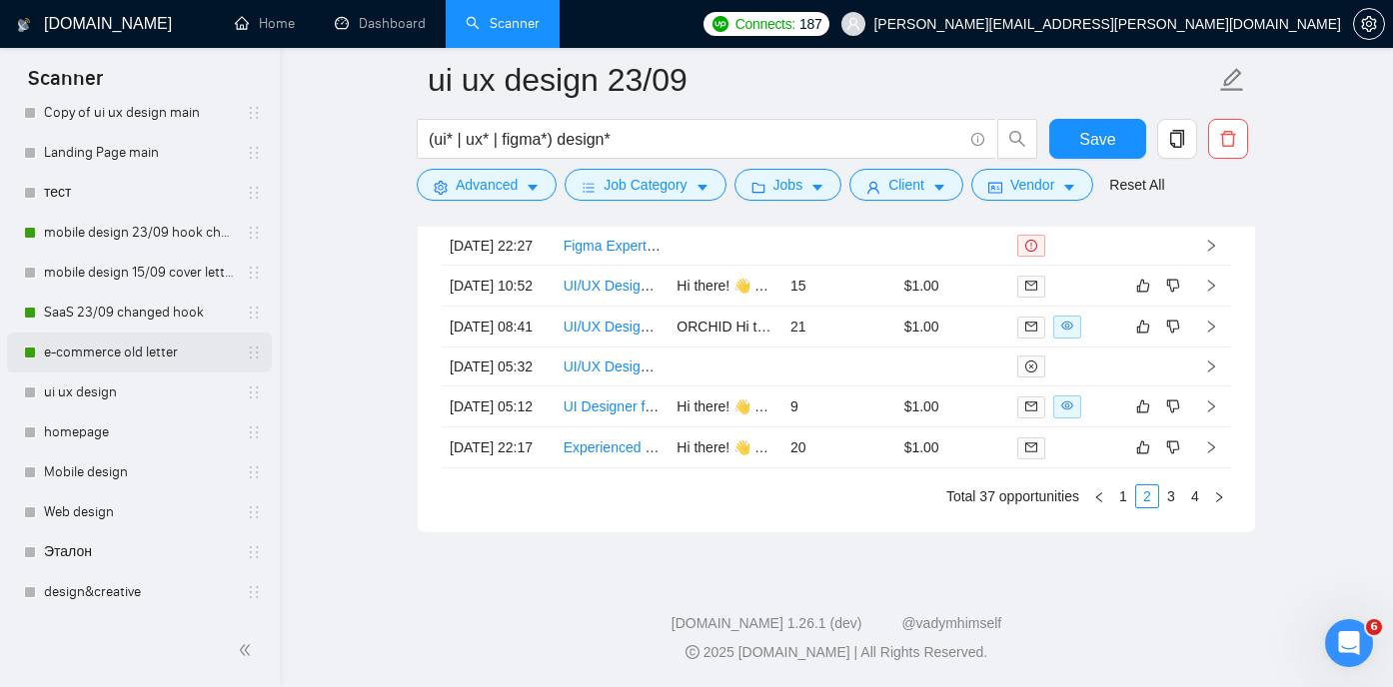
scroll to position [187, 0]
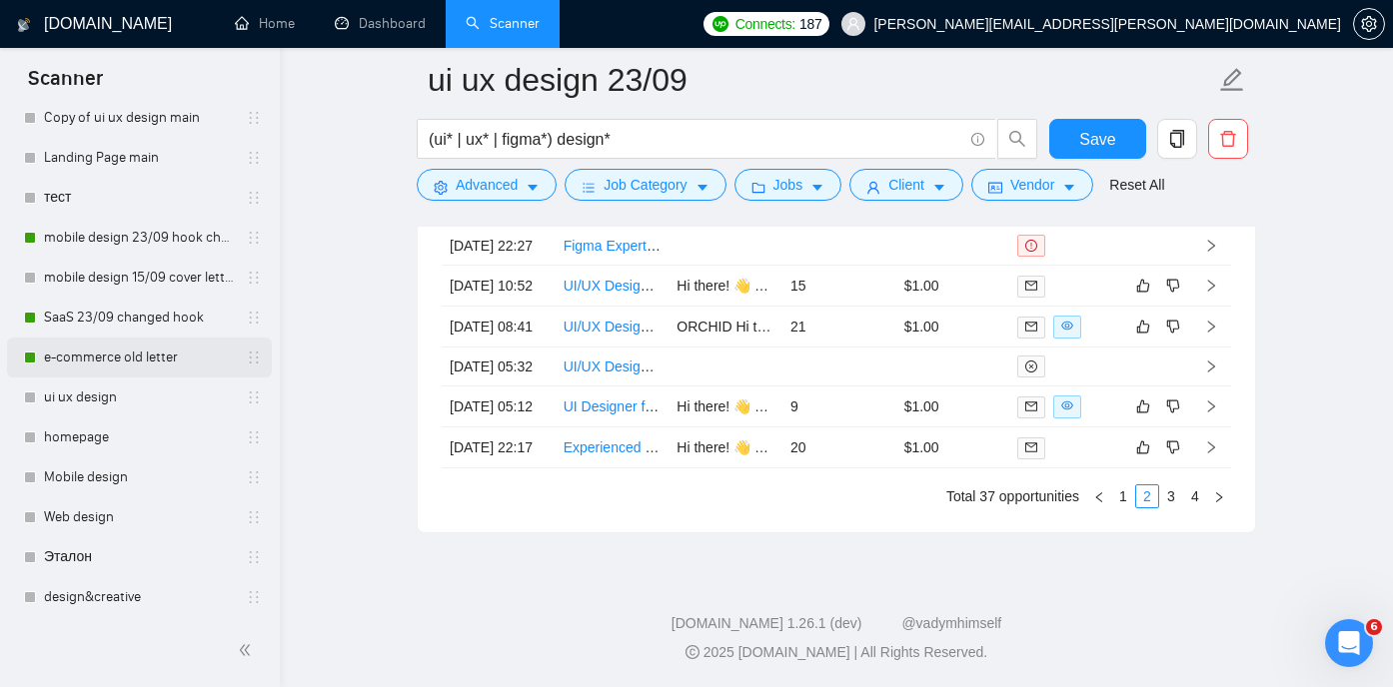
click at [150, 350] on link "e-commerce old letter" at bounding box center [139, 358] width 190 height 40
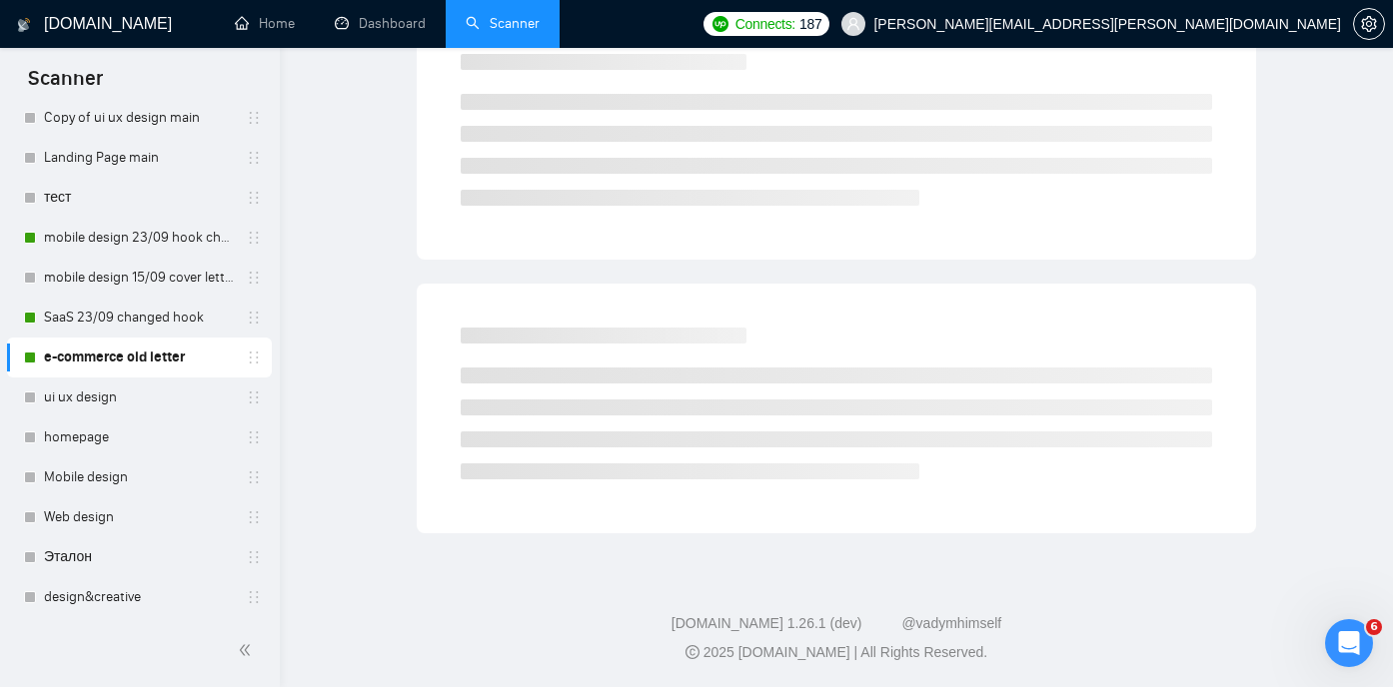
scroll to position [42, 0]
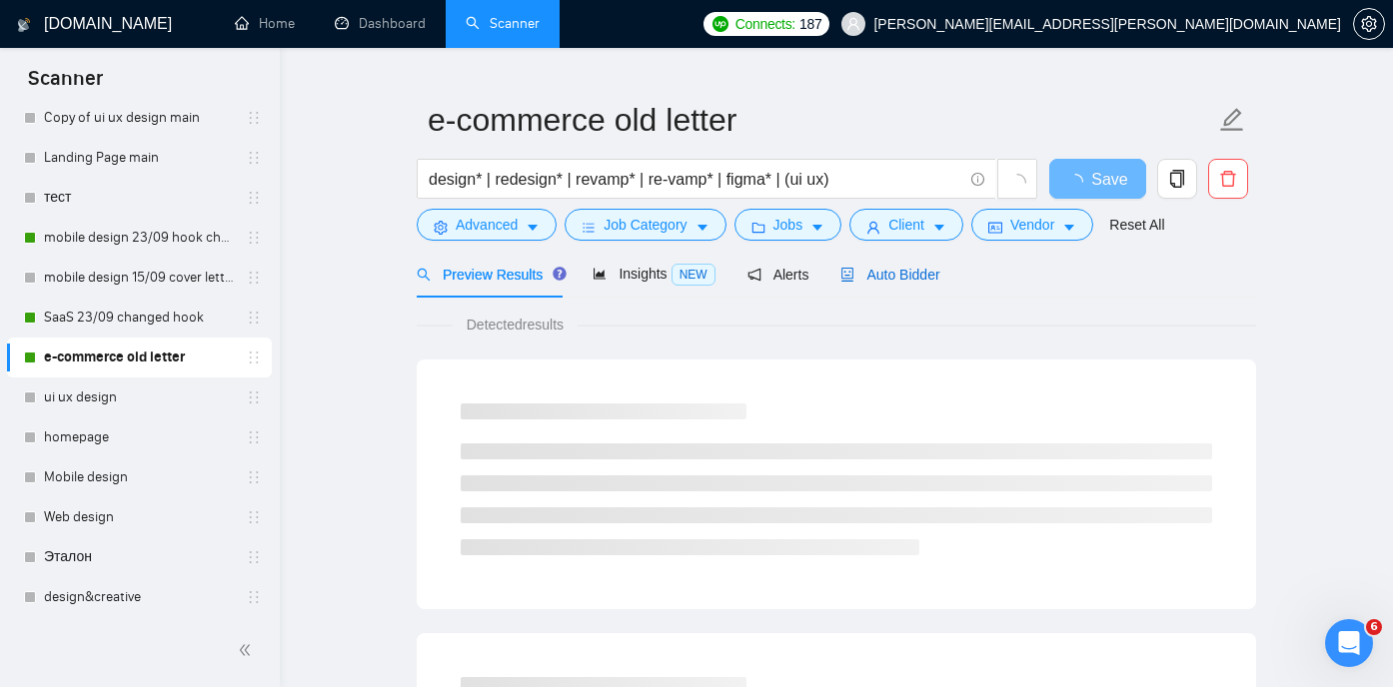
click at [918, 264] on div "Auto Bidder" at bounding box center [889, 275] width 99 height 22
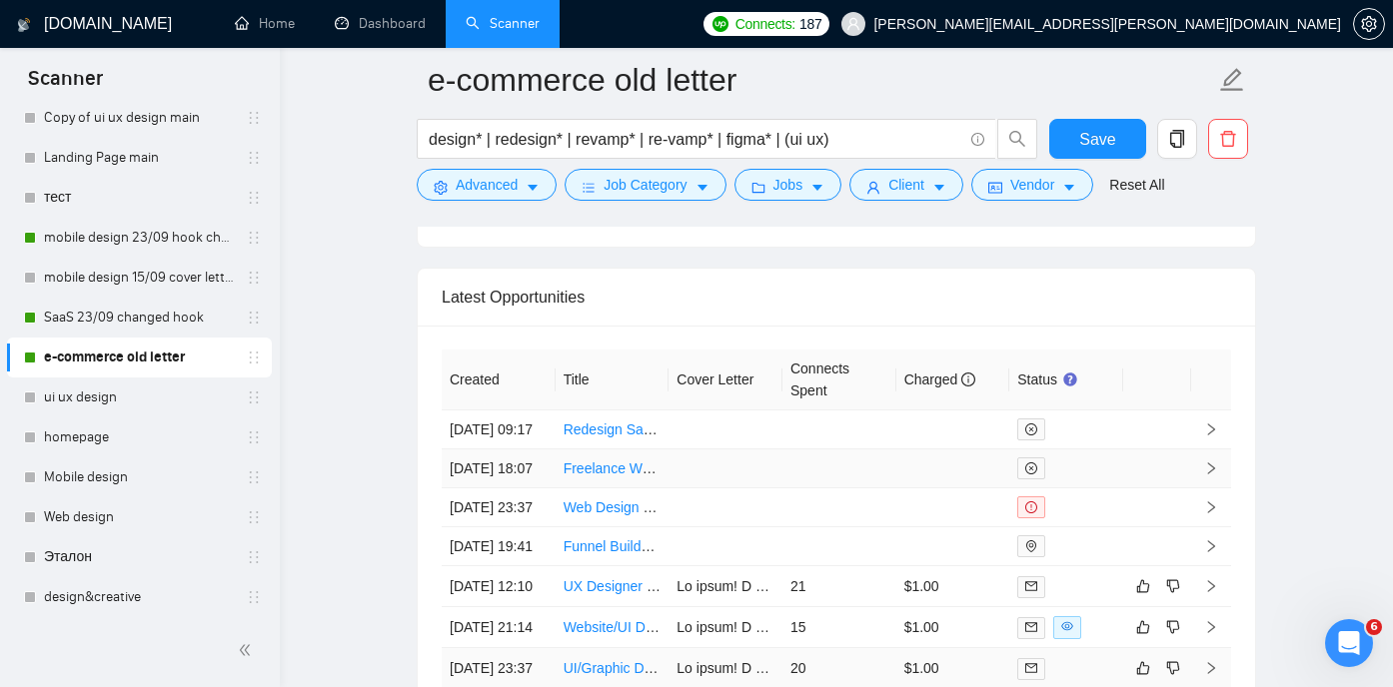
scroll to position [4822, 0]
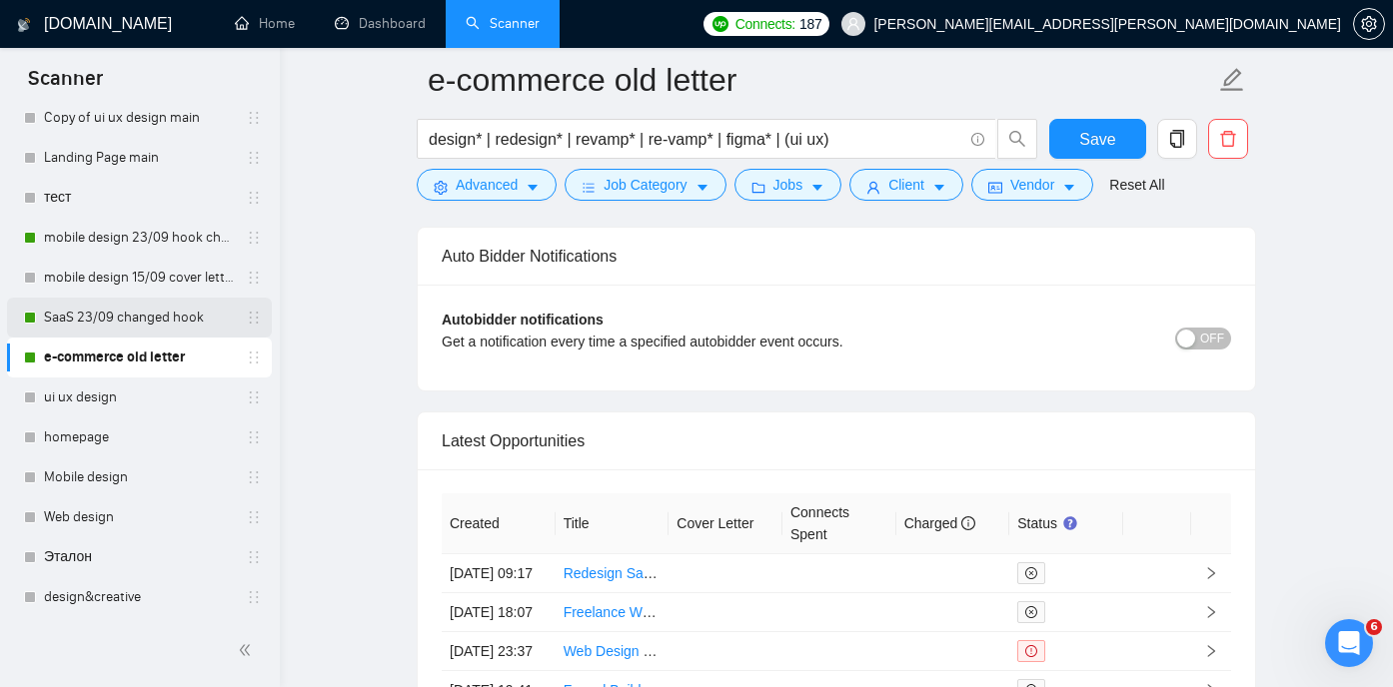
click at [114, 323] on link "SaaS 23/09 changed hook" at bounding box center [139, 318] width 190 height 40
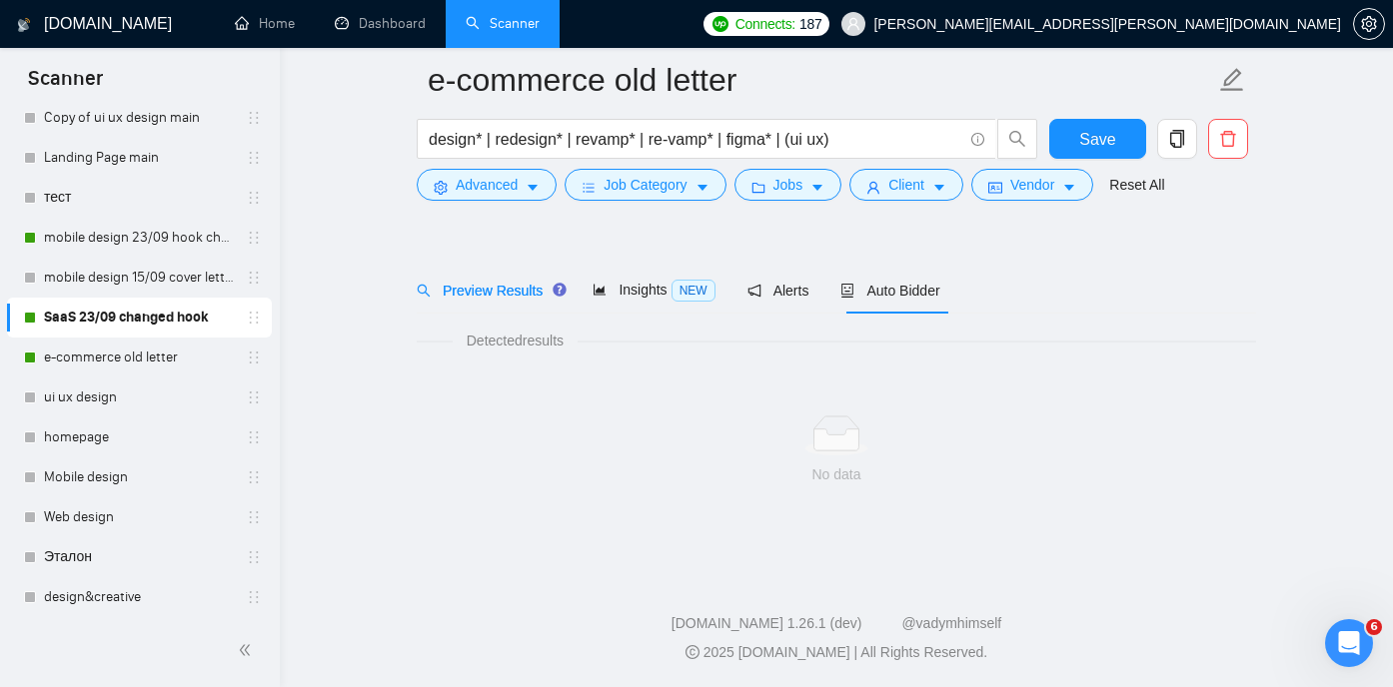
scroll to position [42, 0]
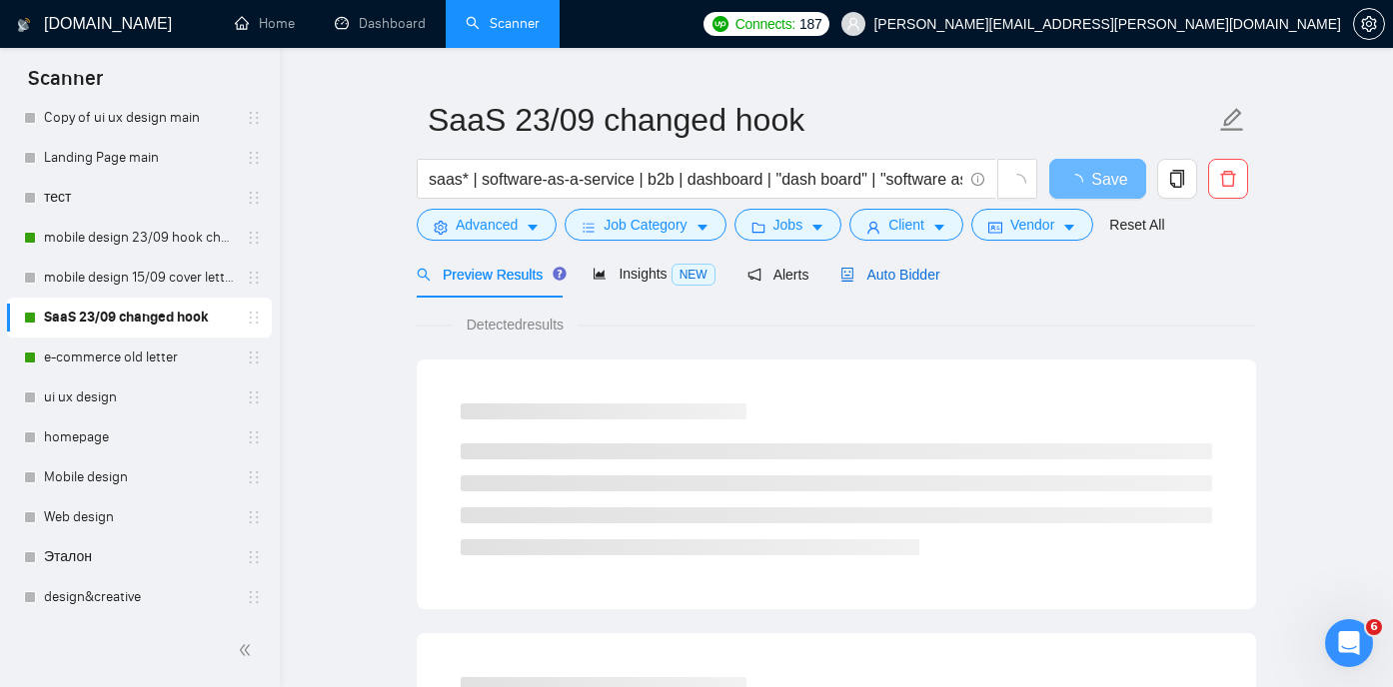
click at [909, 269] on span "Auto Bidder" at bounding box center [889, 275] width 99 height 16
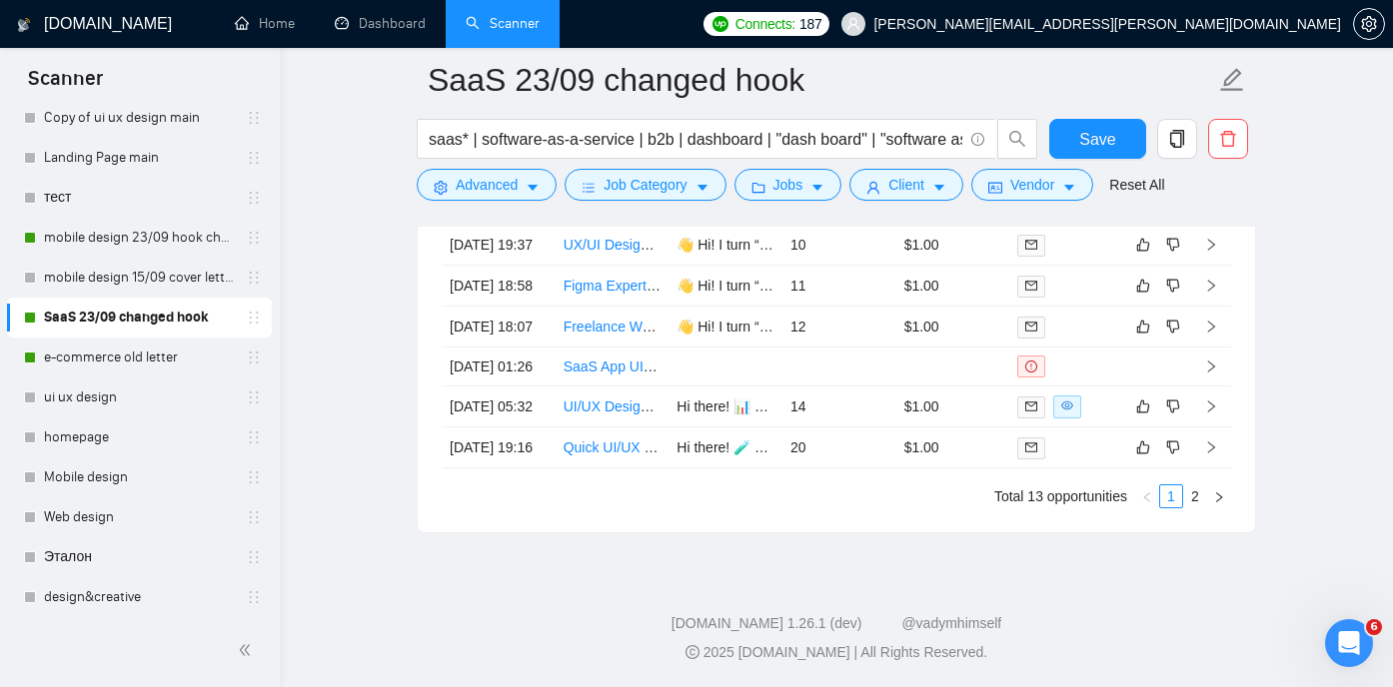
scroll to position [5456, 0]
click at [1194, 507] on link "2" at bounding box center [1195, 497] width 22 height 22
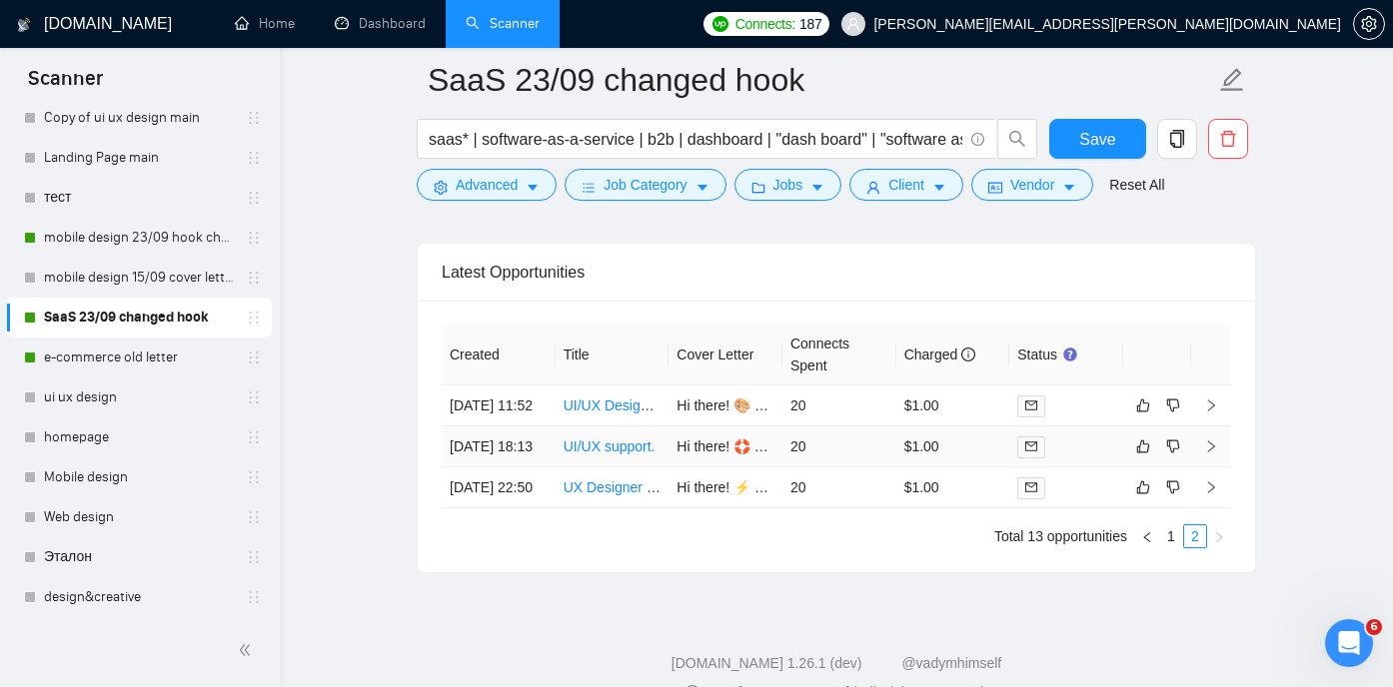
scroll to position [4986, 0]
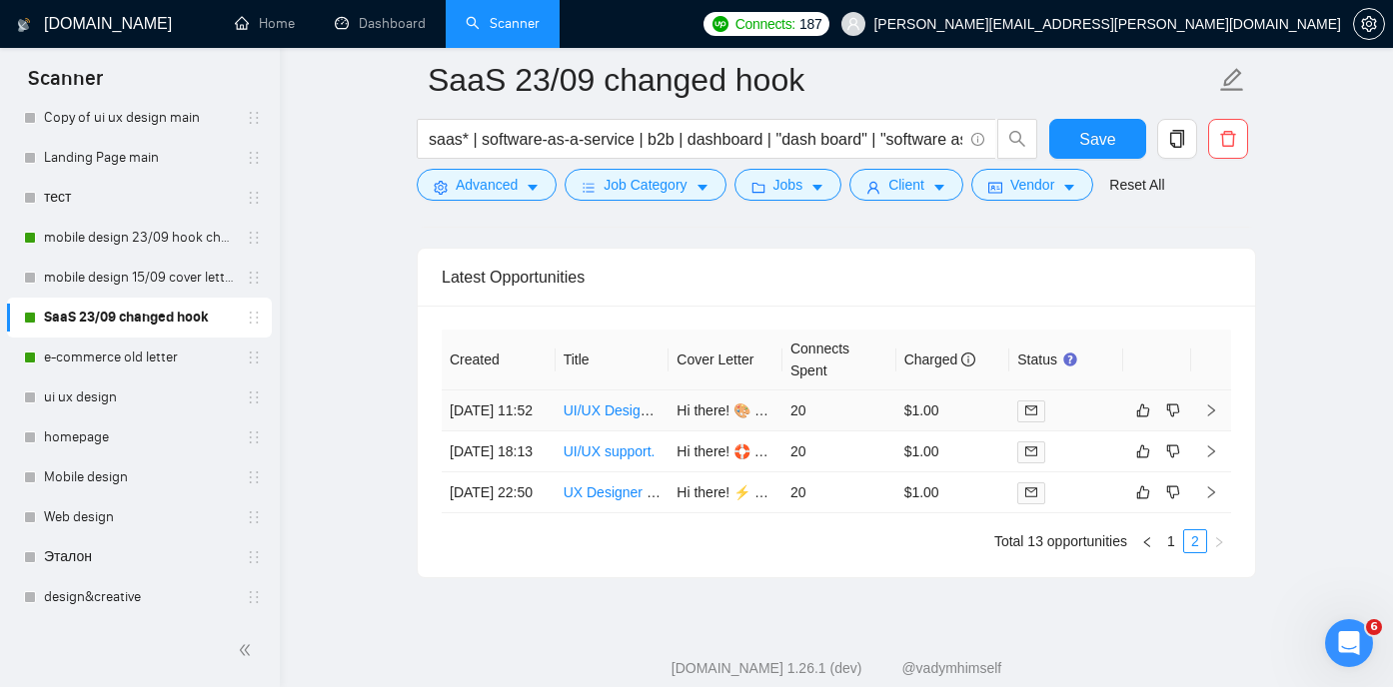
click at [588, 418] on link "UI/UX Designer for AI Agents Platform & Web Application" at bounding box center [740, 411] width 354 height 16
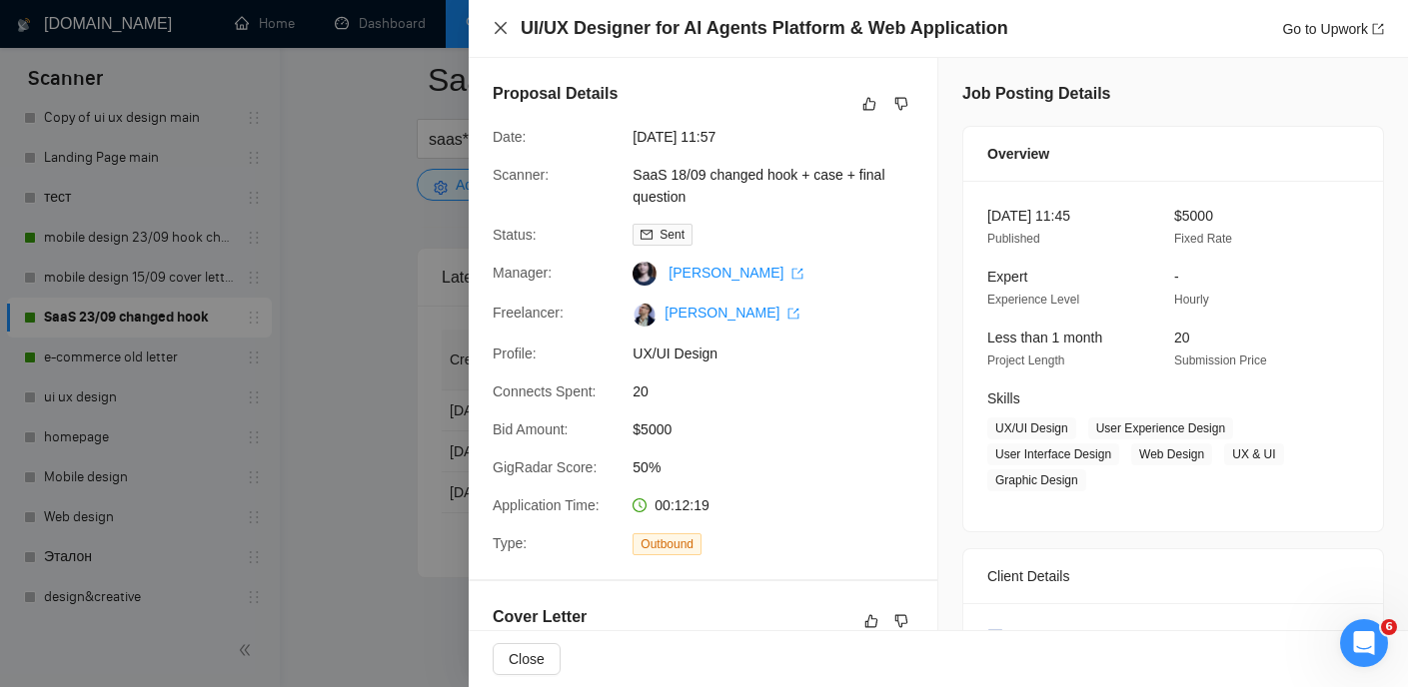
click at [503, 30] on icon "close" at bounding box center [500, 28] width 16 height 16
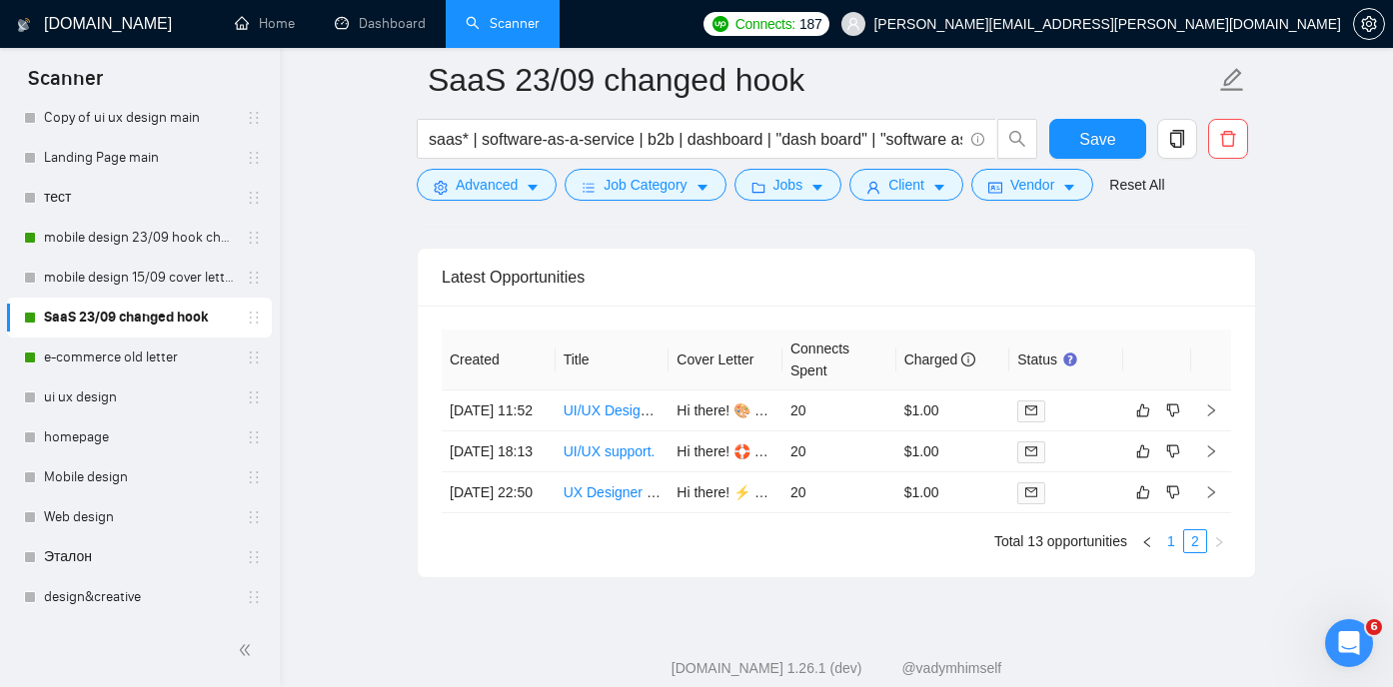
click at [1173, 552] on link "1" at bounding box center [1171, 541] width 22 height 22
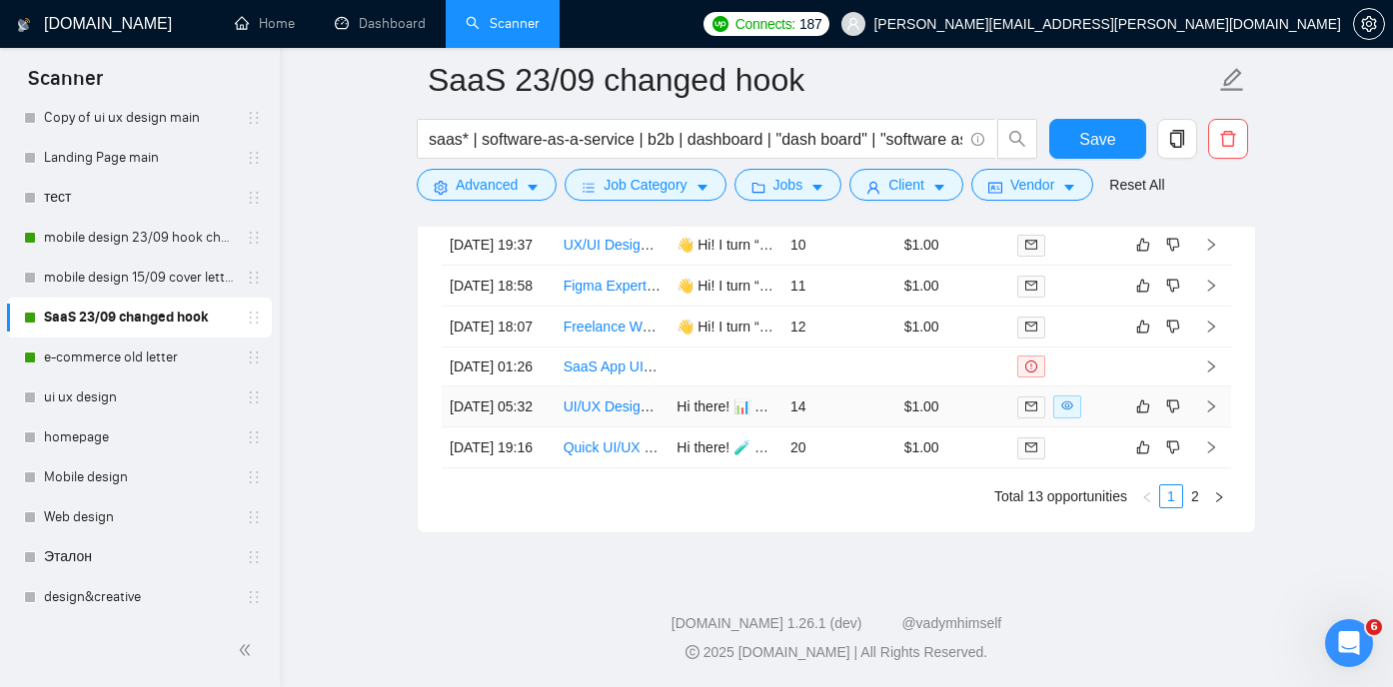
scroll to position [5445, 0]
click at [1194, 507] on link "2" at bounding box center [1195, 497] width 22 height 22
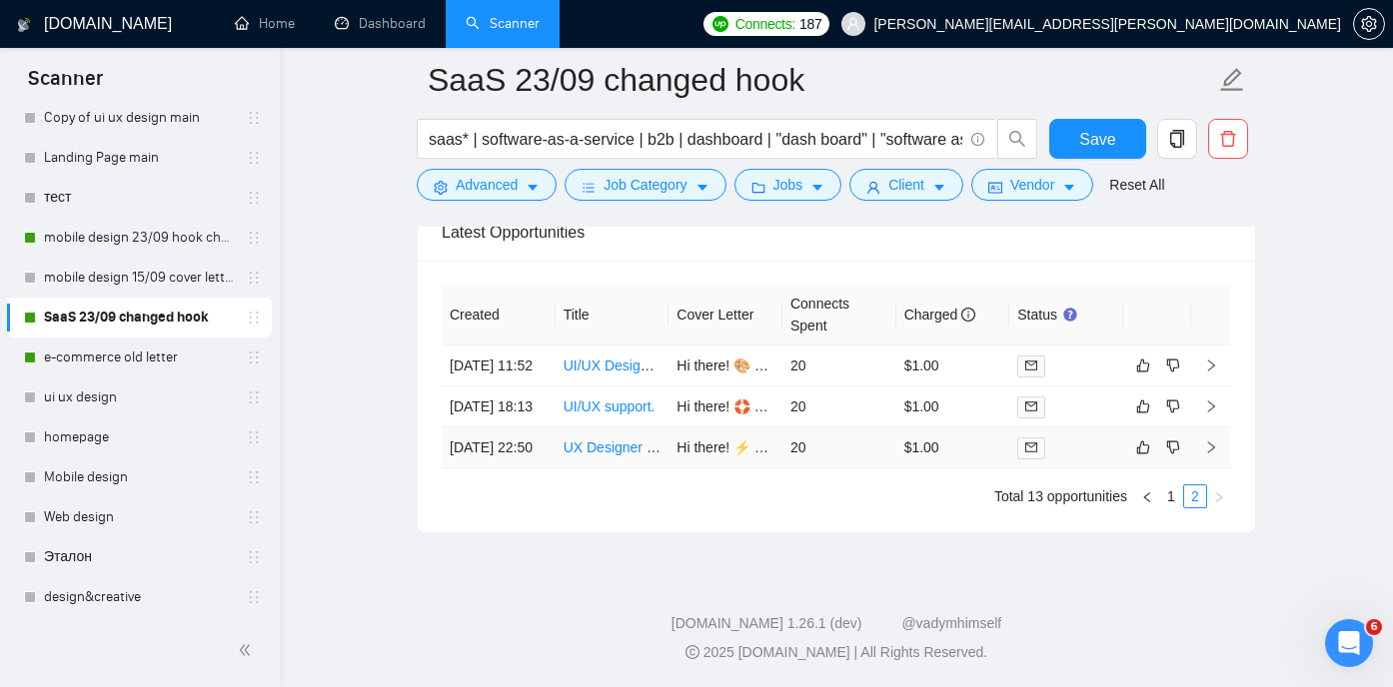
scroll to position [5055, 0]
click at [1166, 507] on link "1" at bounding box center [1171, 497] width 22 height 22
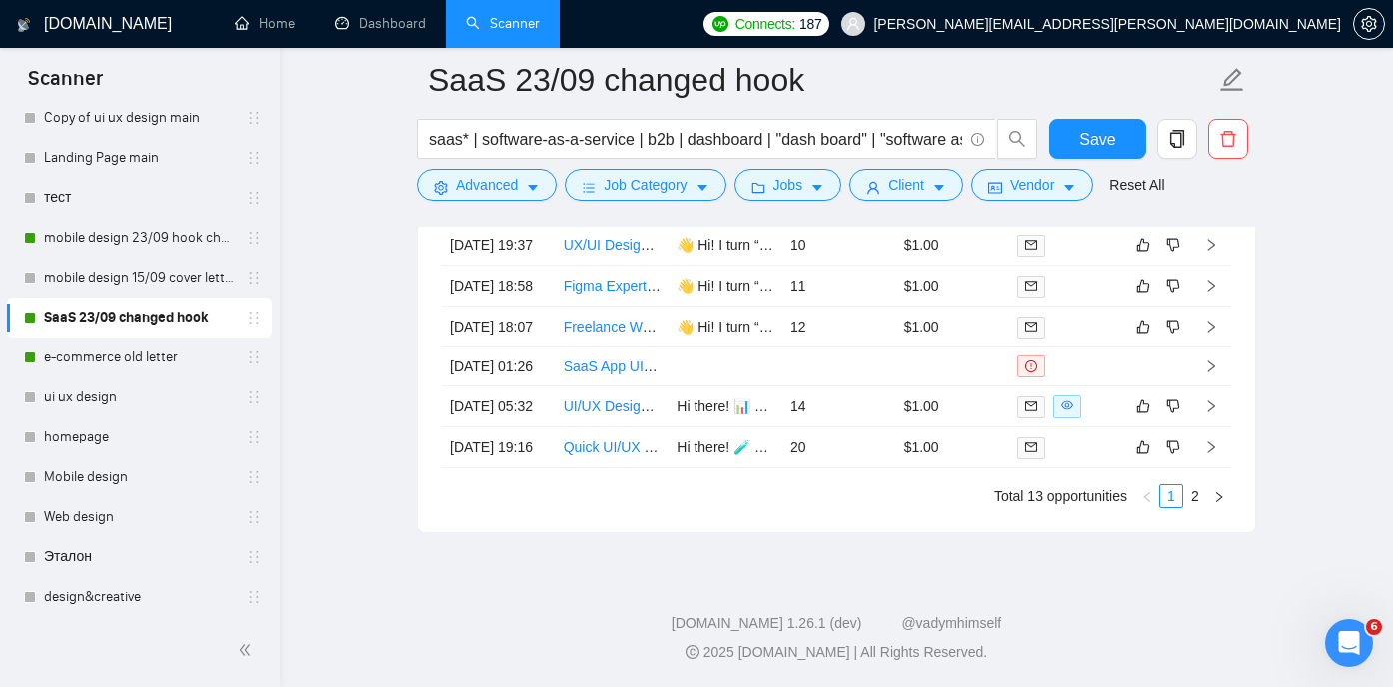
scroll to position [5504, 0]
click at [611, 452] on link "Quick UI/UX Mockup in Figma – Evaluation Form (Short Turnaround)" at bounding box center [776, 448] width 427 height 16
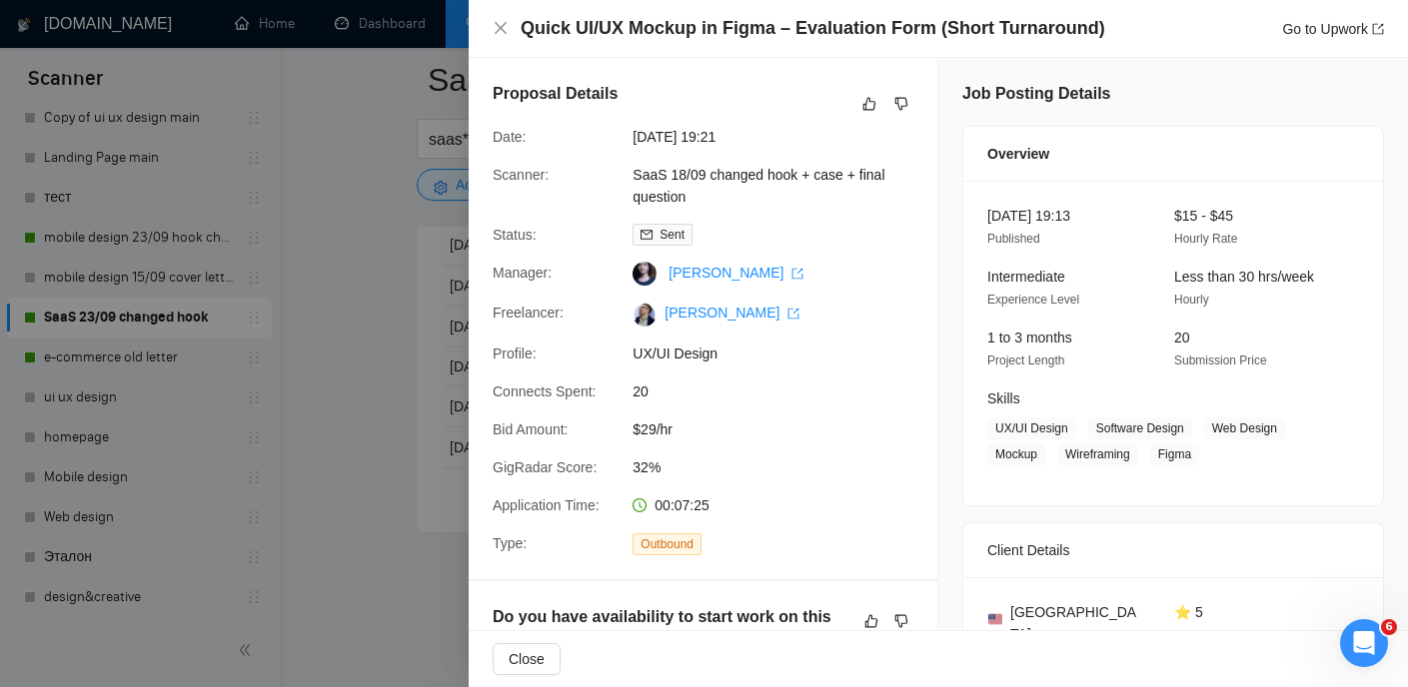
click at [382, 227] on div at bounding box center [704, 343] width 1408 height 687
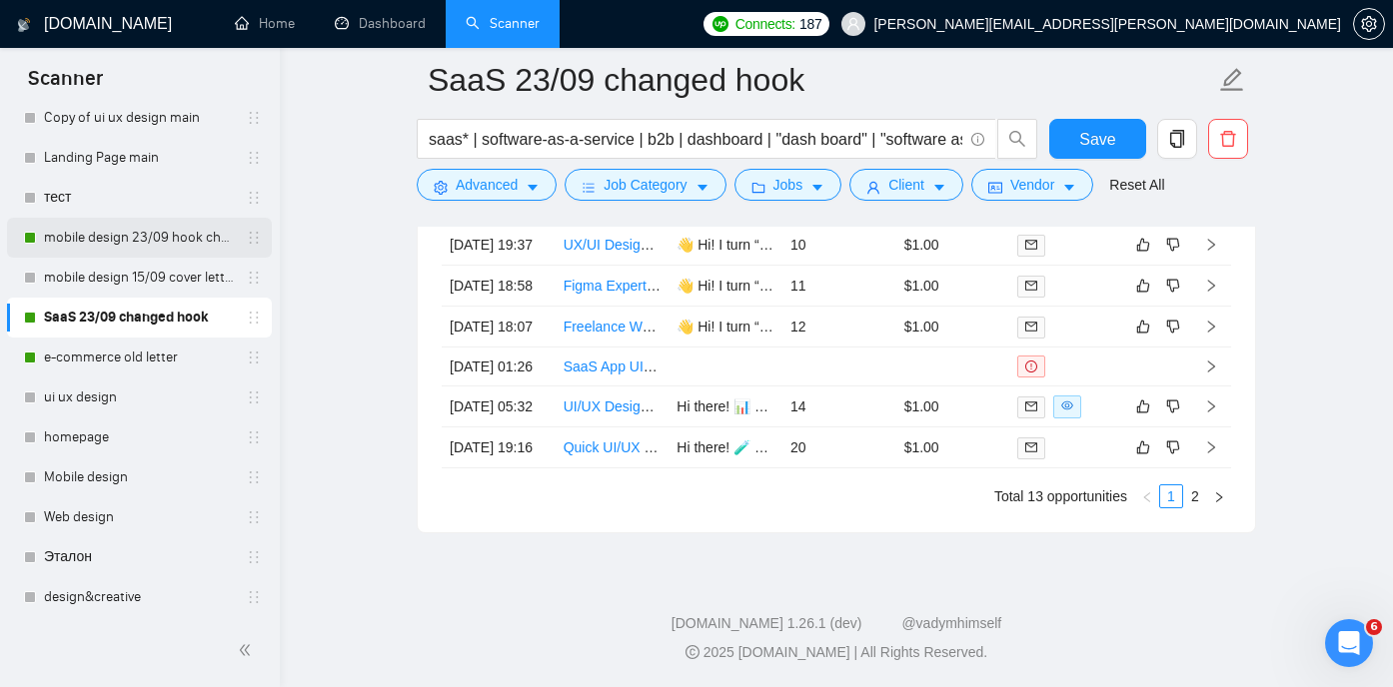
click at [112, 236] on link "mobile design 23/09 hook changed" at bounding box center [139, 238] width 190 height 40
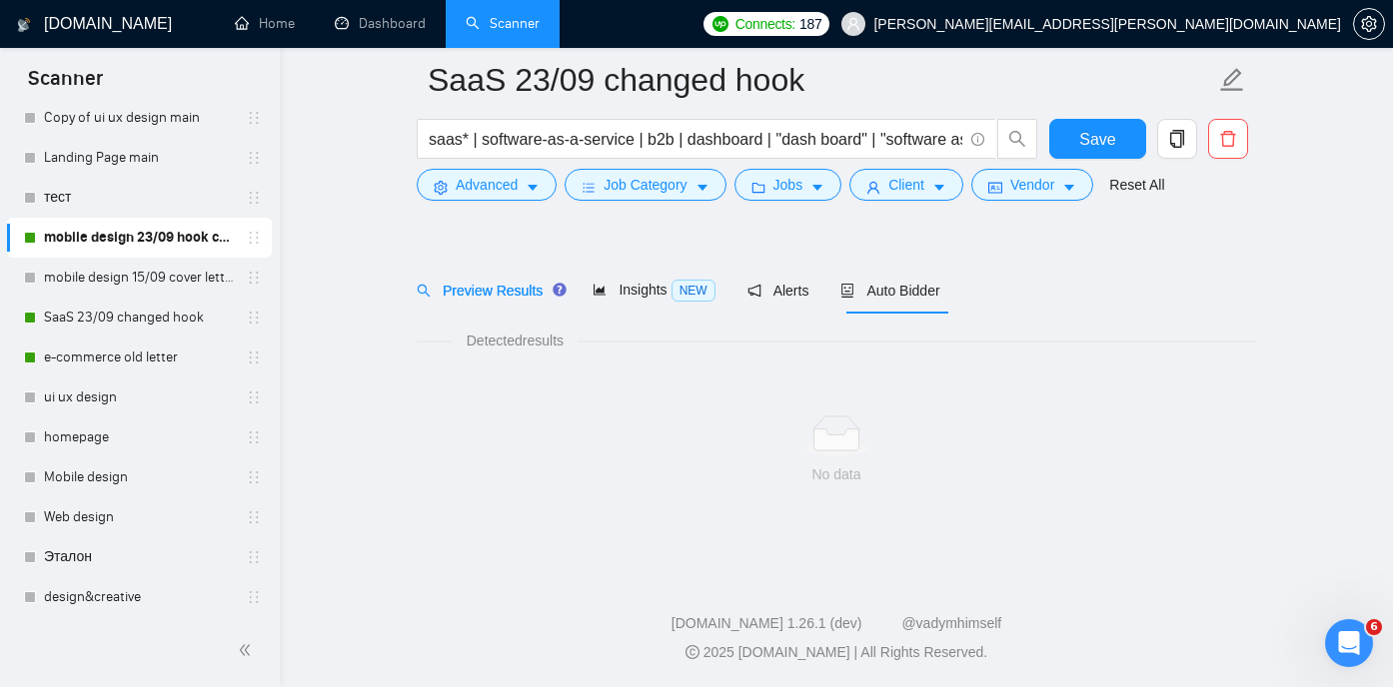
scroll to position [42, 0]
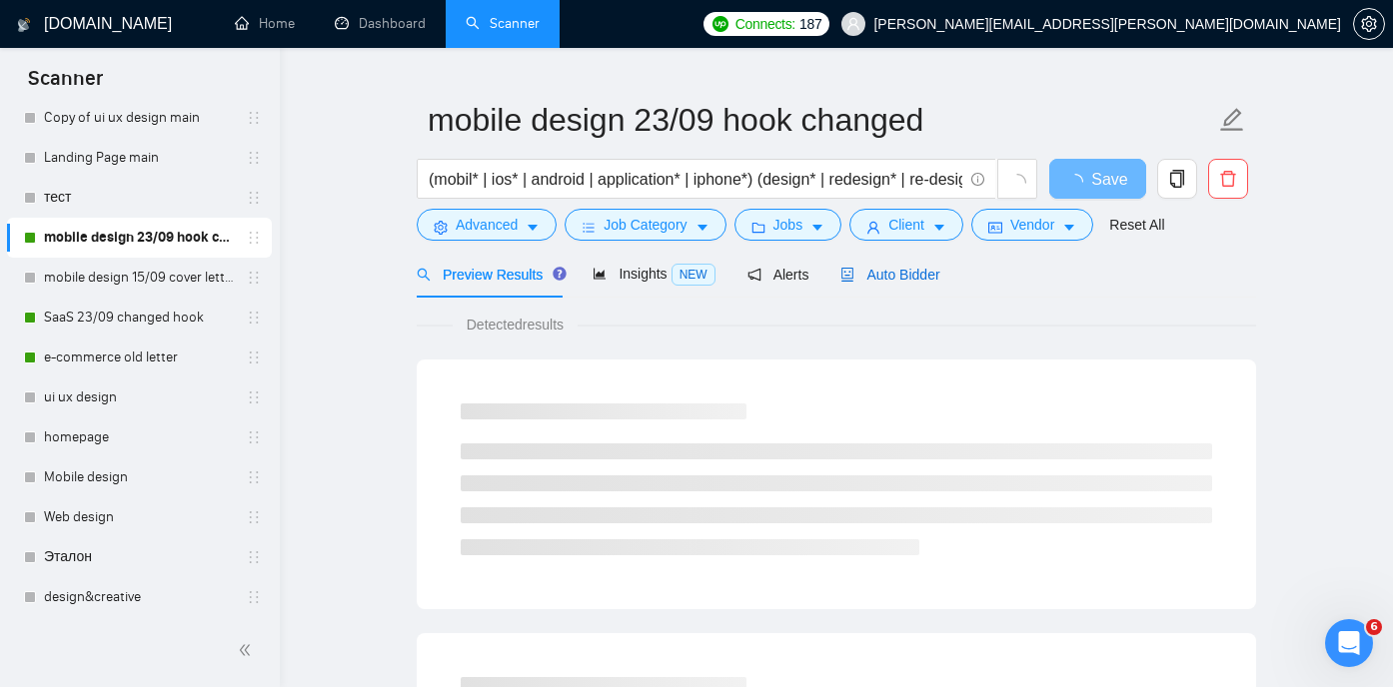
click at [887, 273] on span "Auto Bidder" at bounding box center [889, 275] width 99 height 16
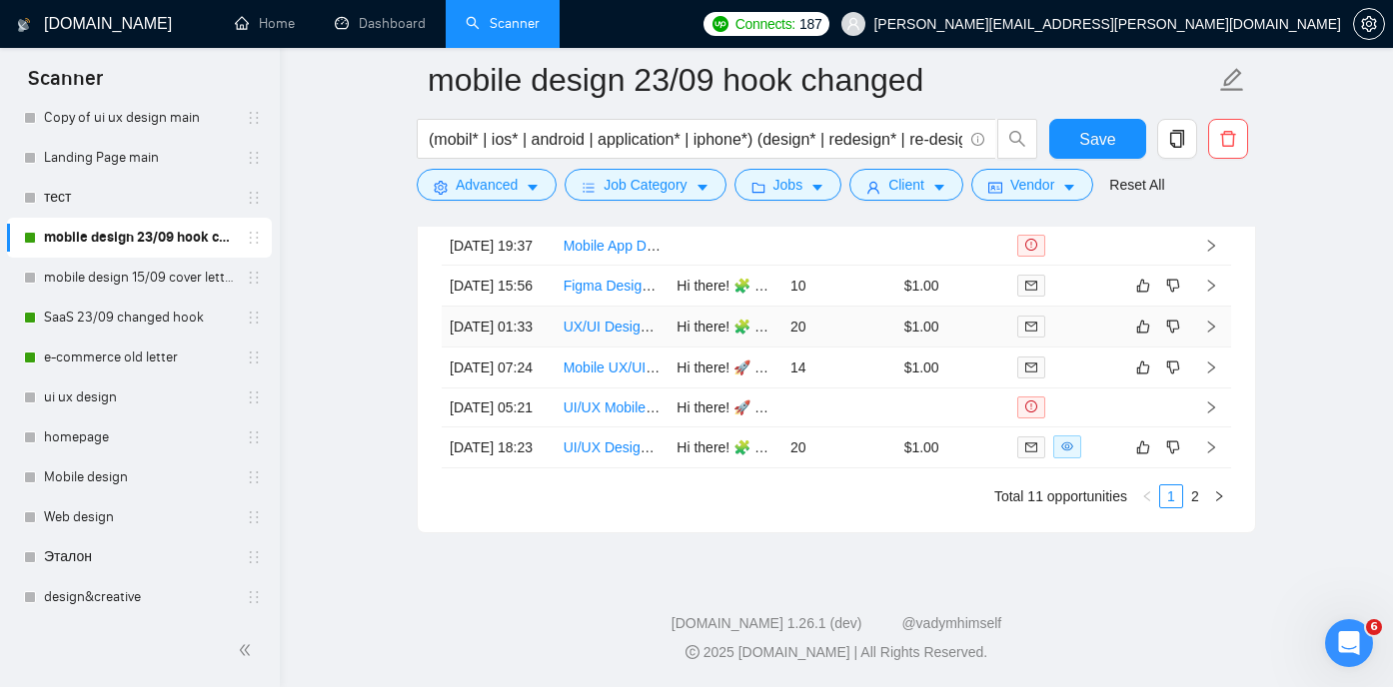
scroll to position [5238, 0]
click at [611, 335] on link "UX/UI Designer Needed for Healthcare Compliance Application" at bounding box center [758, 327] width 391 height 16
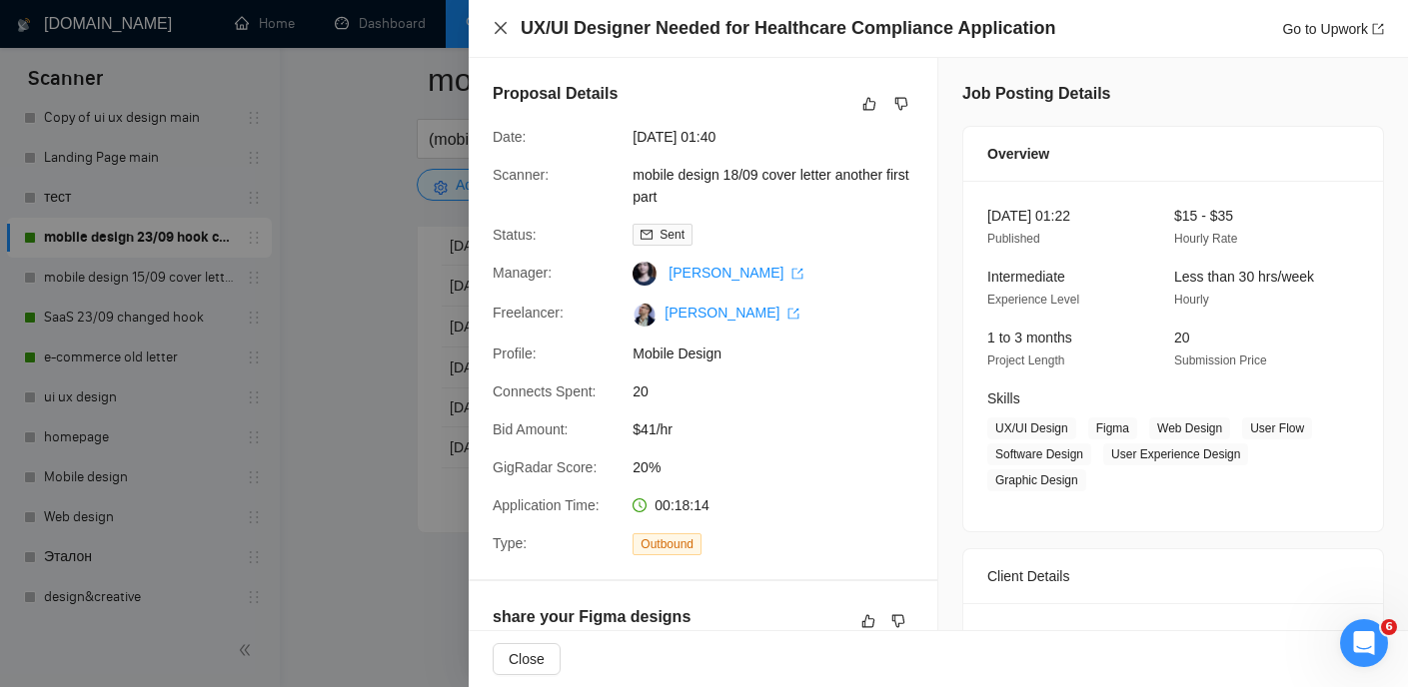
click at [500, 35] on icon "close" at bounding box center [500, 28] width 16 height 16
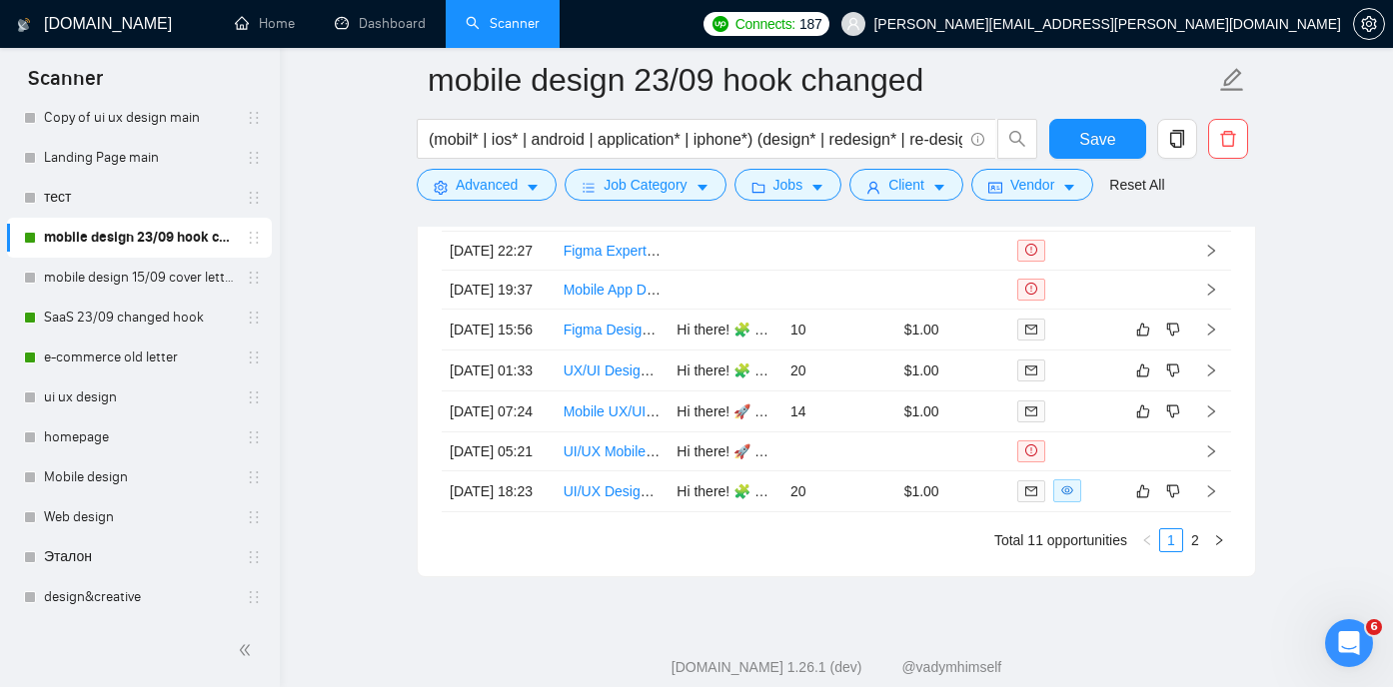
scroll to position [5074, 0]
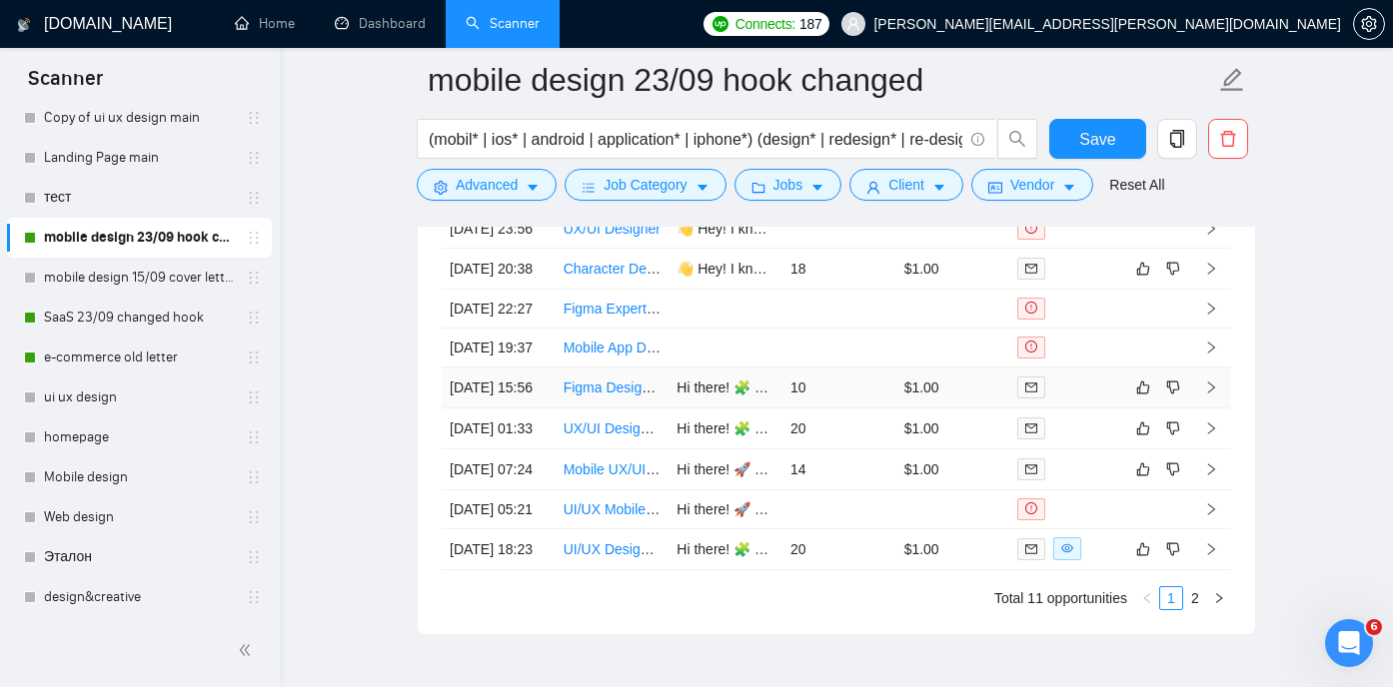
click at [617, 396] on link "Figma Designer Needed for Creative Projects" at bounding box center [704, 388] width 282 height 16
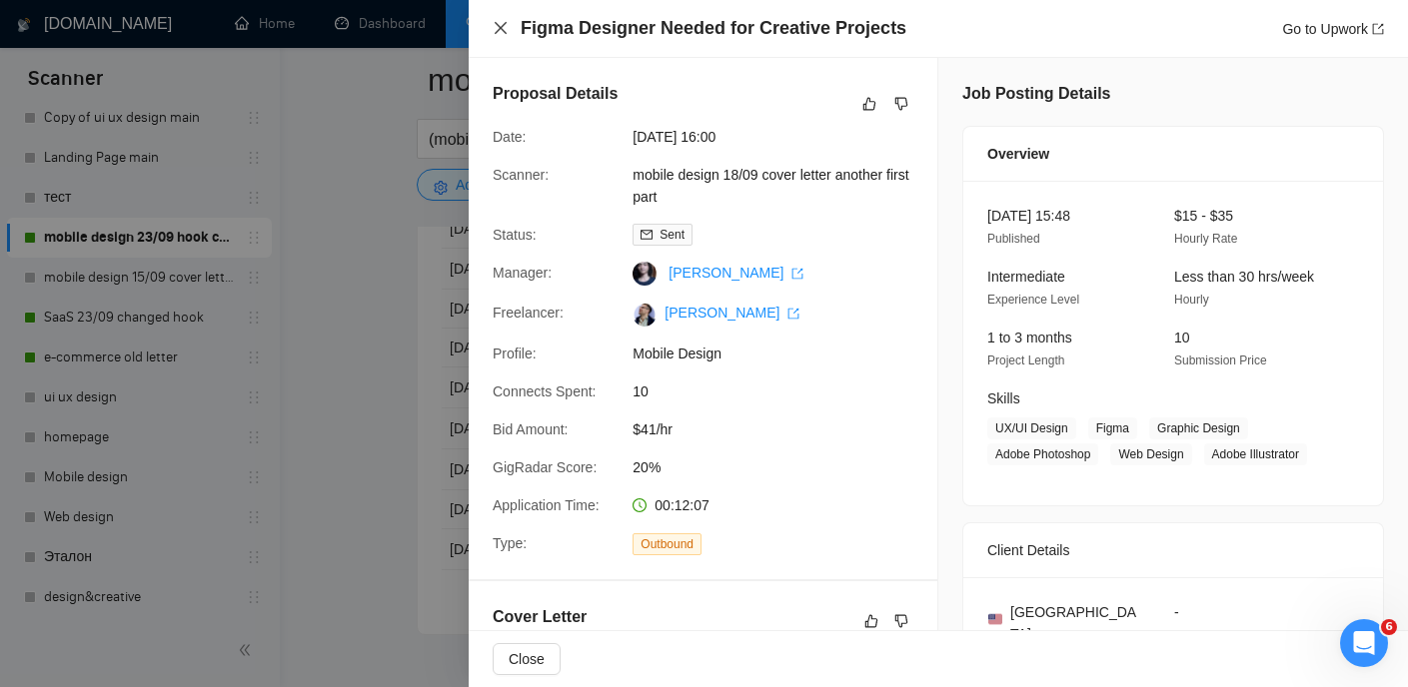
click at [497, 27] on icon "close" at bounding box center [500, 28] width 12 height 12
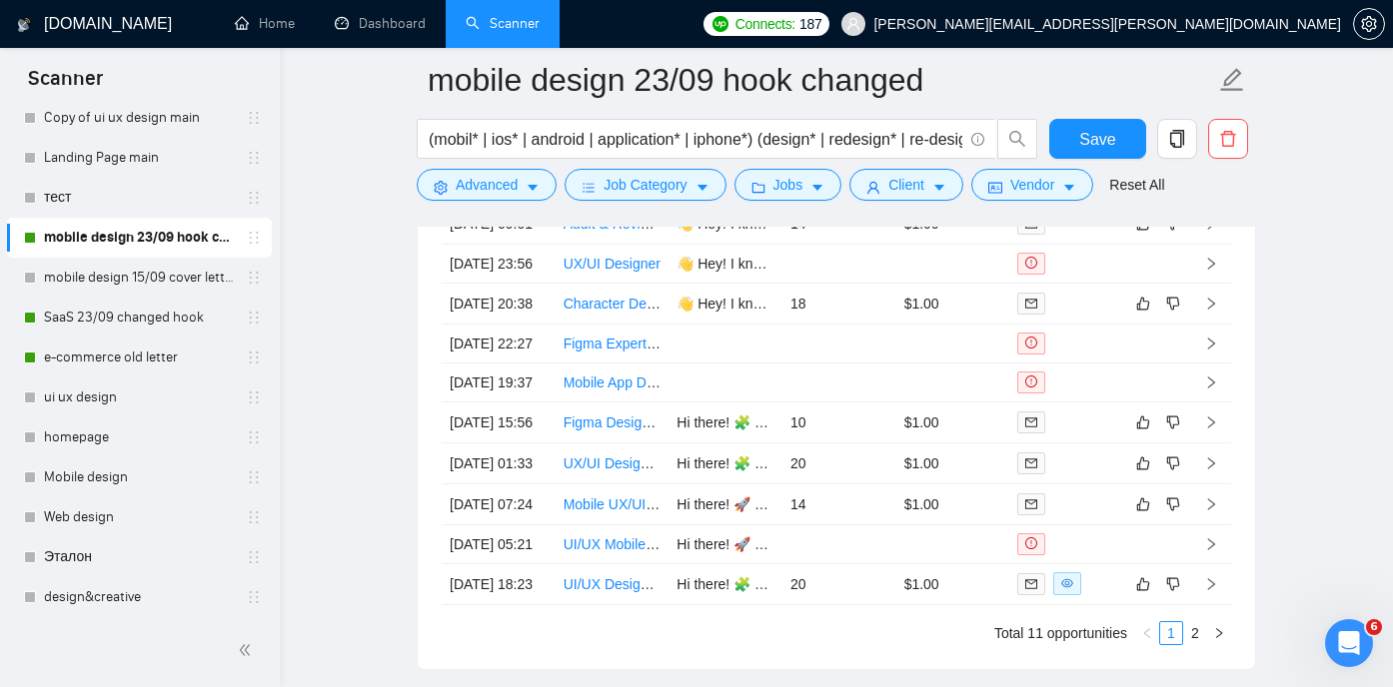
scroll to position [5037, 0]
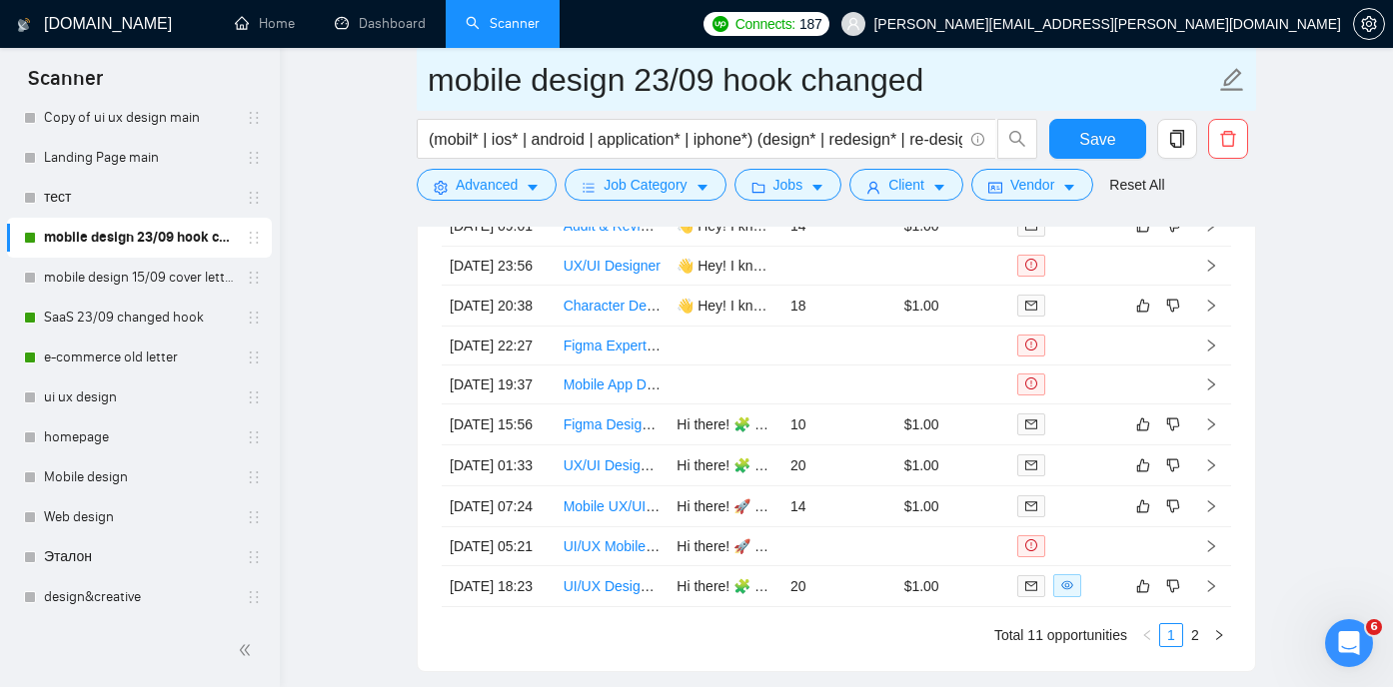
drag, startPoint x: 426, startPoint y: 81, endPoint x: 461, endPoint y: 87, distance: 35.5
click at [461, 87] on span "mobile design 23/09 hook changed" at bounding box center [836, 79] width 839 height 63
drag, startPoint x: 431, startPoint y: 76, endPoint x: 941, endPoint y: 69, distance: 510.5
click at [941, 69] on input "mobile design 23/09 hook changed" at bounding box center [821, 80] width 787 height 50
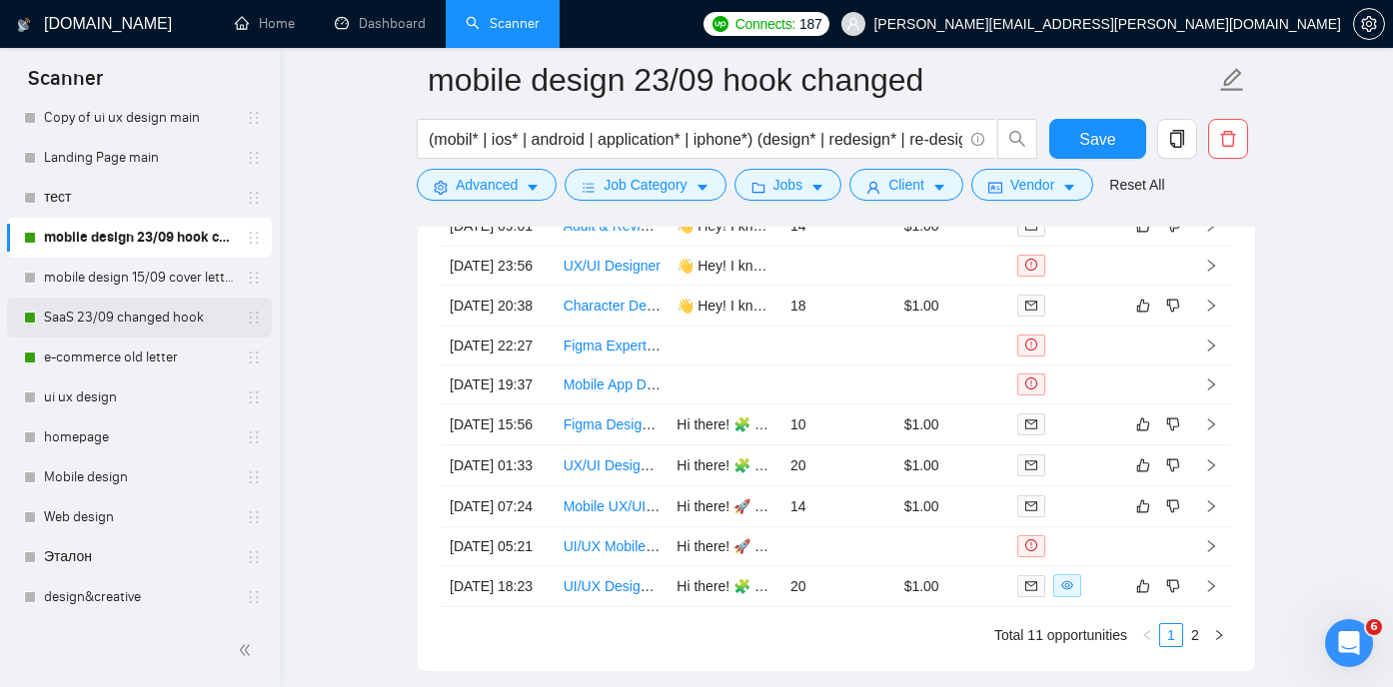
click at [110, 327] on link "SaaS 23/09 changed hook" at bounding box center [139, 318] width 190 height 40
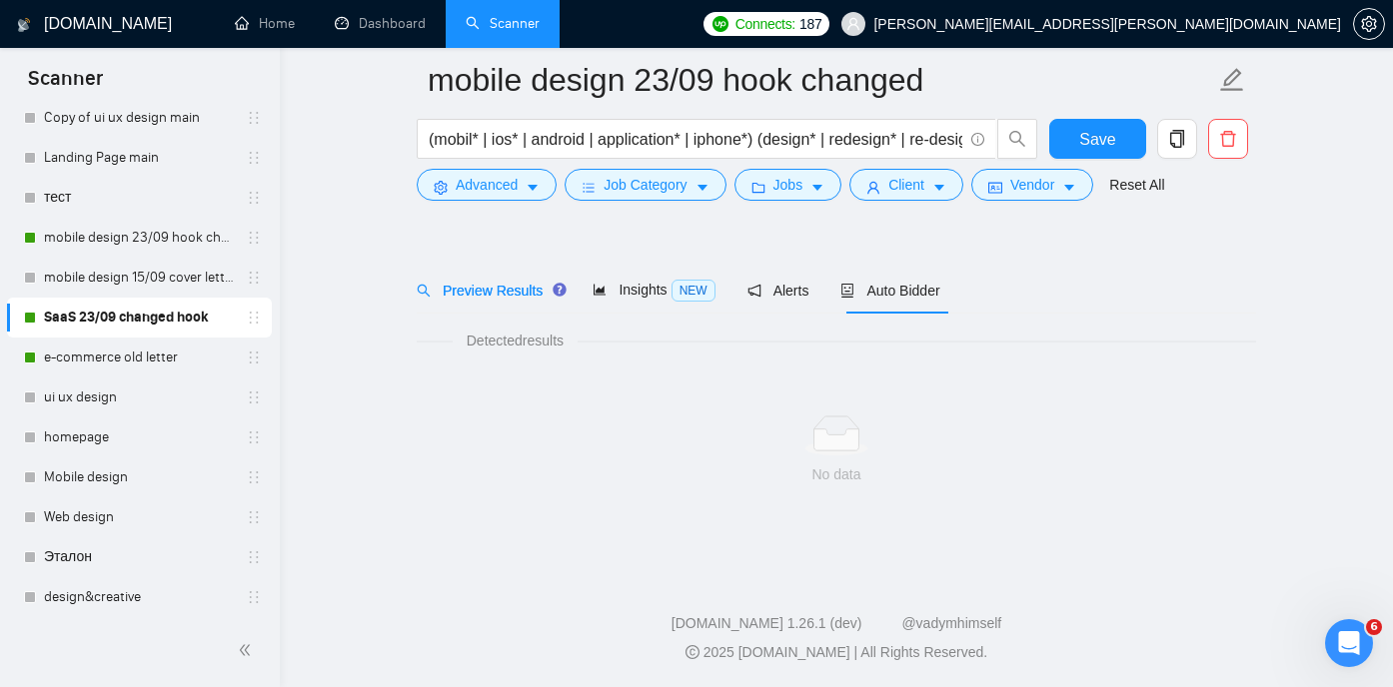
scroll to position [42, 0]
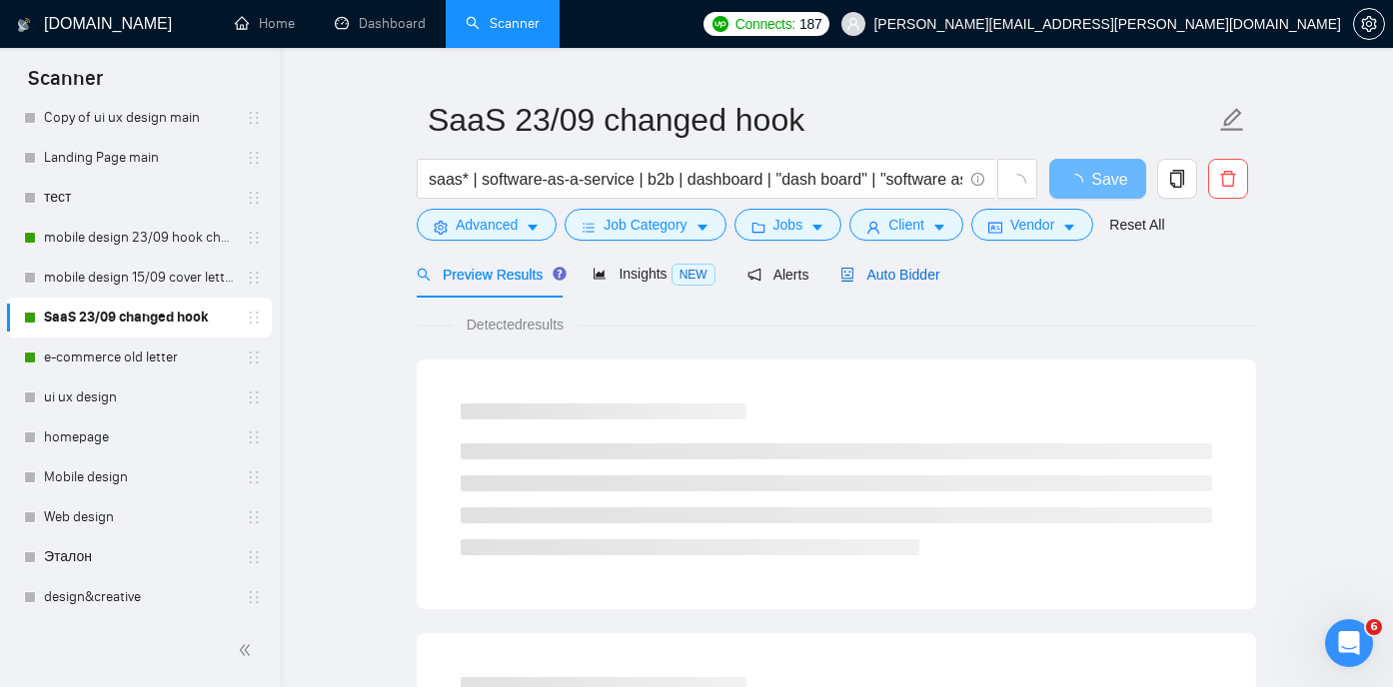
click at [896, 278] on span "Auto Bidder" at bounding box center [889, 275] width 99 height 16
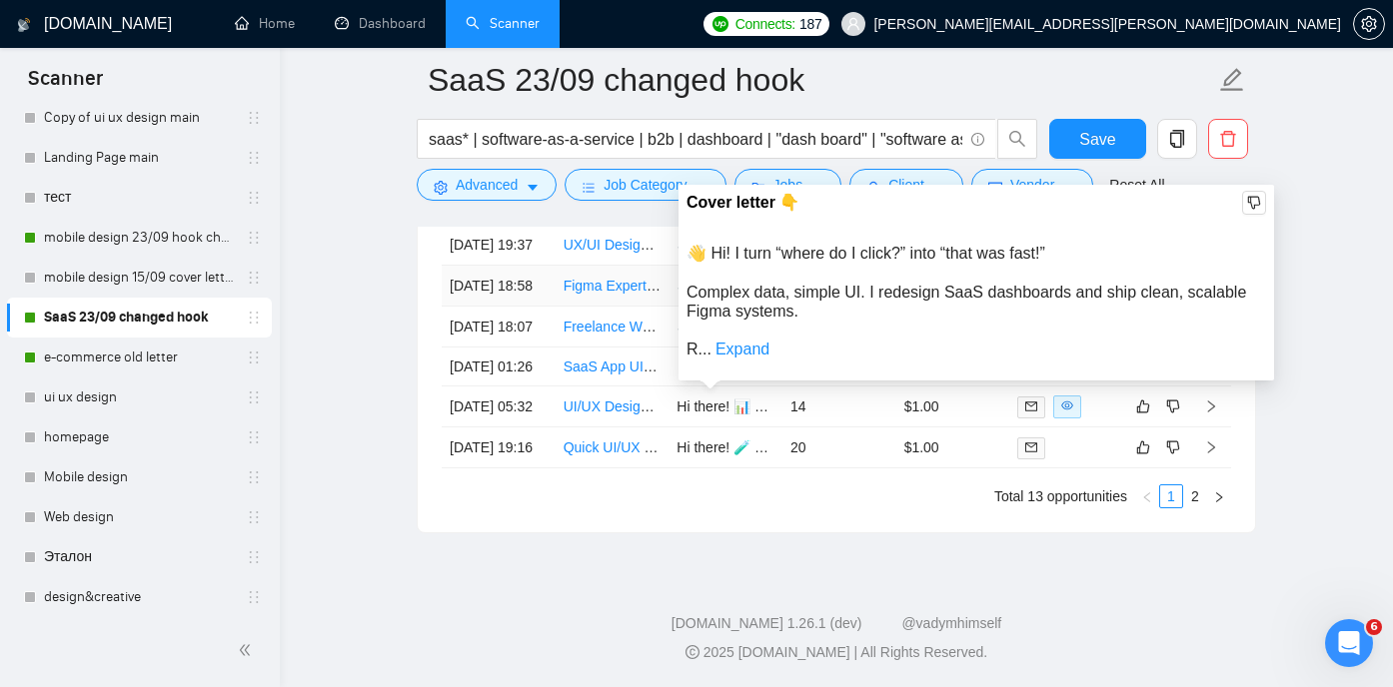
scroll to position [5429, 0]
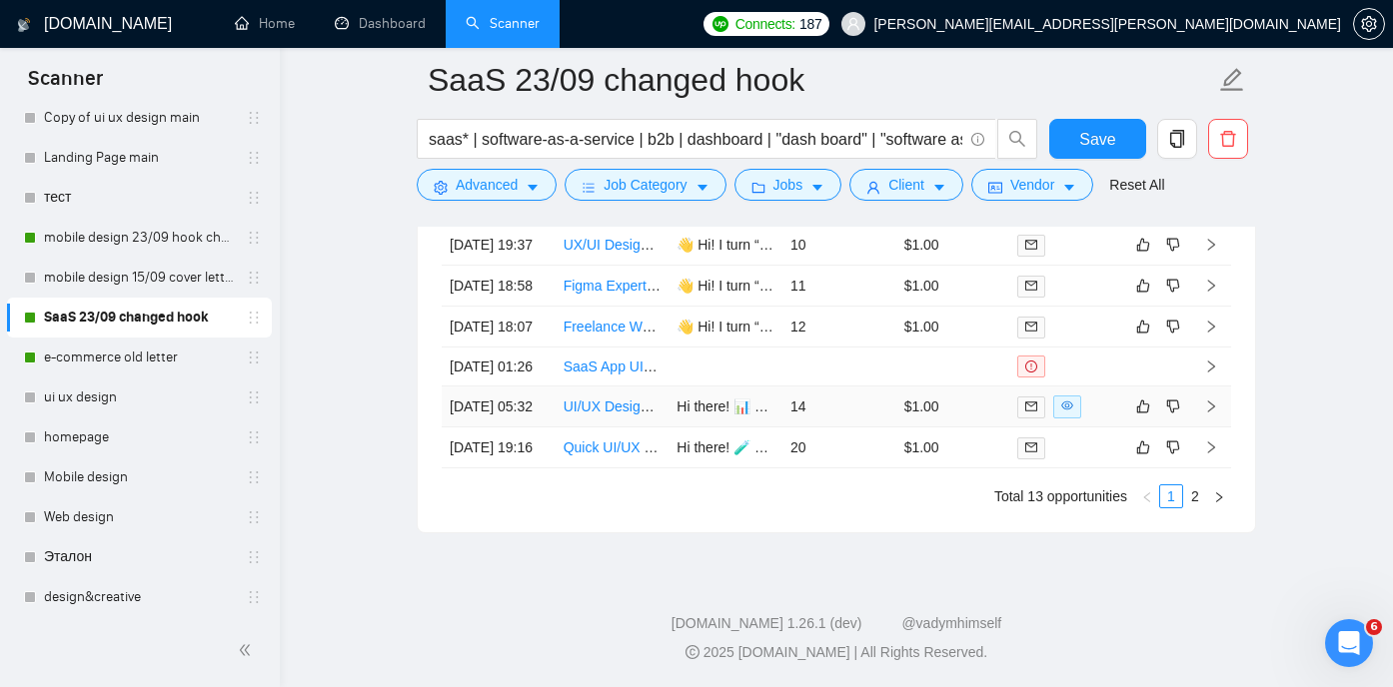
click at [622, 415] on link "UI/UX Design for PowerBi Dashboard" at bounding box center [679, 407] width 233 height 16
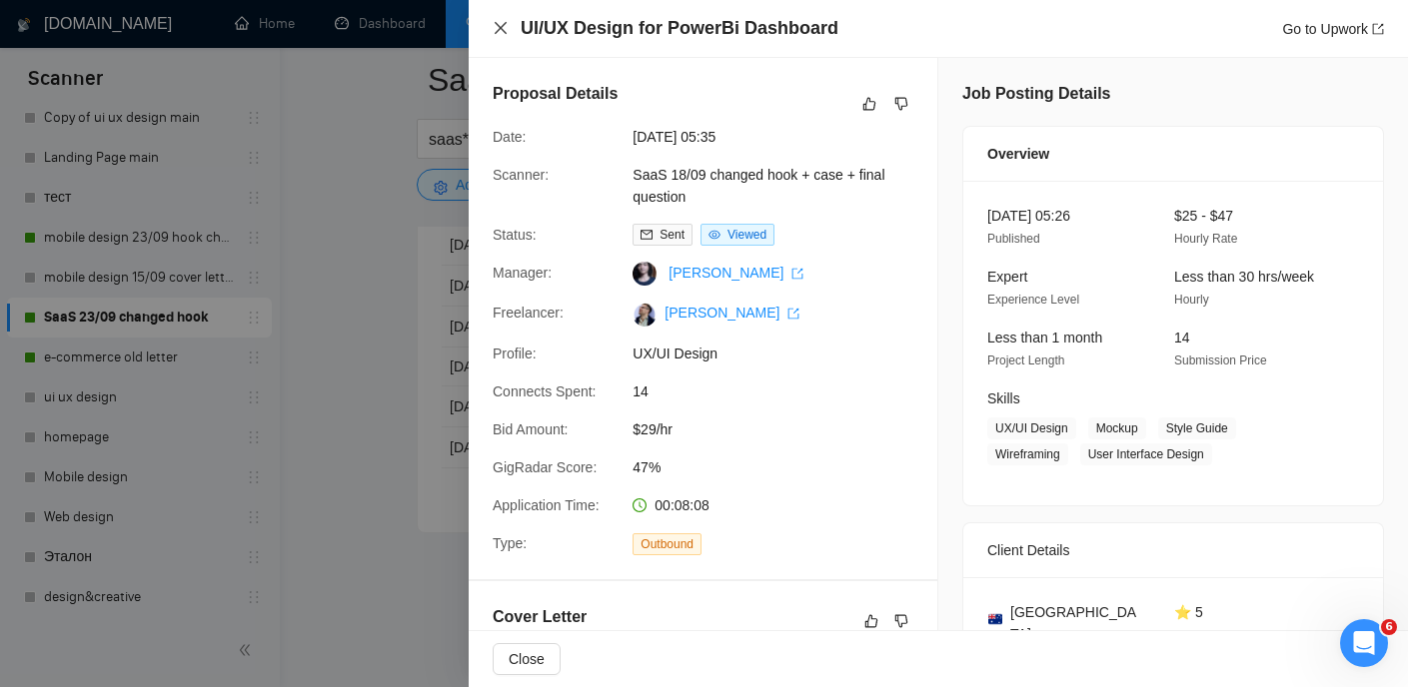
click at [504, 27] on icon "close" at bounding box center [500, 28] width 16 height 16
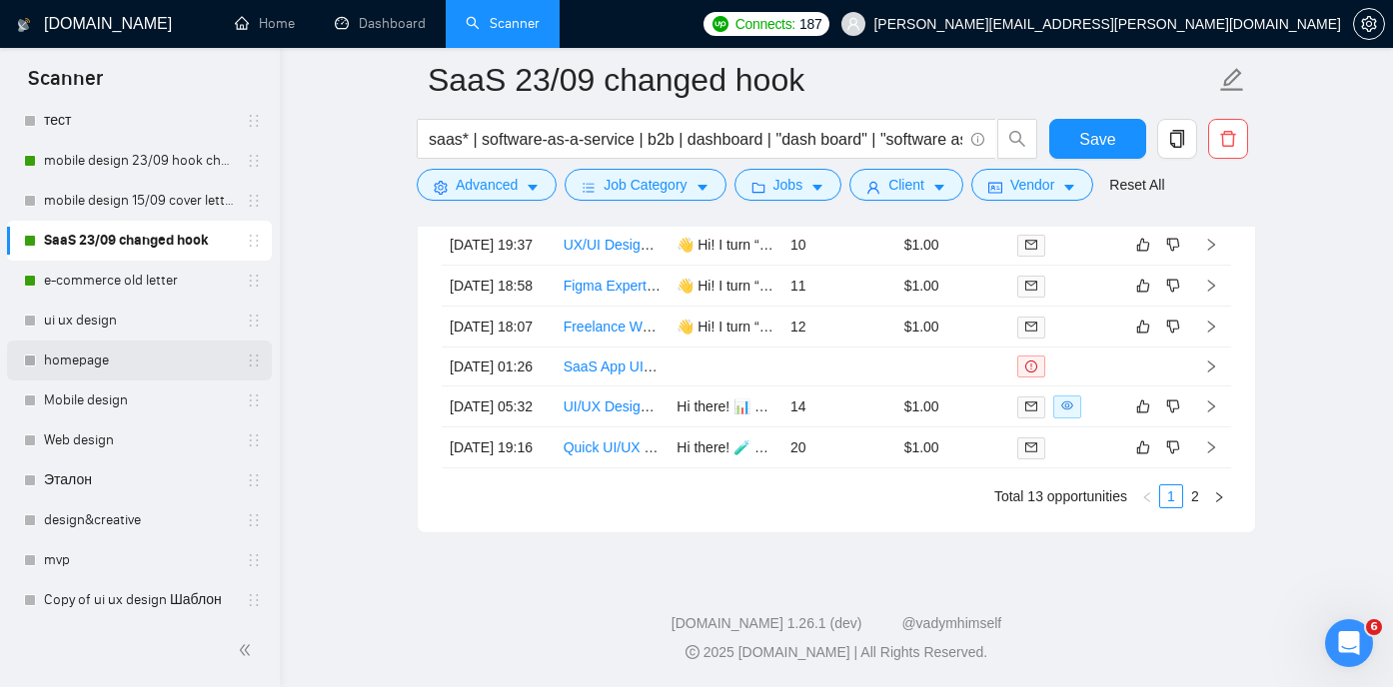
scroll to position [267, 0]
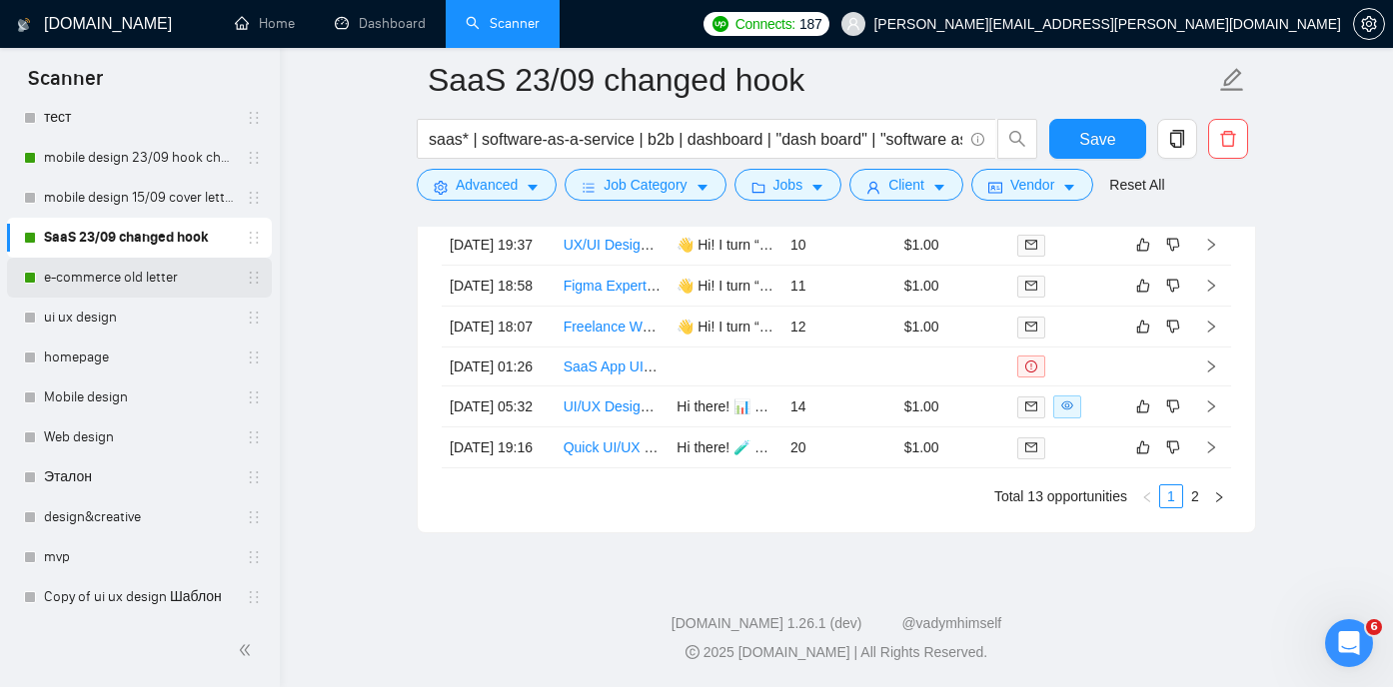
click at [141, 284] on link "e-commerce old letter" at bounding box center [139, 278] width 190 height 40
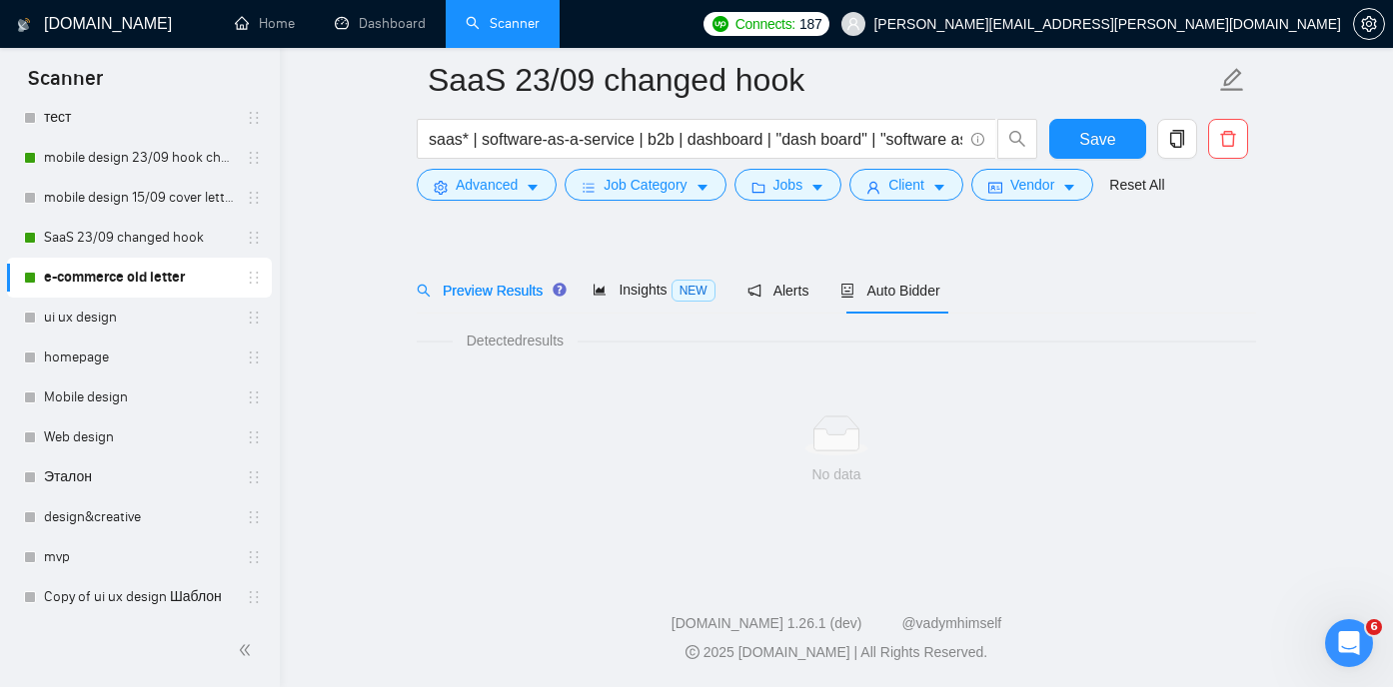
scroll to position [42, 0]
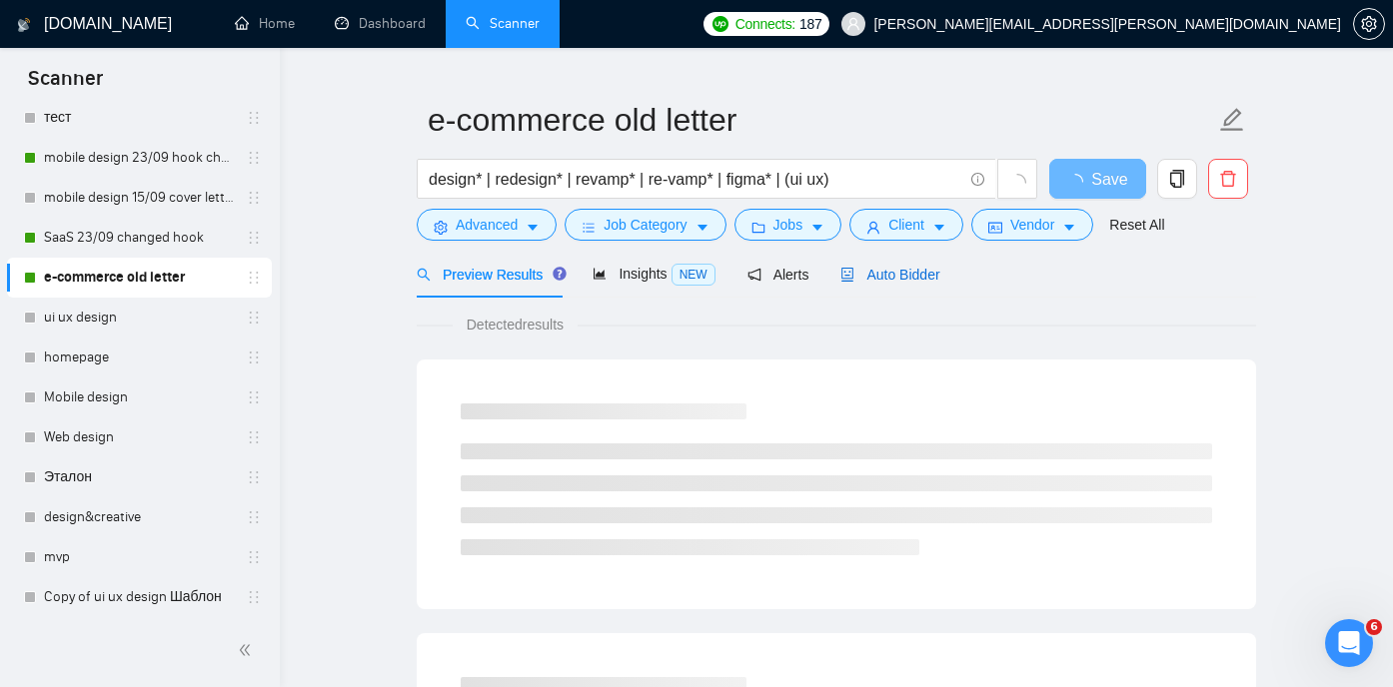
click at [877, 264] on div "Auto Bidder" at bounding box center [889, 275] width 99 height 22
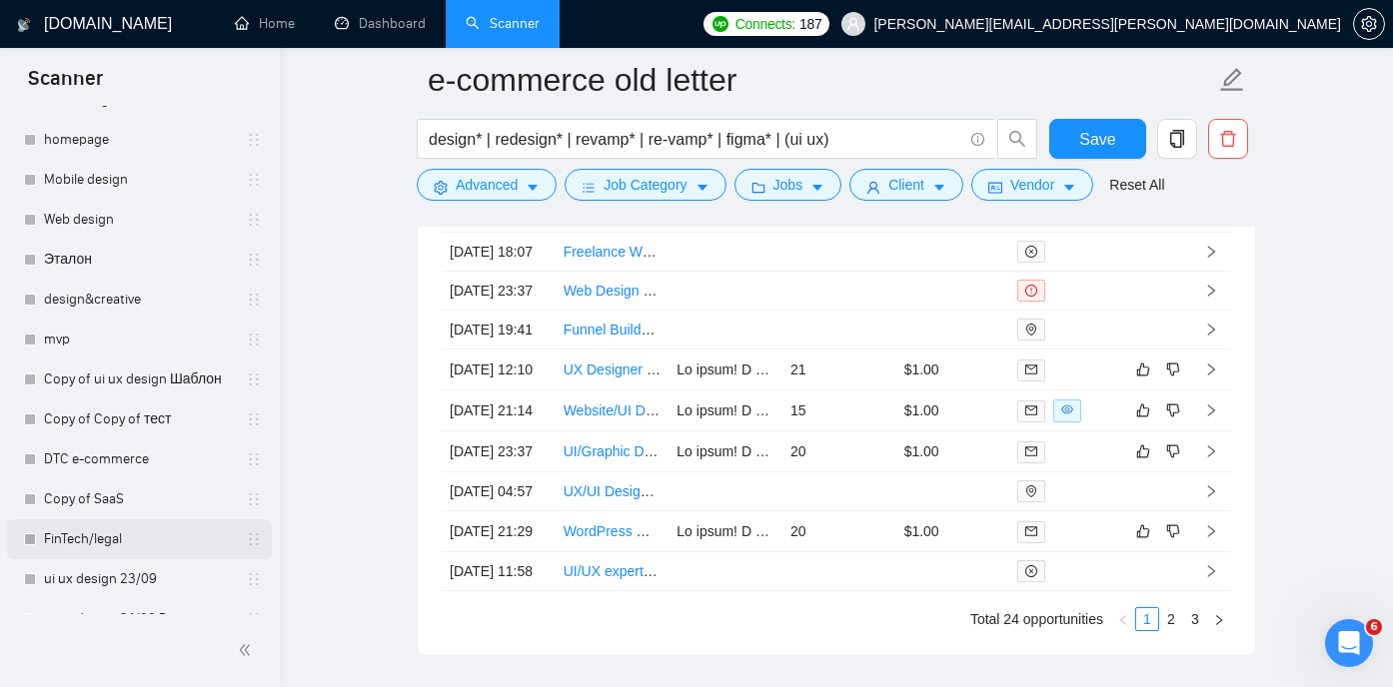
scroll to position [549, 0]
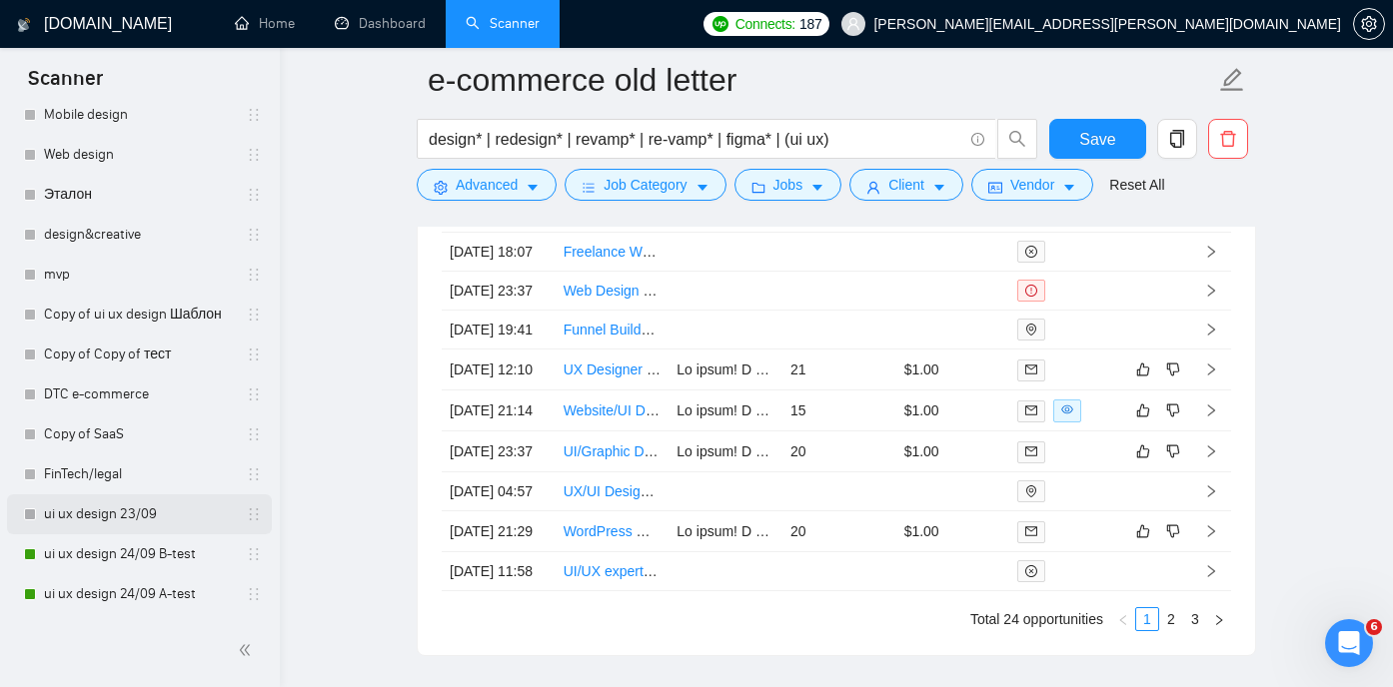
click at [101, 510] on link "ui ux design 23/09" at bounding box center [139, 514] width 190 height 40
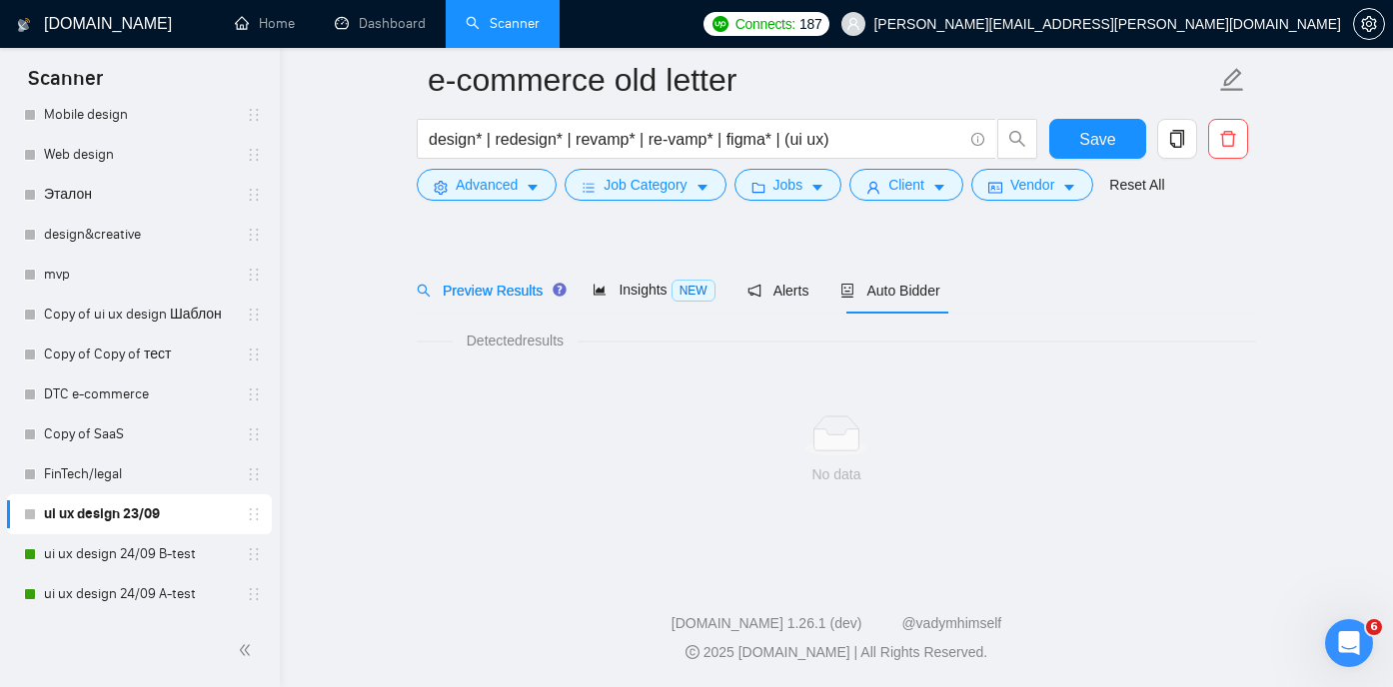
scroll to position [42, 0]
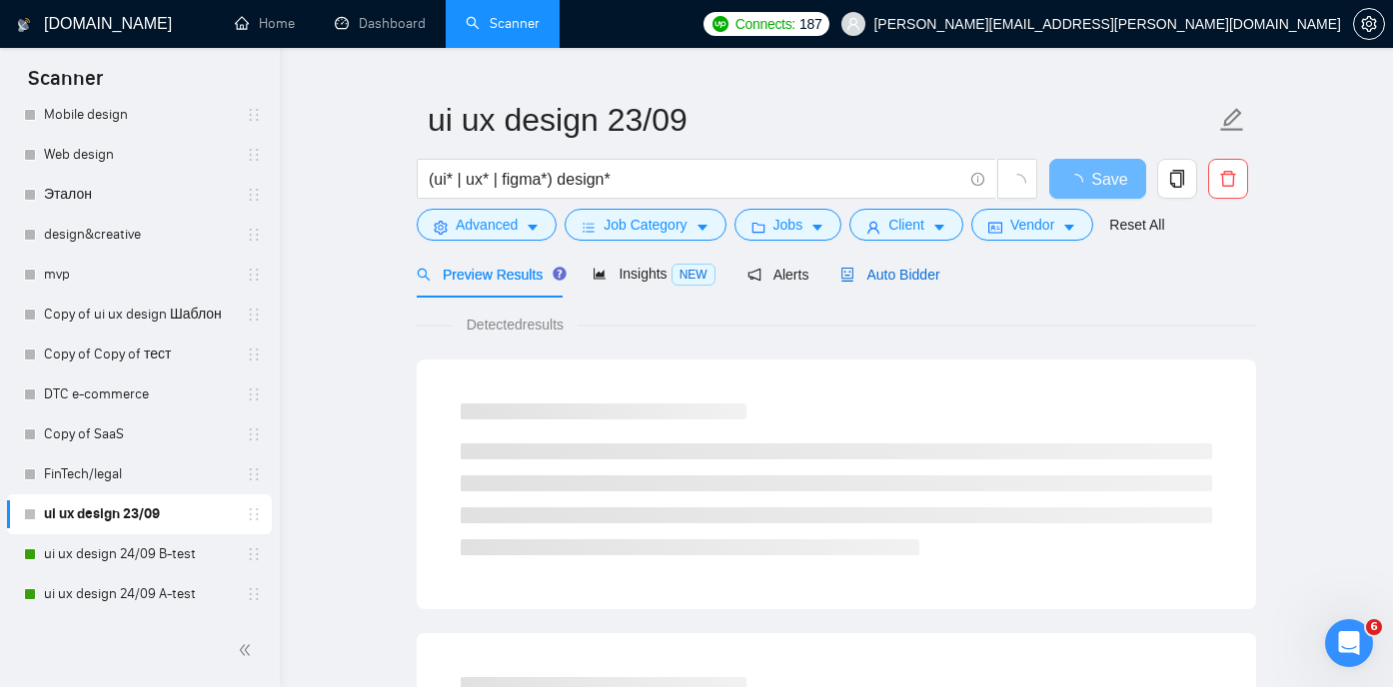
click at [895, 272] on span "Auto Bidder" at bounding box center [889, 275] width 99 height 16
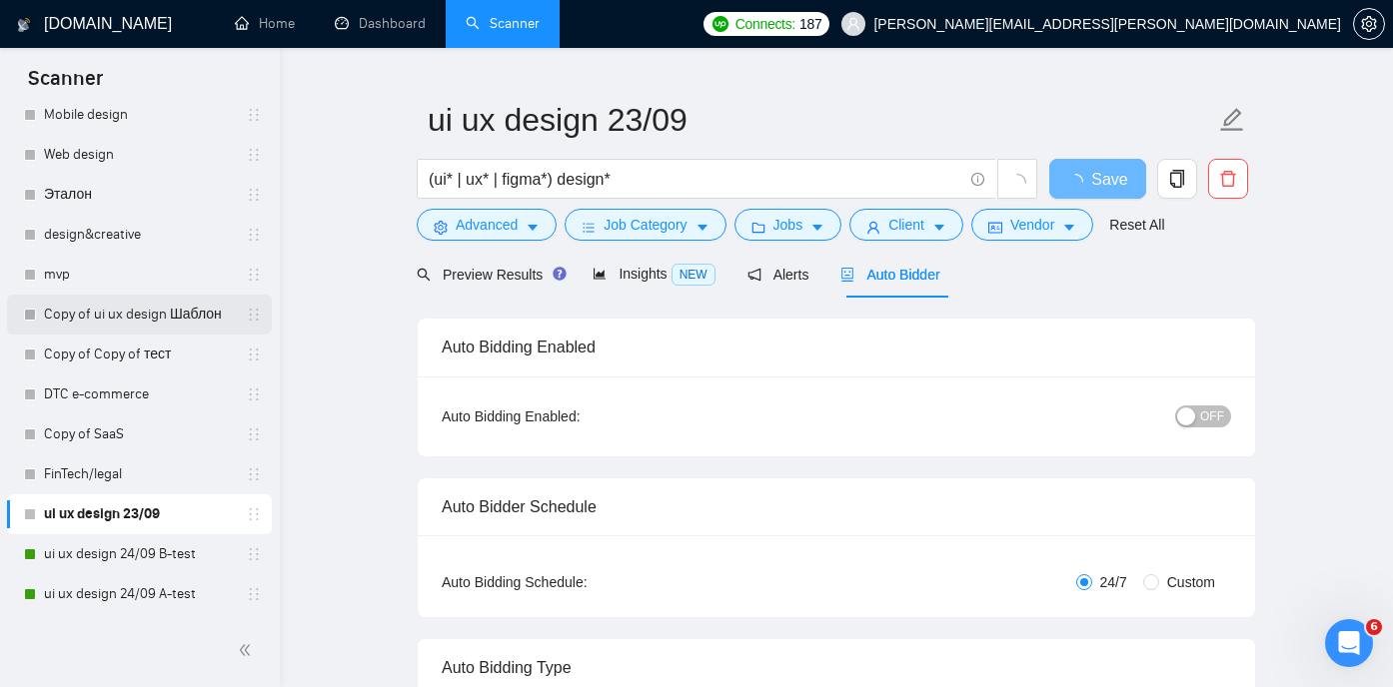
radio input "false"
radio input "true"
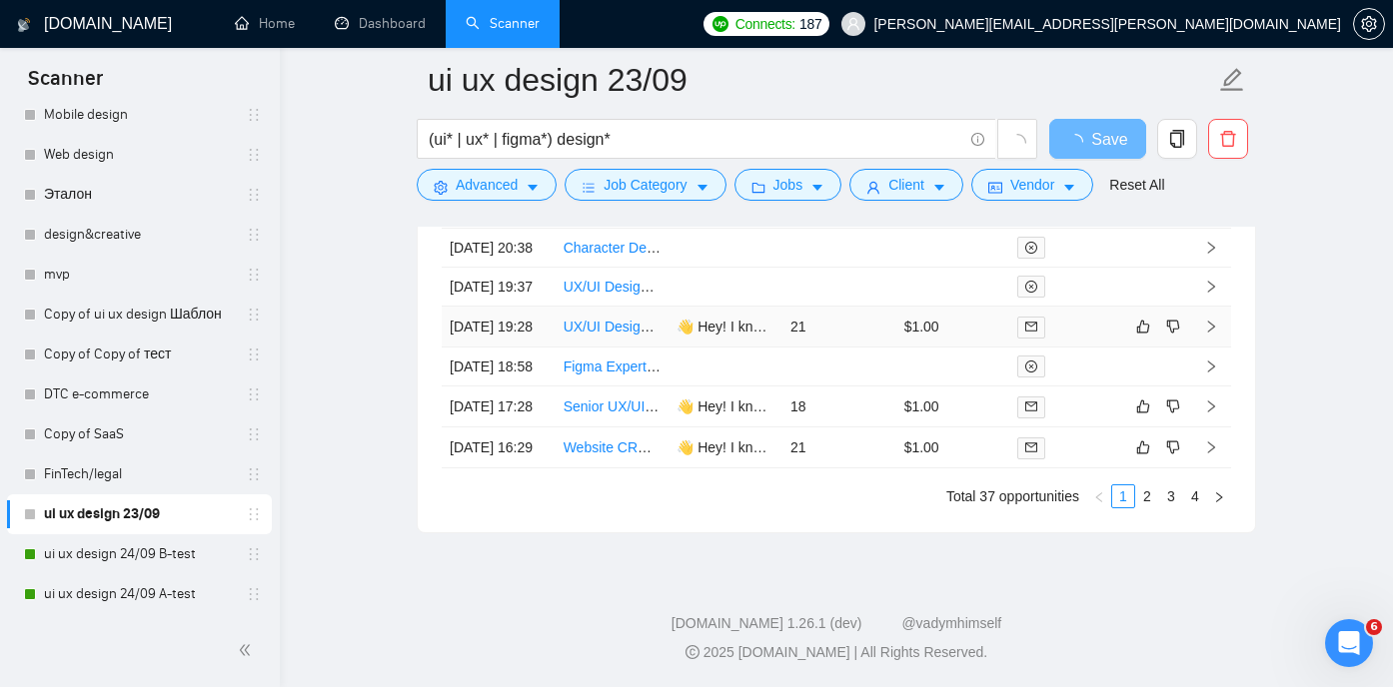
scroll to position [5488, 0]
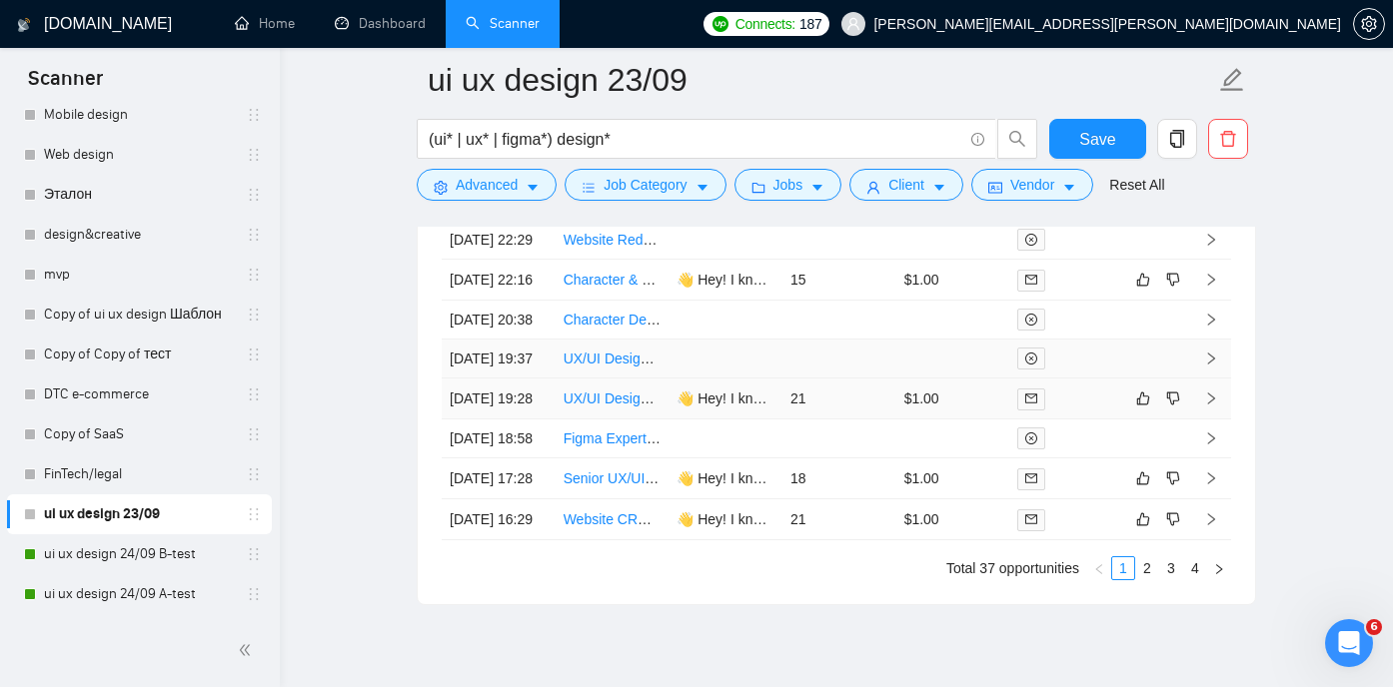
click at [1147, 420] on td at bounding box center [1157, 399] width 68 height 41
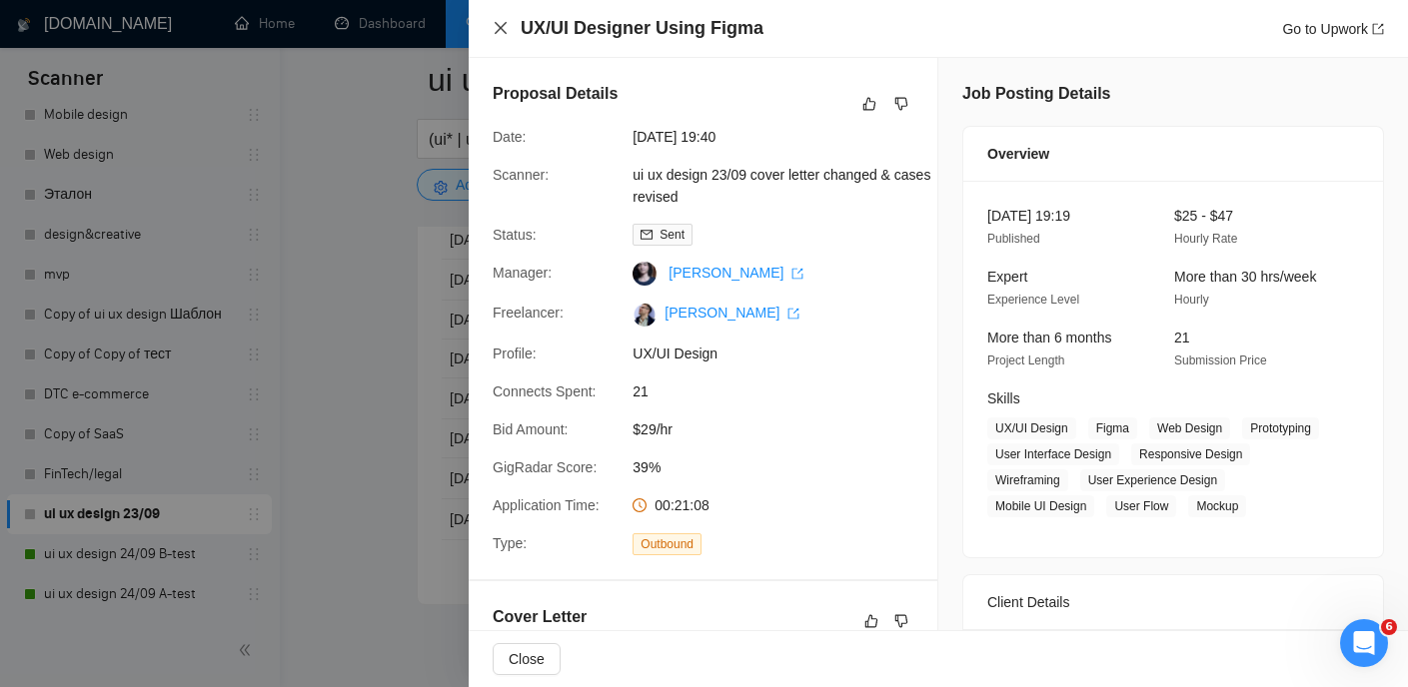
click at [498, 31] on icon "close" at bounding box center [500, 28] width 16 height 16
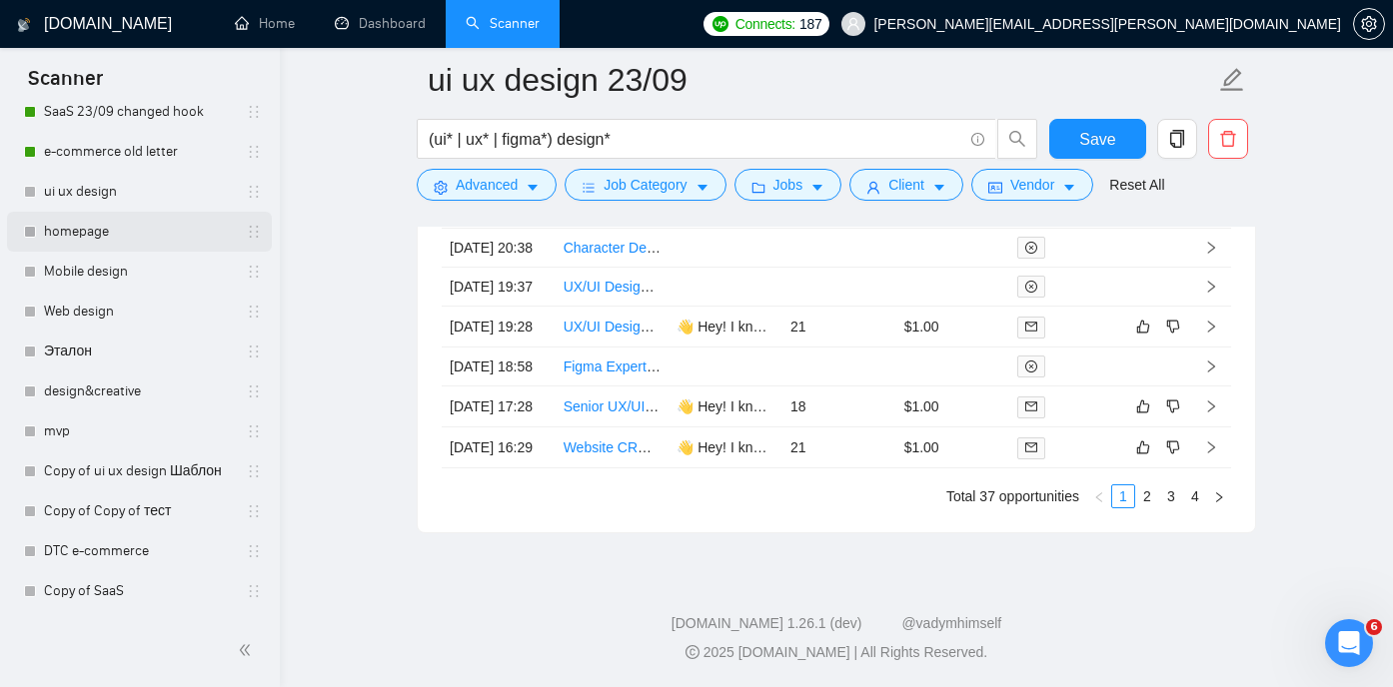
scroll to position [388, 0]
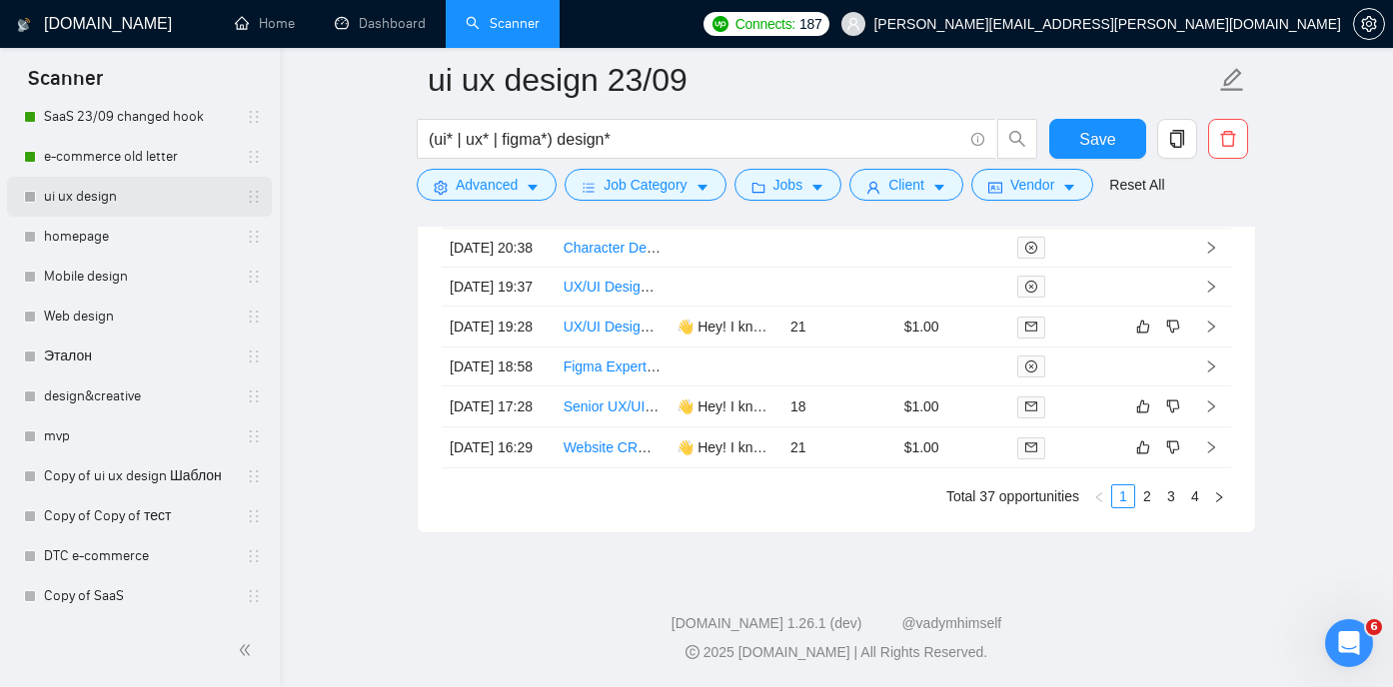
click at [146, 189] on link "ui ux design" at bounding box center [139, 197] width 190 height 40
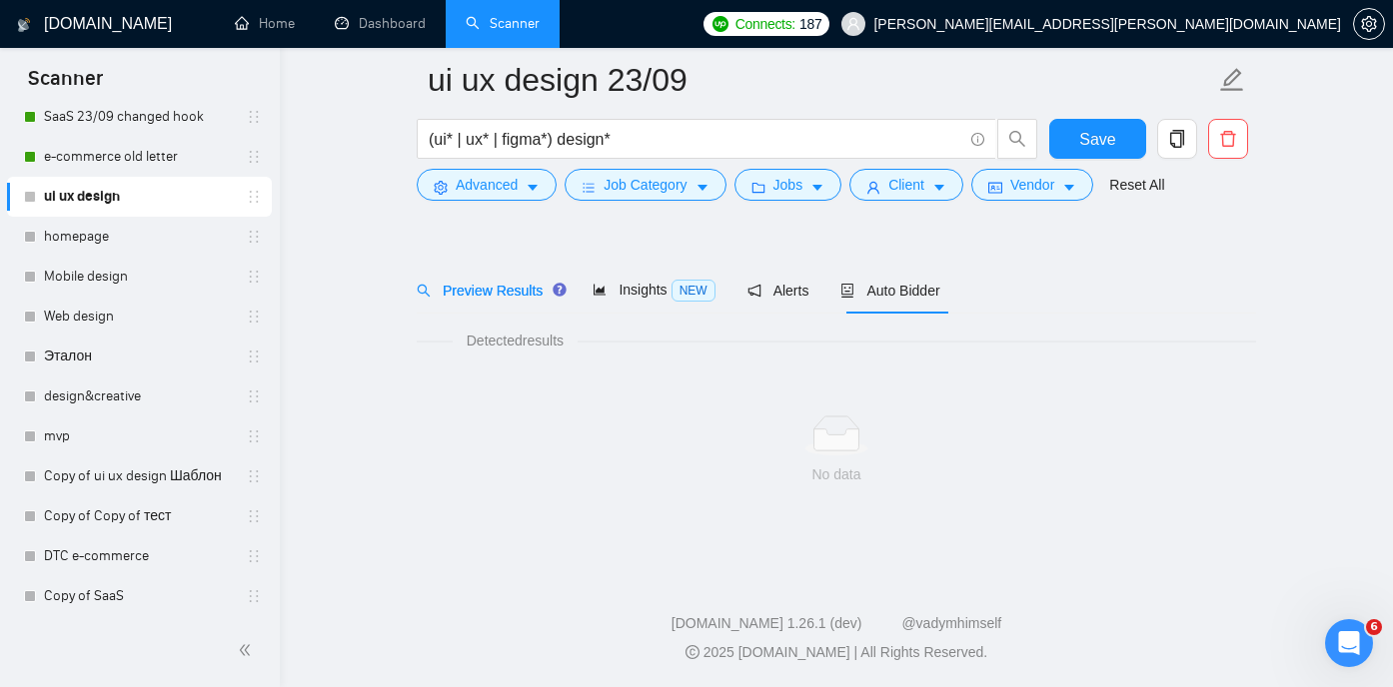
scroll to position [42, 0]
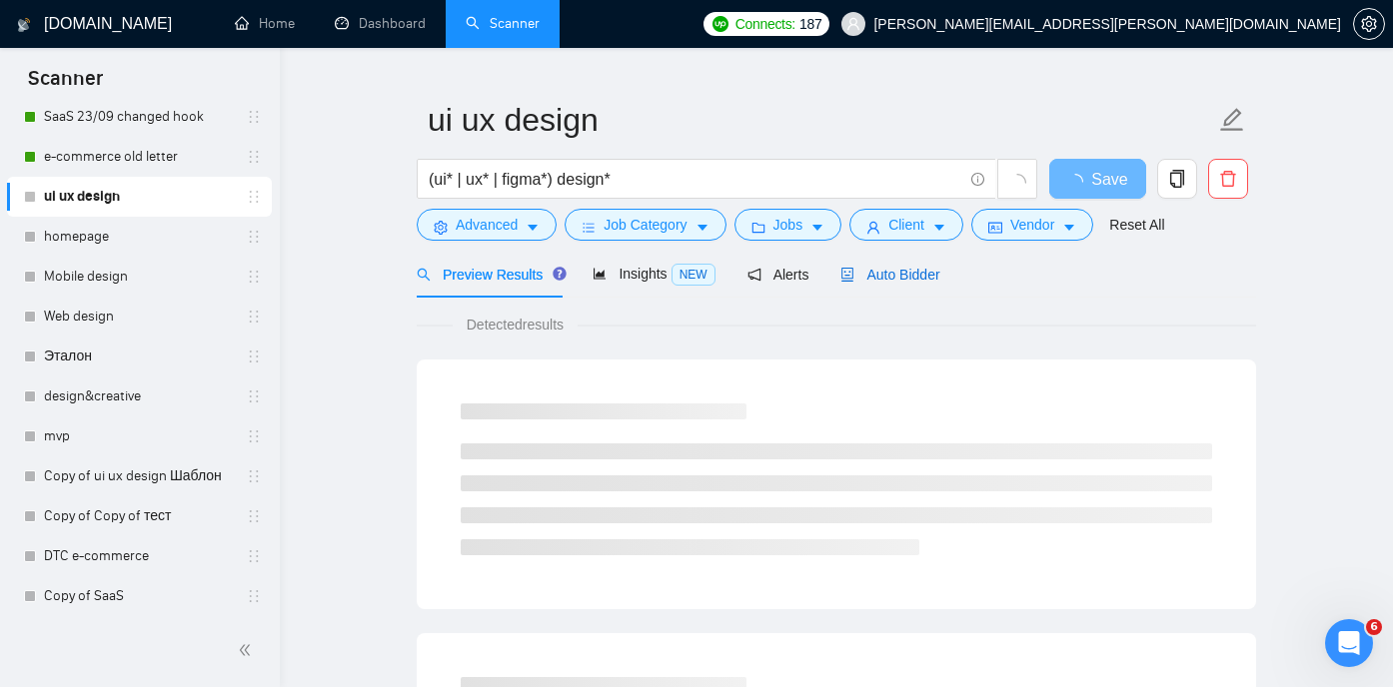
click at [900, 274] on span "Auto Bidder" at bounding box center [889, 275] width 99 height 16
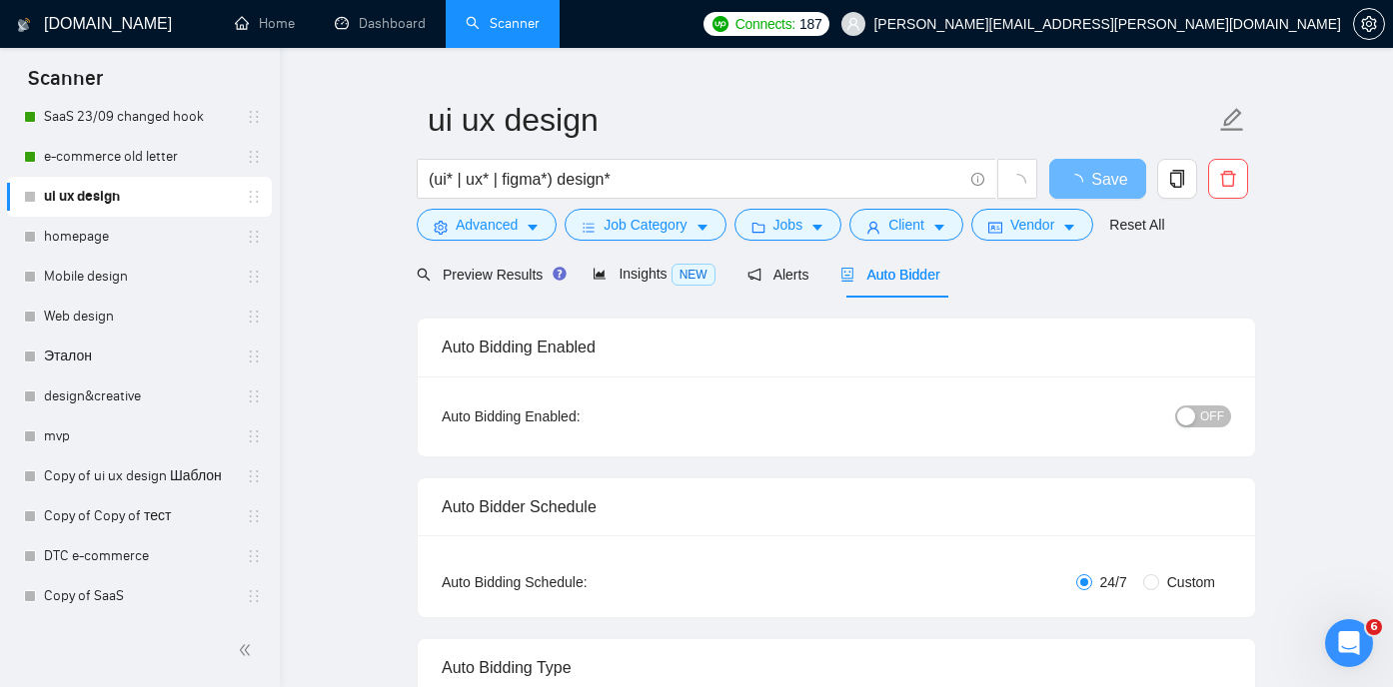
checkbox input "true"
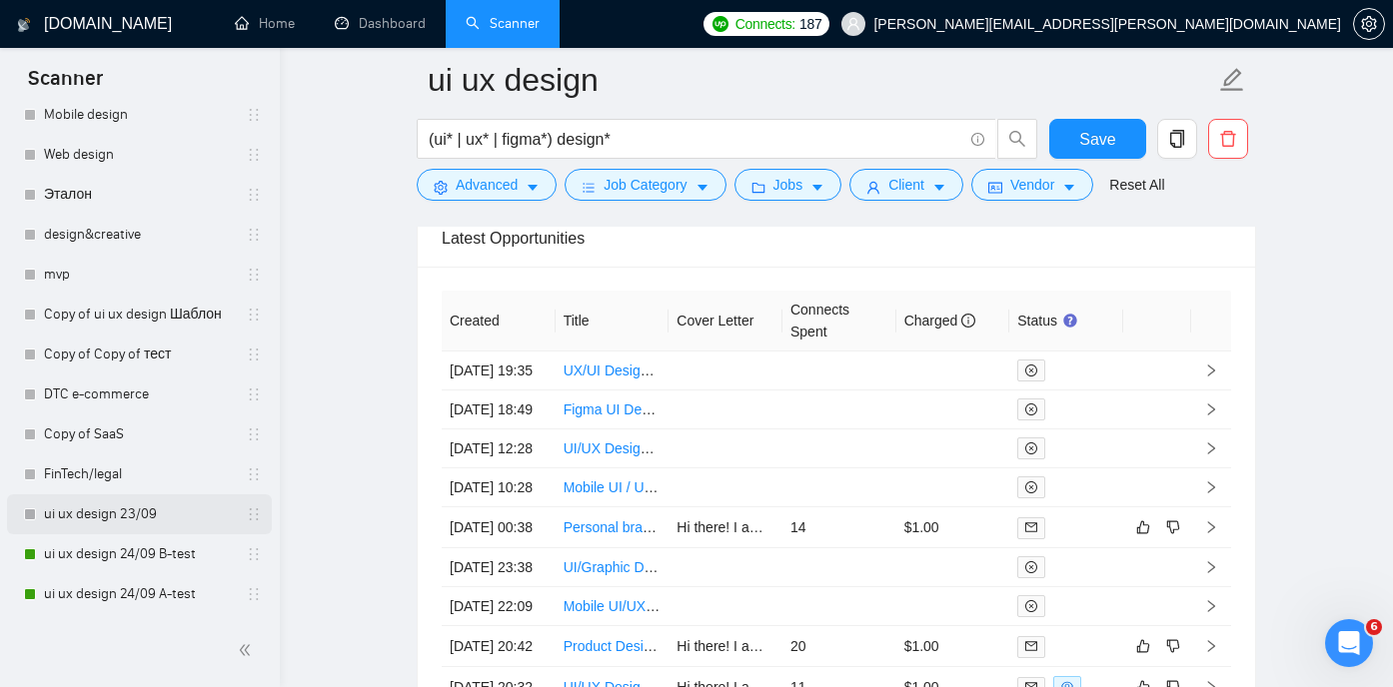
scroll to position [5298, 0]
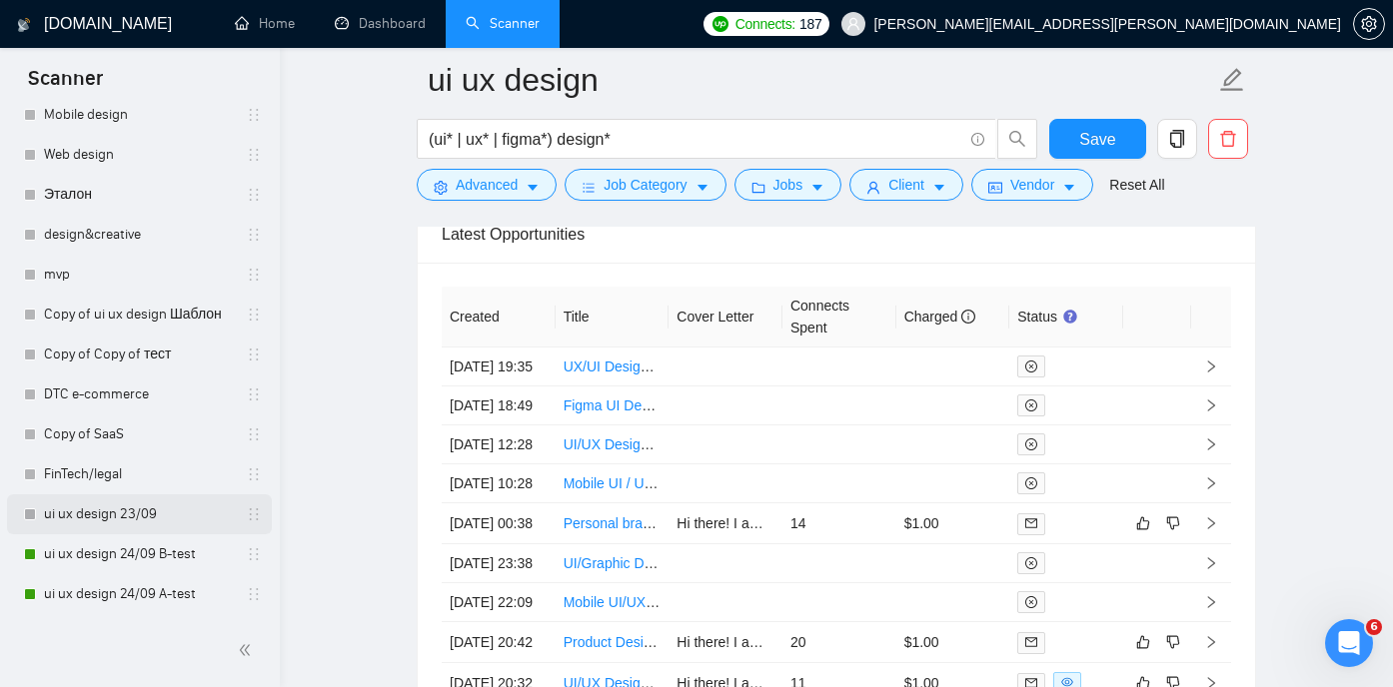
click at [83, 517] on link "ui ux design 23/09" at bounding box center [139, 514] width 190 height 40
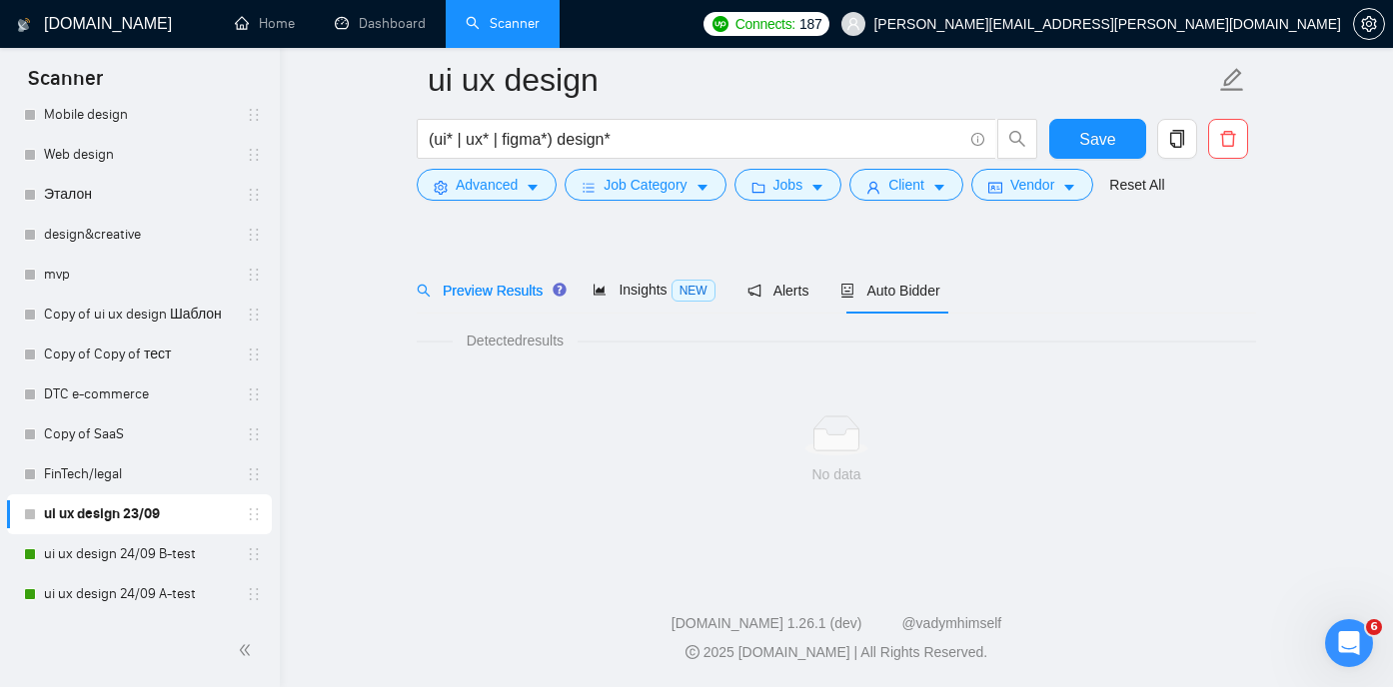
scroll to position [42, 0]
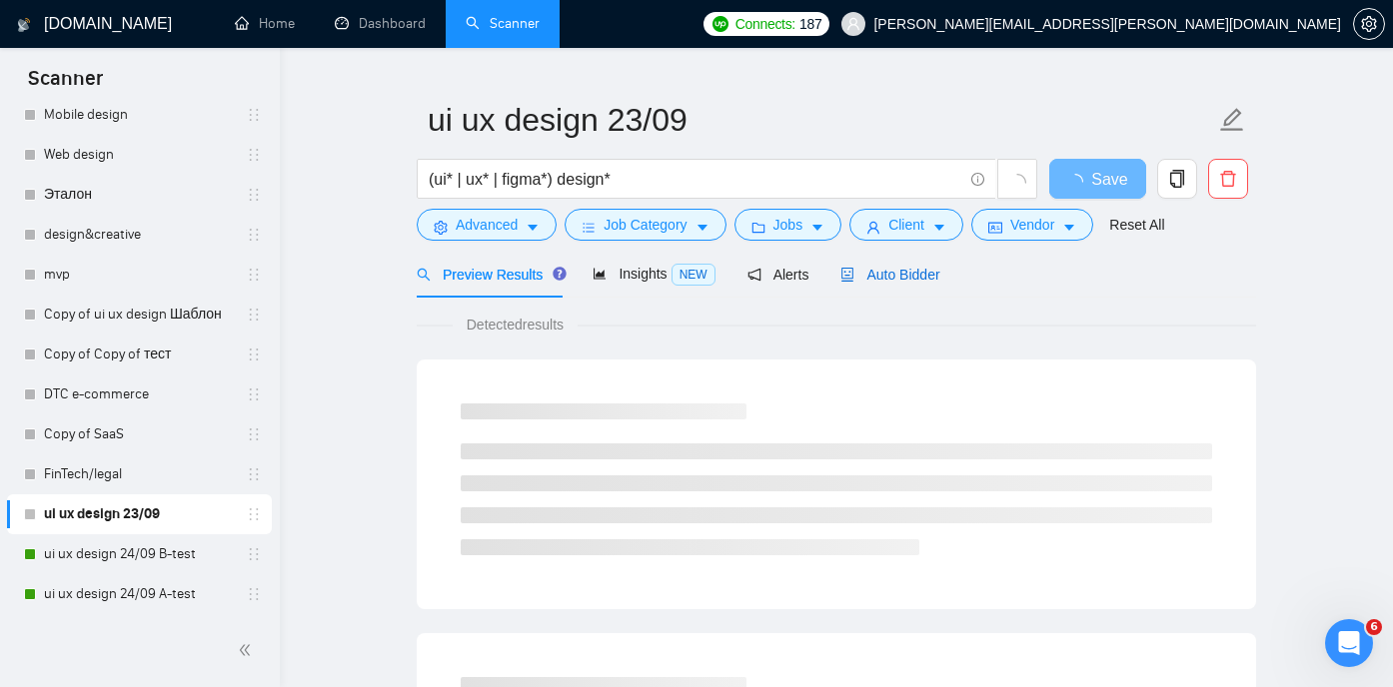
click at [888, 285] on div "Auto Bidder" at bounding box center [889, 275] width 99 height 22
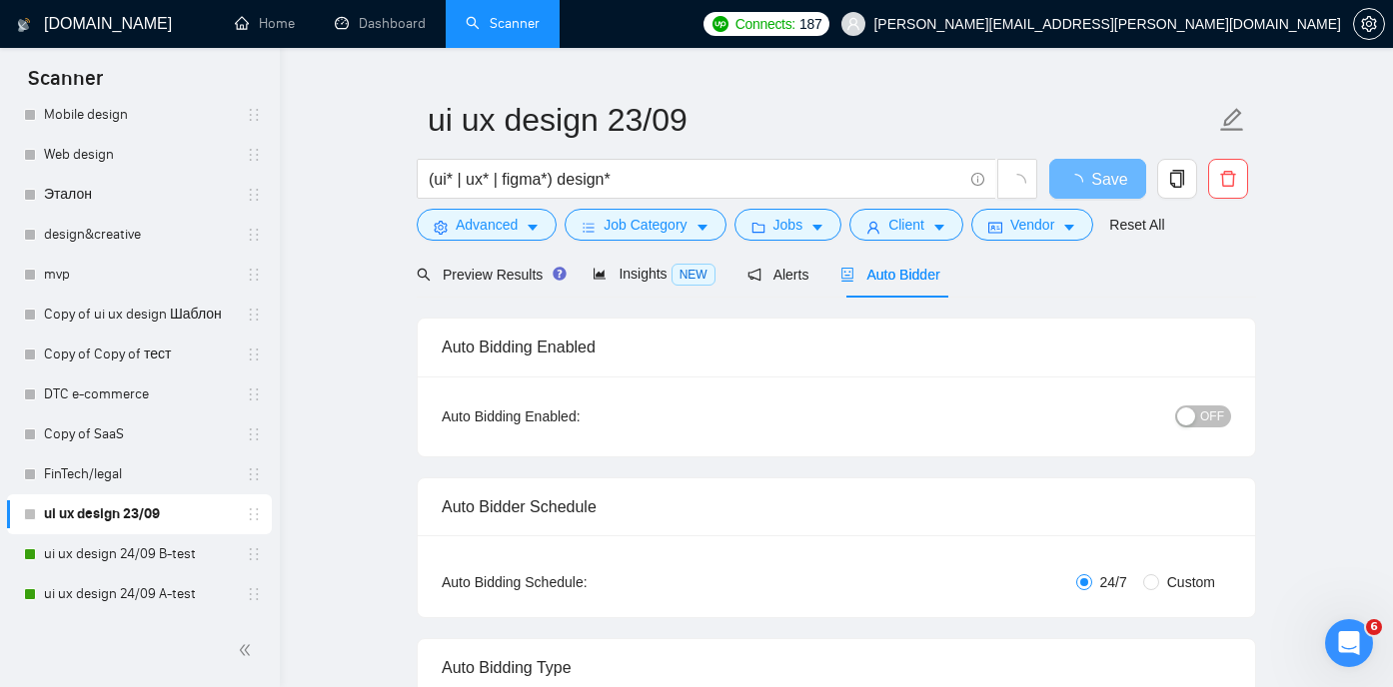
radio input "false"
radio input "true"
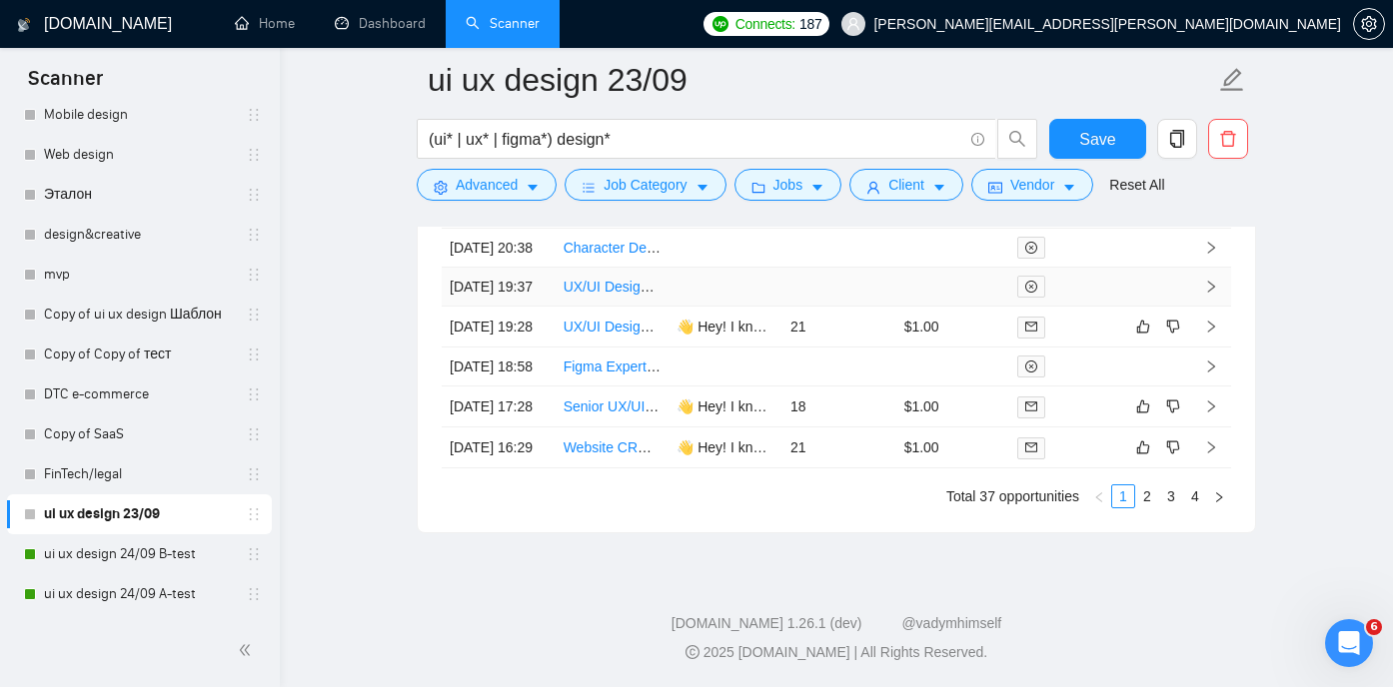
scroll to position [5644, 0]
click at [1154, 507] on link "2" at bounding box center [1147, 497] width 22 height 22
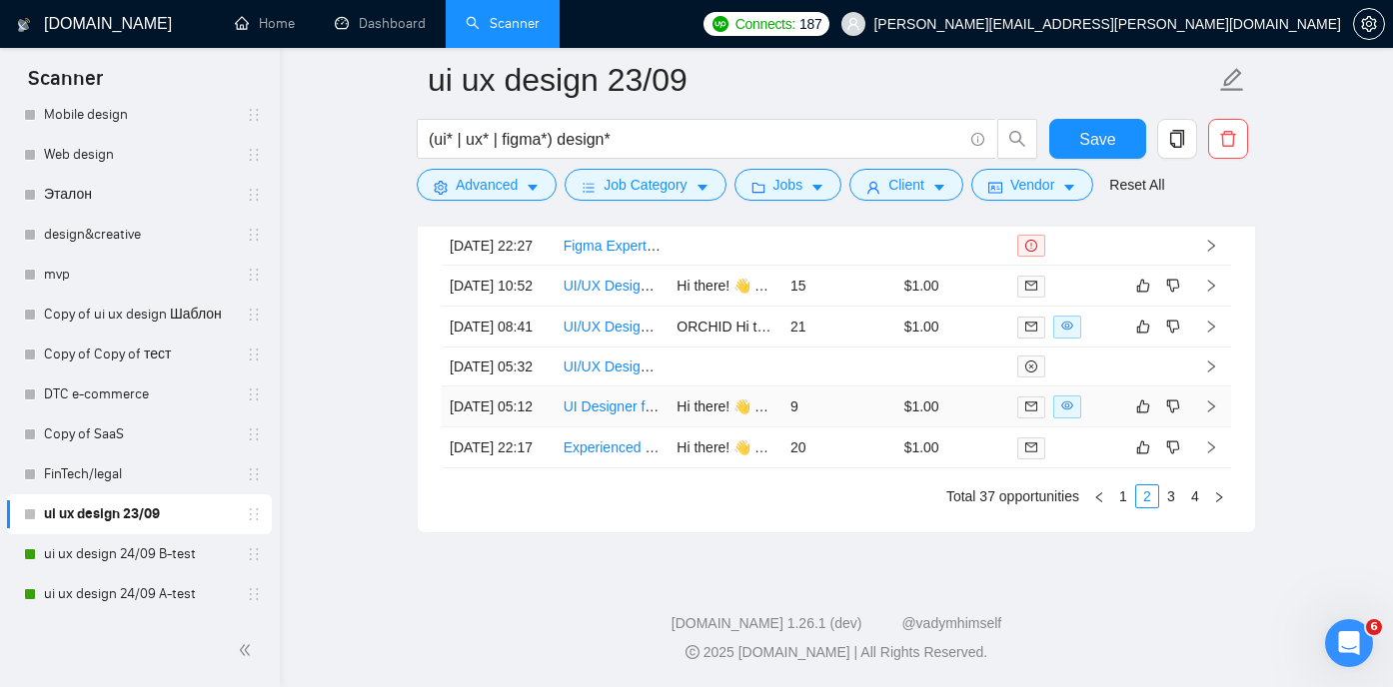
click at [580, 415] on link "UI Designer for iGaming HUD & Interface" at bounding box center [691, 407] width 256 height 16
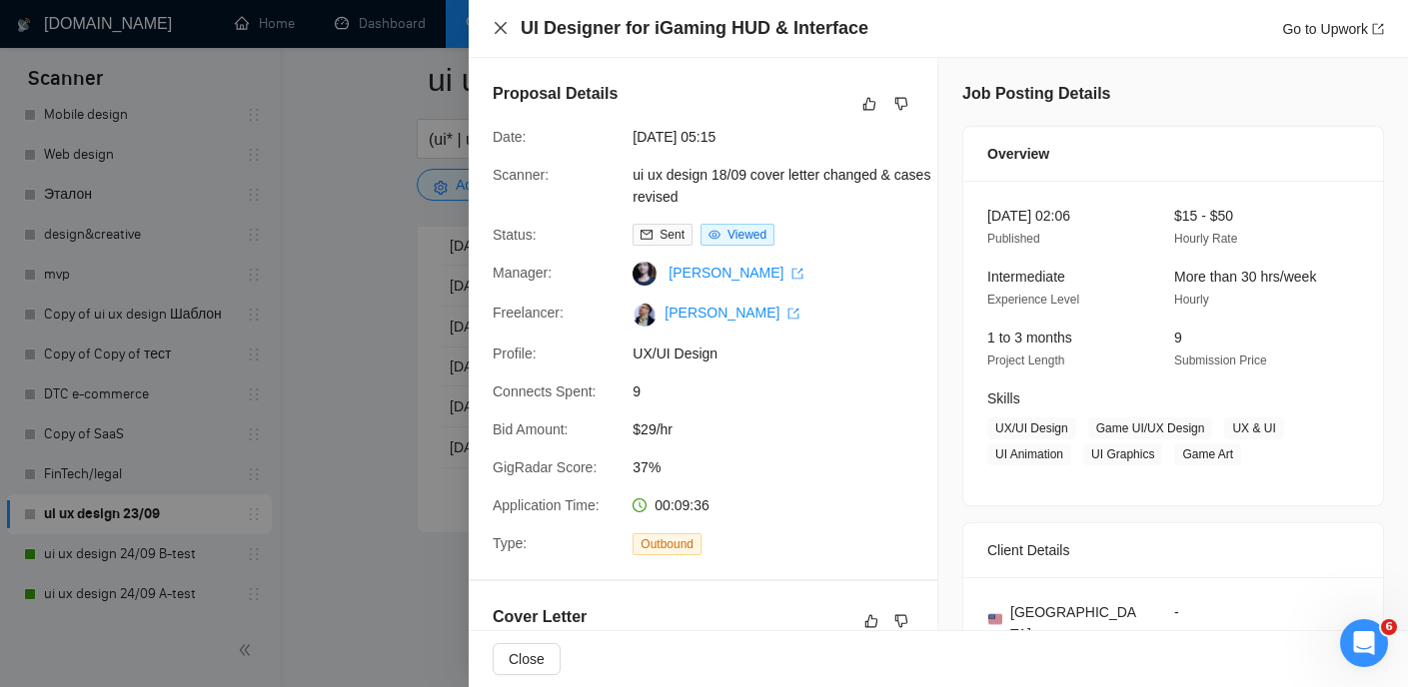
click at [505, 20] on icon "close" at bounding box center [500, 28] width 16 height 16
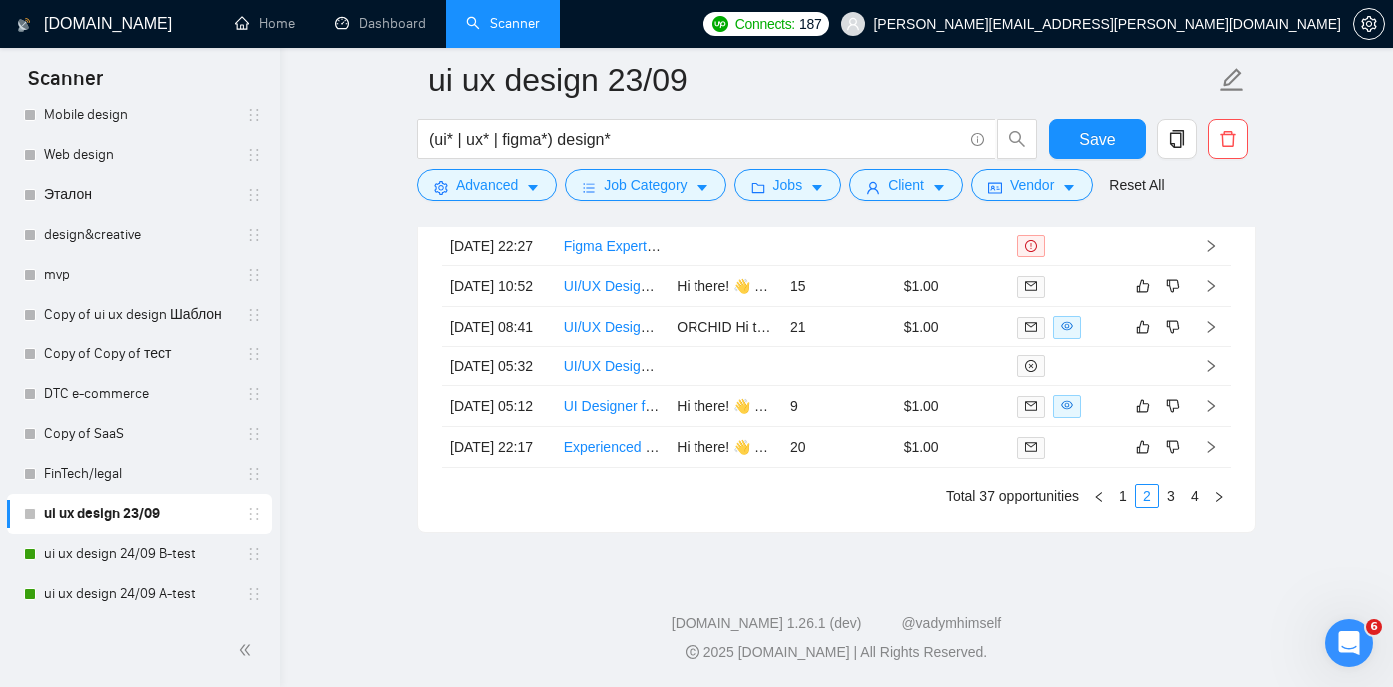
scroll to position [5555, 0]
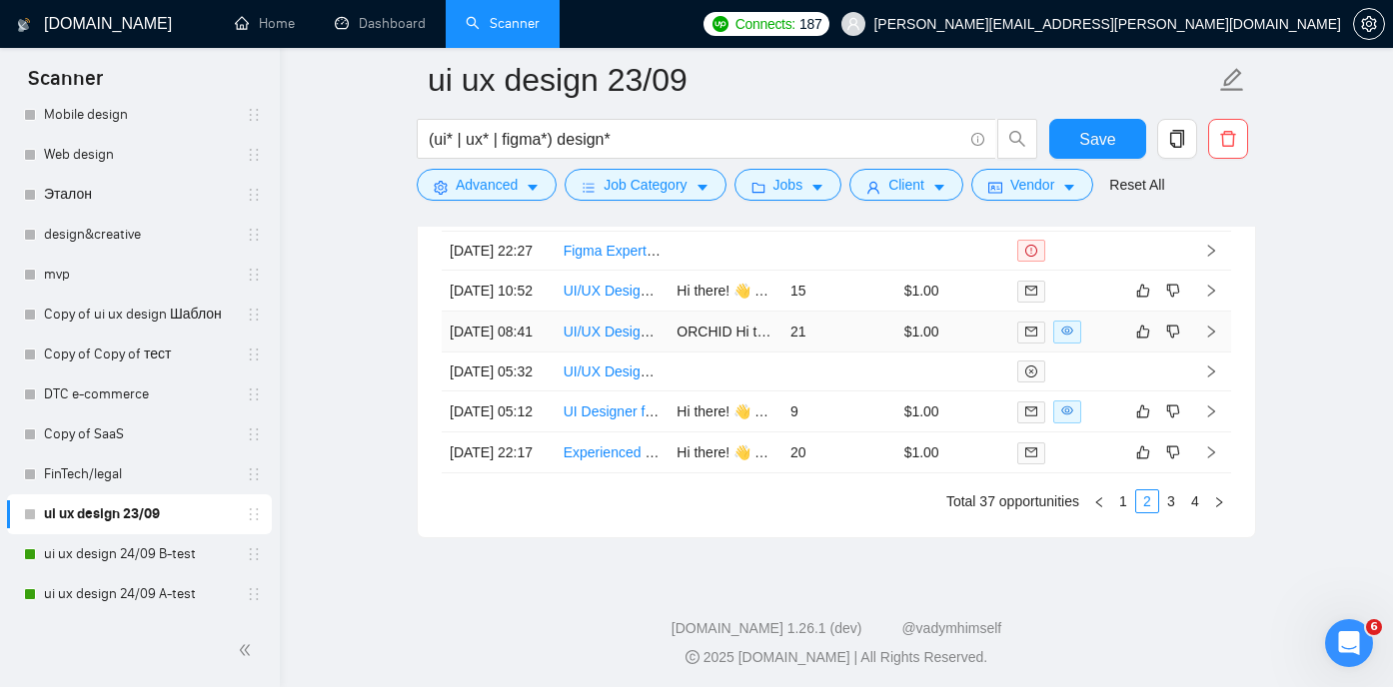
click at [605, 340] on link "UI/UX Designer to Redesign Directory Platform" at bounding box center [709, 332] width 292 height 16
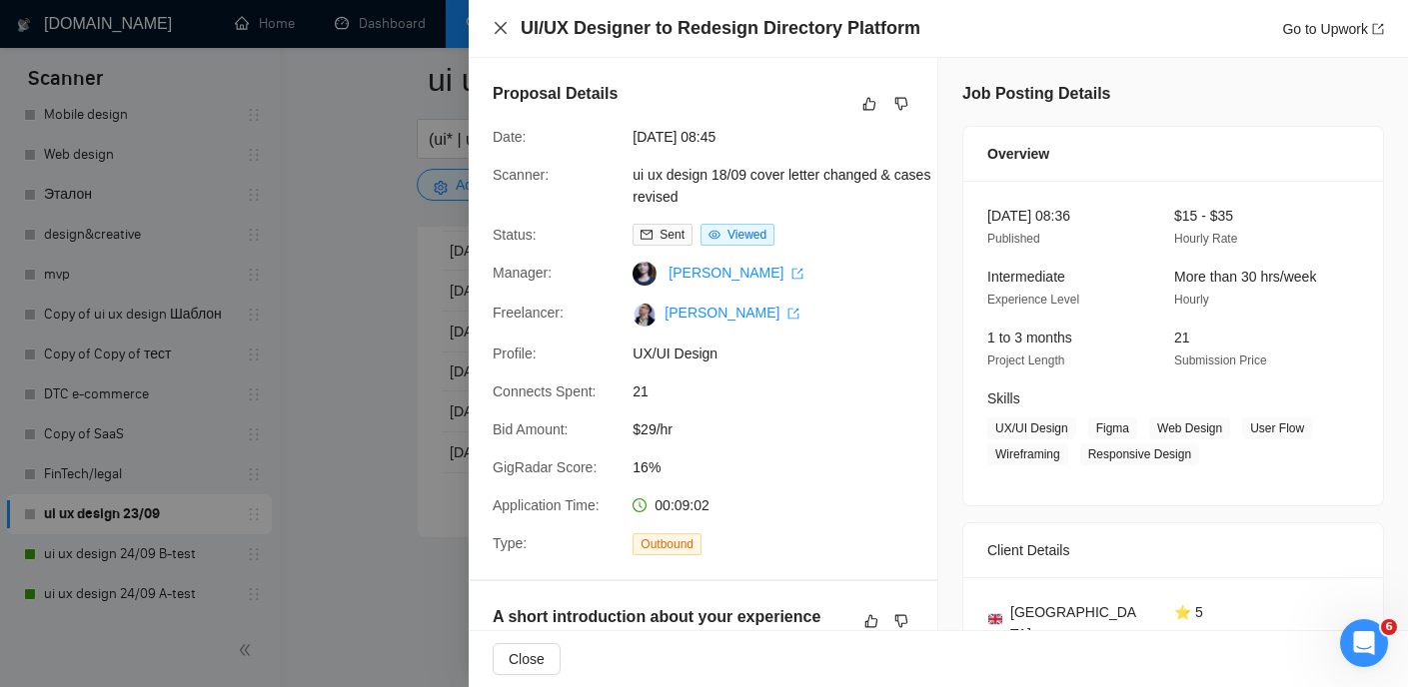
click at [505, 25] on icon "close" at bounding box center [500, 28] width 16 height 16
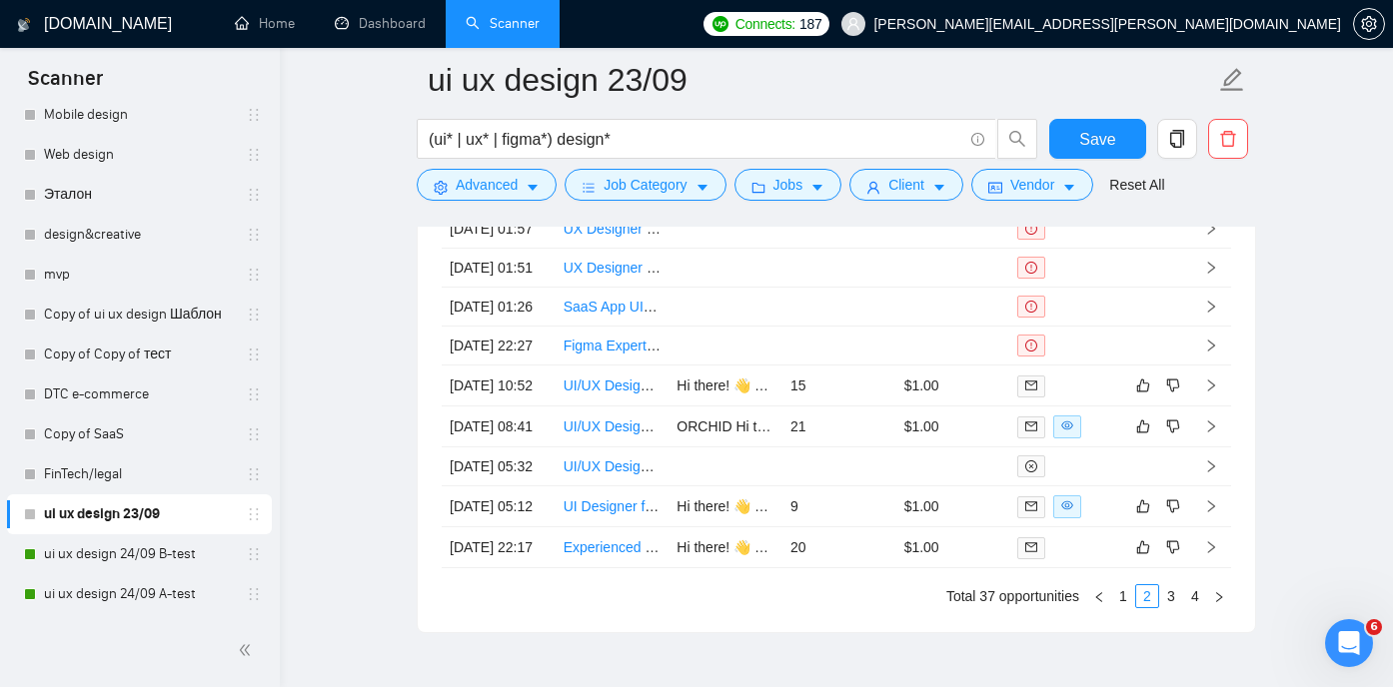
scroll to position [5450, 0]
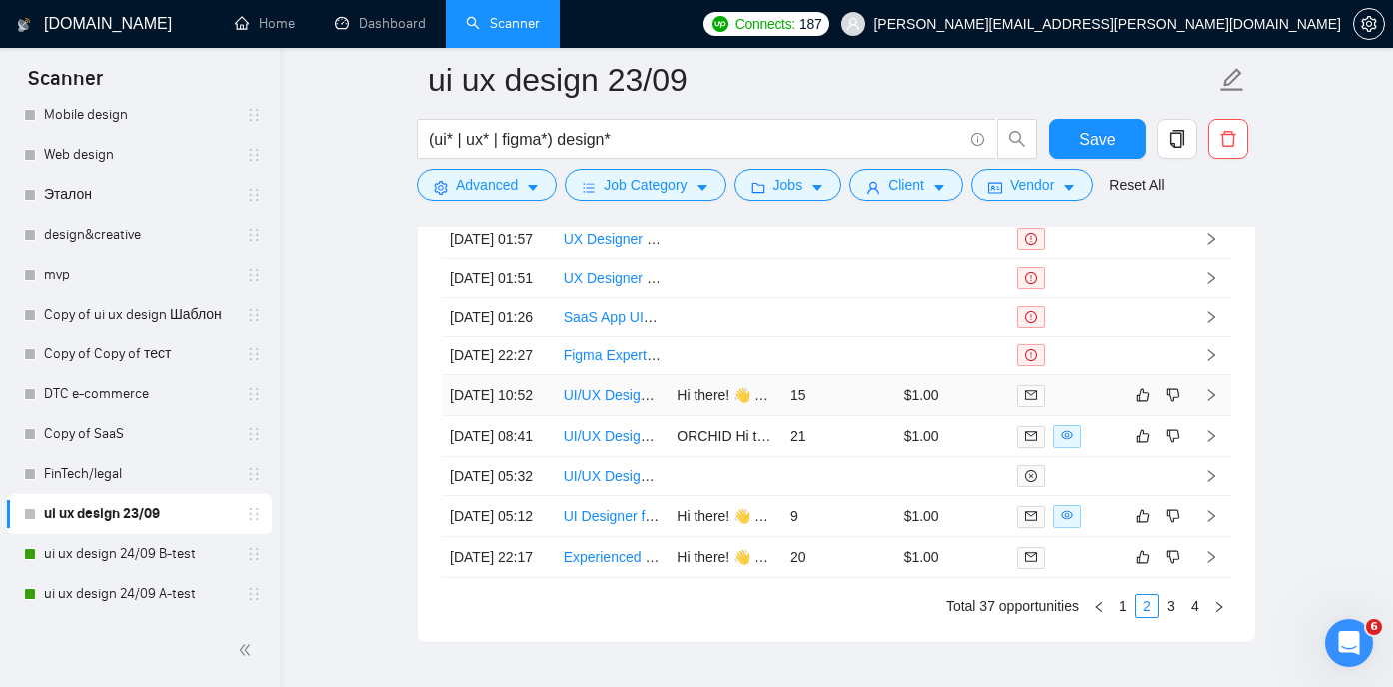
click at [594, 404] on link "UI/UX Designer for an Innovative Community-Driven Storytelling Platform" at bounding box center [790, 396] width 454 height 16
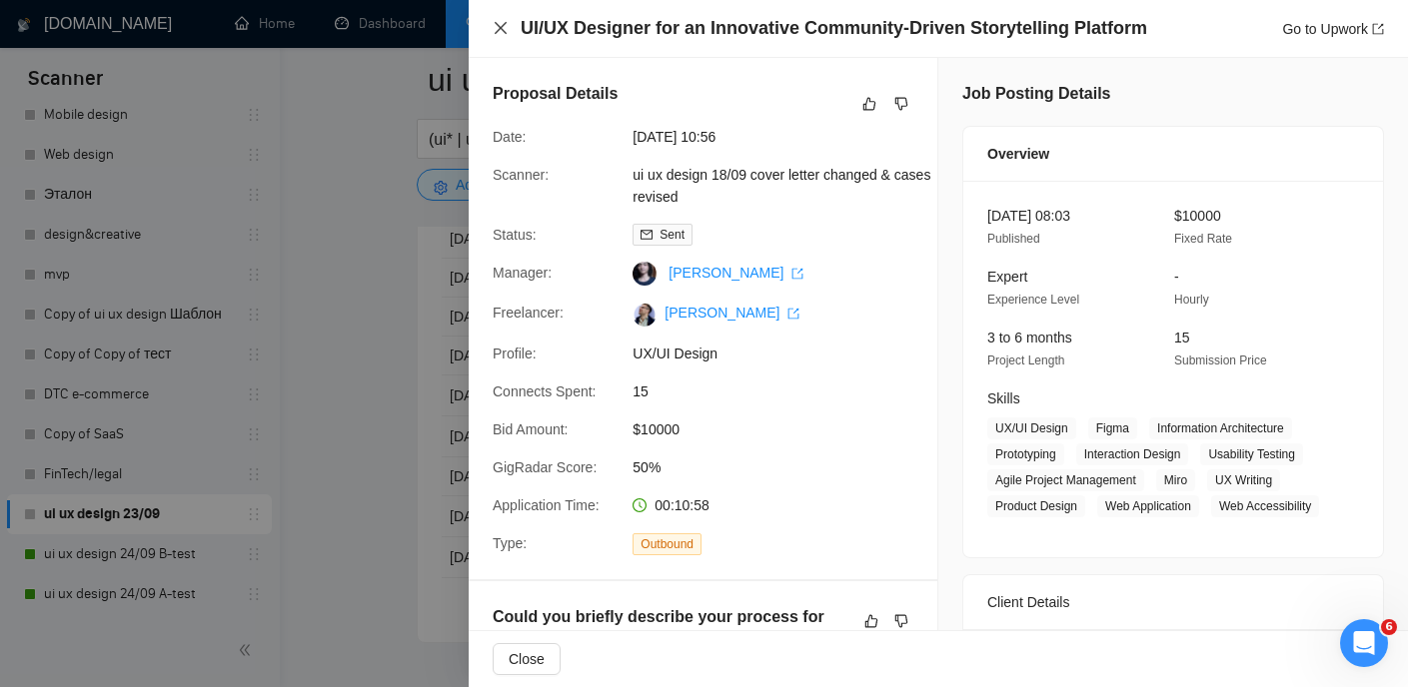
click at [499, 27] on icon "close" at bounding box center [500, 28] width 12 height 12
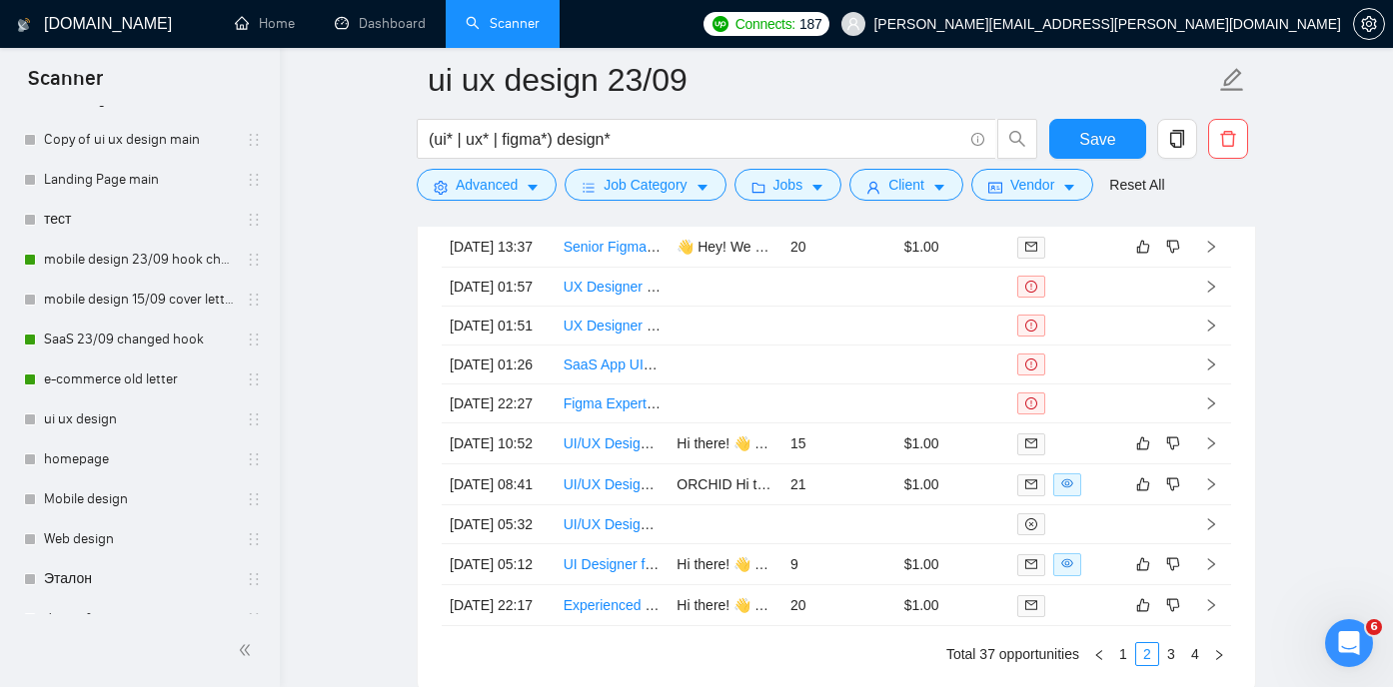
scroll to position [157, 0]
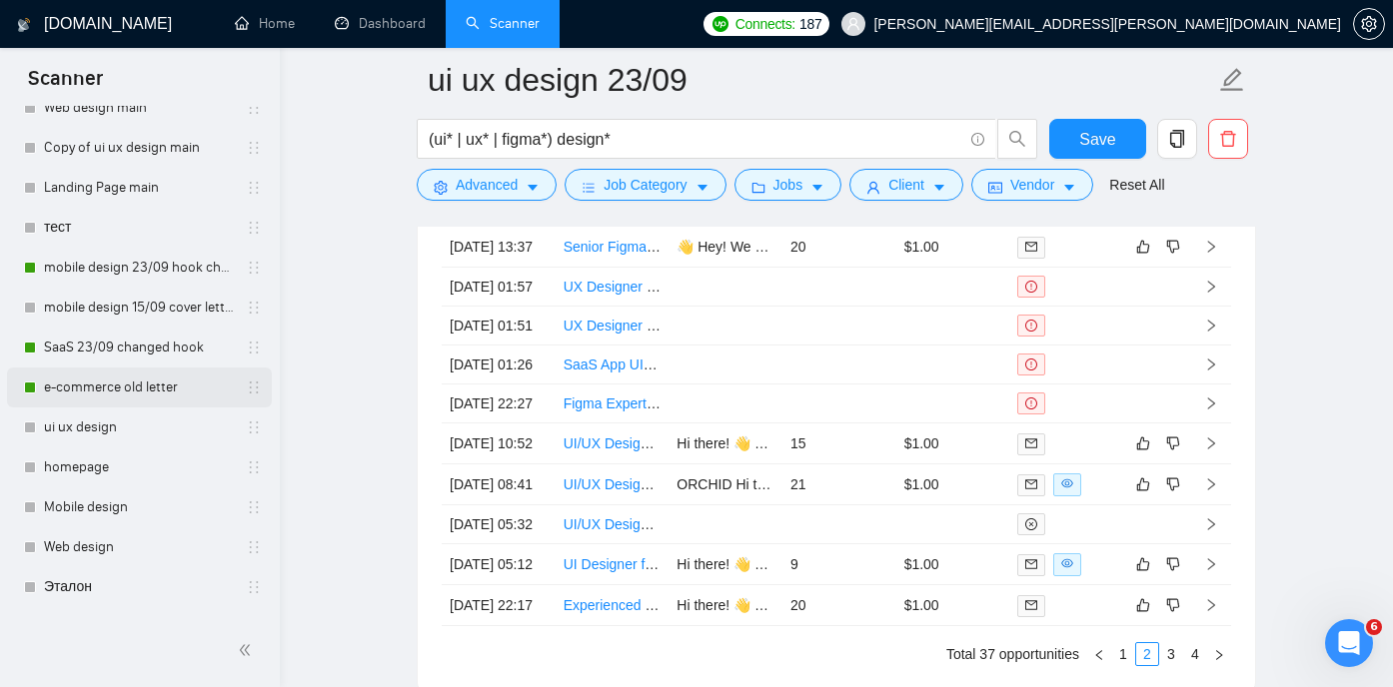
click at [127, 387] on link "e-commerce old letter" at bounding box center [139, 388] width 190 height 40
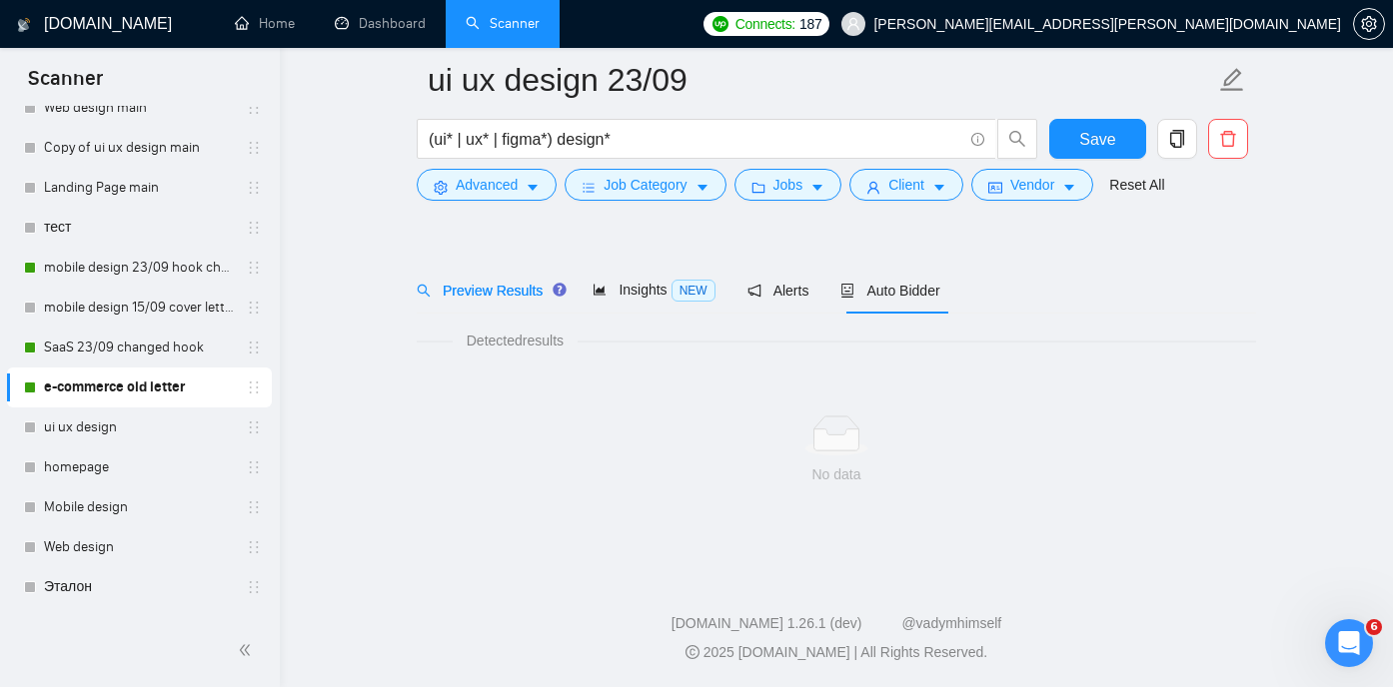
scroll to position [42, 0]
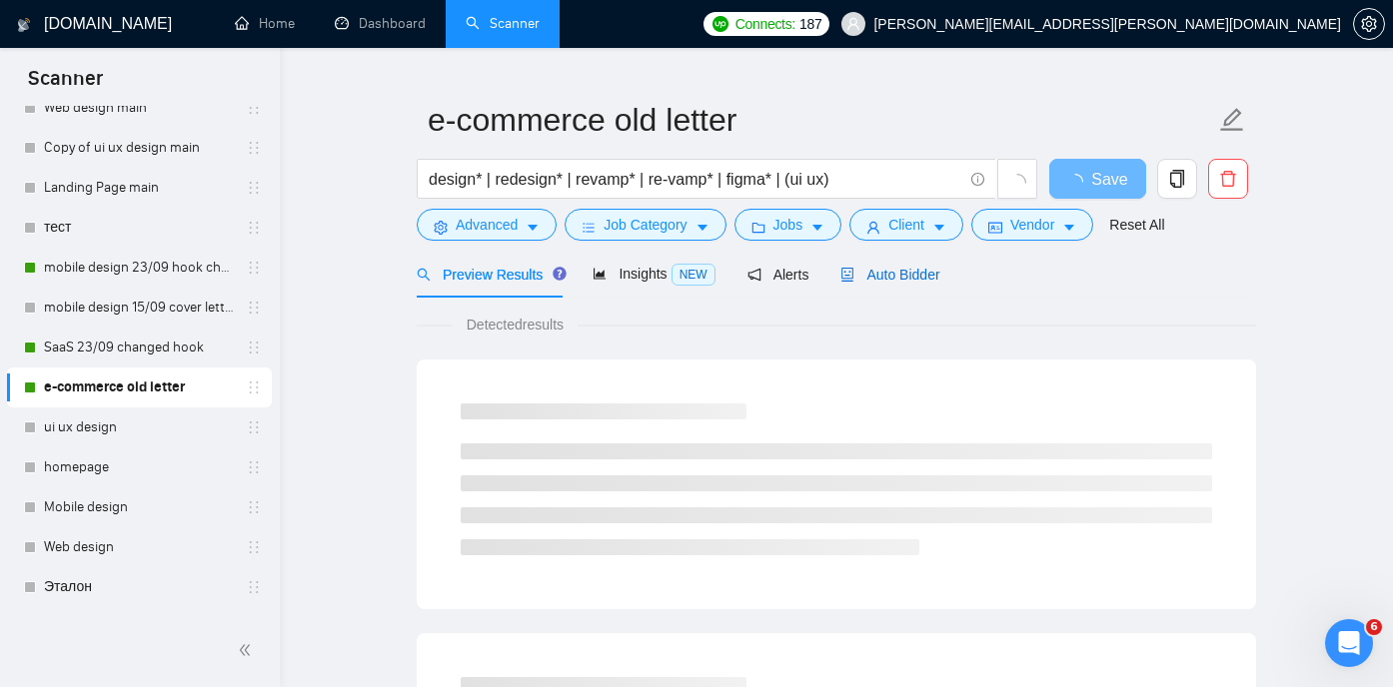
click at [895, 267] on span "Auto Bidder" at bounding box center [889, 275] width 99 height 16
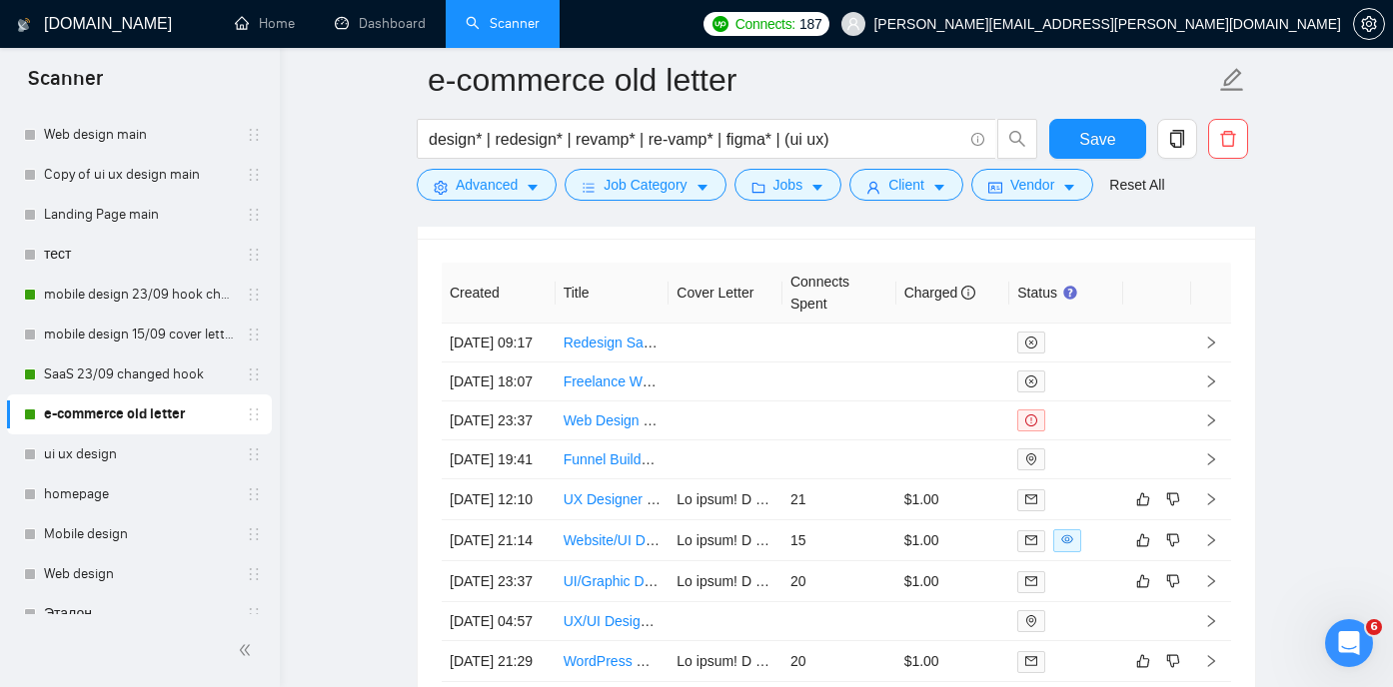
scroll to position [126, 0]
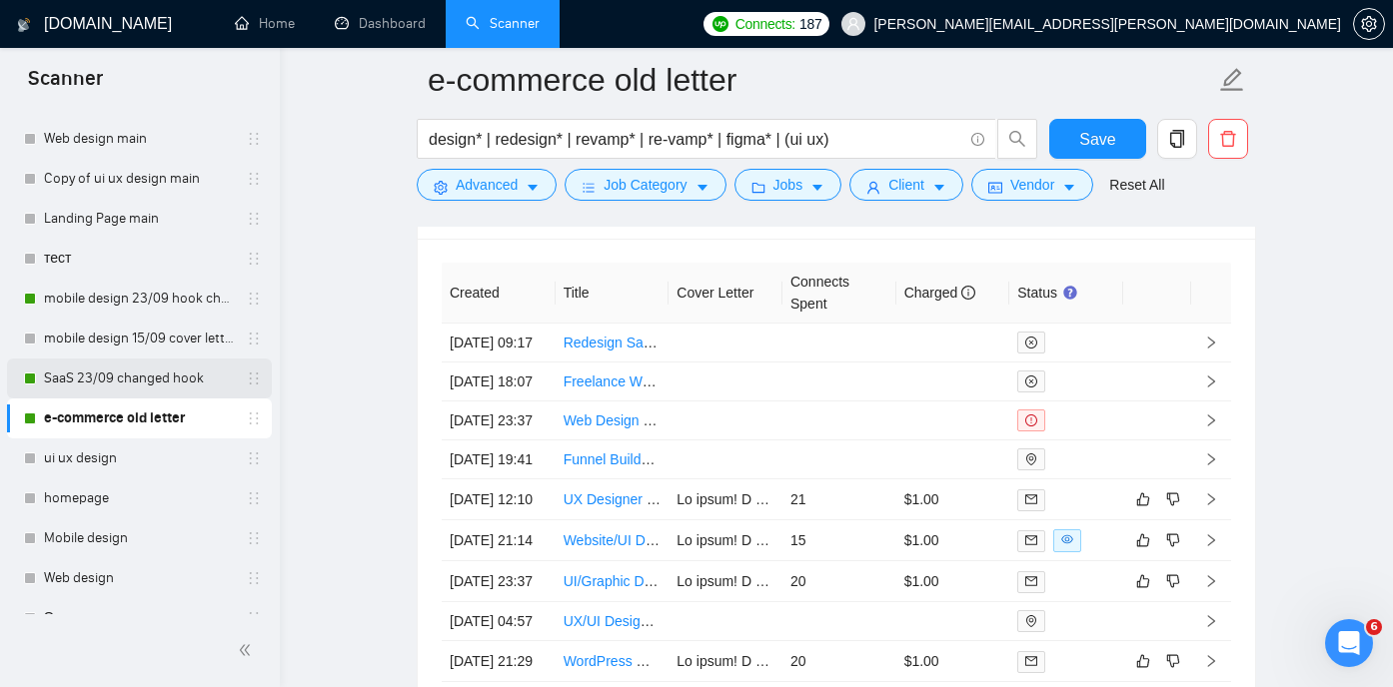
click at [139, 381] on link "SaaS 23/09 changed hook" at bounding box center [139, 379] width 190 height 40
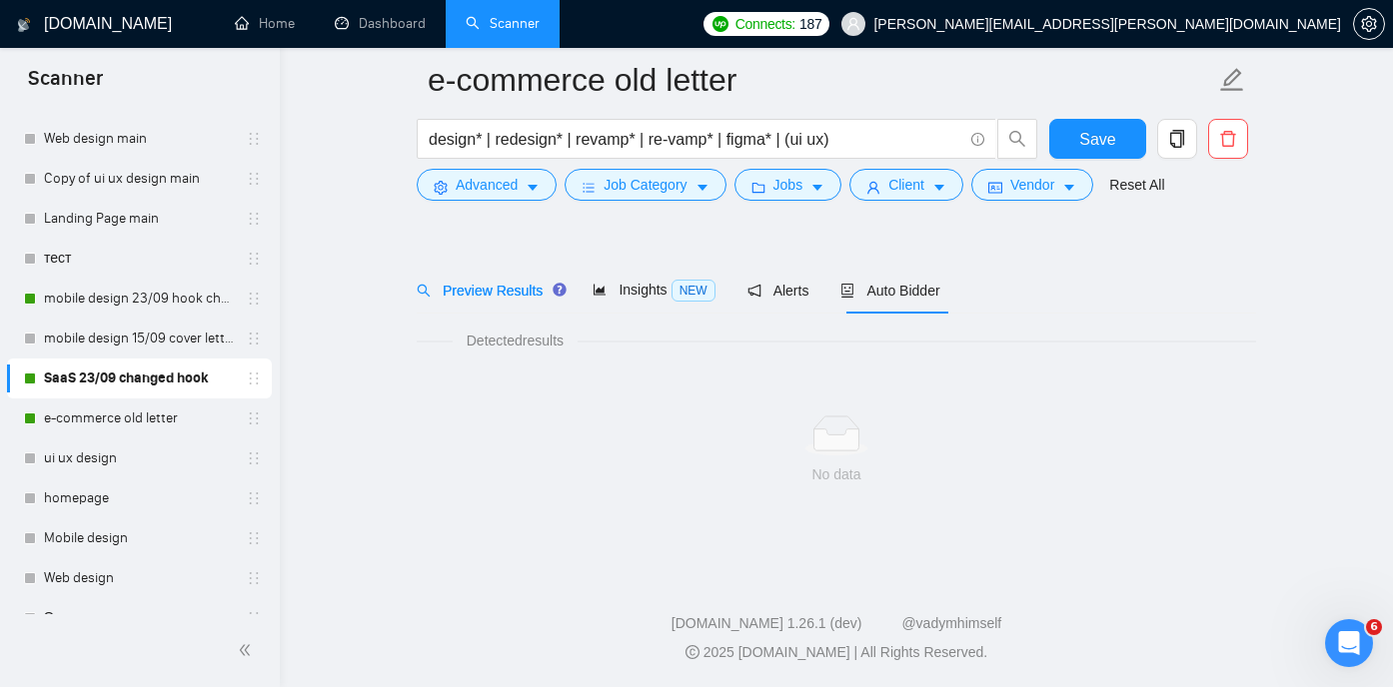
scroll to position [42, 0]
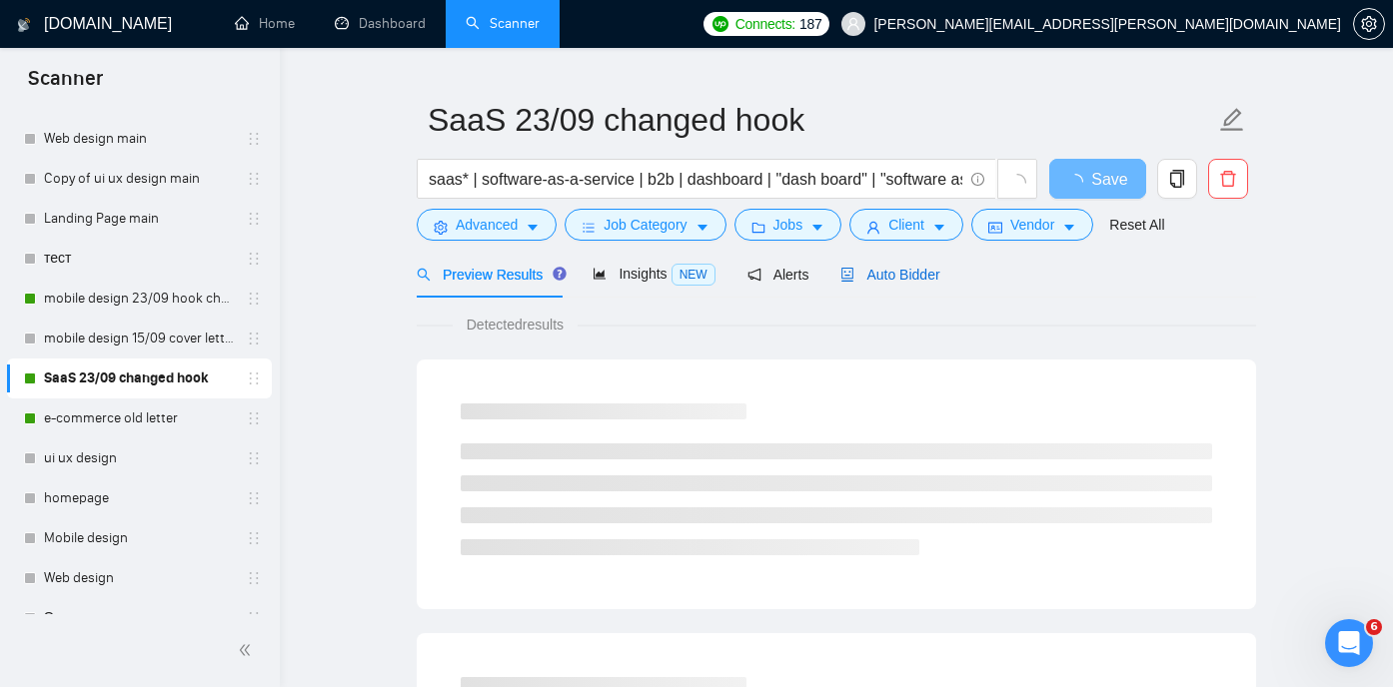
click at [887, 273] on span "Auto Bidder" at bounding box center [889, 275] width 99 height 16
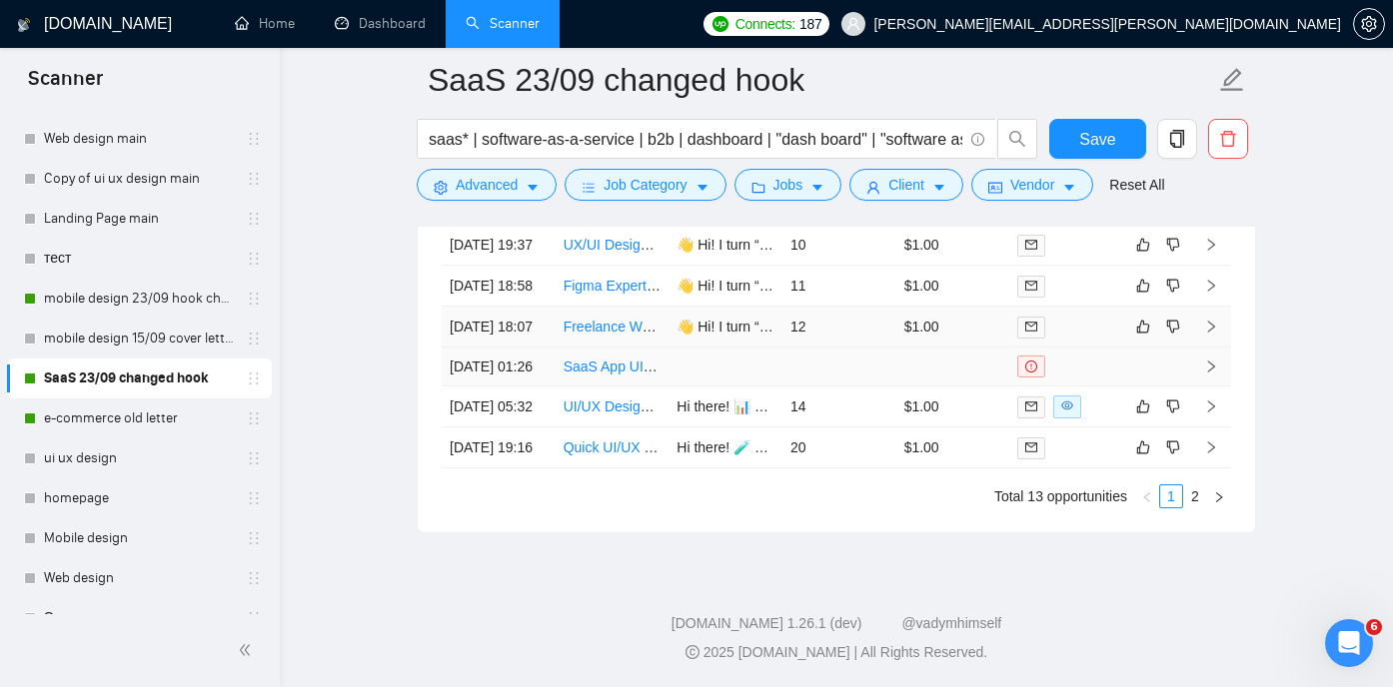
scroll to position [5371, 0]
click at [148, 284] on link "mobile design 23/09 hook changed" at bounding box center [139, 299] width 190 height 40
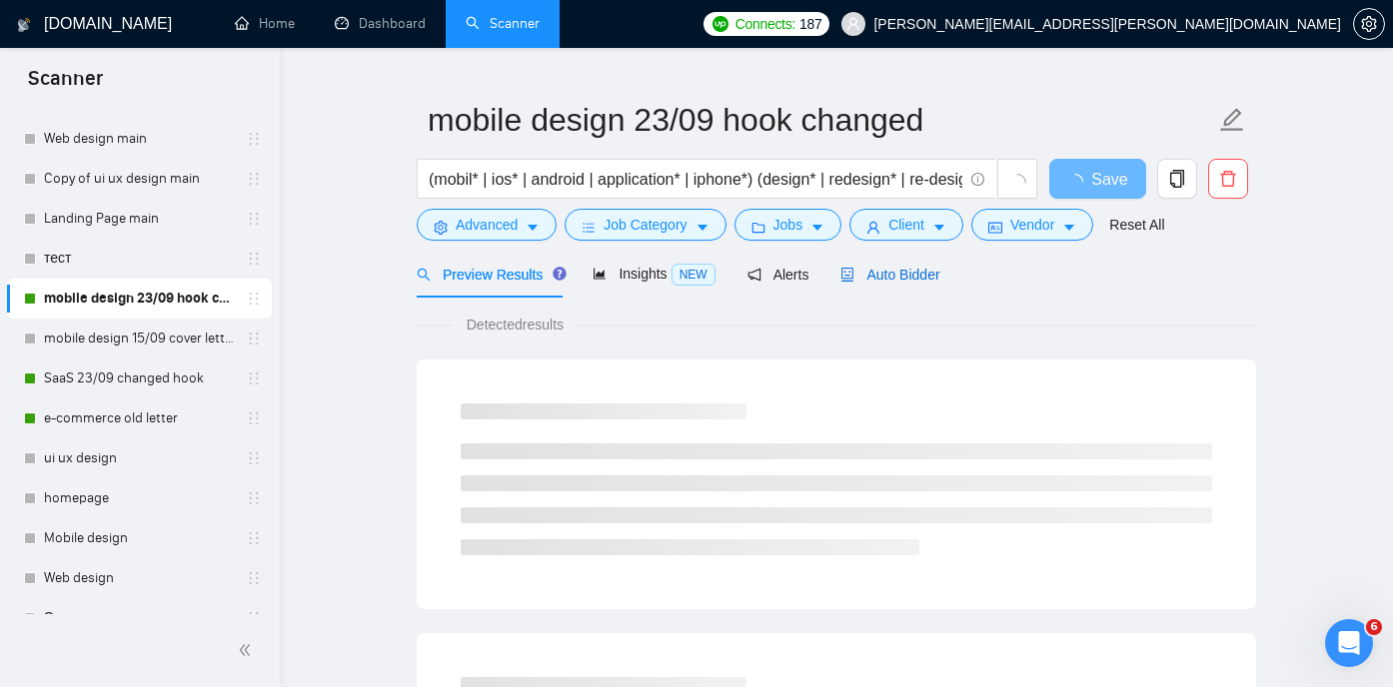
click at [903, 272] on span "Auto Bidder" at bounding box center [889, 275] width 99 height 16
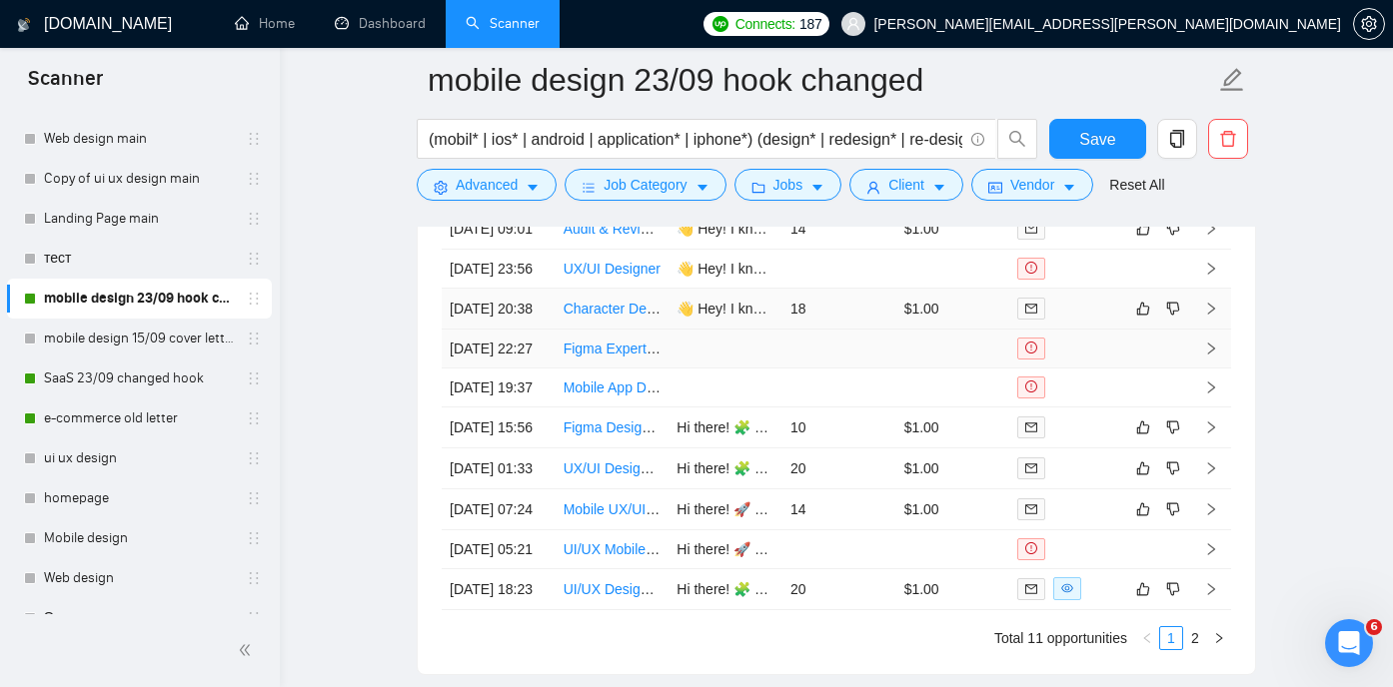
scroll to position [5028, 0]
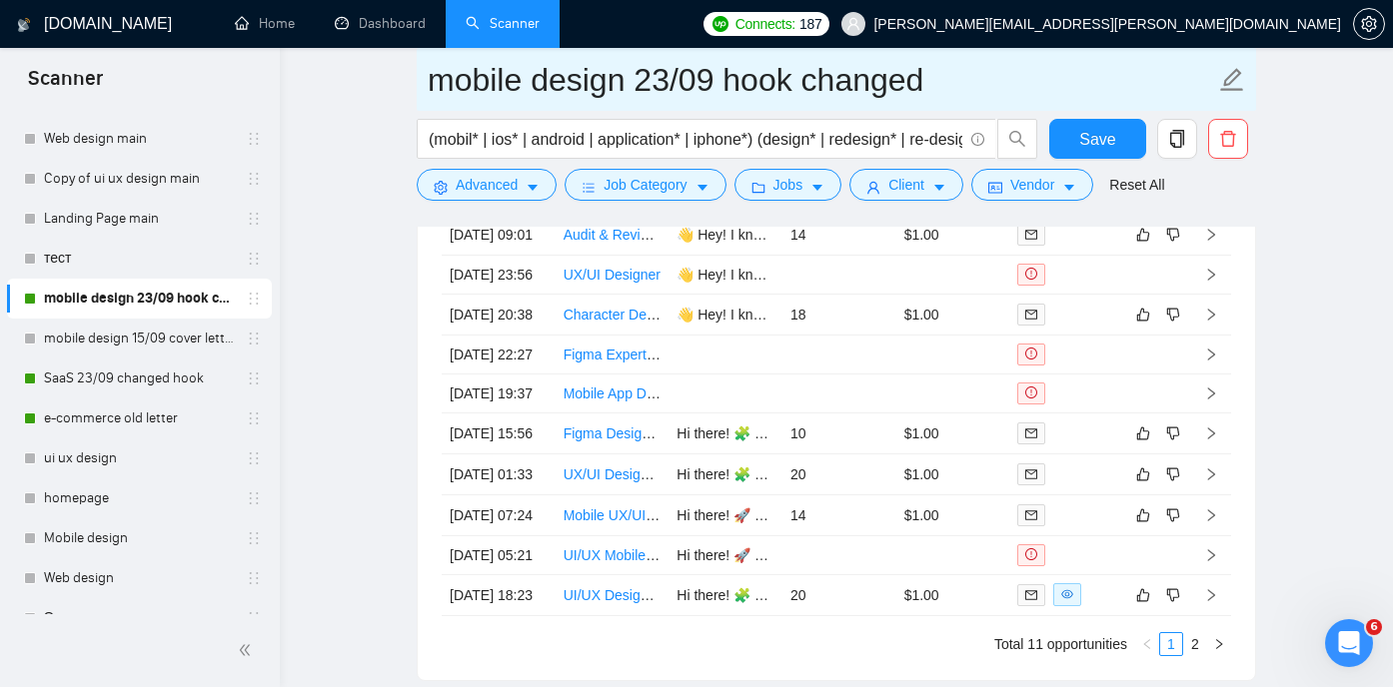
drag, startPoint x: 626, startPoint y: 79, endPoint x: 731, endPoint y: 95, distance: 106.1
click at [731, 95] on input "mobile design 23/09 hook changed" at bounding box center [821, 80] width 787 height 50
drag, startPoint x: 970, startPoint y: 79, endPoint x: 636, endPoint y: 71, distance: 333.8
click at [636, 71] on input "mobile design 23/09 hook changed" at bounding box center [821, 80] width 787 height 50
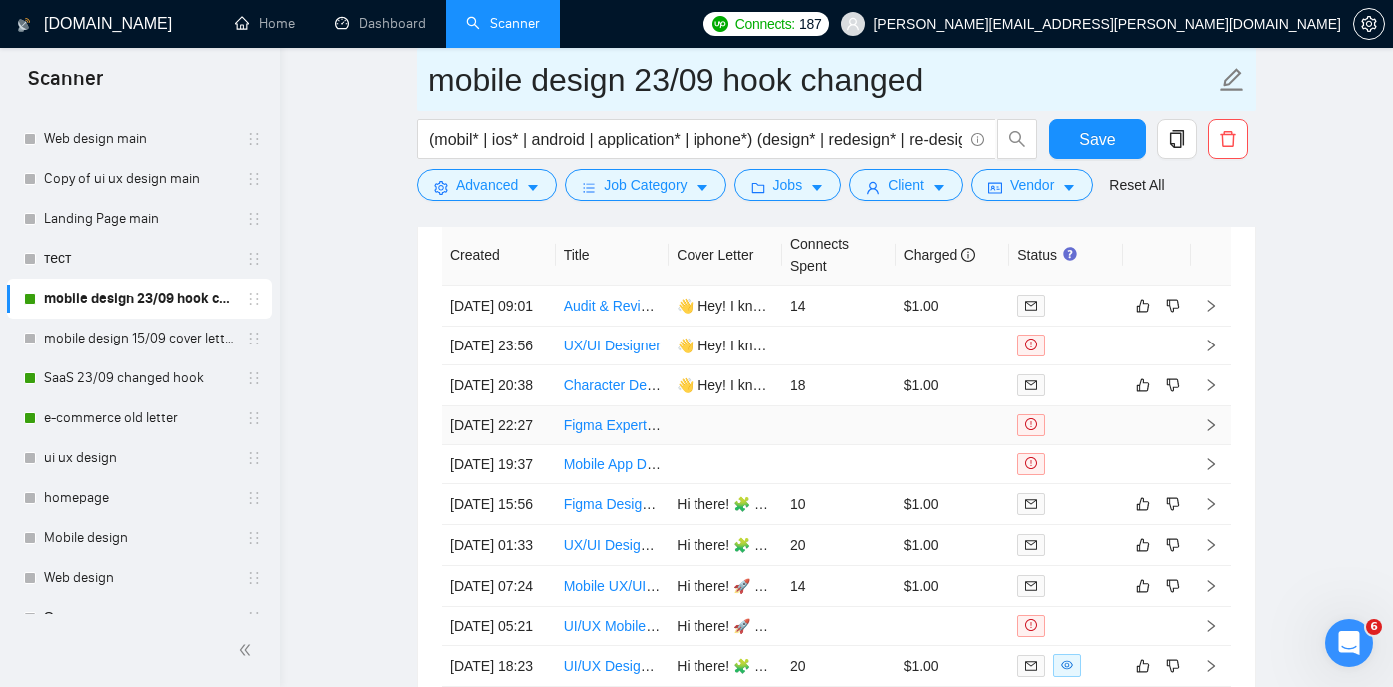
scroll to position [4958, 0]
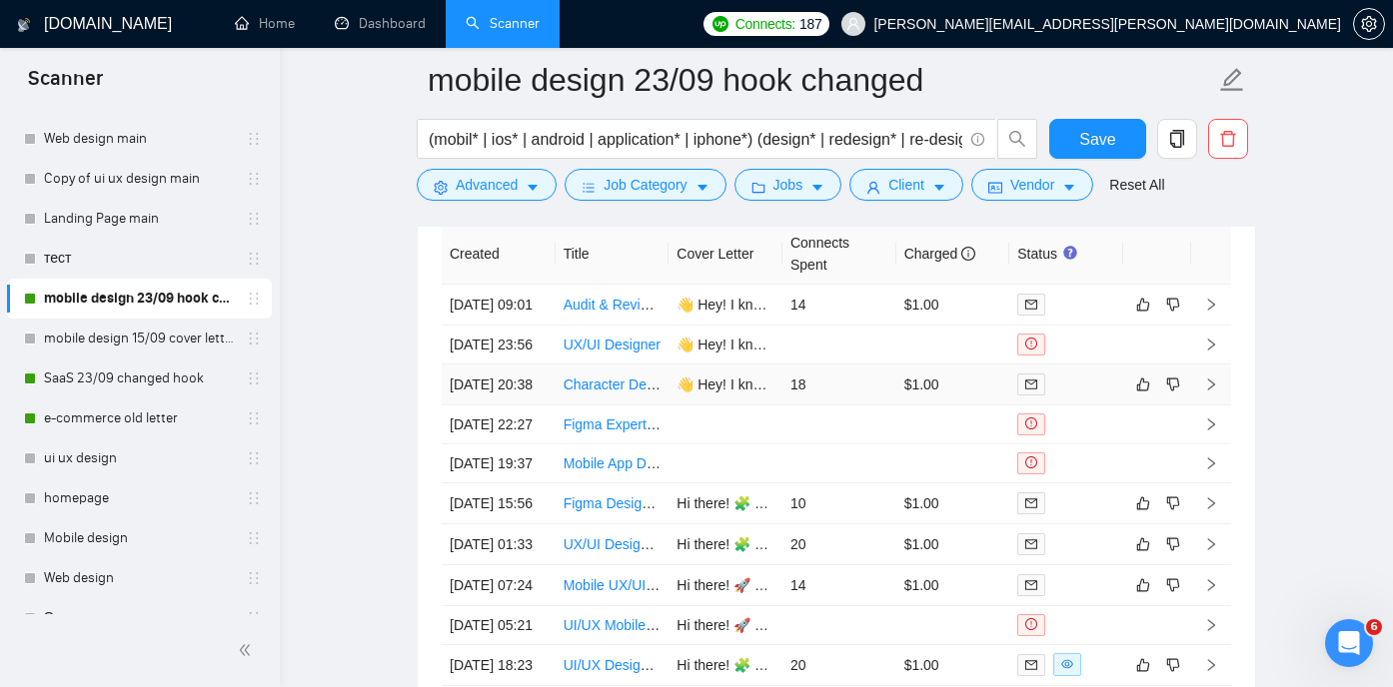
click at [616, 393] on link "Character Designer for Mobile App Stompers" at bounding box center [702, 385] width 279 height 16
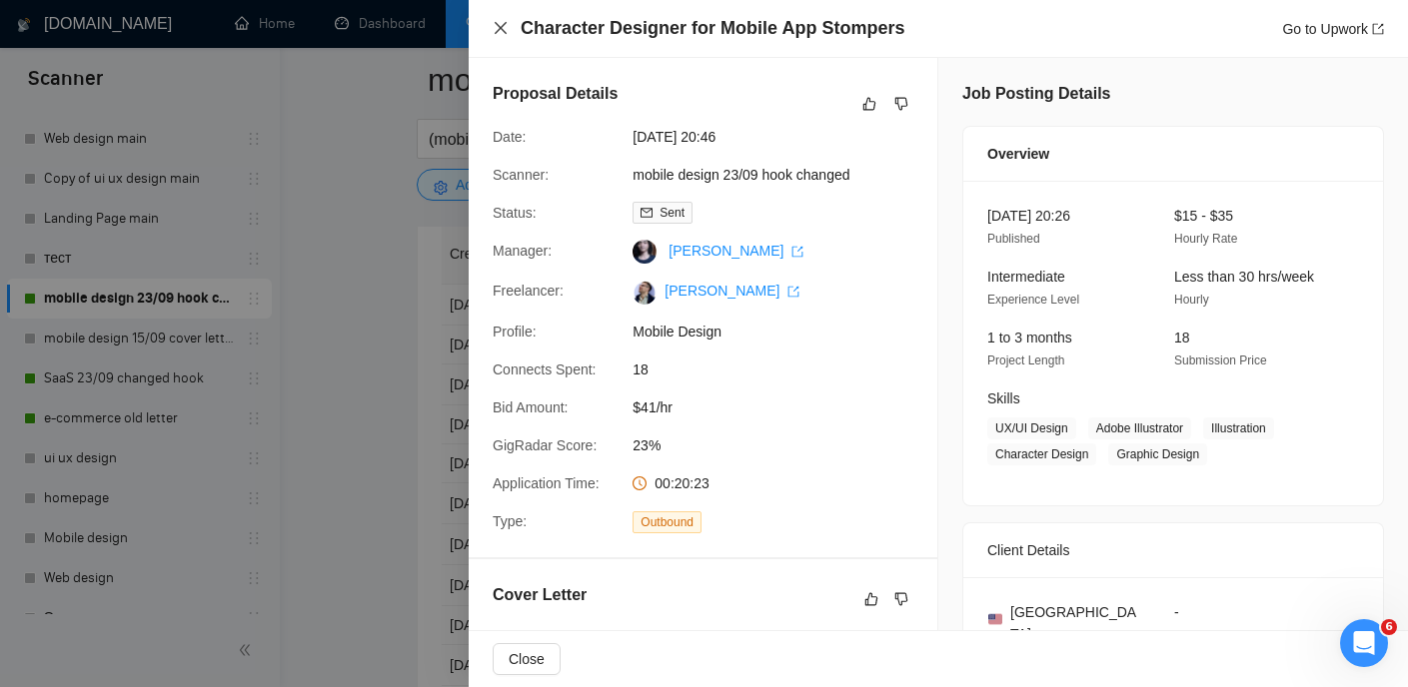
click at [501, 28] on icon "close" at bounding box center [500, 28] width 16 height 16
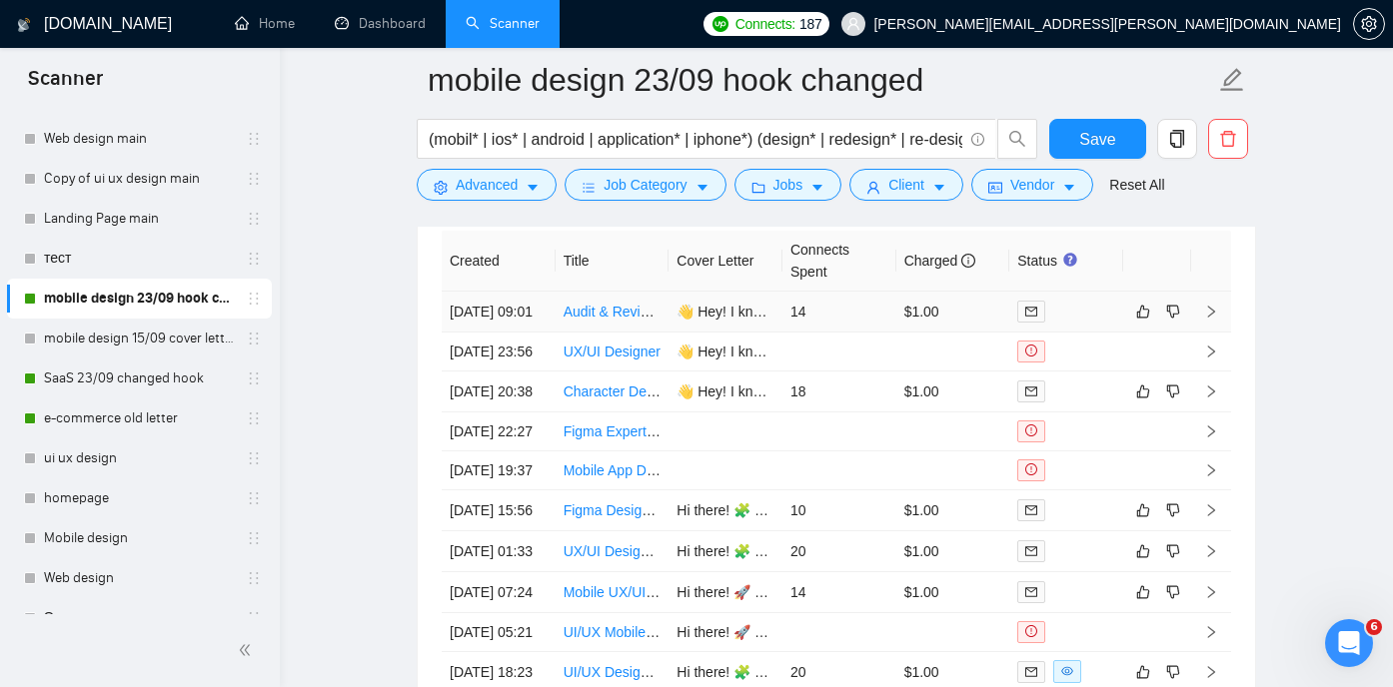
scroll to position [4932, 0]
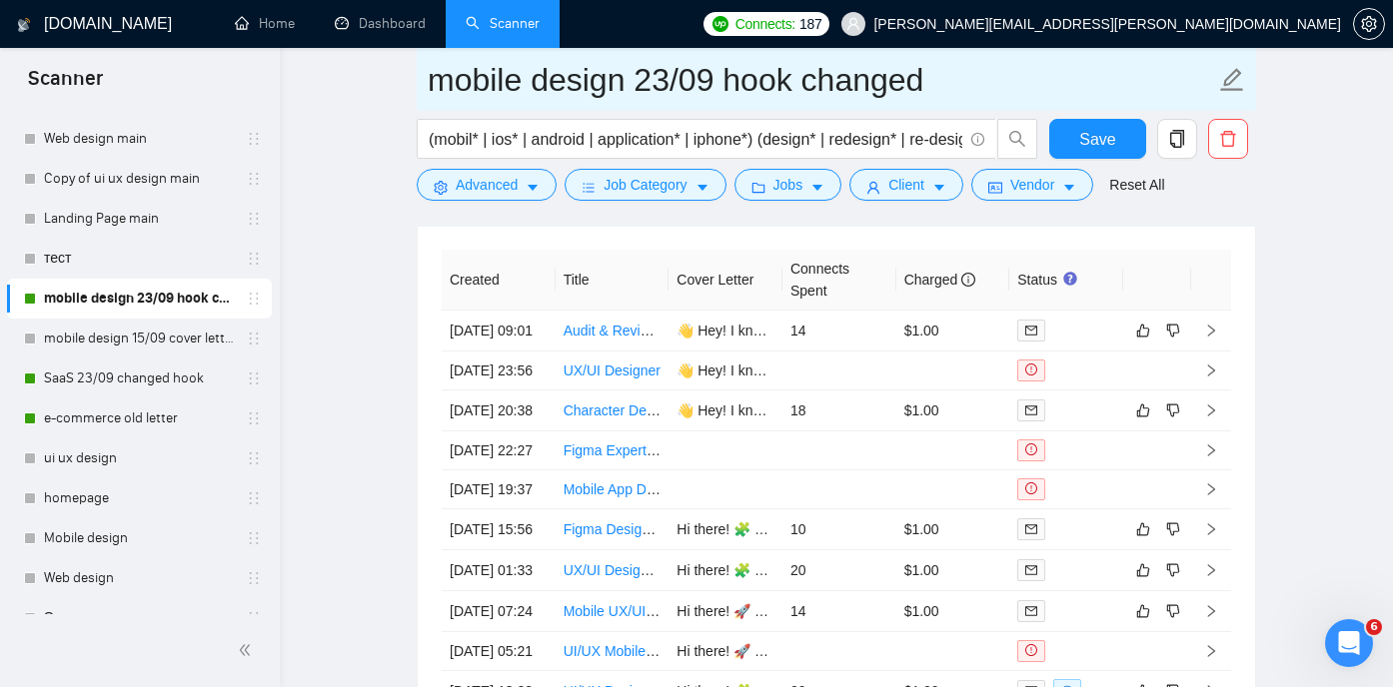
drag, startPoint x: 940, startPoint y: 82, endPoint x: 435, endPoint y: 102, distance: 505.9
click at [435, 102] on input "mobile design 23/09 hook changed" at bounding box center [821, 80] width 787 height 50
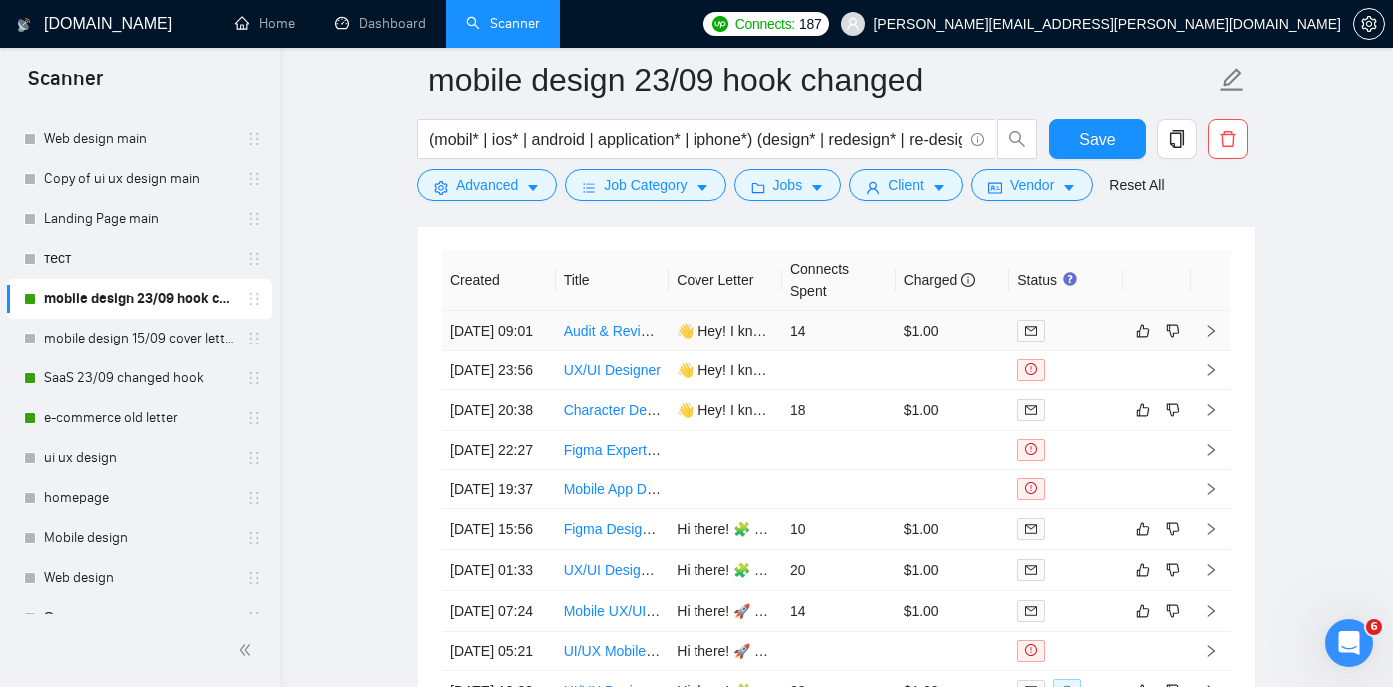
click at [608, 338] on link "Audit & Review Mobile App UI/UX - for Accessibility & Enhancement" at bounding box center [773, 331] width 421 height 16
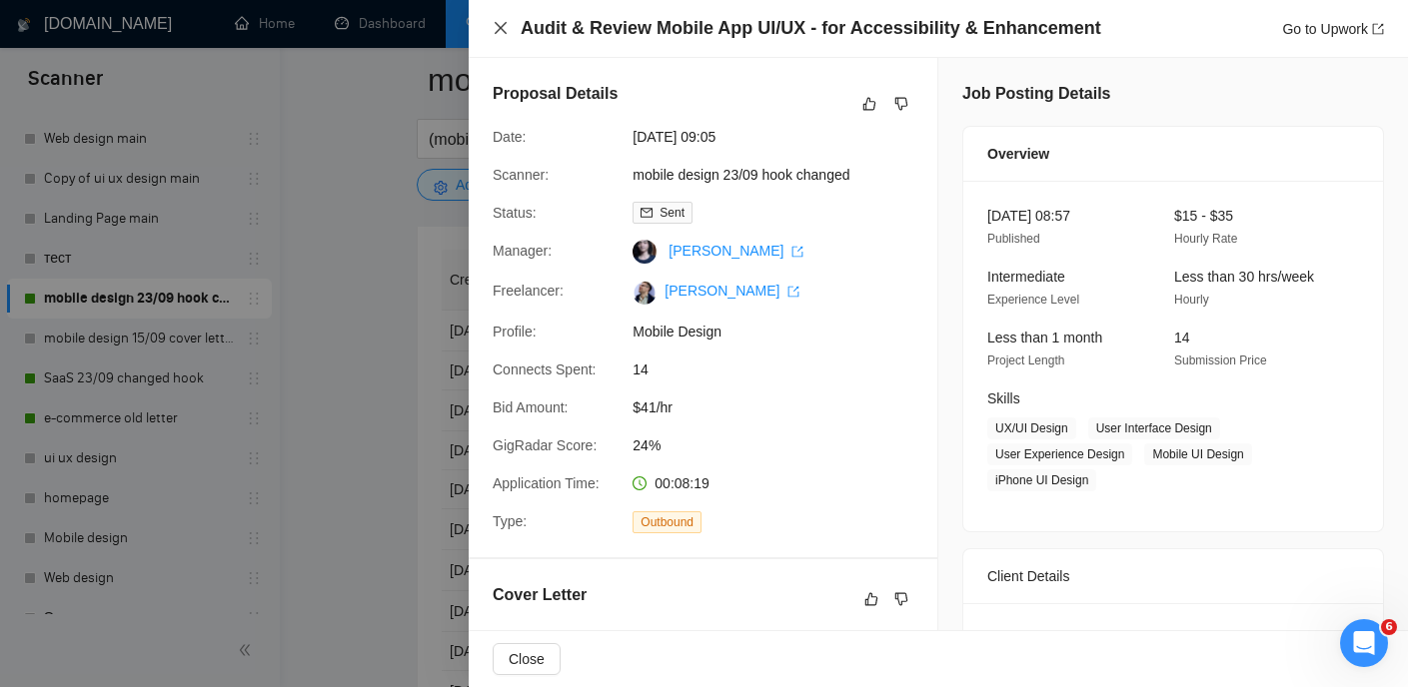
click at [494, 28] on icon "close" at bounding box center [500, 28] width 16 height 16
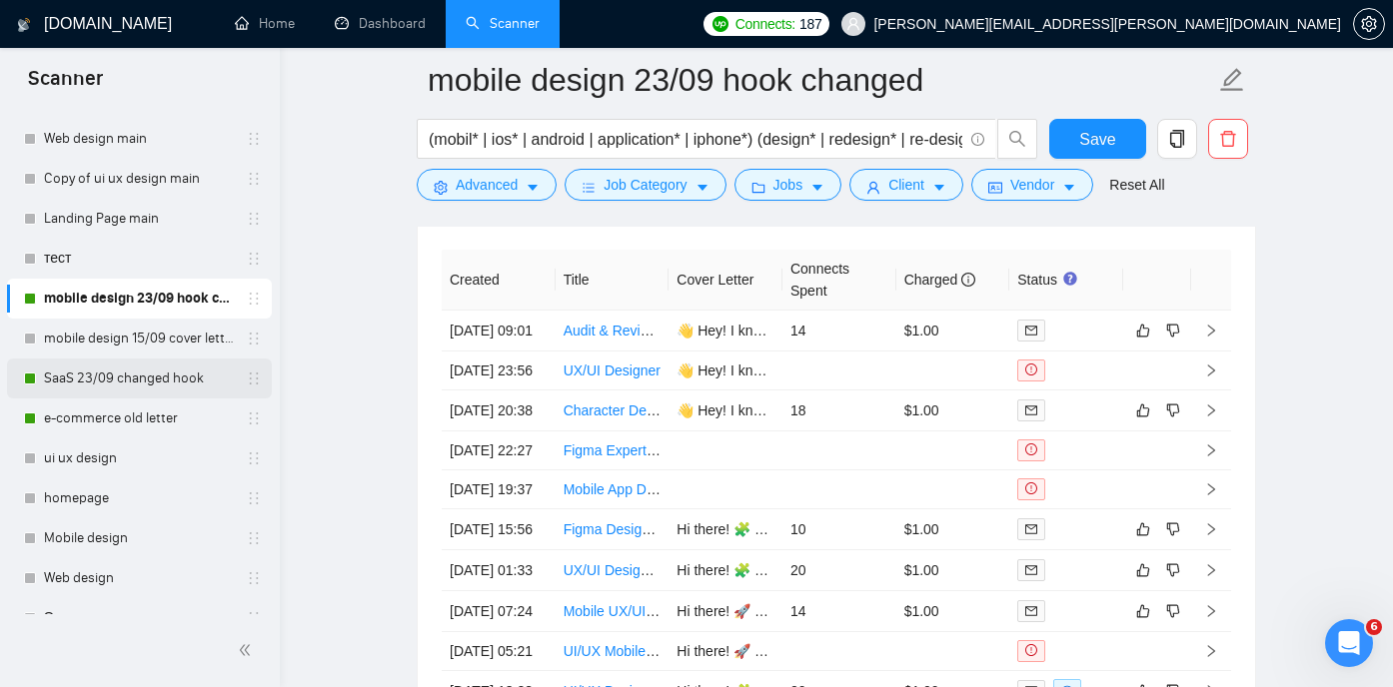
click at [131, 382] on link "SaaS 23/09 changed hook" at bounding box center [139, 379] width 190 height 40
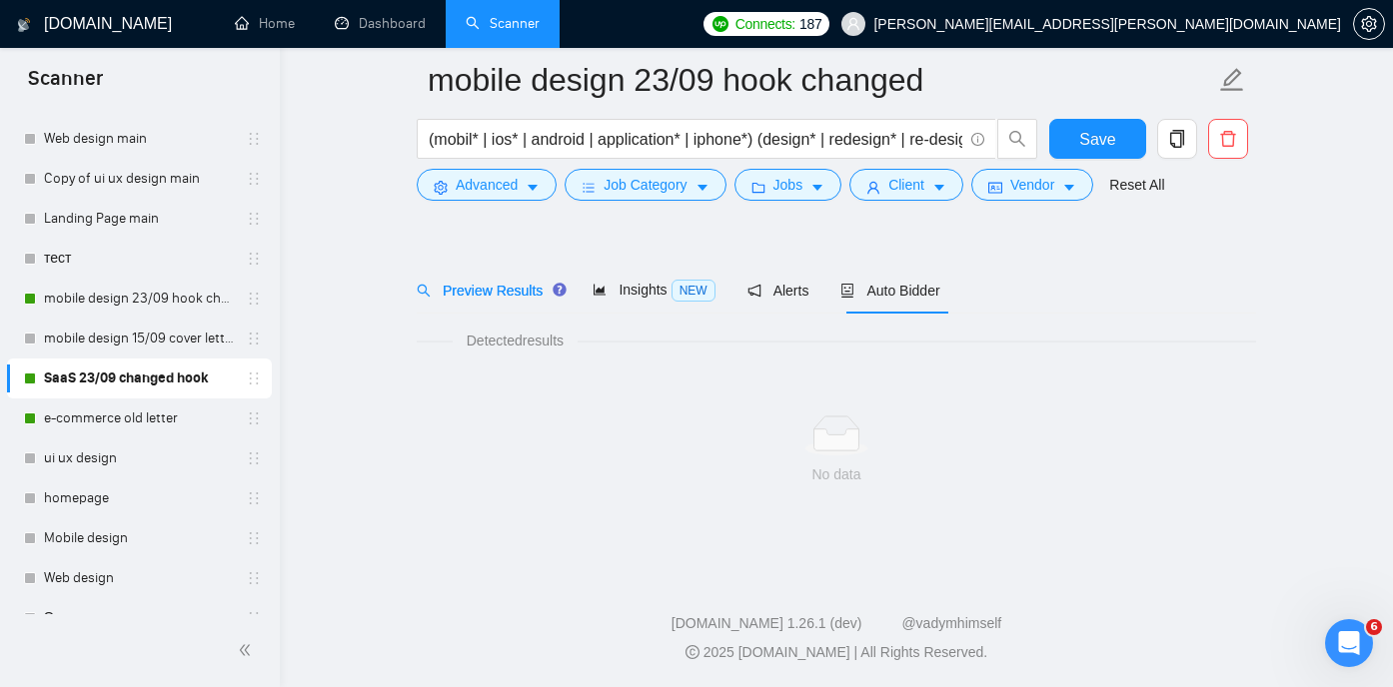
scroll to position [42, 0]
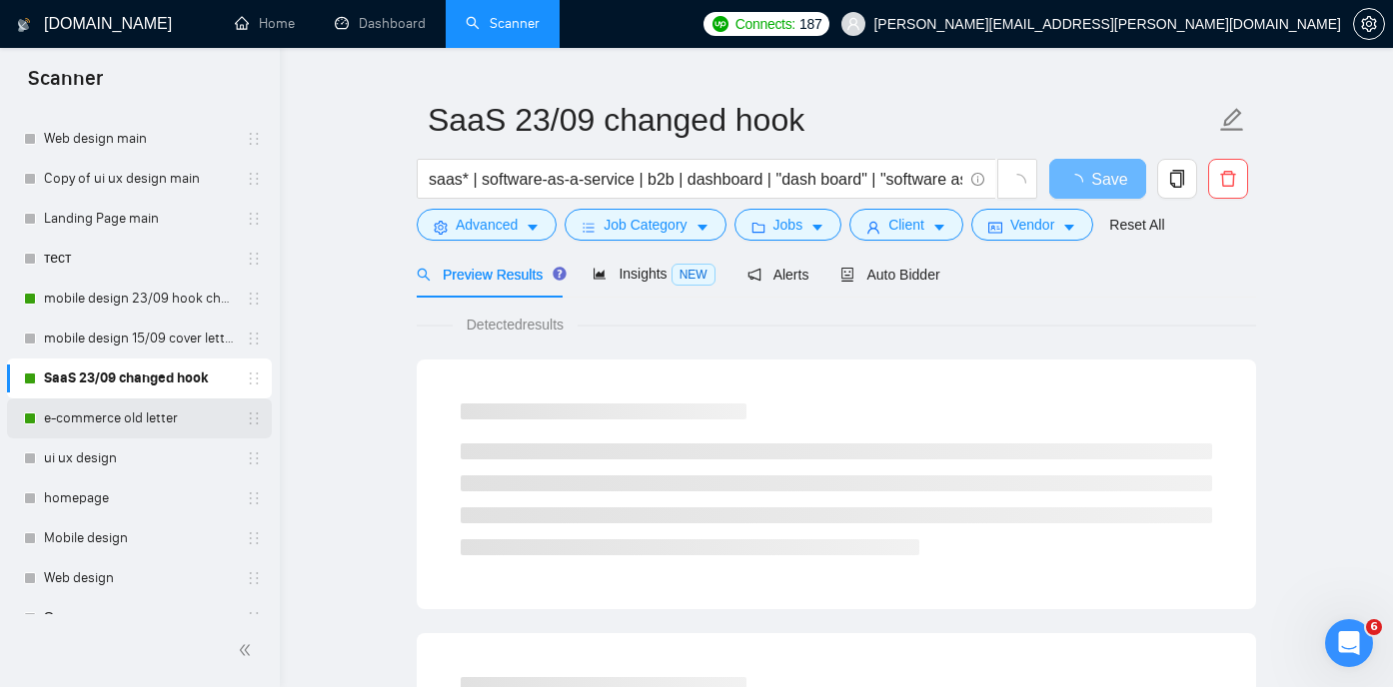
click at [111, 427] on link "e-commerce old letter" at bounding box center [139, 419] width 190 height 40
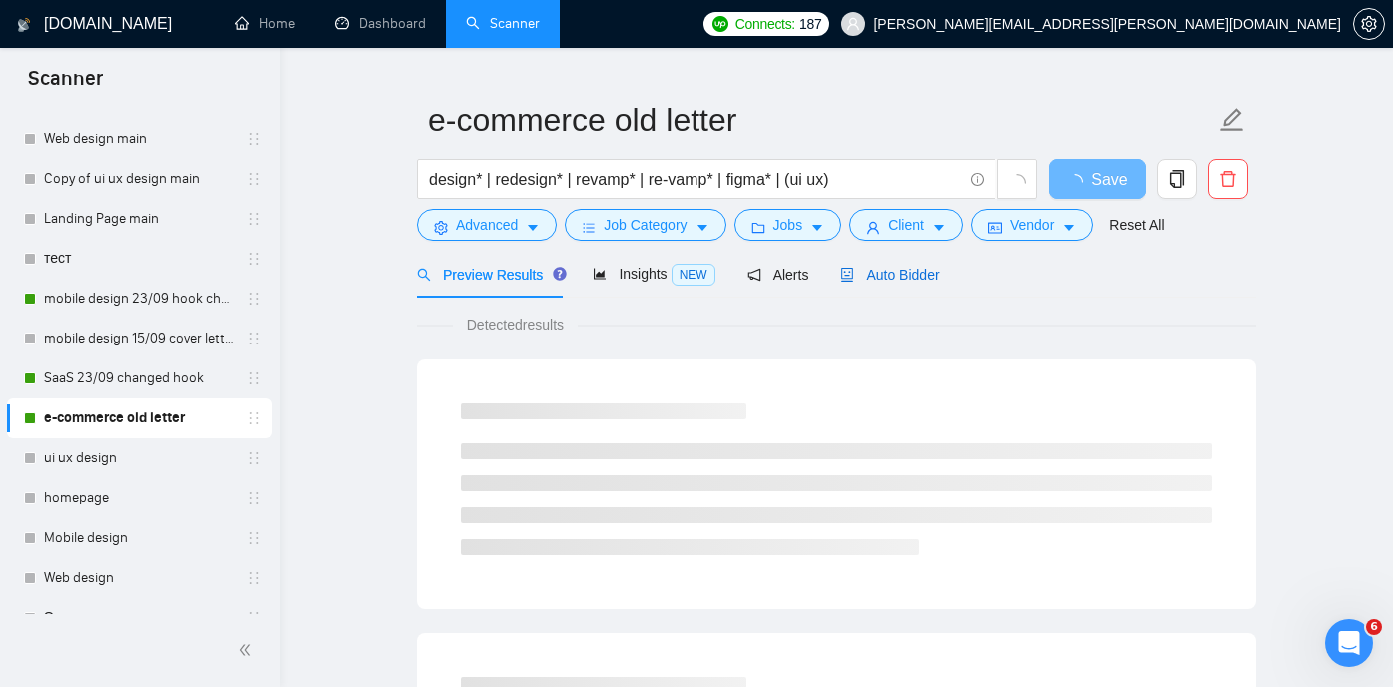
click at [912, 273] on span "Auto Bidder" at bounding box center [889, 275] width 99 height 16
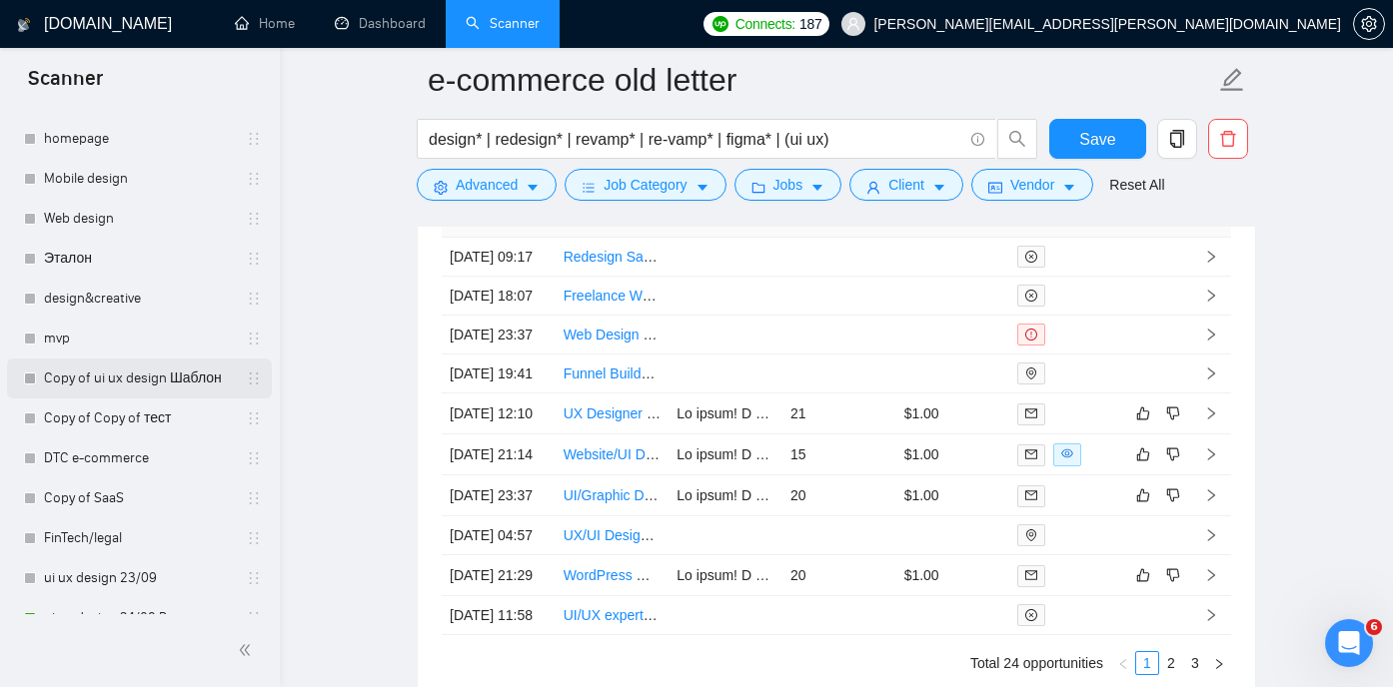
scroll to position [549, 0]
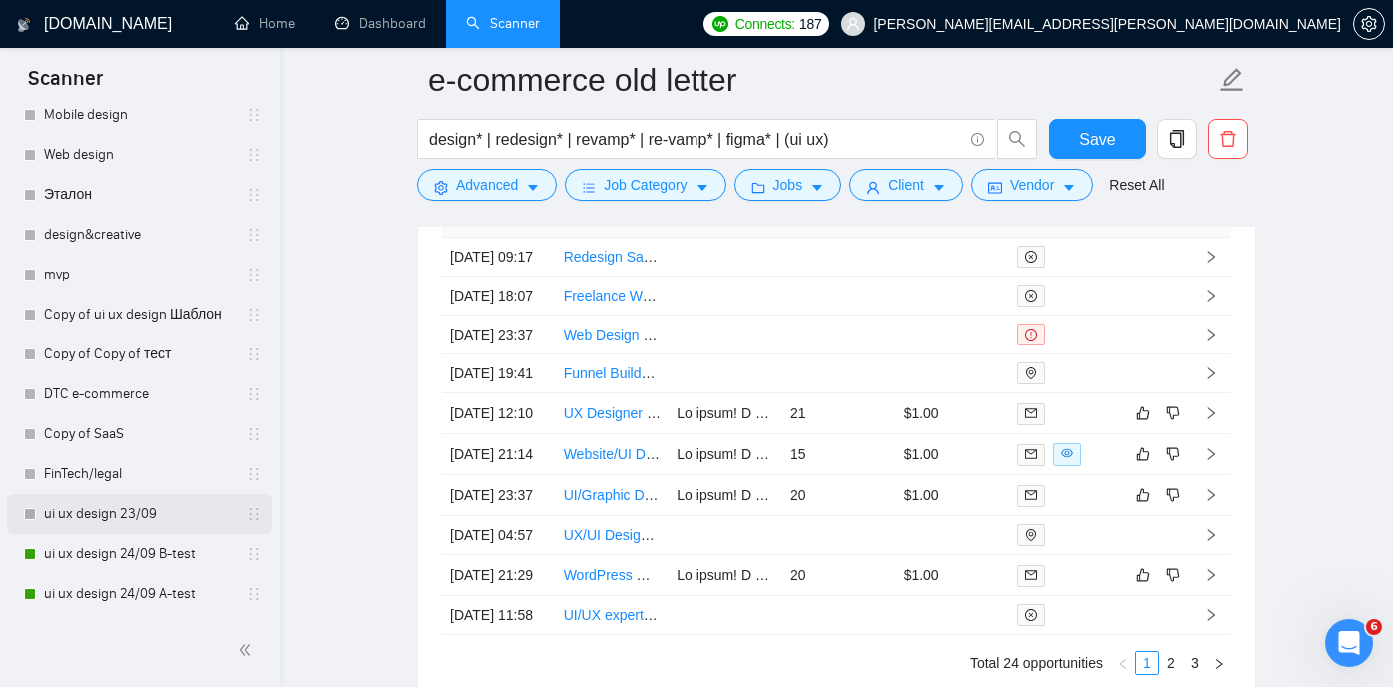
click at [108, 523] on link "ui ux design 23/09" at bounding box center [139, 514] width 190 height 40
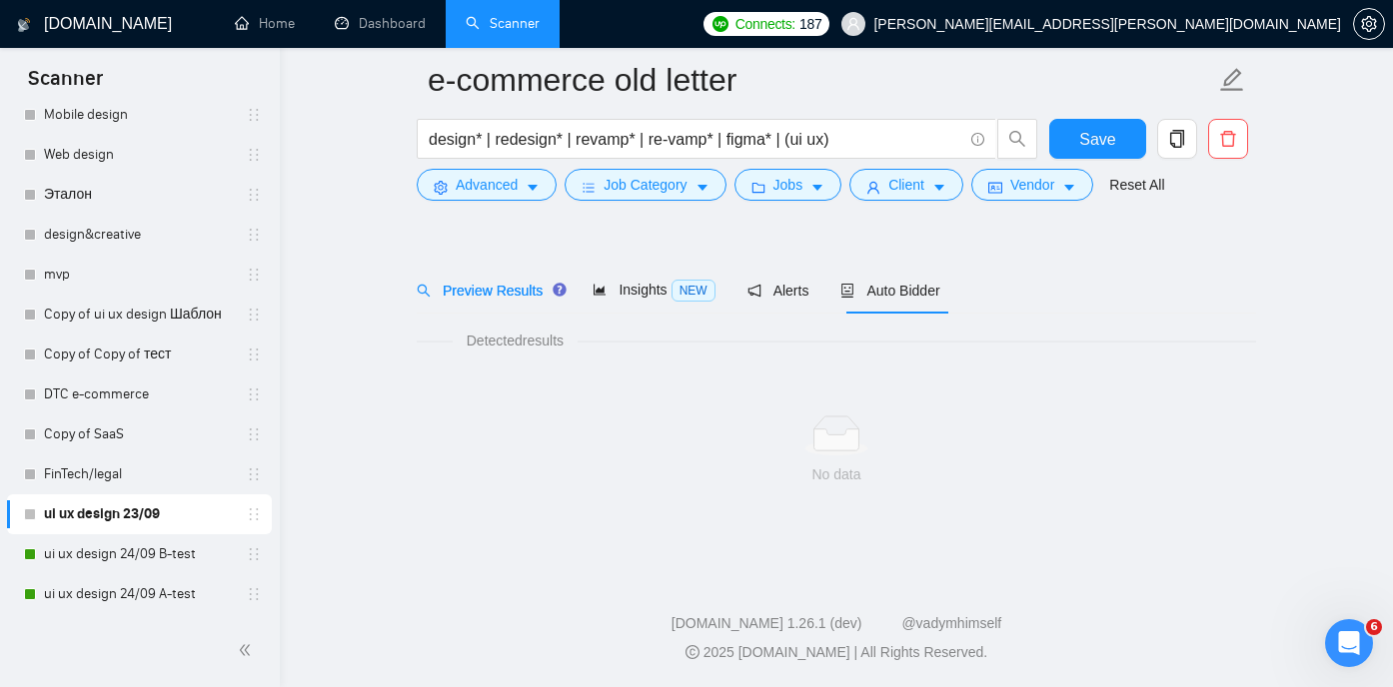
scroll to position [42, 0]
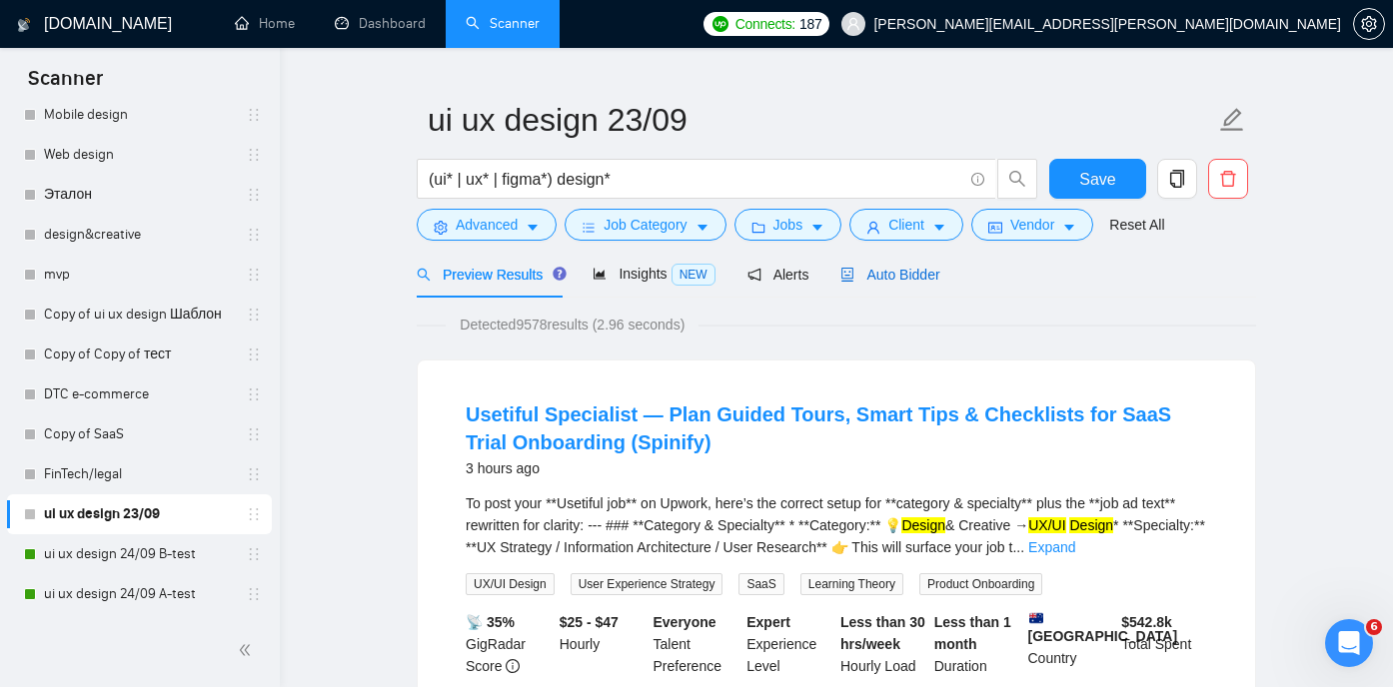
click at [871, 285] on div "Auto Bidder" at bounding box center [889, 275] width 99 height 22
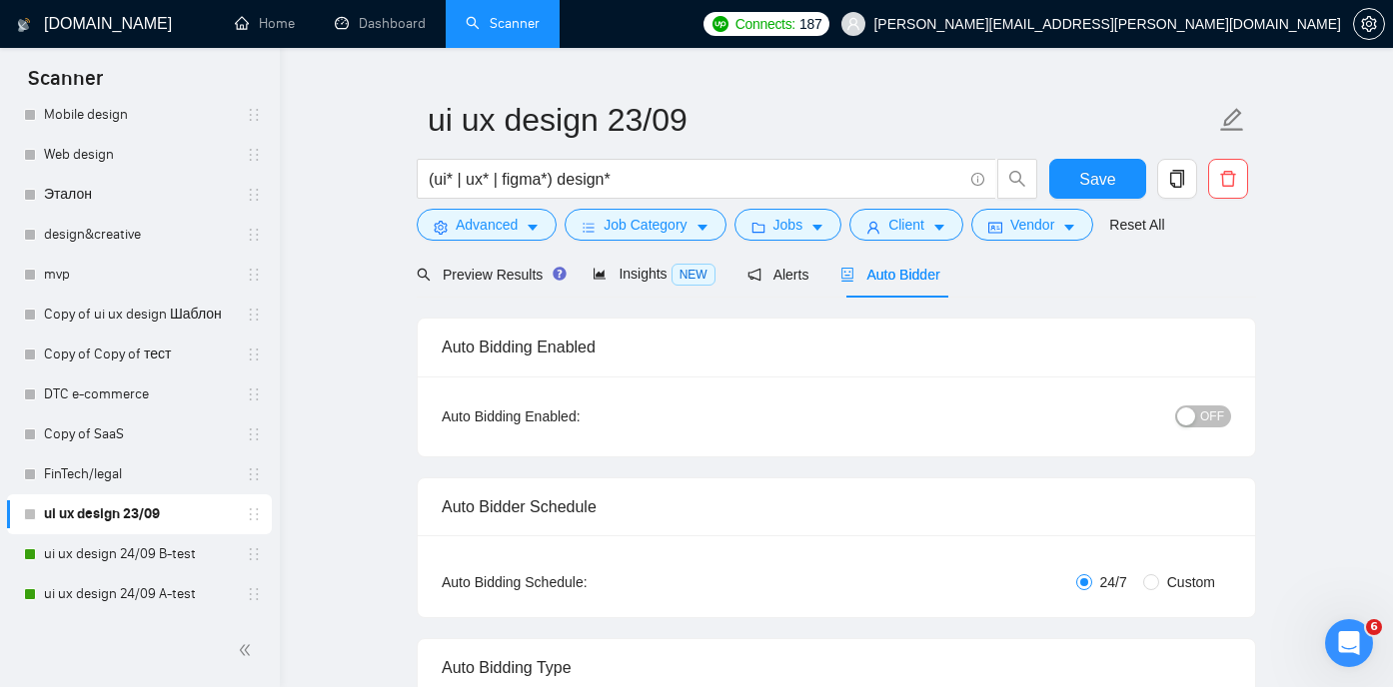
radio input "false"
radio input "true"
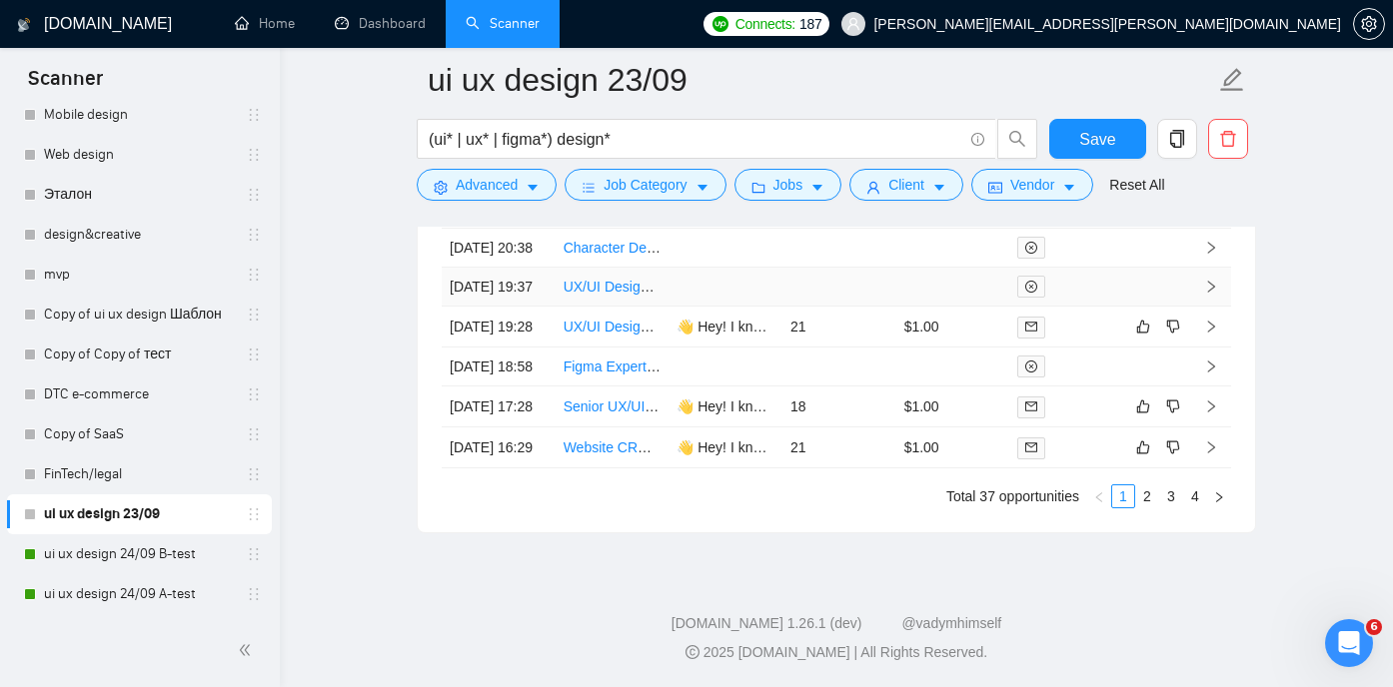
scroll to position [5647, 0]
click at [1140, 507] on link "2" at bounding box center [1147, 497] width 22 height 22
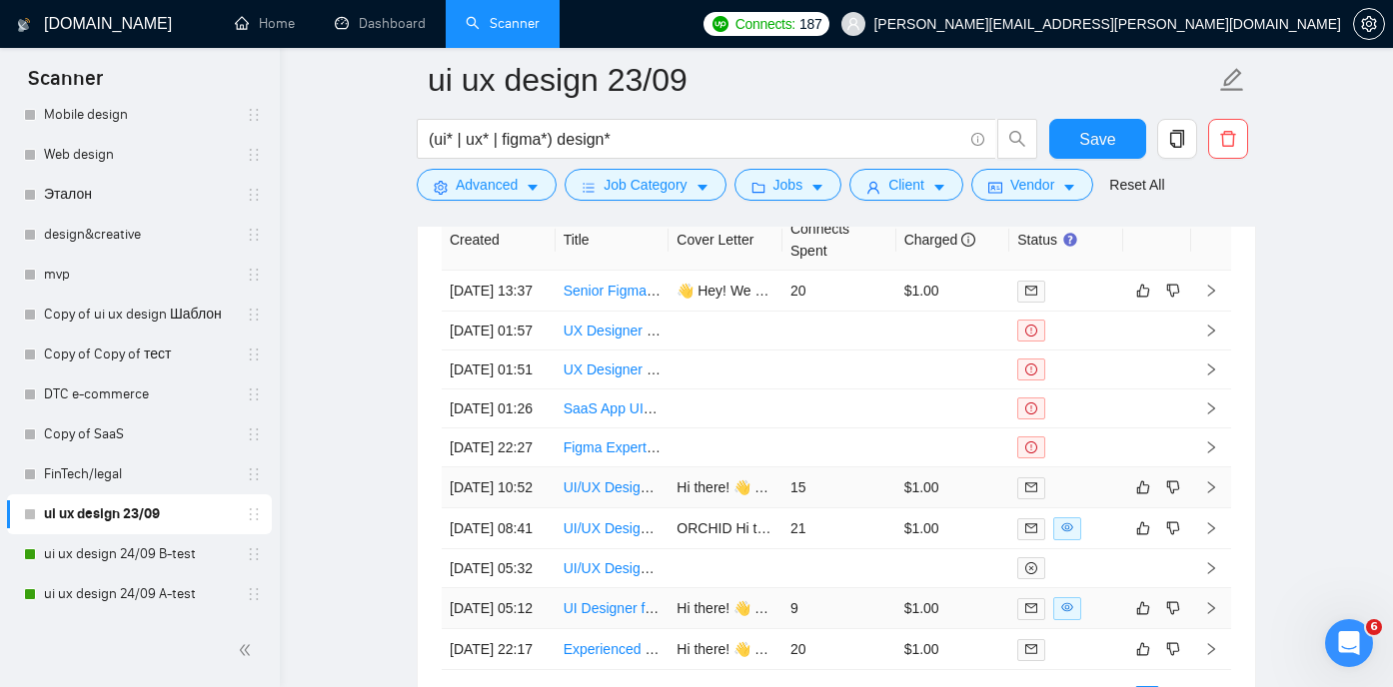
scroll to position [5361, 0]
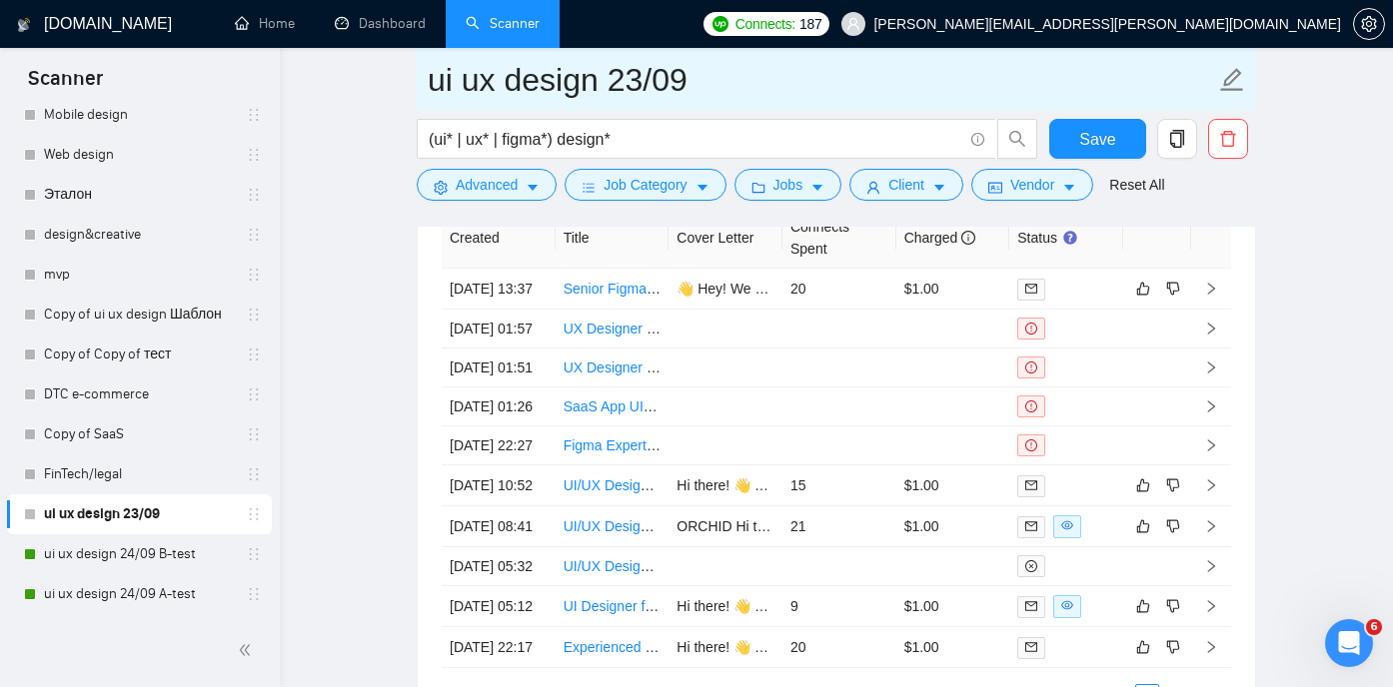
drag, startPoint x: 701, startPoint y: 87, endPoint x: 421, endPoint y: 93, distance: 280.8
click at [421, 93] on span "ui ux design 23/09" at bounding box center [836, 79] width 839 height 63
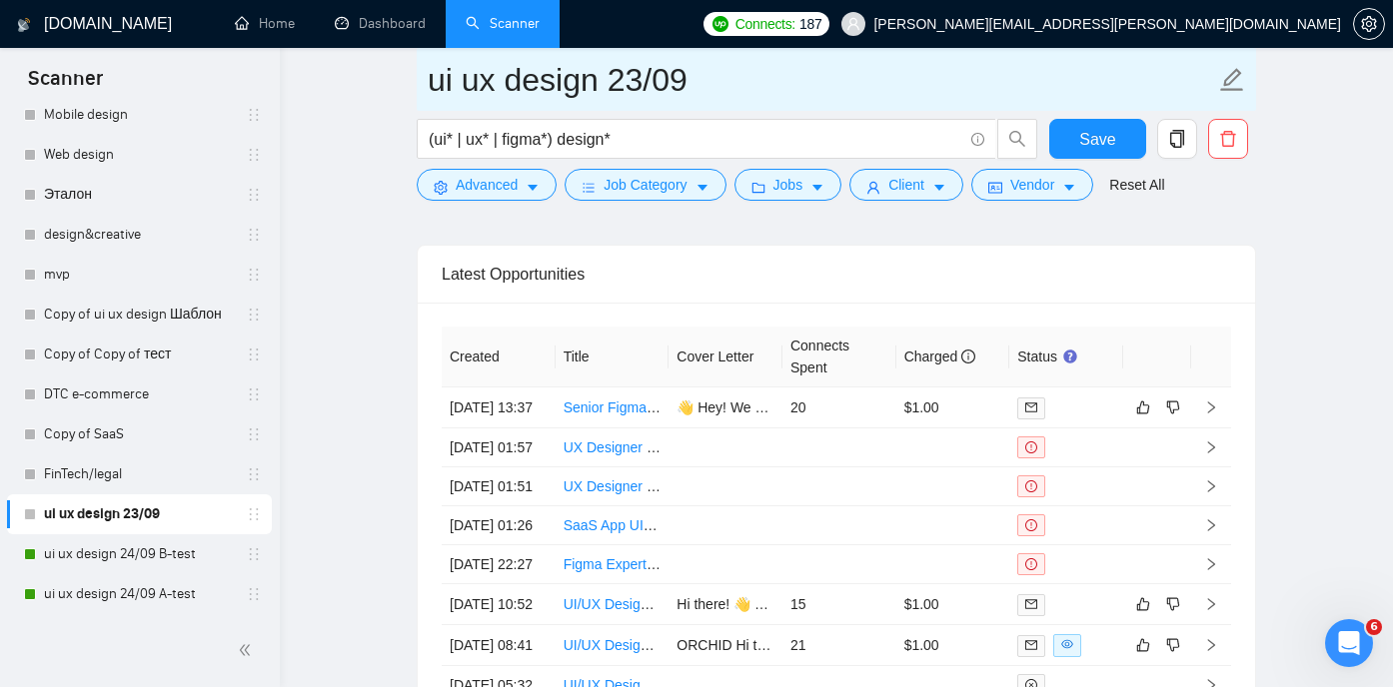
scroll to position [5231, 0]
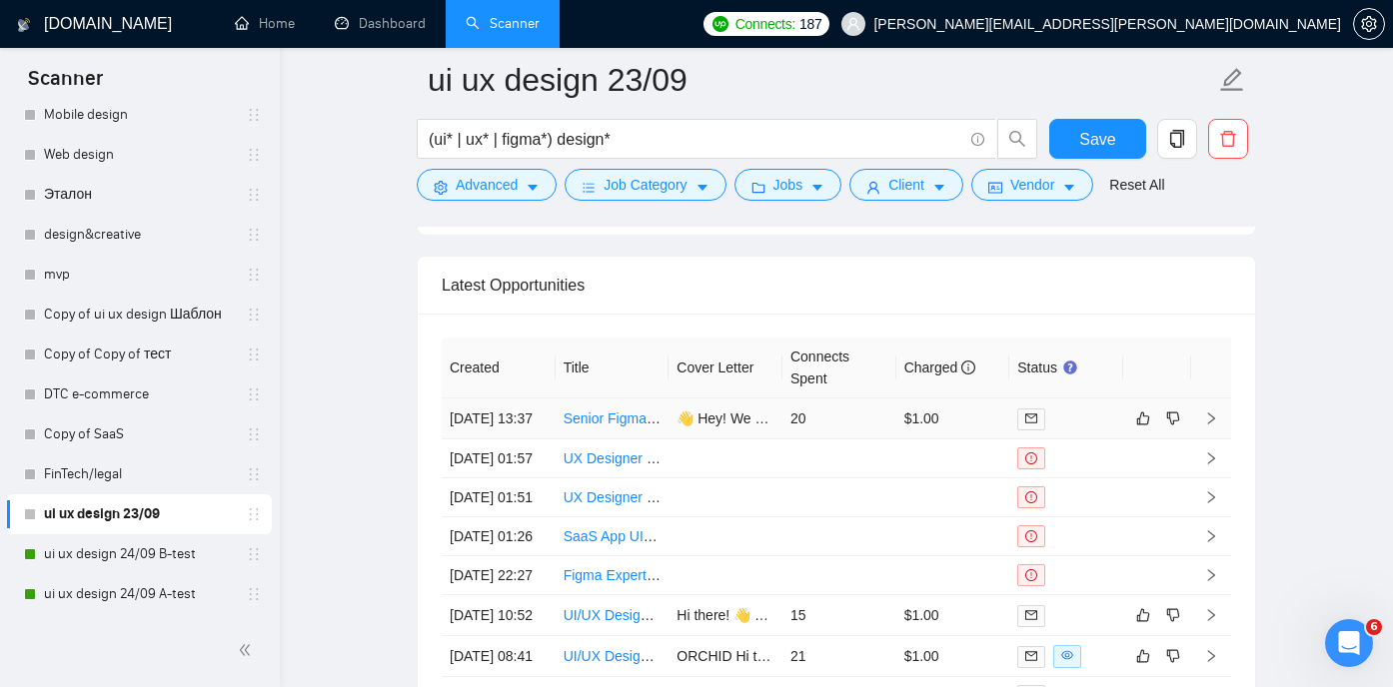
click at [599, 427] on link "Senior Figma Designer for Investment Client Portal" at bounding box center [721, 419] width 316 height 16
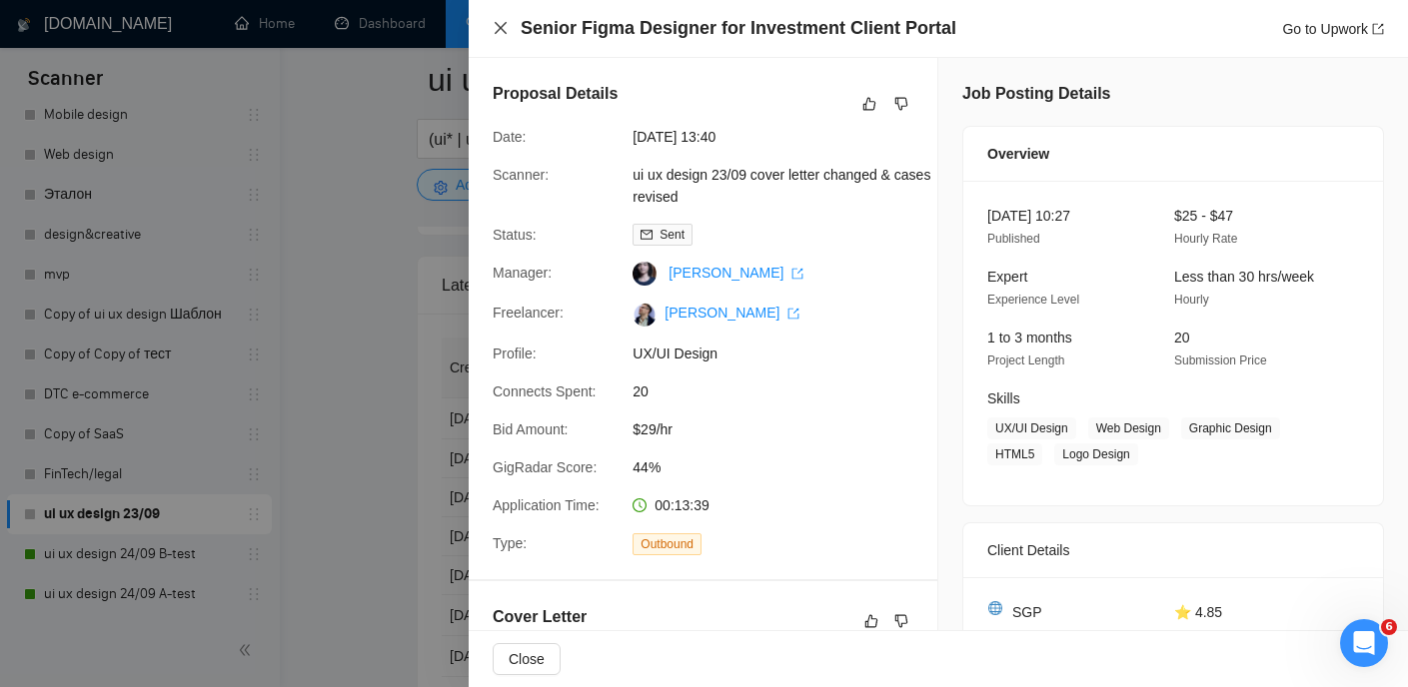
click at [499, 31] on icon "close" at bounding box center [500, 28] width 16 height 16
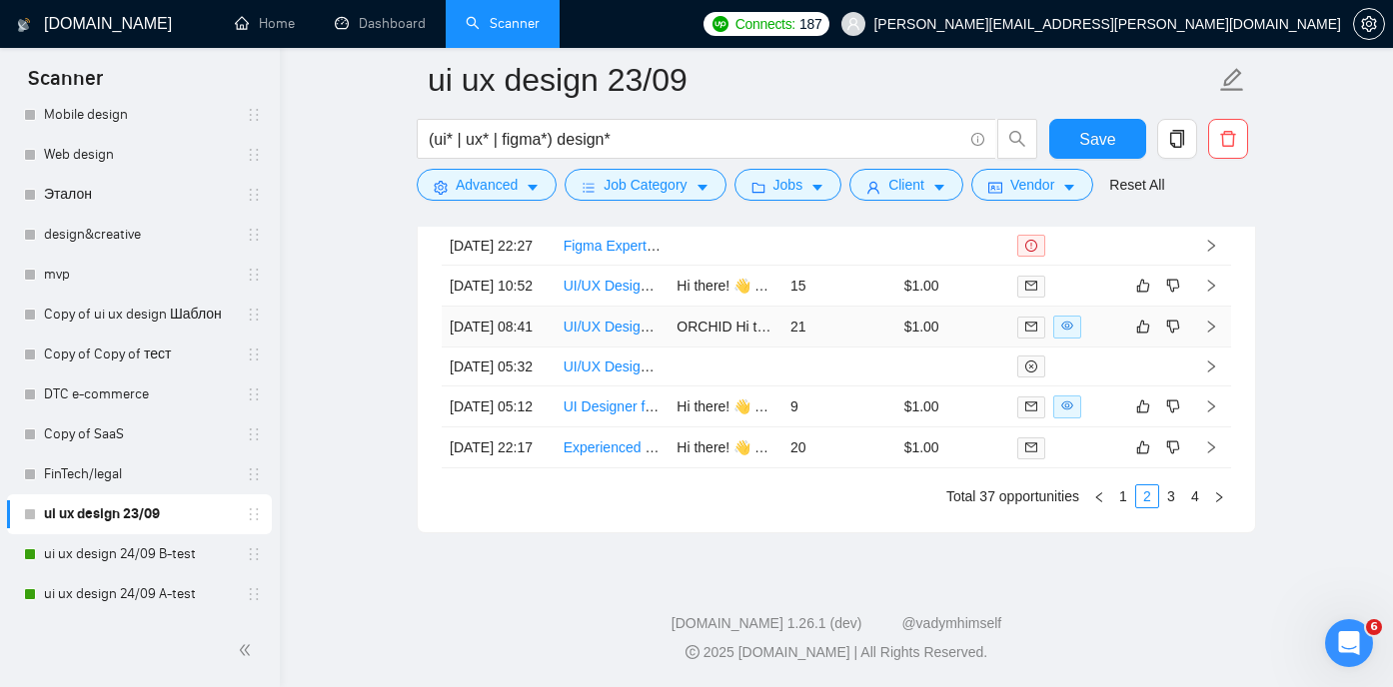
scroll to position [5770, 0]
click at [1121, 494] on link "1" at bounding box center [1123, 497] width 22 height 22
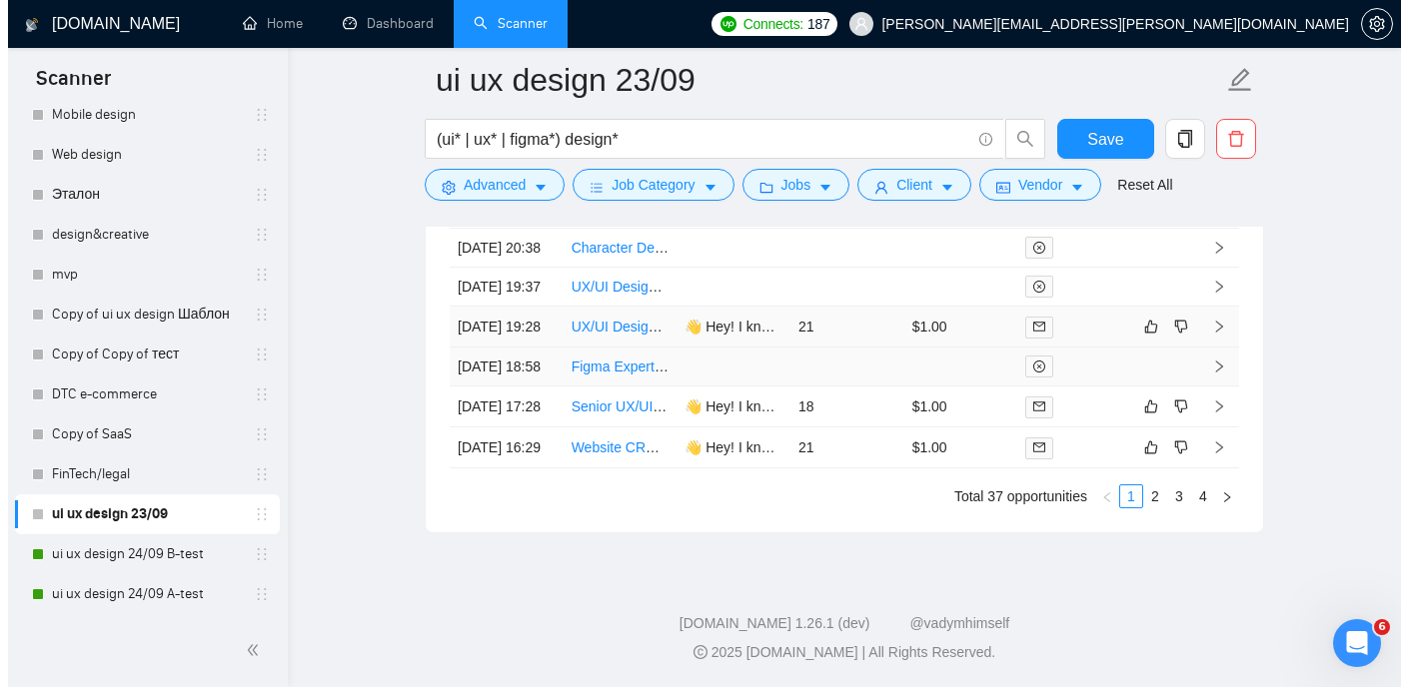
scroll to position [5685, 0]
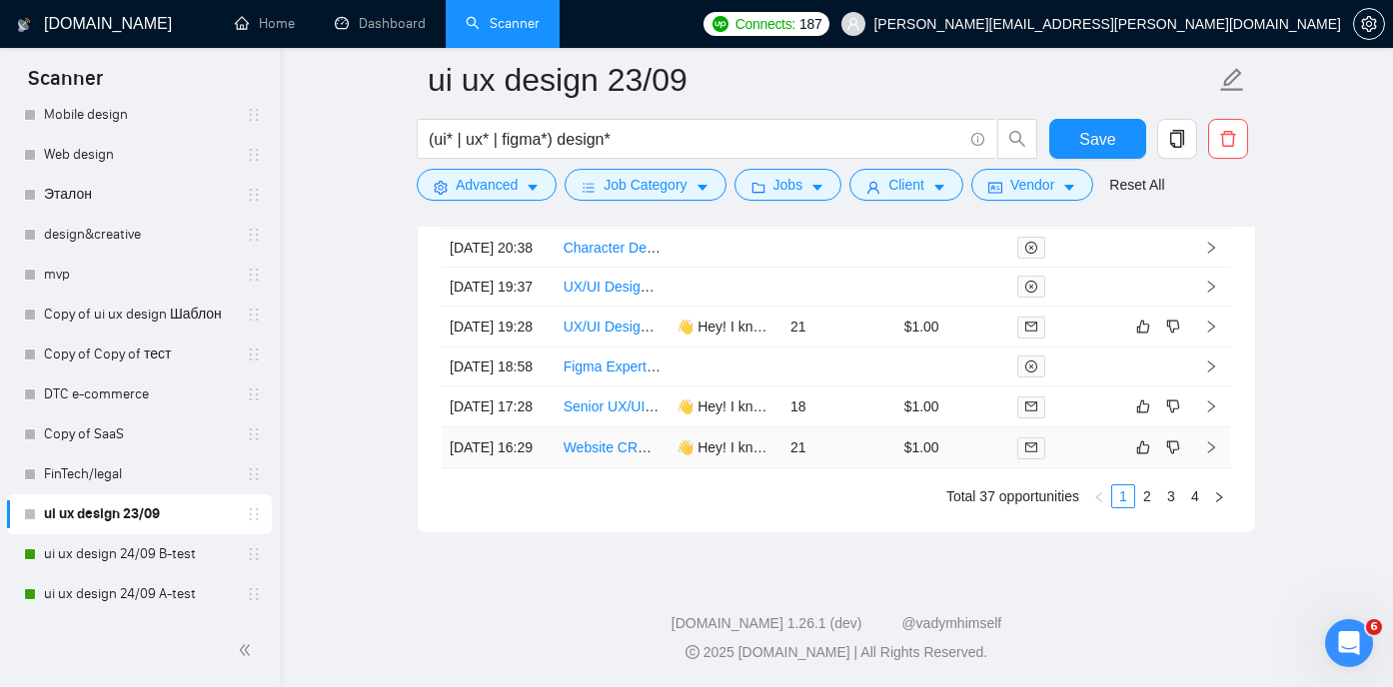
click at [605, 456] on link "Website CRO Audit for Higher Education Site" at bounding box center [703, 448] width 280 height 16
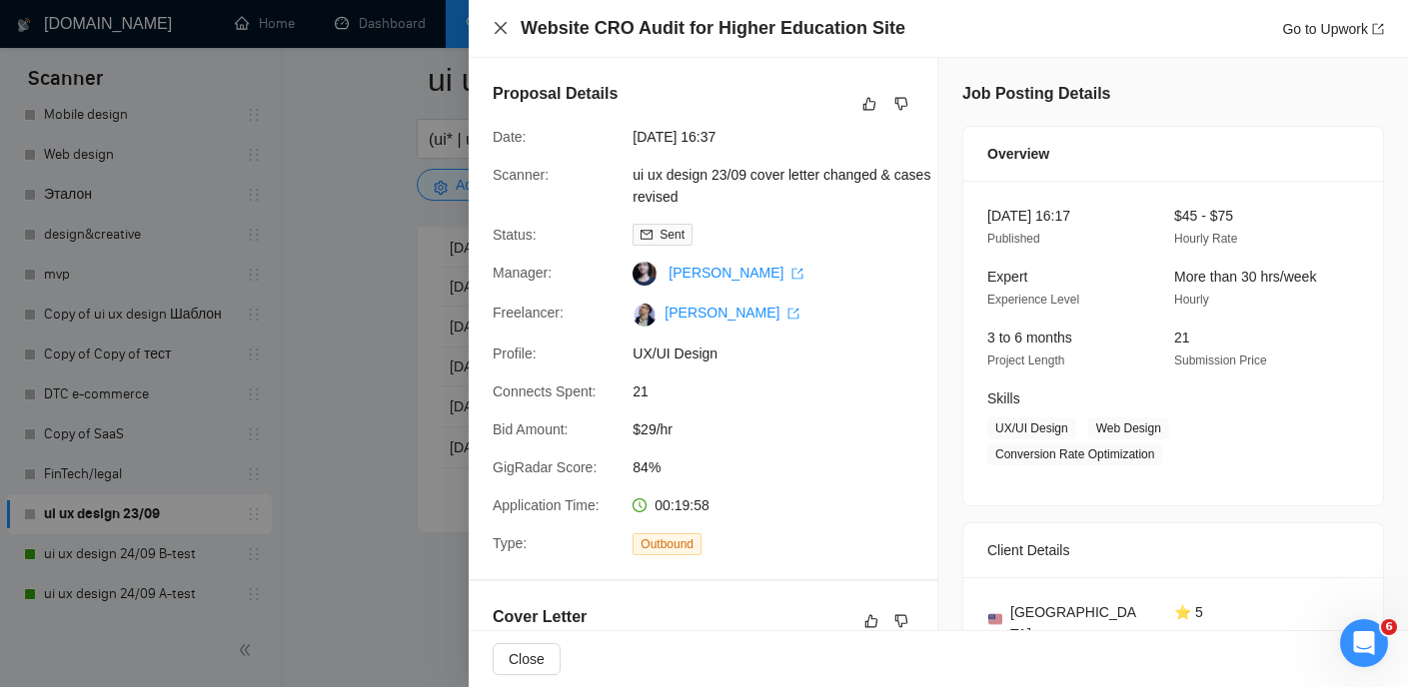
click at [502, 29] on icon "close" at bounding box center [500, 28] width 16 height 16
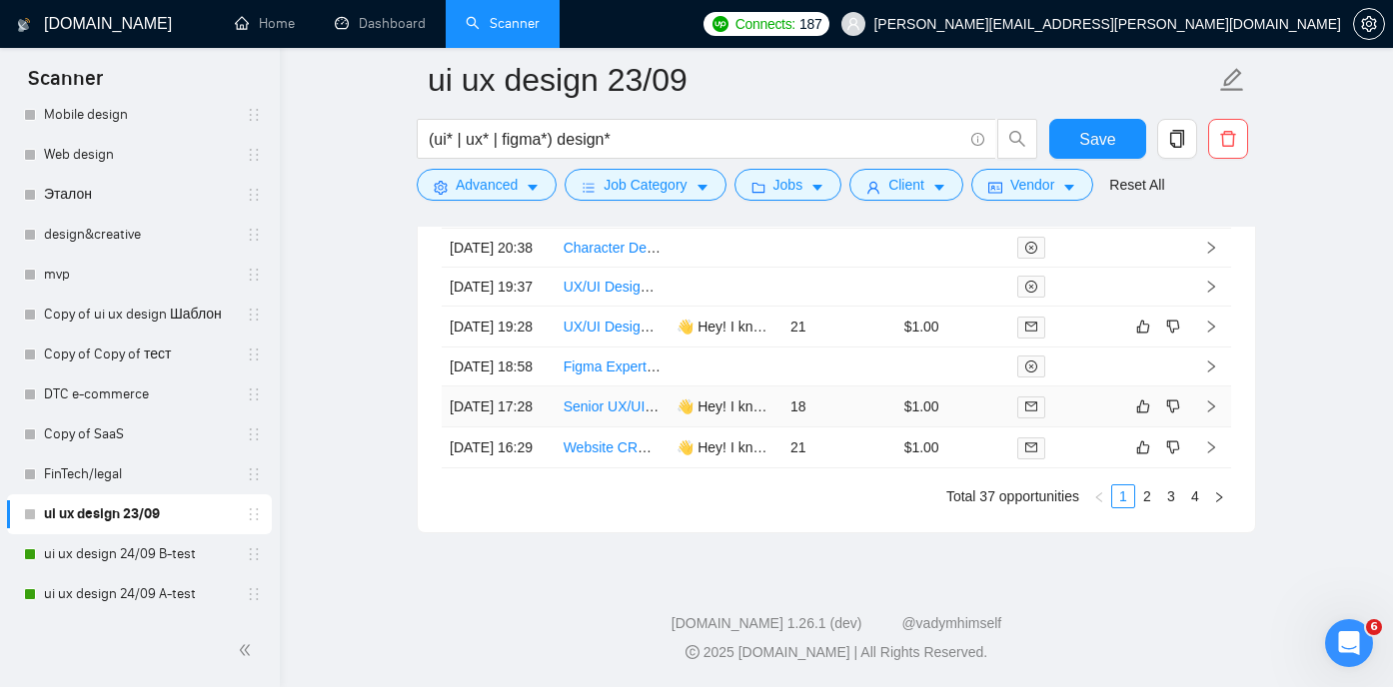
click at [617, 428] on td "Senior UX/UI Designer" at bounding box center [612, 407] width 114 height 41
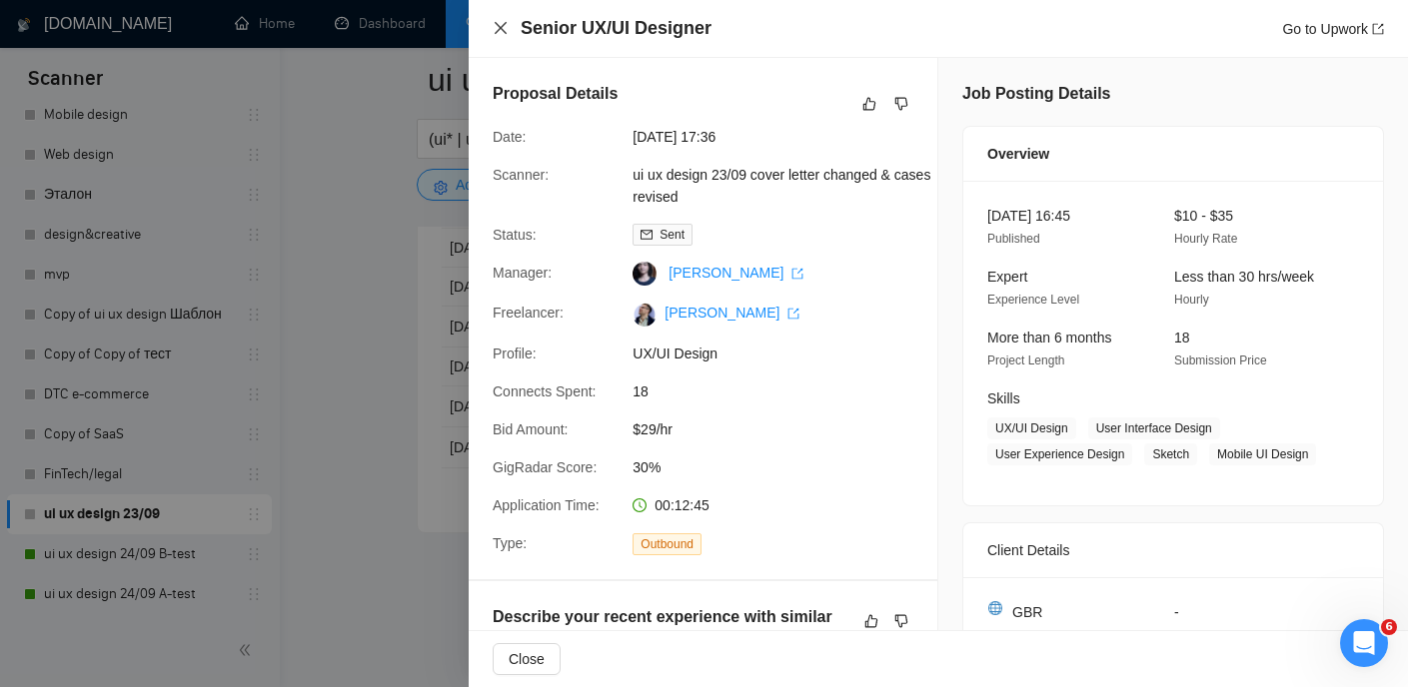
click at [496, 28] on icon "close" at bounding box center [500, 28] width 16 height 16
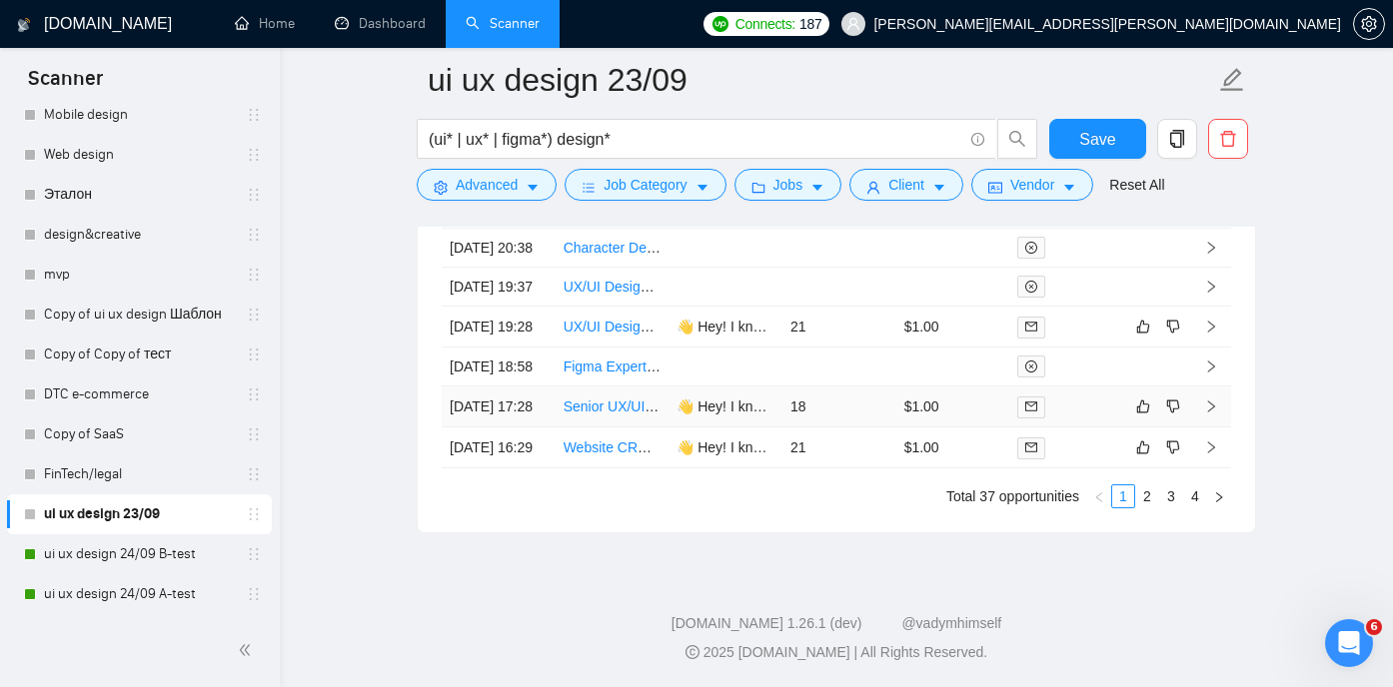
click at [601, 428] on td "Senior UX/UI Designer" at bounding box center [612, 407] width 114 height 41
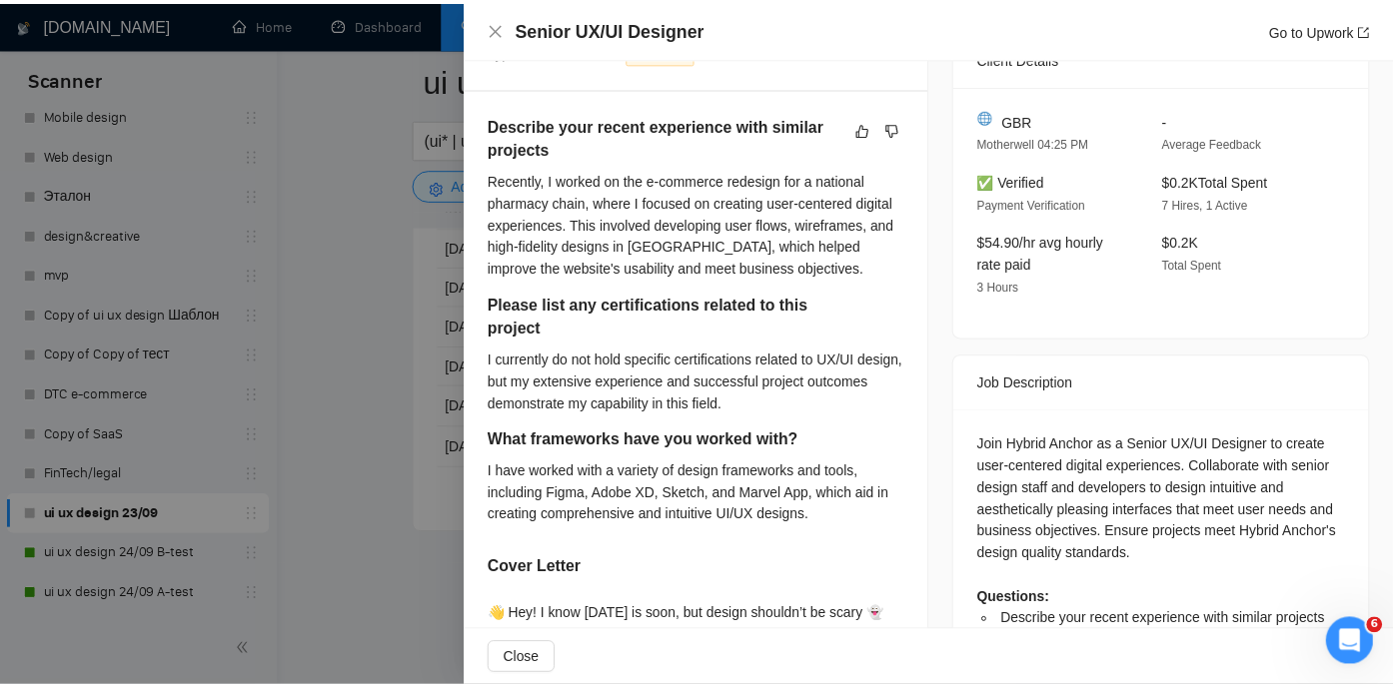
scroll to position [806, 0]
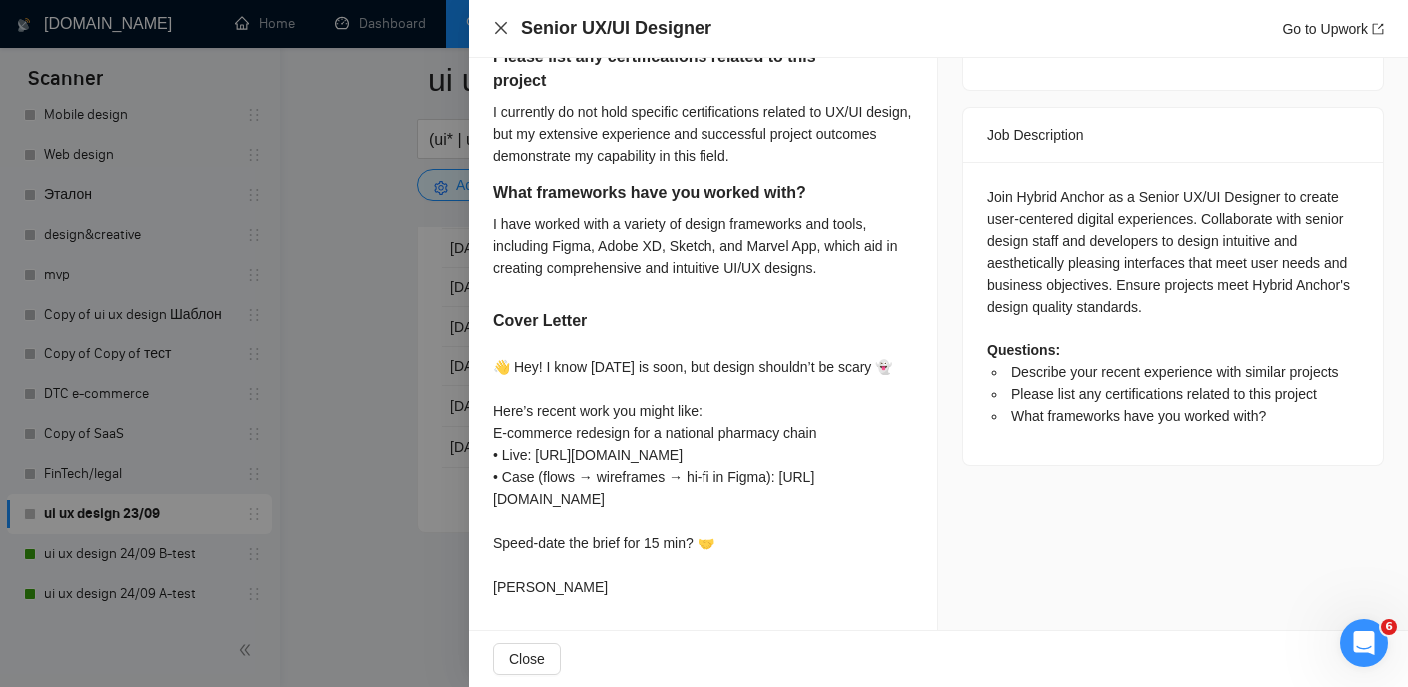
click at [501, 27] on icon "close" at bounding box center [500, 28] width 12 height 12
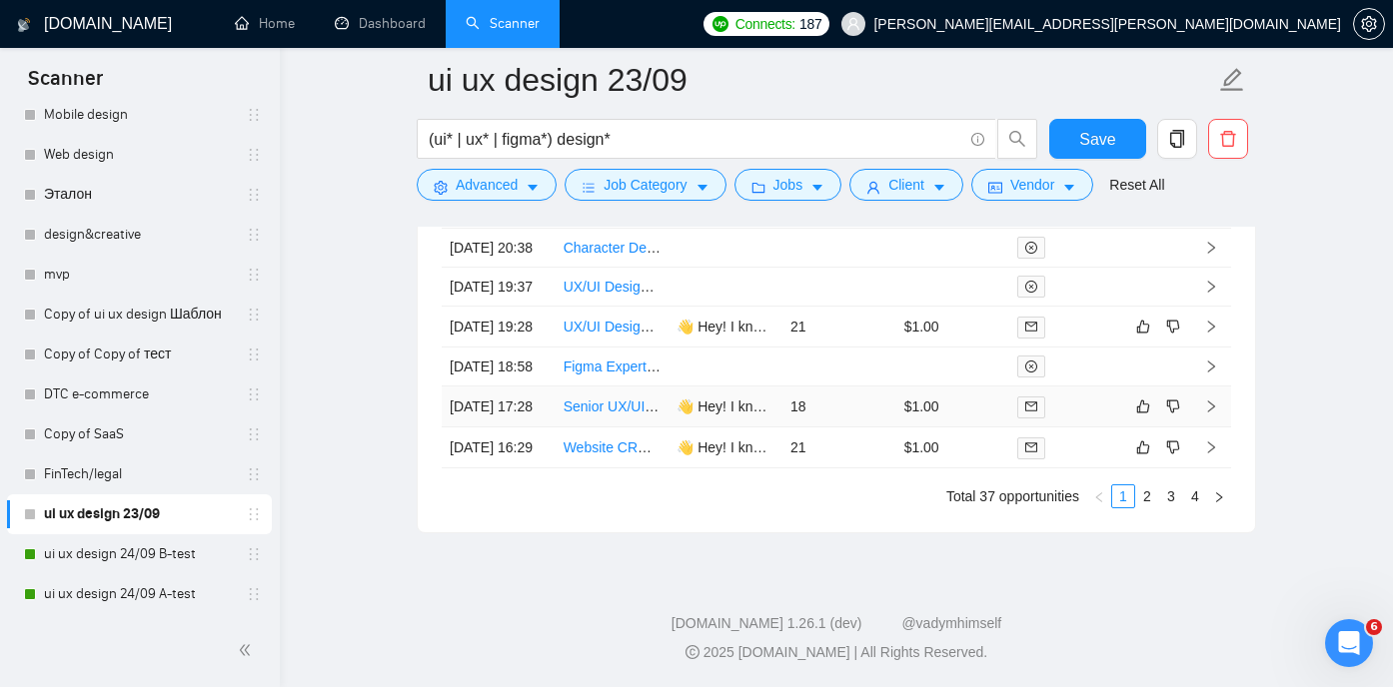
click at [595, 415] on link "Senior UX/UI Designer" at bounding box center [634, 407] width 142 height 16
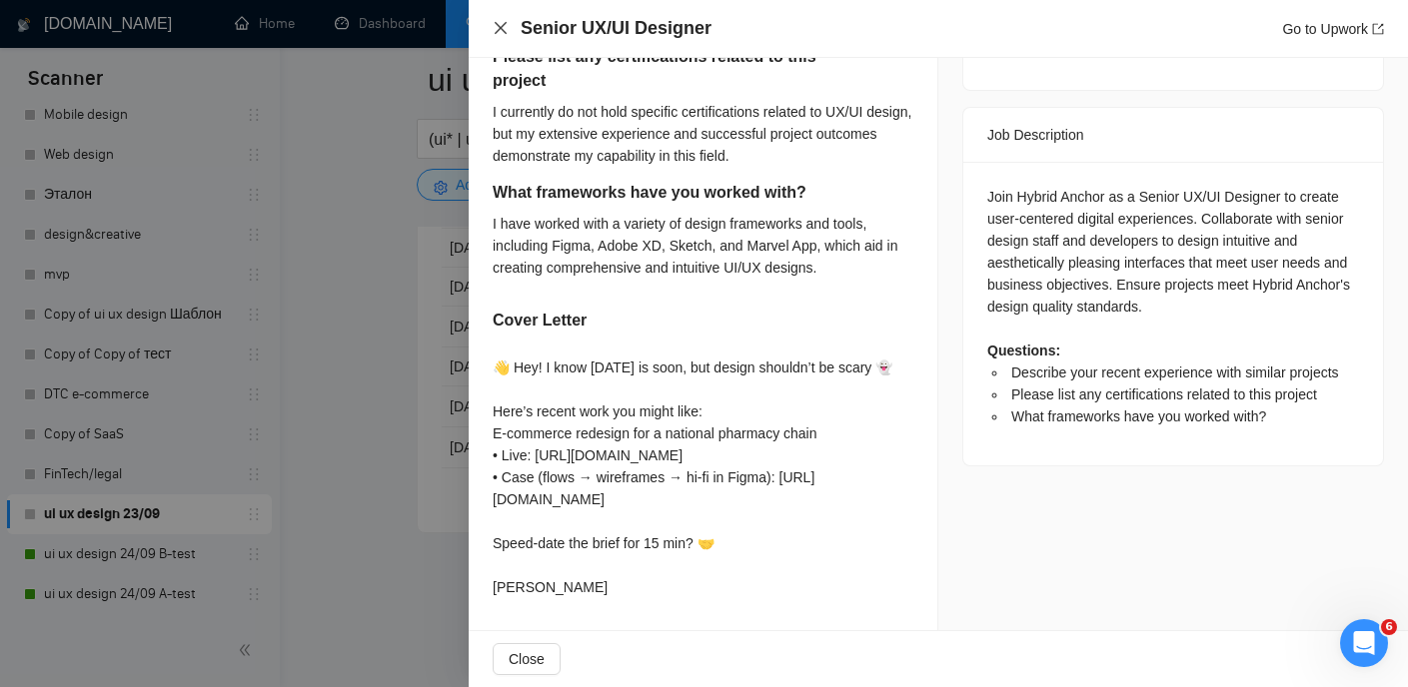
click at [500, 29] on icon "close" at bounding box center [500, 28] width 12 height 12
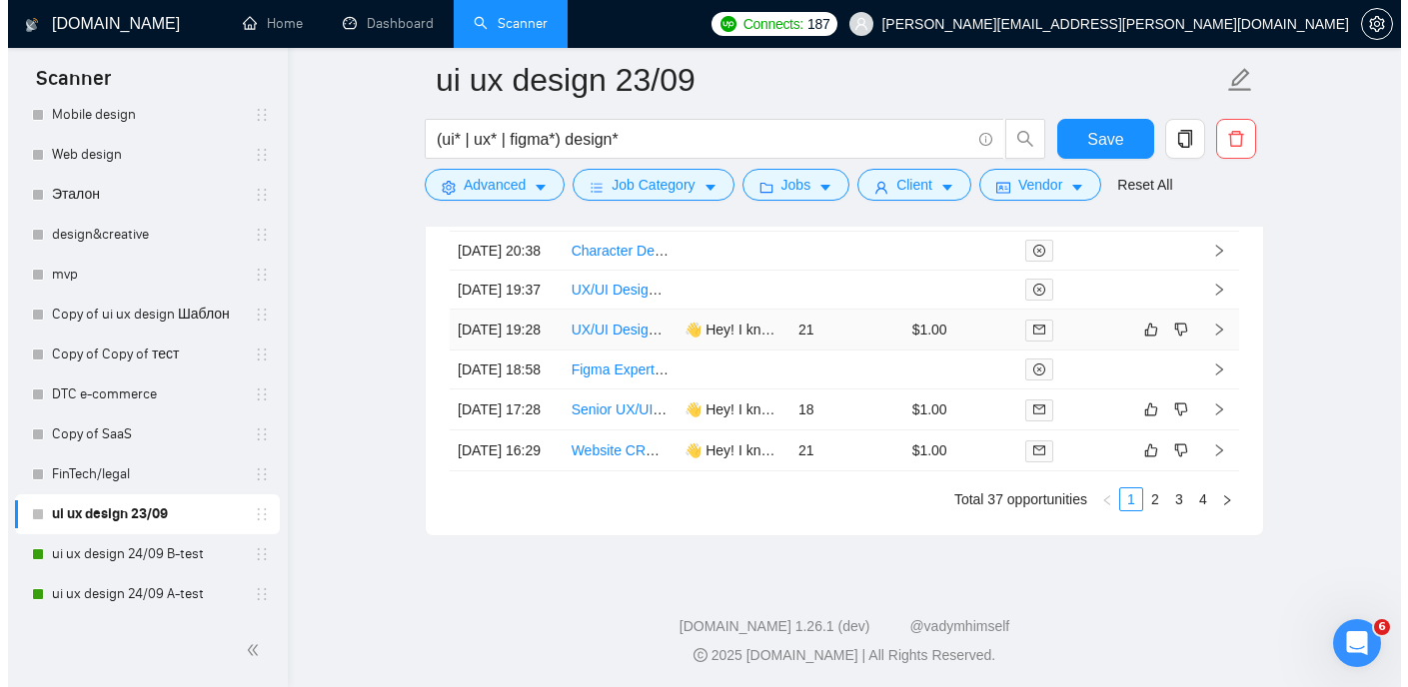
scroll to position [5545, 0]
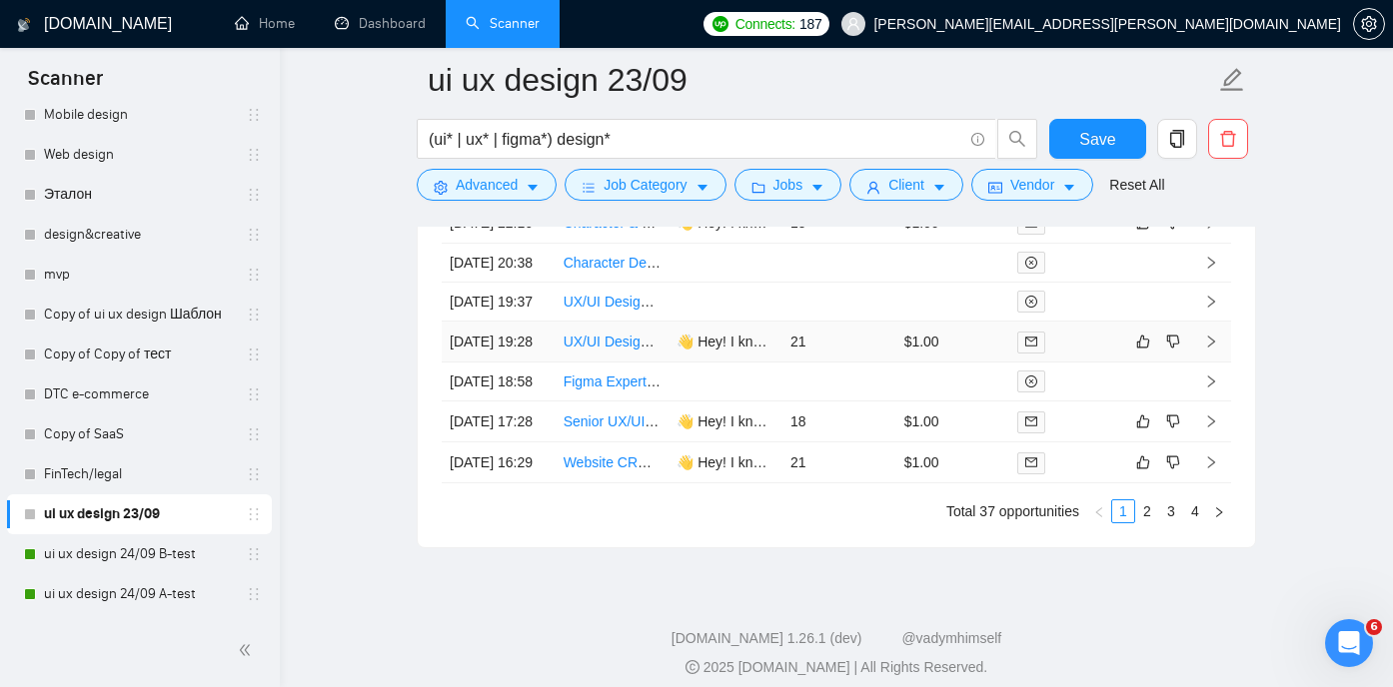
click at [614, 350] on link "UX/UI Designer Using Figma" at bounding box center [653, 342] width 180 height 16
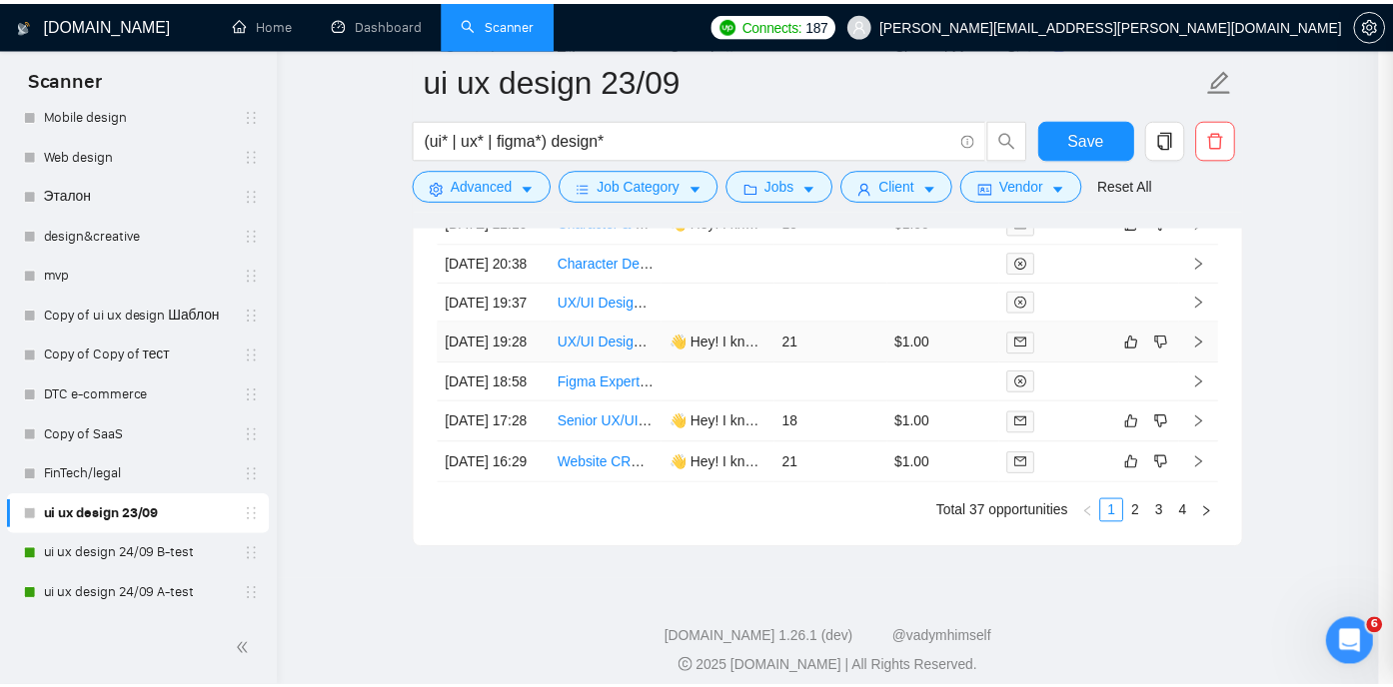
scroll to position [518, 0]
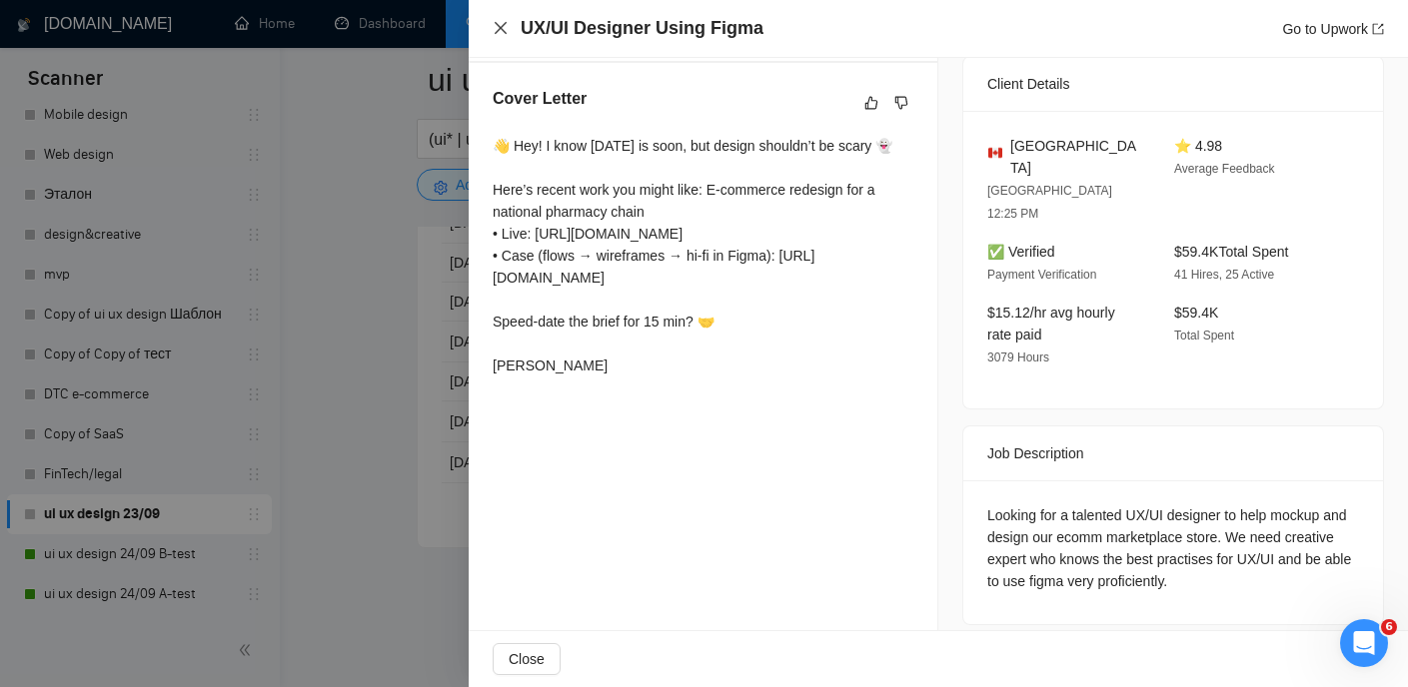
click at [502, 33] on icon "close" at bounding box center [500, 28] width 16 height 16
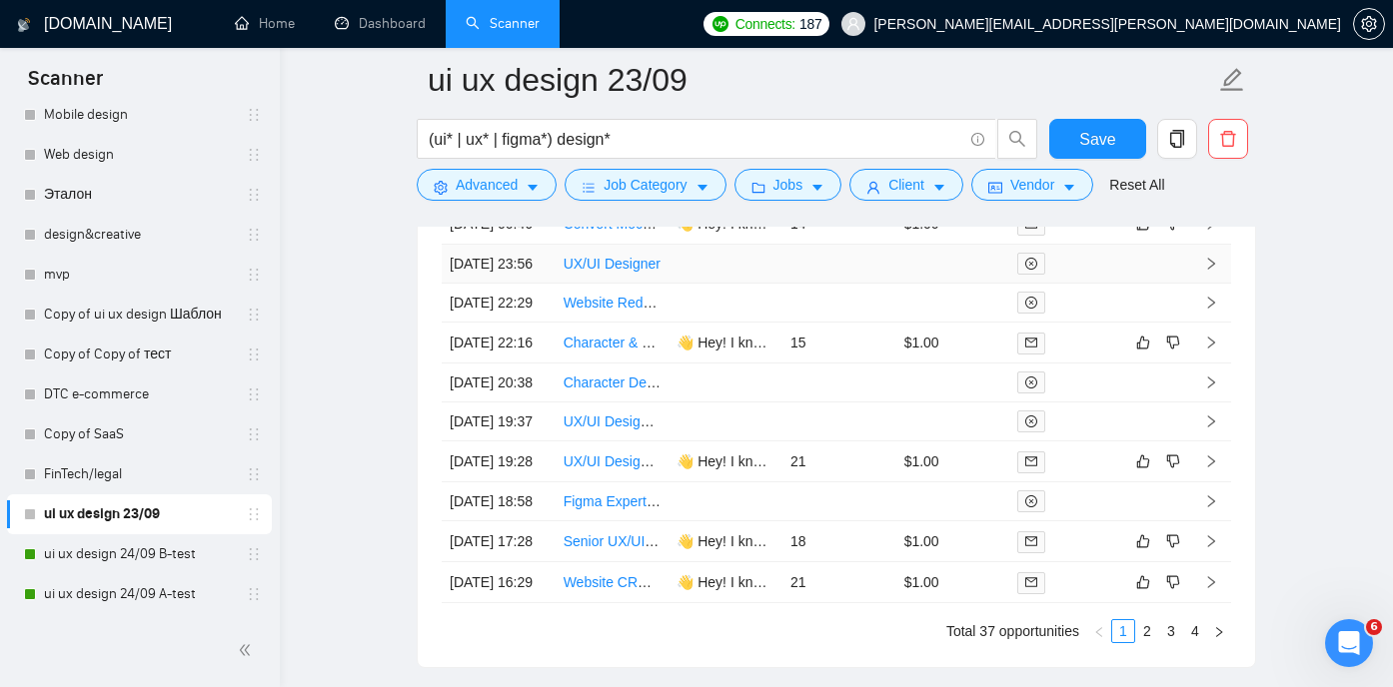
scroll to position [5406, 0]
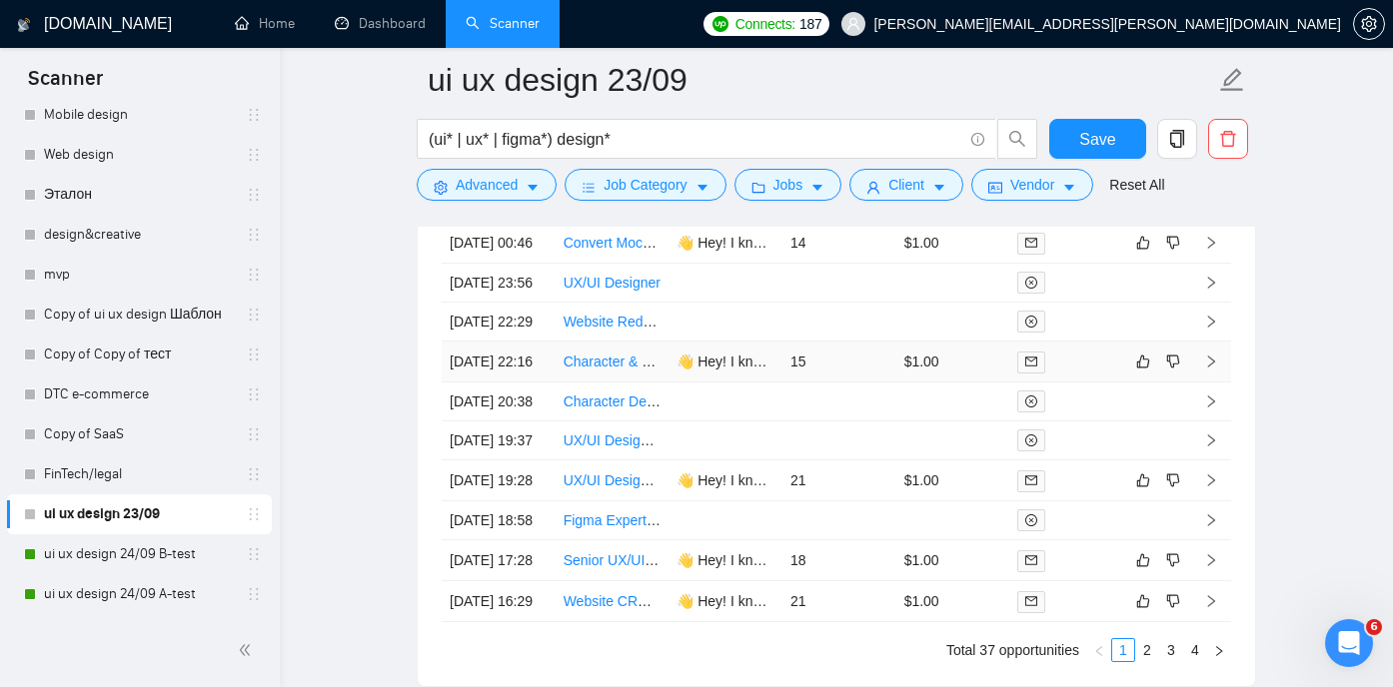
click at [607, 370] on link "Character & UI/UX Designer for Educational Music Software" at bounding box center [749, 362] width 373 height 16
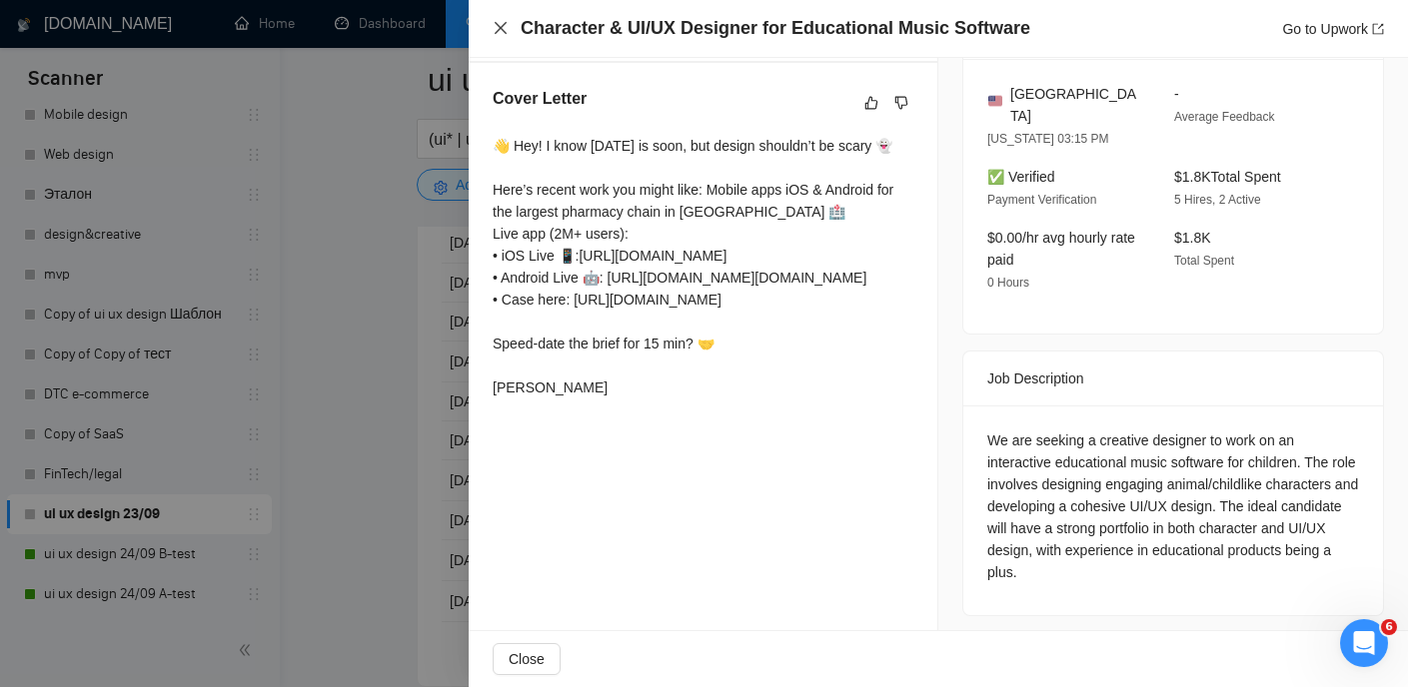
click at [503, 22] on icon "close" at bounding box center [500, 28] width 16 height 16
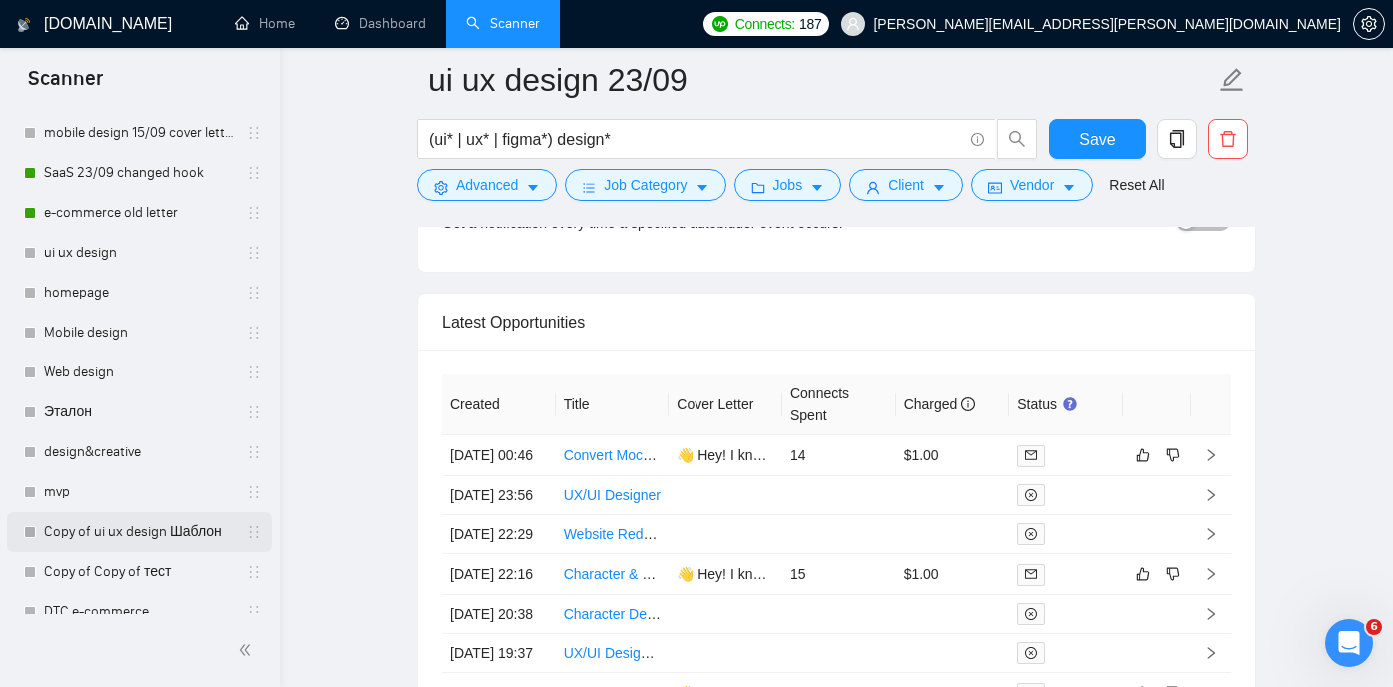
scroll to position [320, 0]
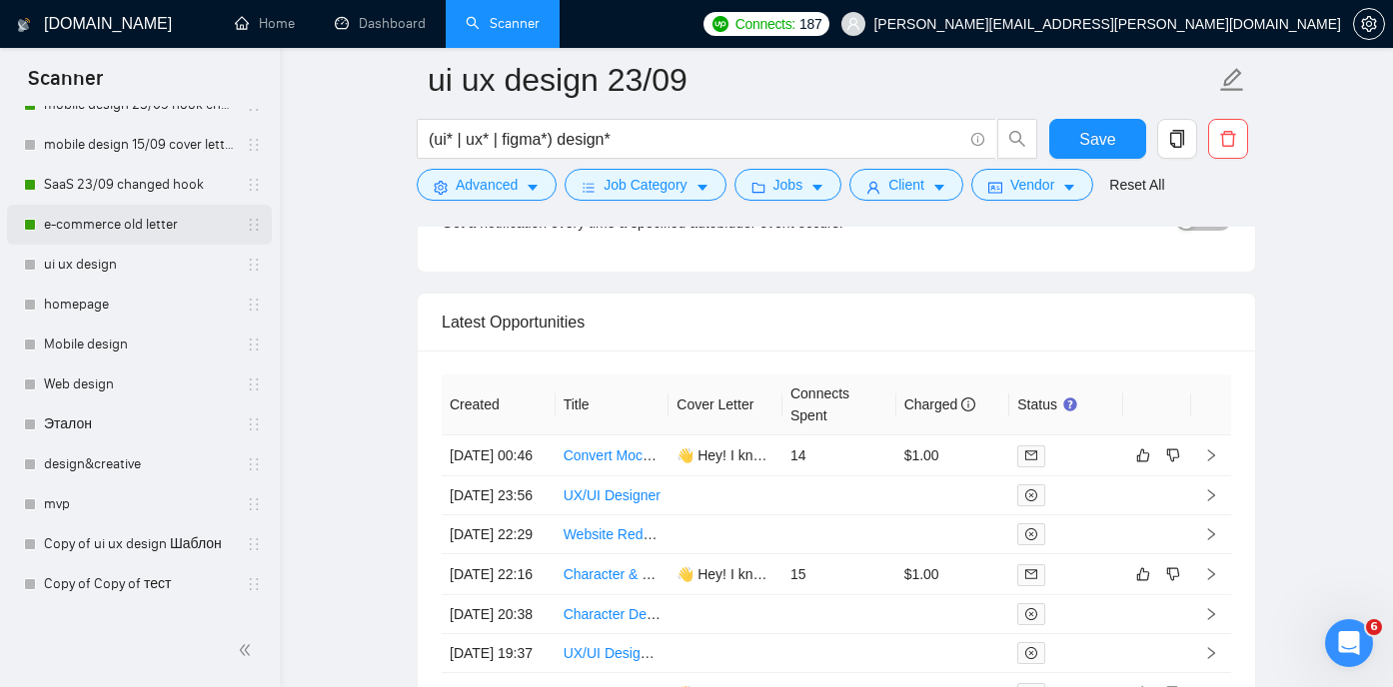
click at [127, 218] on link "e-commerce old letter" at bounding box center [139, 225] width 190 height 40
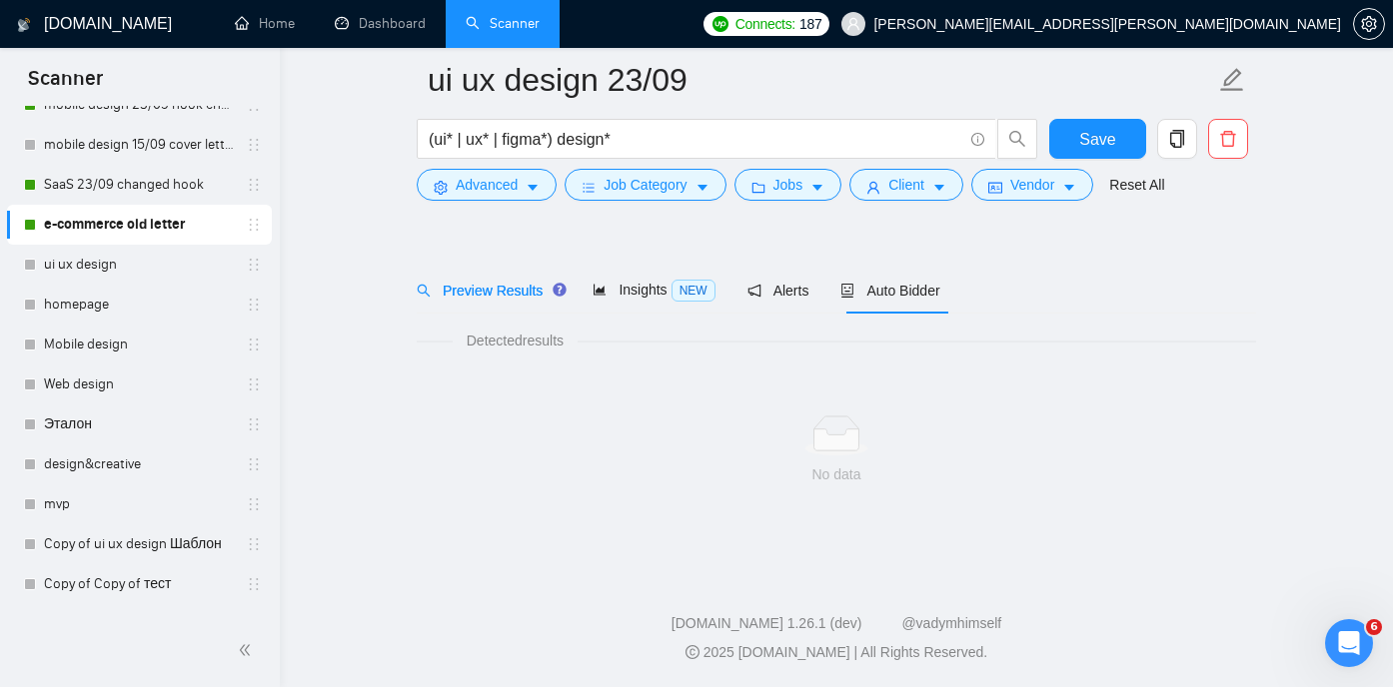
scroll to position [42, 0]
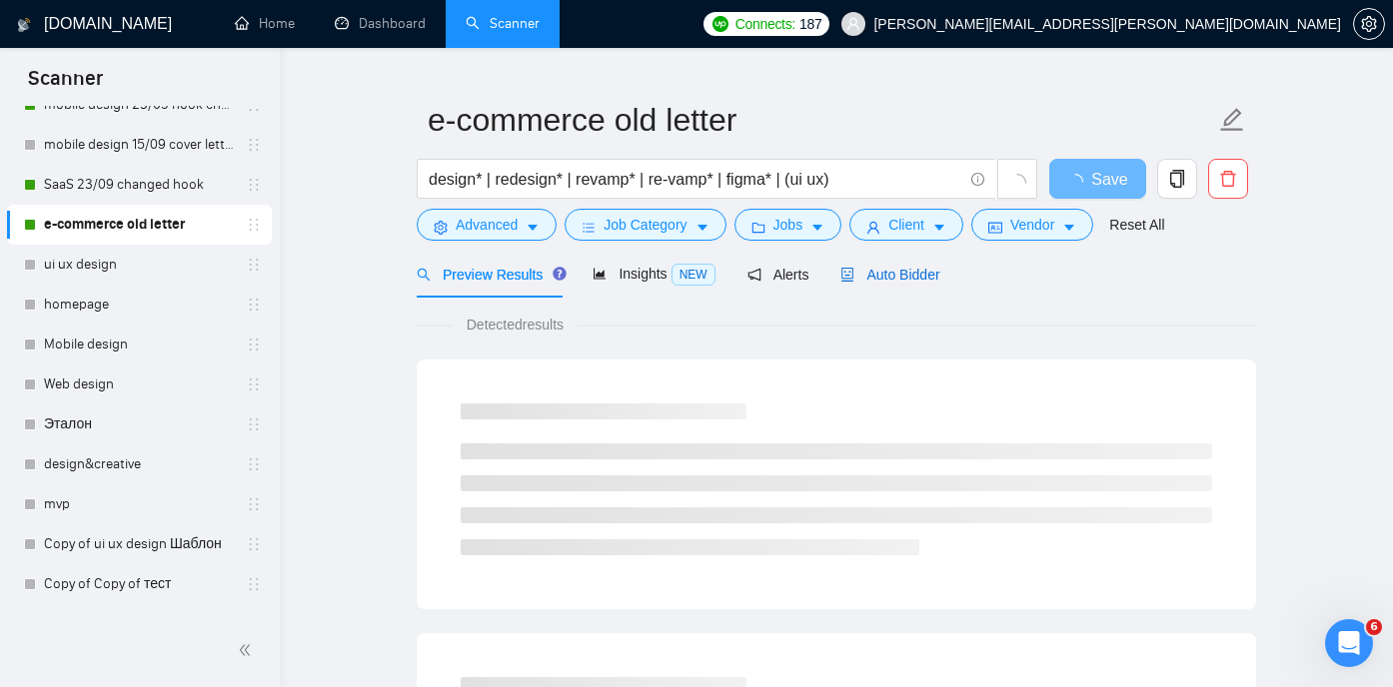
click at [872, 270] on span "Auto Bidder" at bounding box center [889, 275] width 99 height 16
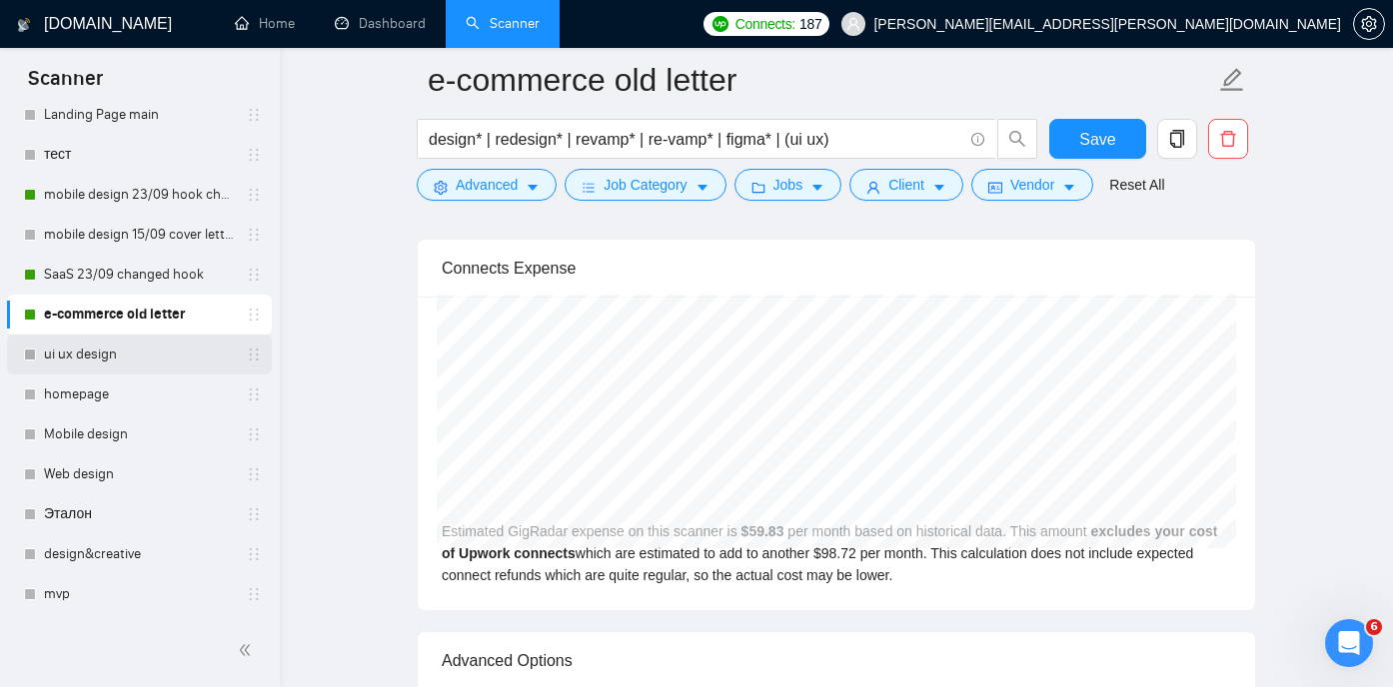
scroll to position [204, 0]
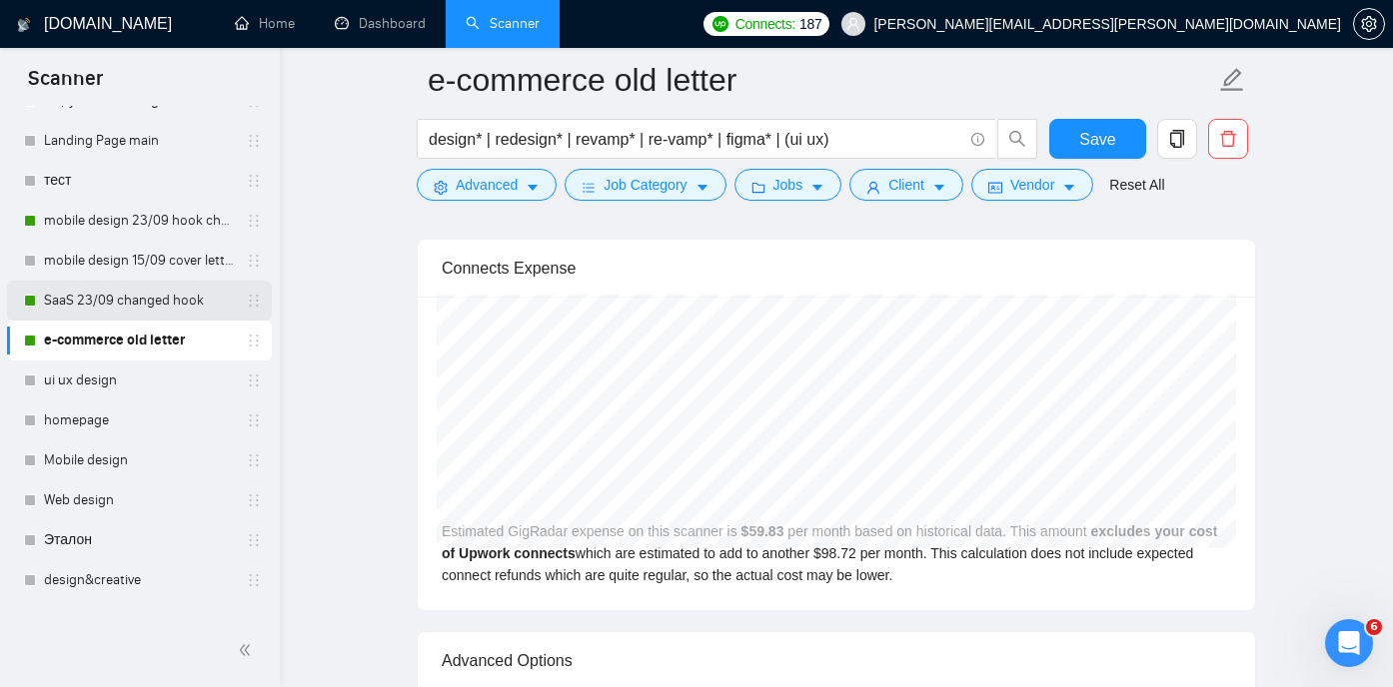
click at [108, 297] on link "SaaS 23/09 changed hook" at bounding box center [139, 301] width 190 height 40
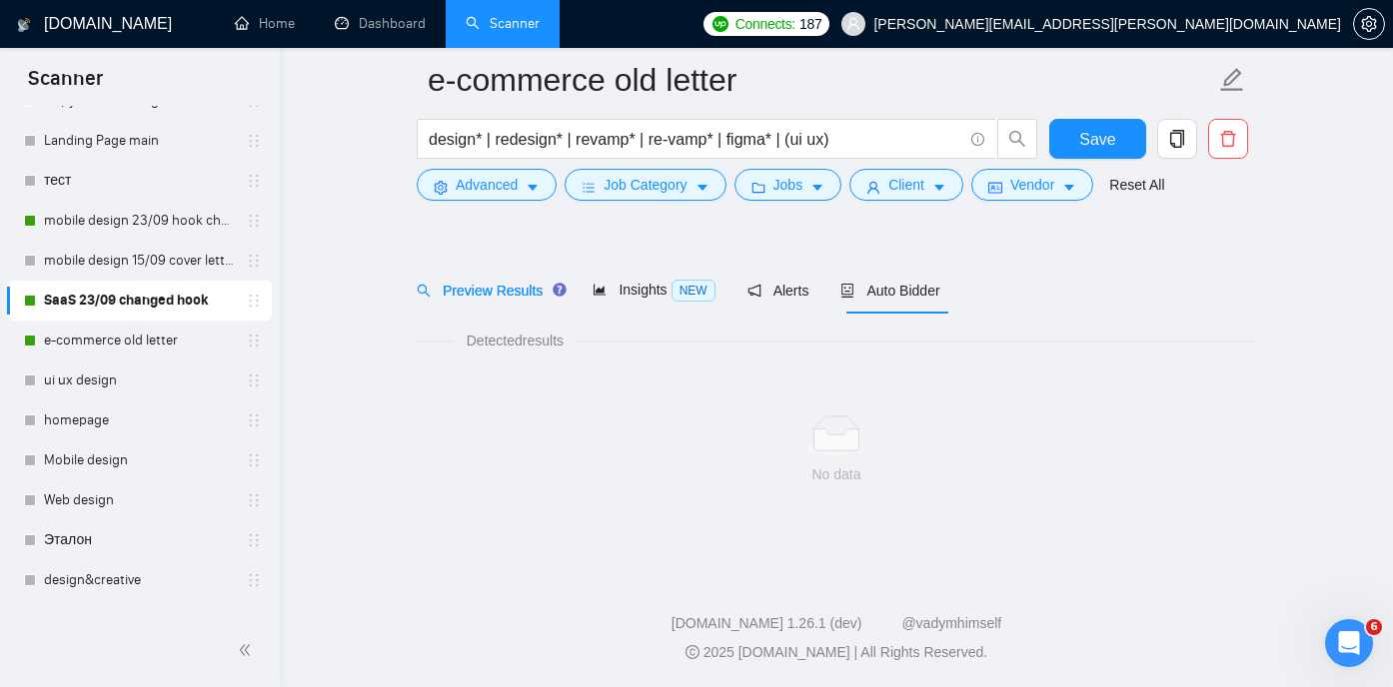
scroll to position [42, 0]
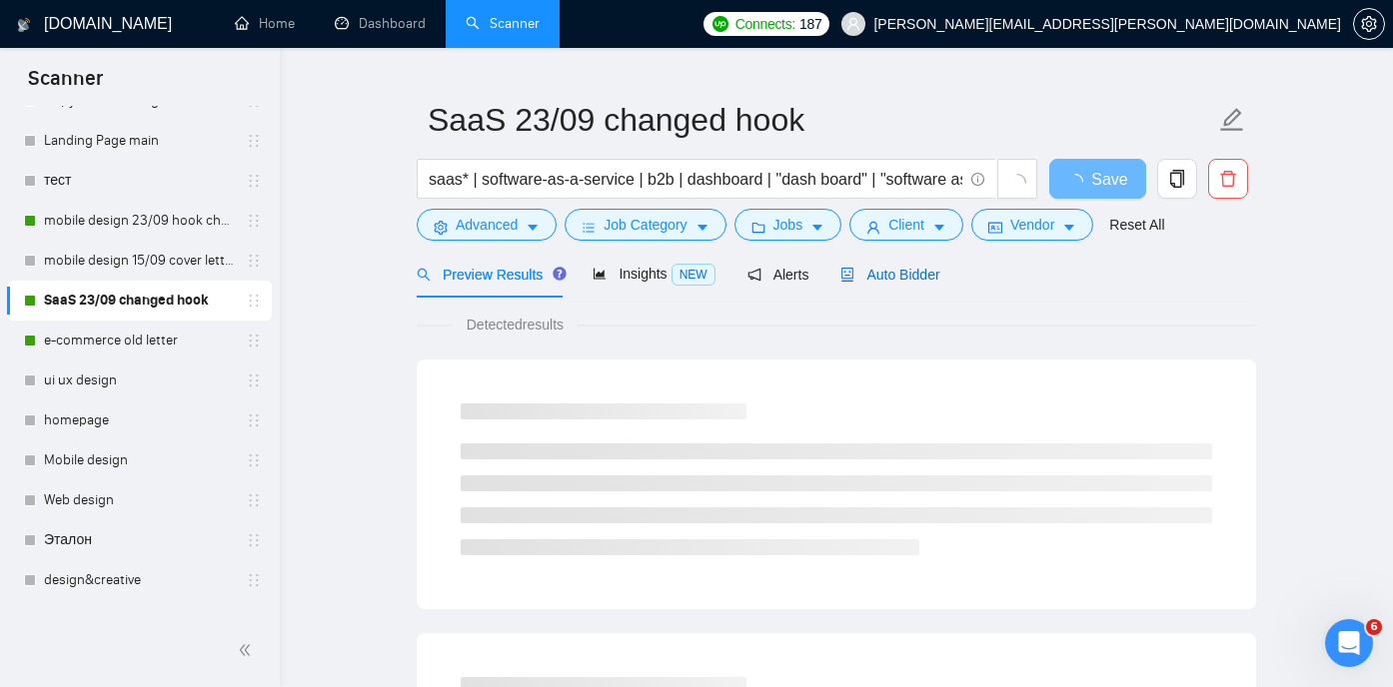
click at [889, 275] on span "Auto Bidder" at bounding box center [889, 275] width 99 height 16
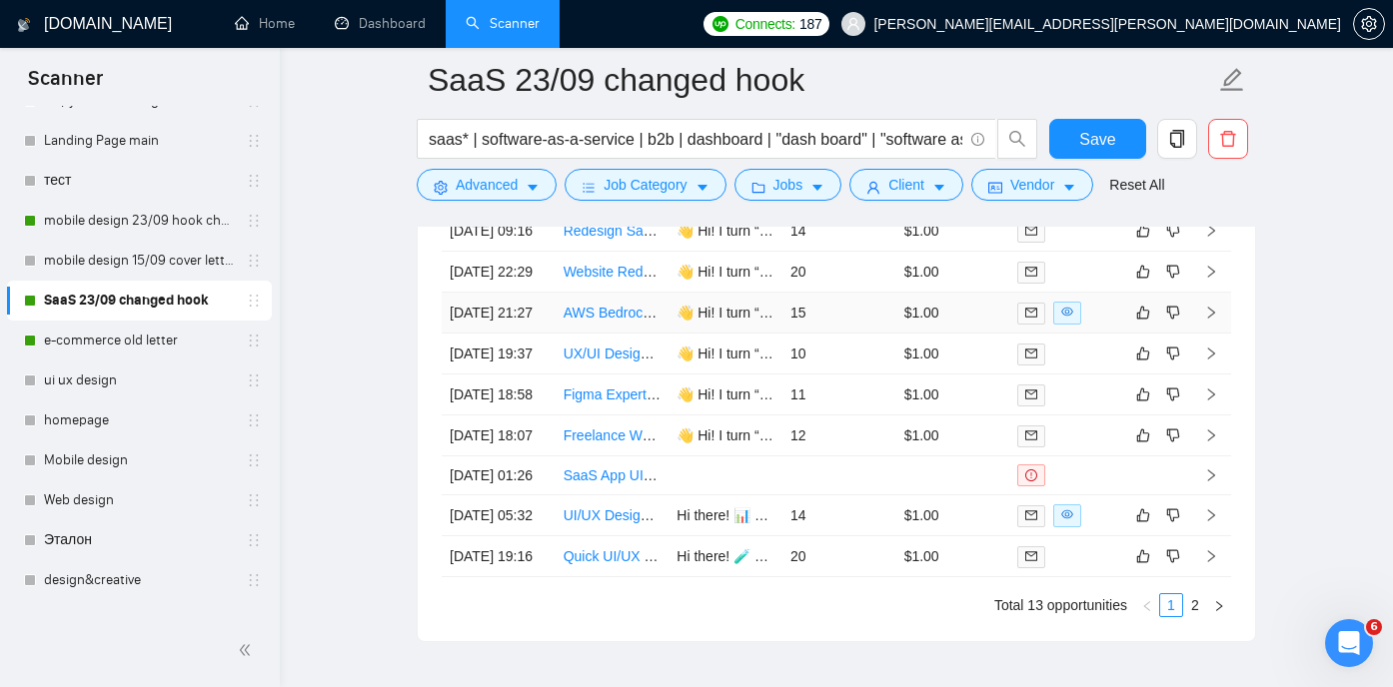
scroll to position [5243, 0]
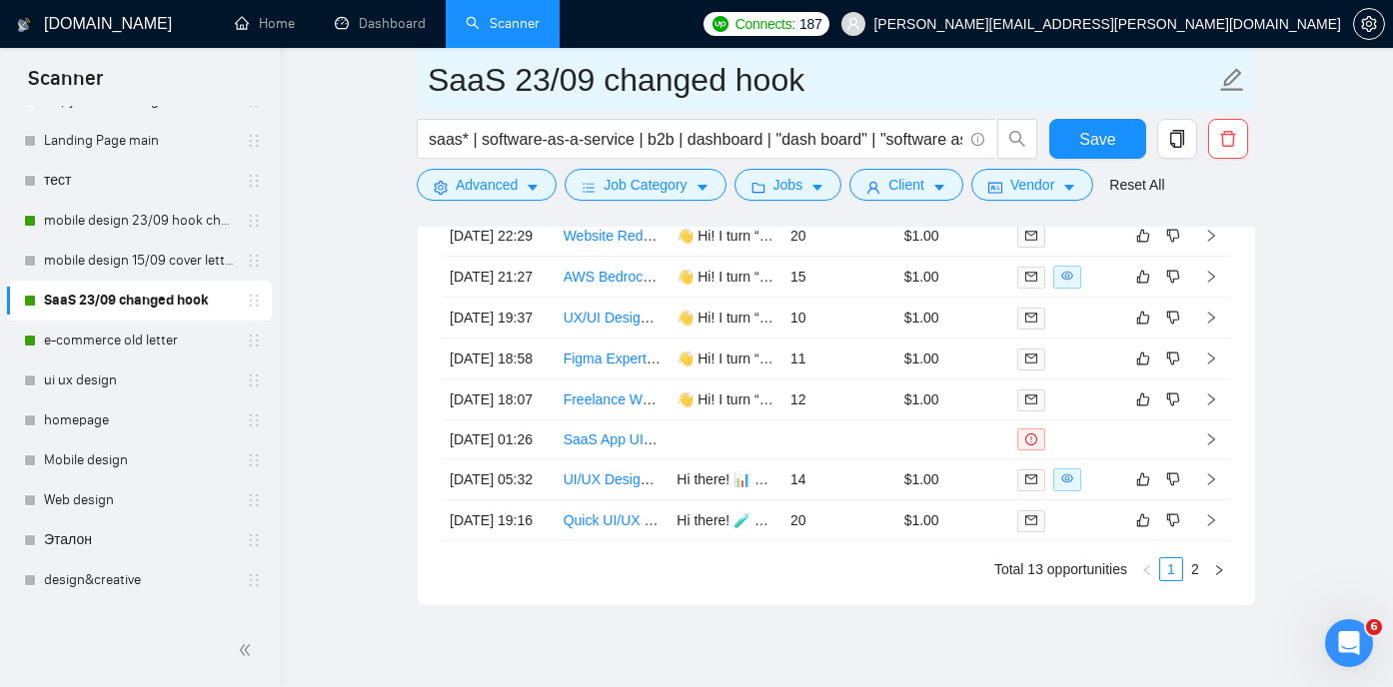
drag, startPoint x: 822, startPoint y: 70, endPoint x: 413, endPoint y: 85, distance: 409.9
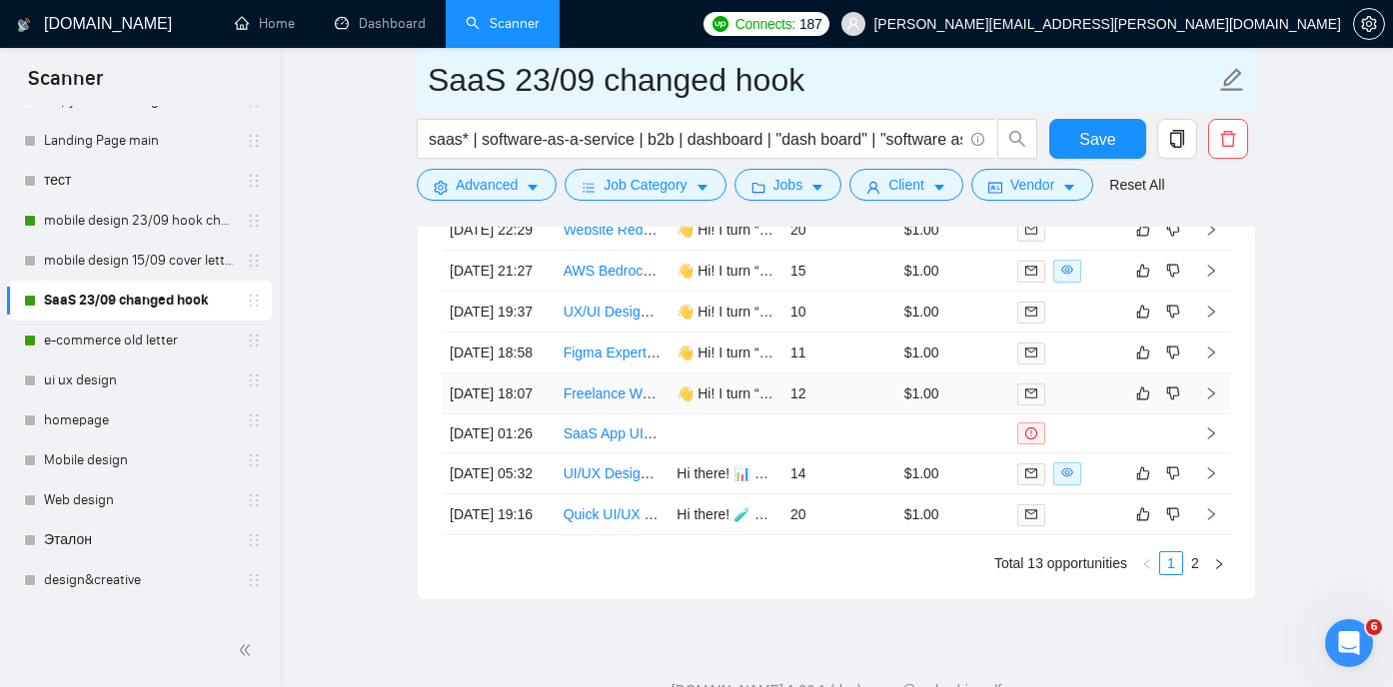
scroll to position [5246, 0]
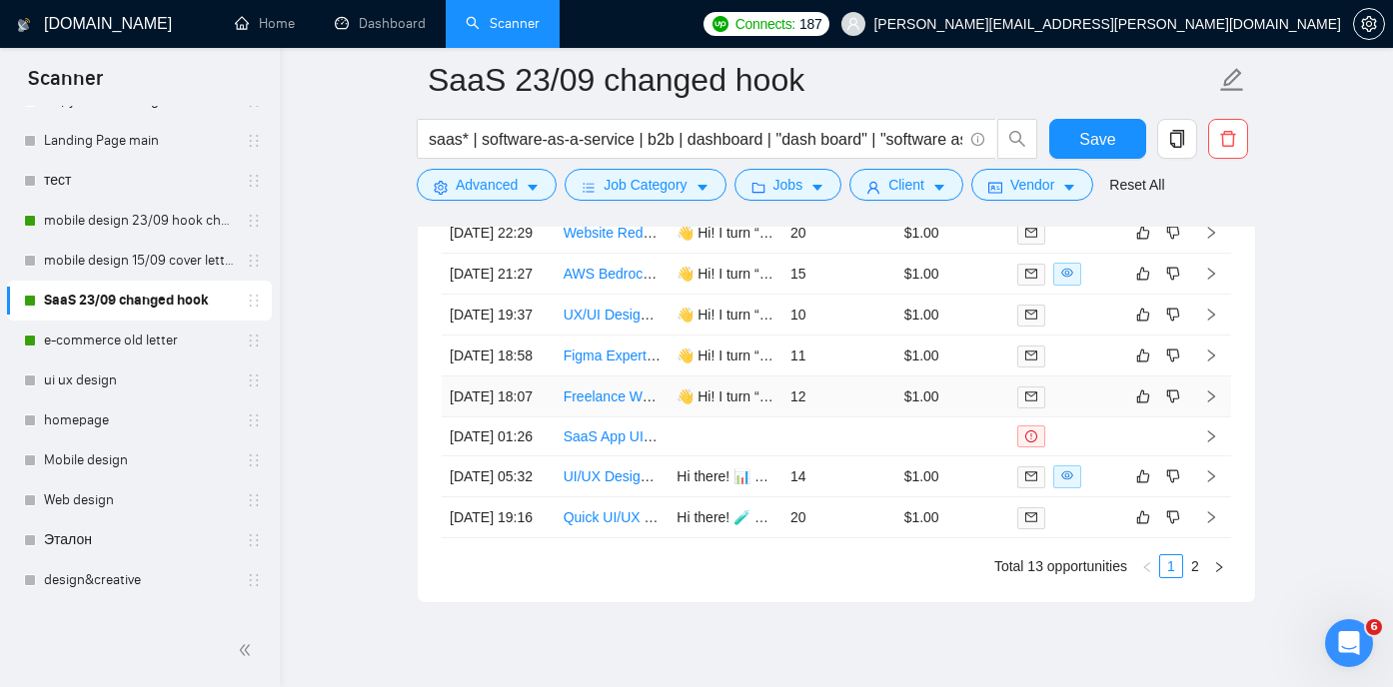
click at [611, 405] on link "Freelance Website Designer for [DOMAIN_NAME] Redesign" at bounding box center [751, 397] width 376 height 16
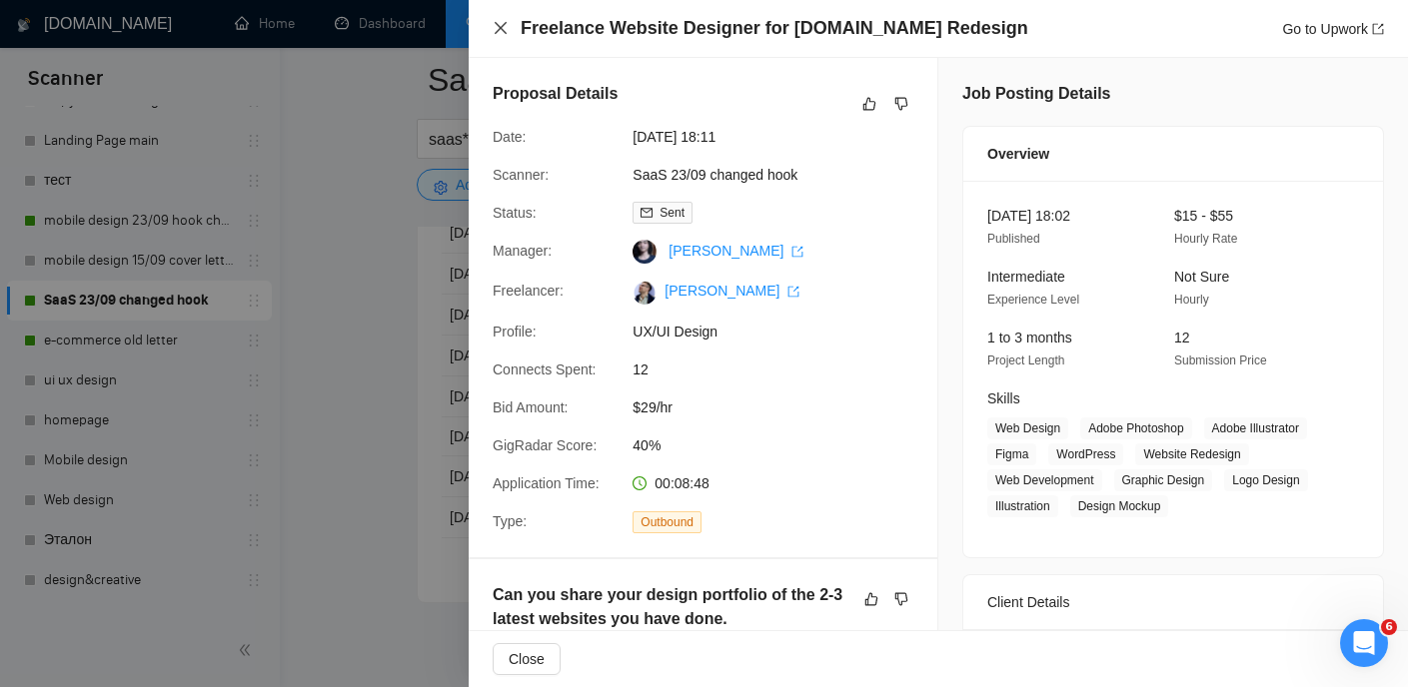
click at [506, 28] on icon "close" at bounding box center [500, 28] width 16 height 16
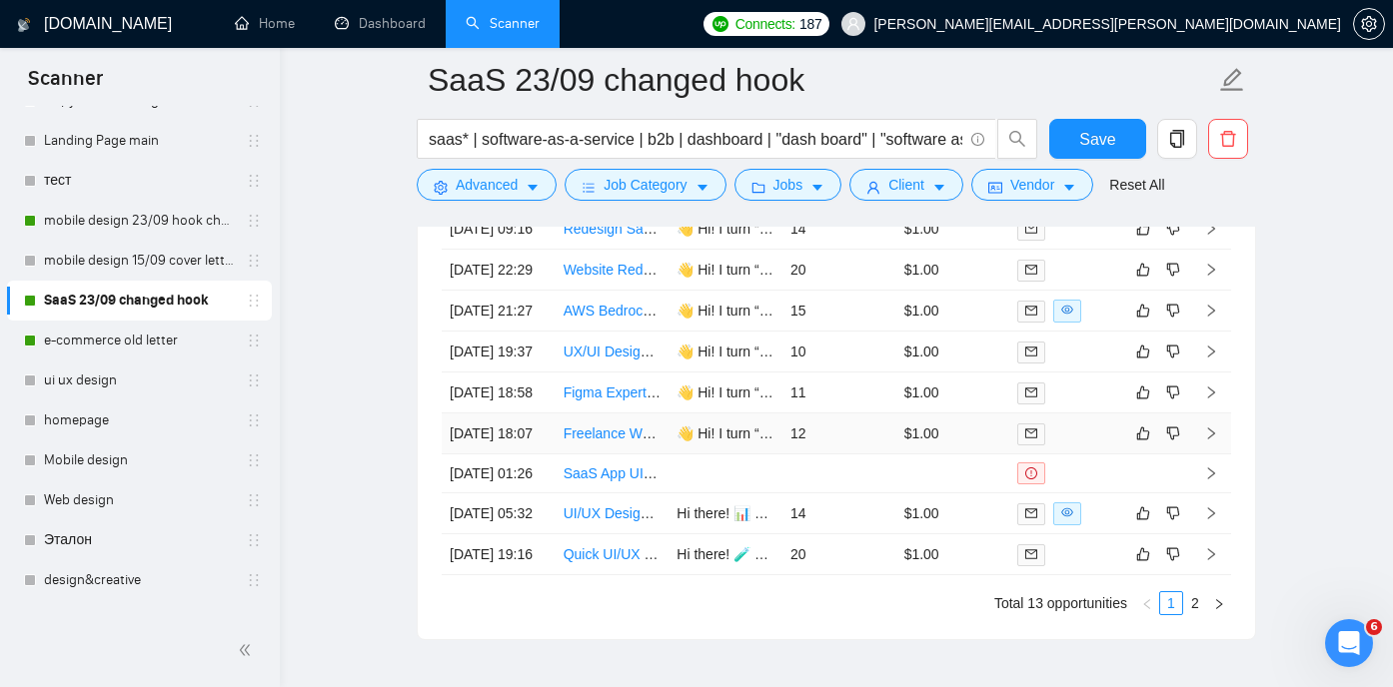
scroll to position [5208, 0]
click at [613, 402] on link "Figma Expert Needed for SaaS Website Enhancement" at bounding box center [732, 394] width 339 height 16
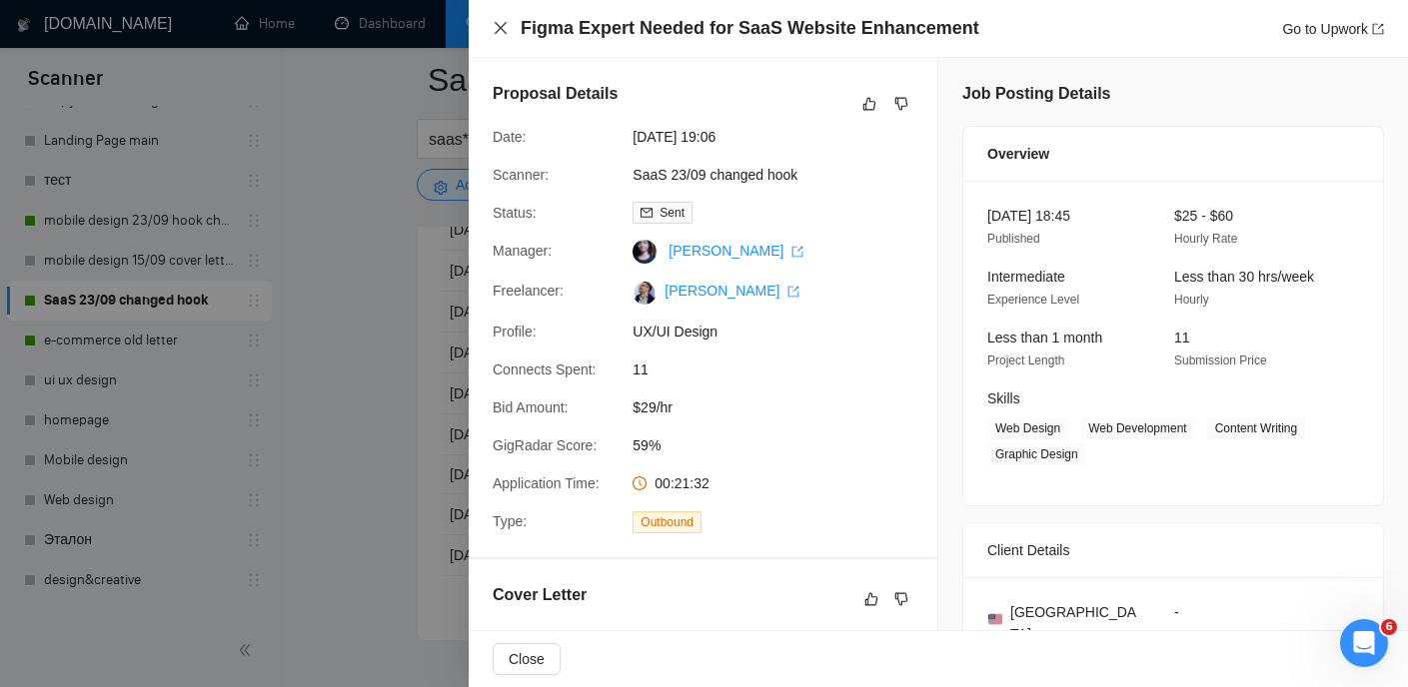
click at [504, 21] on icon "close" at bounding box center [500, 28] width 16 height 16
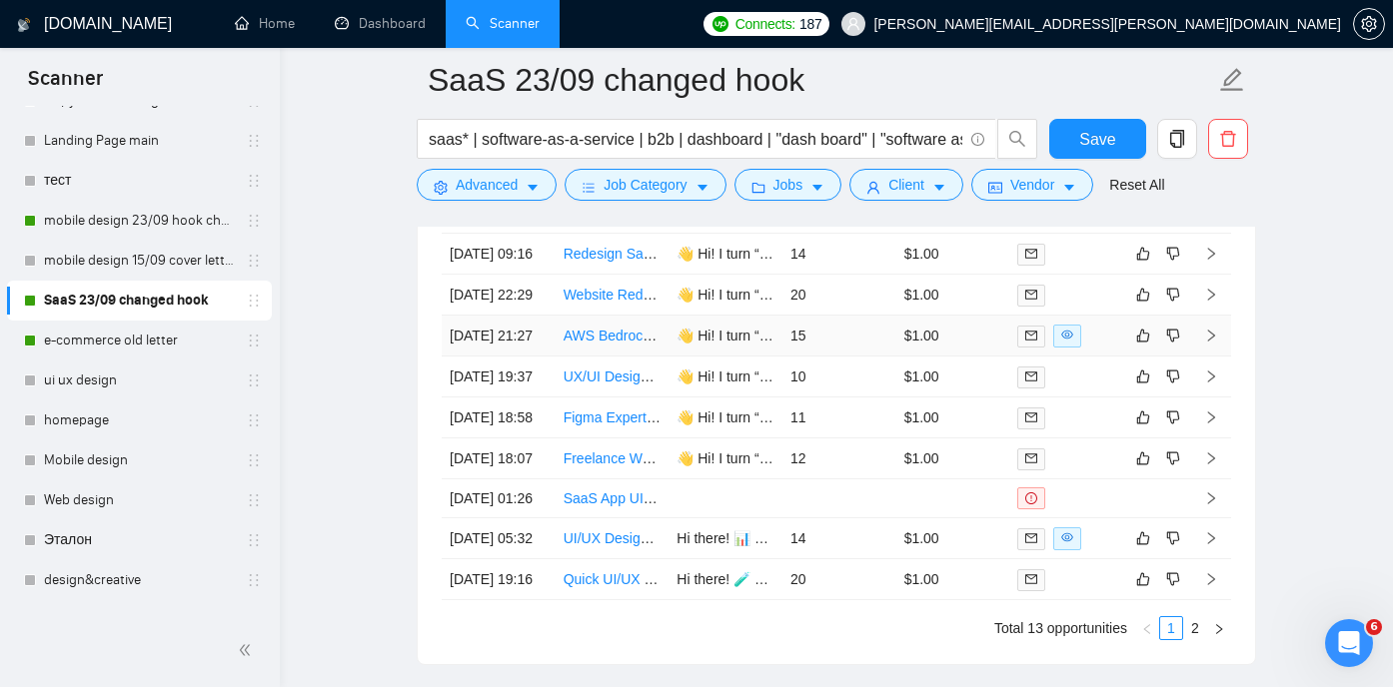
scroll to position [5179, 0]
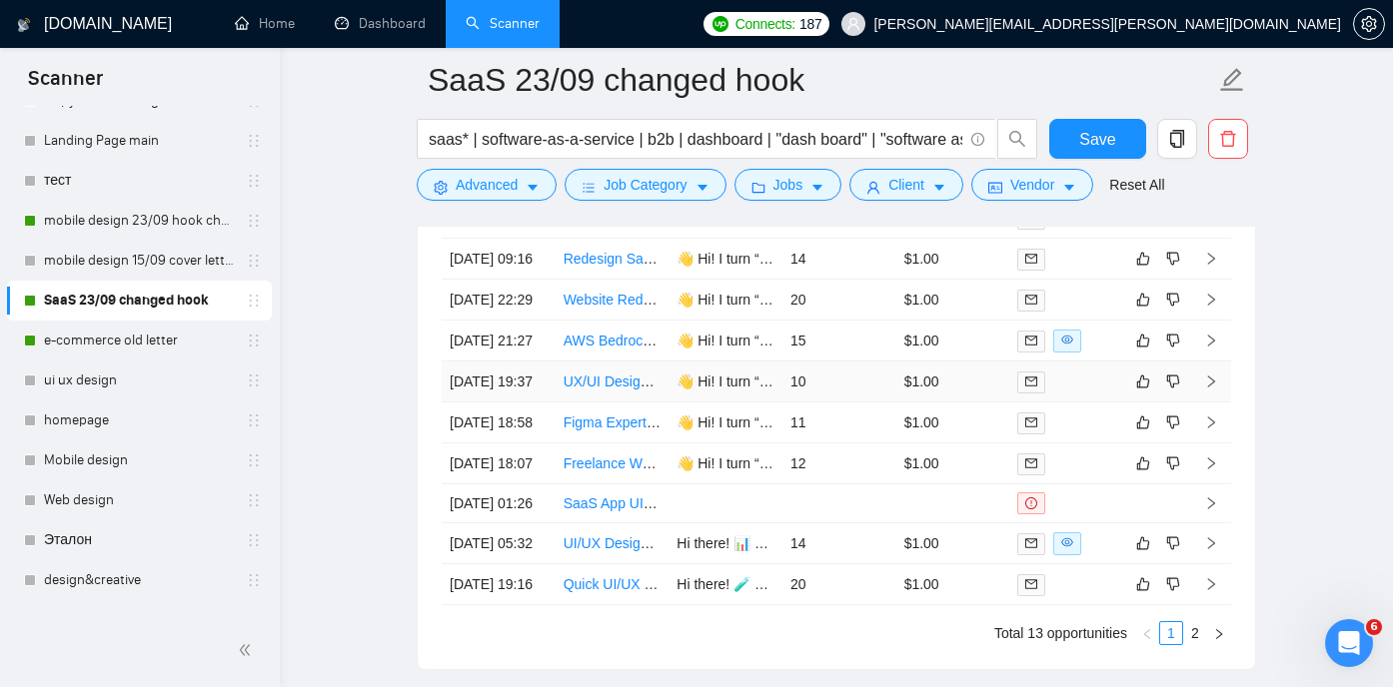
click at [596, 390] on link "UX/UI Designer for Audiofy App Redesign" at bounding box center [692, 382] width 258 height 16
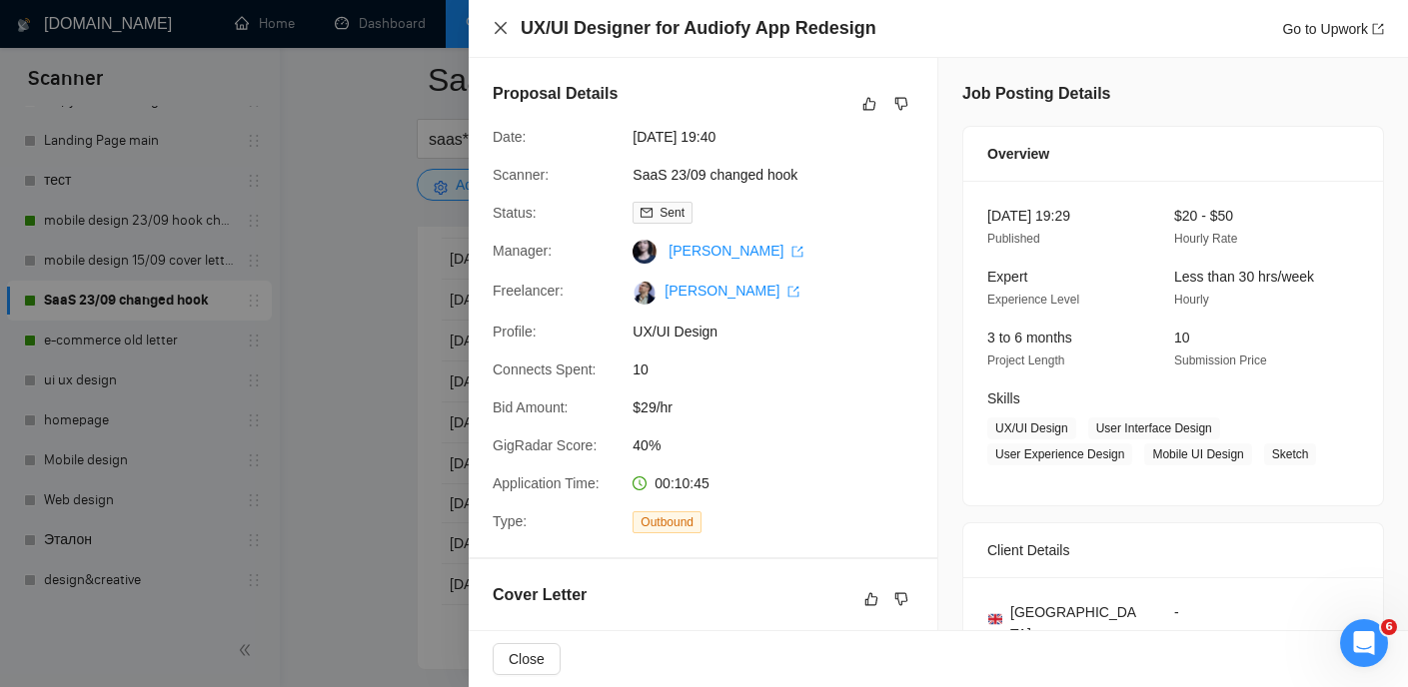
click at [499, 31] on icon "close" at bounding box center [500, 28] width 16 height 16
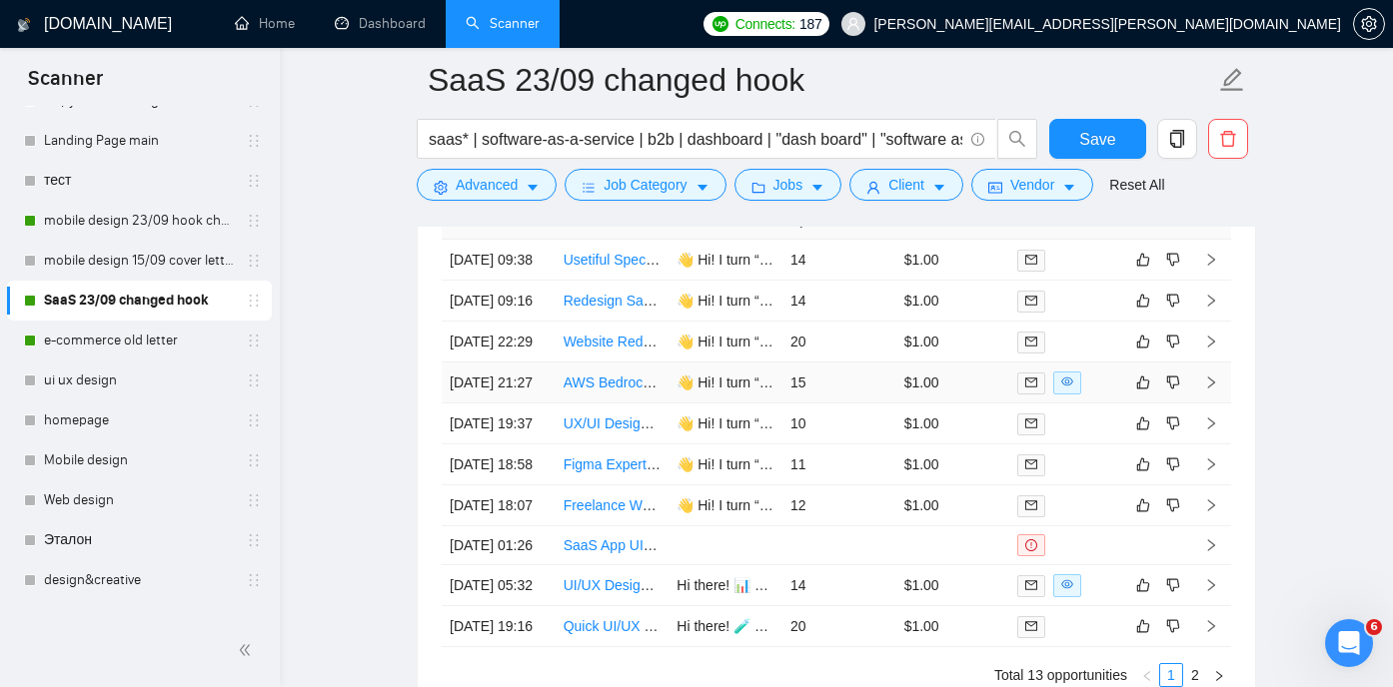
scroll to position [5128, 0]
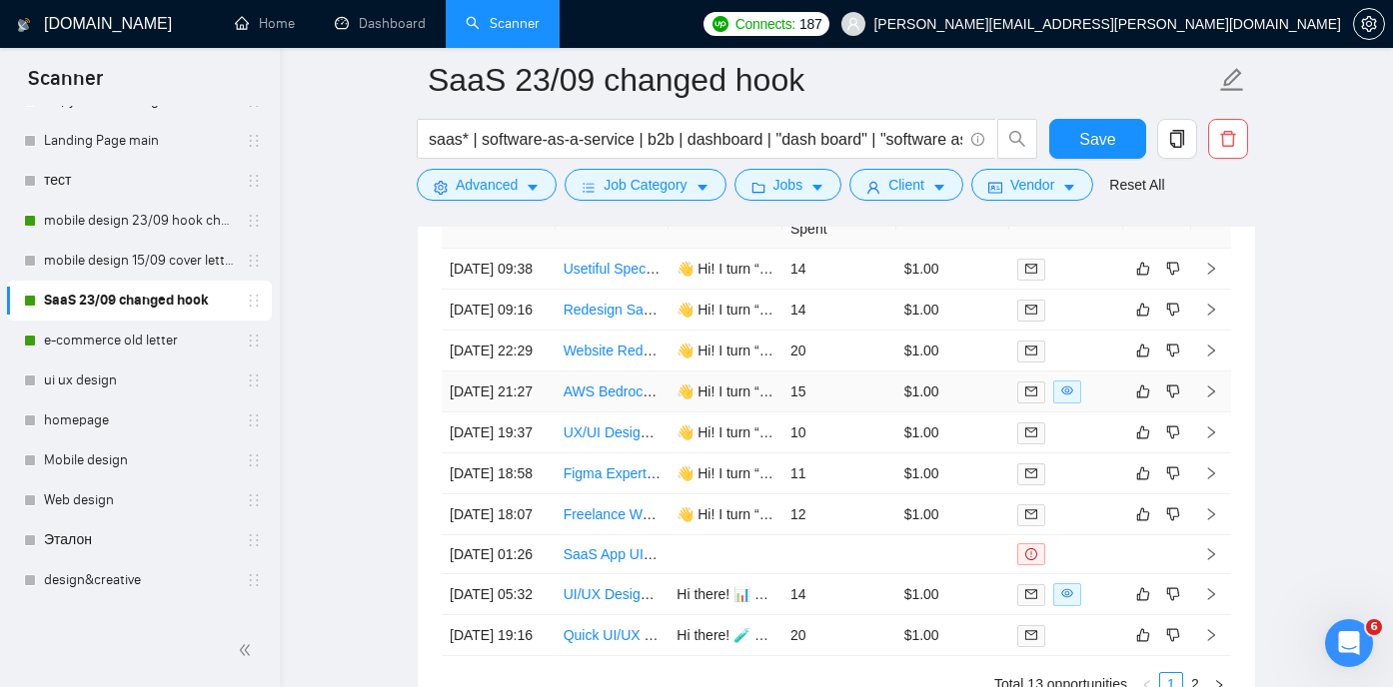
click at [622, 400] on link "AWS Bedrock RAG Engineer (Secure Estimating Assistant, Construction) — MVP Build" at bounding box center [833, 392] width 540 height 16
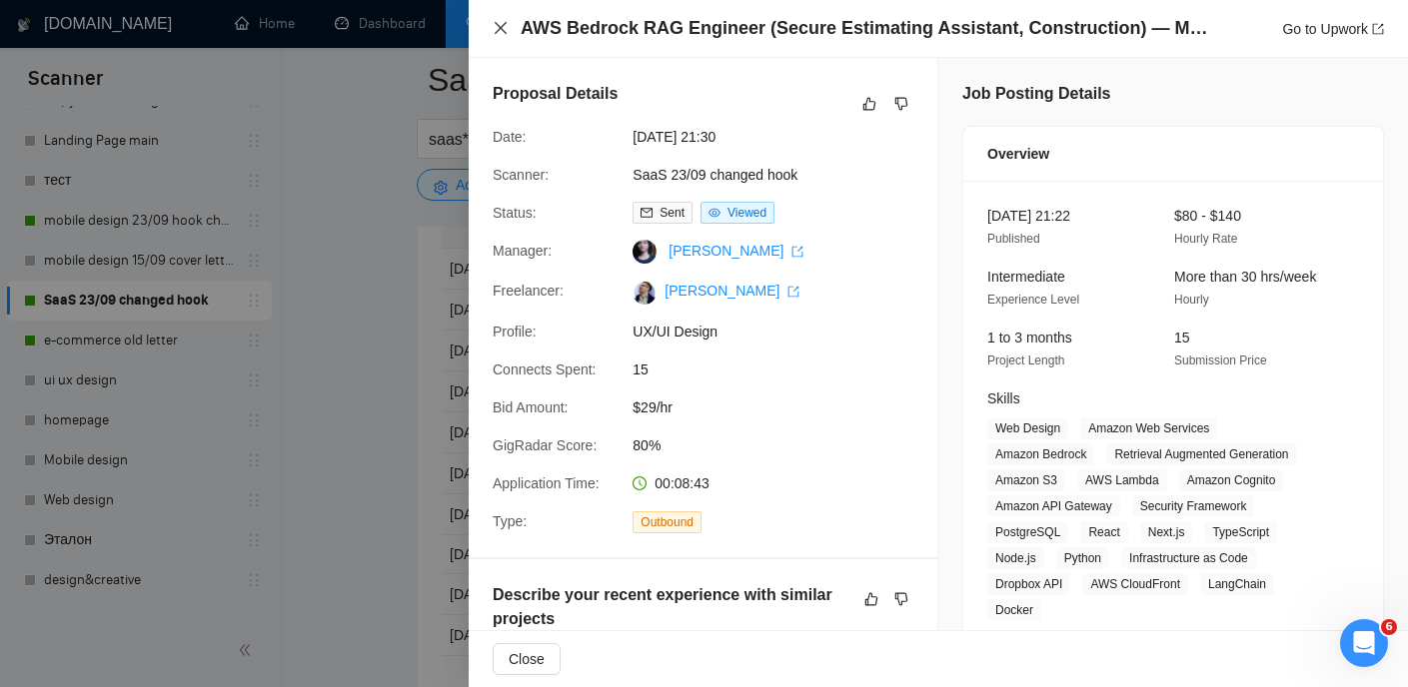
click at [496, 26] on icon "close" at bounding box center [500, 28] width 16 height 16
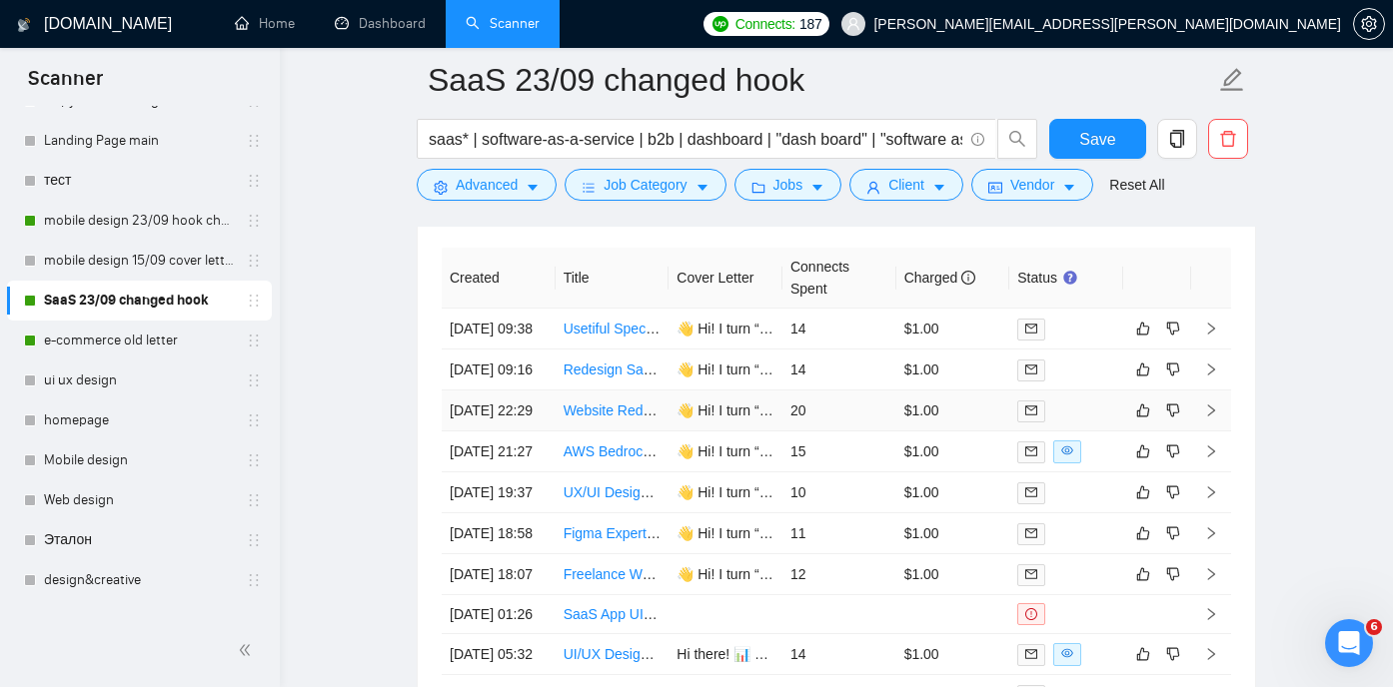
scroll to position [5065, 0]
click at [604, 422] on link "Website Redesign (Figma Only) – Modern SaaS Look for Industry Vendor" at bounding box center [791, 414] width 456 height 16
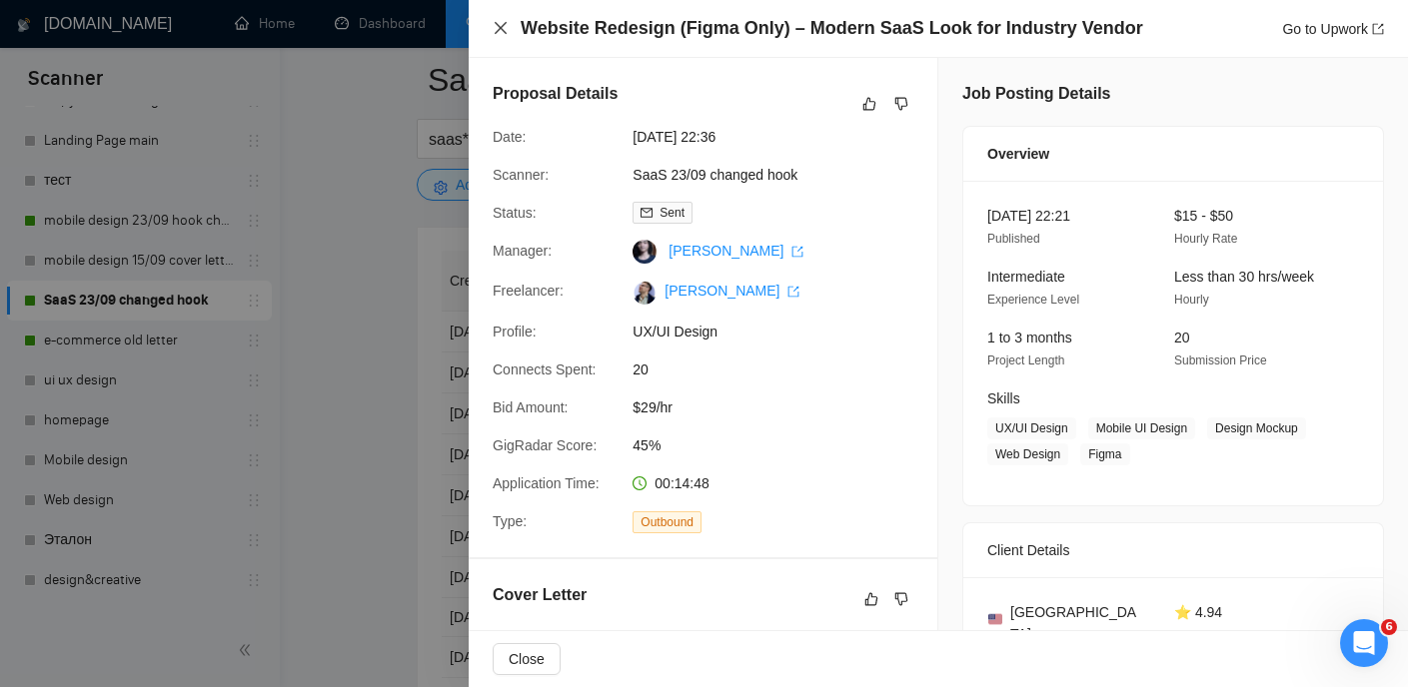
click at [506, 27] on icon "close" at bounding box center [500, 28] width 16 height 16
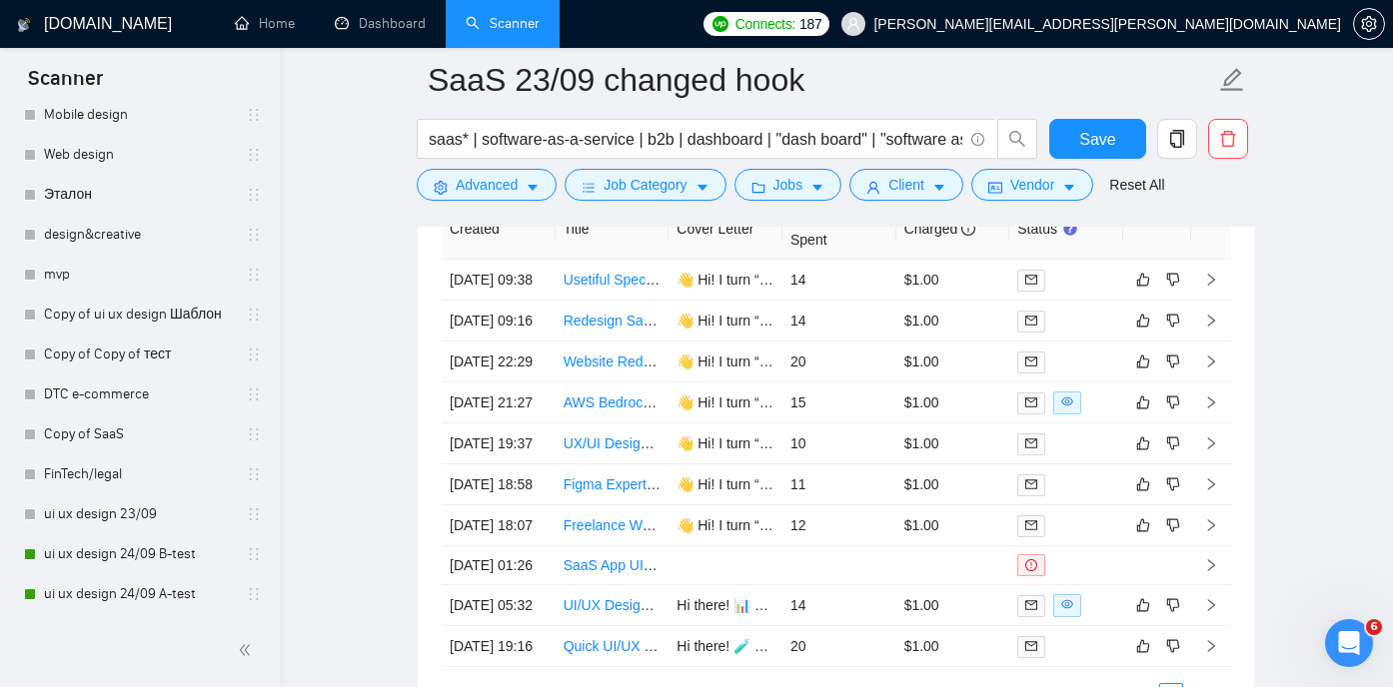
scroll to position [5118, 0]
click at [155, 518] on link "ui ux design 23/09" at bounding box center [139, 514] width 190 height 40
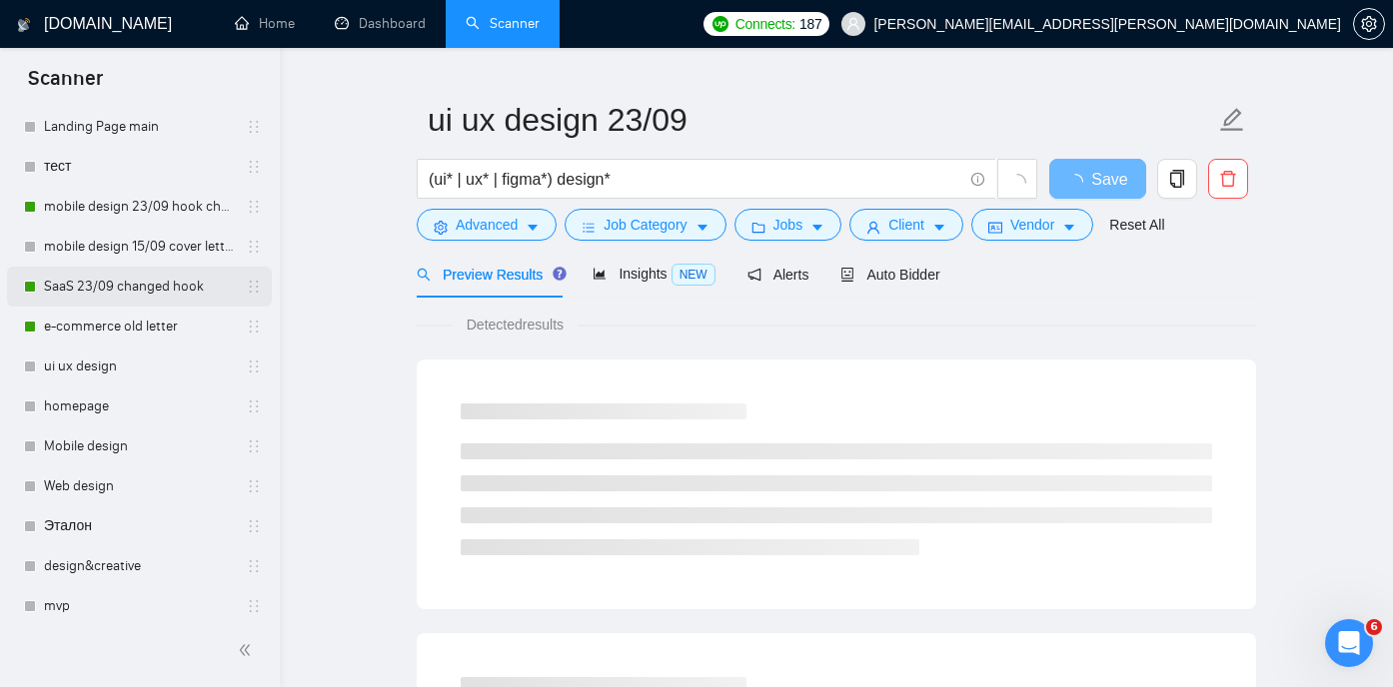
scroll to position [207, 0]
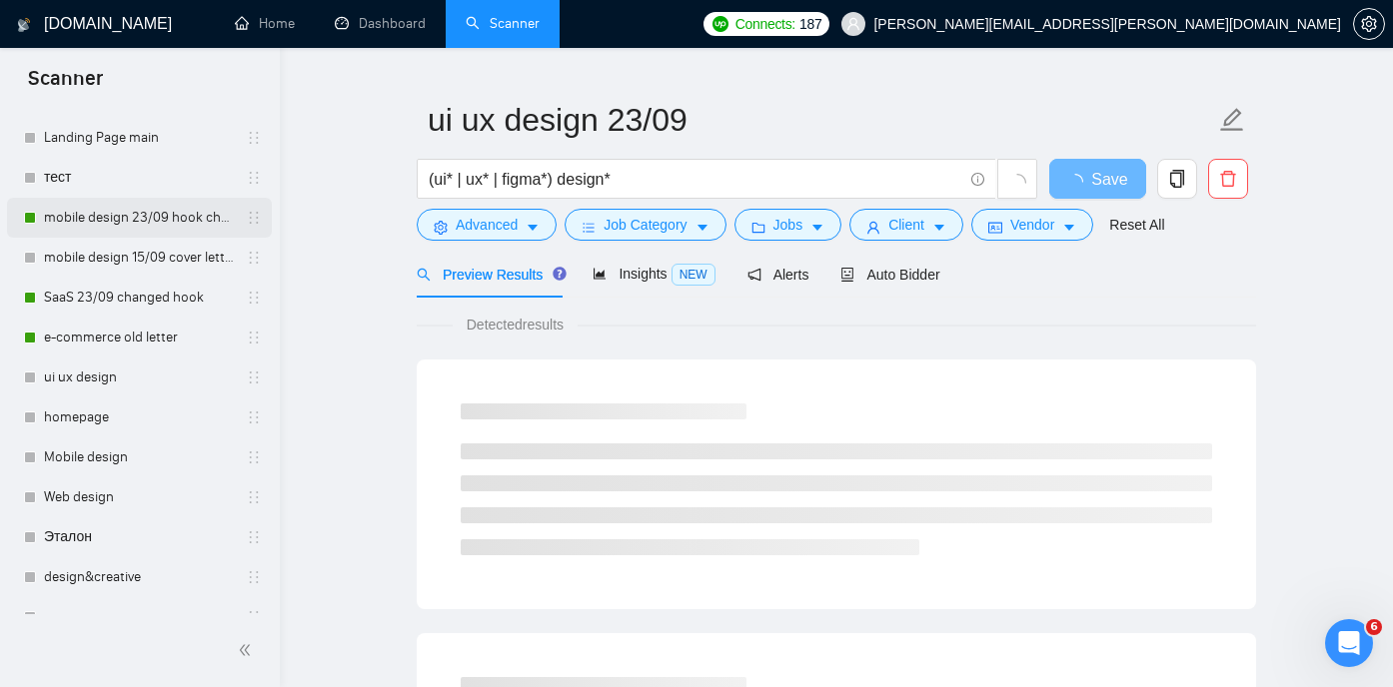
click at [150, 219] on link "mobile design 23/09 hook changed" at bounding box center [139, 218] width 190 height 40
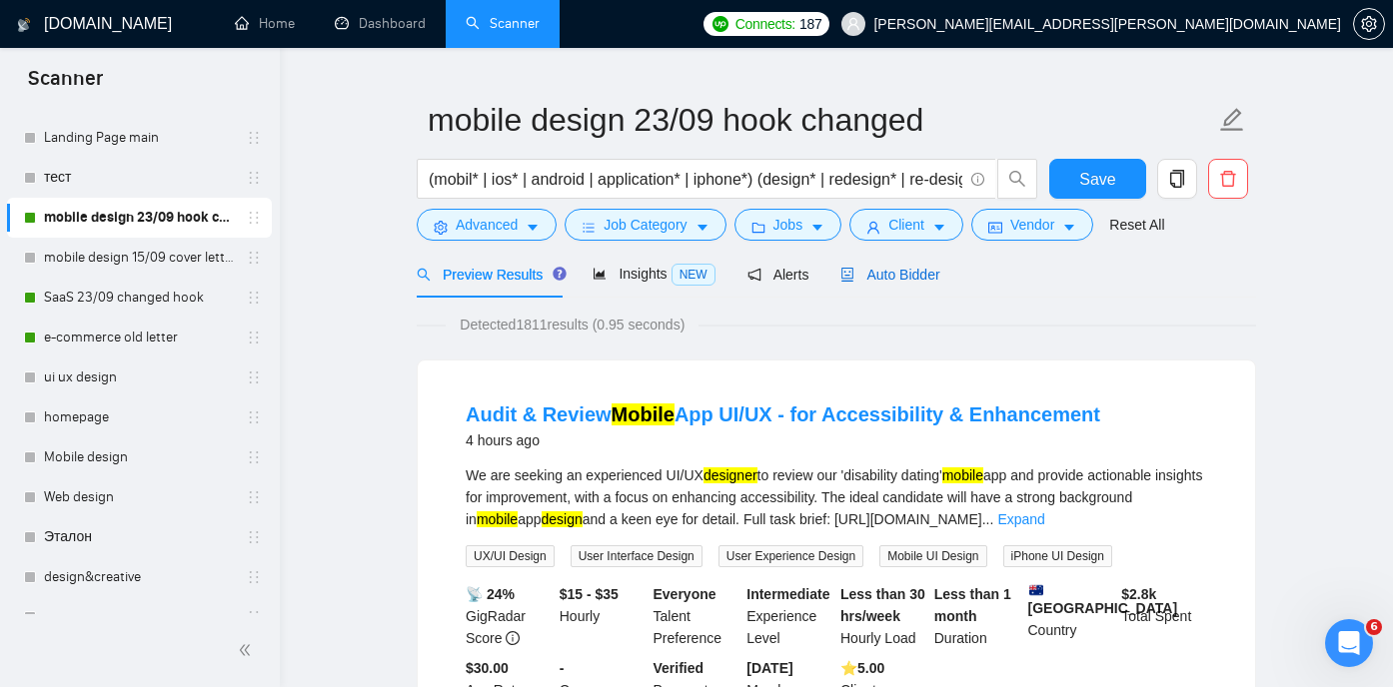
click at [876, 277] on span "Auto Bidder" at bounding box center [889, 275] width 99 height 16
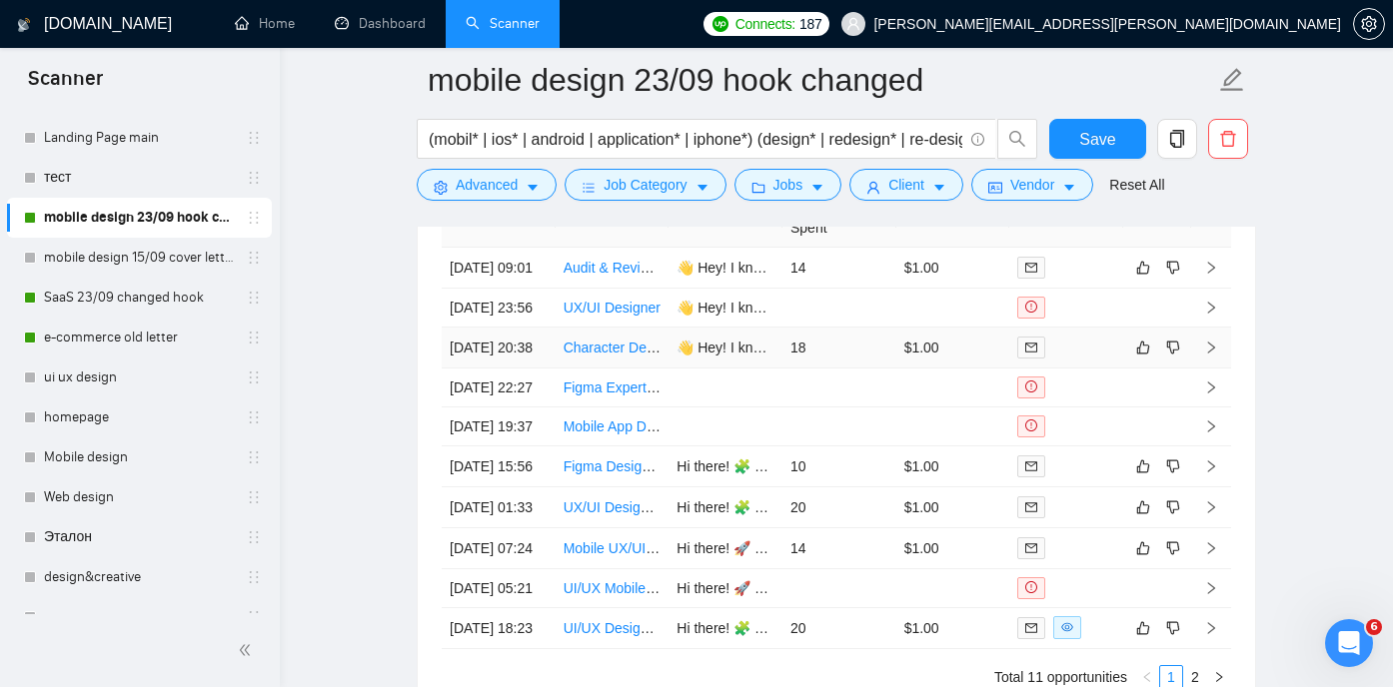
scroll to position [4996, 0]
click at [598, 355] on link "Character Designer for Mobile App Stompers" at bounding box center [702, 347] width 279 height 16
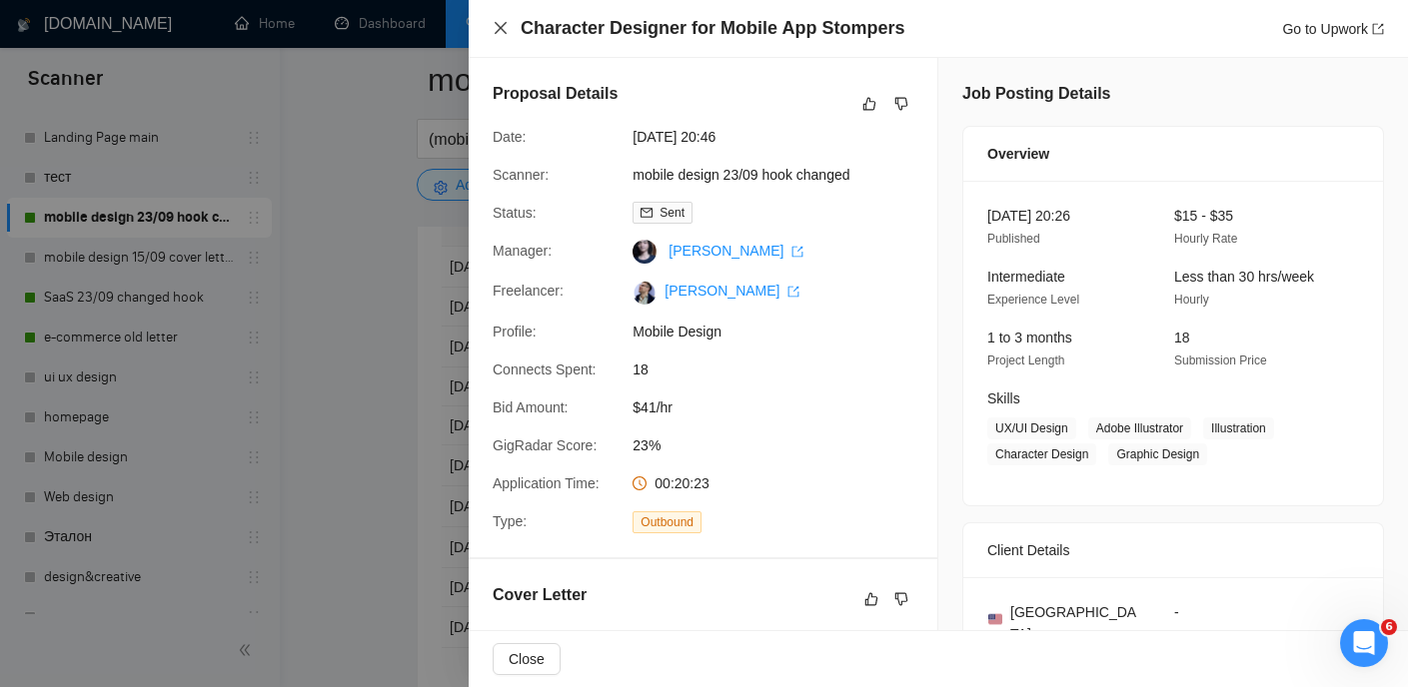
click at [503, 32] on icon "close" at bounding box center [500, 28] width 12 height 12
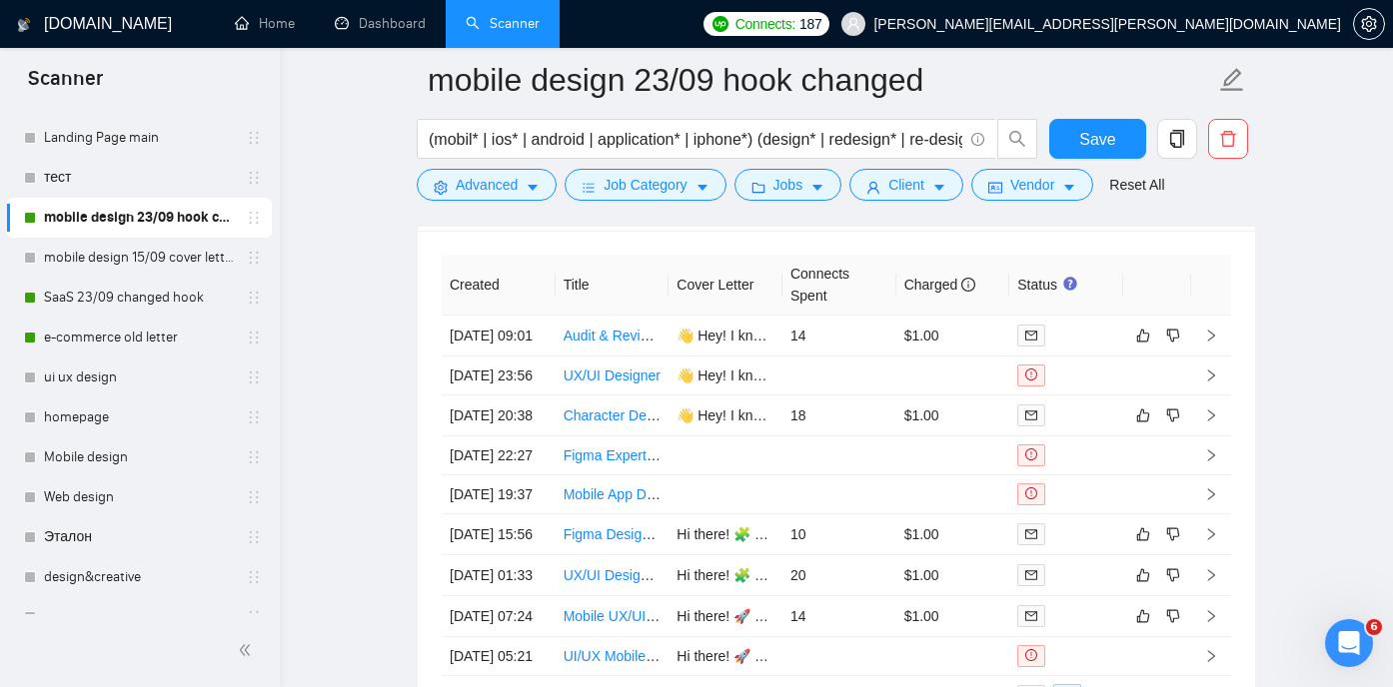
scroll to position [4924, 0]
click at [153, 287] on link "SaaS 23/09 changed hook" at bounding box center [139, 298] width 190 height 40
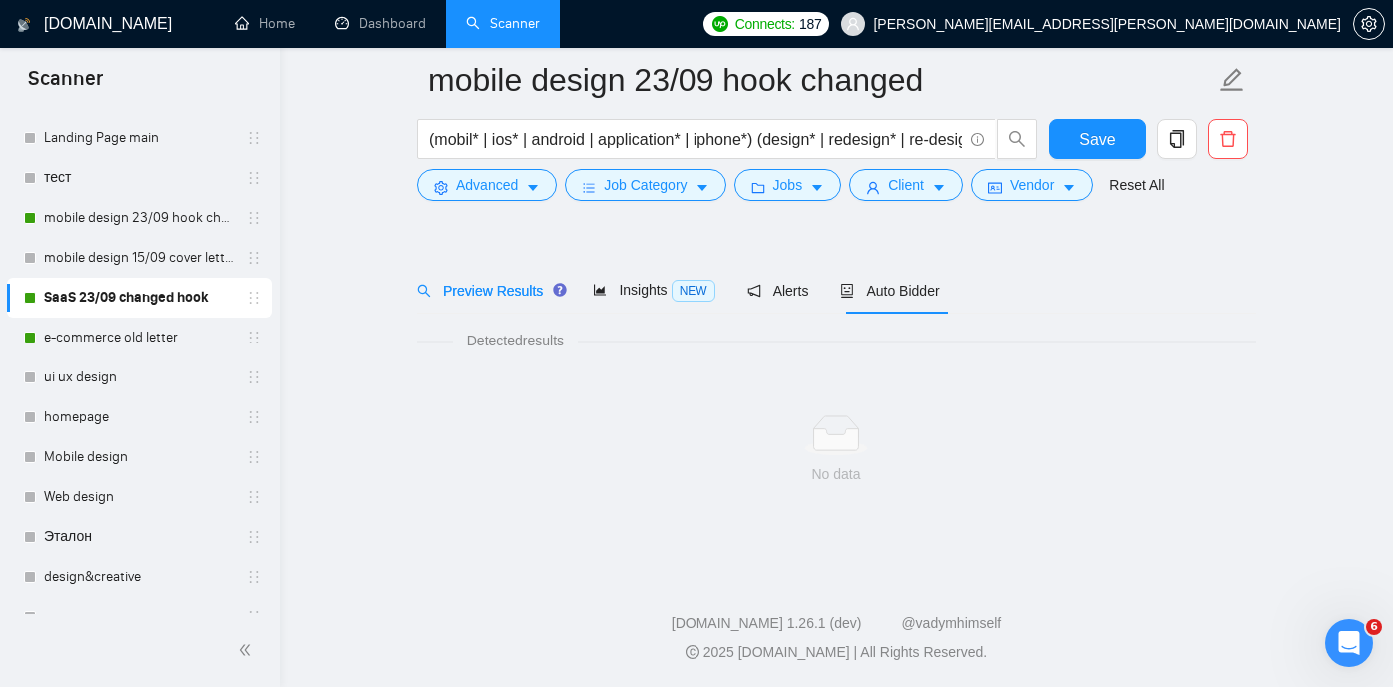
scroll to position [42, 0]
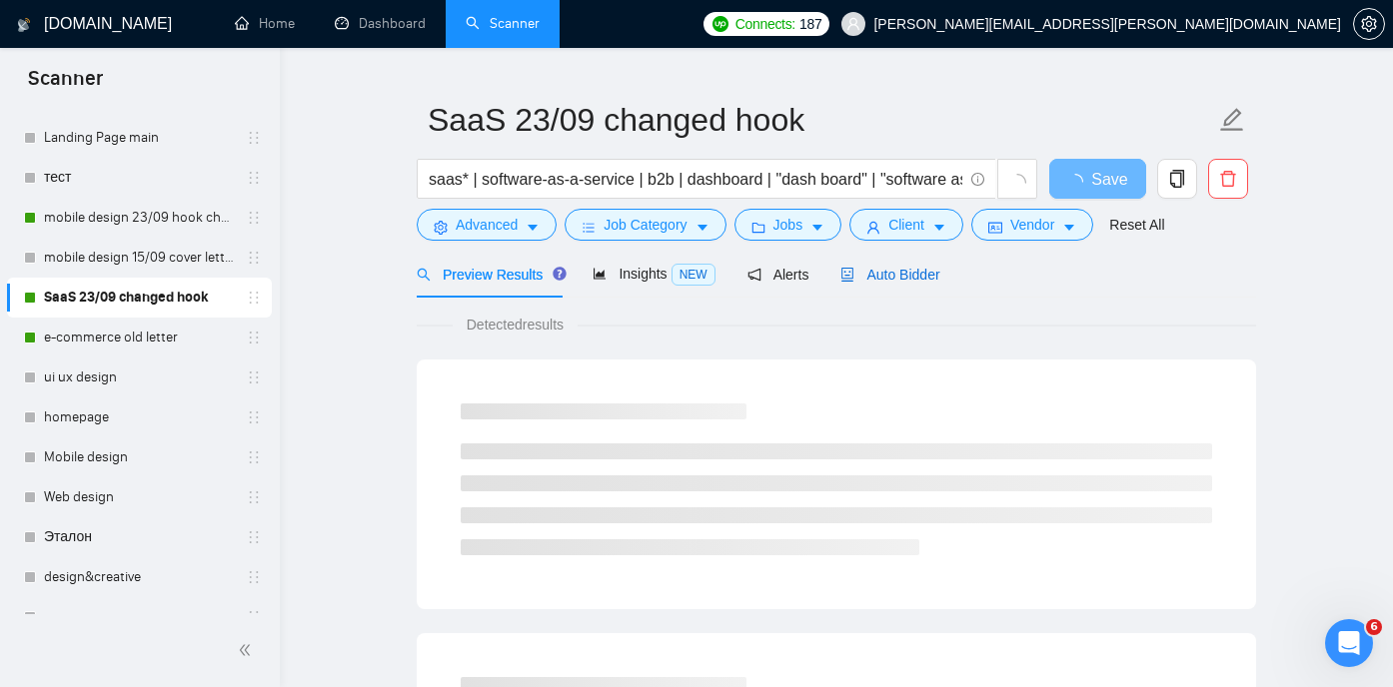
click at [892, 272] on span "Auto Bidder" at bounding box center [889, 275] width 99 height 16
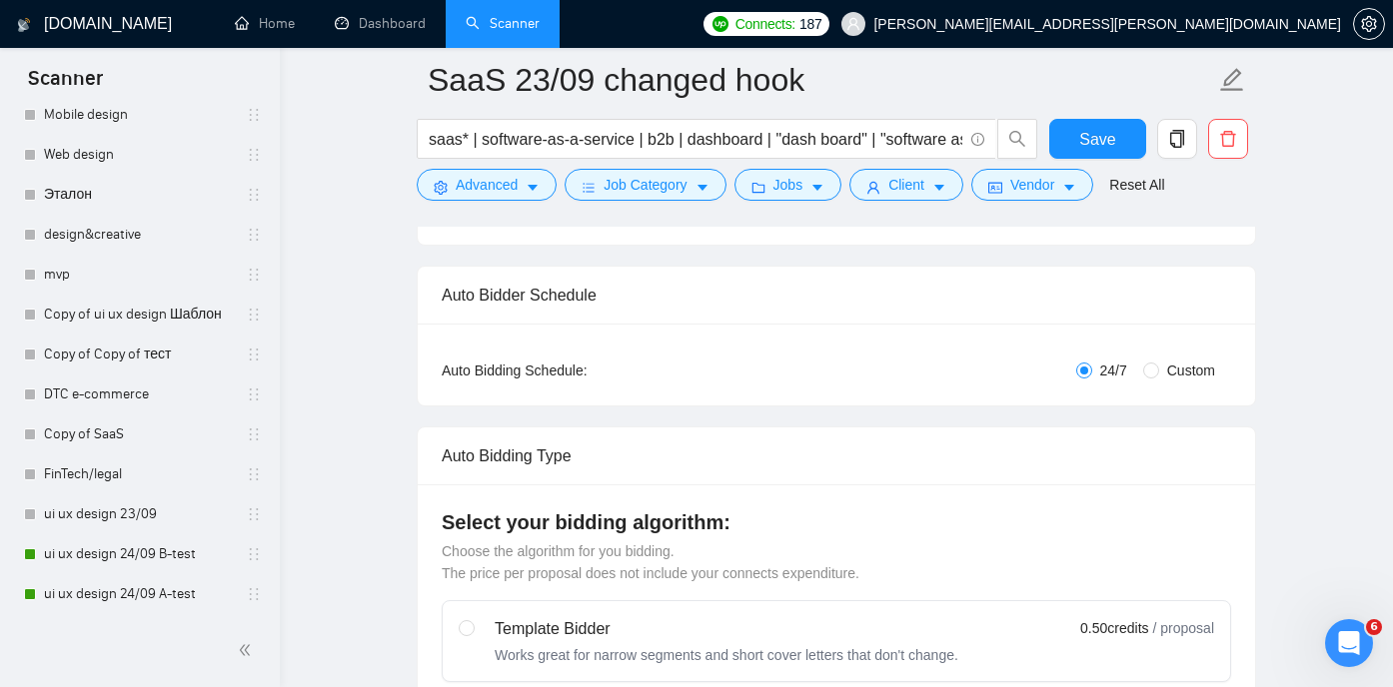
scroll to position [282, 0]
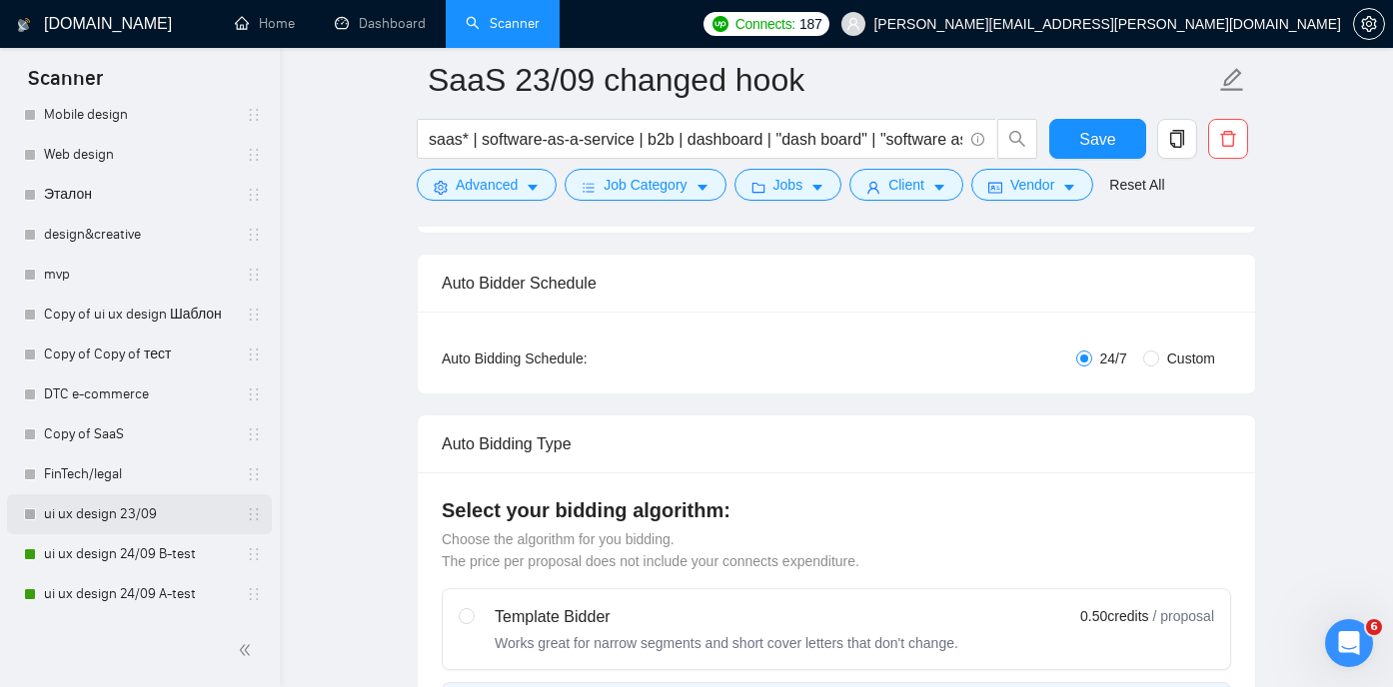
click at [140, 525] on link "ui ux design 23/09" at bounding box center [139, 514] width 190 height 40
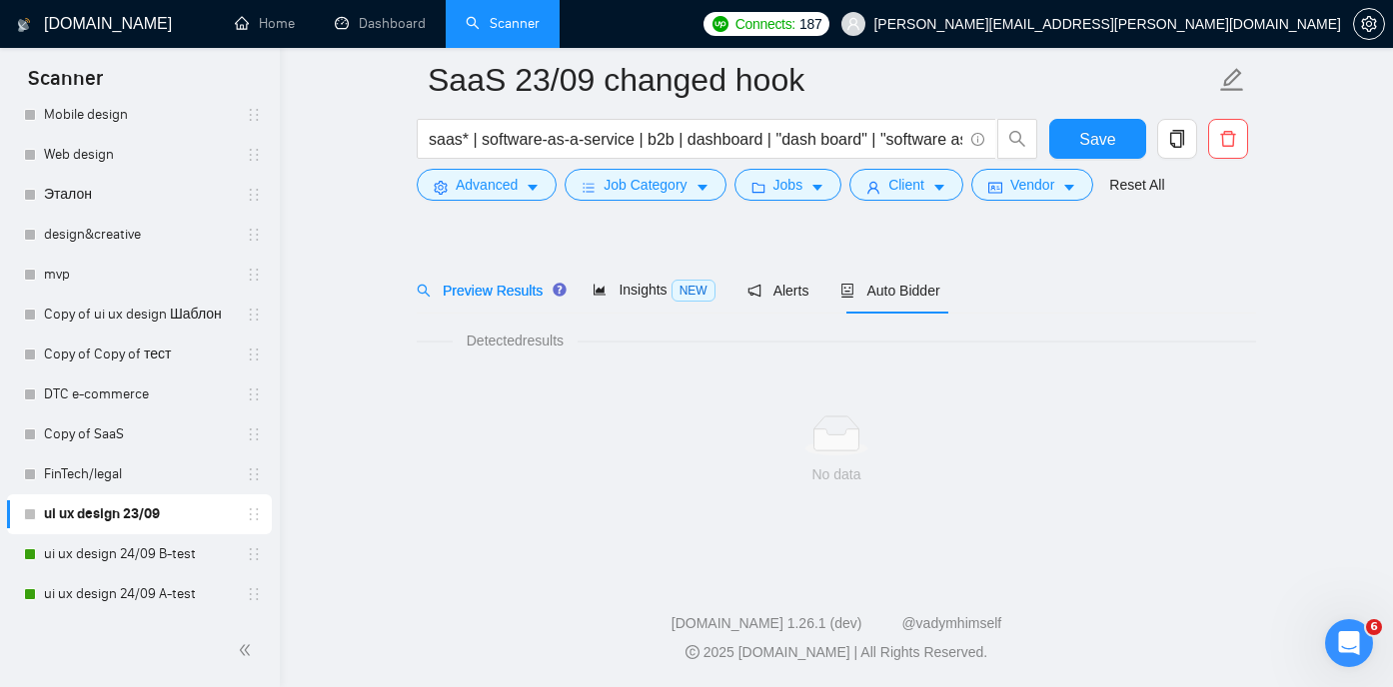
scroll to position [42, 0]
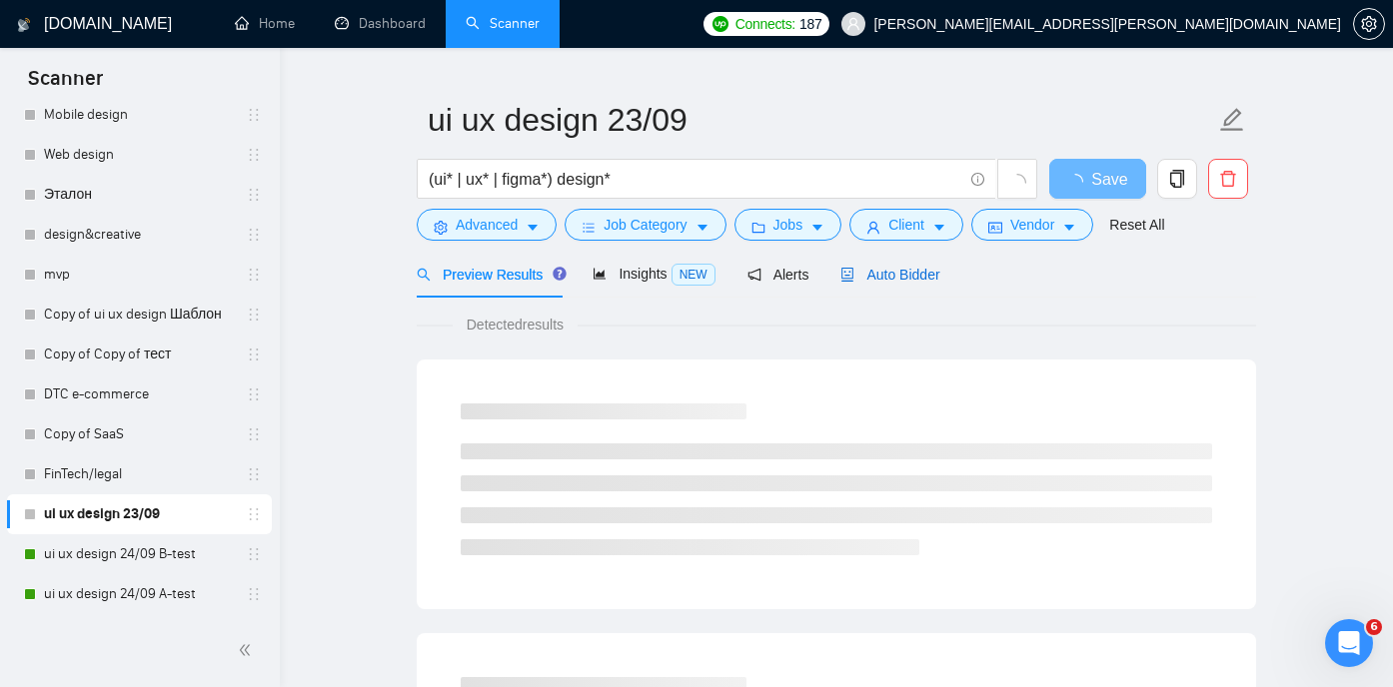
click at [901, 269] on span "Auto Bidder" at bounding box center [889, 275] width 99 height 16
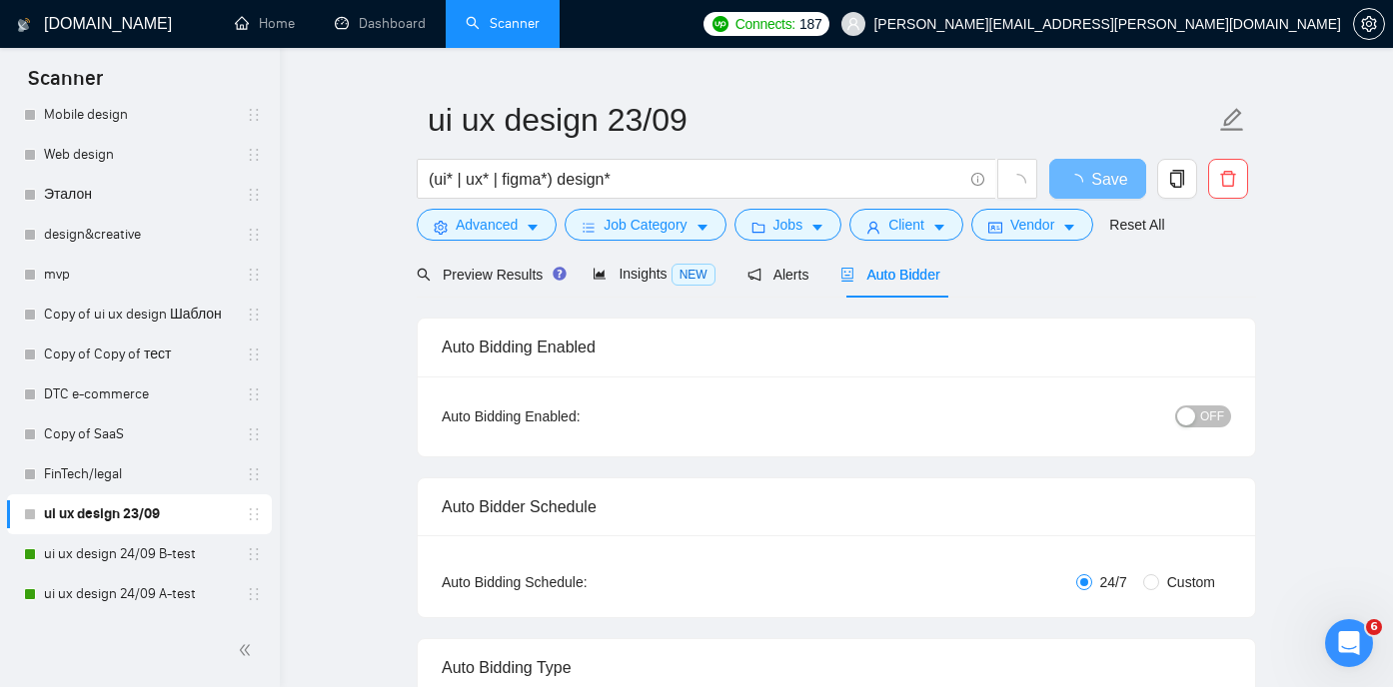
radio input "false"
radio input "true"
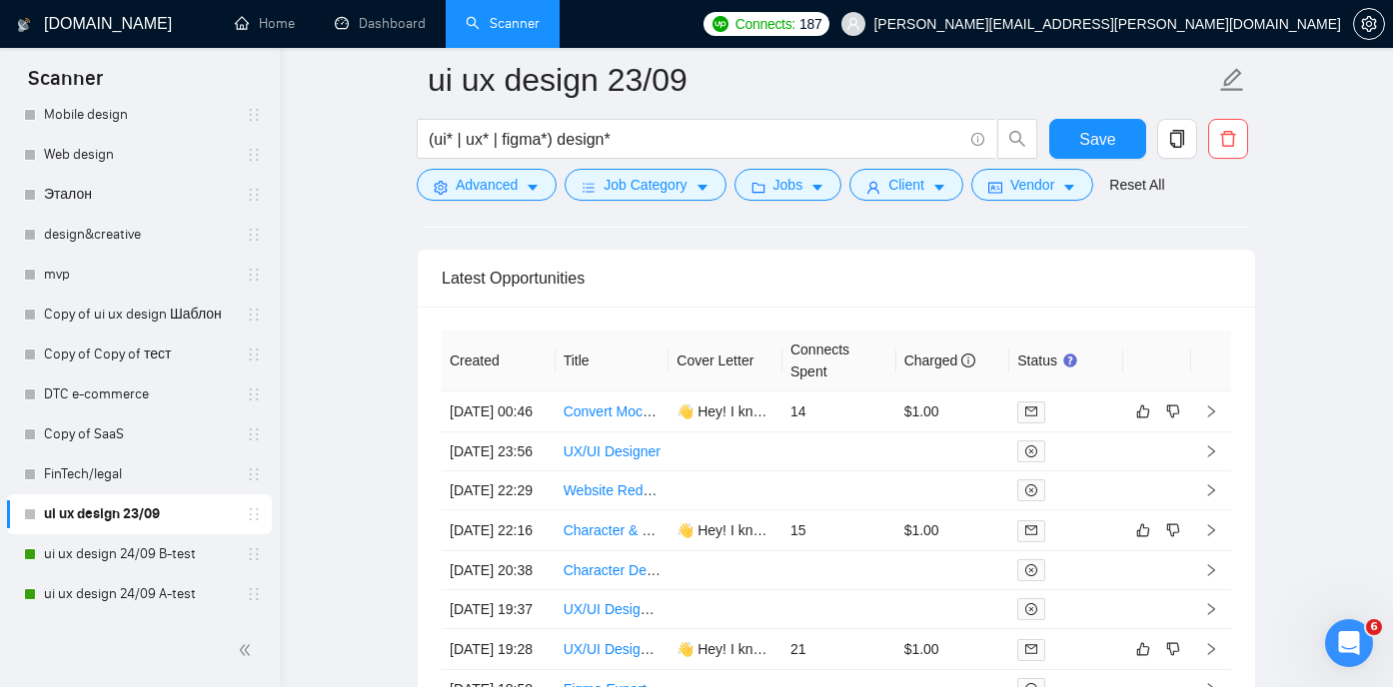
scroll to position [5233, 0]
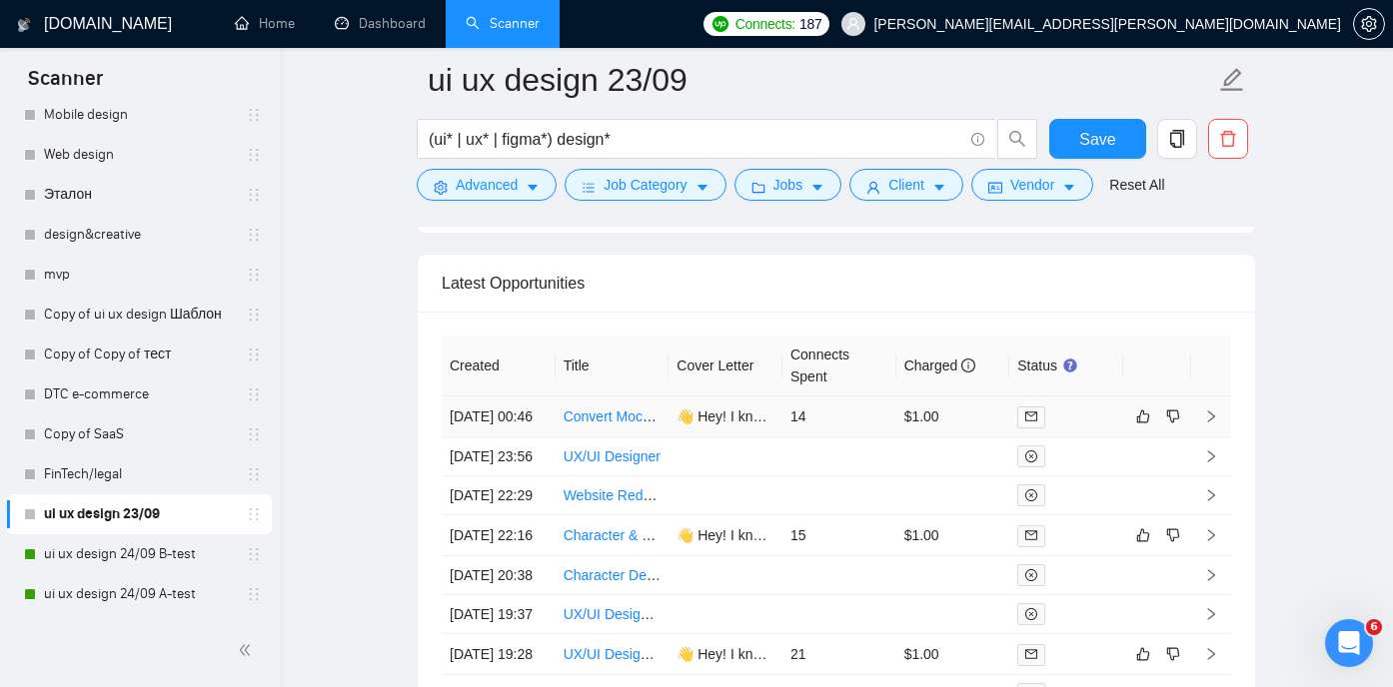
click at [612, 425] on link "Convert Mockup to Figma Project" at bounding box center [667, 417] width 208 height 16
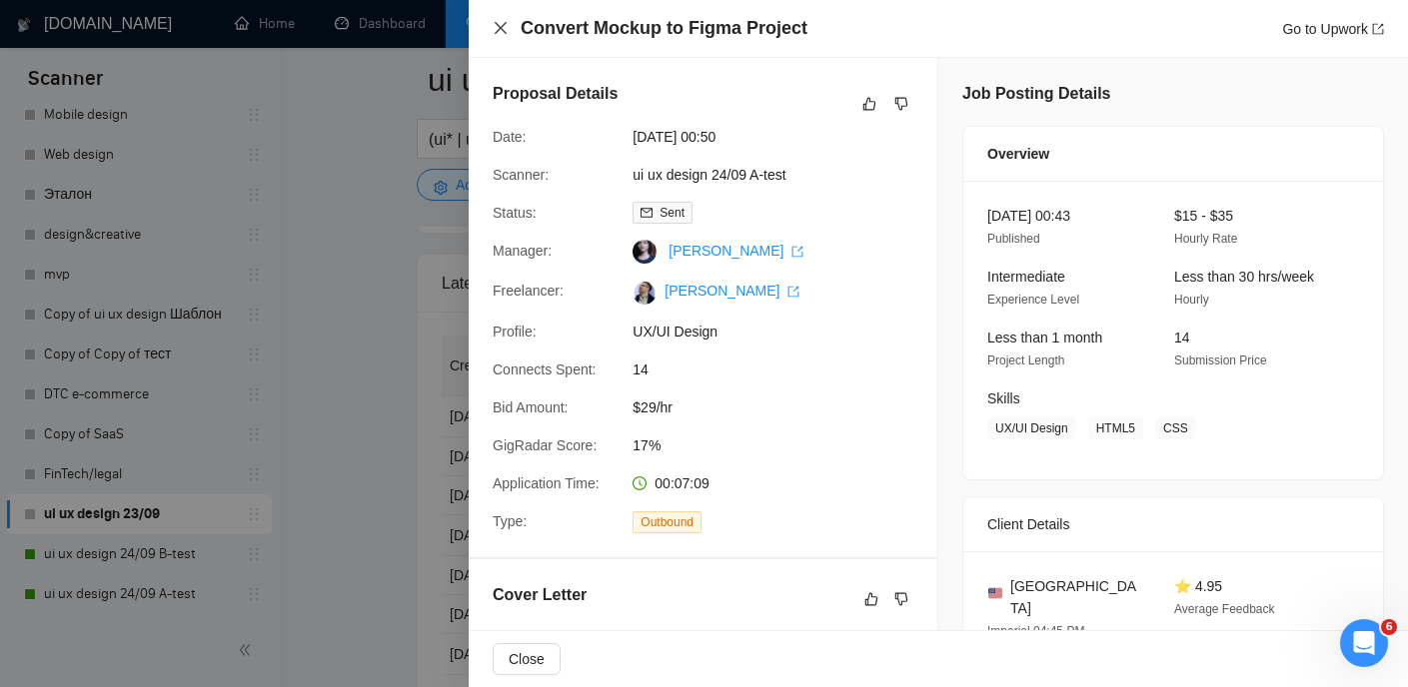
click at [502, 34] on icon "close" at bounding box center [500, 28] width 16 height 16
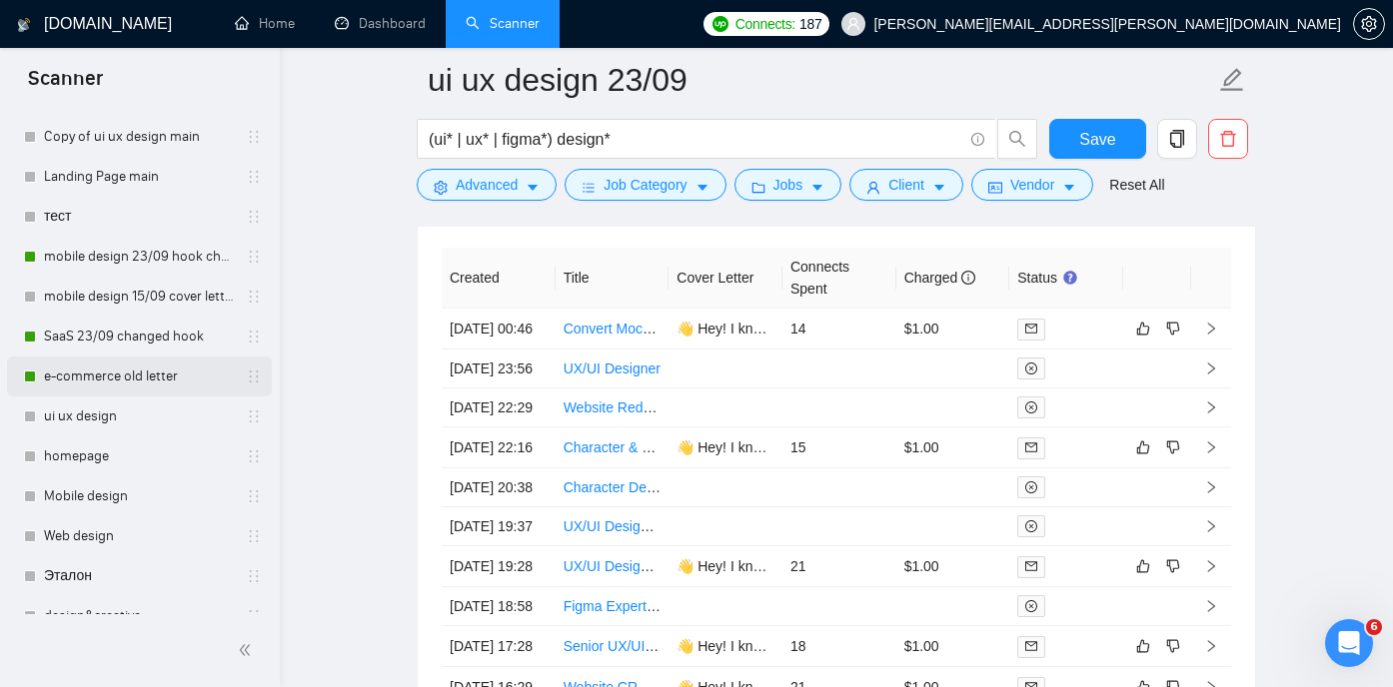
scroll to position [150, 0]
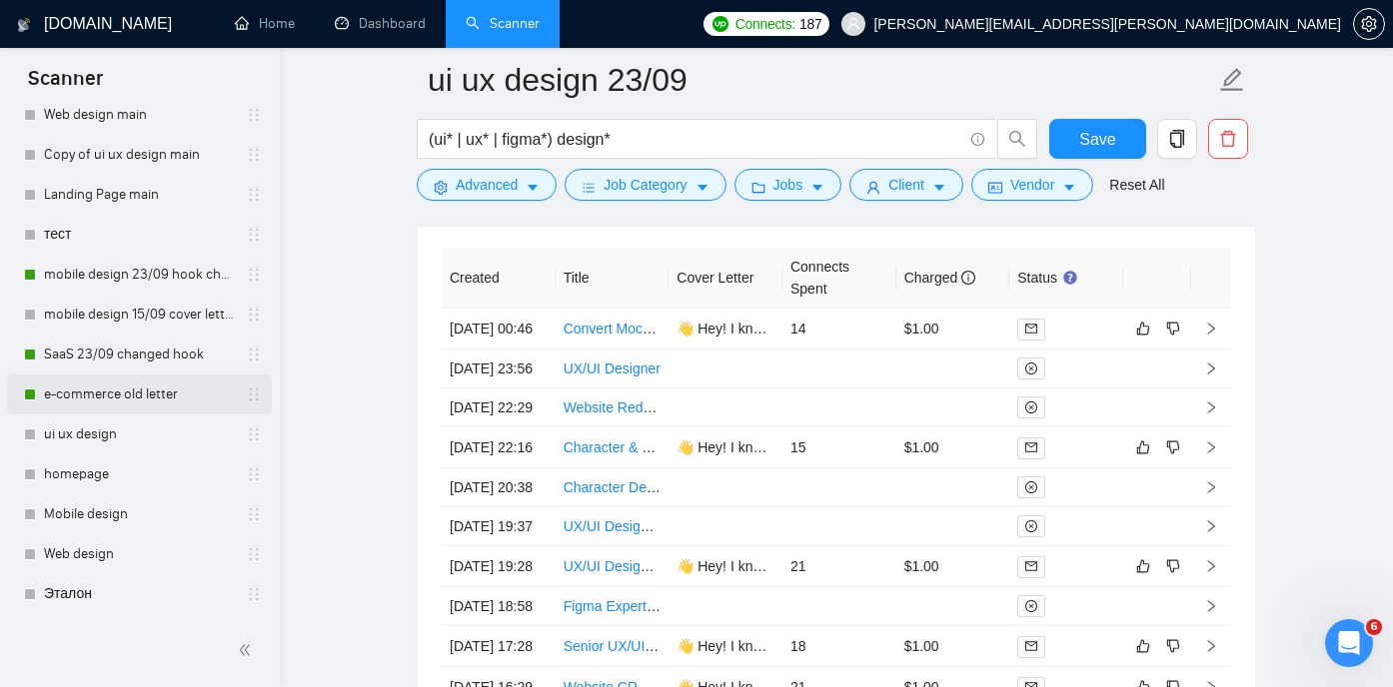
click at [138, 385] on link "e-commerce old letter" at bounding box center [139, 395] width 190 height 40
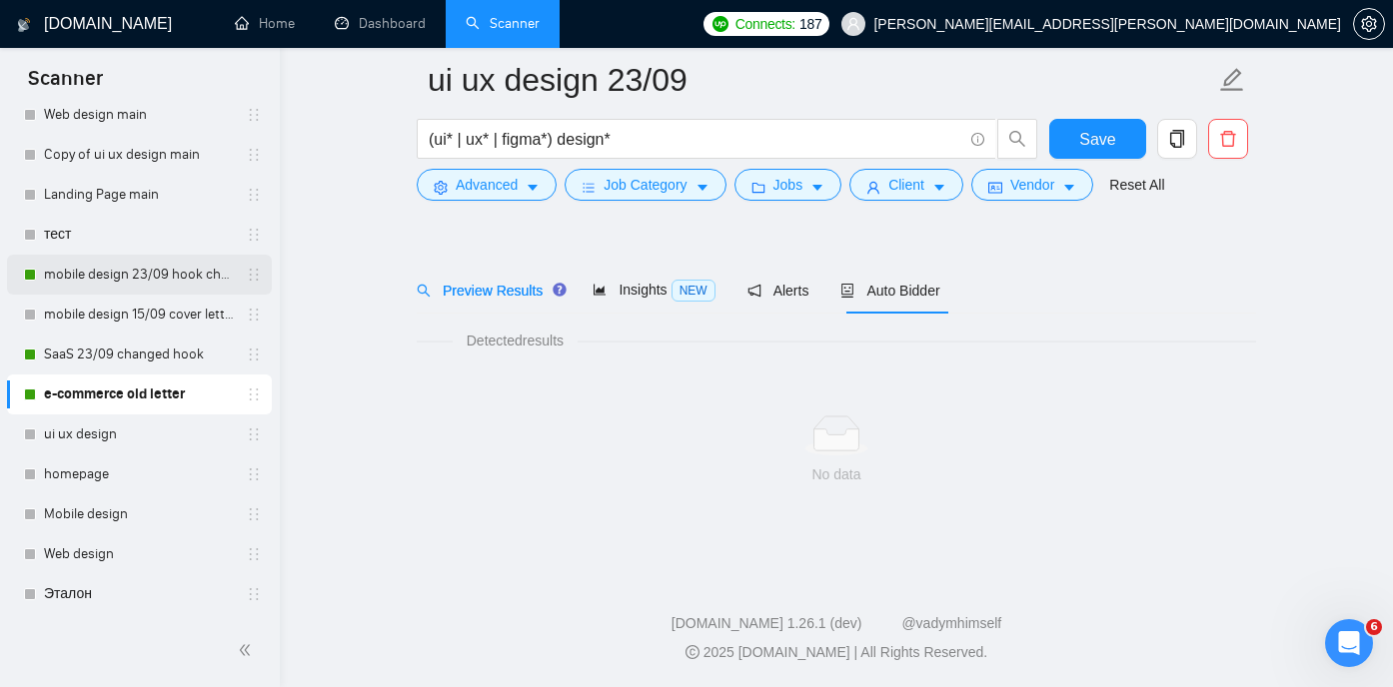
scroll to position [42, 0]
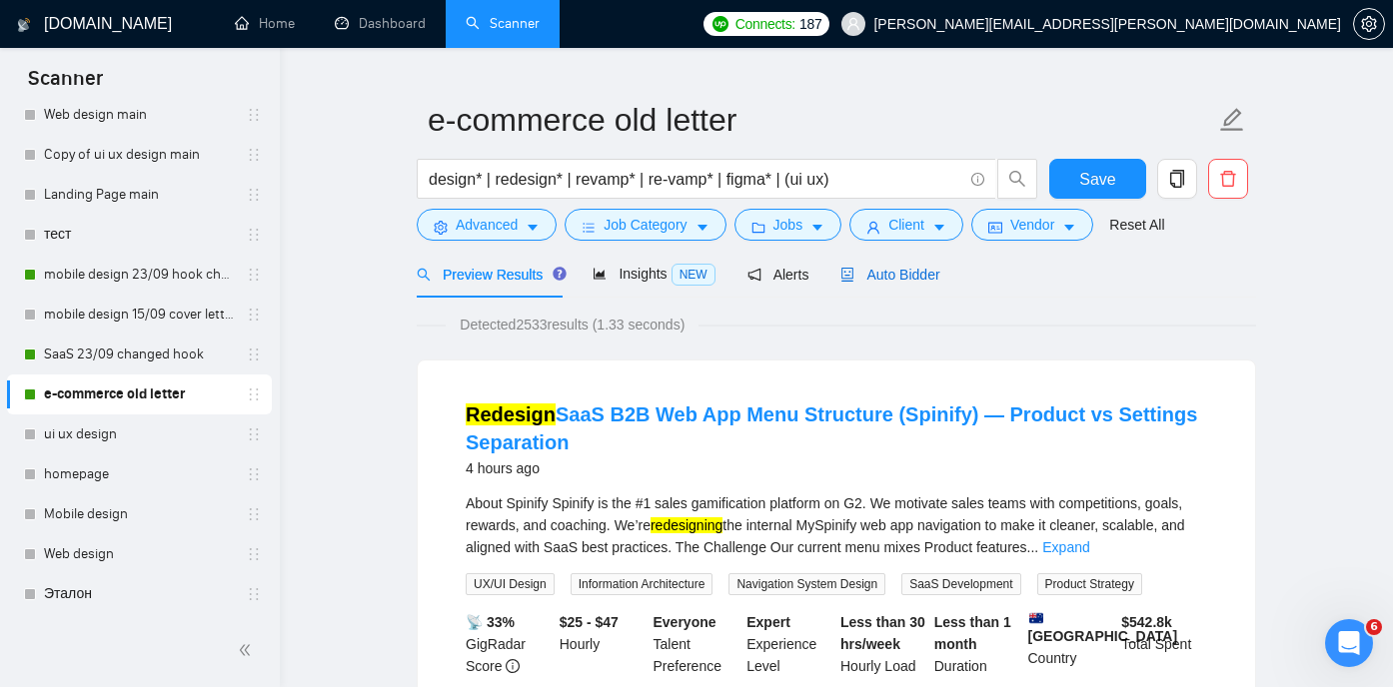
click at [899, 275] on span "Auto Bidder" at bounding box center [889, 275] width 99 height 16
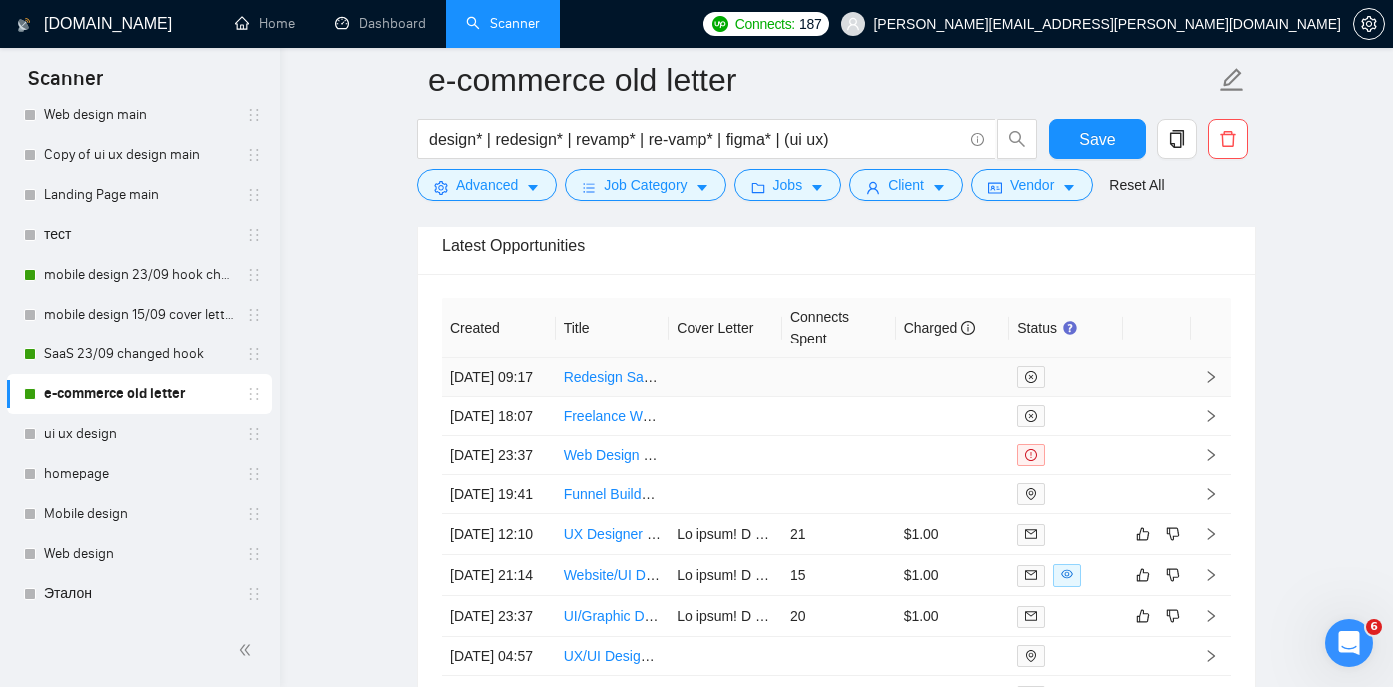
scroll to position [5001, 0]
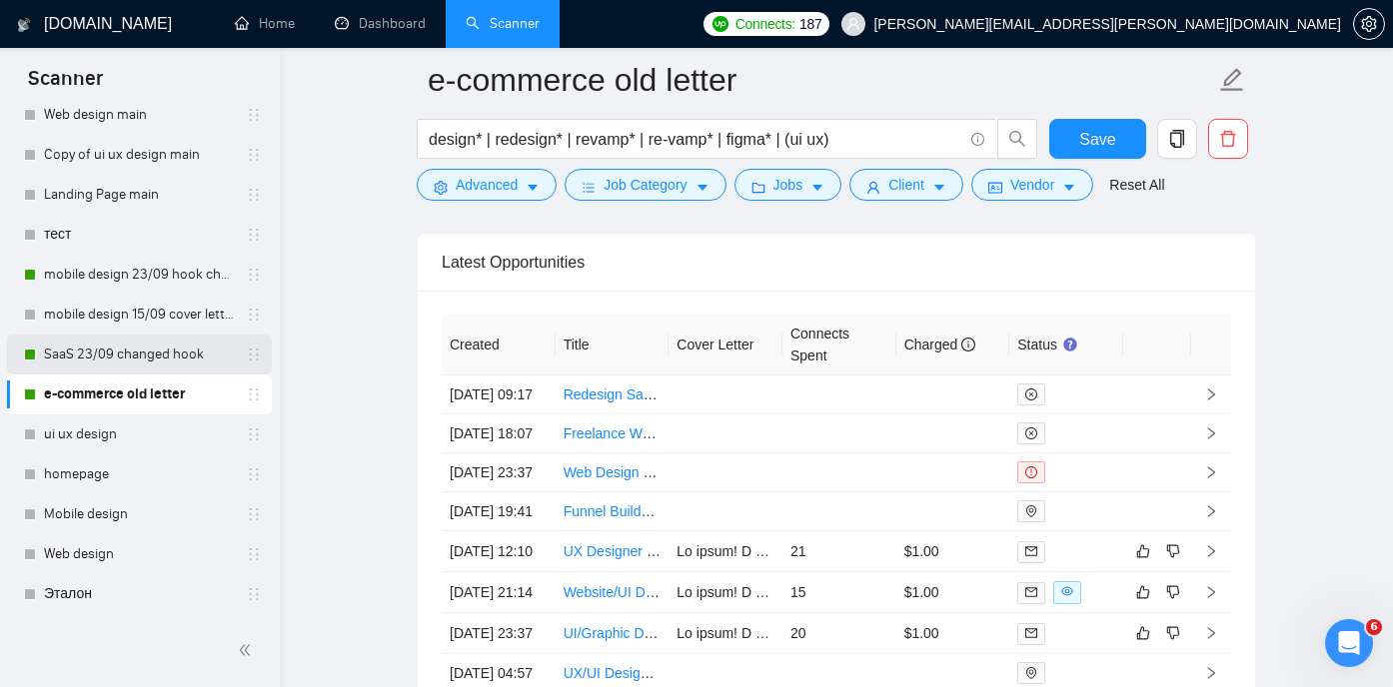
click at [144, 359] on link "SaaS 23/09 changed hook" at bounding box center [139, 355] width 190 height 40
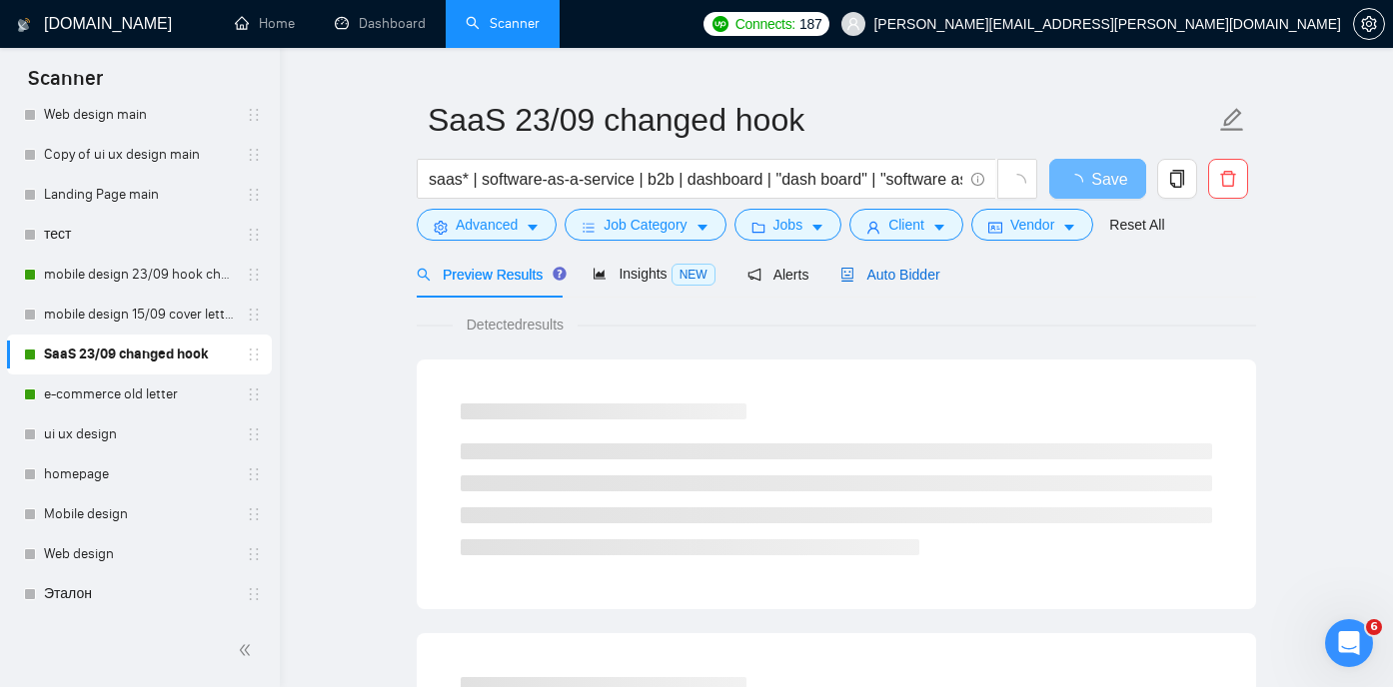
click at [908, 267] on span "Auto Bidder" at bounding box center [889, 275] width 99 height 16
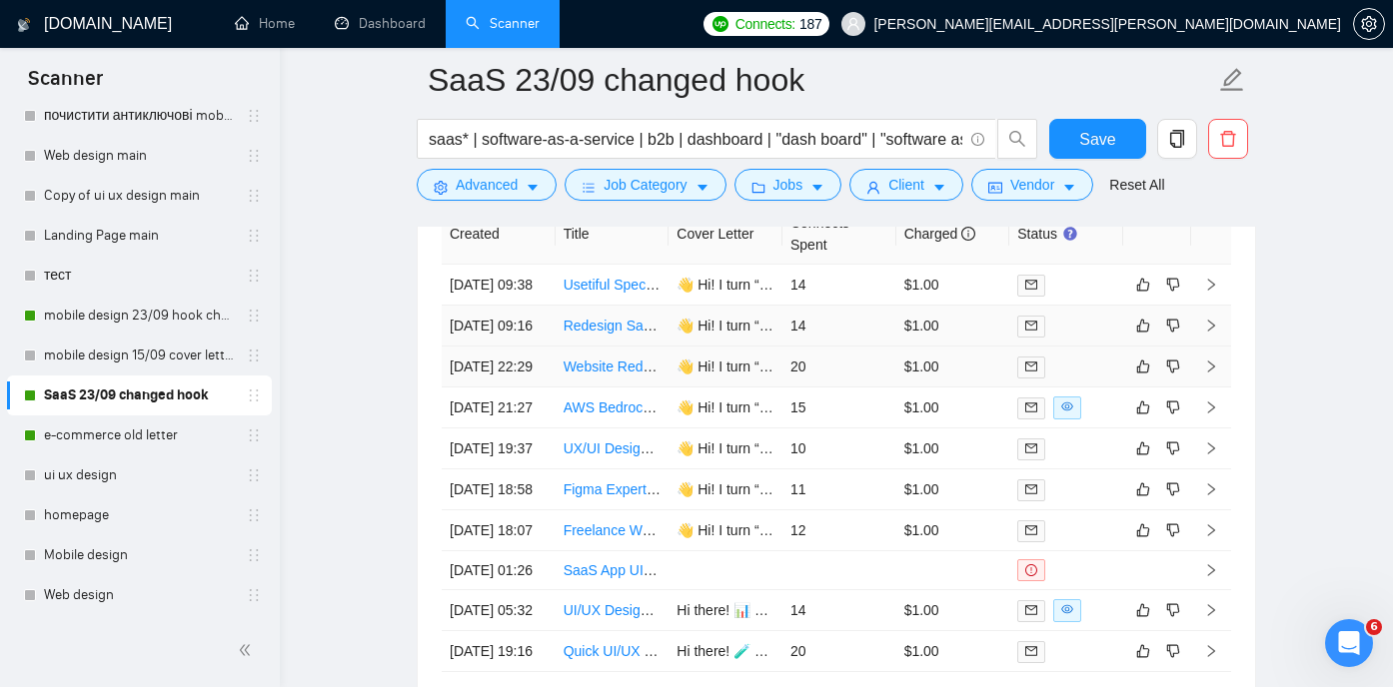
scroll to position [5074, 0]
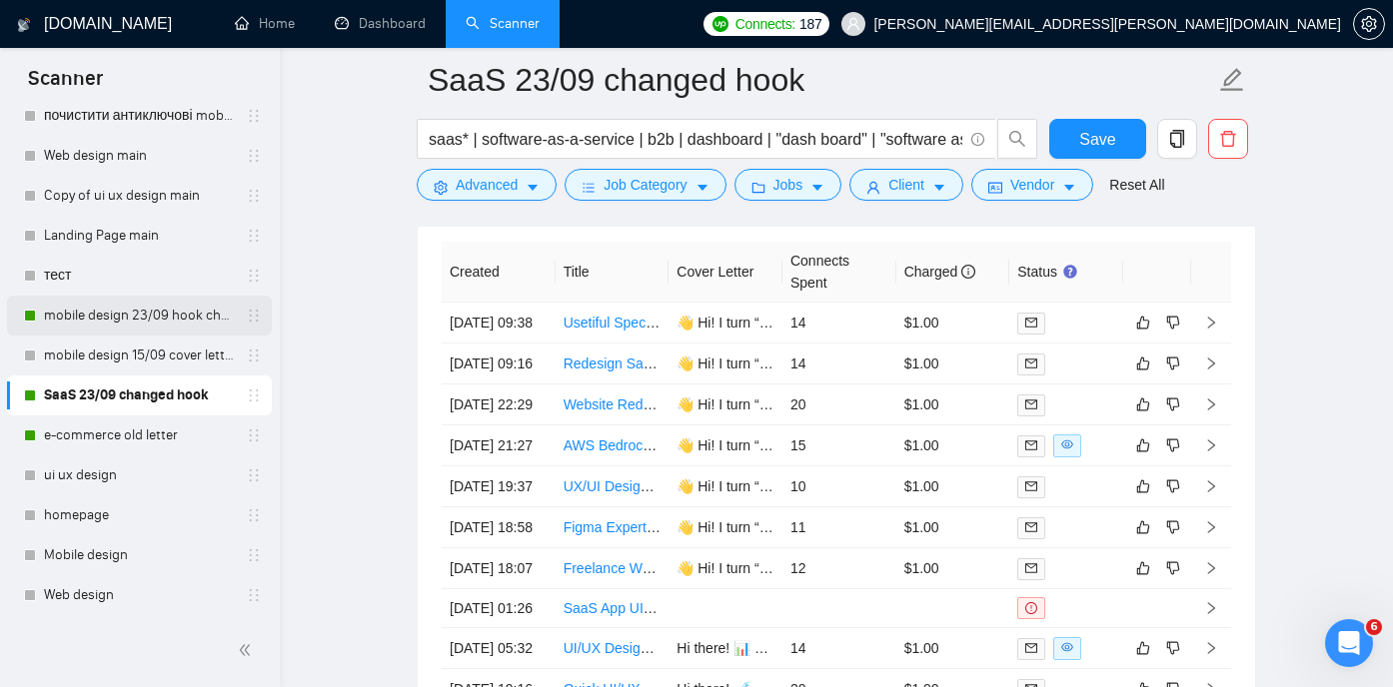
click at [171, 331] on link "mobile design 23/09 hook changed" at bounding box center [139, 316] width 190 height 40
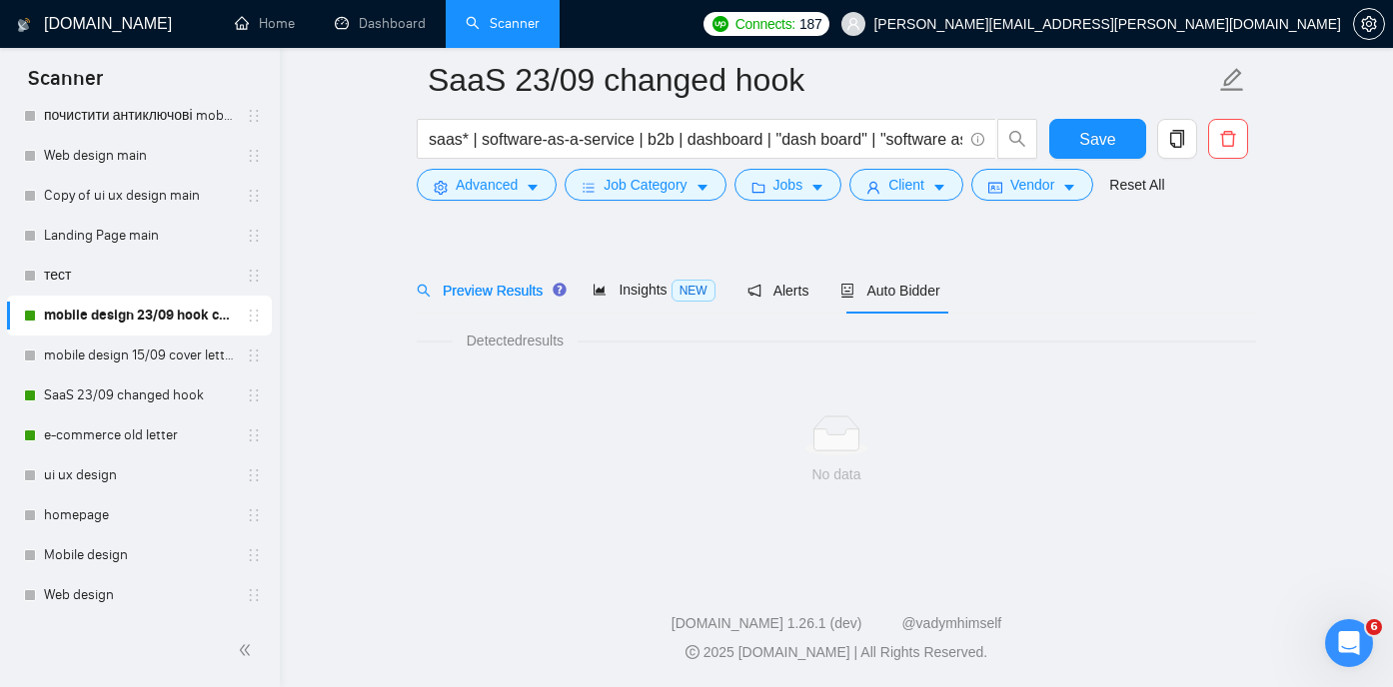
scroll to position [42, 0]
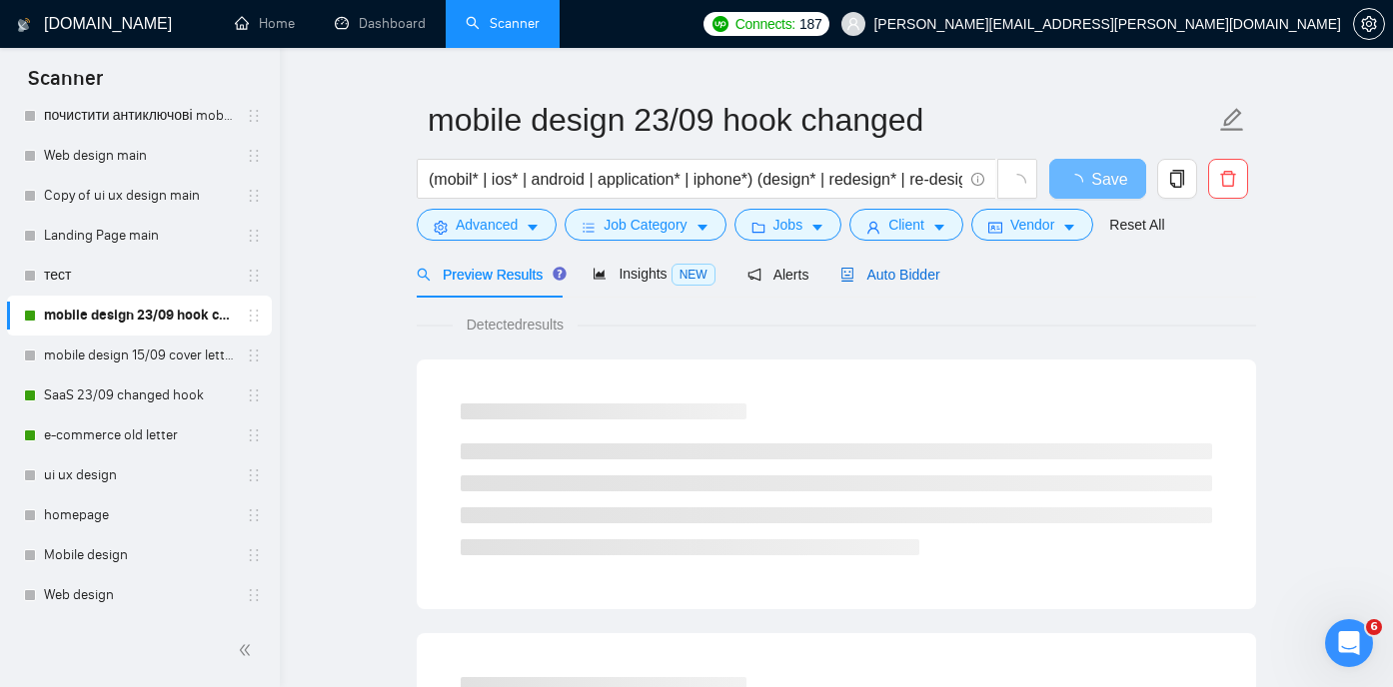
click at [906, 273] on span "Auto Bidder" at bounding box center [889, 275] width 99 height 16
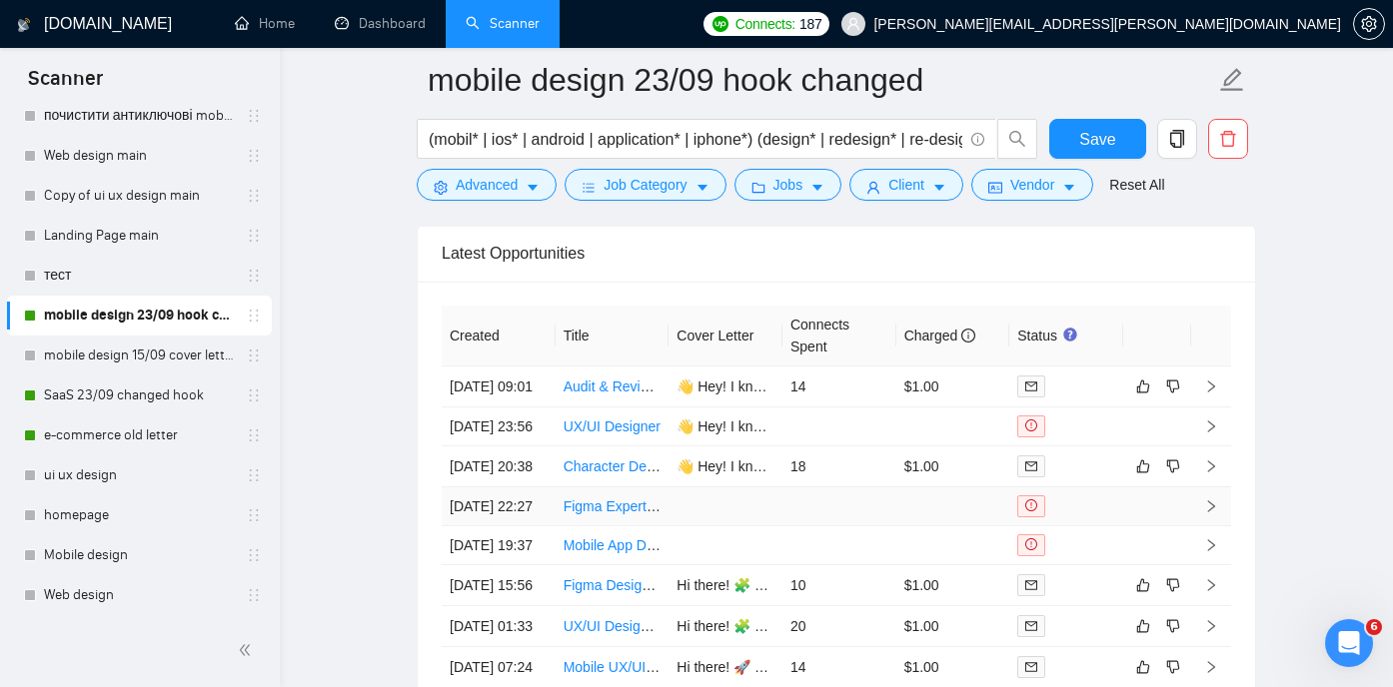
scroll to position [4880, 0]
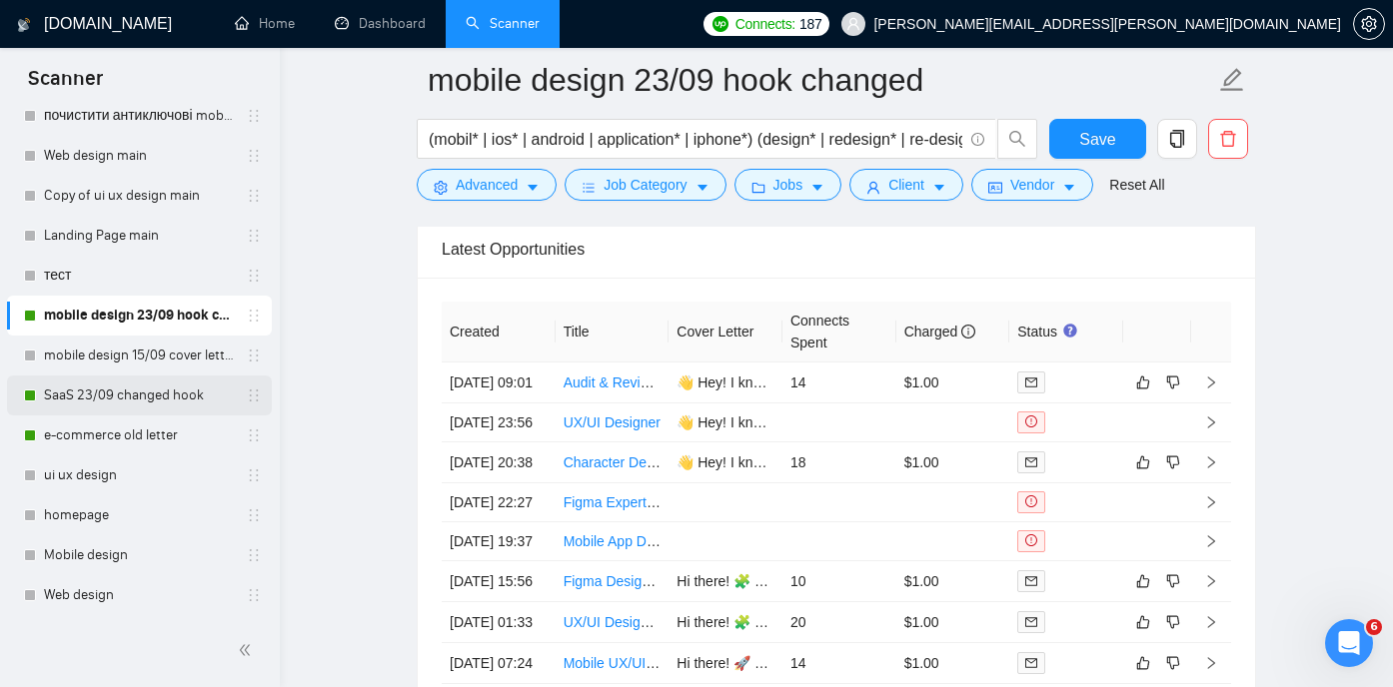
click at [99, 396] on link "SaaS 23/09 changed hook" at bounding box center [139, 396] width 190 height 40
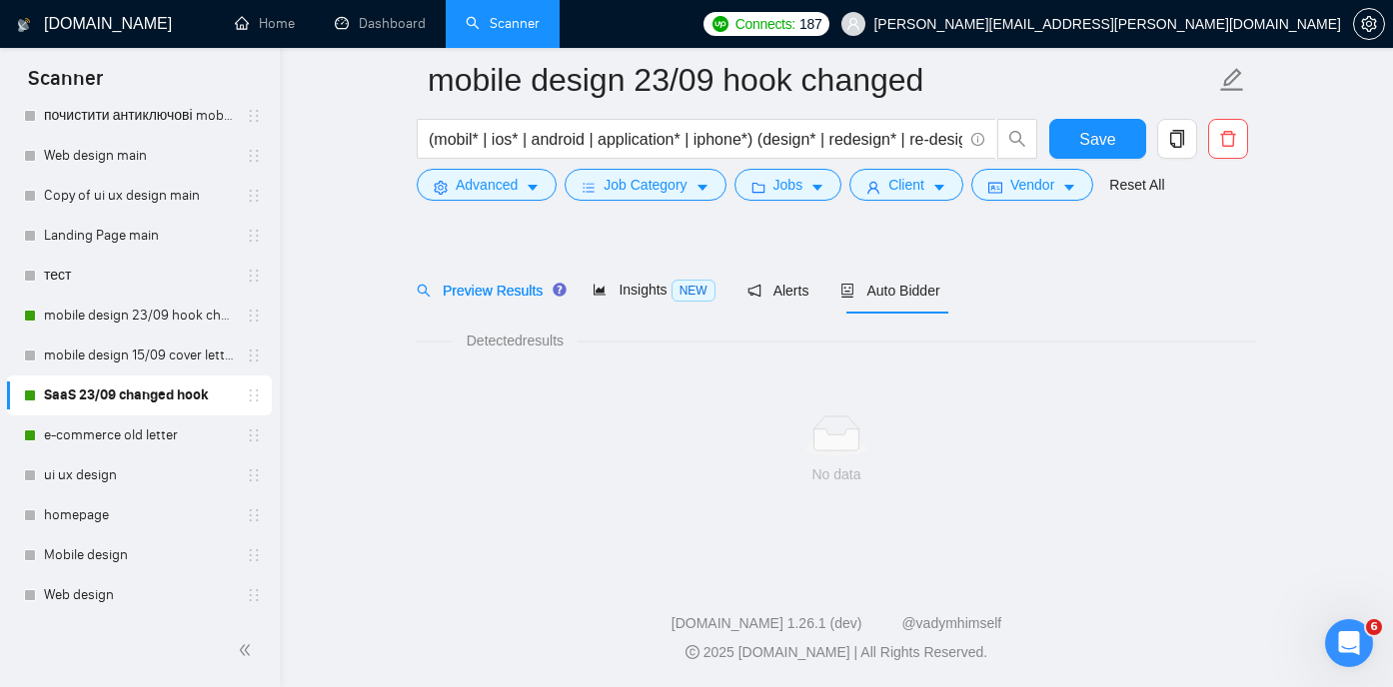
scroll to position [42, 0]
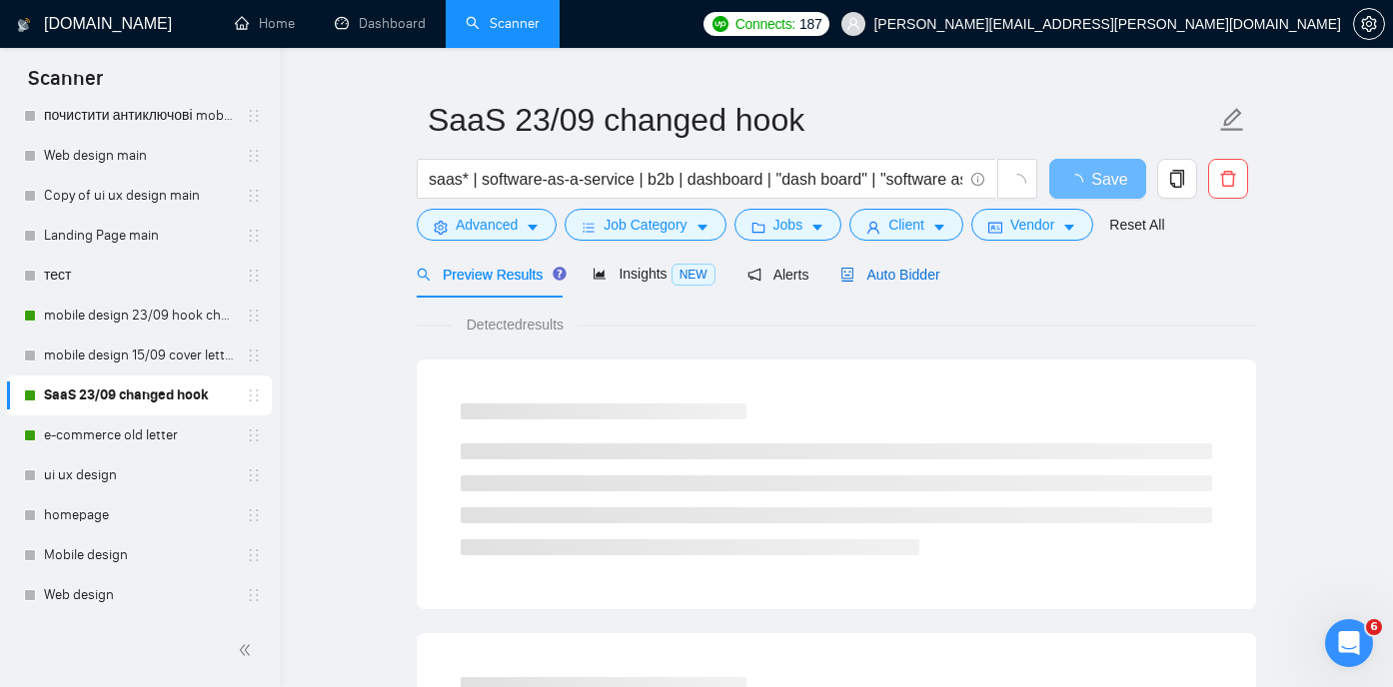
click at [899, 284] on div "Auto Bidder" at bounding box center [889, 275] width 99 height 22
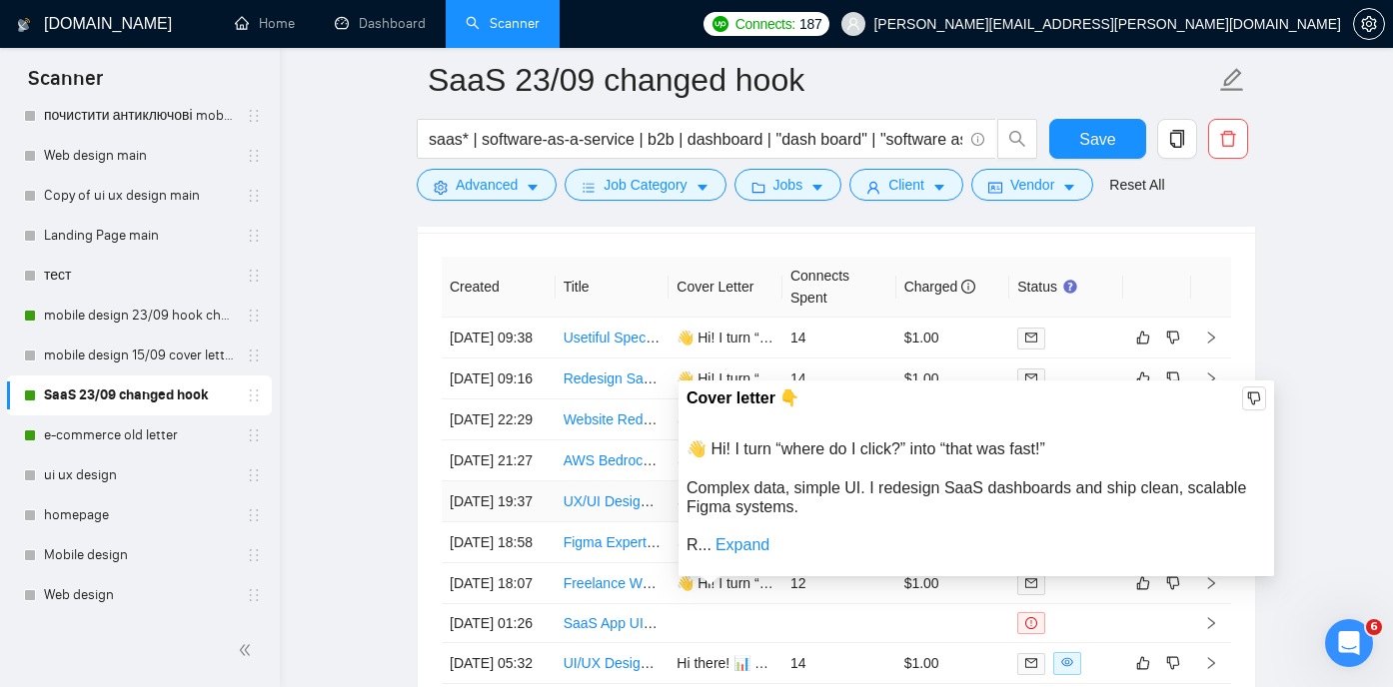
scroll to position [5002, 0]
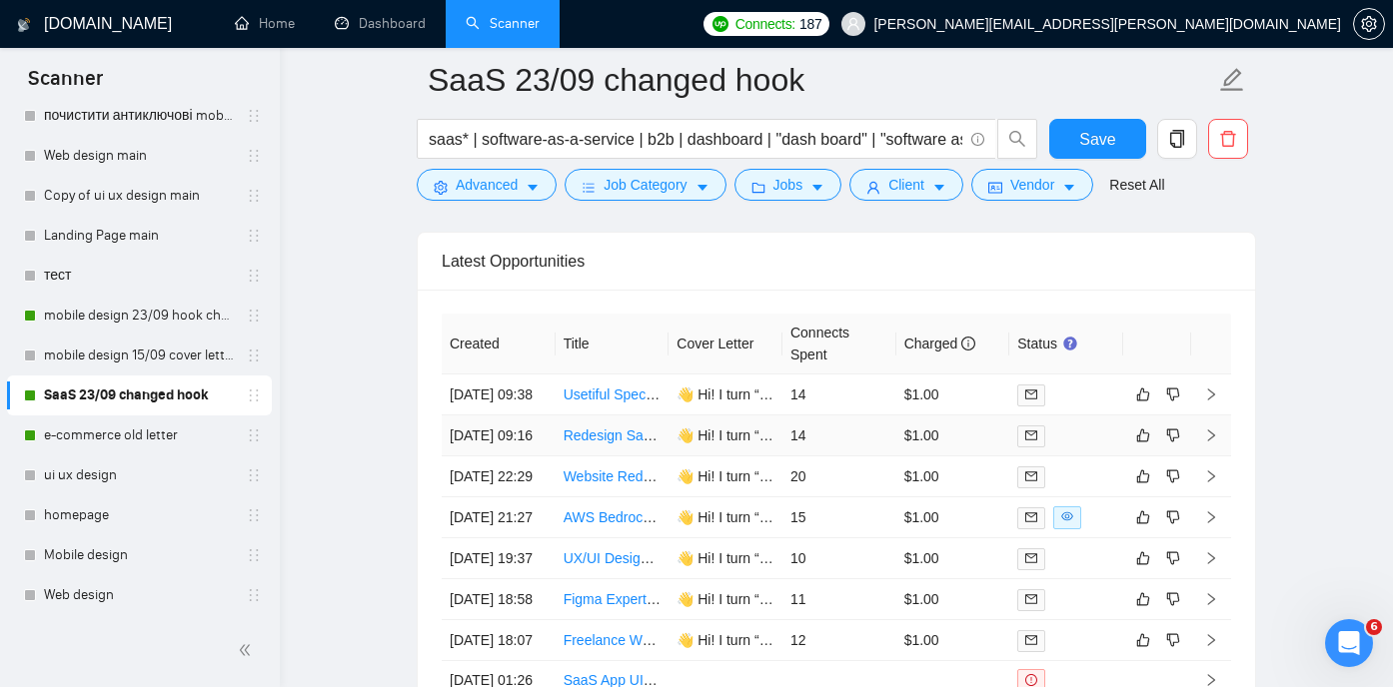
click at [602, 444] on link "Redesign SaaS B2B Web App Menu Structure (Spinify) — Product vs Settings Separa…" at bounding box center [841, 436] width 556 height 16
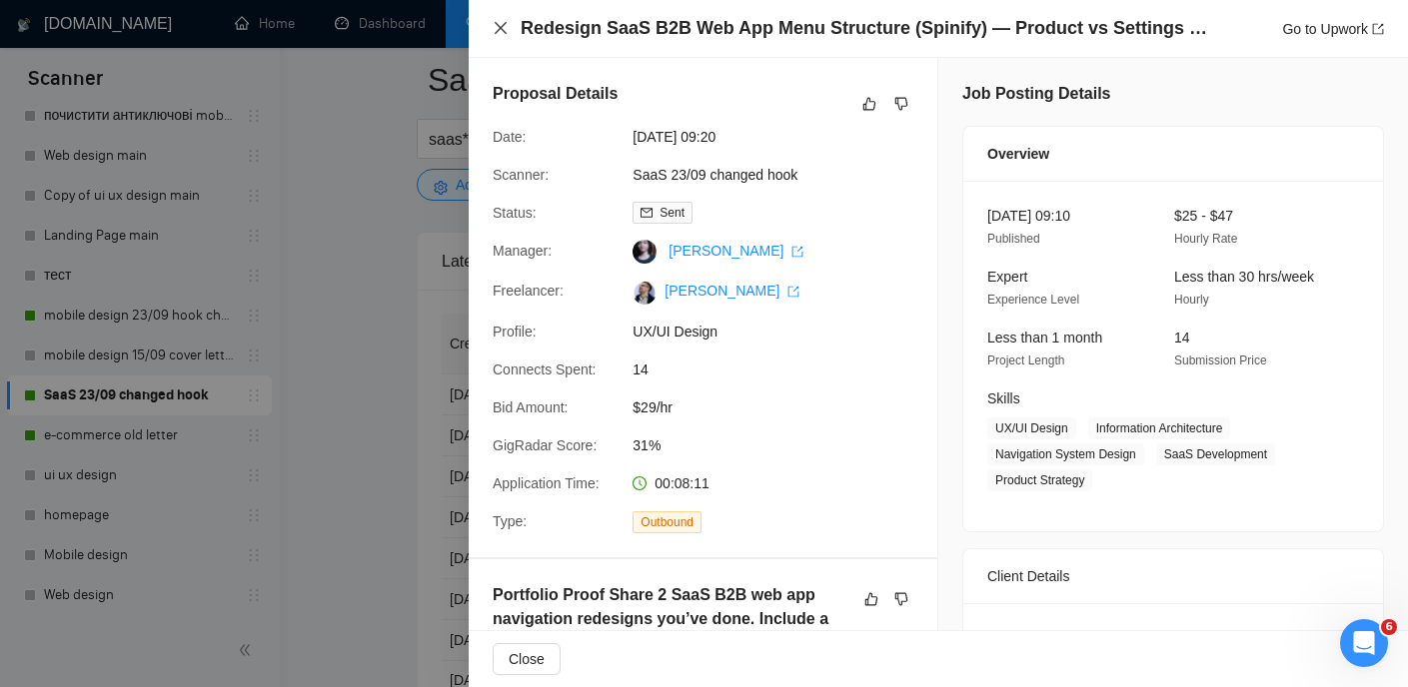
click at [496, 31] on icon "close" at bounding box center [500, 28] width 16 height 16
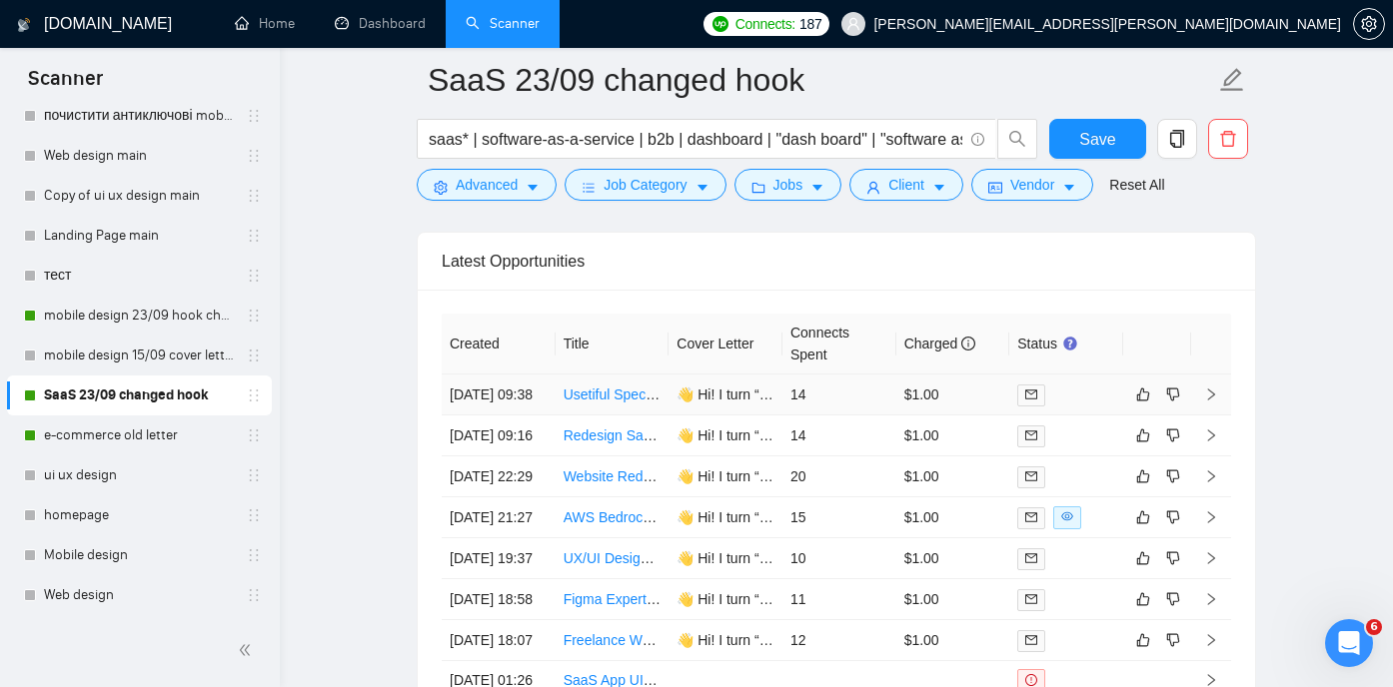
click at [596, 403] on link "Usetiful Specialist — Plan Guided Tours, Smart Tips & Checklists for SaaS Trial…" at bounding box center [874, 395] width 623 height 16
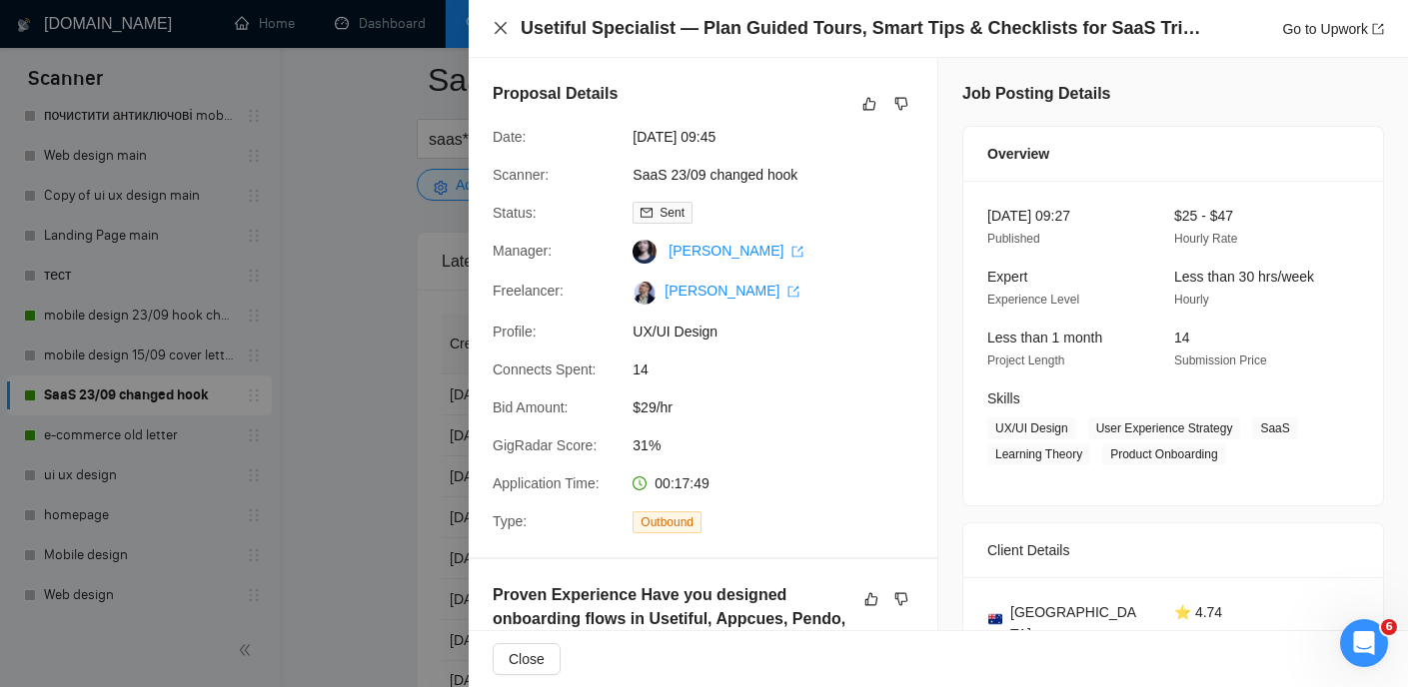
click at [501, 29] on icon "close" at bounding box center [500, 28] width 12 height 12
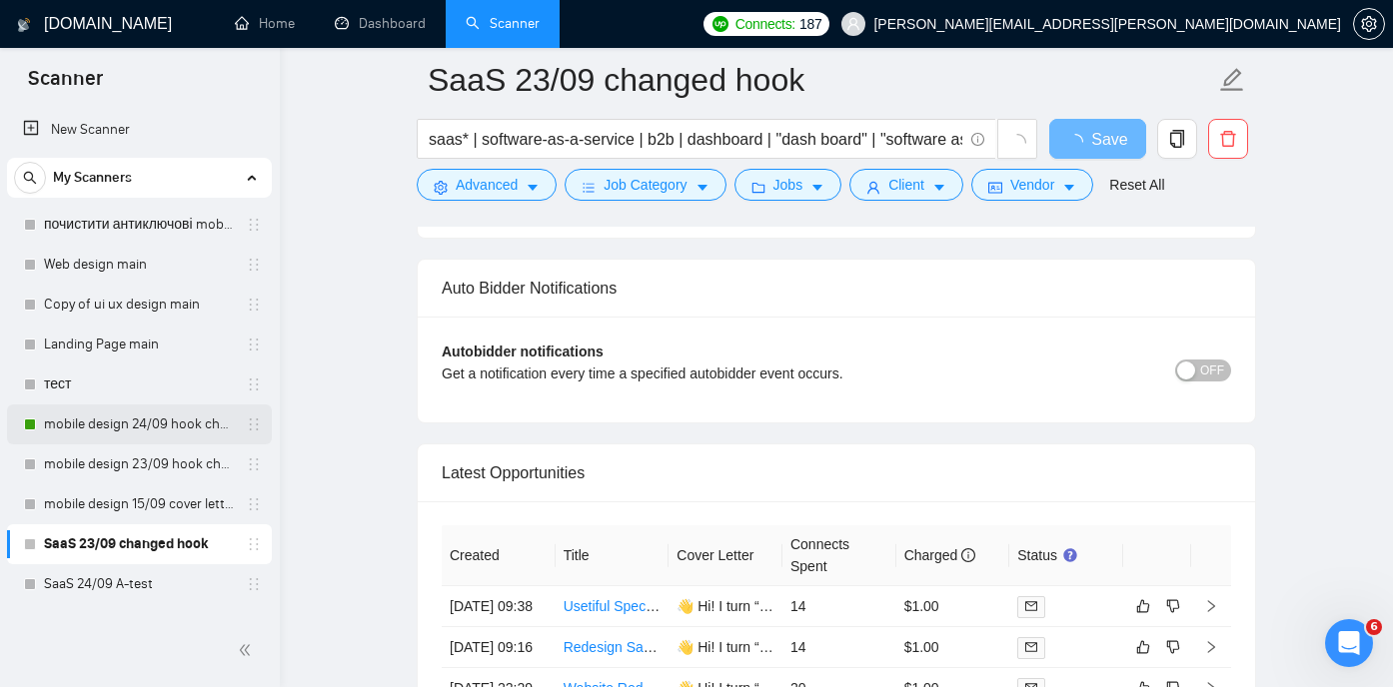
click at [131, 427] on link "mobile design 24/09 hook changed" at bounding box center [139, 425] width 190 height 40
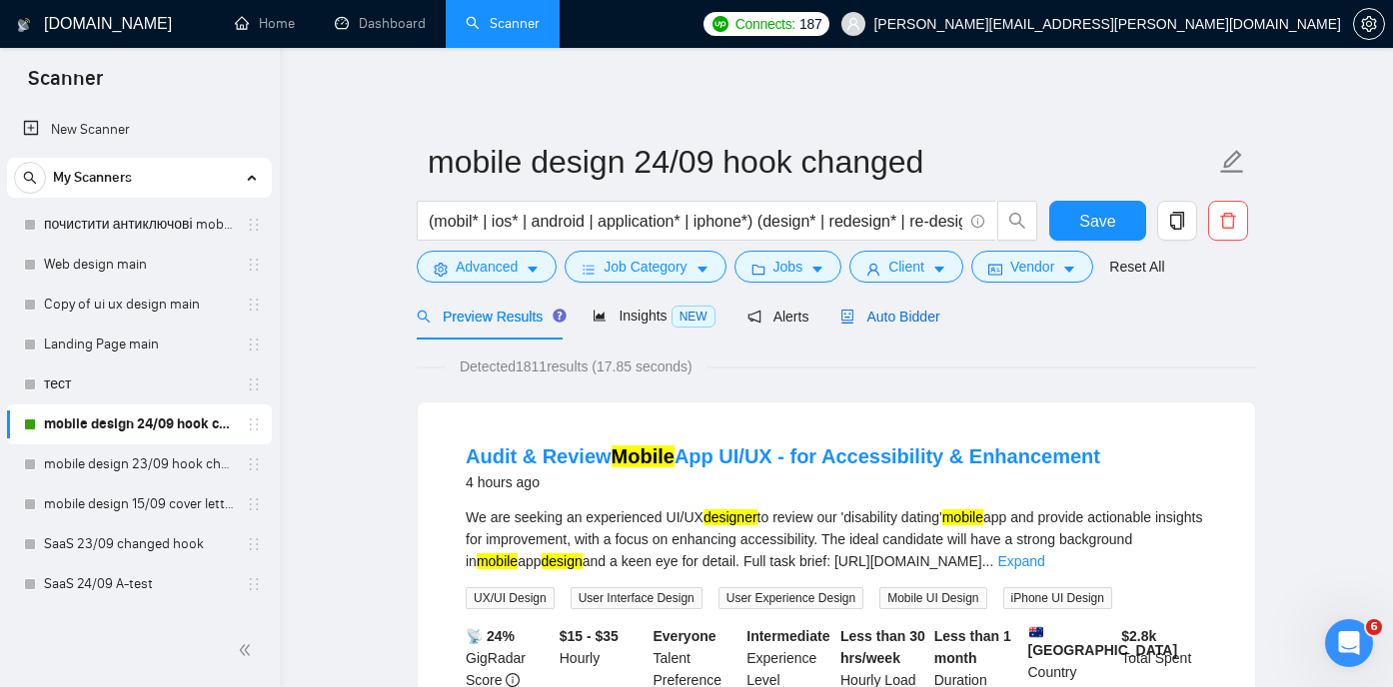
click at [909, 316] on span "Auto Bidder" at bounding box center [889, 317] width 99 height 16
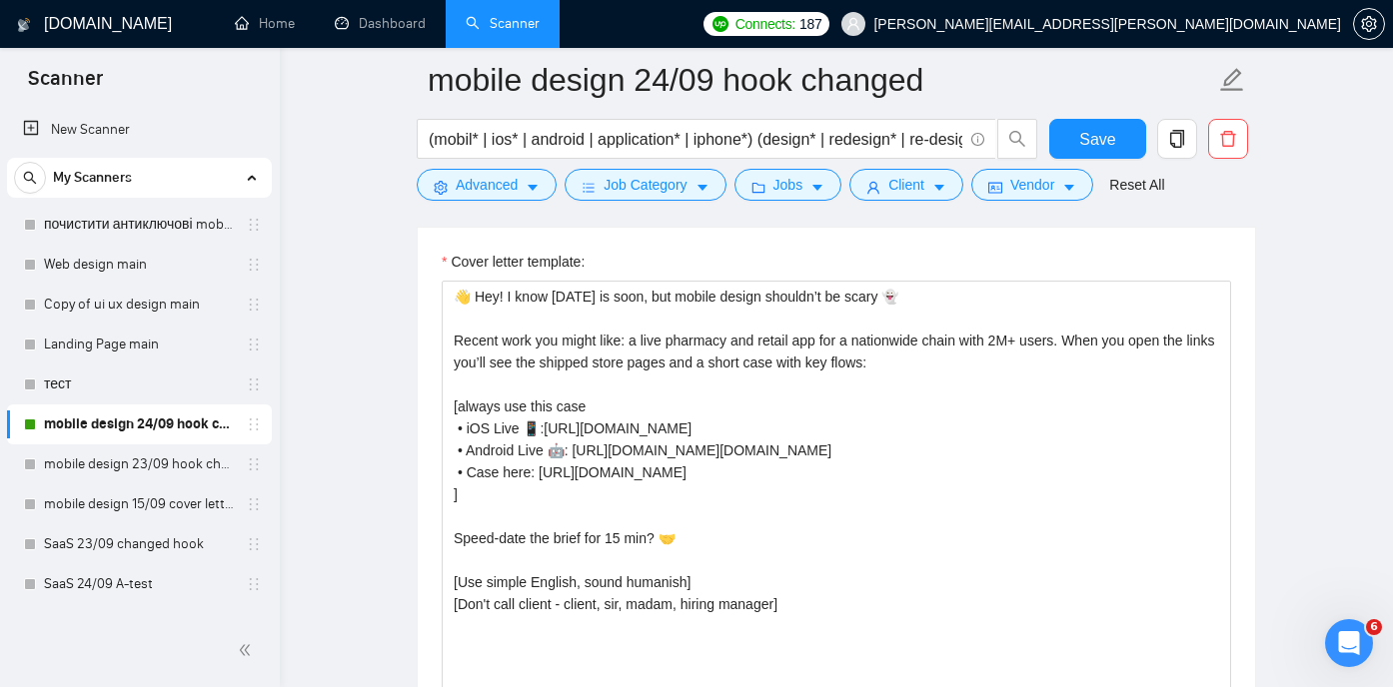
scroll to position [2200, 0]
